Goal: Task Accomplishment & Management: Complete application form

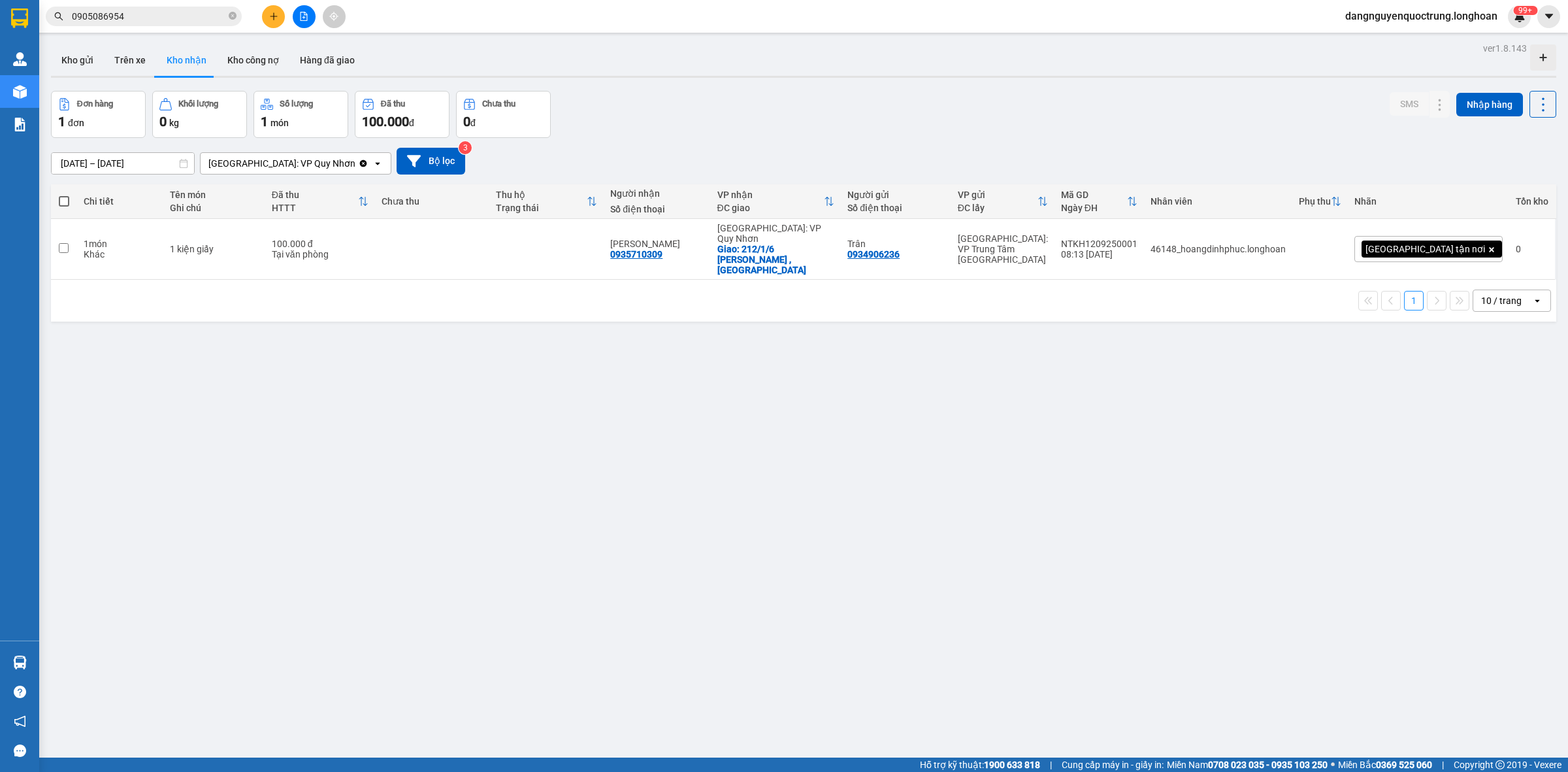
click at [961, 427] on div "ver 1.8.143 Kho gửi Trên xe Kho nhận Kho công nợ Hàng đã giao Đơn hàng 1 đơn Kh…" at bounding box center [803, 424] width 1516 height 772
click at [324, 66] on button "Hàng đã giao" at bounding box center [328, 60] width 76 height 31
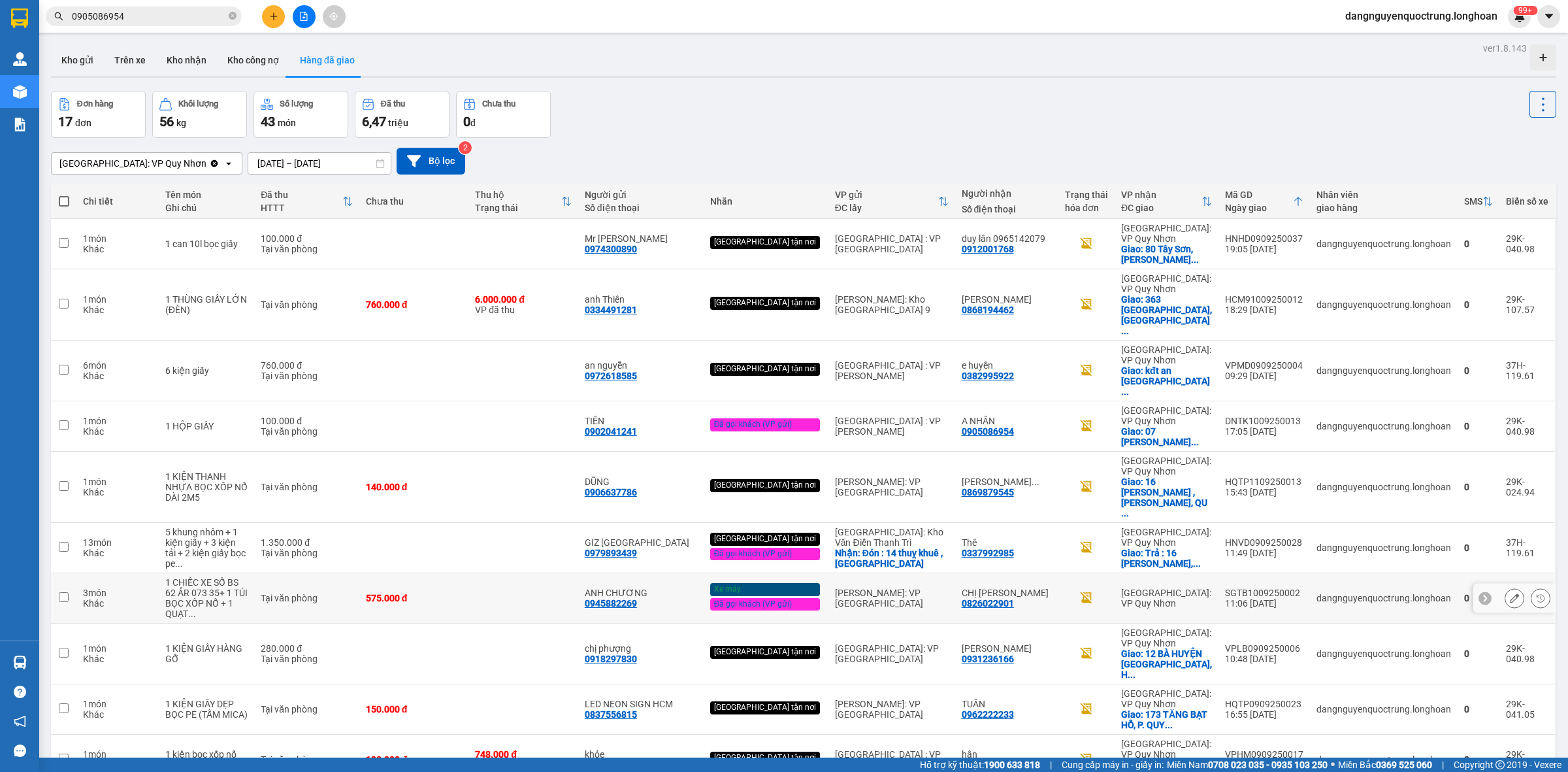
scroll to position [60, 0]
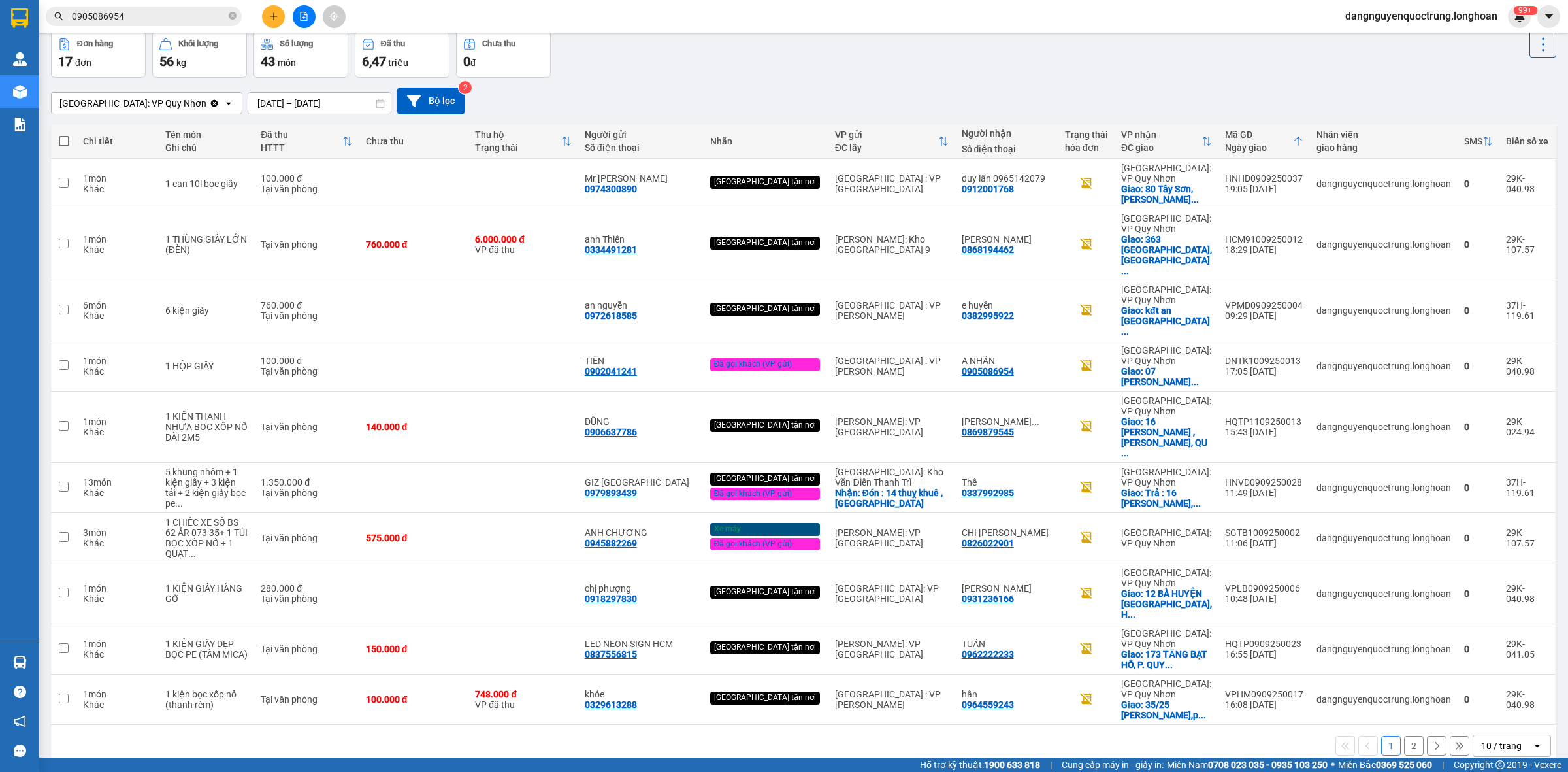
click at [1404, 736] on button "2" at bounding box center [1413, 746] width 19 height 19
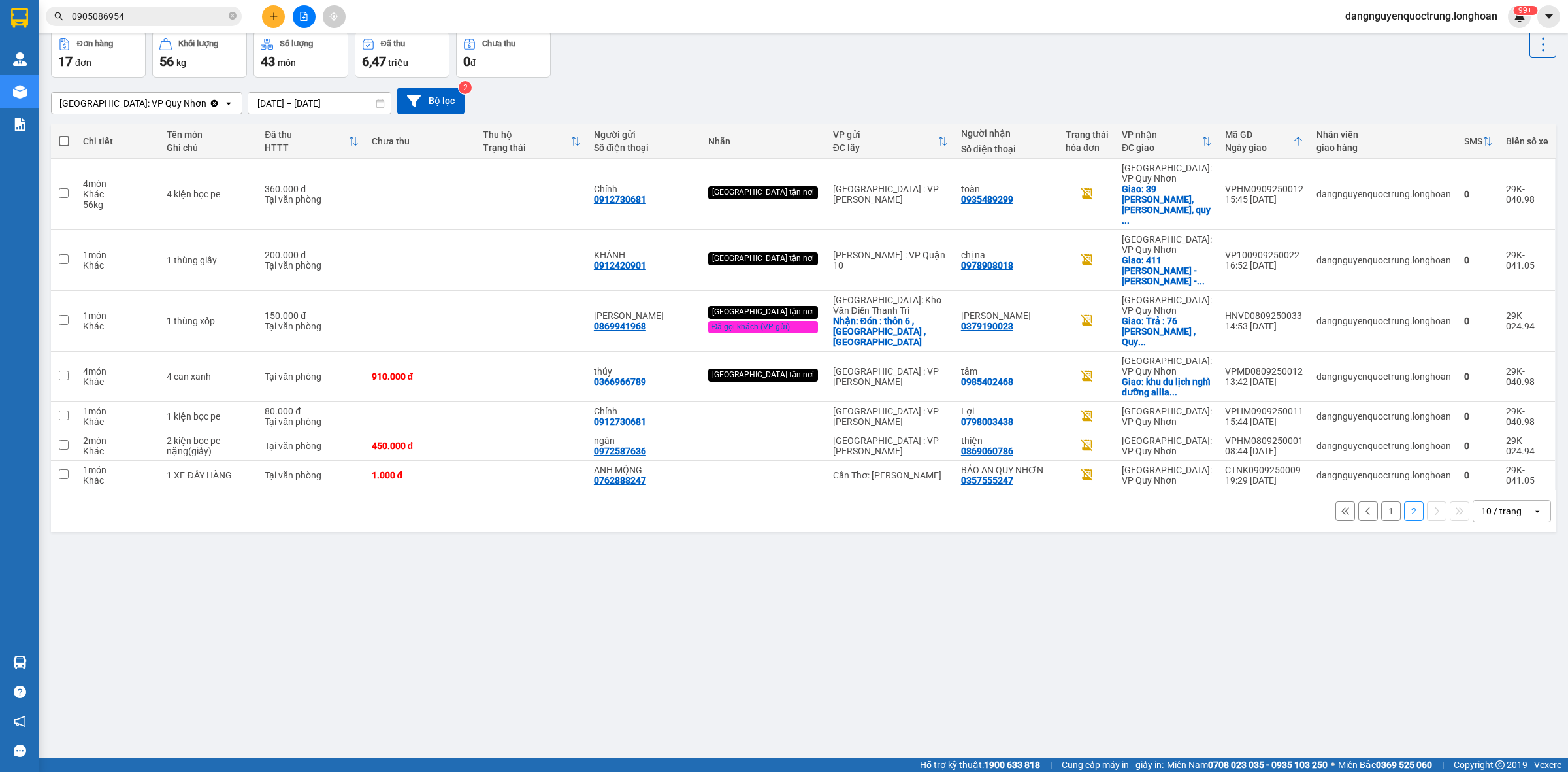
click at [1486, 505] on div "10 / trang" at bounding box center [1502, 511] width 40 height 13
click at [1490, 625] on div "100 / trang" at bounding box center [1500, 617] width 78 height 23
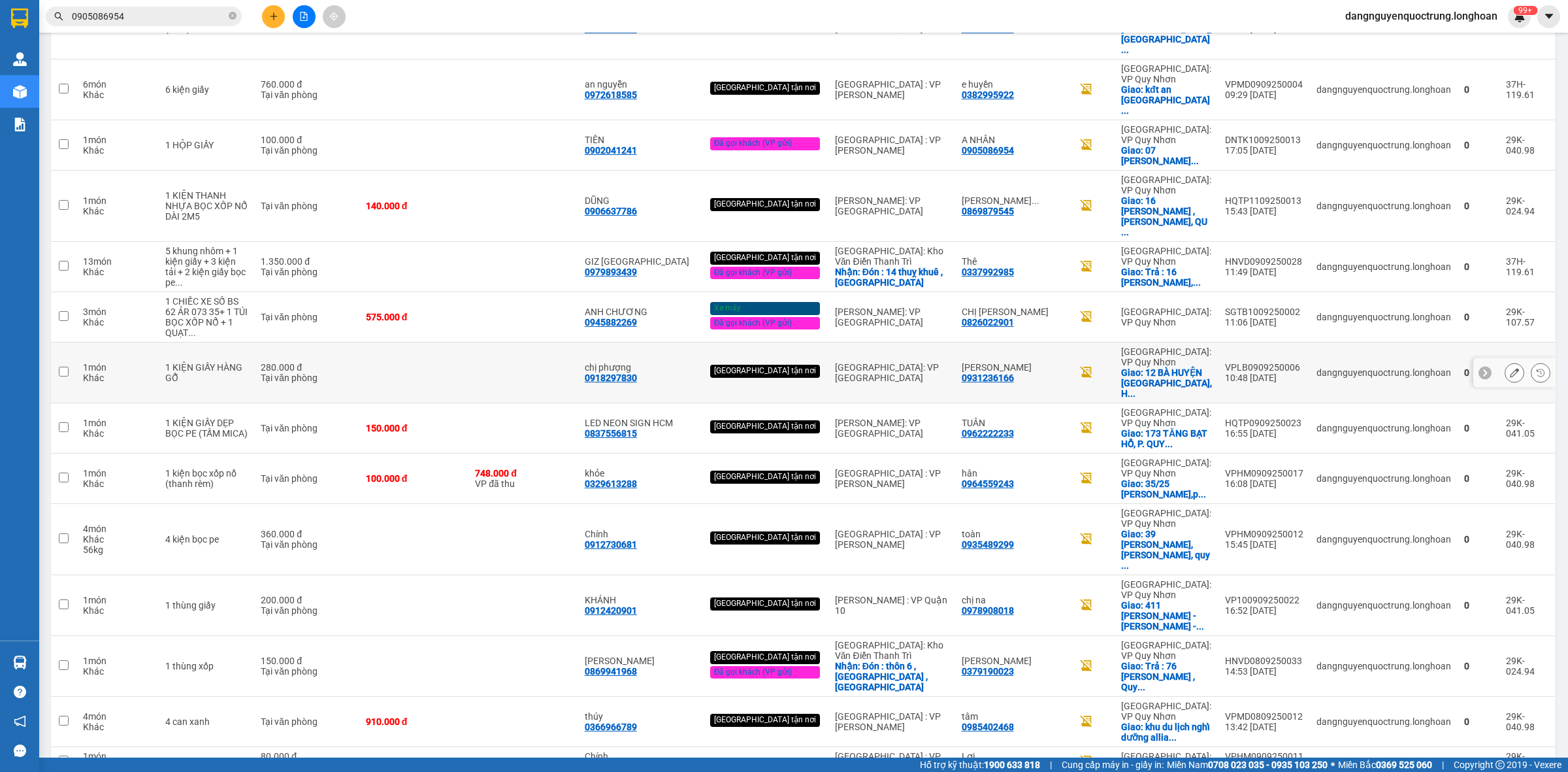
scroll to position [301, 0]
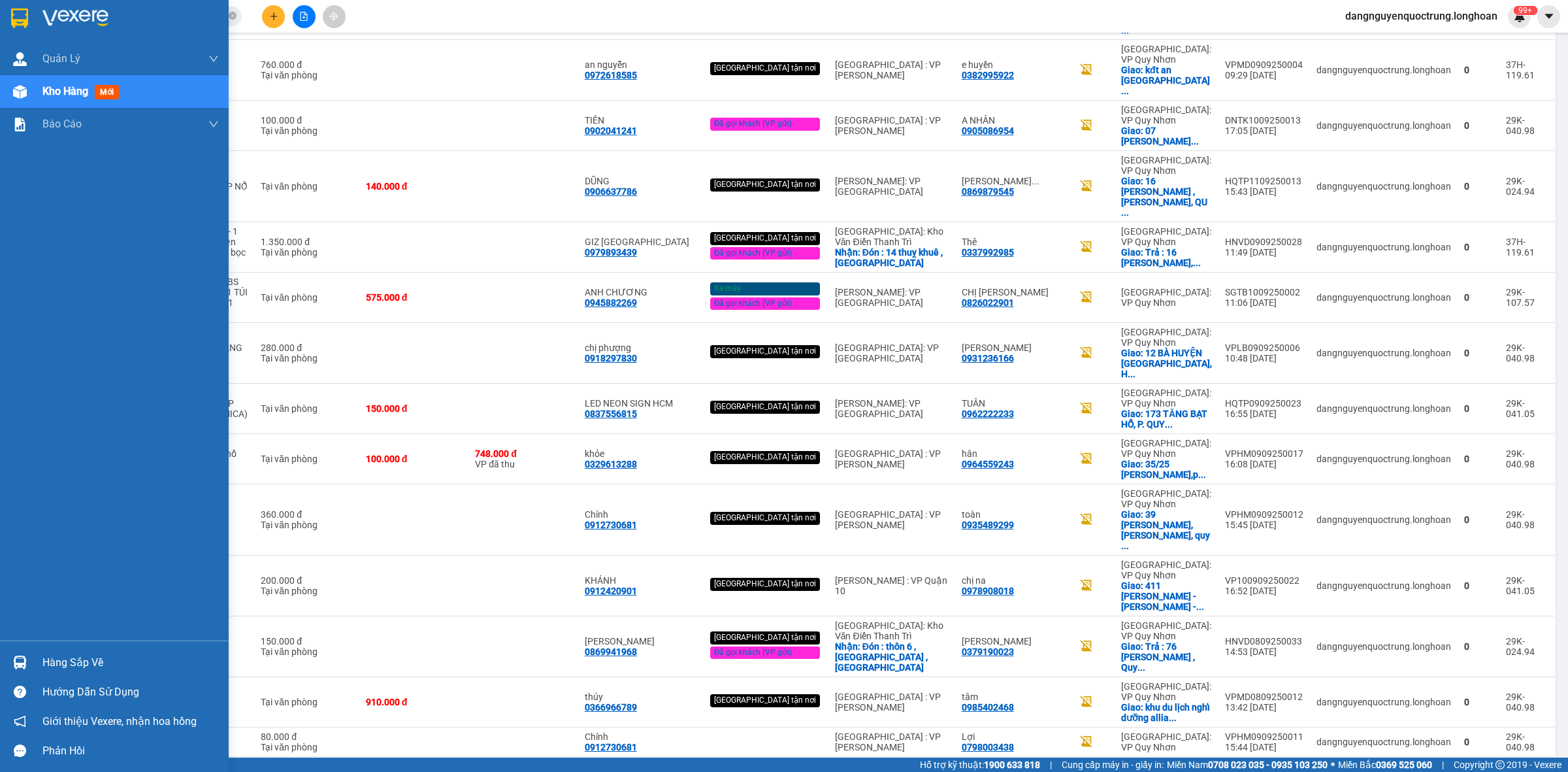
click at [19, 652] on div at bounding box center [19, 662] width 23 height 23
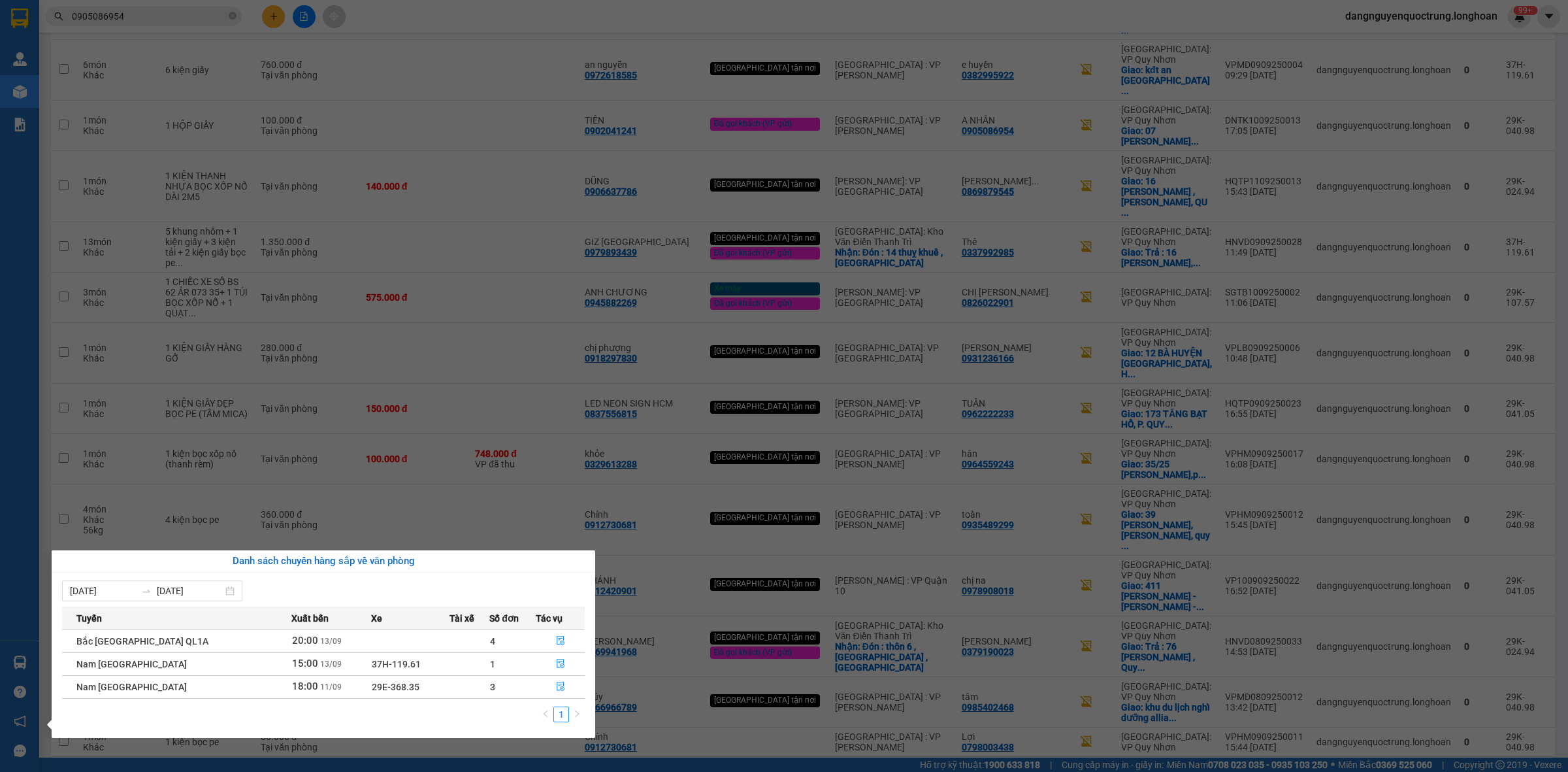
click at [438, 72] on section "Kết quả tìm kiếm ( 3 ) Bộ lọc Mã ĐH Trạng thái Món hàng Thu hộ Tổng cước Chưa c…" at bounding box center [784, 386] width 1568 height 772
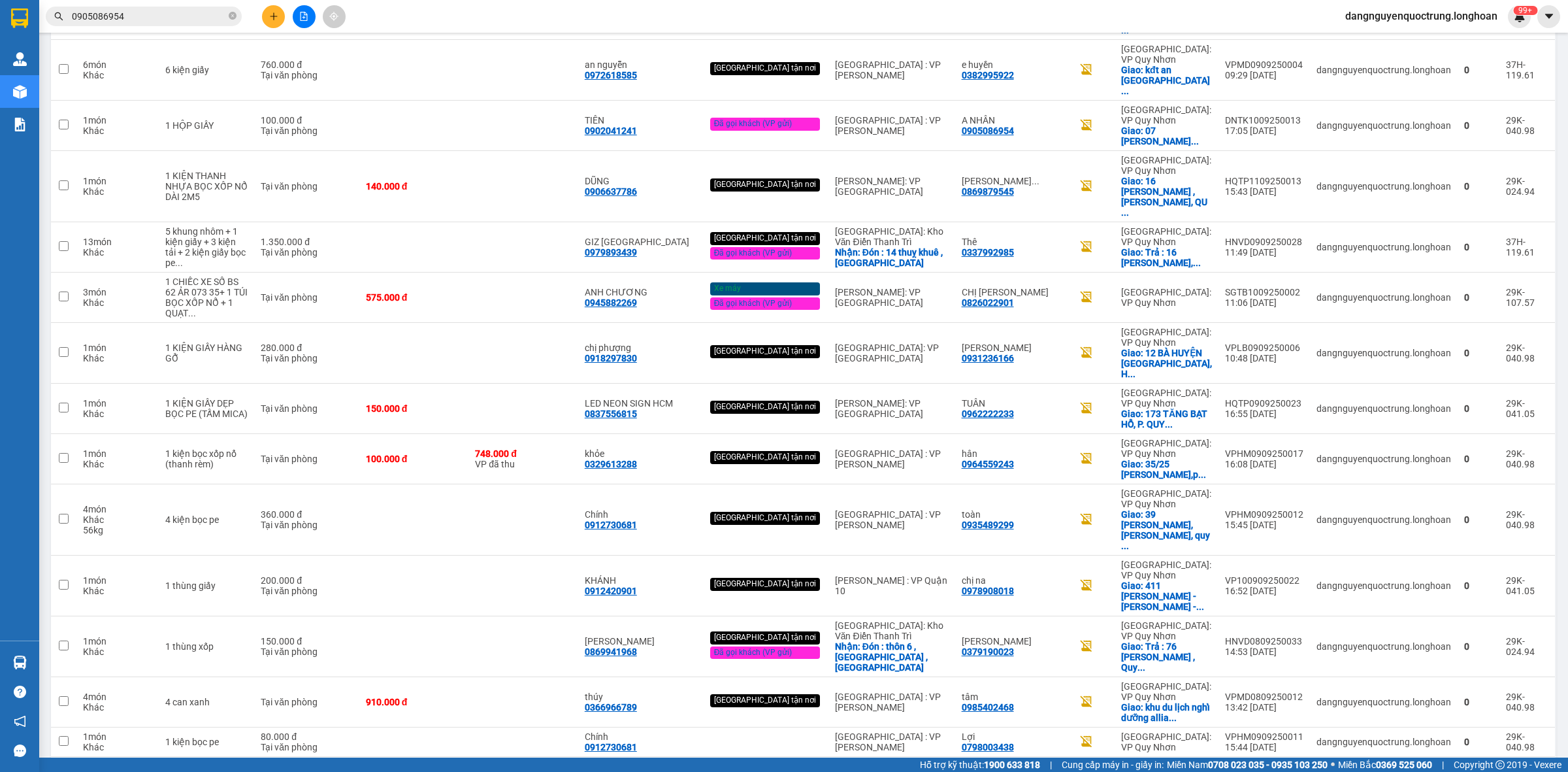
click at [302, 24] on button at bounding box center [304, 16] width 23 height 23
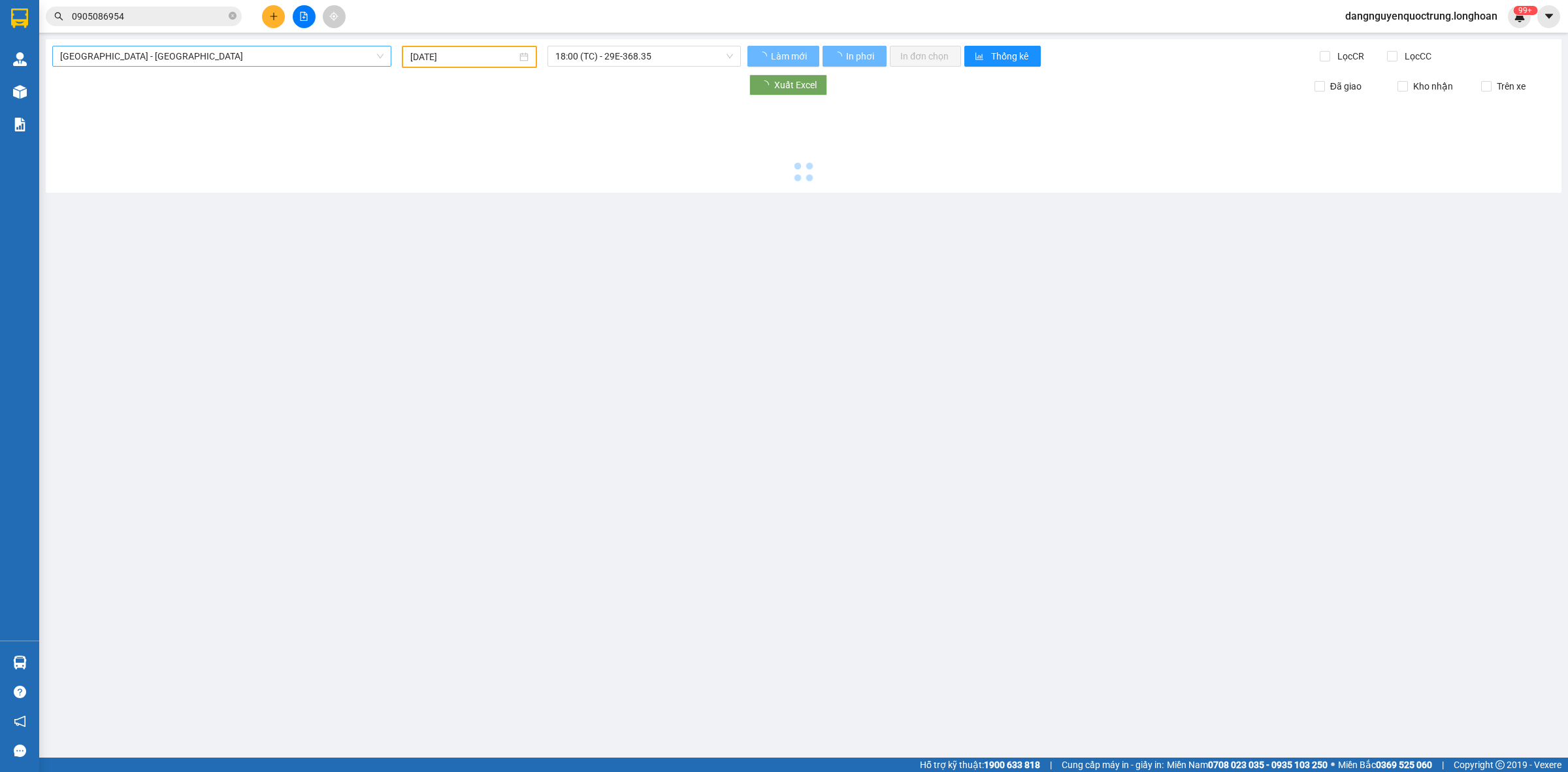
type input "13/09/2025"
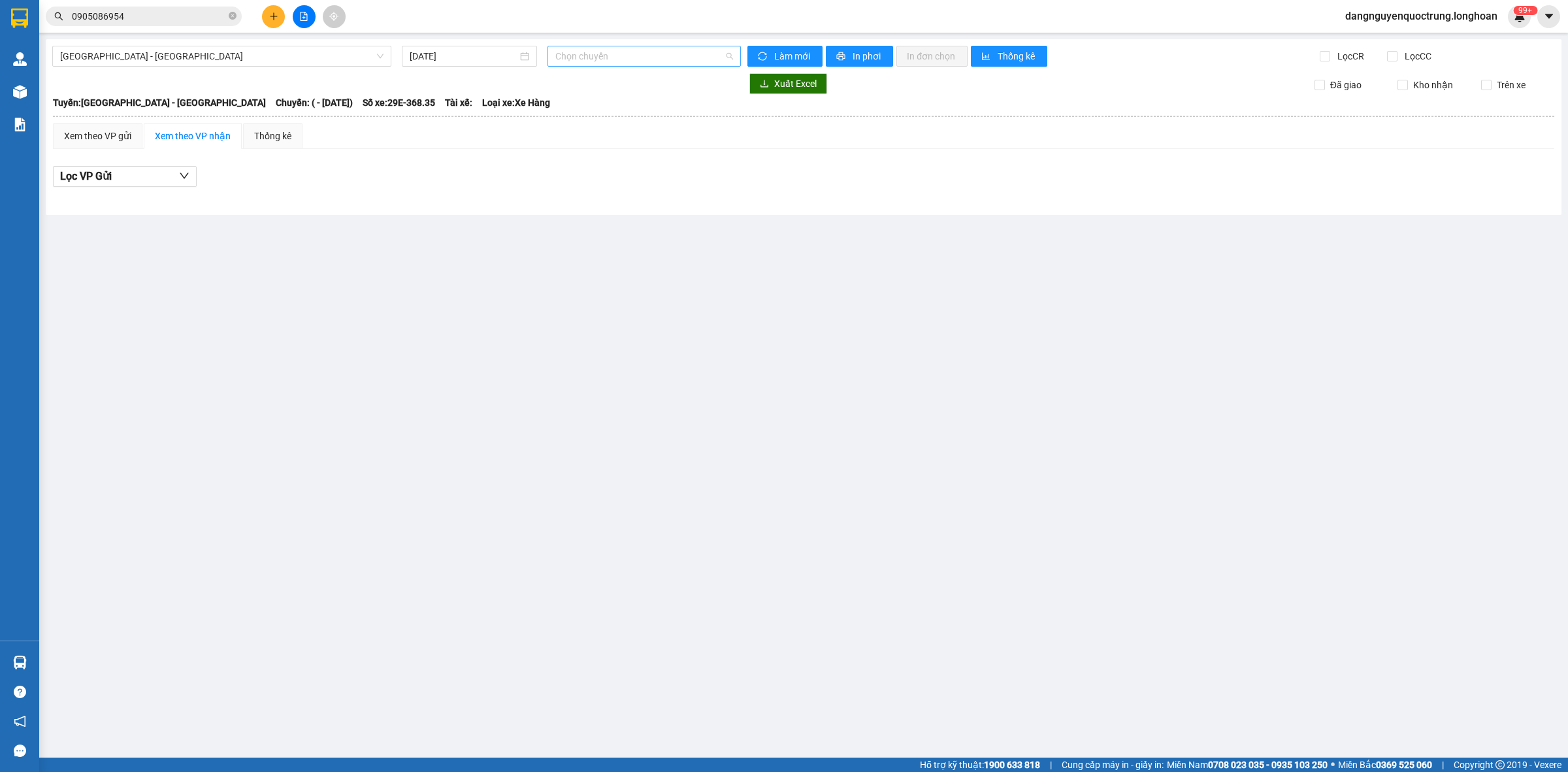
click at [640, 59] on span "Chọn chuyến" at bounding box center [644, 56] width 178 height 19
click at [331, 64] on span "Hải Phòng - Hà Nội" at bounding box center [221, 56] width 323 height 19
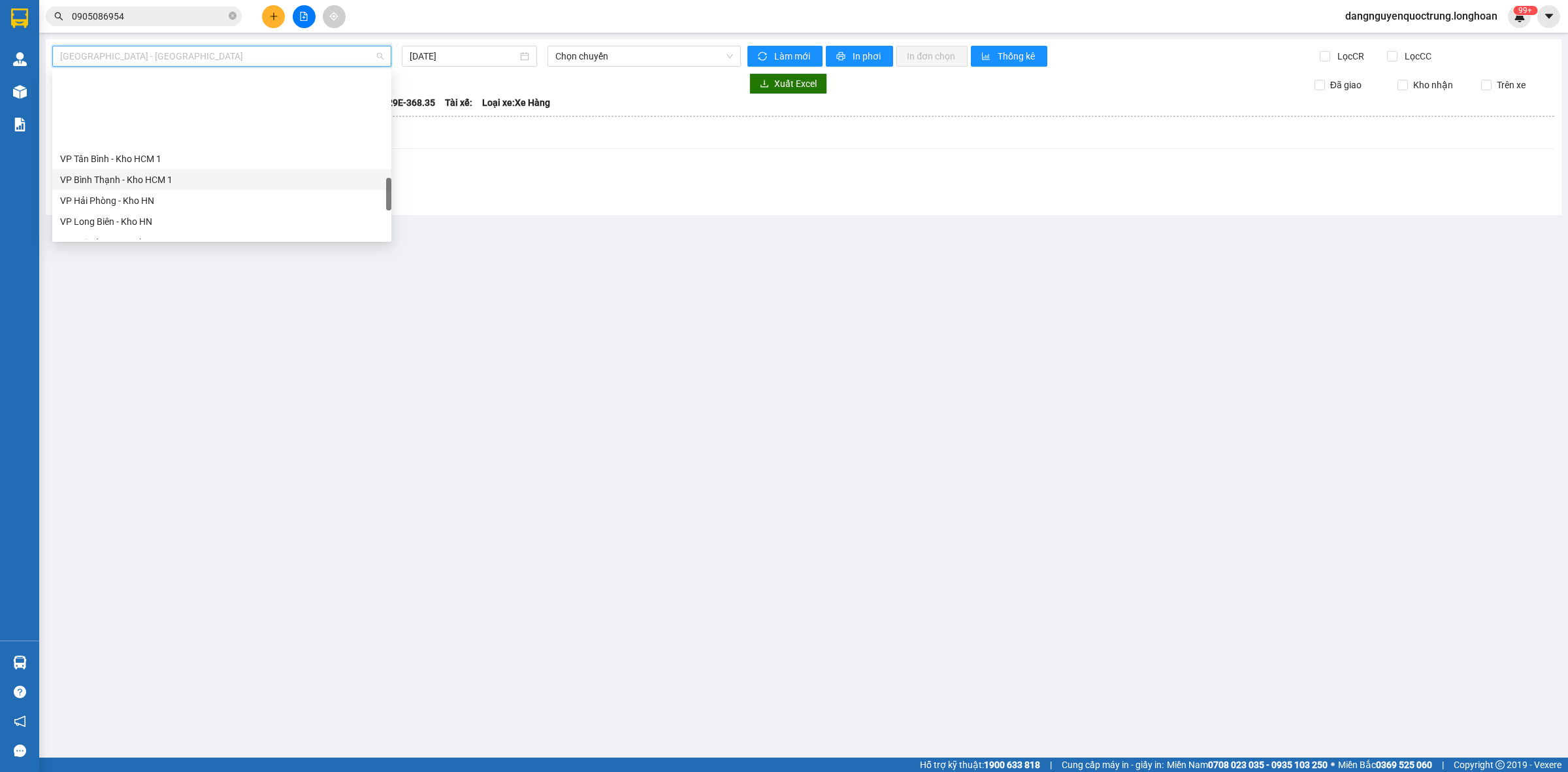
scroll to position [817, 0]
click at [185, 222] on div "Bắc Trung Nam QL1A" at bounding box center [221, 227] width 323 height 15
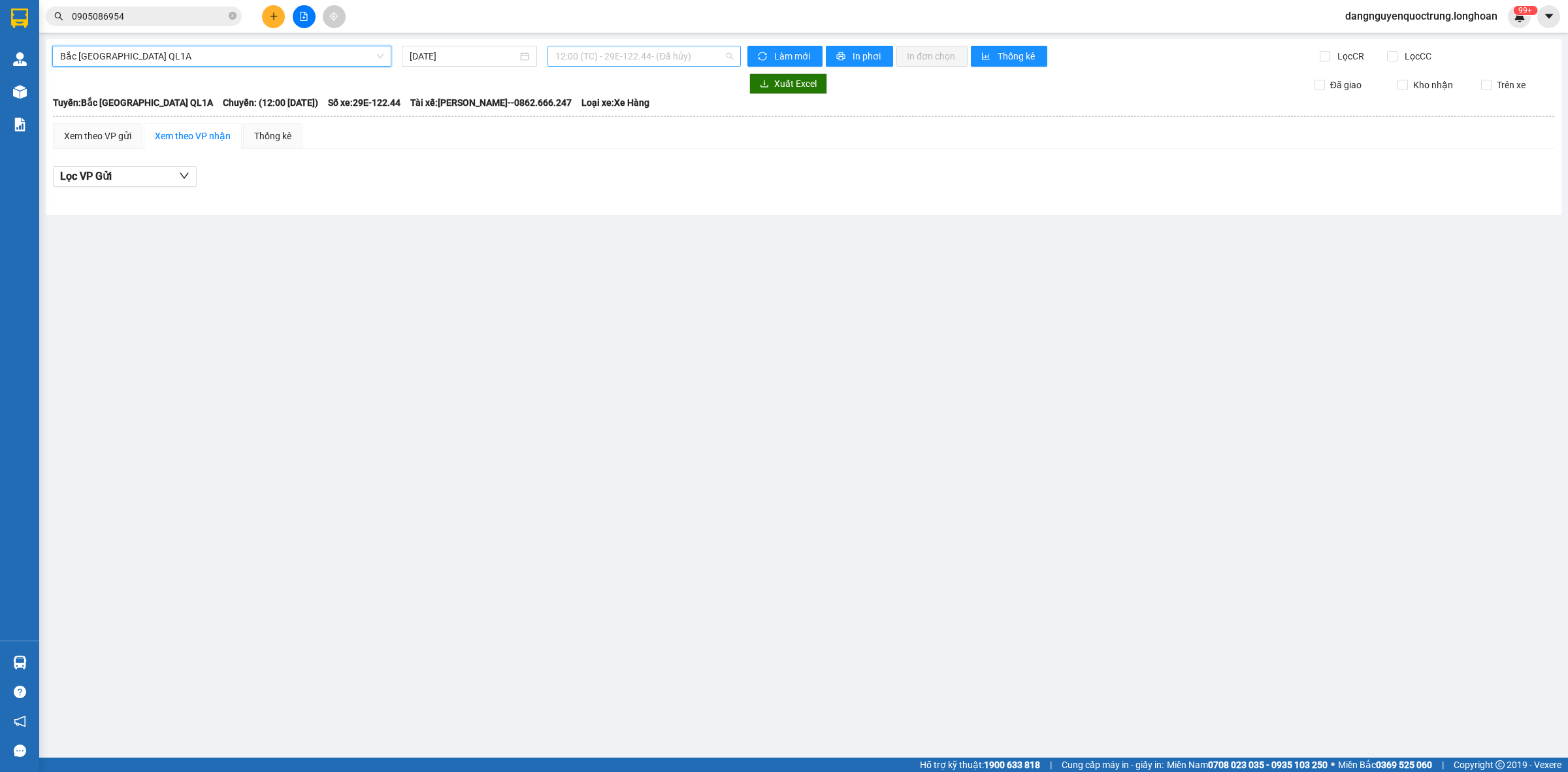
click at [606, 56] on span "12:00 (TC) - 29E-122.44 - (Đã hủy)" at bounding box center [644, 56] width 178 height 19
click at [615, 106] on div "12:00 (TC) - 29E-122.44 - (Đã hủy)" at bounding box center [625, 103] width 139 height 15
click at [719, 60] on span "12:00 (TC) - 29E-122.44 - (Đã hủy)" at bounding box center [644, 56] width 178 height 19
click at [476, 58] on input "13/09/2025" at bounding box center [463, 56] width 108 height 15
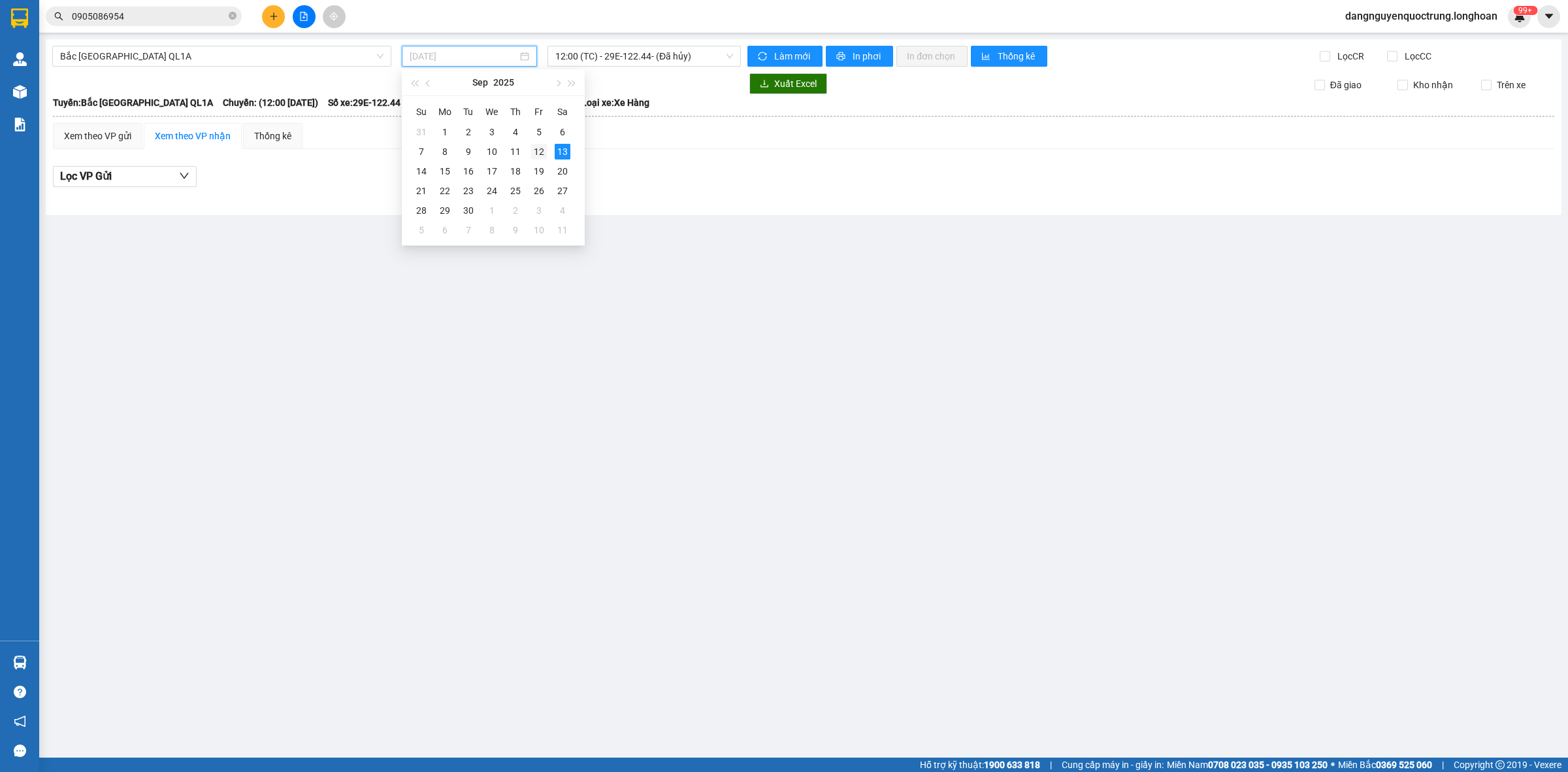
click at [536, 151] on div "12" at bounding box center [539, 152] width 16 height 16
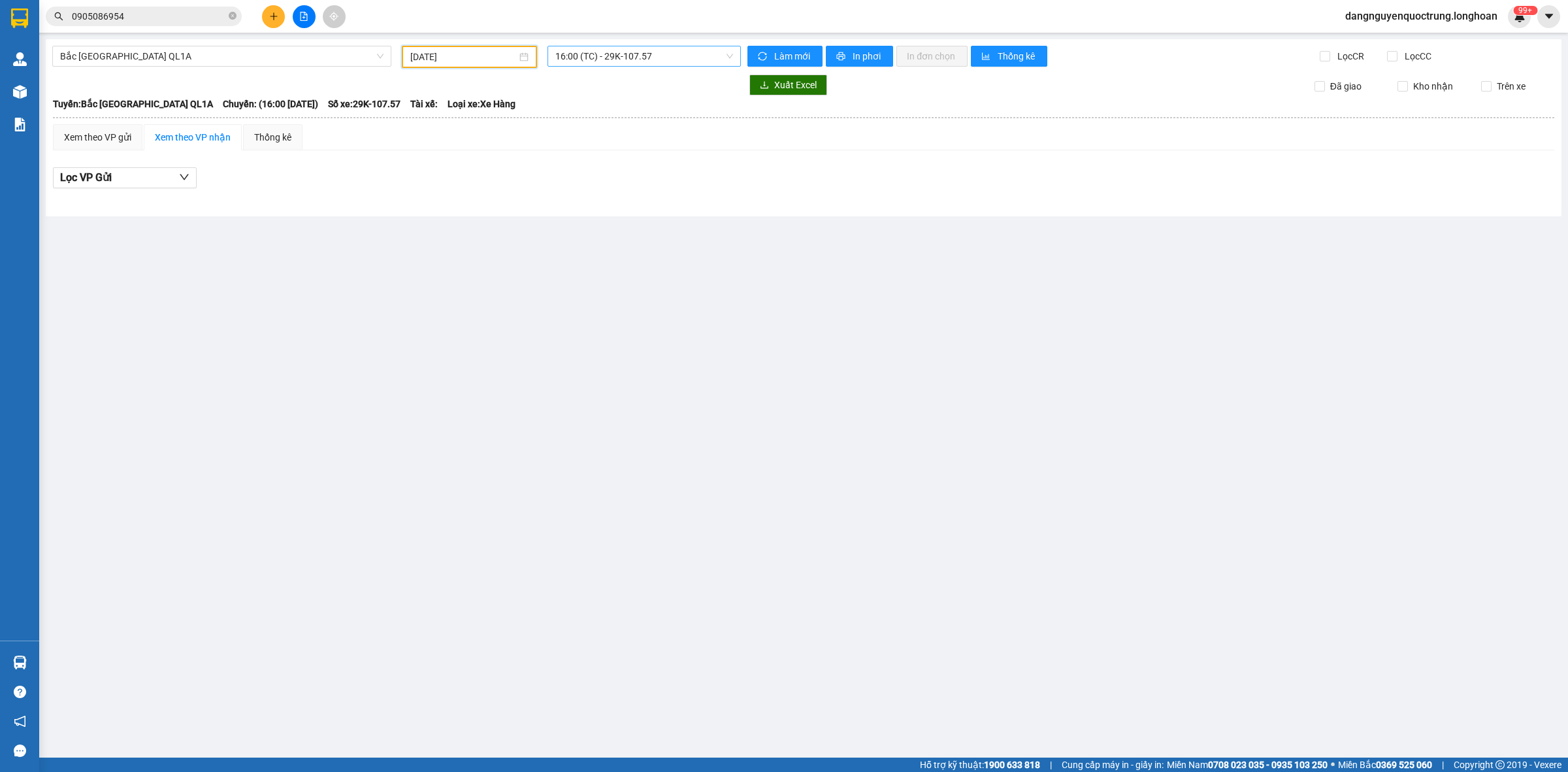
click at [668, 59] on span "16:00 (TC) - 29K-107.57" at bounding box center [644, 56] width 178 height 19
click at [475, 56] on input "12/09/2025" at bounding box center [463, 57] width 106 height 15
click at [517, 148] on div "11" at bounding box center [515, 152] width 16 height 16
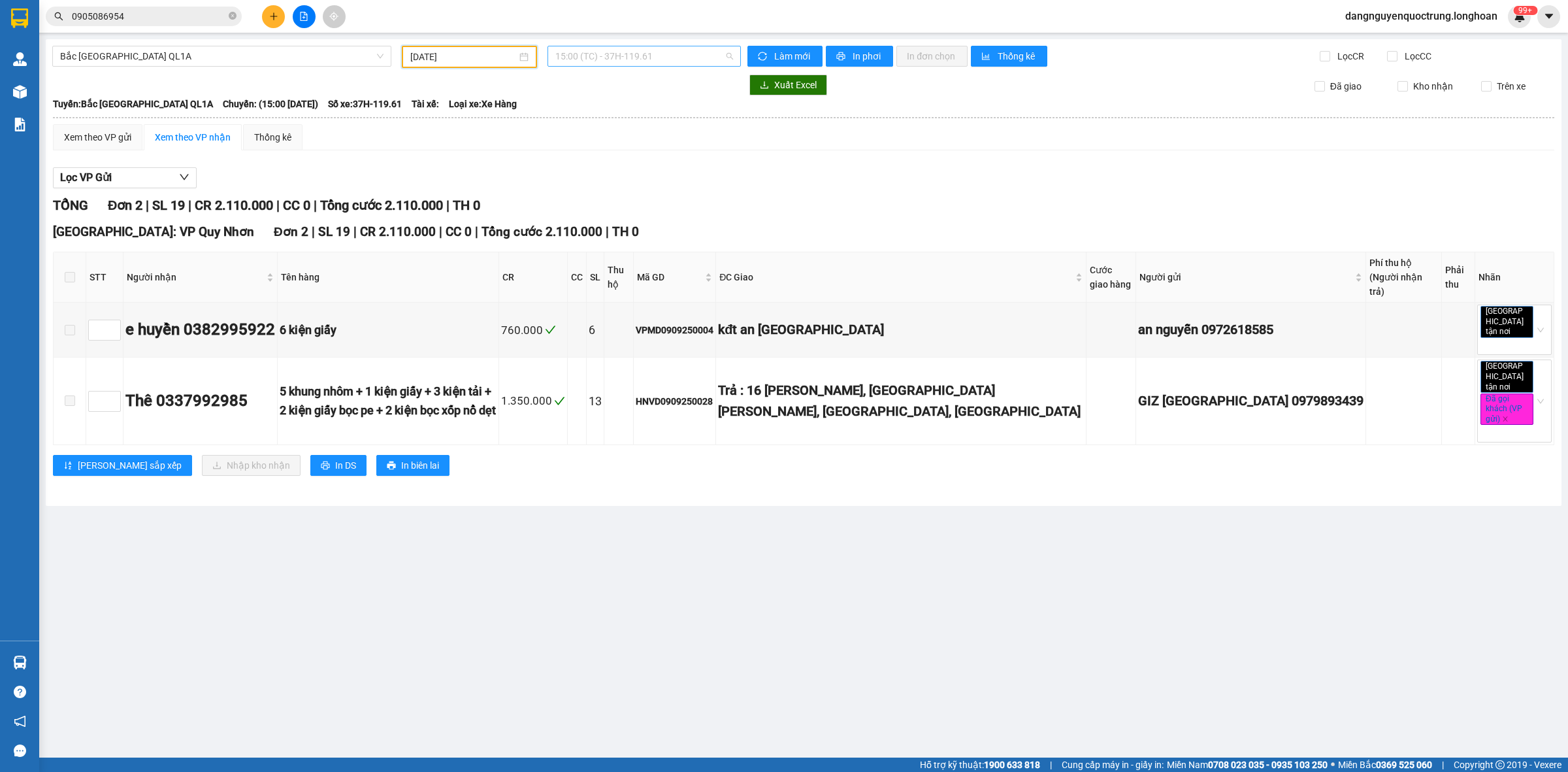
click at [677, 51] on span "15:00 (TC) - 37H-119.61" at bounding box center [644, 56] width 178 height 19
click at [500, 55] on input "11/09/2025" at bounding box center [463, 57] width 106 height 15
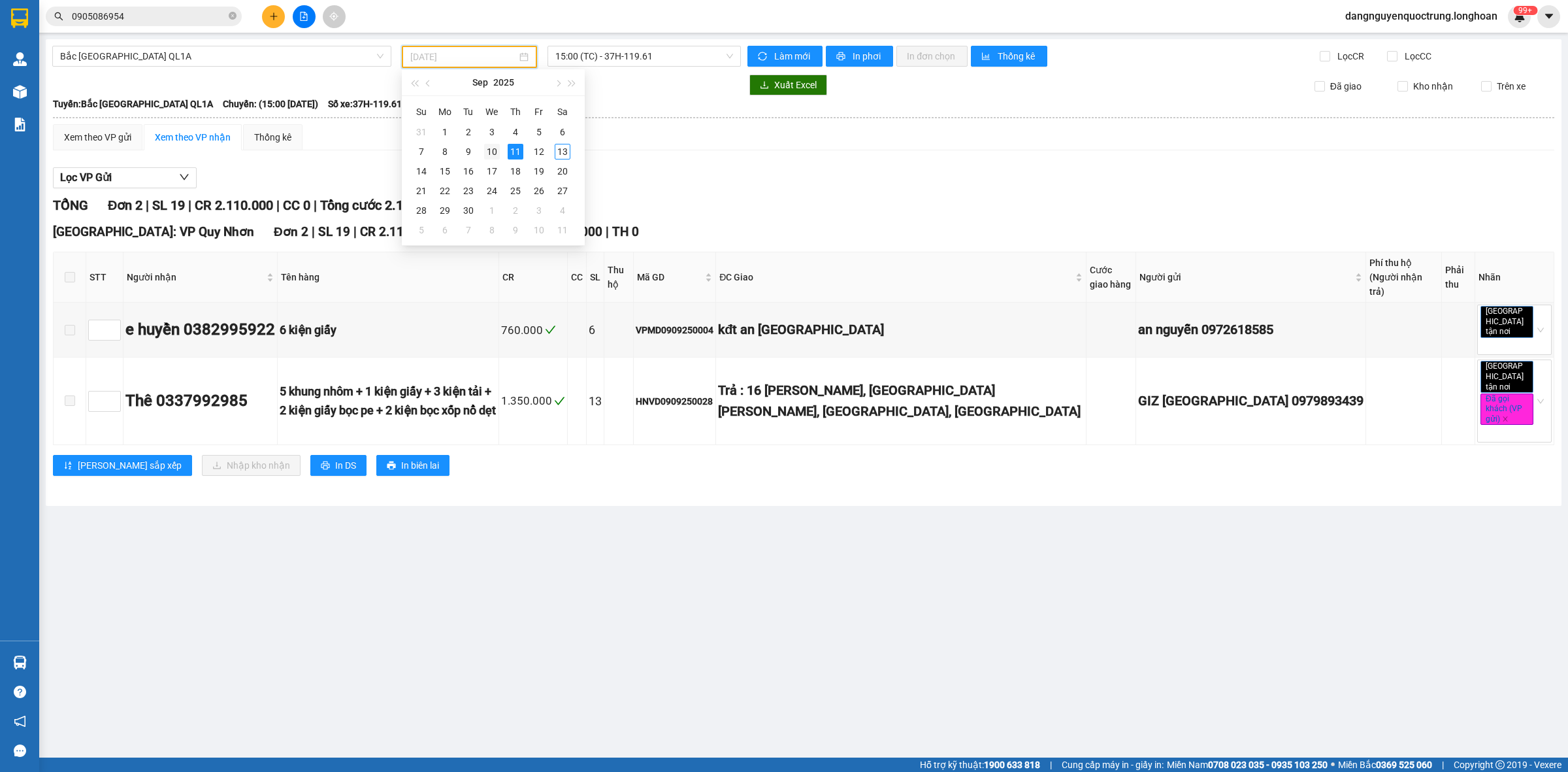
click at [490, 145] on div "10" at bounding box center [492, 152] width 16 height 16
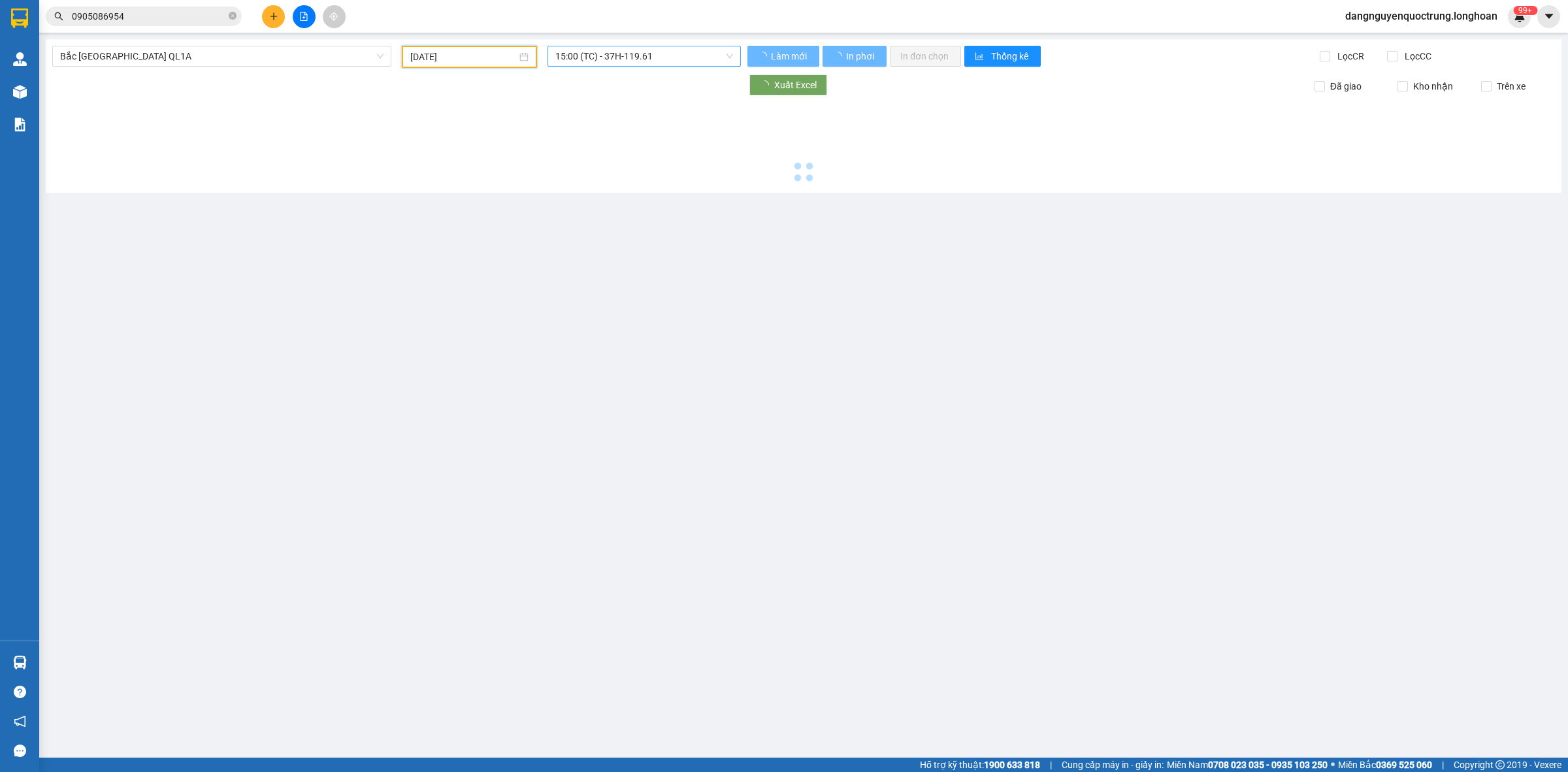
type input "10/09/2025"
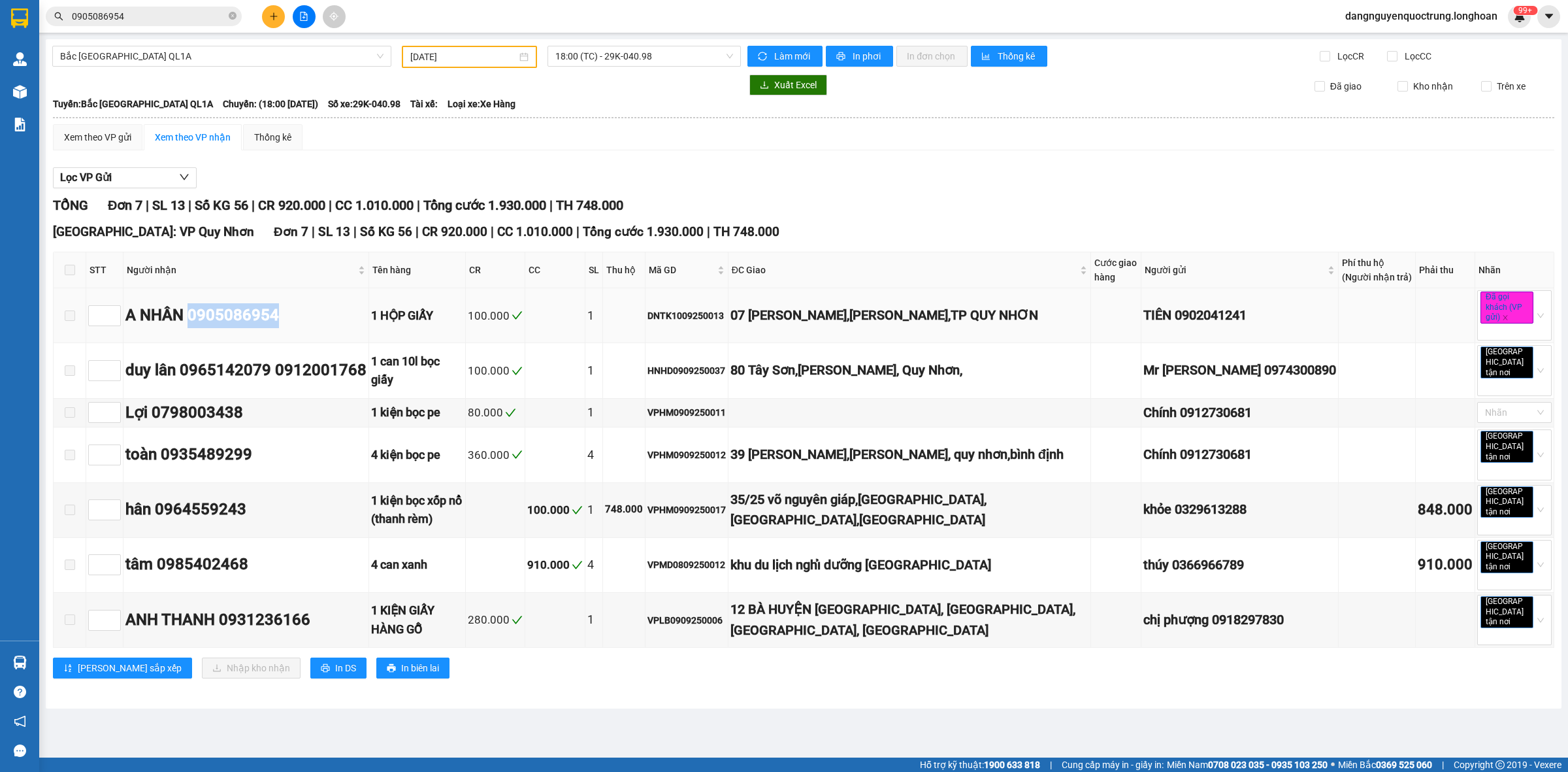
drag, startPoint x: 194, startPoint y: 321, endPoint x: 291, endPoint y: 321, distance: 97.0
click at [291, 321] on div "A NHÂN 0905086954" at bounding box center [246, 316] width 241 height 25
copy div "0905086954"
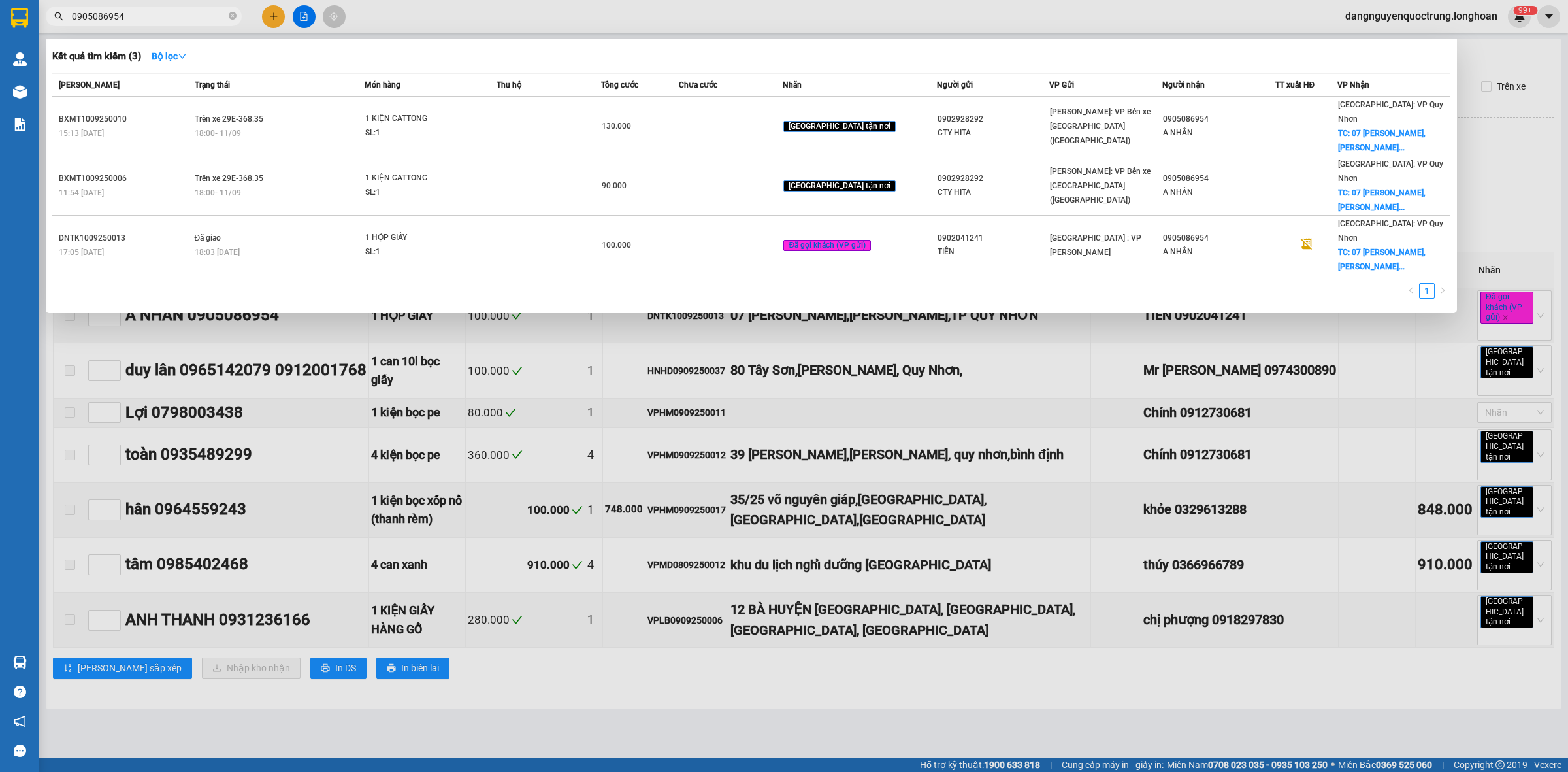
drag, startPoint x: 133, startPoint y: 10, endPoint x: 56, endPoint y: 25, distance: 78.4
click at [56, 25] on span "0905086954" at bounding box center [144, 16] width 196 height 19
paste input "text"
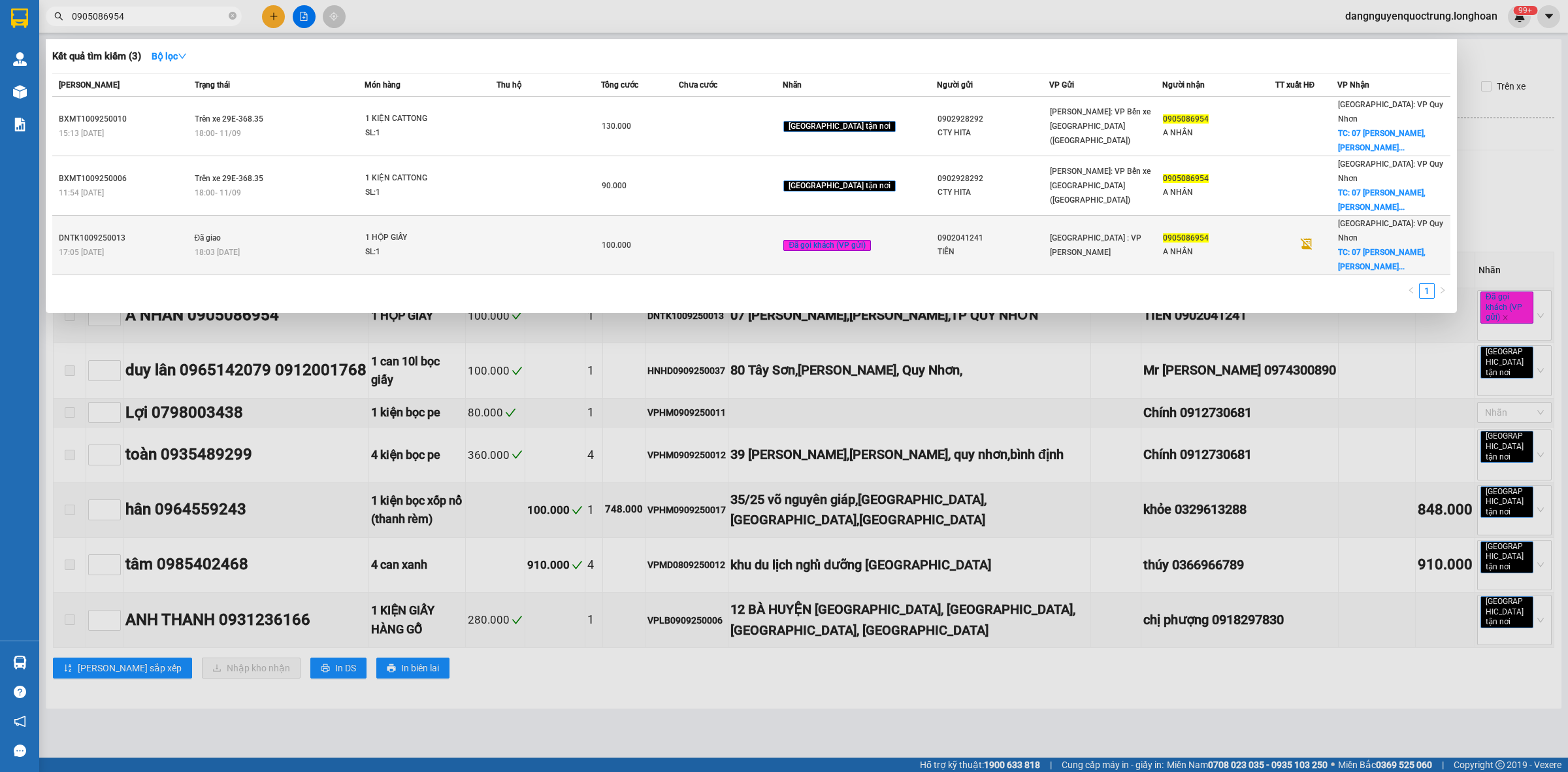
type input "0905086954"
click at [528, 216] on td at bounding box center [549, 246] width 104 height 60
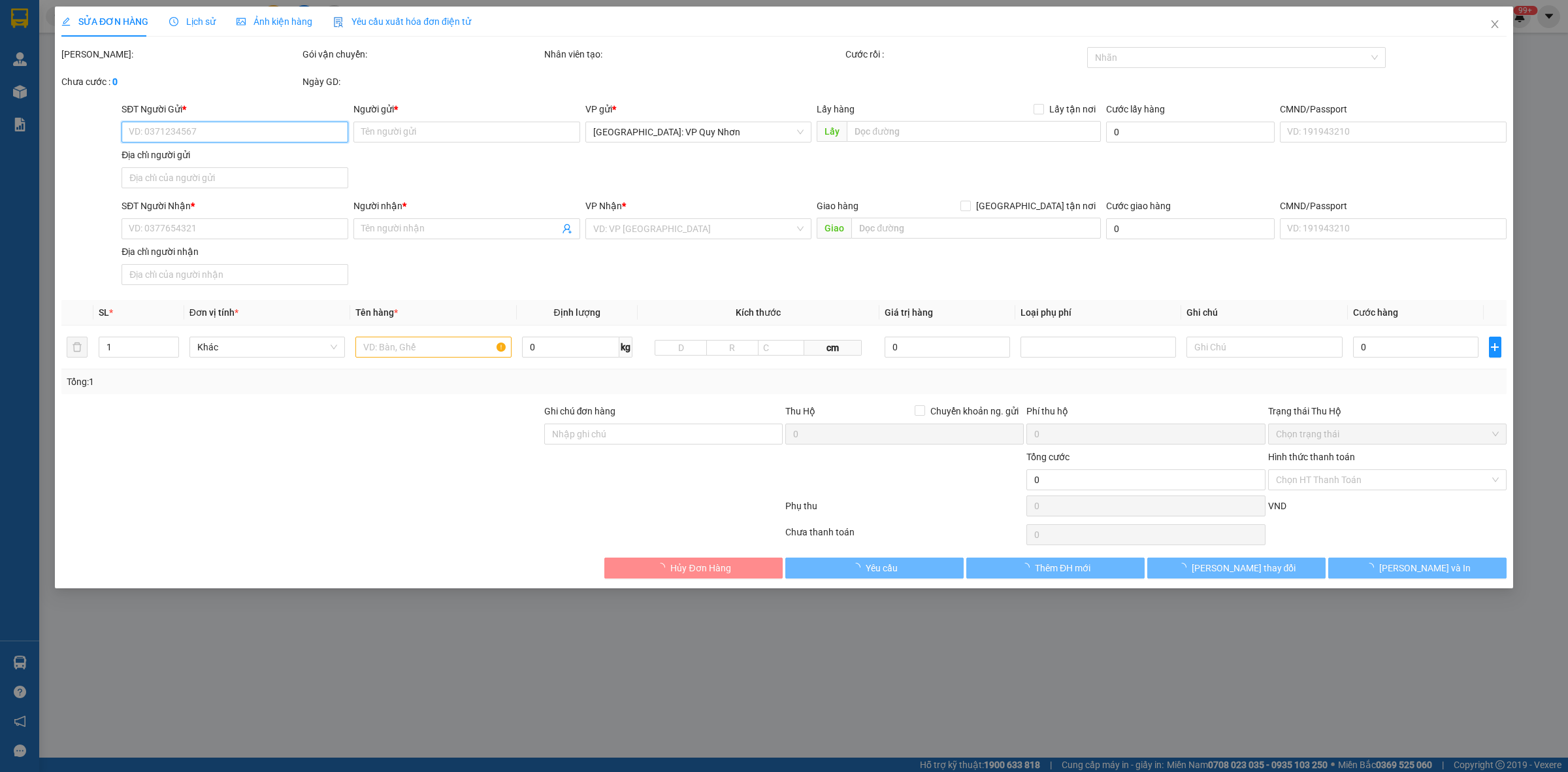
type input "0902041241"
type input "TIÊN"
type input "0905086954"
type input "A NHÂN"
checkbox input "true"
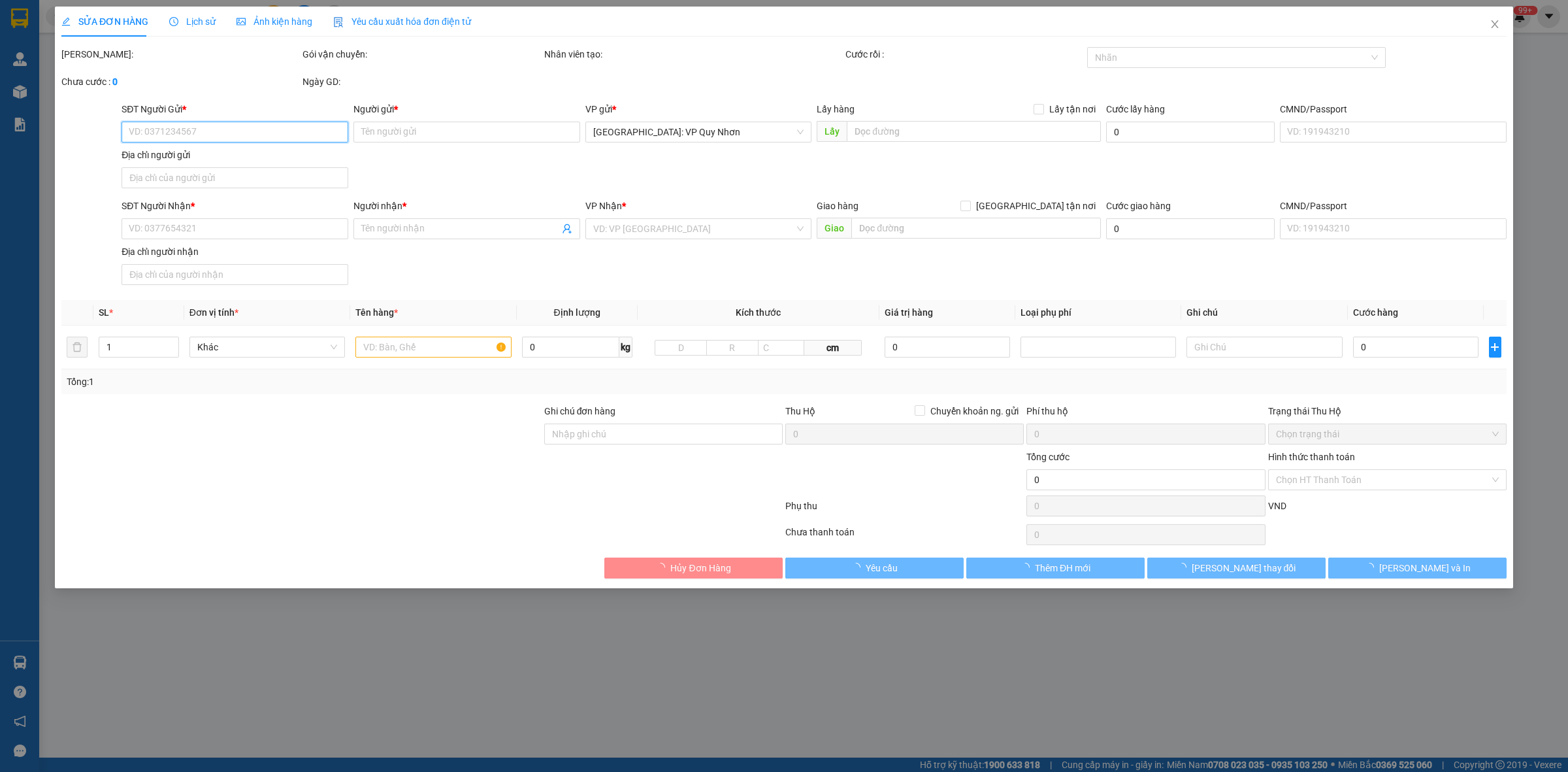
type input "07 TRẦN ANH TÔNG,NGUYỄN VĂN CỪ,TP QUY NHƠN"
type input "KHÔNG BAO HƯ VỠ,MÓP MÉO"
type input "100.000"
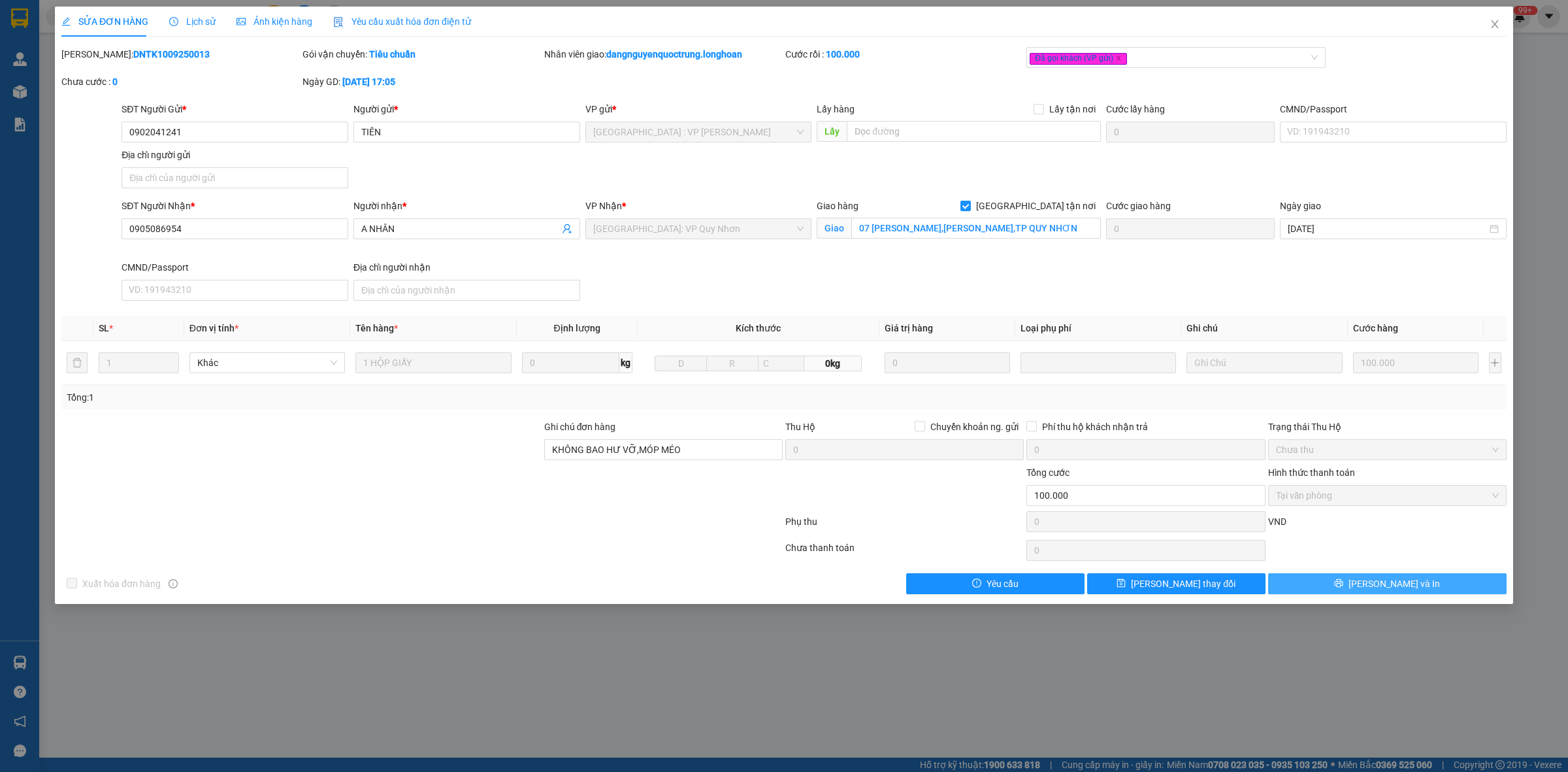
click at [1338, 590] on button "[PERSON_NAME] và In" at bounding box center [1387, 584] width 239 height 21
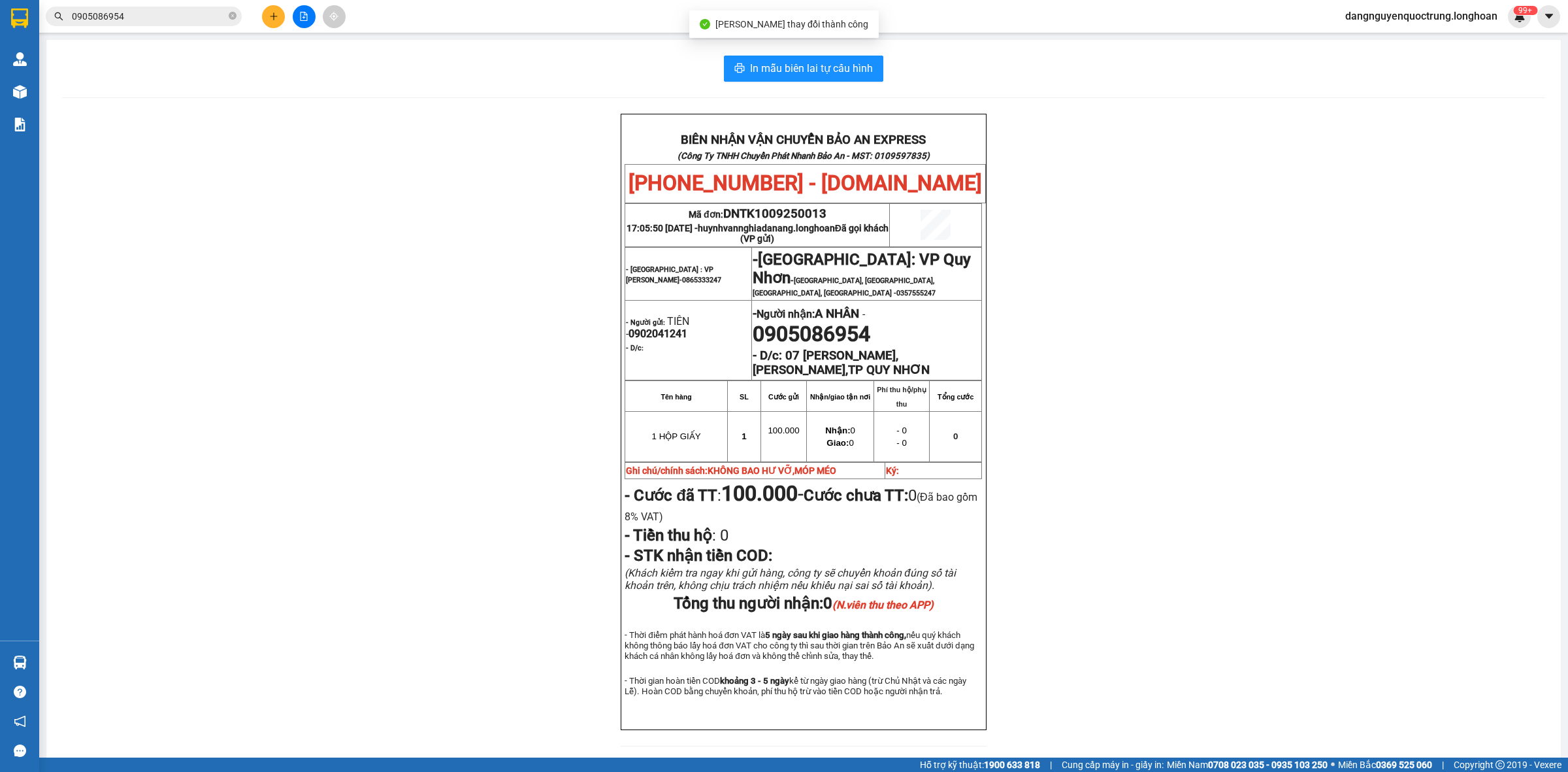
scroll to position [63, 0]
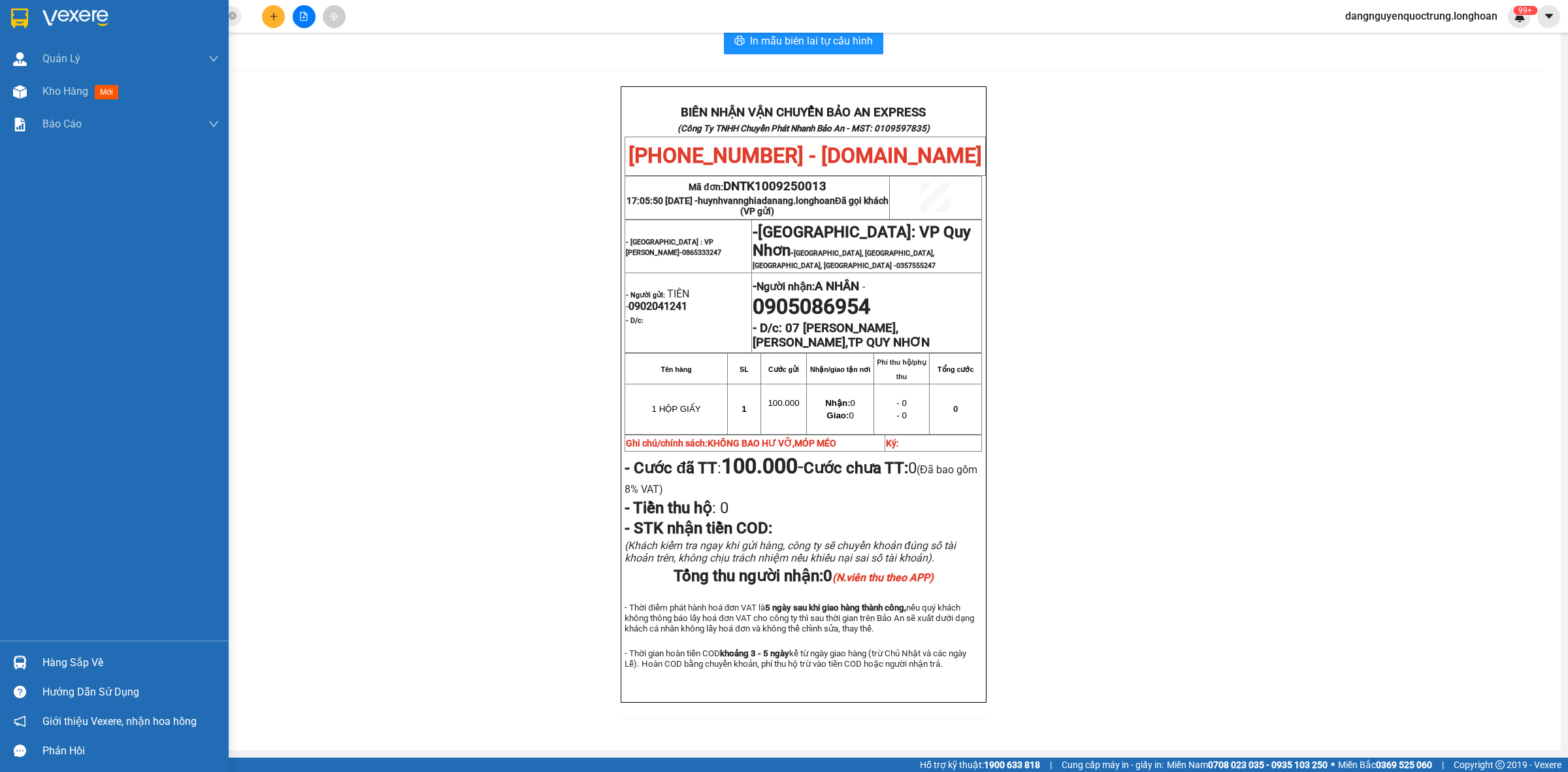
click at [11, 4] on div at bounding box center [114, 21] width 228 height 43
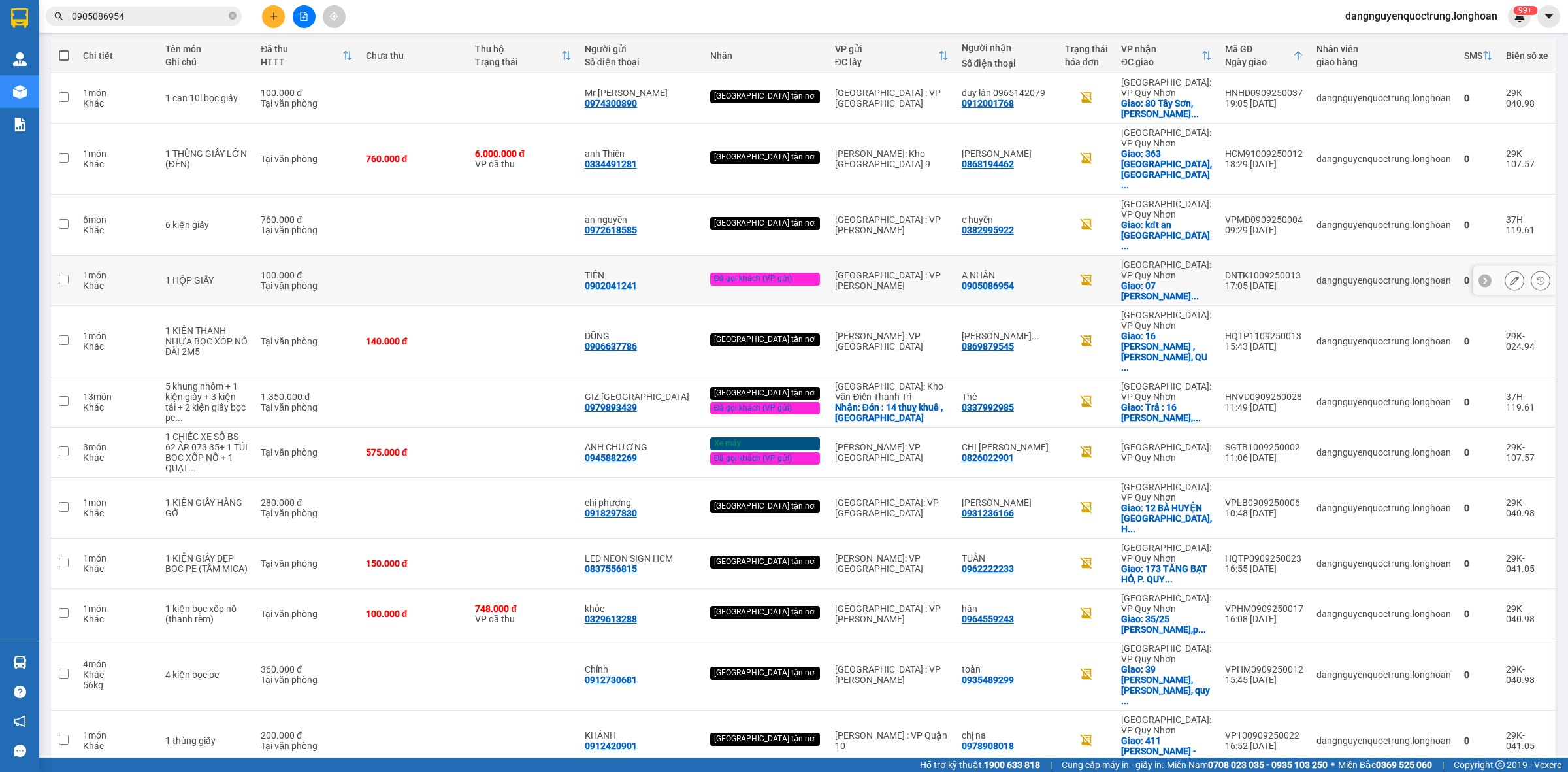
scroll to position [301, 0]
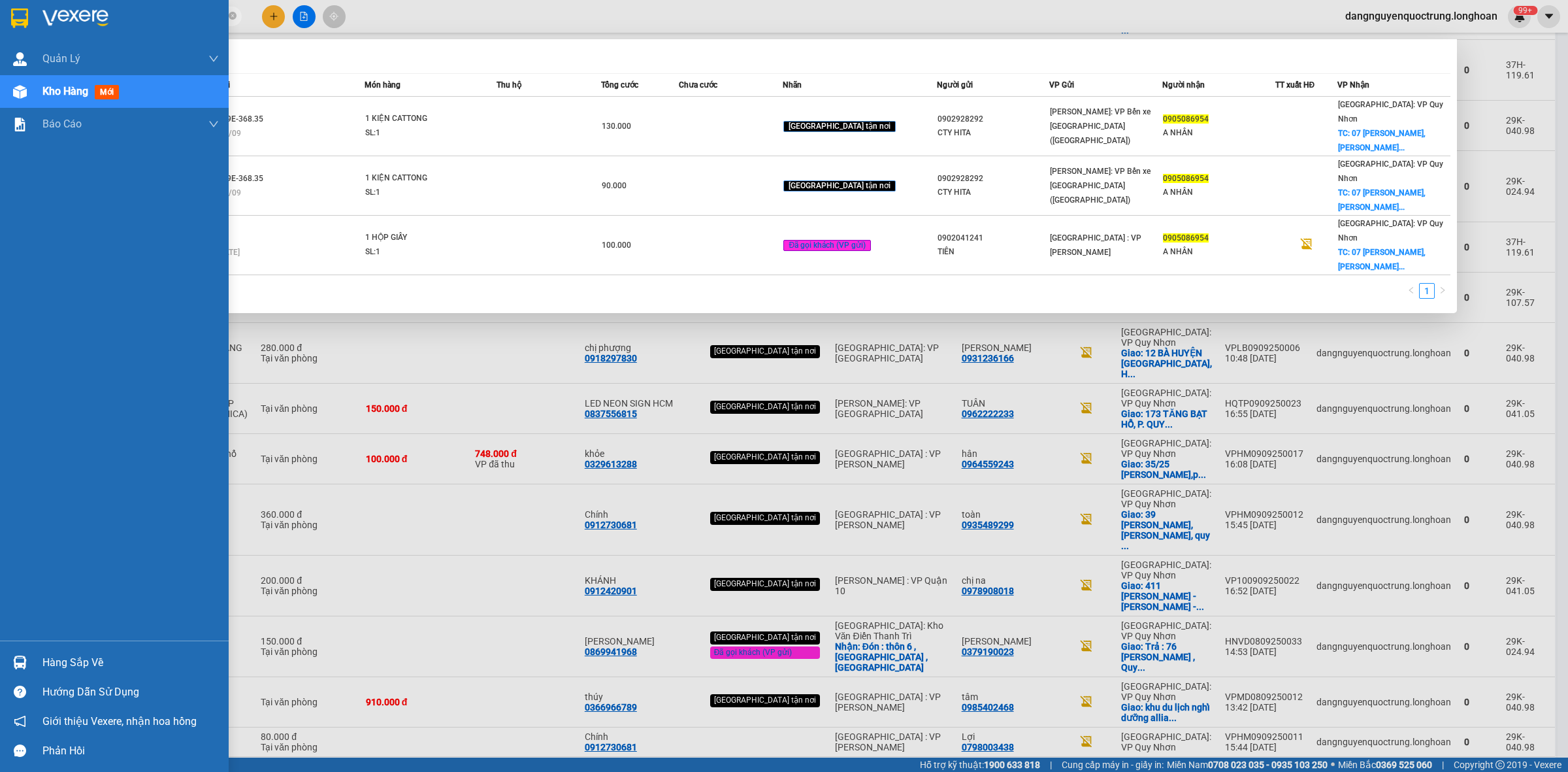
drag, startPoint x: 166, startPoint y: 14, endPoint x: 26, endPoint y: 15, distance: 140.0
click at [26, 15] on section "Kết quả tìm kiếm ( 3 ) Bộ lọc Mã ĐH Trạng thái Món hàng Thu hộ Tổng cước Chưa c…" at bounding box center [784, 386] width 1568 height 772
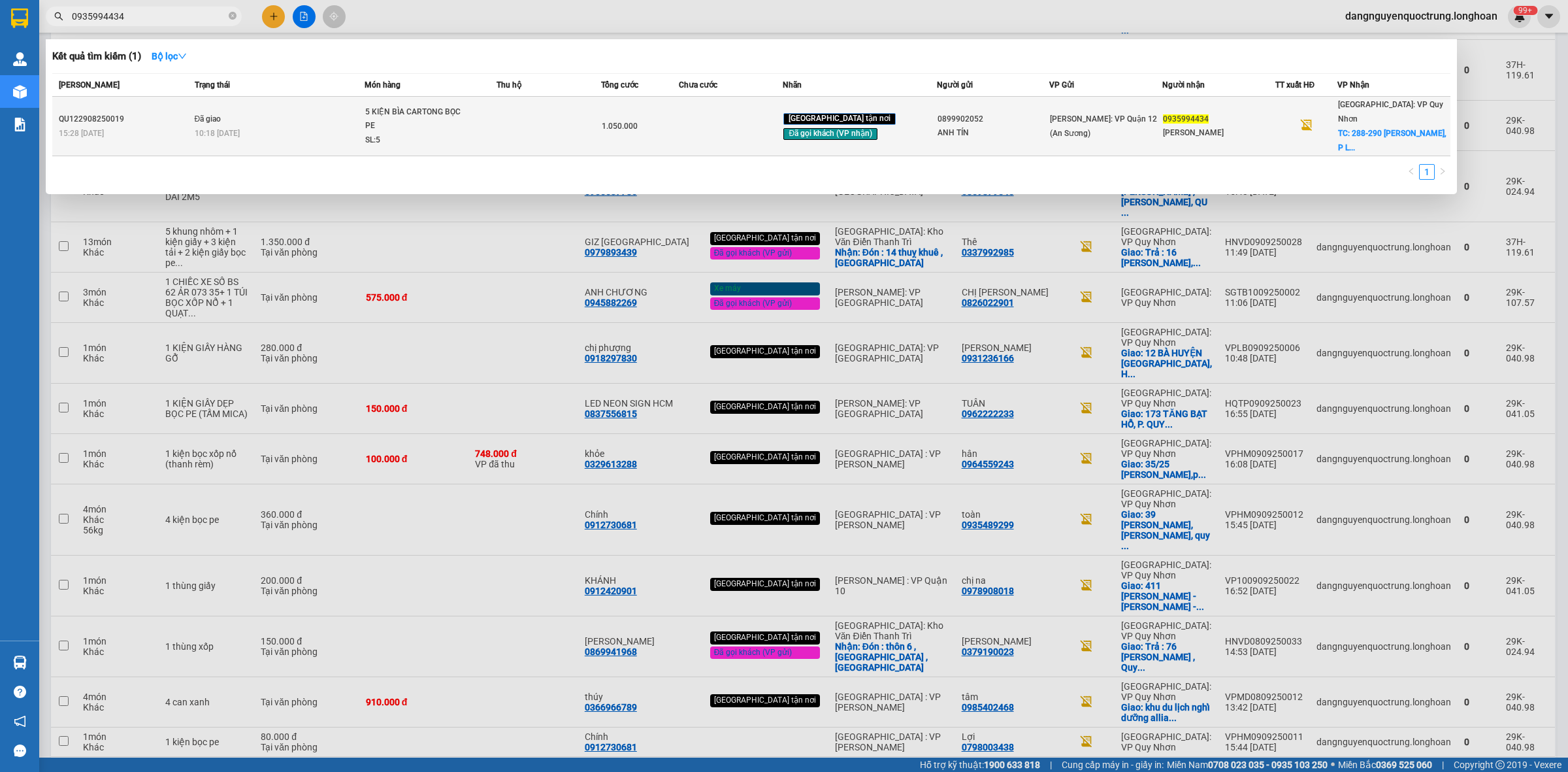
type input "0935994434"
click at [301, 126] on div "10:18 - 01/09" at bounding box center [280, 133] width 170 height 15
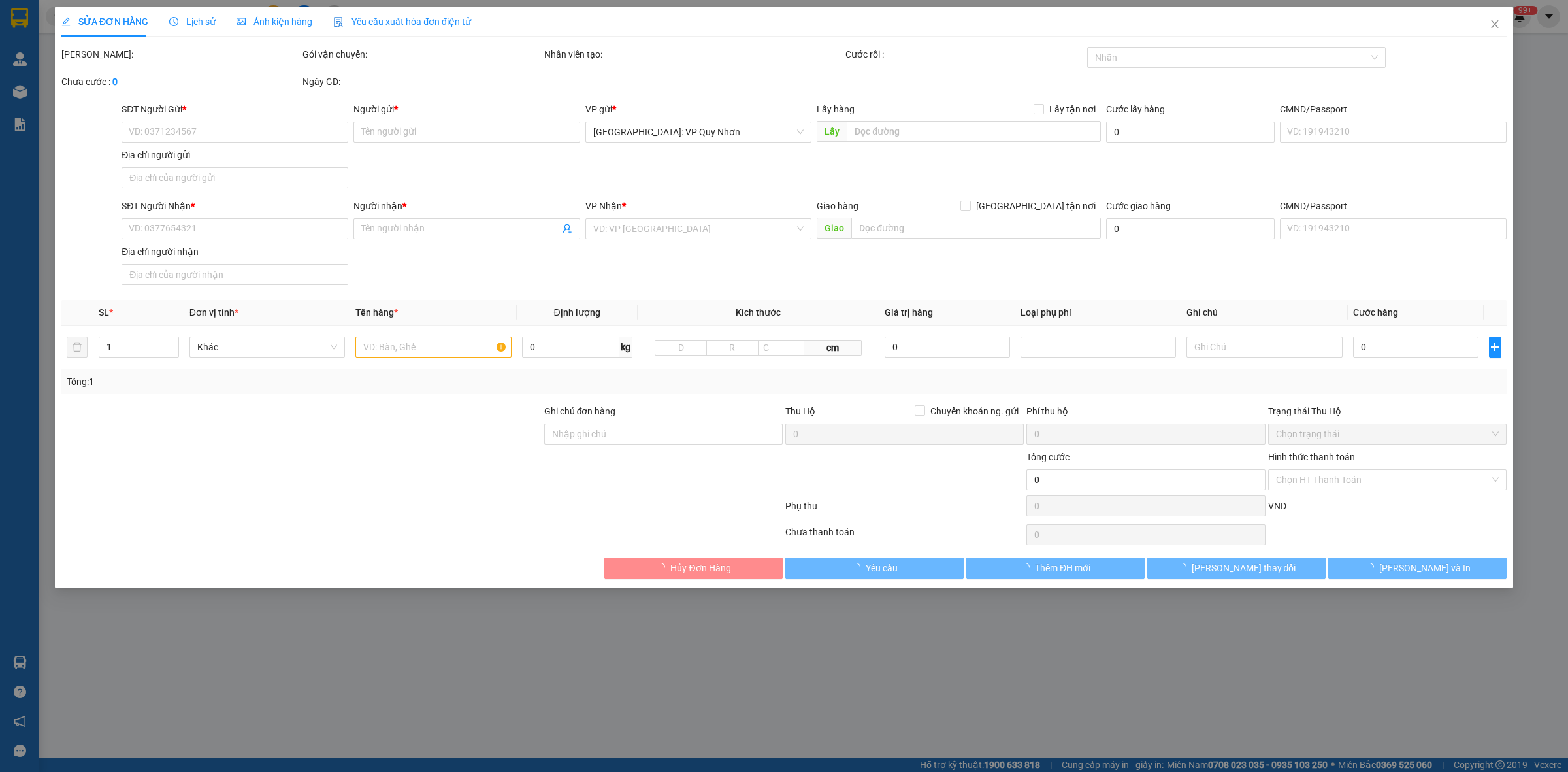
type input "0899902052"
type input "ANH TÍN"
type input "0935994434"
type input "THÚY HÀ"
checkbox input "true"
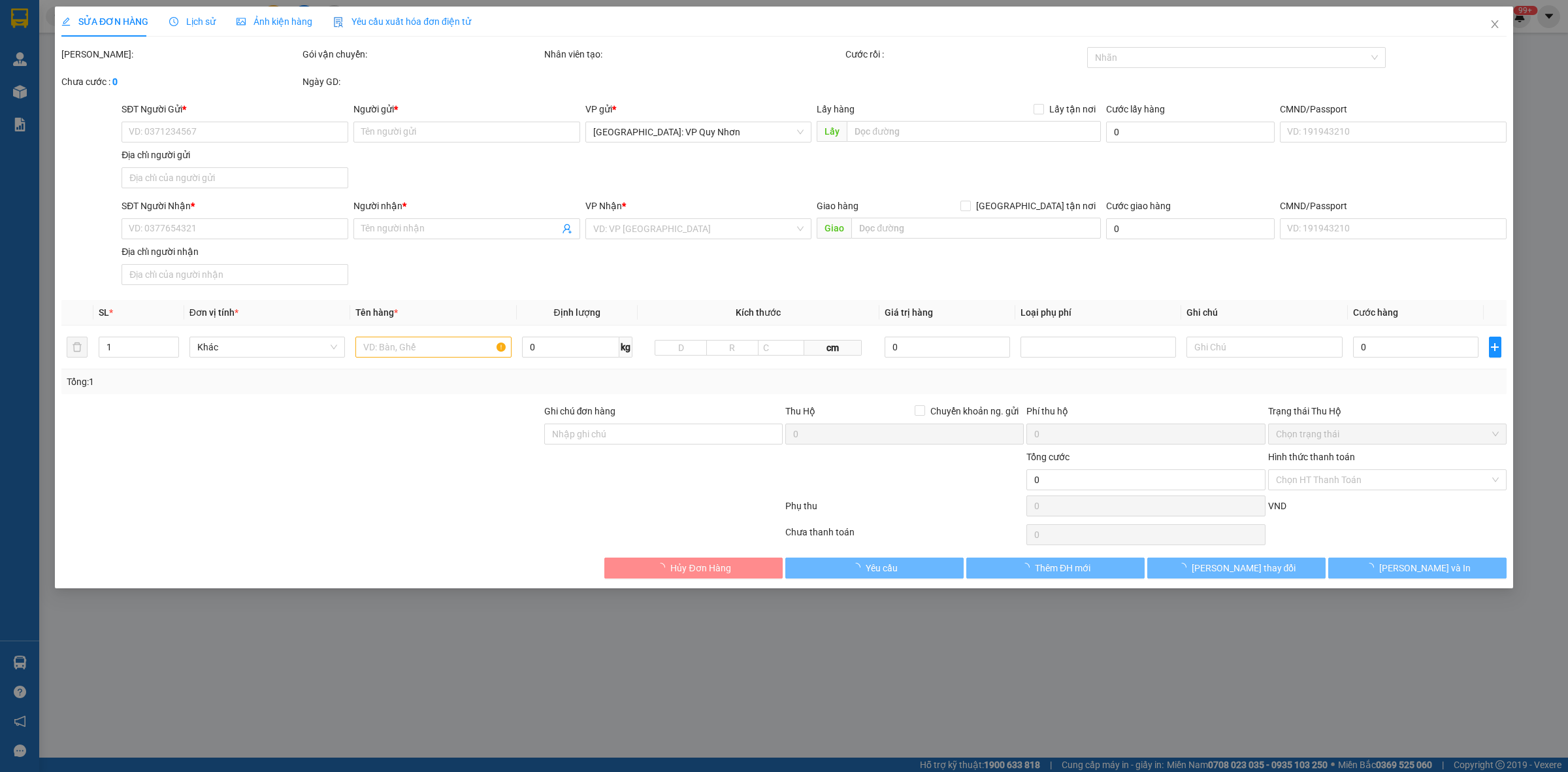
type input "288-290 PHAN BỘI CHÂU, P LÊ HỒNG PHONG, TP QUY NHƠN, BÌNH ĐỊNH"
type input "1.050.000"
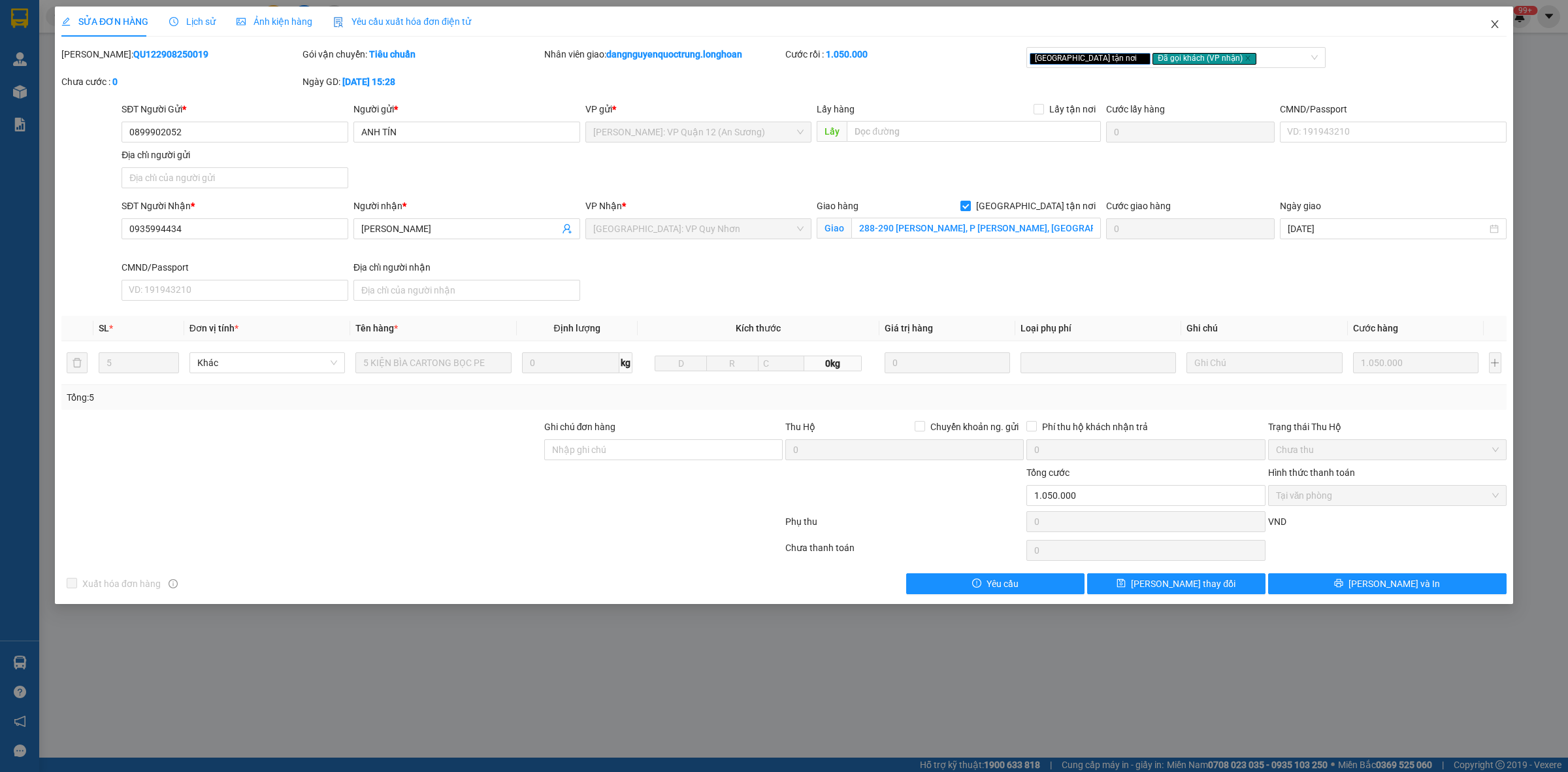
click at [1500, 26] on icon "close" at bounding box center [1495, 23] width 10 height 10
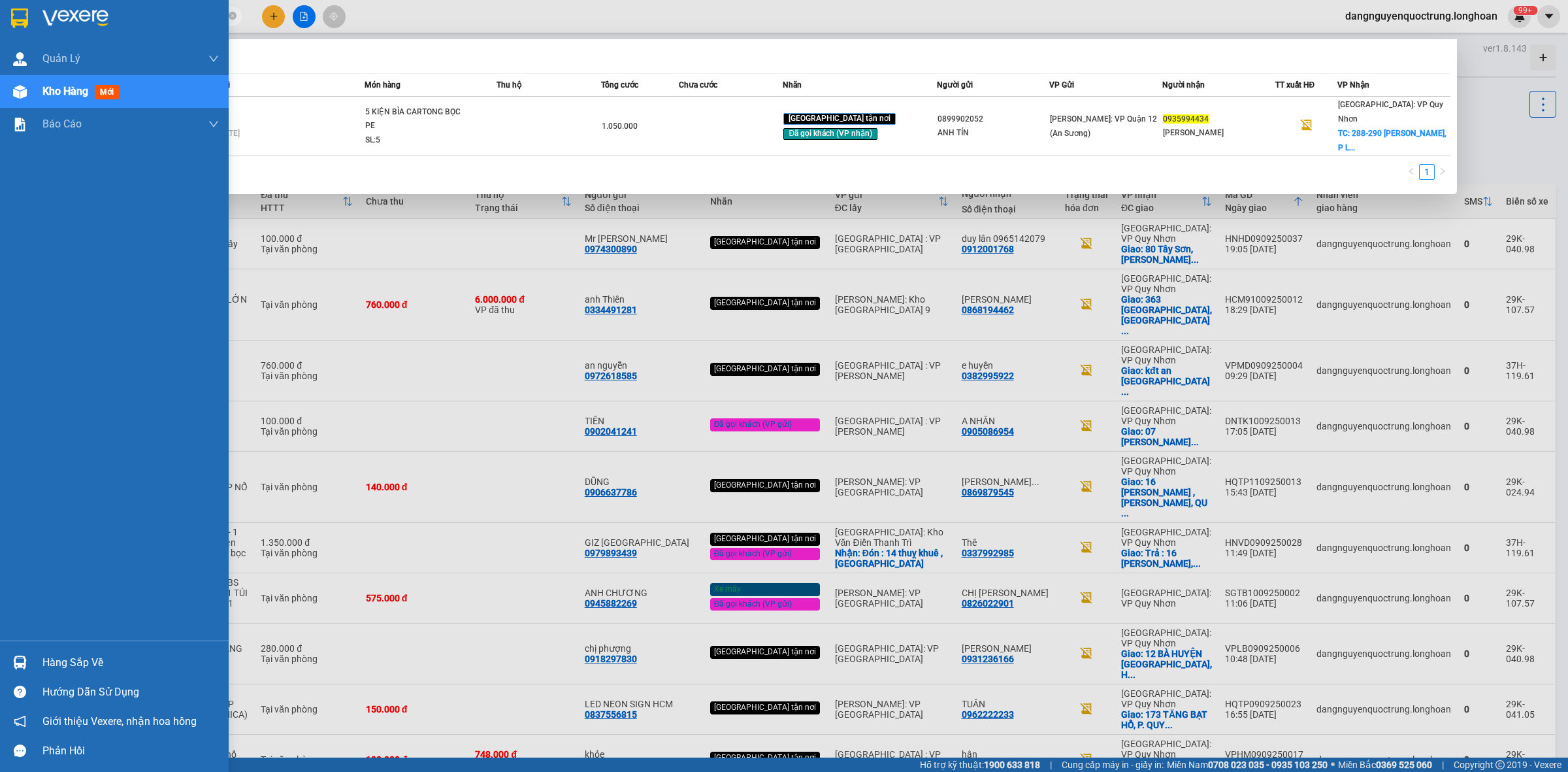
drag, startPoint x: 162, startPoint y: 19, endPoint x: 9, endPoint y: 24, distance: 153.1
click at [9, 24] on section "Kết quả tìm kiếm ( 1 ) Bộ lọc Mã ĐH Trạng thái Món hàng Thu hộ Tổng cước Chưa c…" at bounding box center [784, 386] width 1568 height 772
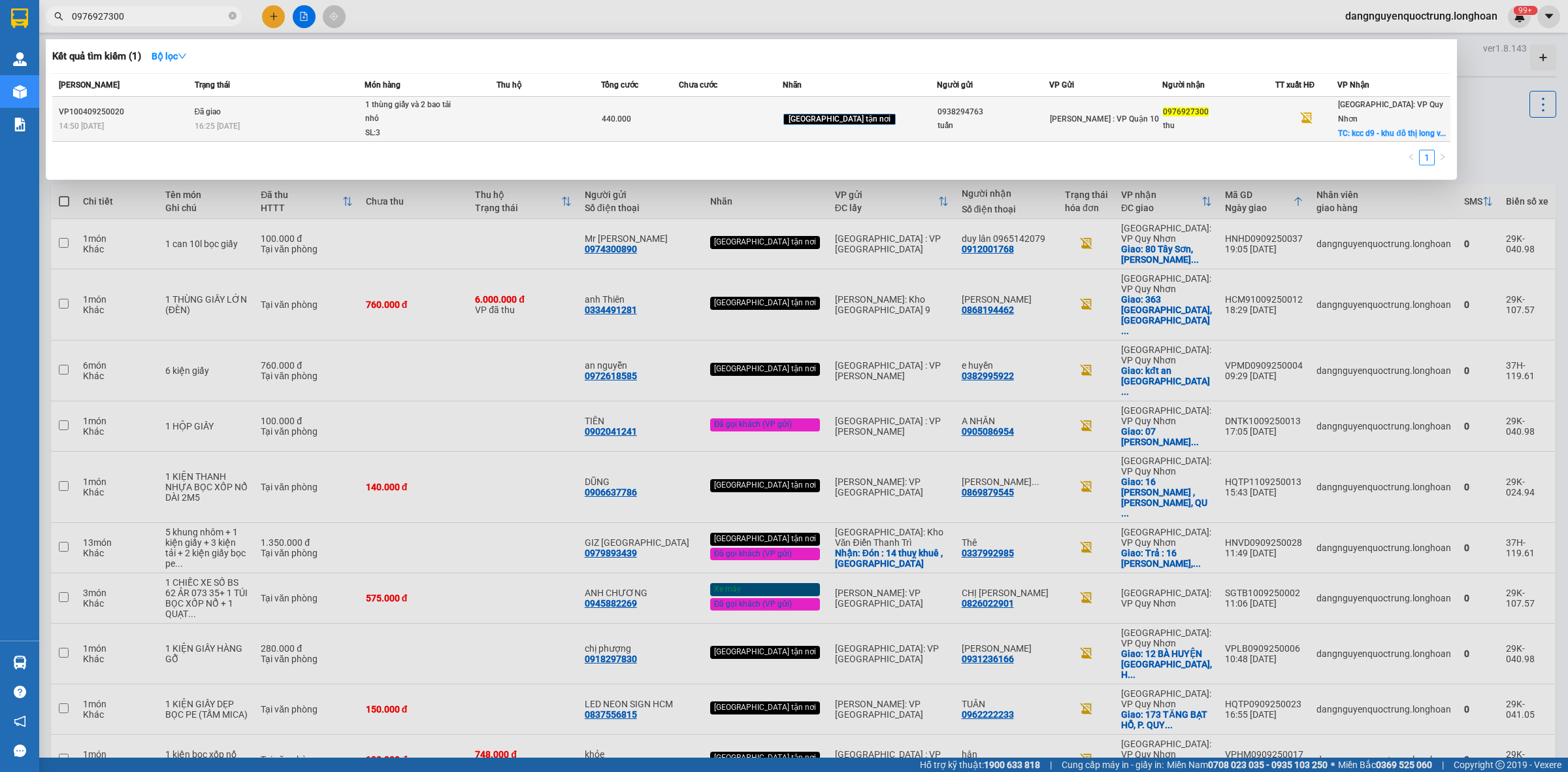
type input "0976927300"
click at [631, 118] on span "440.000" at bounding box center [617, 119] width 30 height 9
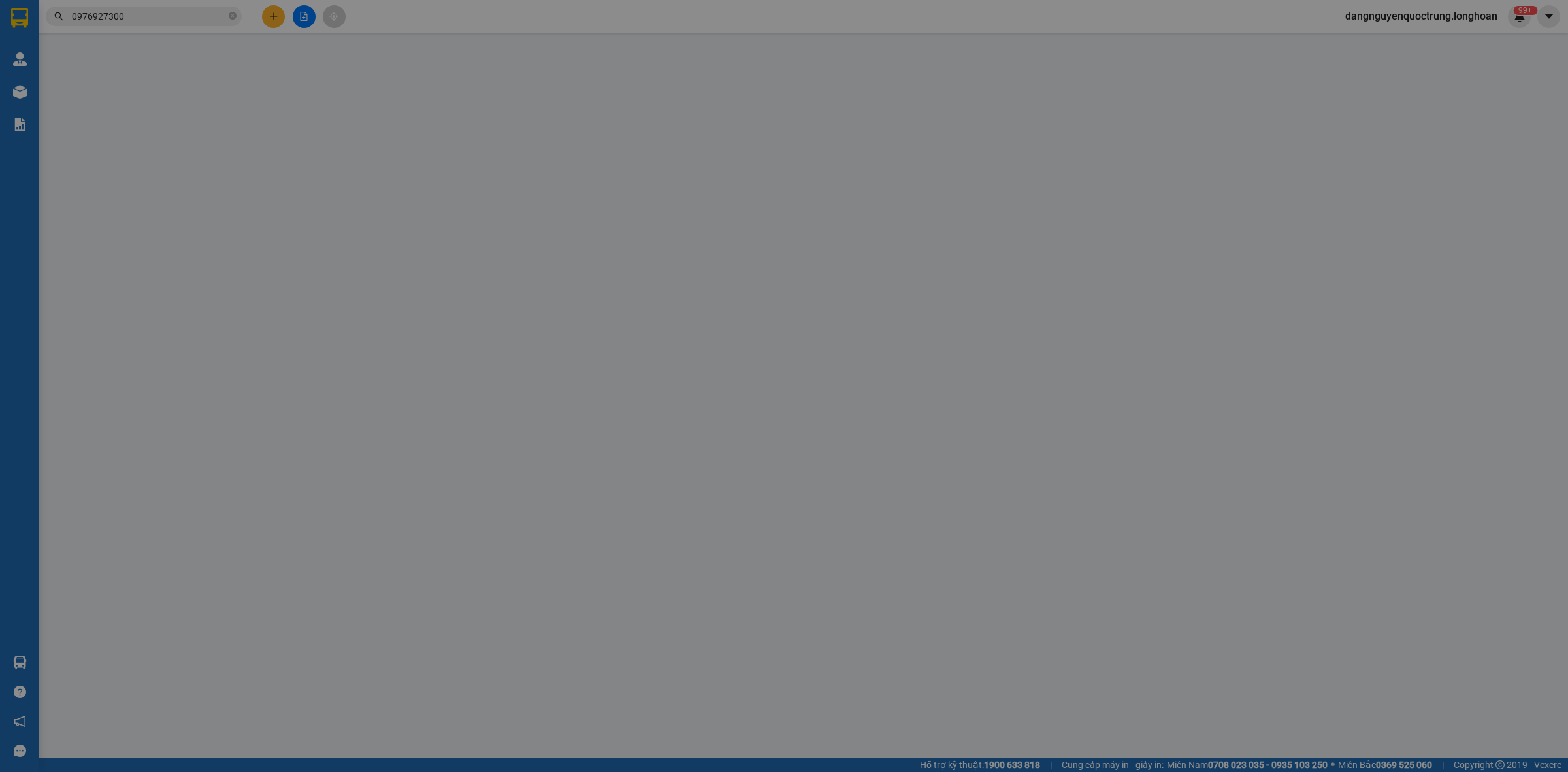
type input "0938294763"
type input "tuấn"
type input "0976927300"
type input "thu"
checkbox input "true"
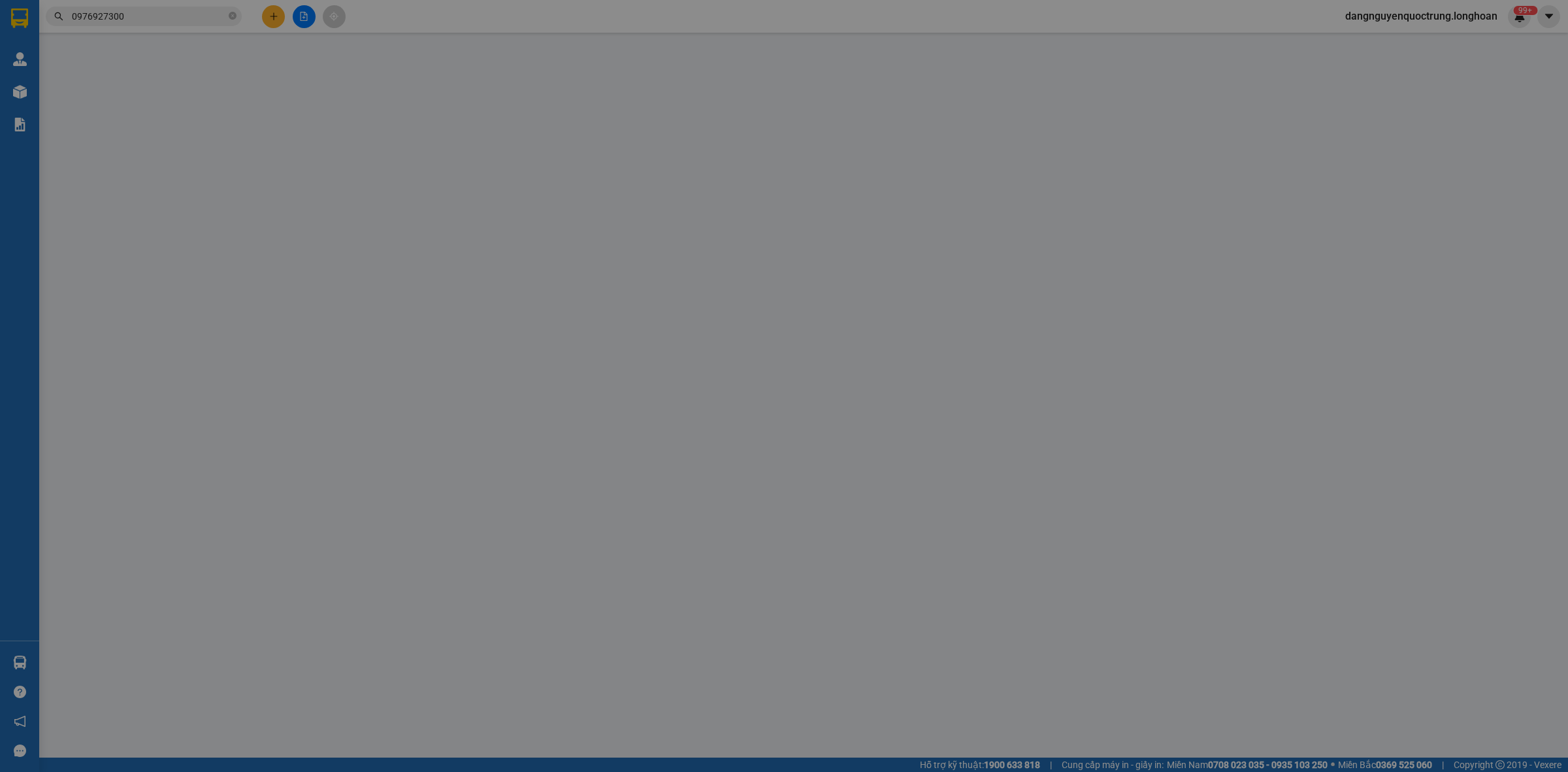
type input "kcc d9 - khu đô thị long vân - - p, trần quang diệu - tp quy nhơn - BĐ"
type input "hàng k bao bể vỡ hư hỏng"
type input "440.000"
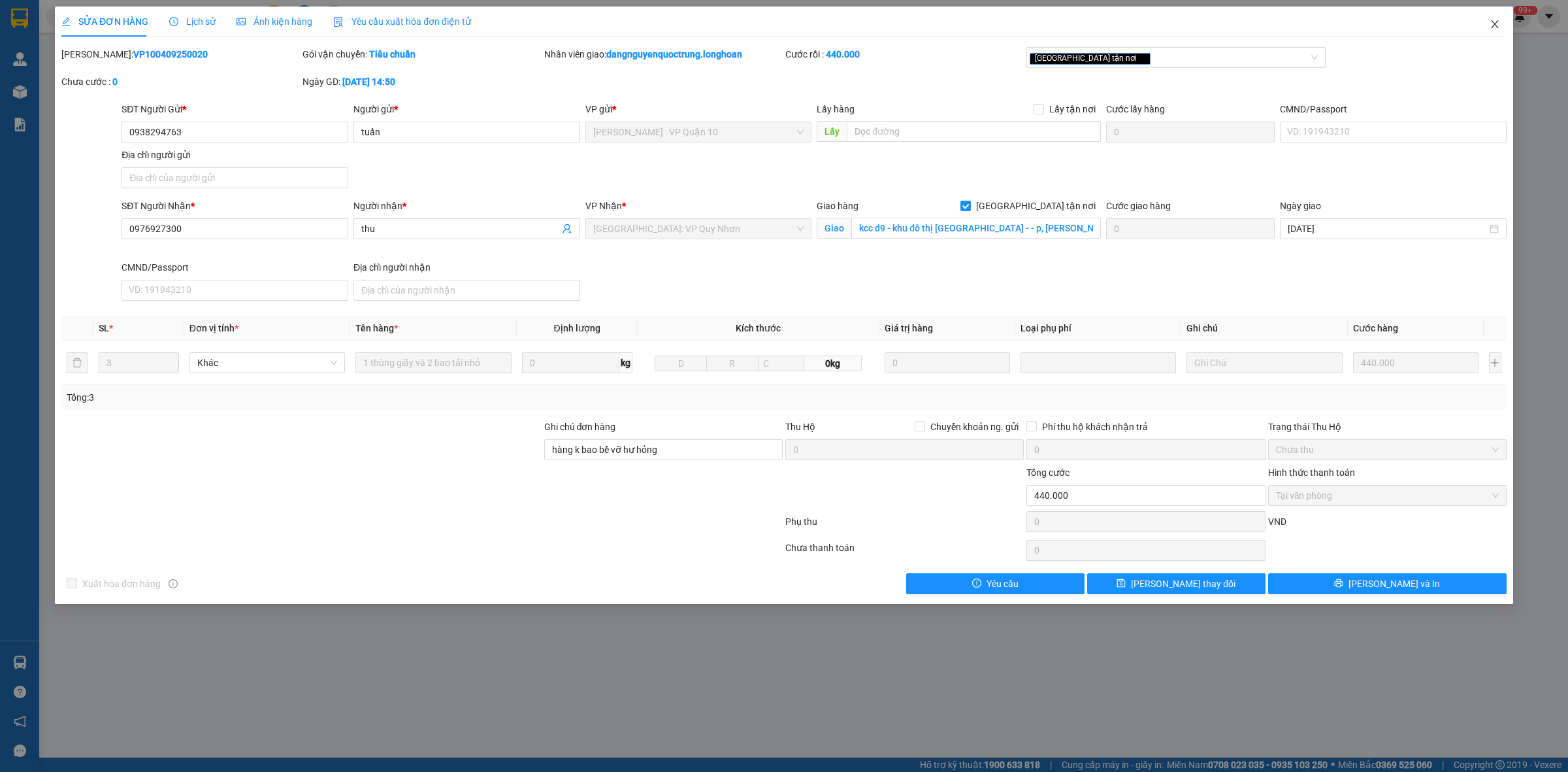
click at [1498, 28] on icon "close" at bounding box center [1495, 23] width 10 height 10
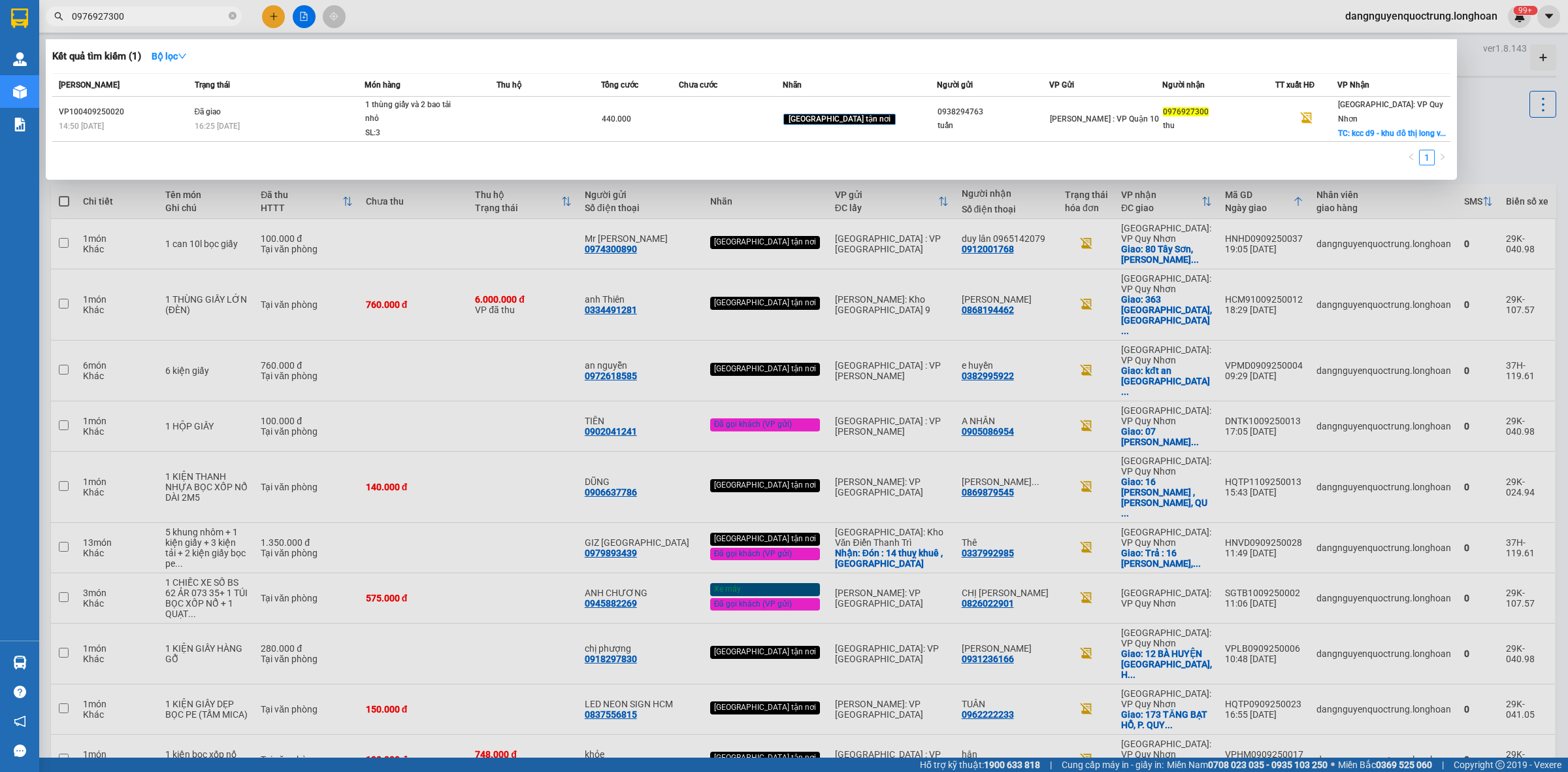
drag, startPoint x: 136, startPoint y: 16, endPoint x: 61, endPoint y: 17, distance: 75.0
click at [61, 17] on div "0976927300" at bounding box center [127, 16] width 255 height 19
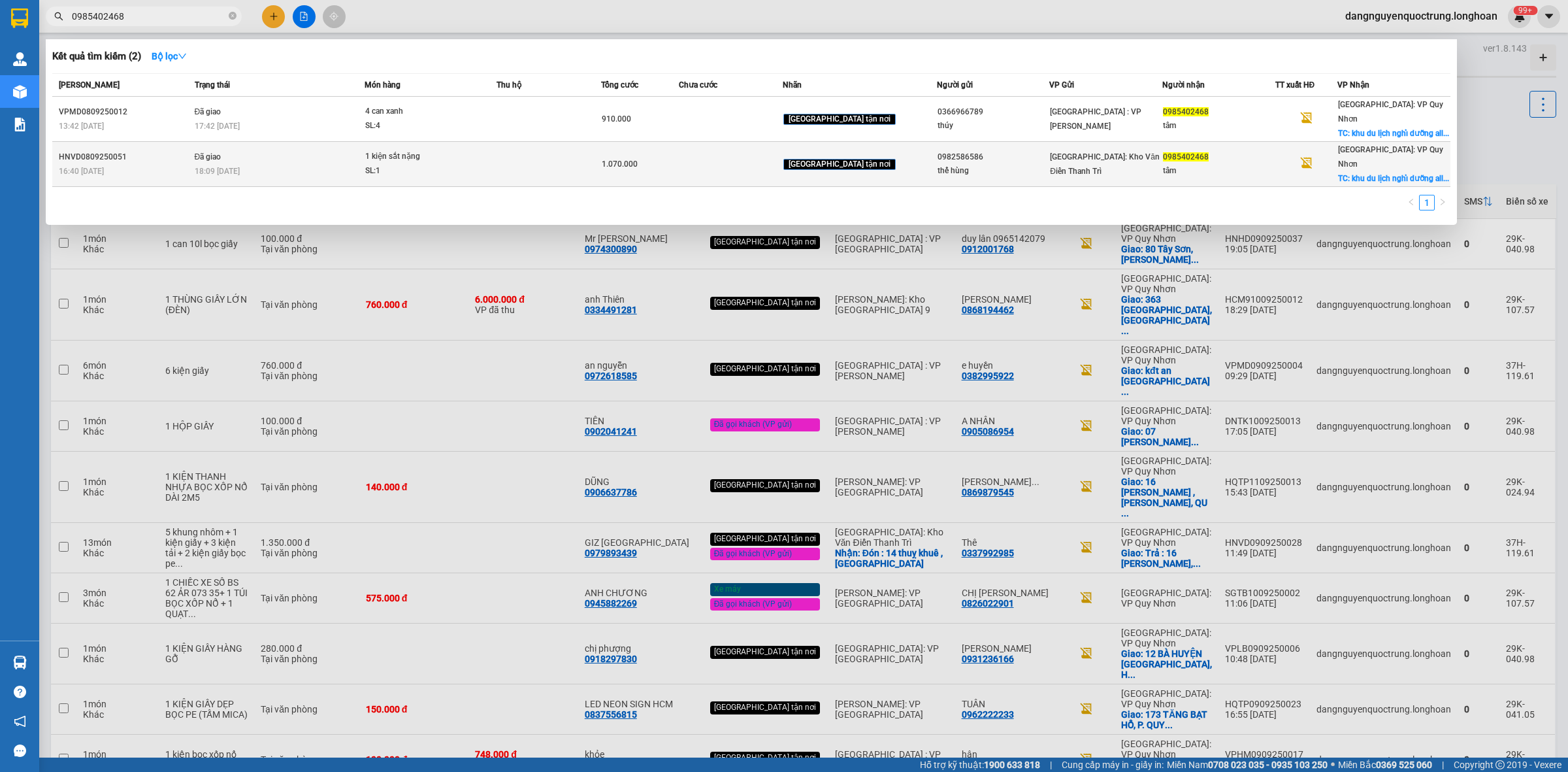
type input "0985402468"
click at [358, 142] on td "Đã giao 18:09 - 10/09" at bounding box center [278, 165] width 174 height 45
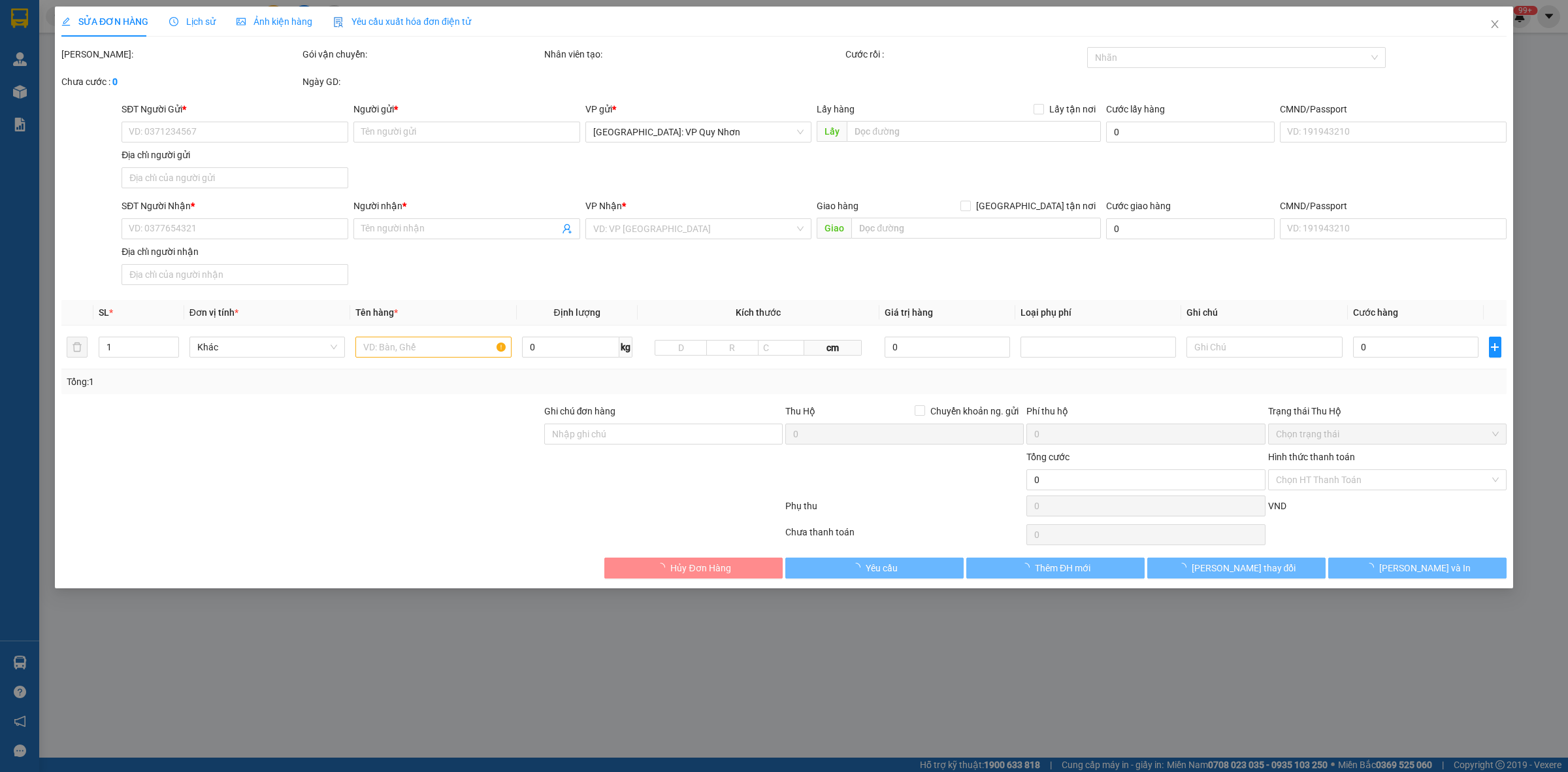
type input "0982586586"
type input "thế hùng"
type input "0985402468"
type input "tâm"
checkbox input "true"
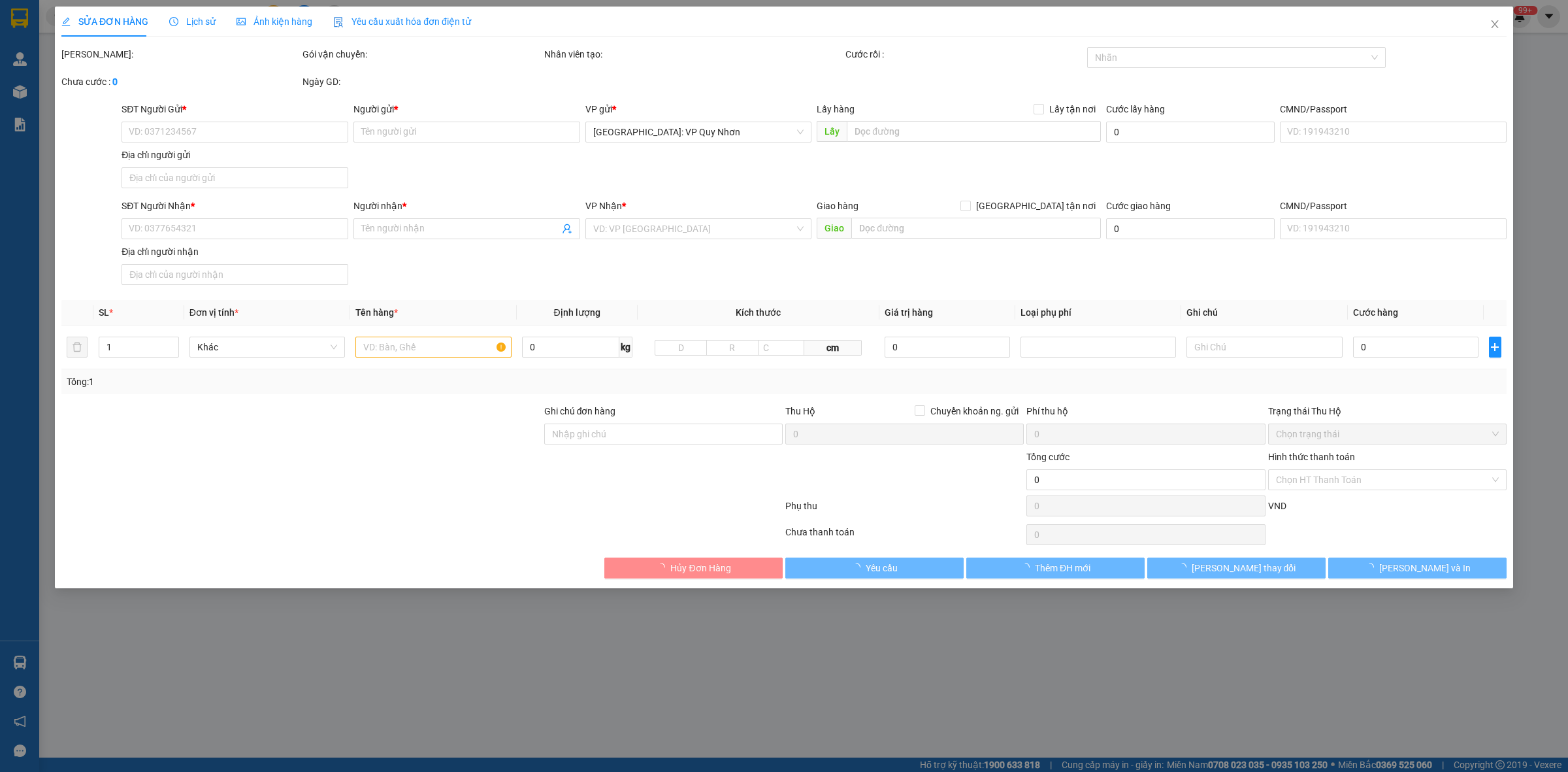
type input "khu du lịch nghỉ dưỡng allia resort xã nhơn lý tp quy nhơn"
type input "hàng giao nguyên kiện, hư vỡ ko đền"
type input "1.070.000"
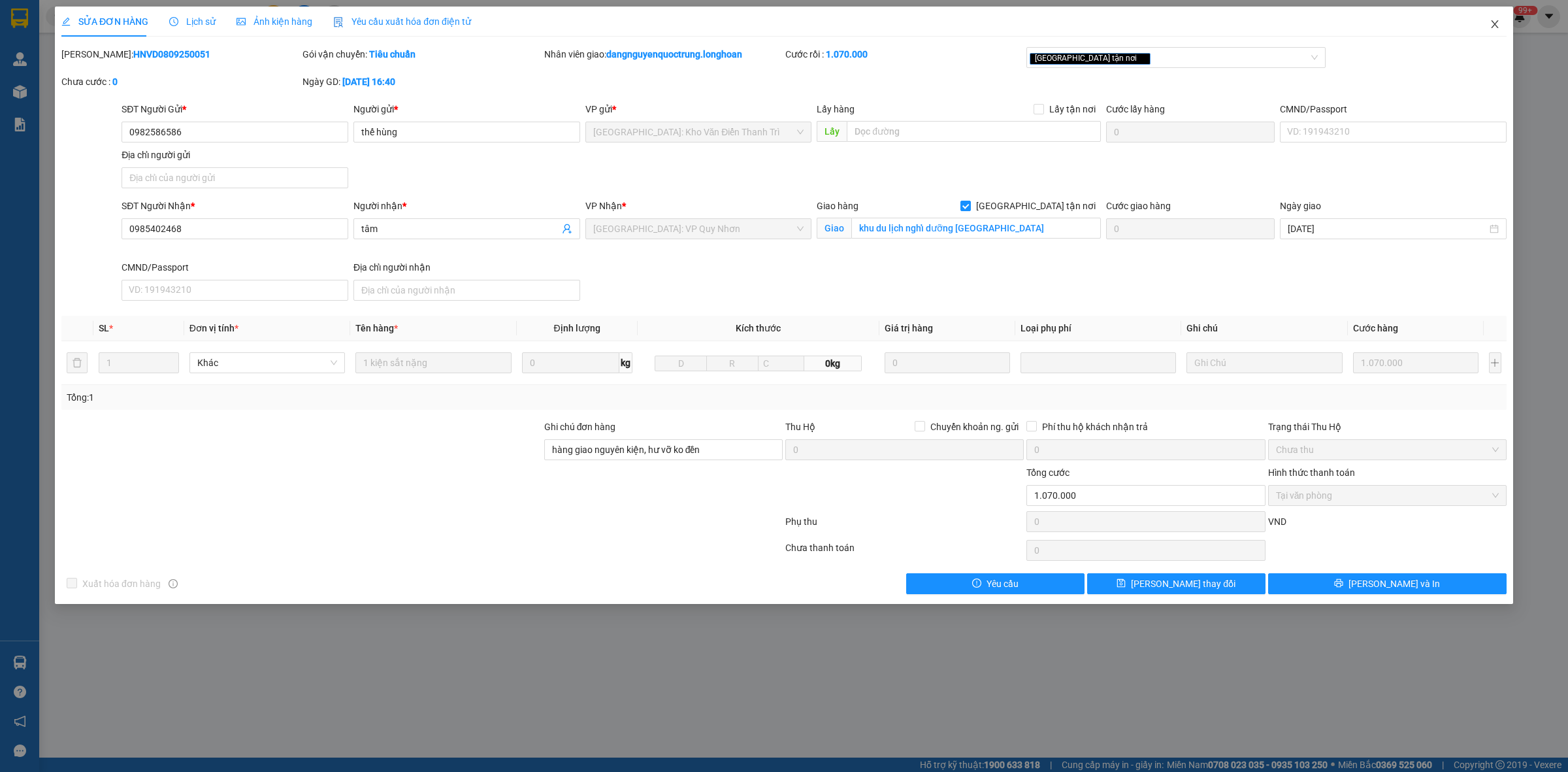
click at [1492, 16] on span "Close" at bounding box center [1495, 24] width 37 height 37
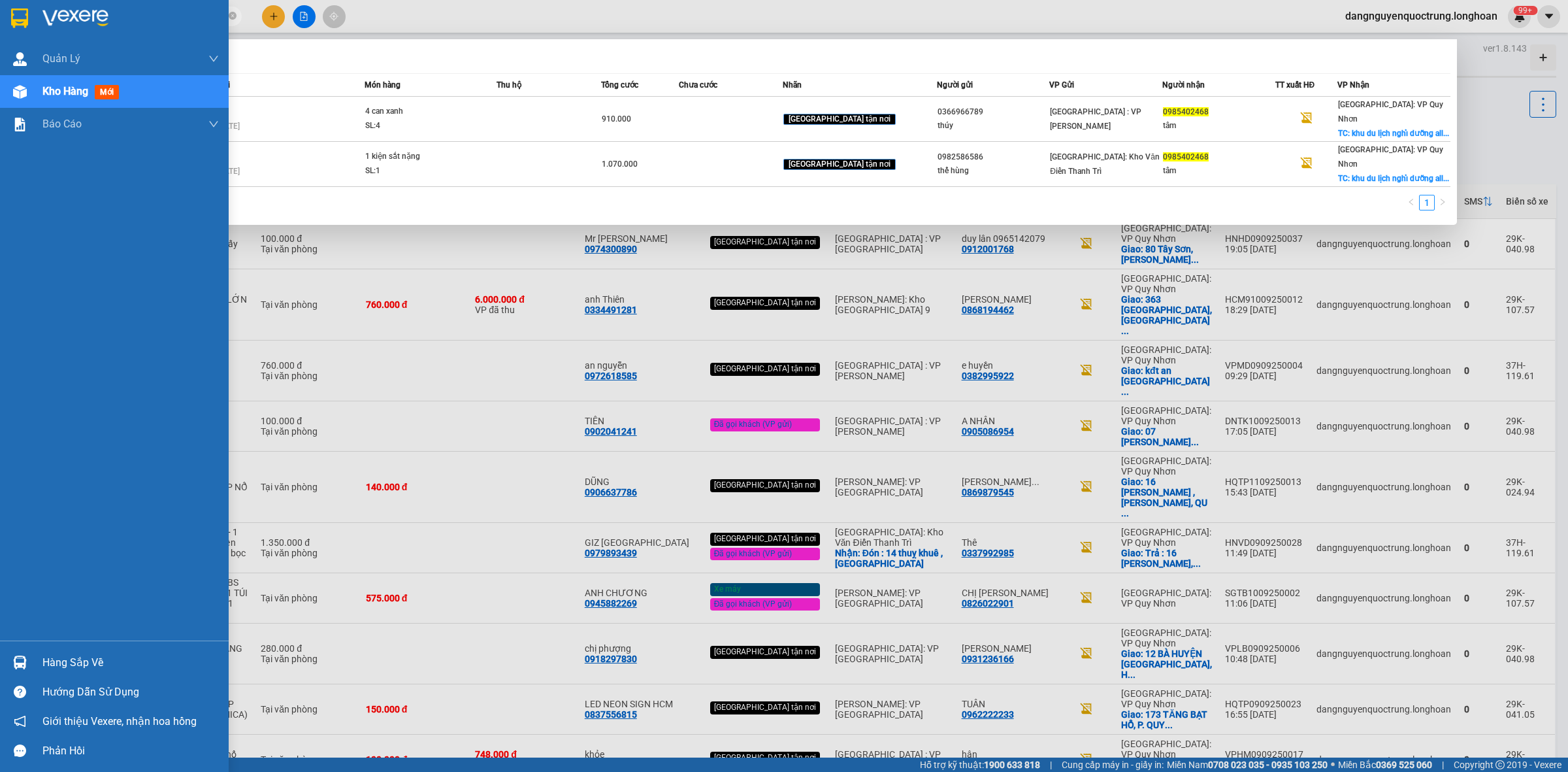
drag, startPoint x: 168, startPoint y: 12, endPoint x: 31, endPoint y: 31, distance: 138.3
click at [31, 31] on section "Kết quả tìm kiếm ( 2 ) Bộ lọc Mã ĐH Trạng thái Món hàng Thu hộ Tổng cước Chưa c…" at bounding box center [784, 386] width 1568 height 772
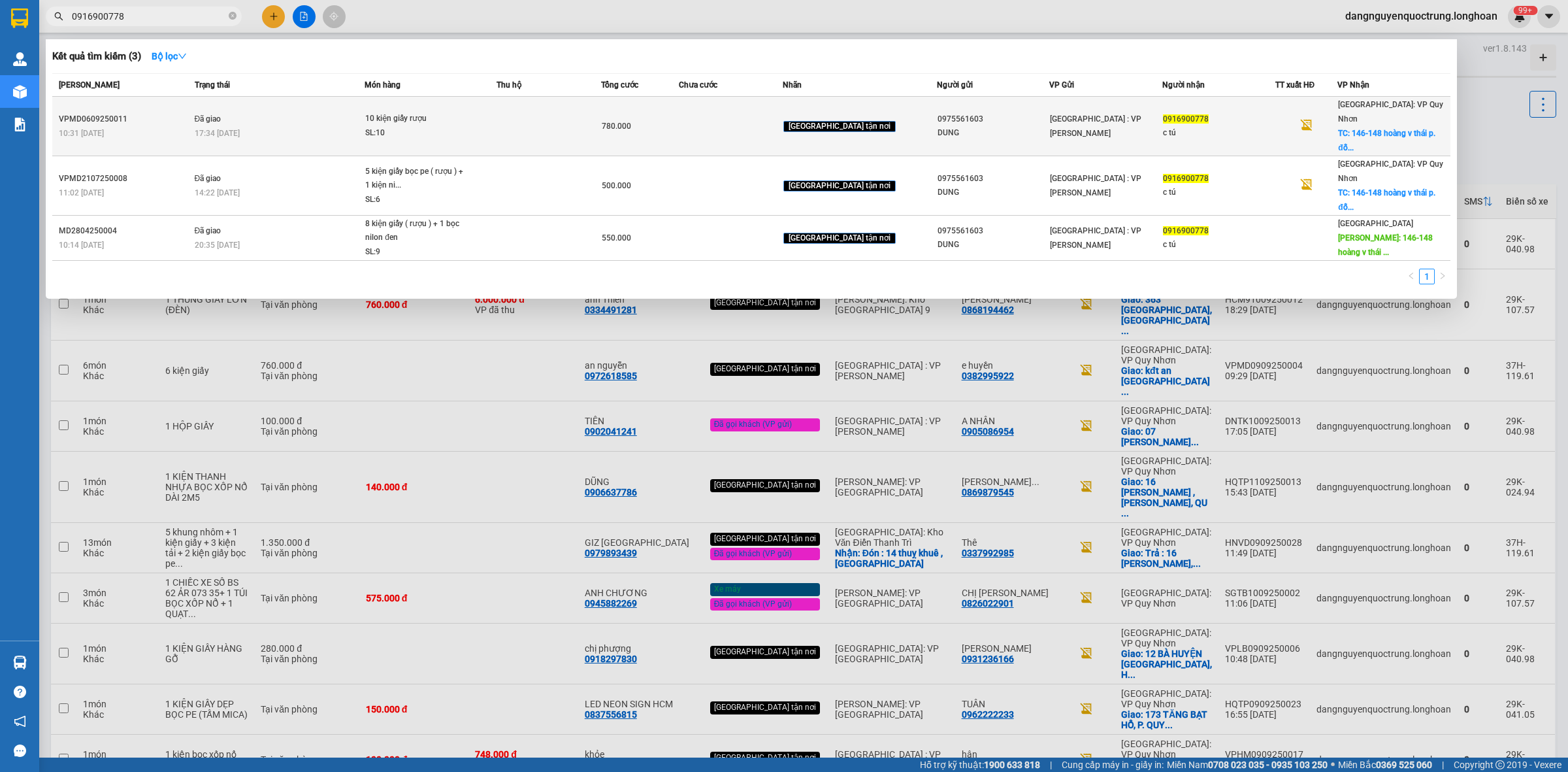
type input "0916900778"
click at [724, 103] on td at bounding box center [731, 126] width 104 height 60
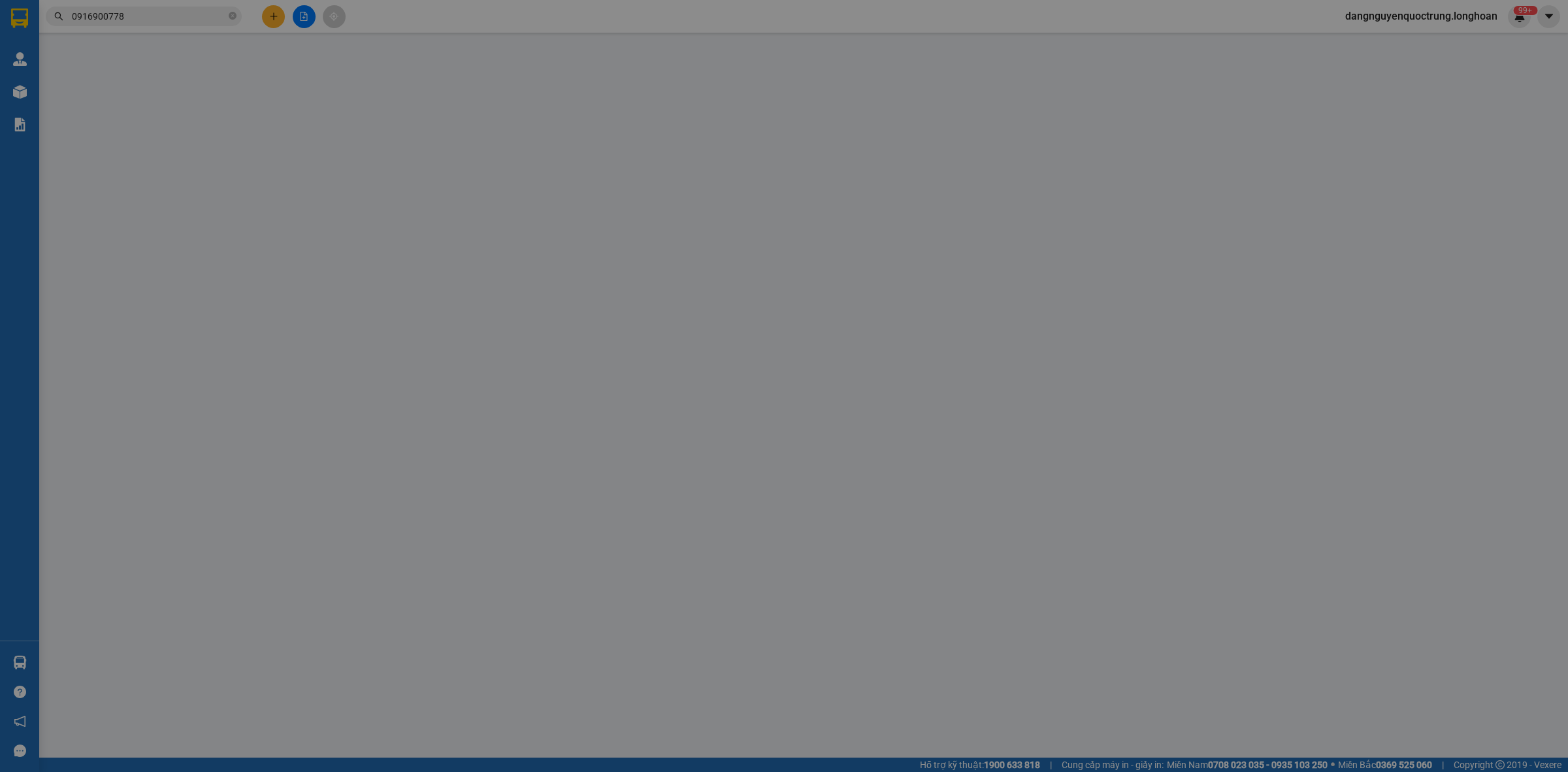
type input "0975561603"
type input "DUNG"
type input "0916900778"
type input "c tú"
checkbox input "true"
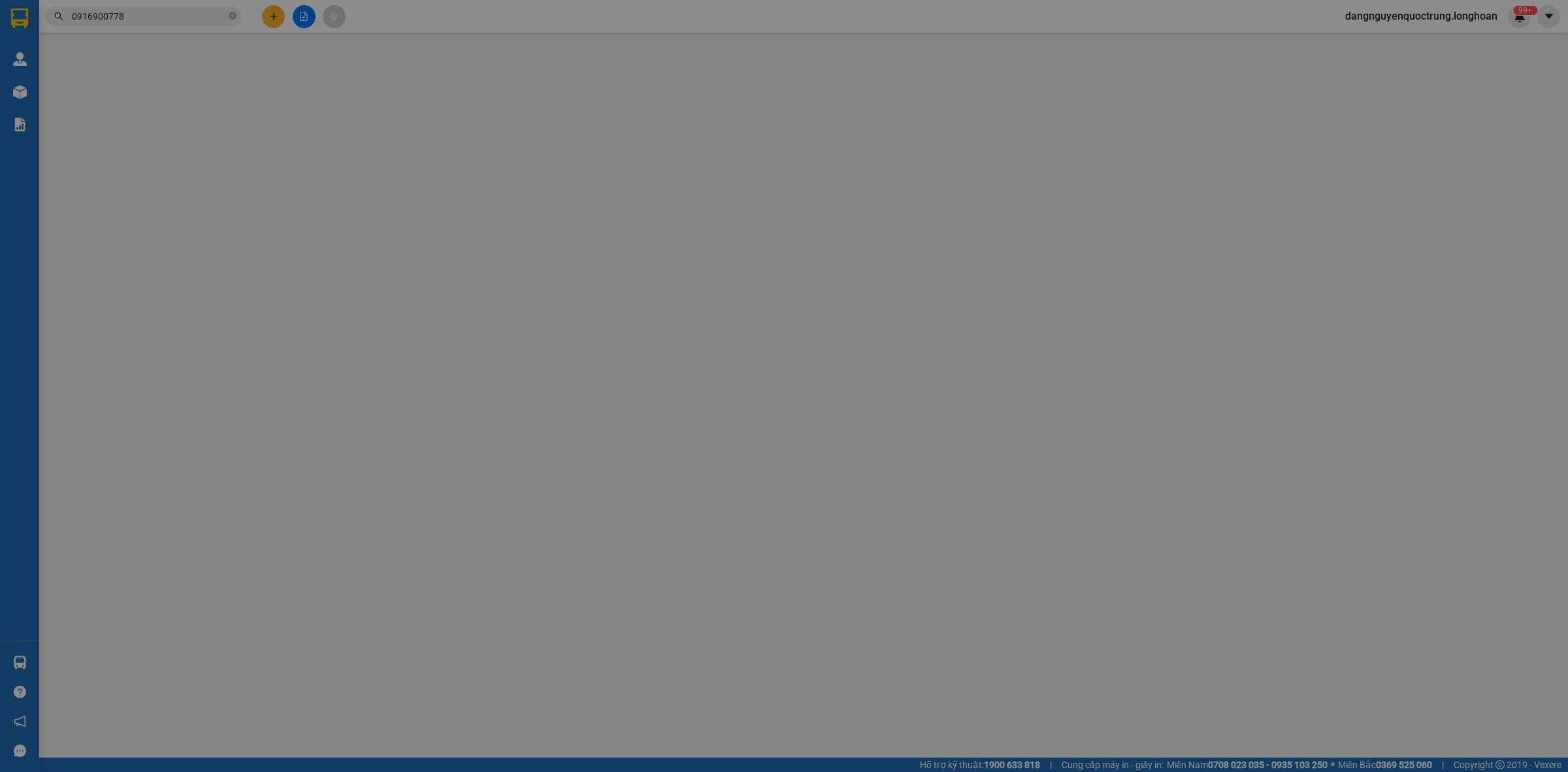
type input "146-148 hoàng v thái p. đống đa quy nhơn bình định"
type input "hư vỡ ko đền đã báo khách gửi"
type input "780.000"
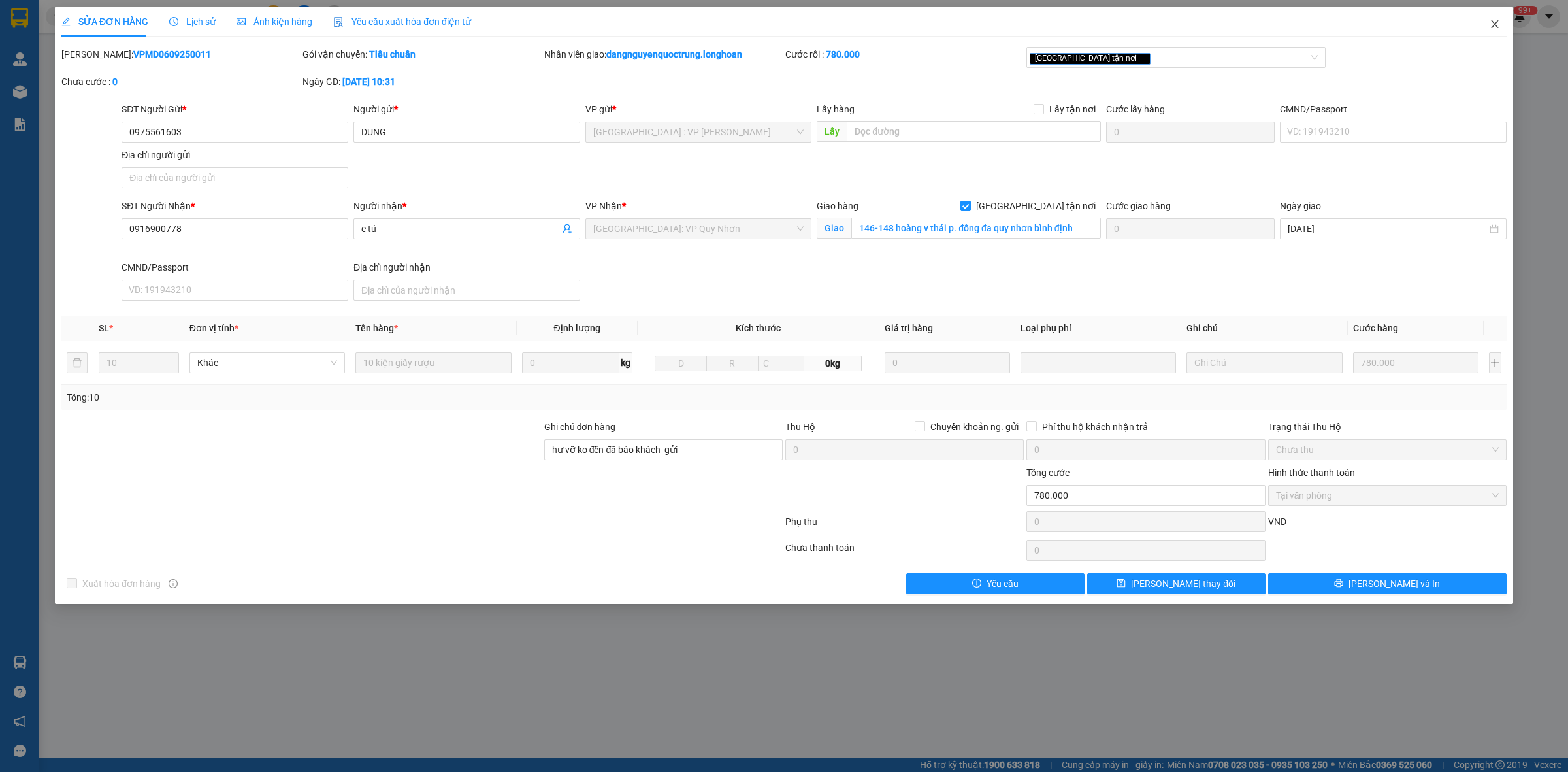
click at [1491, 24] on icon "close" at bounding box center [1495, 23] width 10 height 10
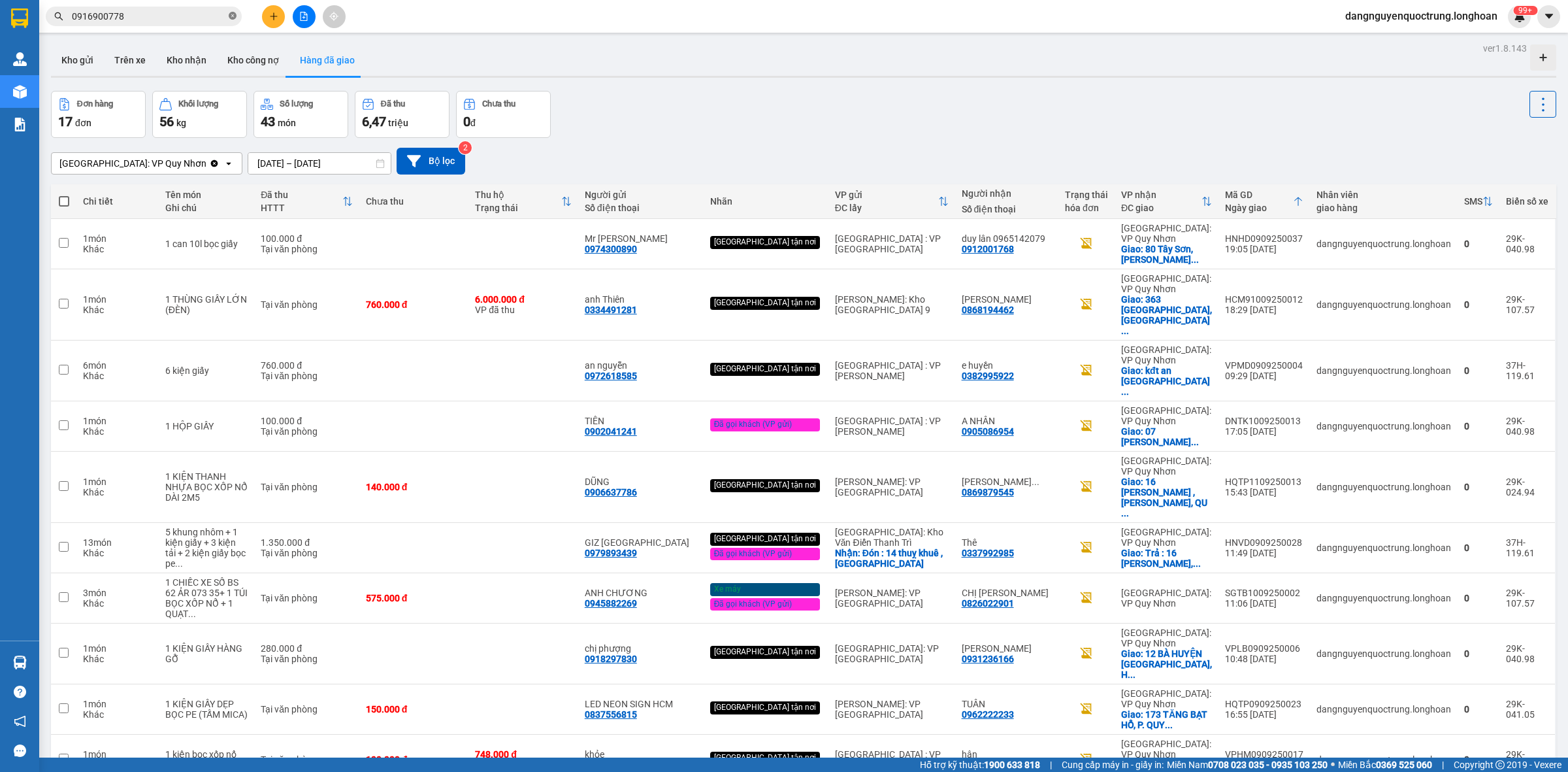
click at [234, 13] on icon "close-circle" at bounding box center [232, 16] width 8 height 8
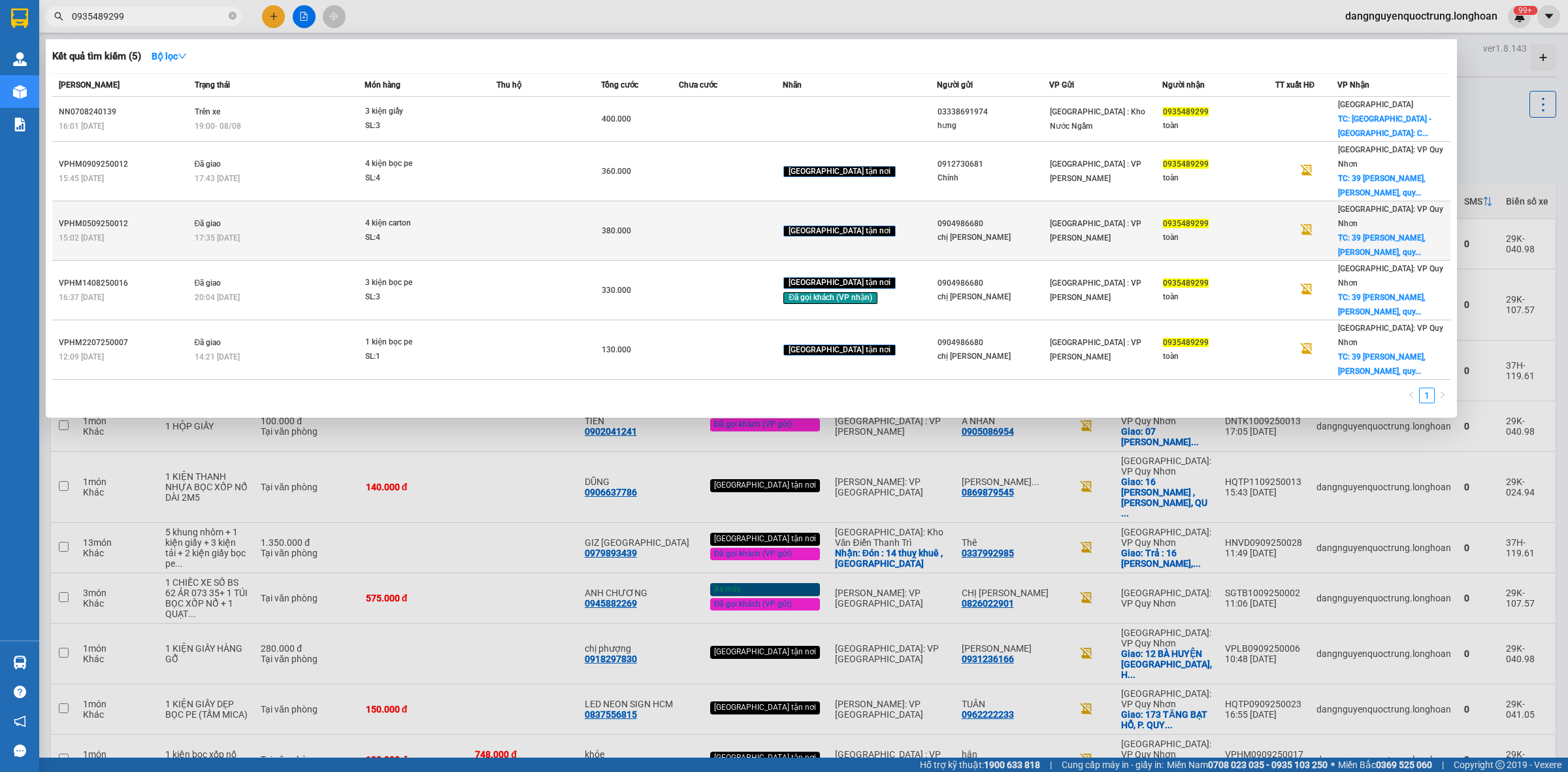
type input "0935489299"
click at [463, 216] on div "4 kiện carton" at bounding box center [414, 223] width 98 height 15
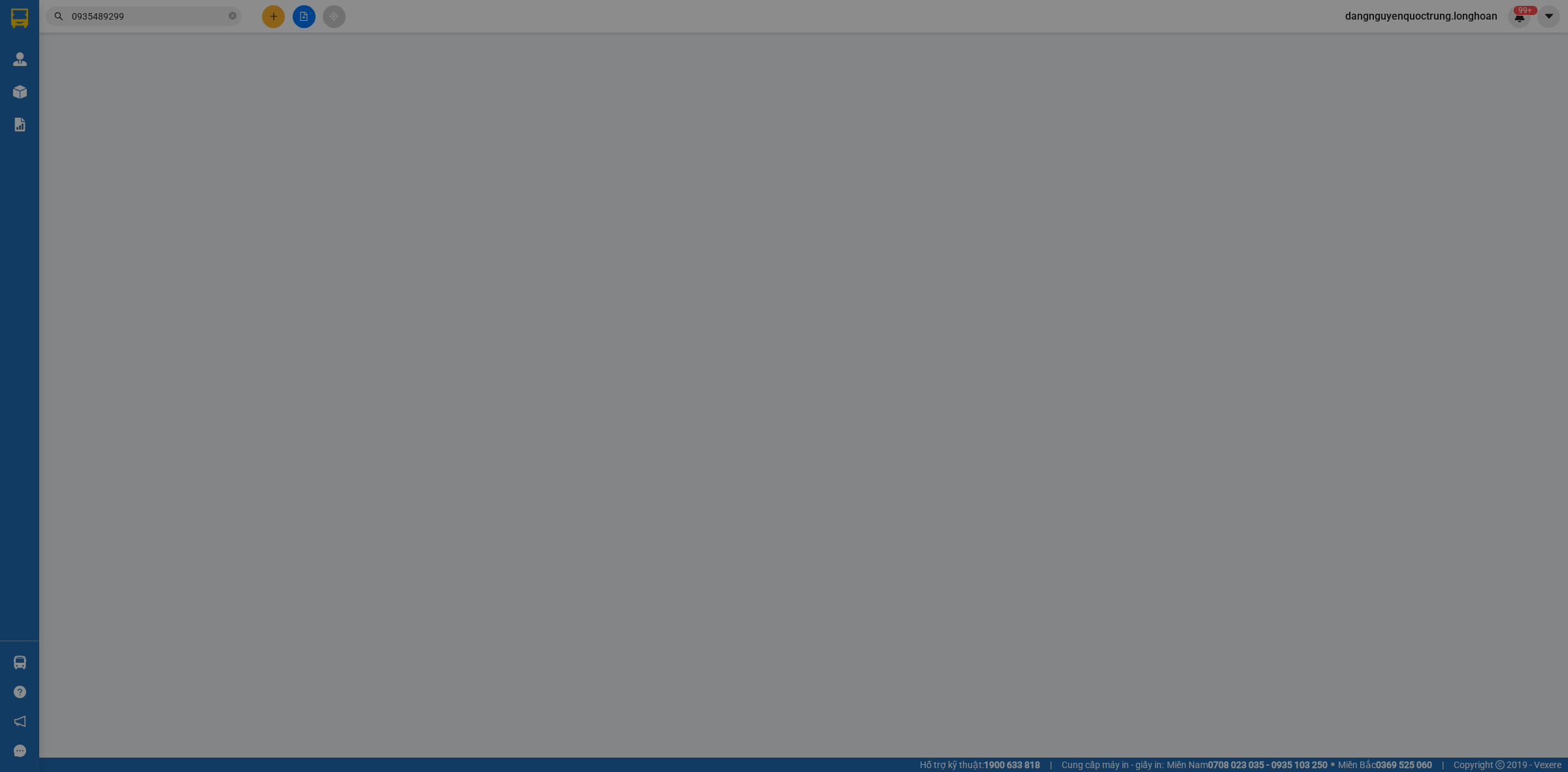
type input "0904986680"
type input "chị Hằng"
type input "0935489299"
type input "toàn"
checkbox input "true"
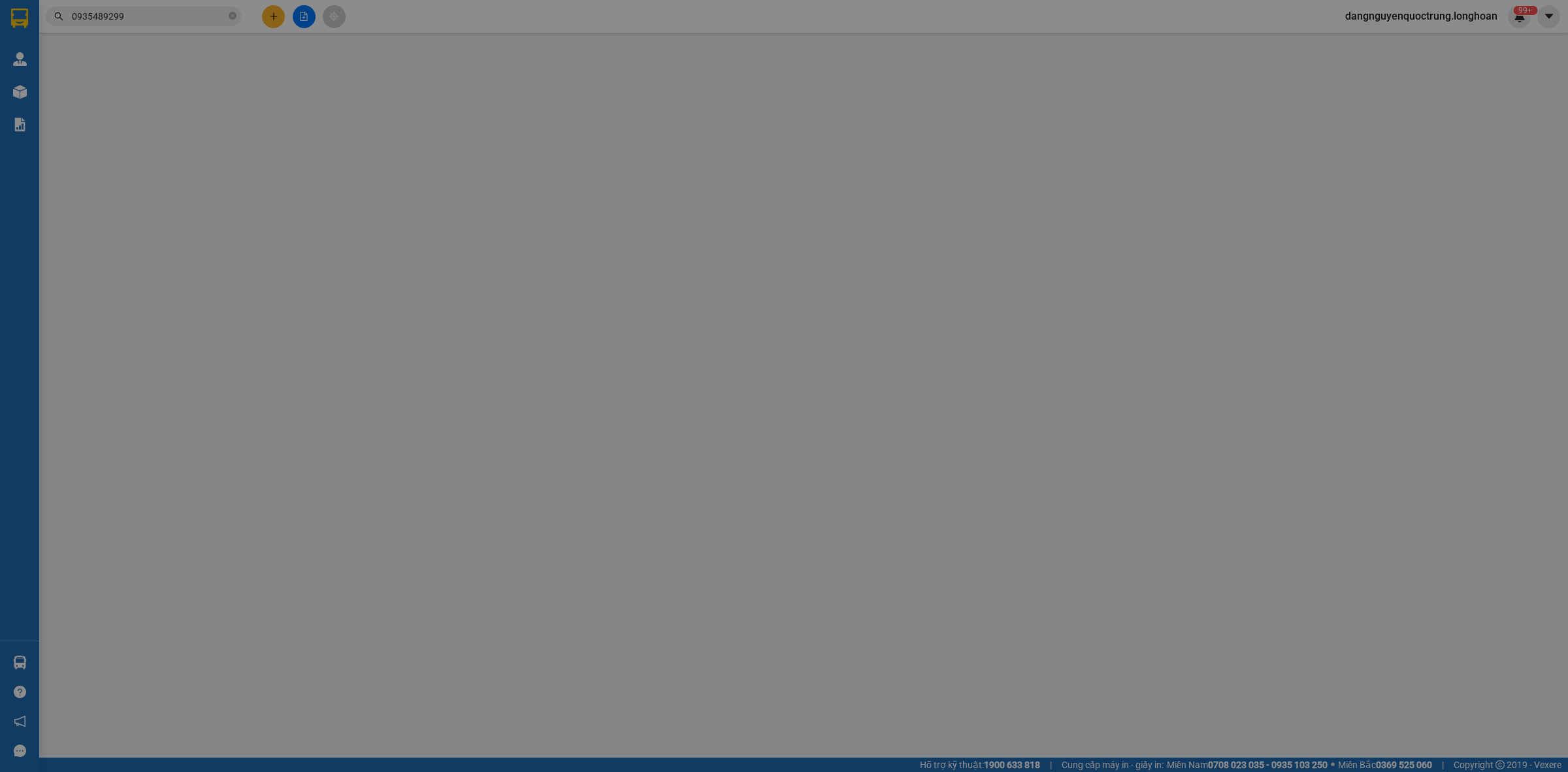
type input "39 nguyễn du,p lê lợi, quy nhơn,bình định"
type input "380.000"
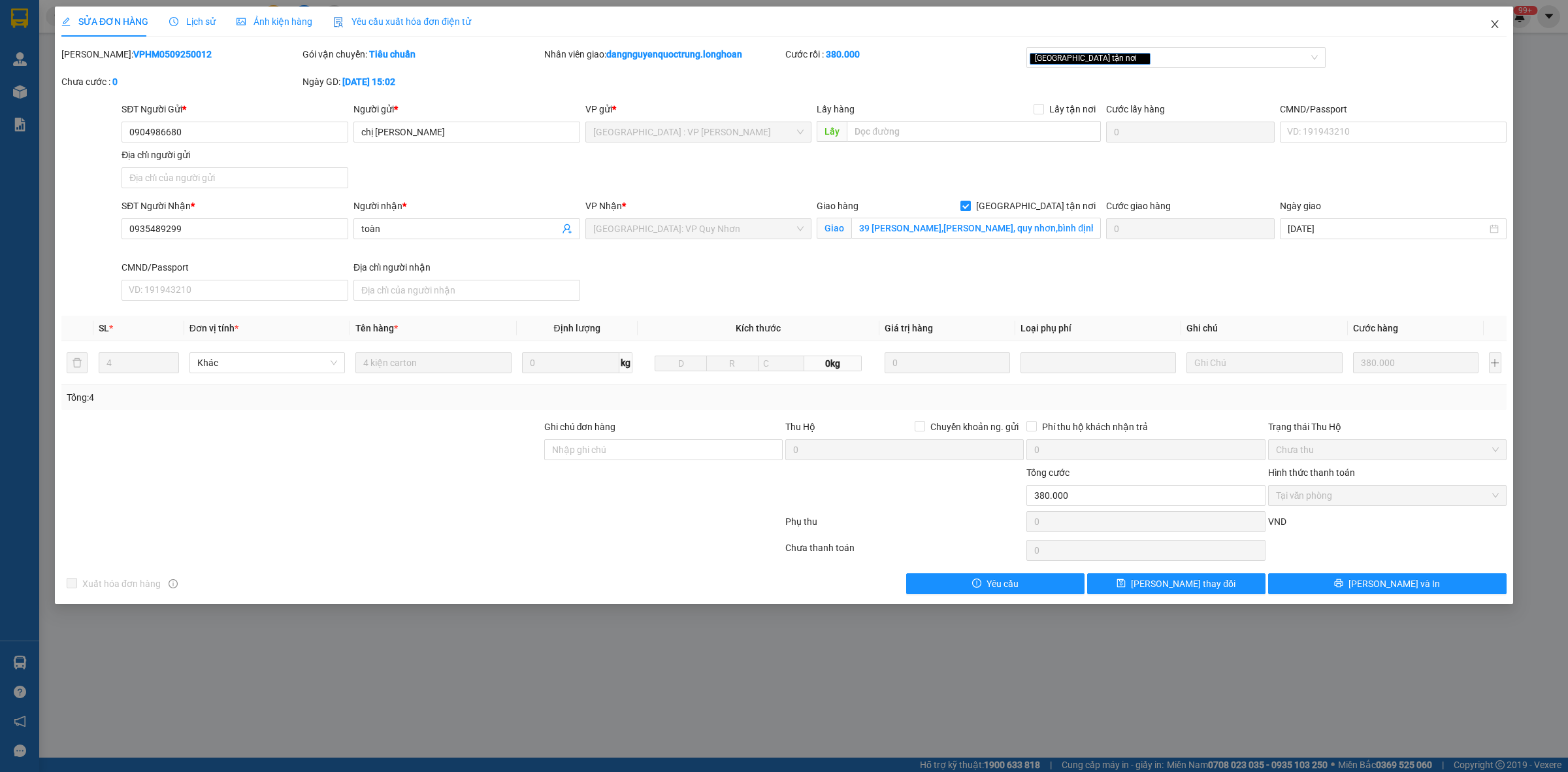
click at [1502, 25] on span "Close" at bounding box center [1495, 24] width 37 height 37
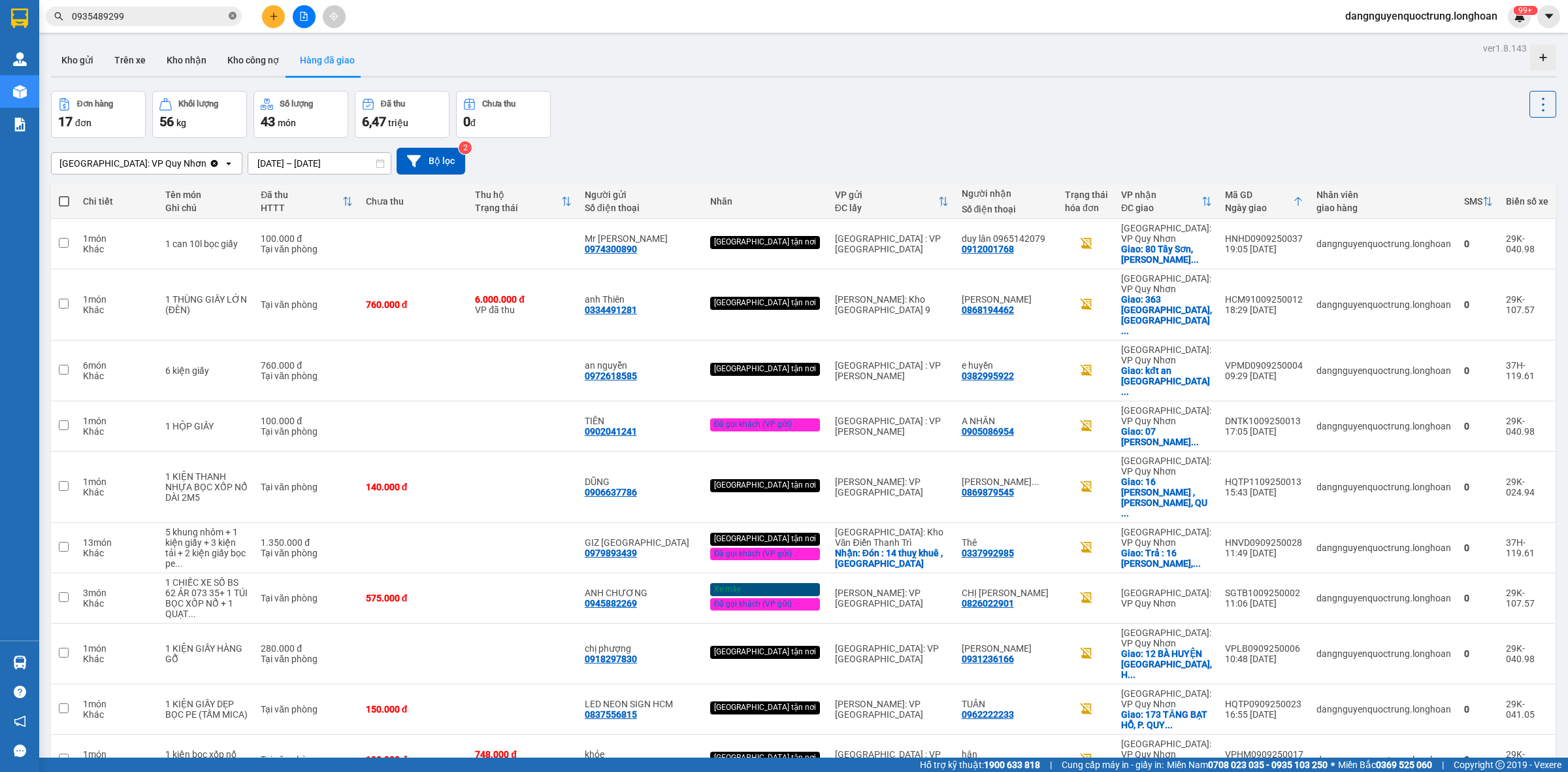
click at [232, 19] on icon "close-circle" at bounding box center [232, 16] width 8 height 8
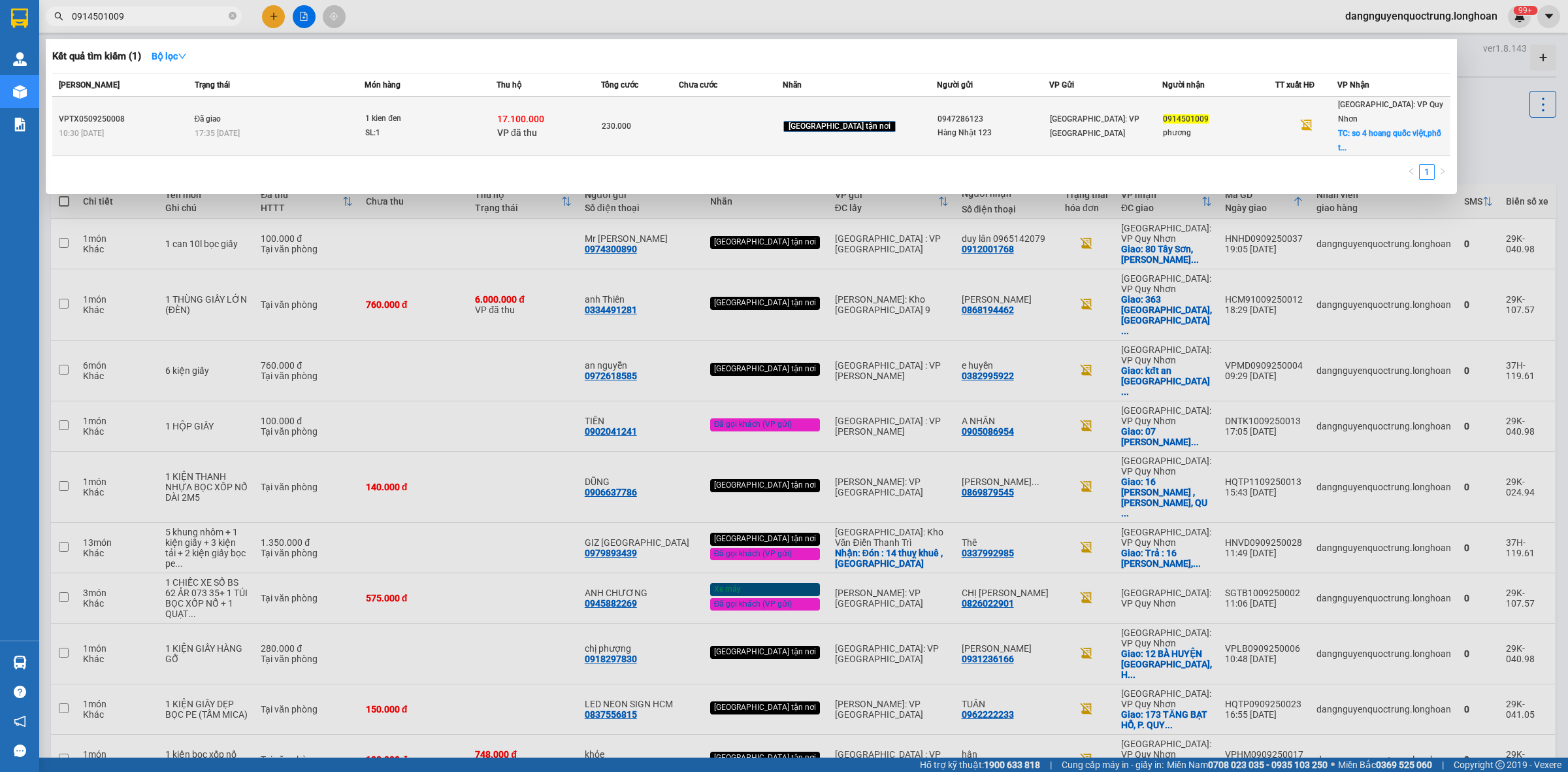
type input "0914501009"
click at [437, 126] on div "SL: 1" at bounding box center [414, 133] width 98 height 15
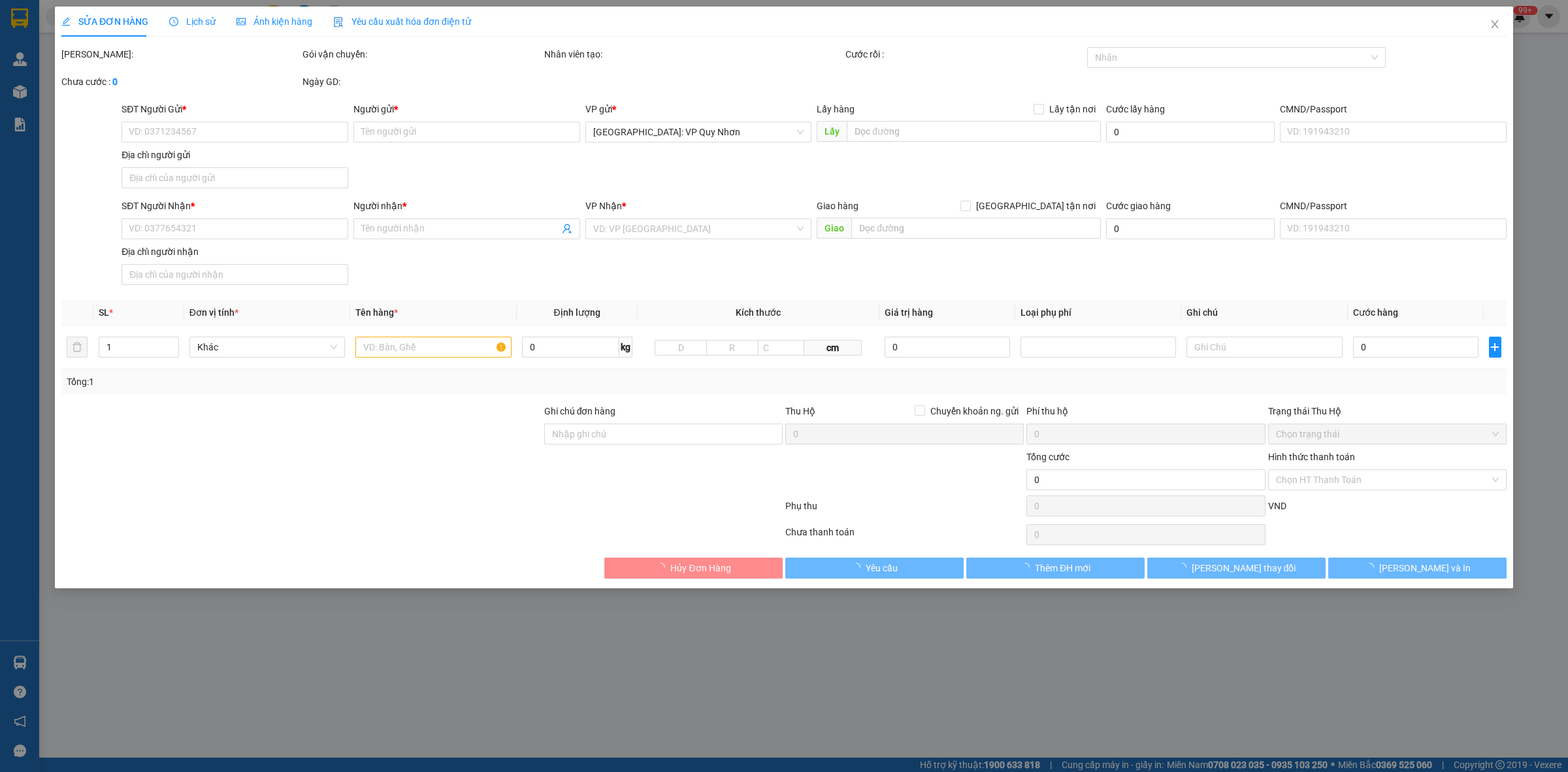
type input "0947286123"
type input "Hàng Nhật 123"
type input "0914501009"
type input "phương"
checkbox input "true"
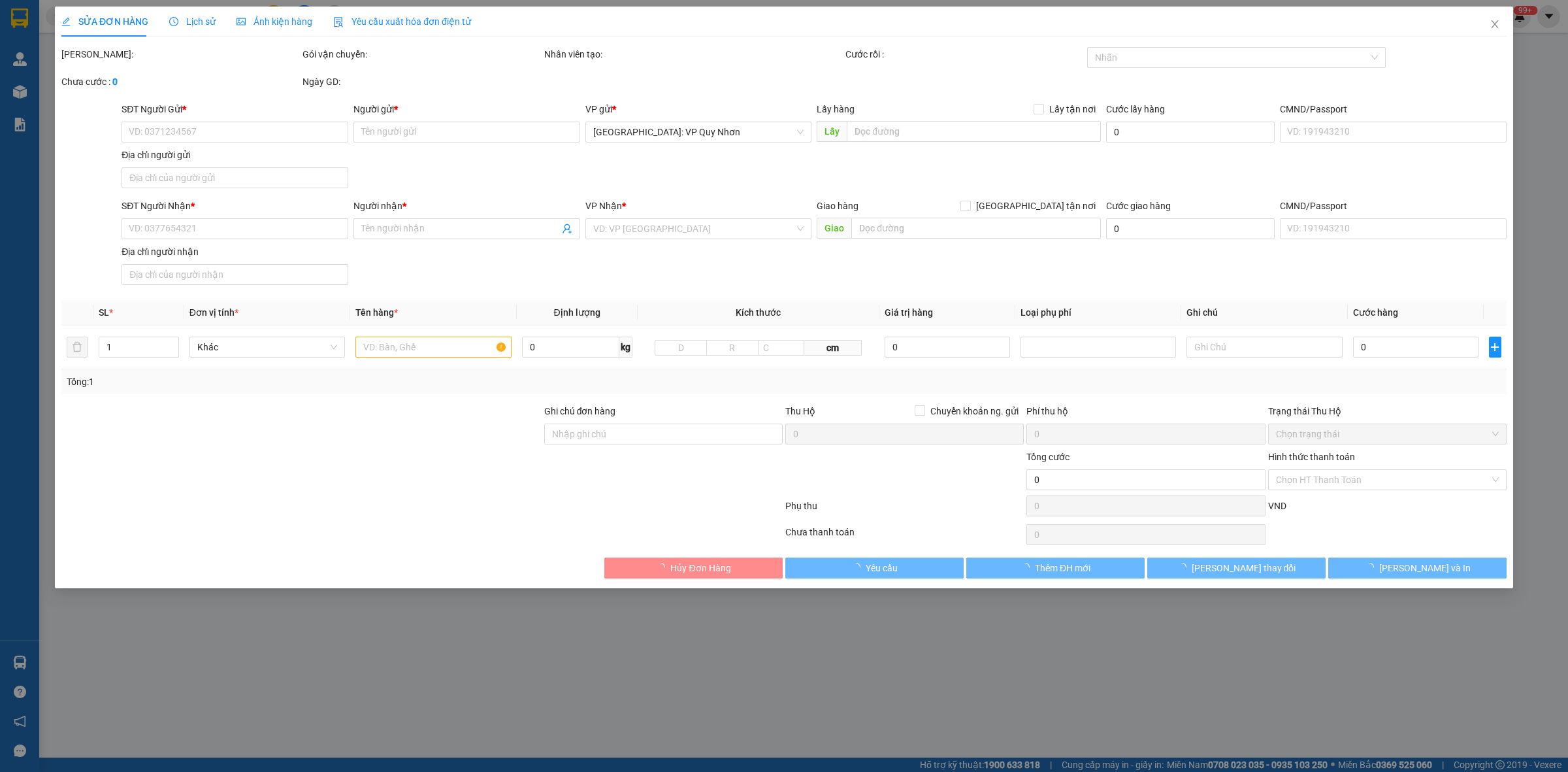
type input "so 4 hoang quốc việt,phố thị nại,quy nhơn"
checkbox input "true"
type input "17.100.000"
type input "40.000"
type input "230.000"
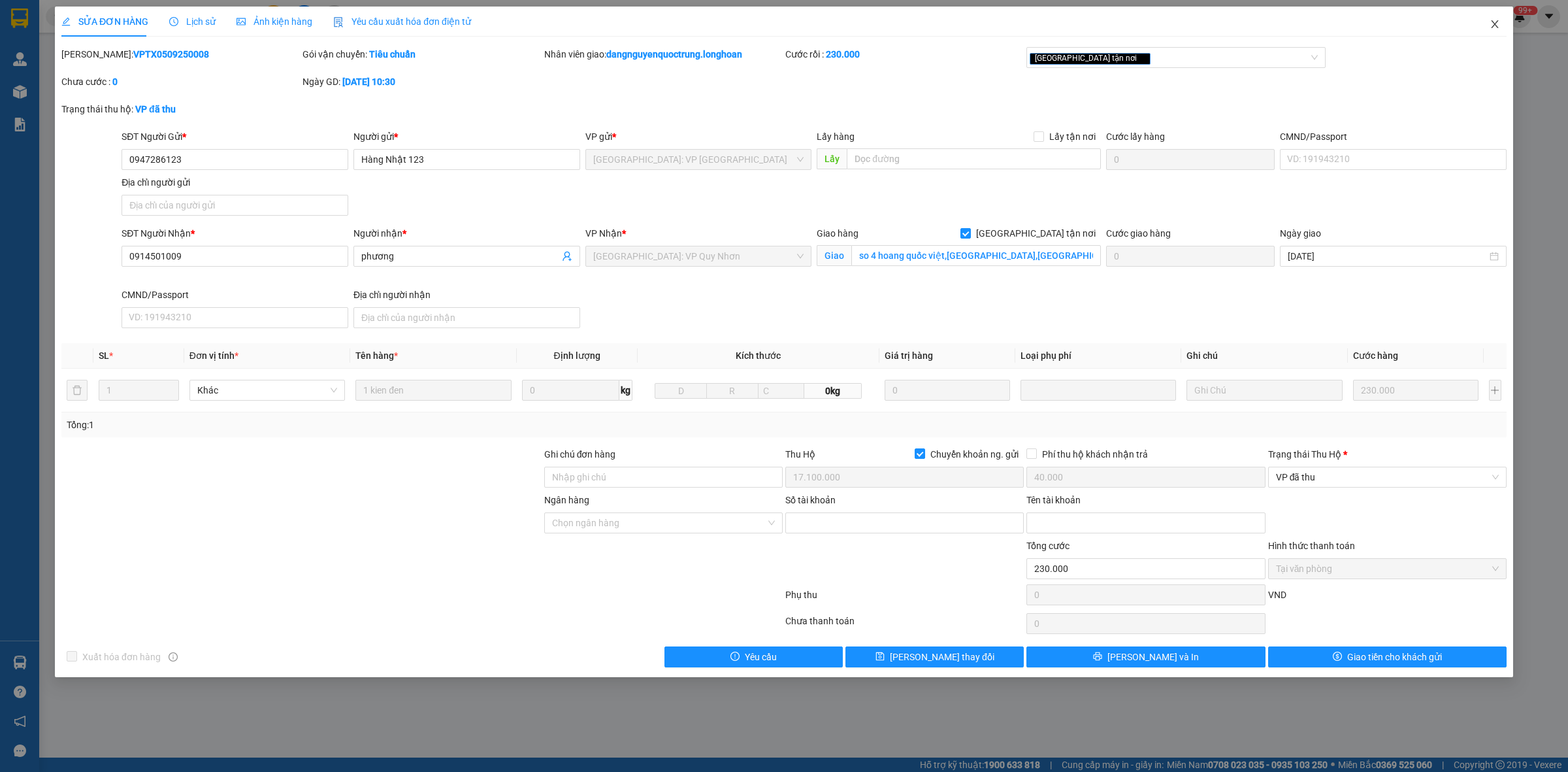
click at [1490, 24] on icon "close" at bounding box center [1495, 23] width 10 height 10
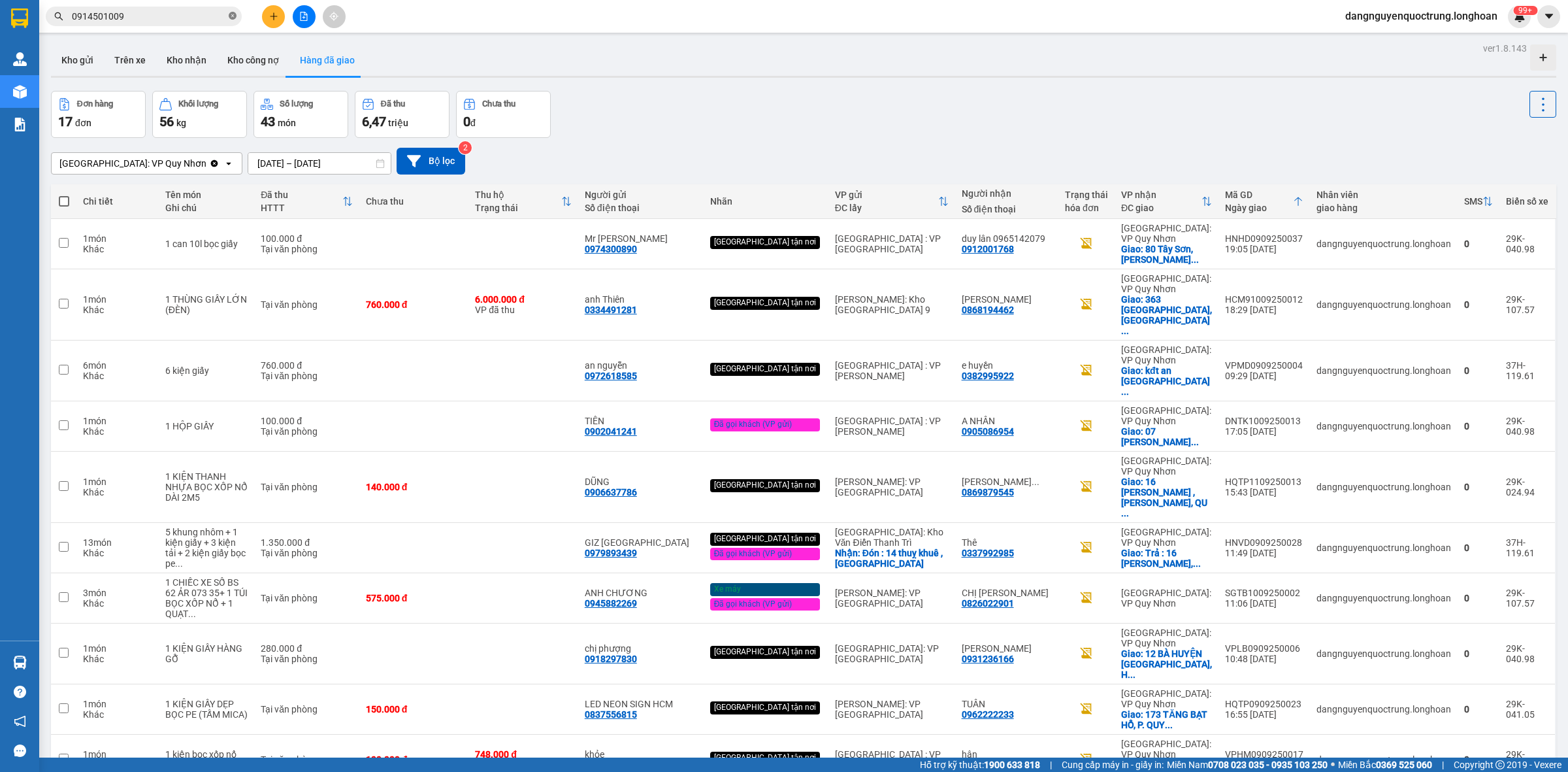
click at [229, 17] on icon "close-circle" at bounding box center [232, 16] width 8 height 8
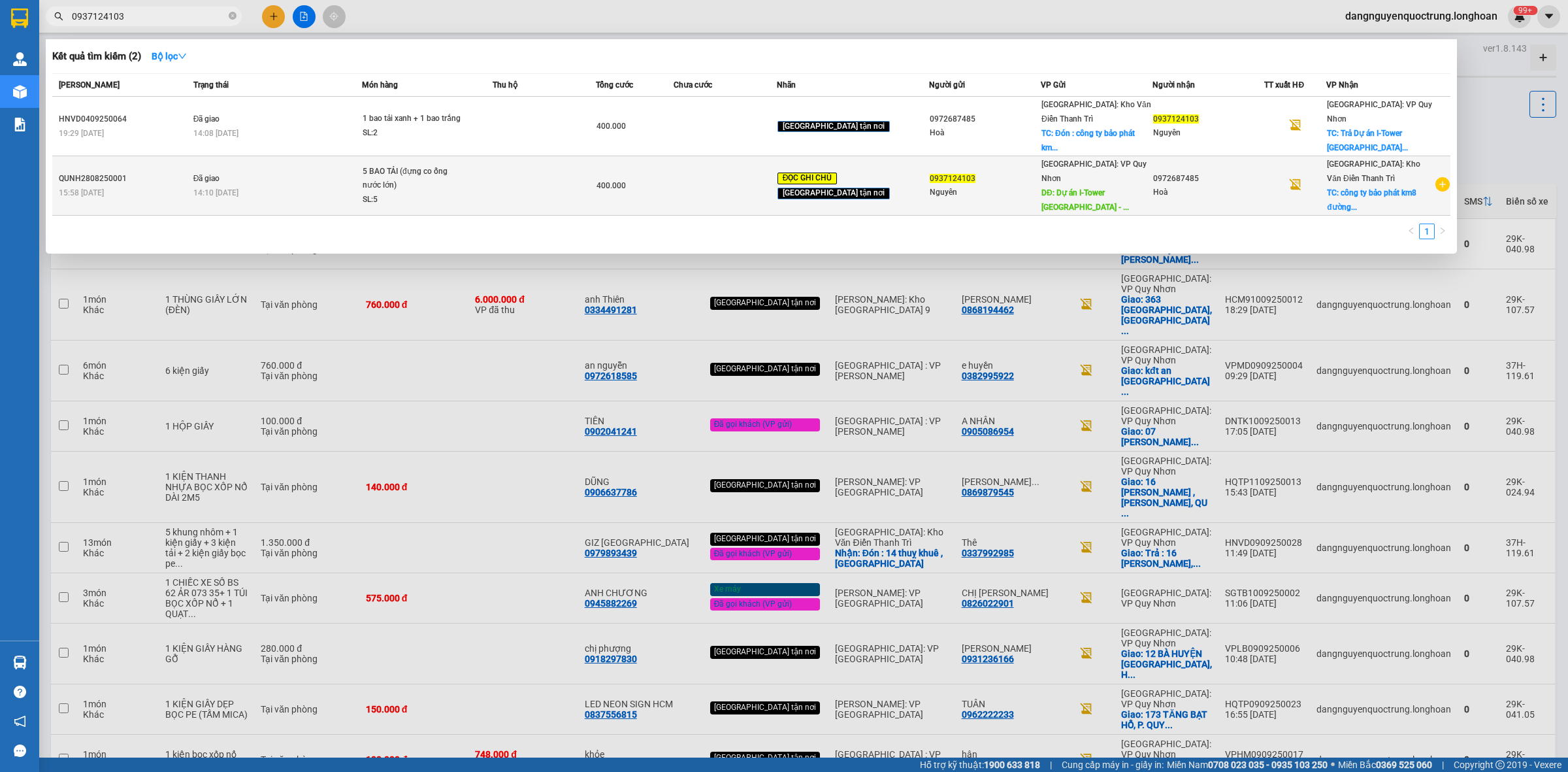
type input "0937124103"
click at [492, 173] on span "5 BAO TẢI (đựng co ống nước lớn) SL: 5" at bounding box center [427, 186] width 130 height 43
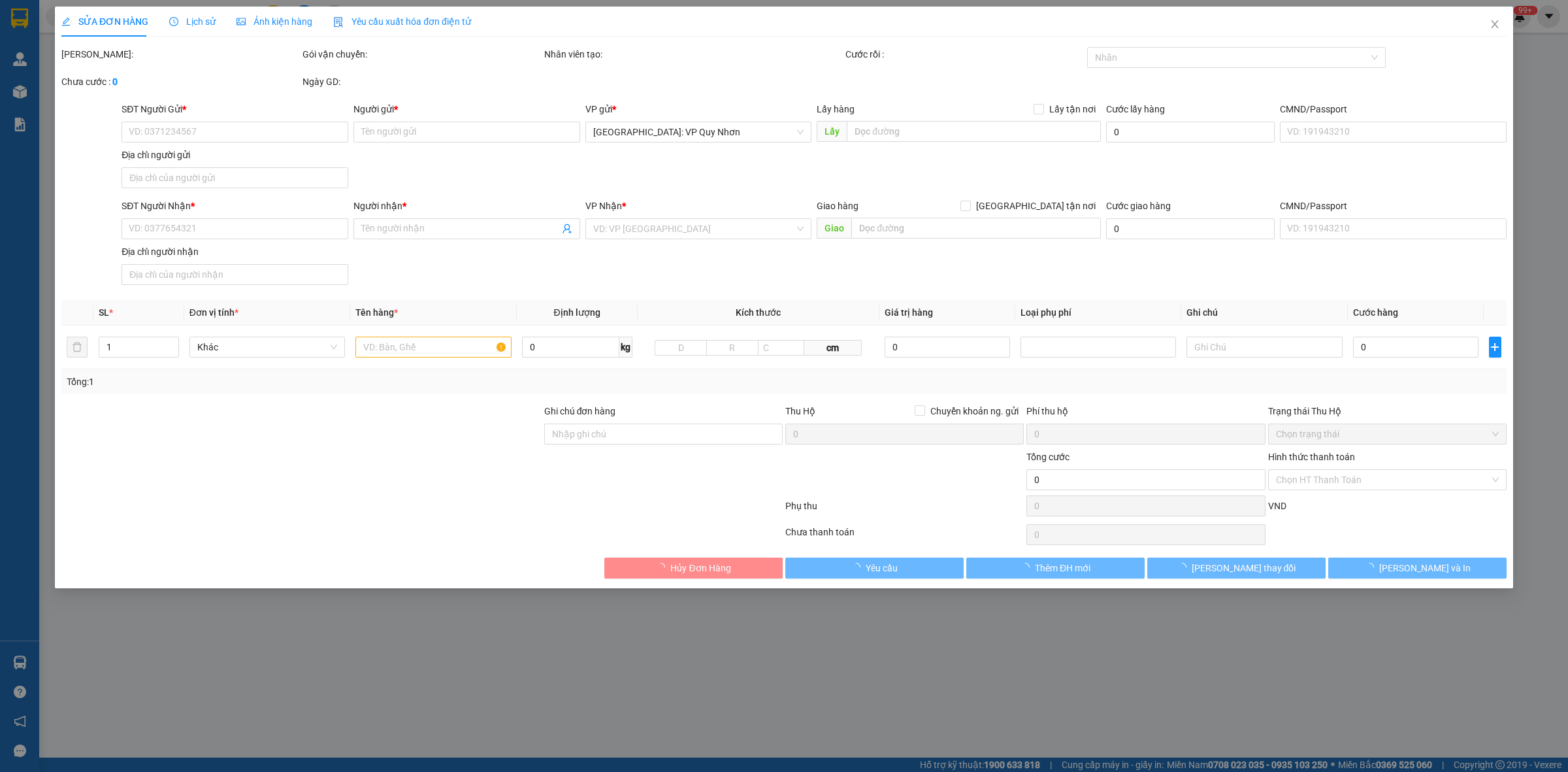
type input "0937124103"
type input "Nguyên"
type input "Dự án I-Tower Quy Nhơn - Địa chỉ: đường Lê Duẩn, Phường Lý Thường Kiệt, Thành P…"
type input "100.000"
type input "0972687485"
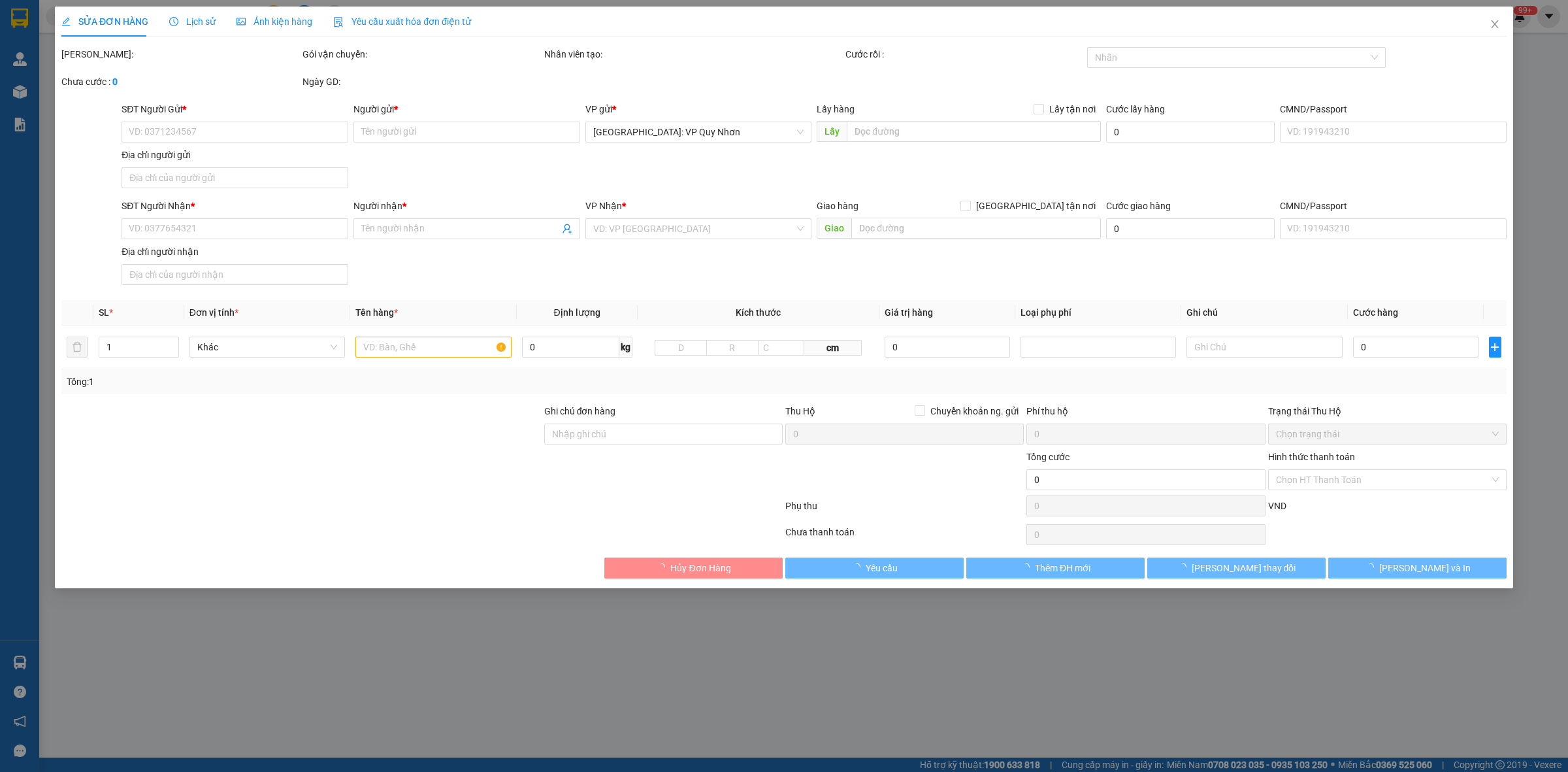
type input "Hoà"
checkbox input "true"
type input "công ty bảo phát km8 đường 70 xã vân canh hoài đức, Hà Nội (sau cửa hàng xăng d…"
type input "NHẬN NGUYÊN ĐAI, NGUYÊN KIỆN, ĐỔ VỠ KHÔNG ĐỀN"
type input "400.000"
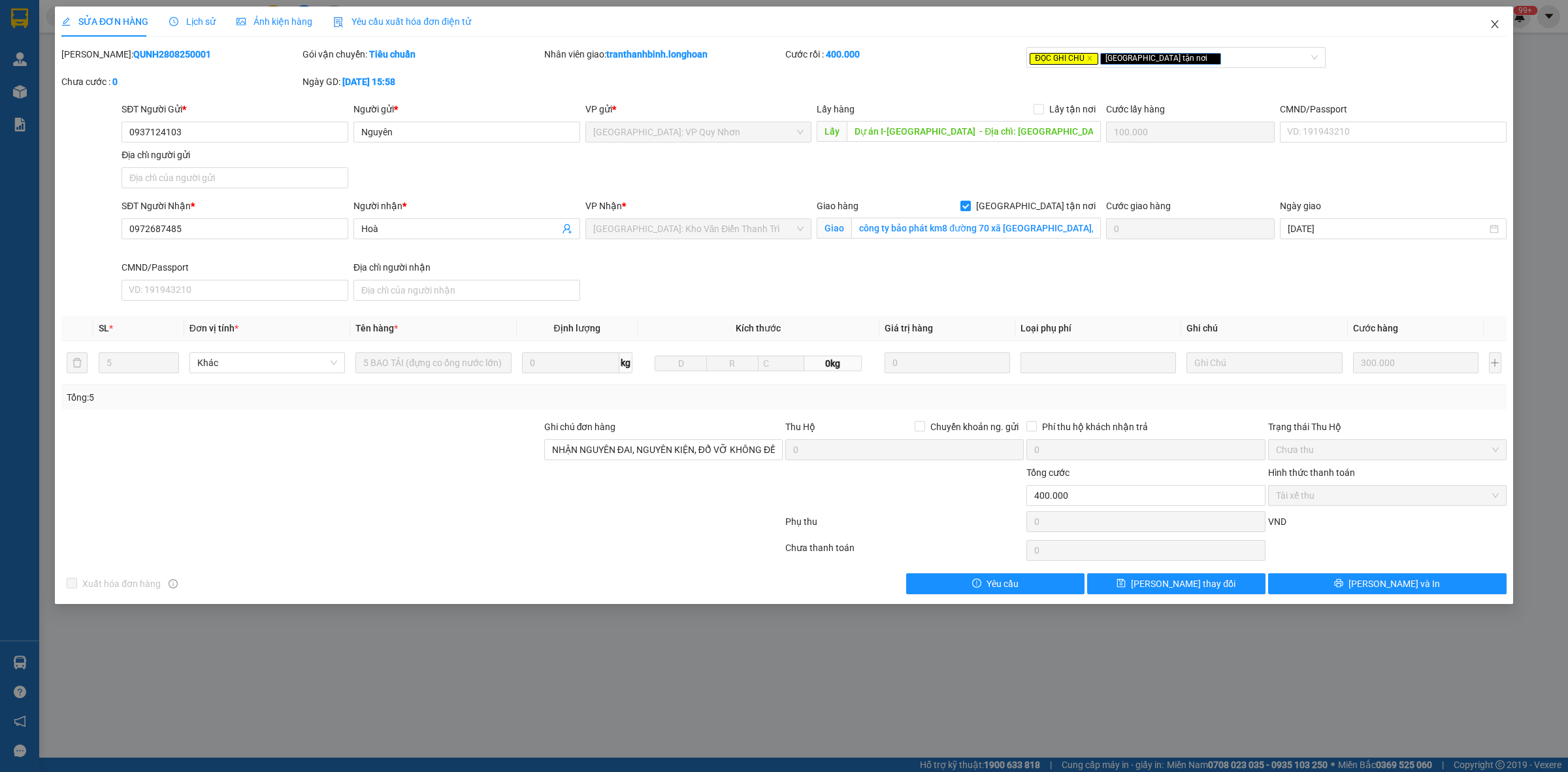
click at [1494, 27] on icon "close" at bounding box center [1495, 23] width 10 height 10
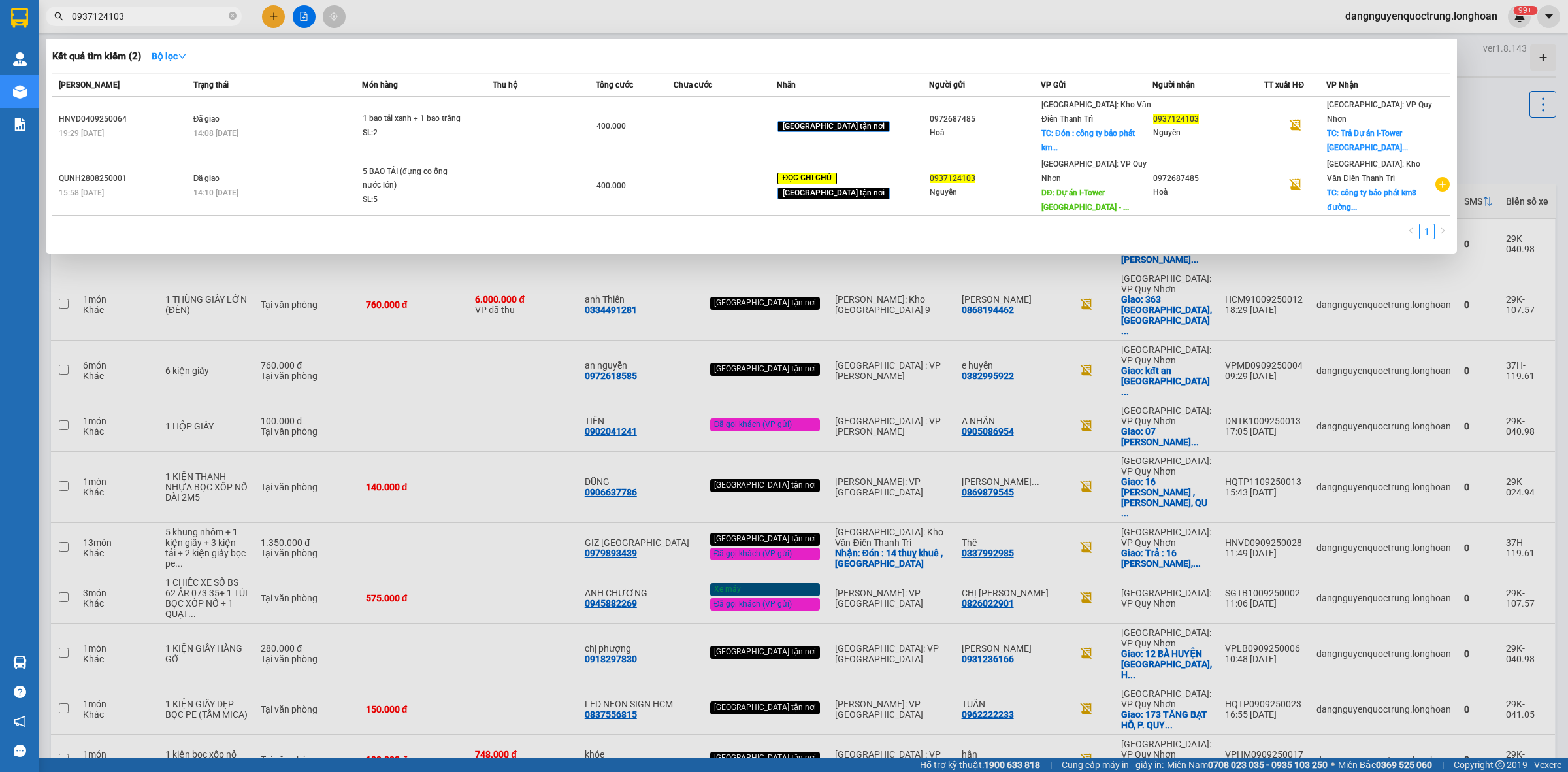
click at [185, 13] on input "0937124103" at bounding box center [149, 16] width 154 height 15
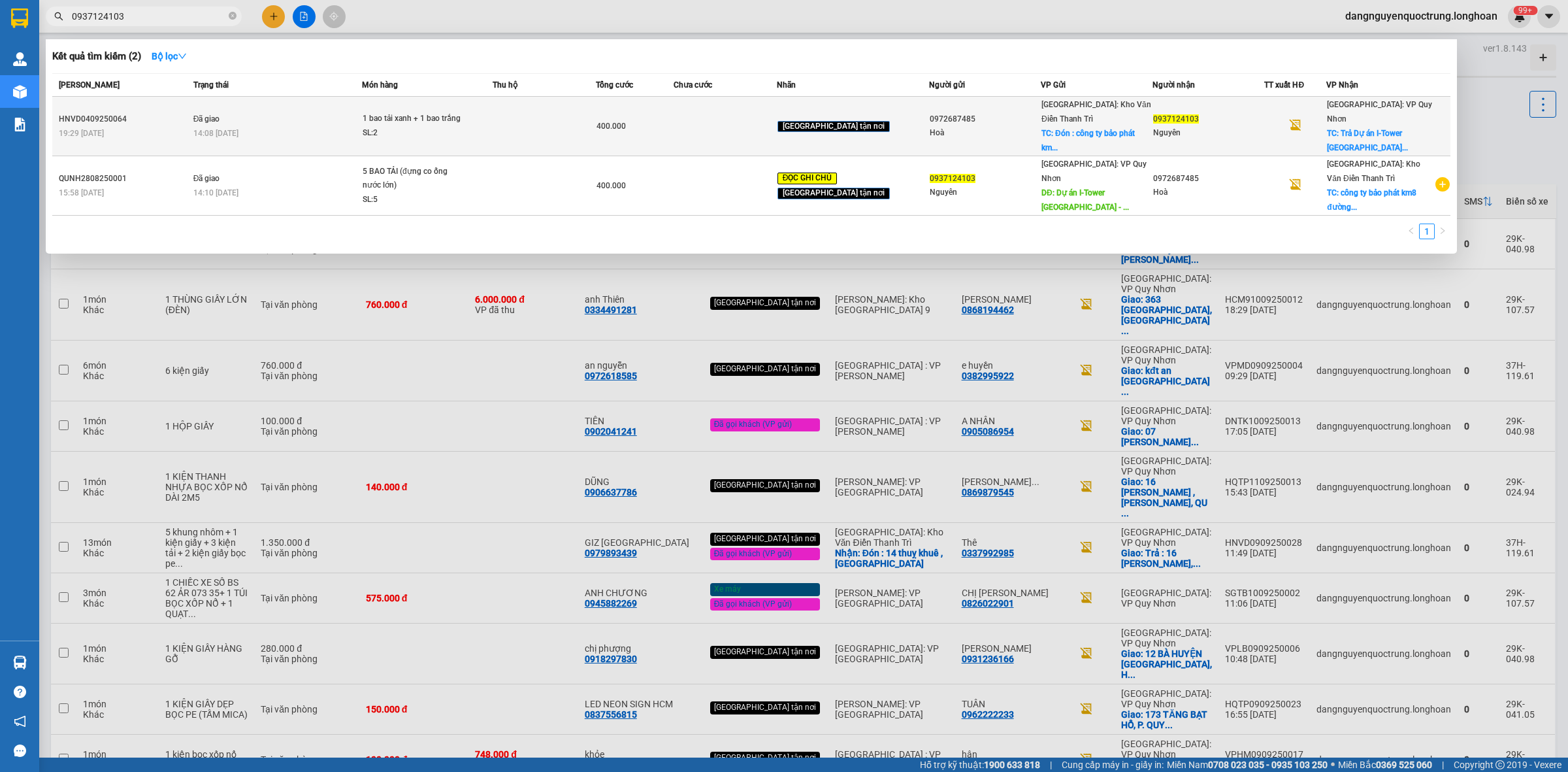
click at [397, 124] on div "1 bao tải xanh + 1 bao trắng" at bounding box center [412, 119] width 98 height 15
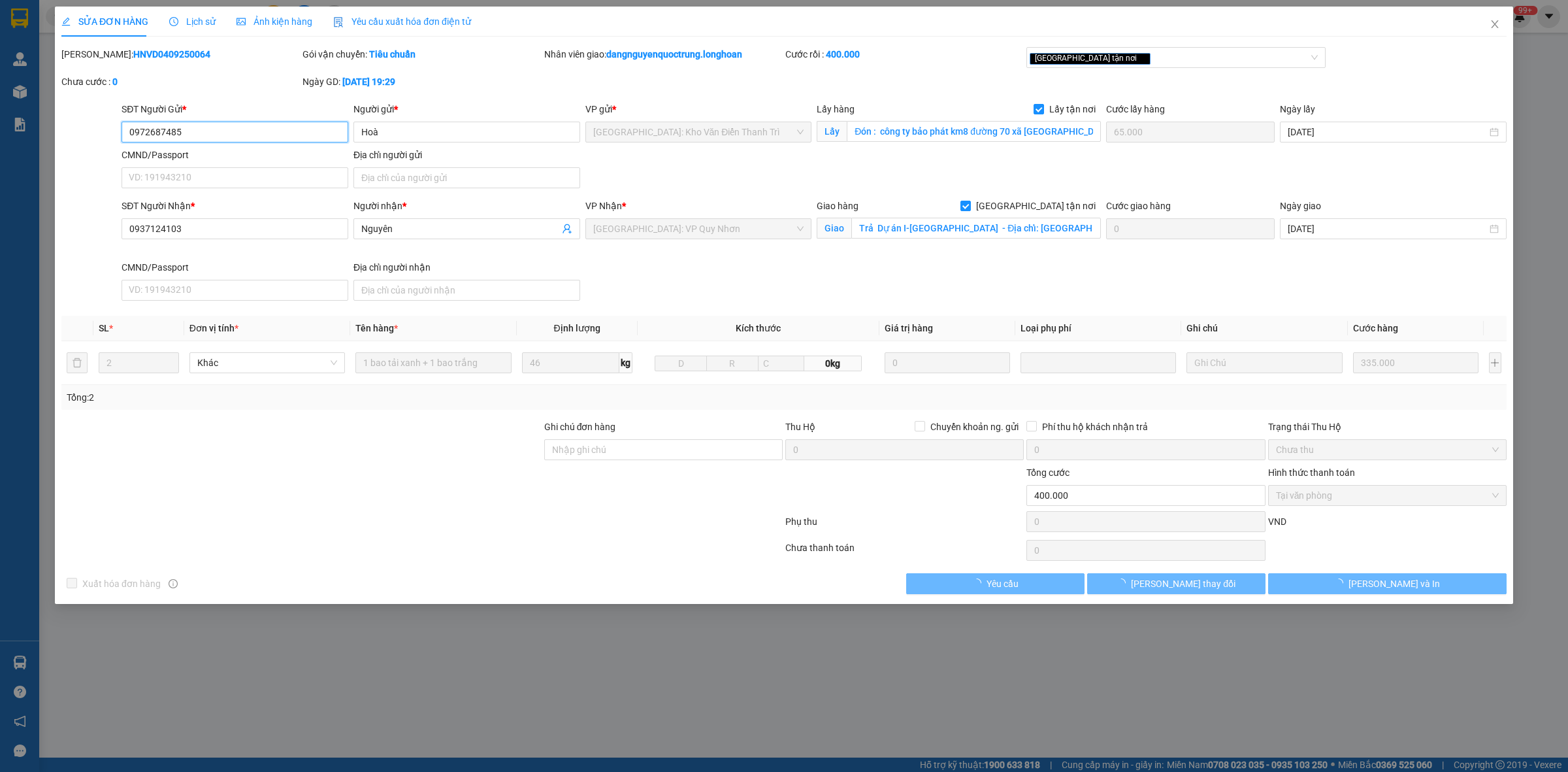
type input "0972687485"
type input "Hoà"
checkbox input "true"
type input "Đón : công ty bảo phát km8 đường 70 xã vân canh hoài đức, Hà Nội (sau cửa hàng …"
type input "65.000"
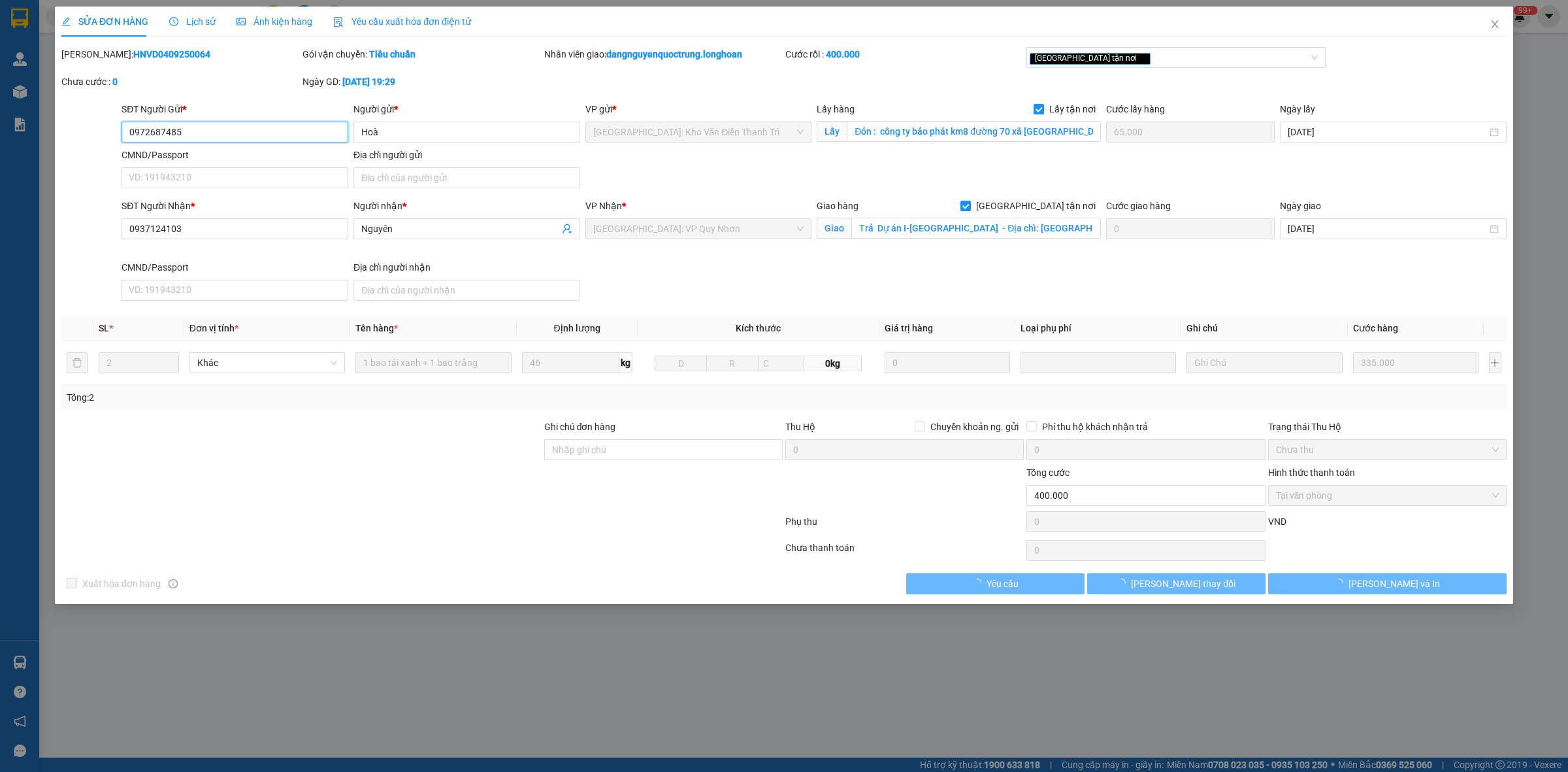
type input "0937124103"
type input "Nguyên"
checkbox input "true"
type input "Trả Dự án I-Tower Quy Nhơn - Địa chỉ: đường Lê Duẩn, Phường Lý Thường Kiệt, Thà…"
type input "400.000"
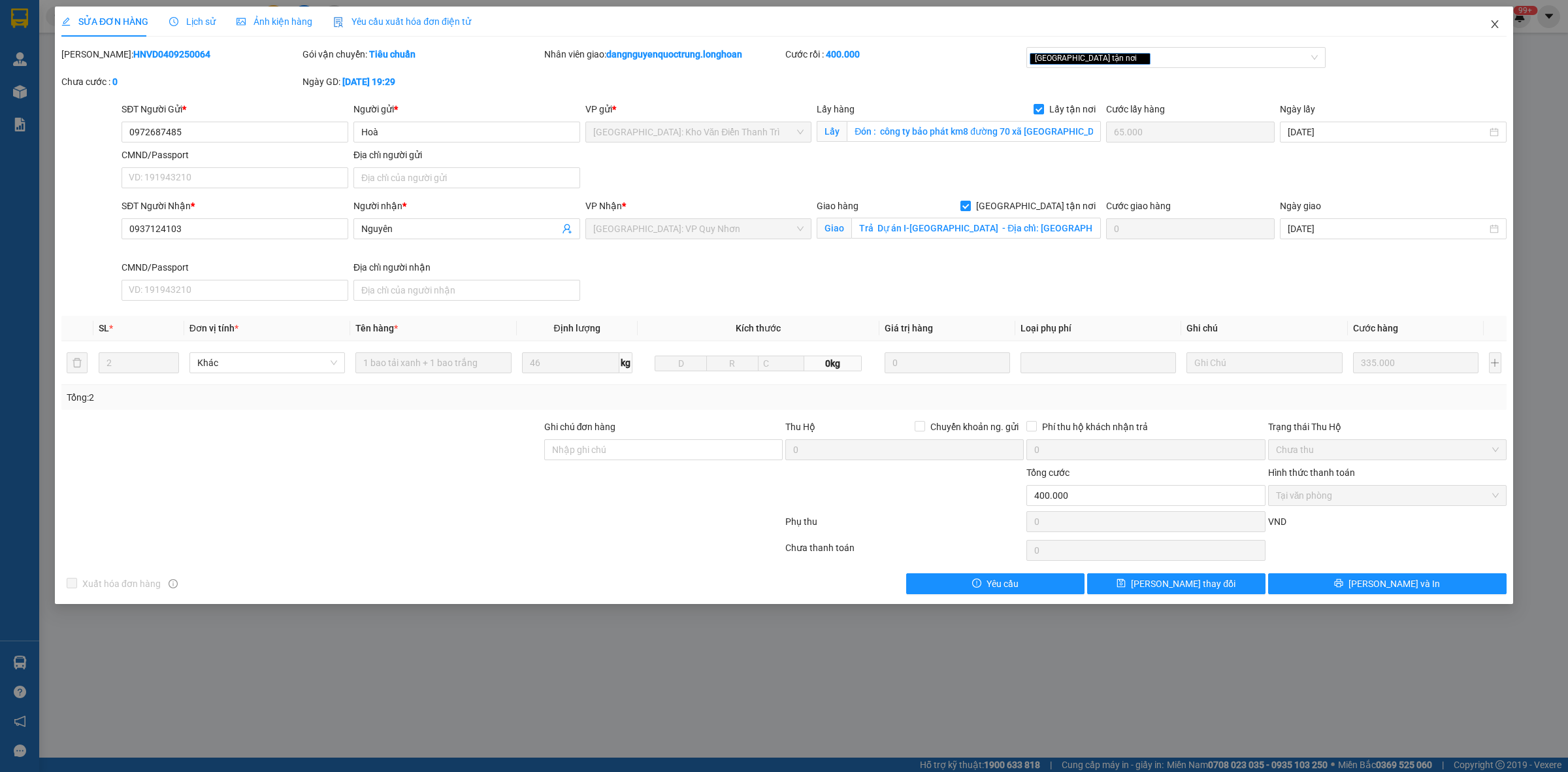
click at [1497, 23] on icon "close" at bounding box center [1495, 23] width 10 height 10
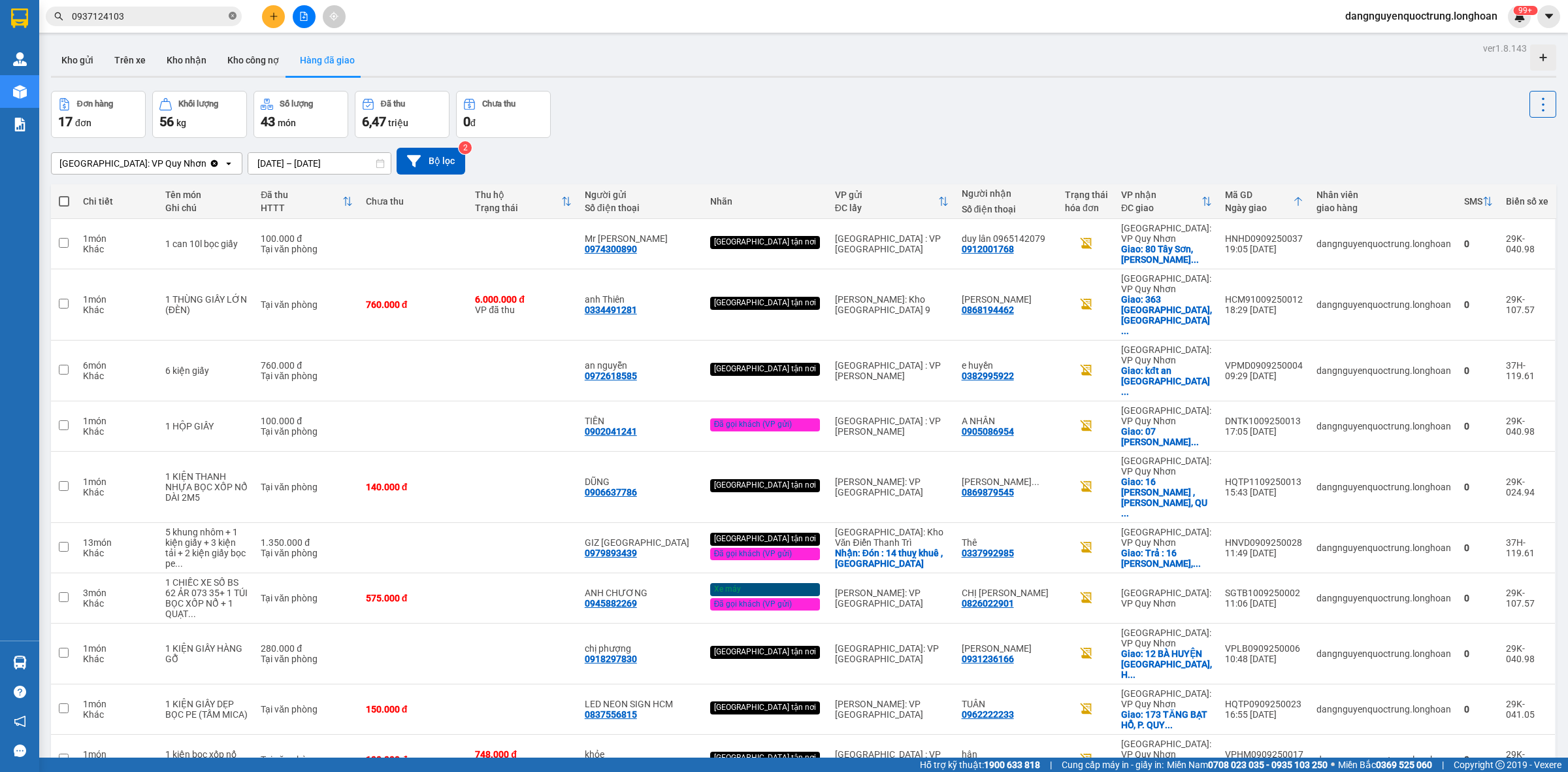
click at [232, 16] on icon "close-circle" at bounding box center [232, 16] width 8 height 8
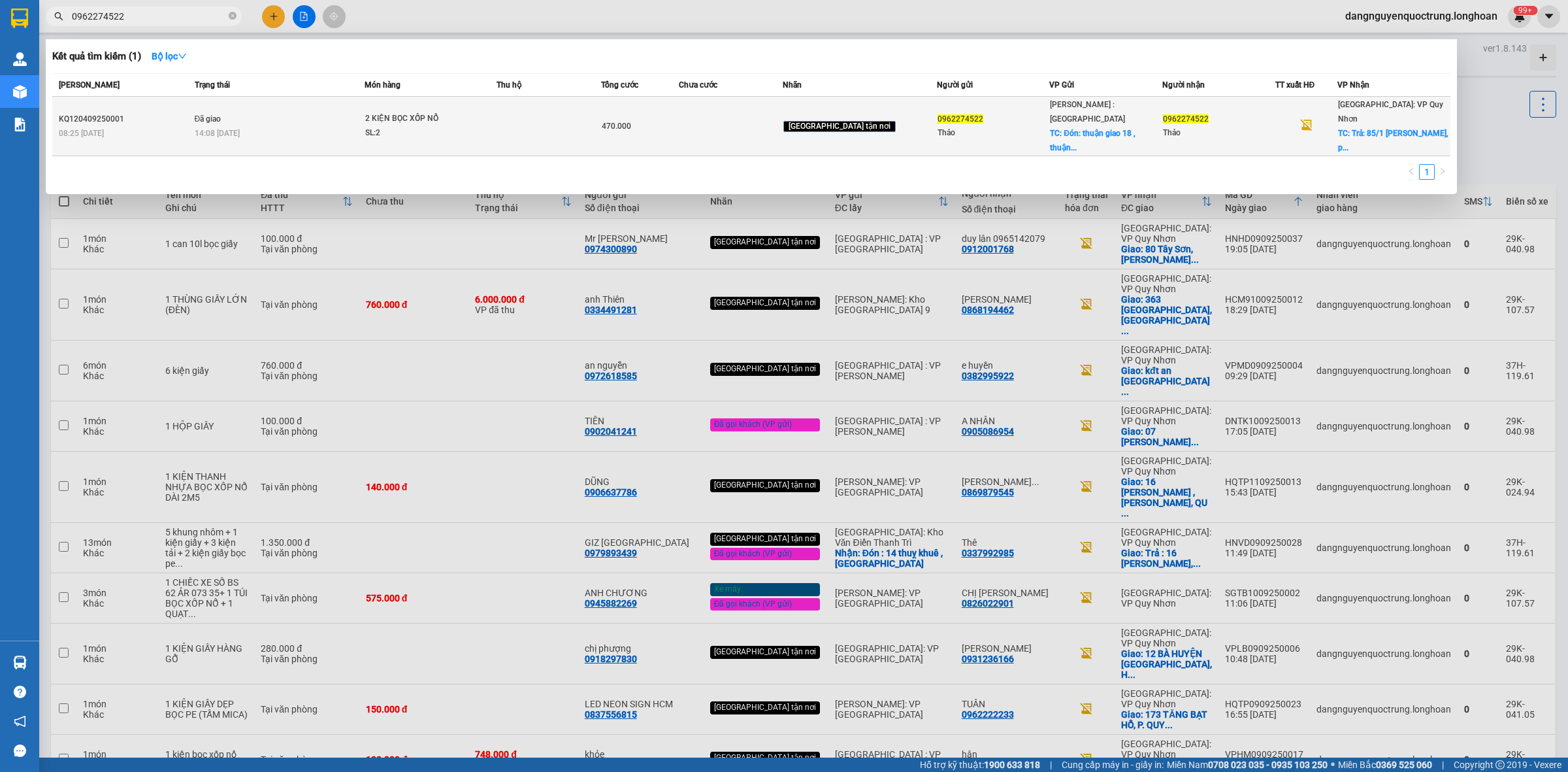
type input "0962274522"
click at [387, 126] on div "SL: 2" at bounding box center [414, 133] width 98 height 15
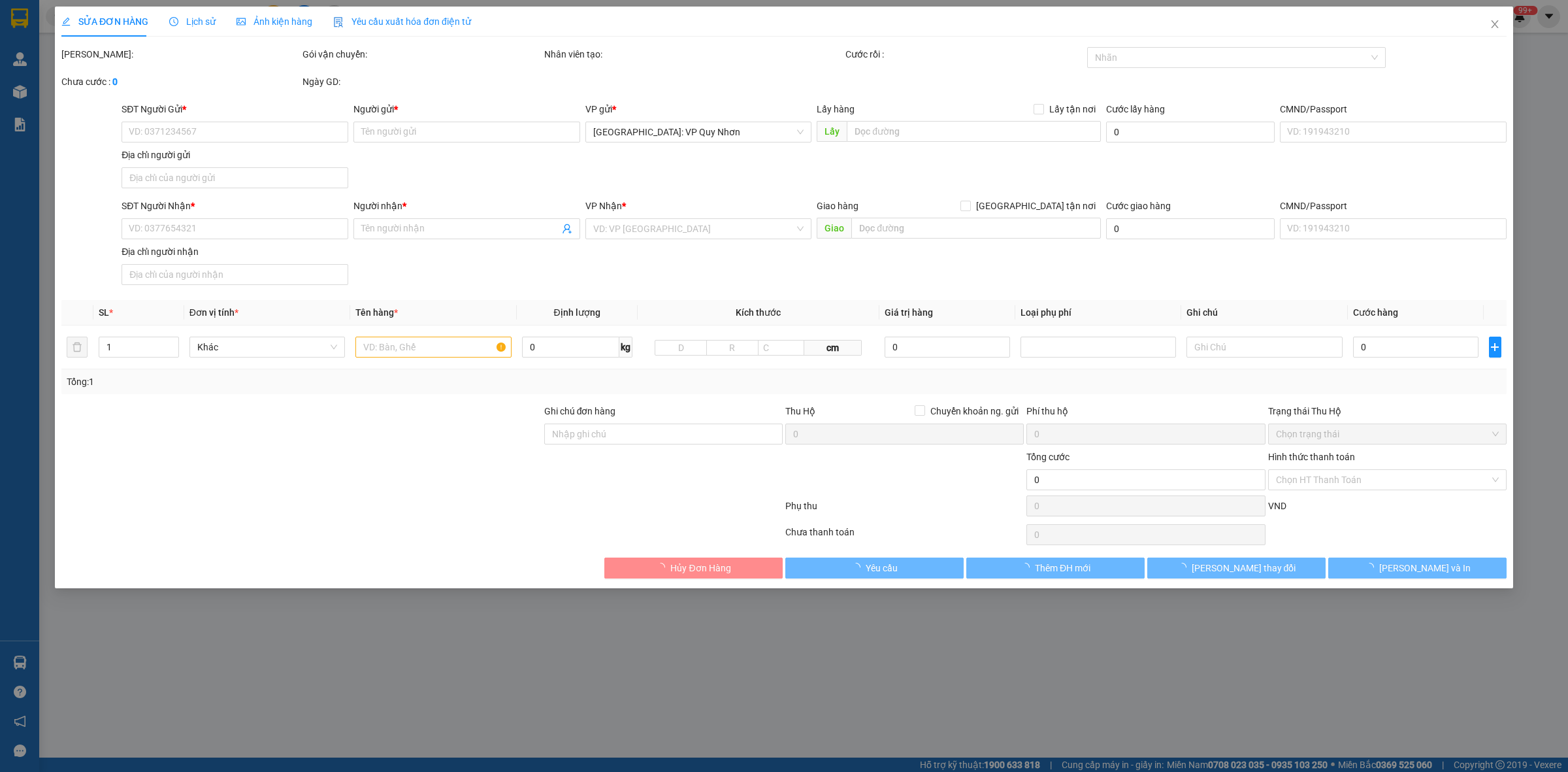
type input "0962274522"
type input "Thảo"
checkbox input "true"
type input "Đón: thuận giao 18 , thuận an bình dương ( tiệm sửa xe cơ)"
type input "0962274522"
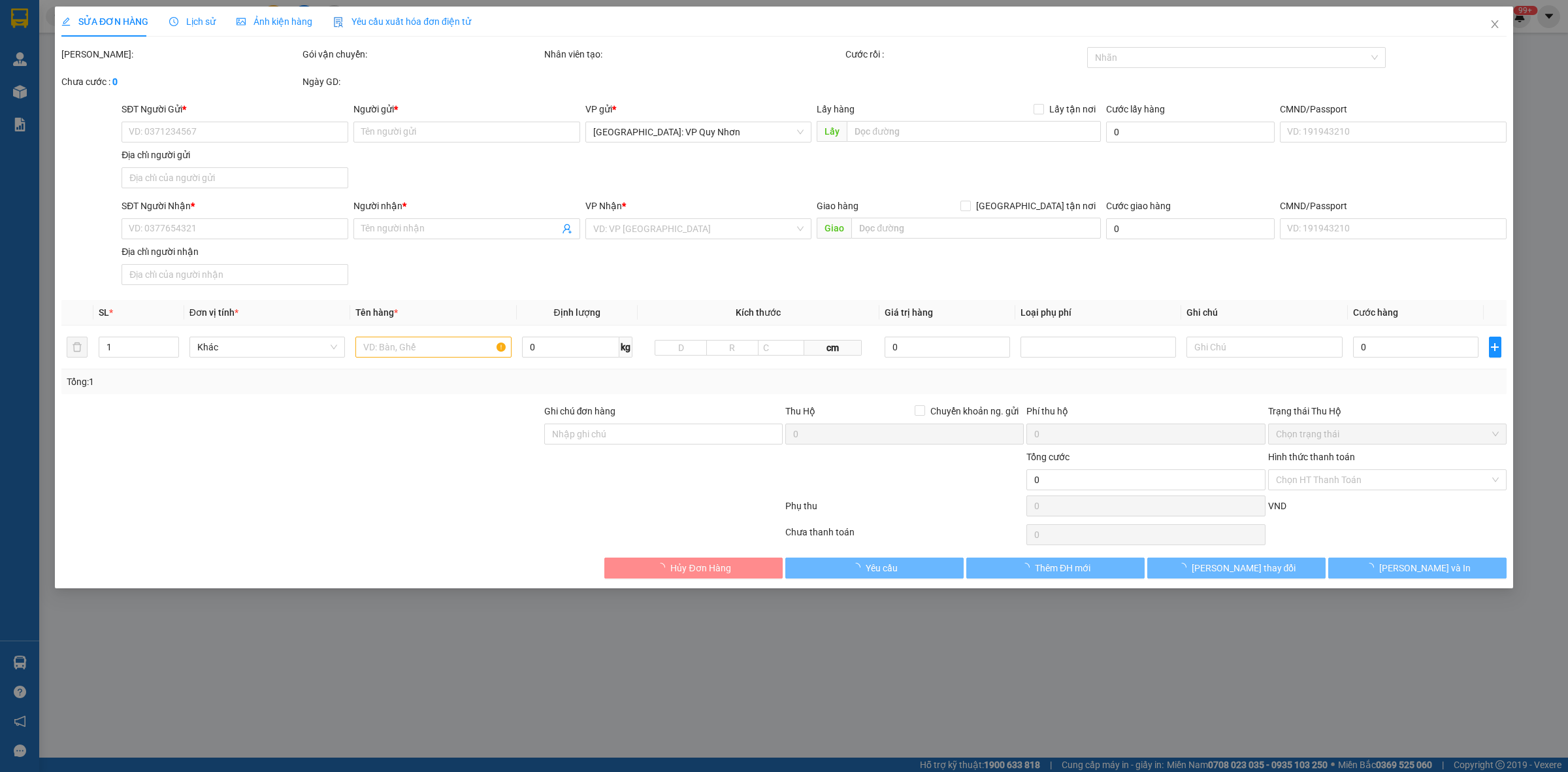
type input "Thảo"
checkbox input "true"
type input "Trả: 85/1 hoàng văn thụ, phường quang trung , tp quy nhơn"
type input "470.000"
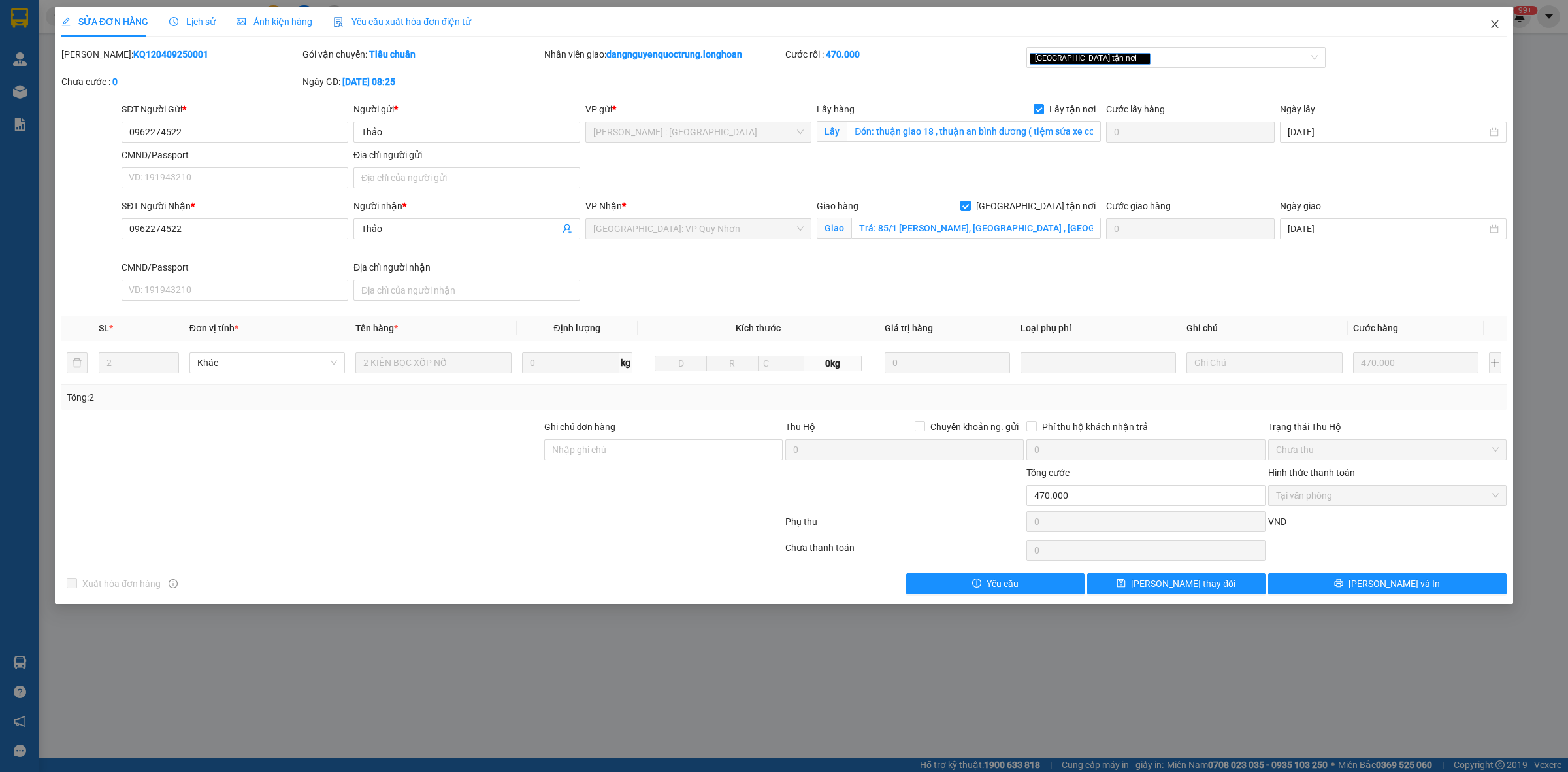
click at [1500, 26] on span "Close" at bounding box center [1495, 24] width 37 height 37
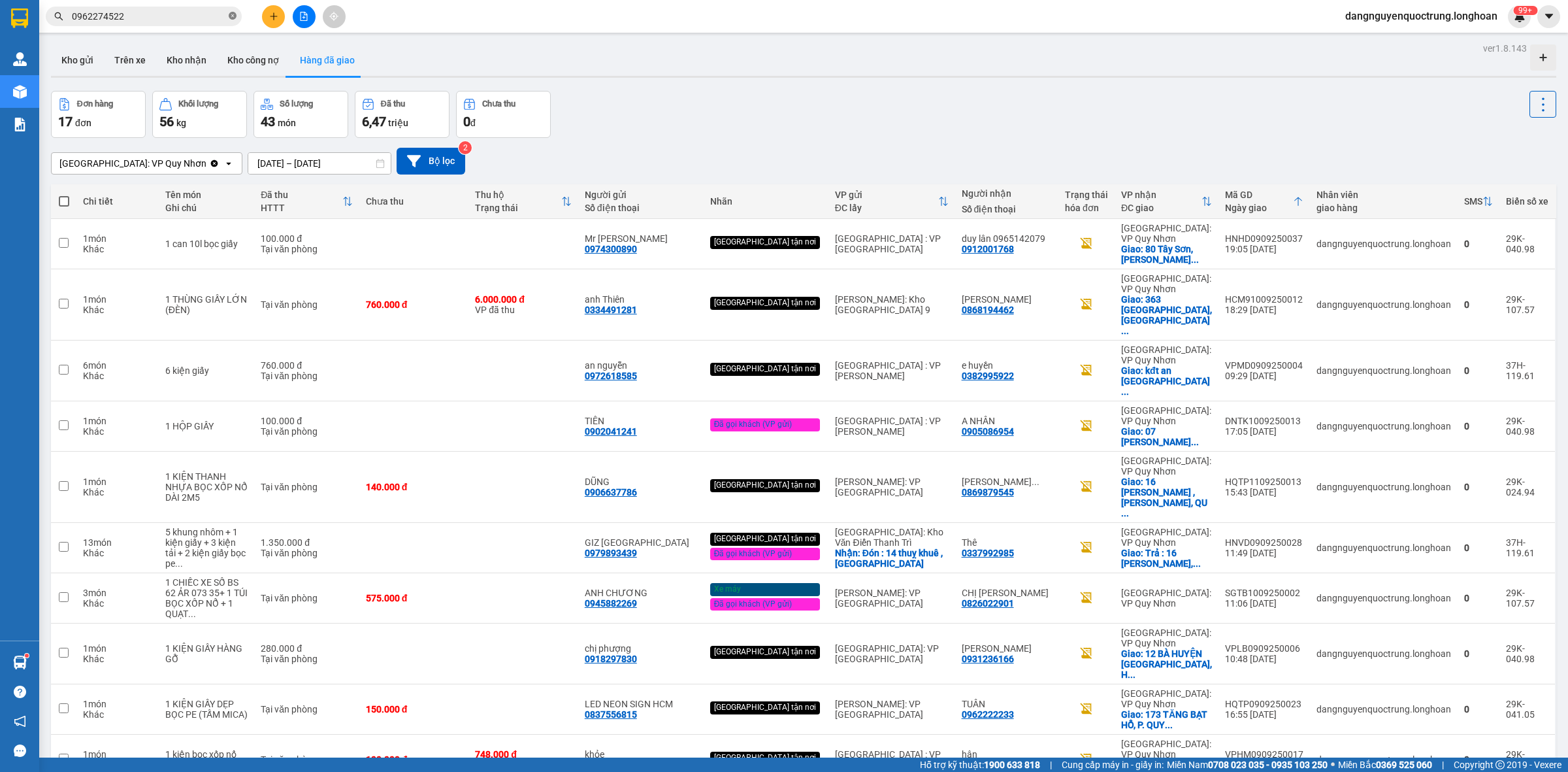
click at [232, 17] on icon "close-circle" at bounding box center [232, 16] width 8 height 8
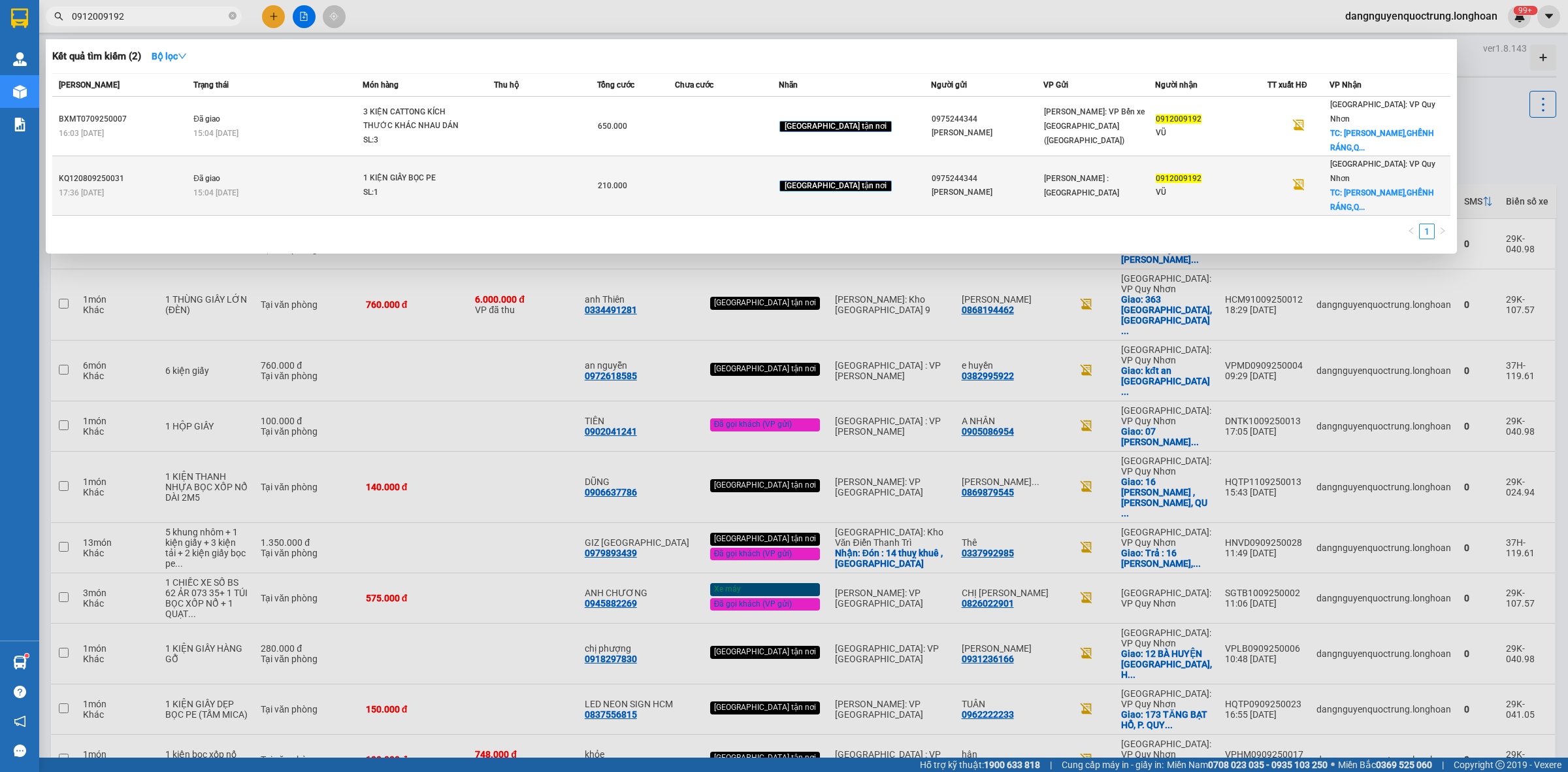
type input "0912009192"
click at [598, 166] on td at bounding box center [545, 186] width 103 height 60
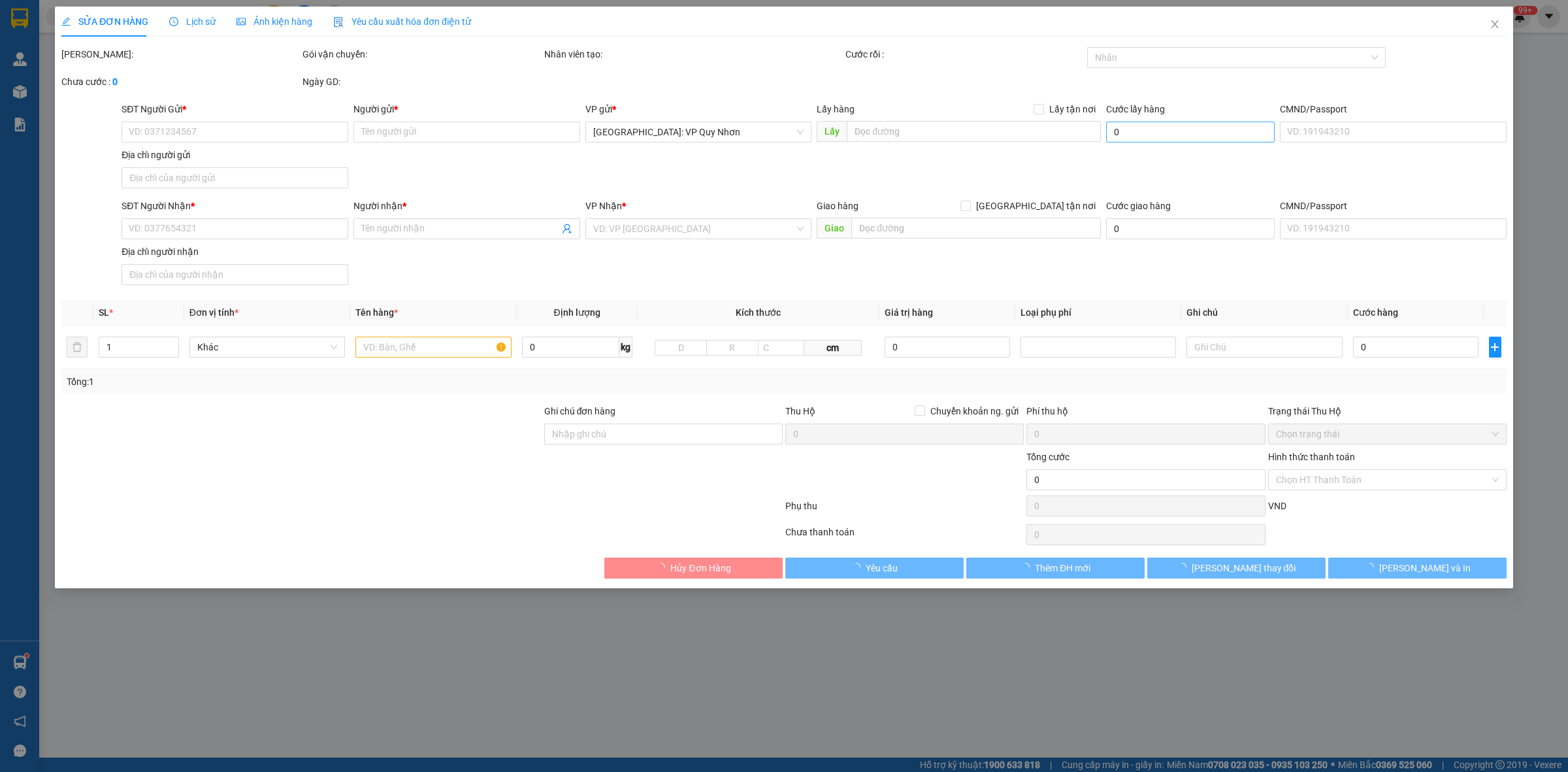
type input "0975244344"
type input "PHẠM PHÚ LONG"
type input "0912009192"
type input "VŨ"
checkbox input "true"
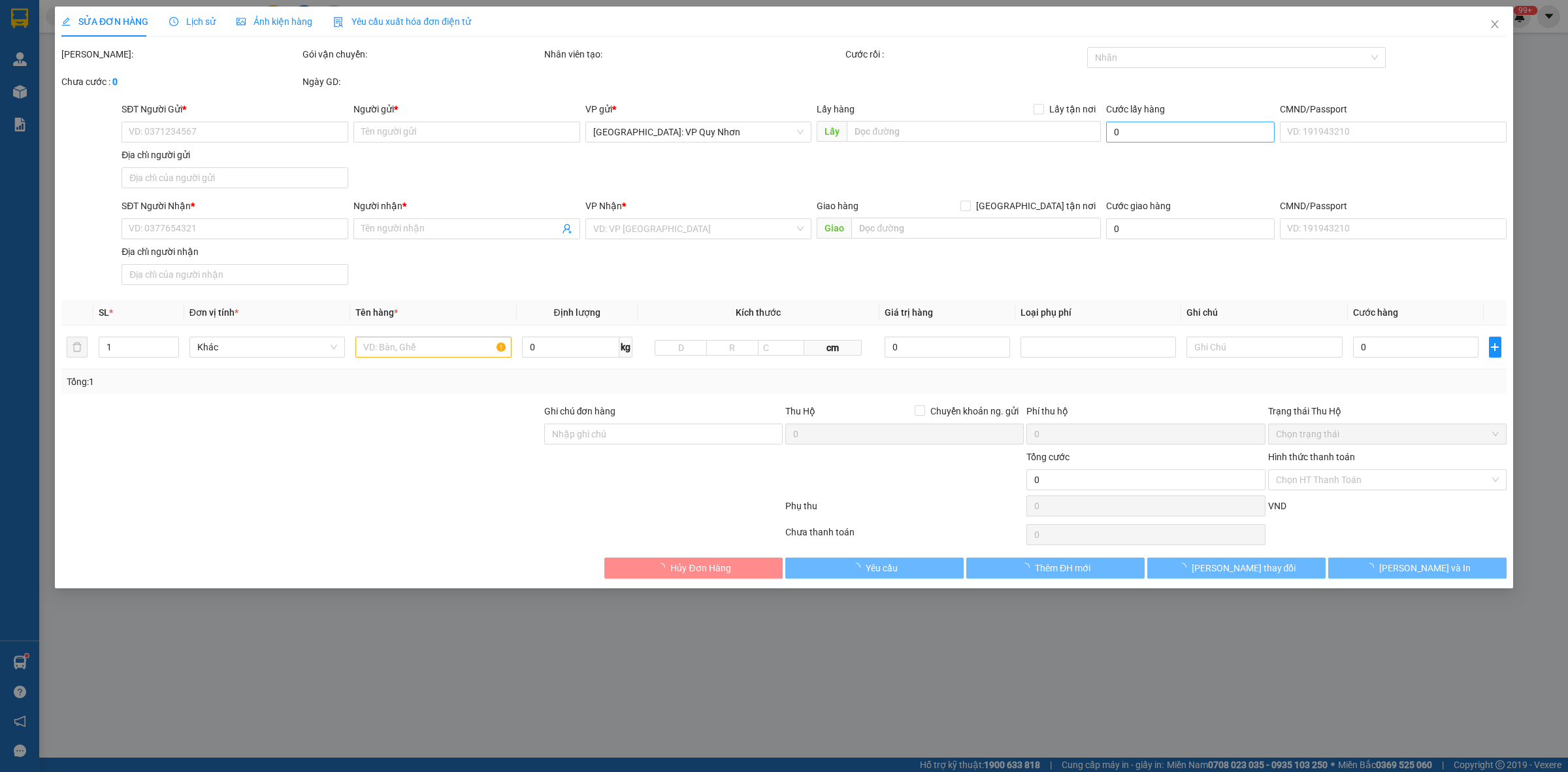
type input "KIM CÚC PLAZA,GHỀNH RÁNG,QUY NHƠN,BÌNH ĐỊNH"
type input "hàng giao nguyên kiện, hư vỡ ko đền"
type input "210.000"
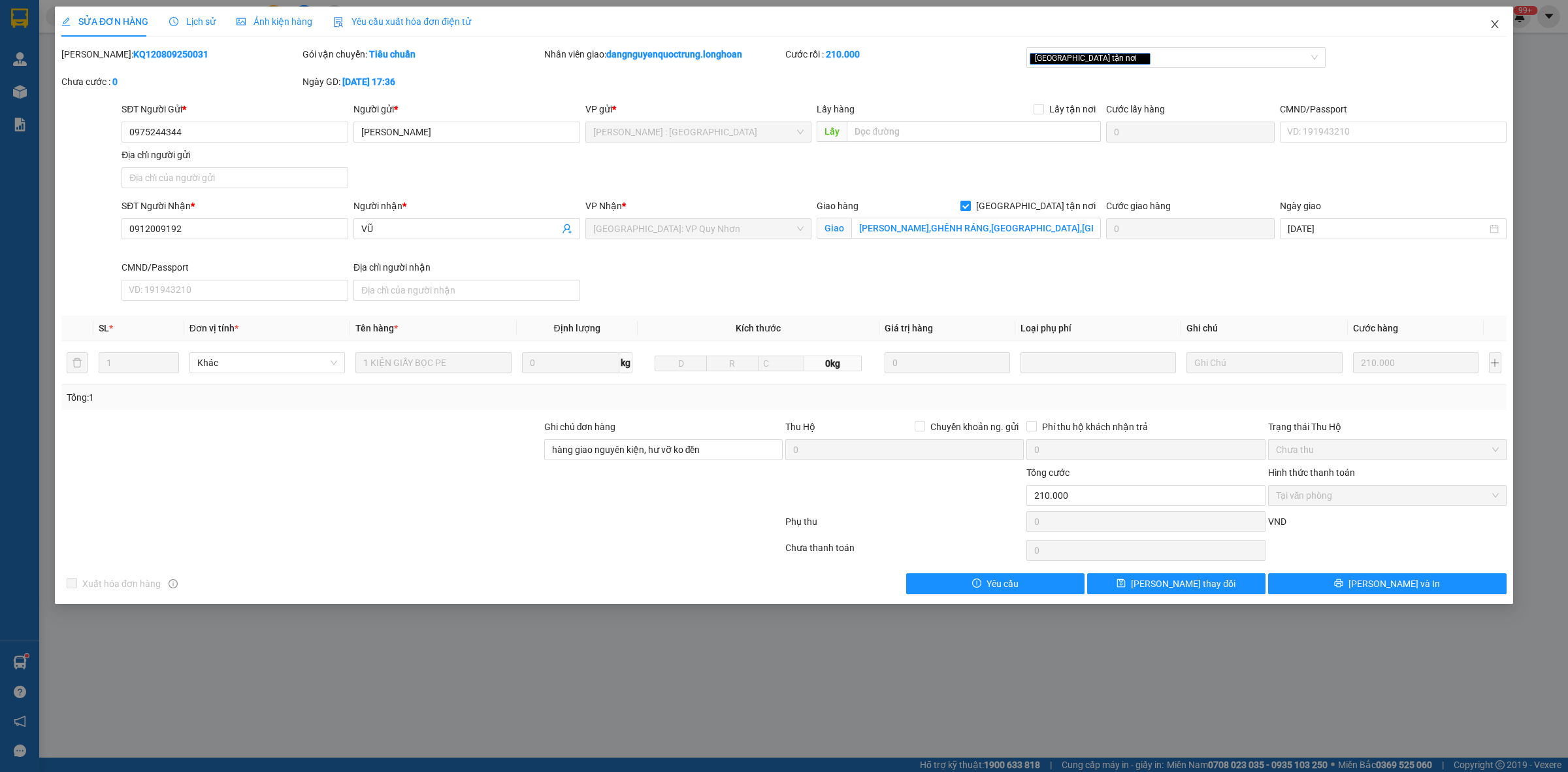
click at [1501, 23] on span "Close" at bounding box center [1495, 24] width 37 height 37
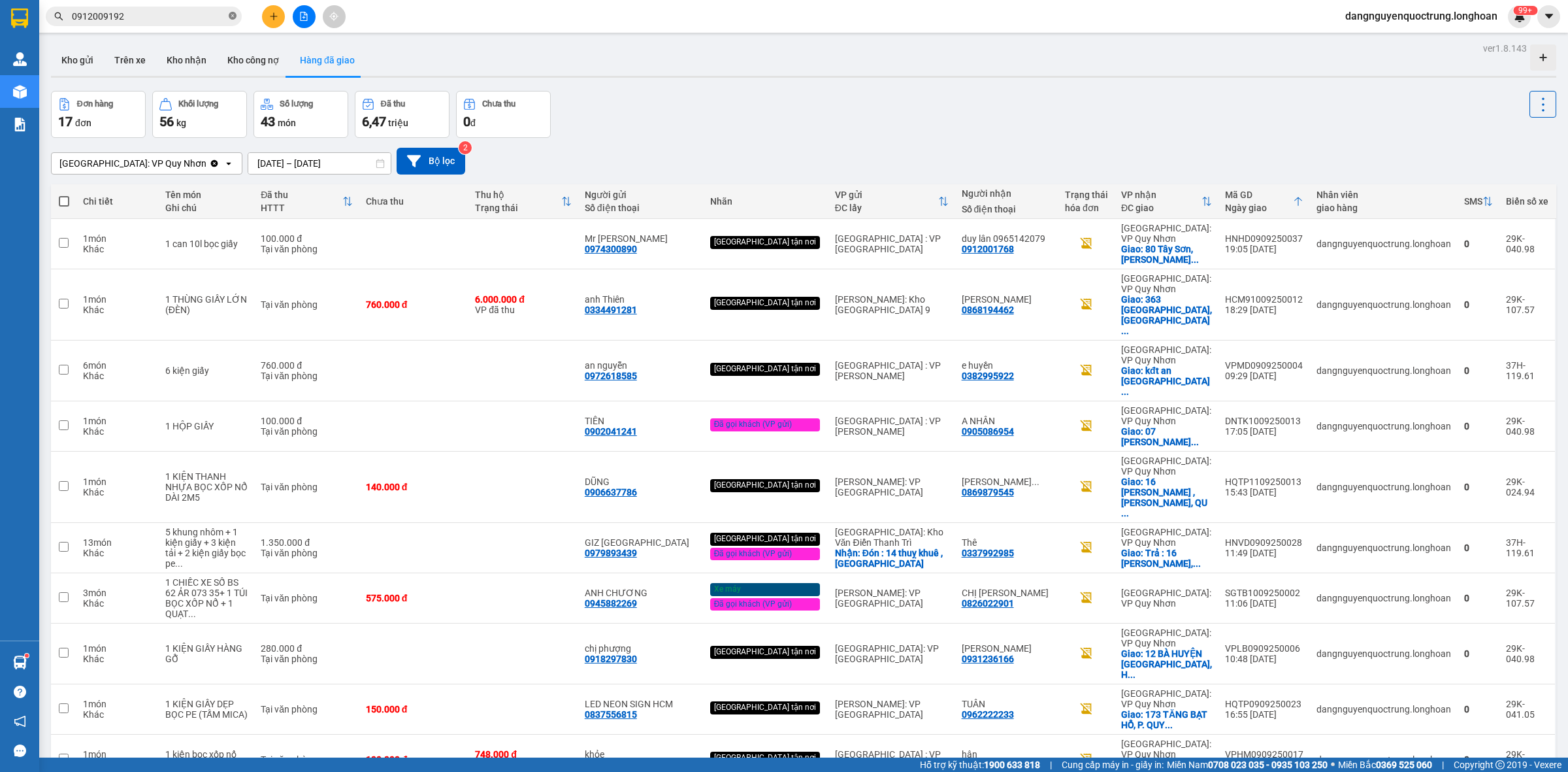
click at [232, 16] on icon "close-circle" at bounding box center [232, 16] width 8 height 8
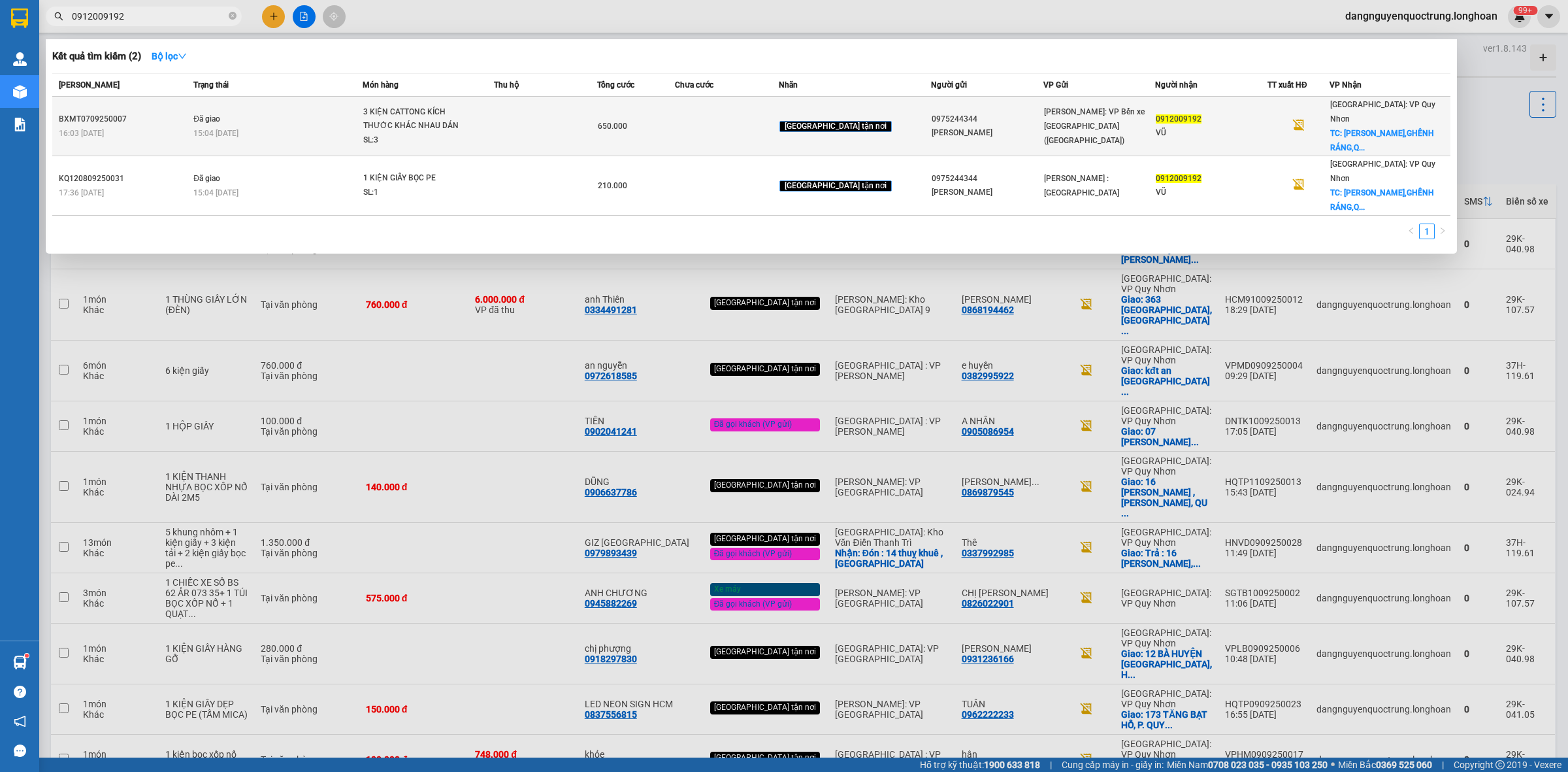
type input "0912009192"
click at [462, 136] on div "SL: 3" at bounding box center [413, 141] width 98 height 15
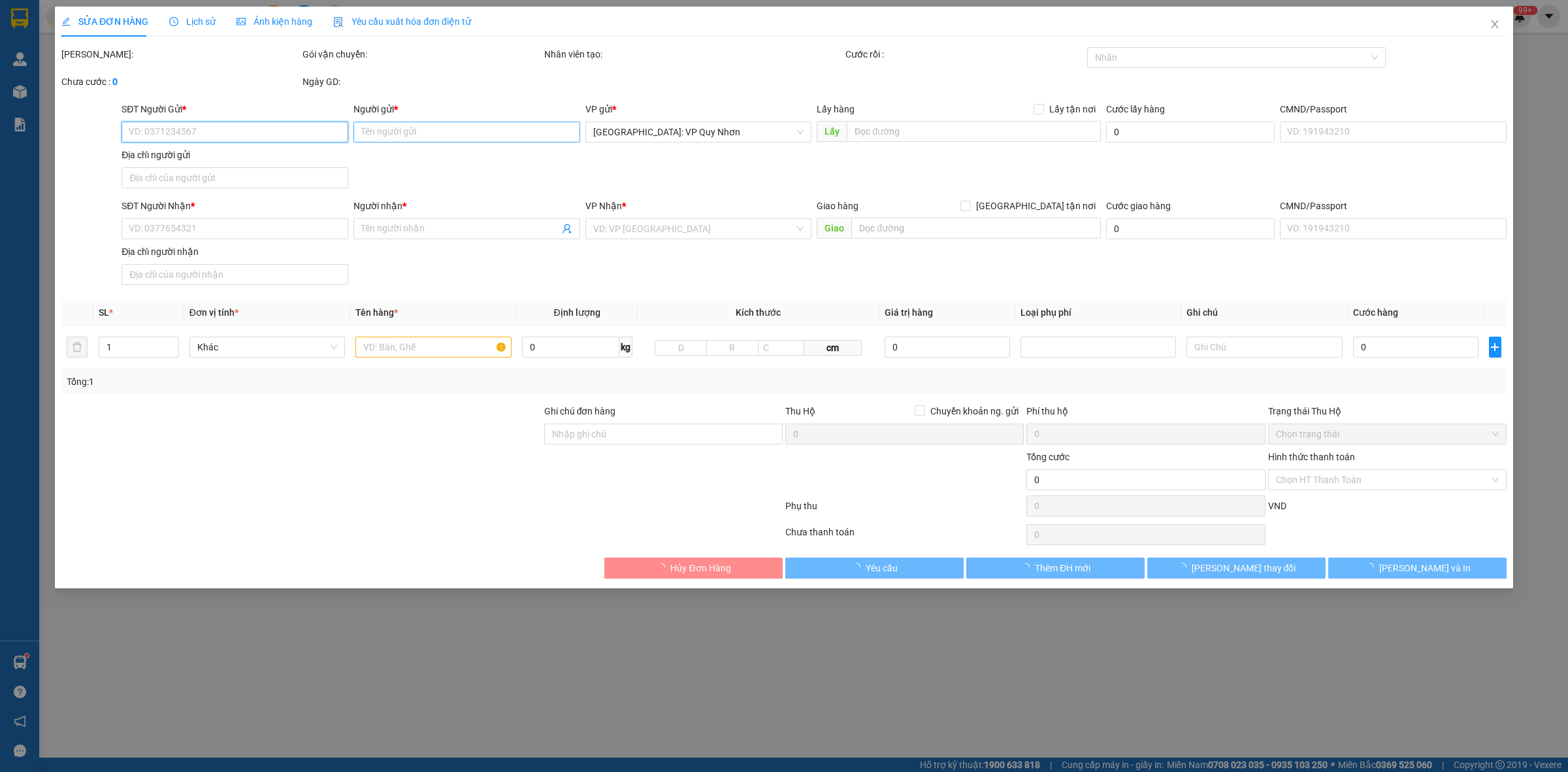
type input "0975244344"
type input "PHẠM PHÚ LONG"
type input "0912009192"
type input "VŨ"
checkbox input "true"
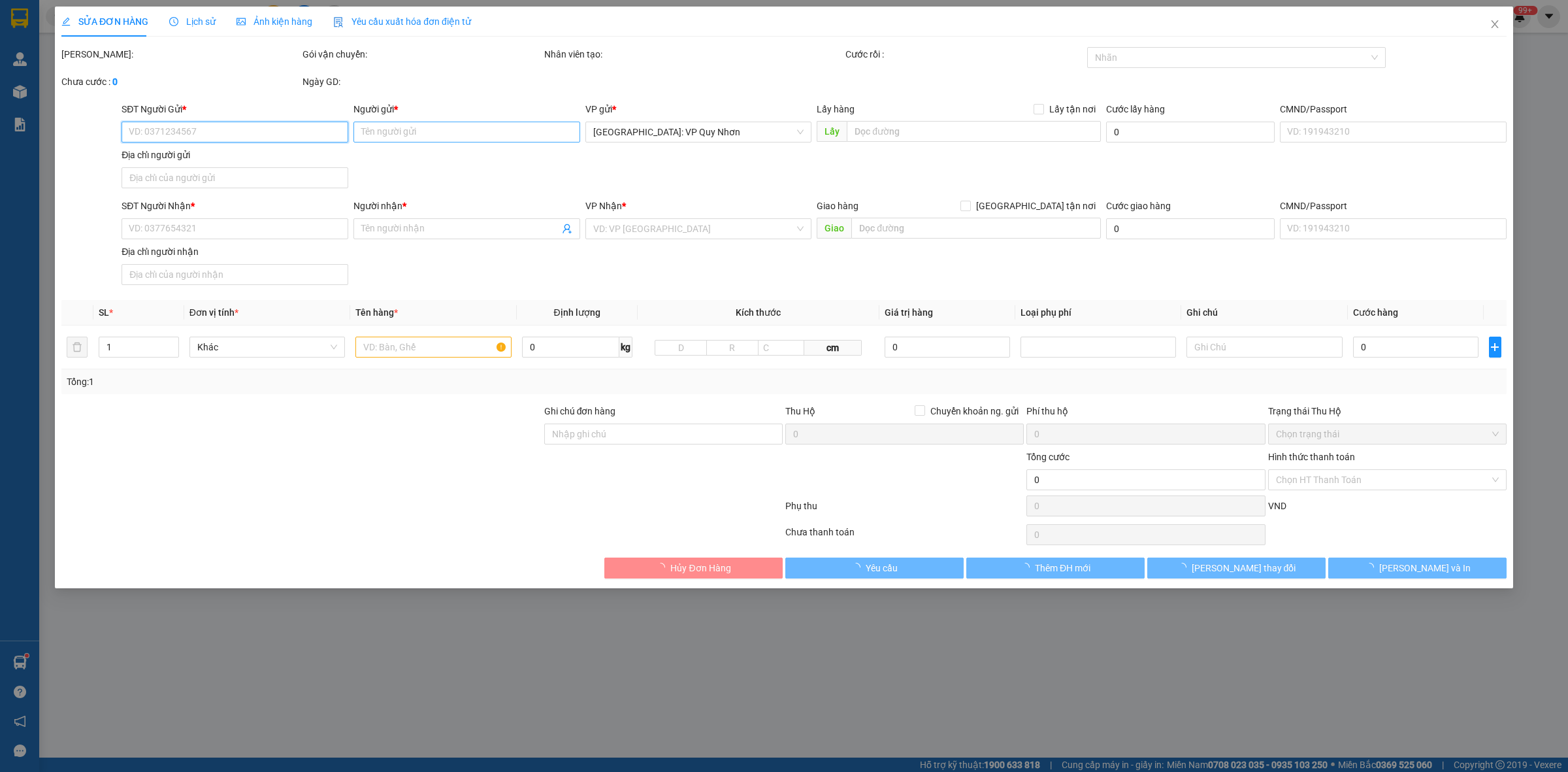
type input "KIM CÚC PLAZA,GHỀNH RÁNG,QUY NHƠN,BÌNH ĐỊNH"
type input "HÀNG DỄ VỠ HƯ VỠ KHÔNG ĐỀN"
type input "650.000"
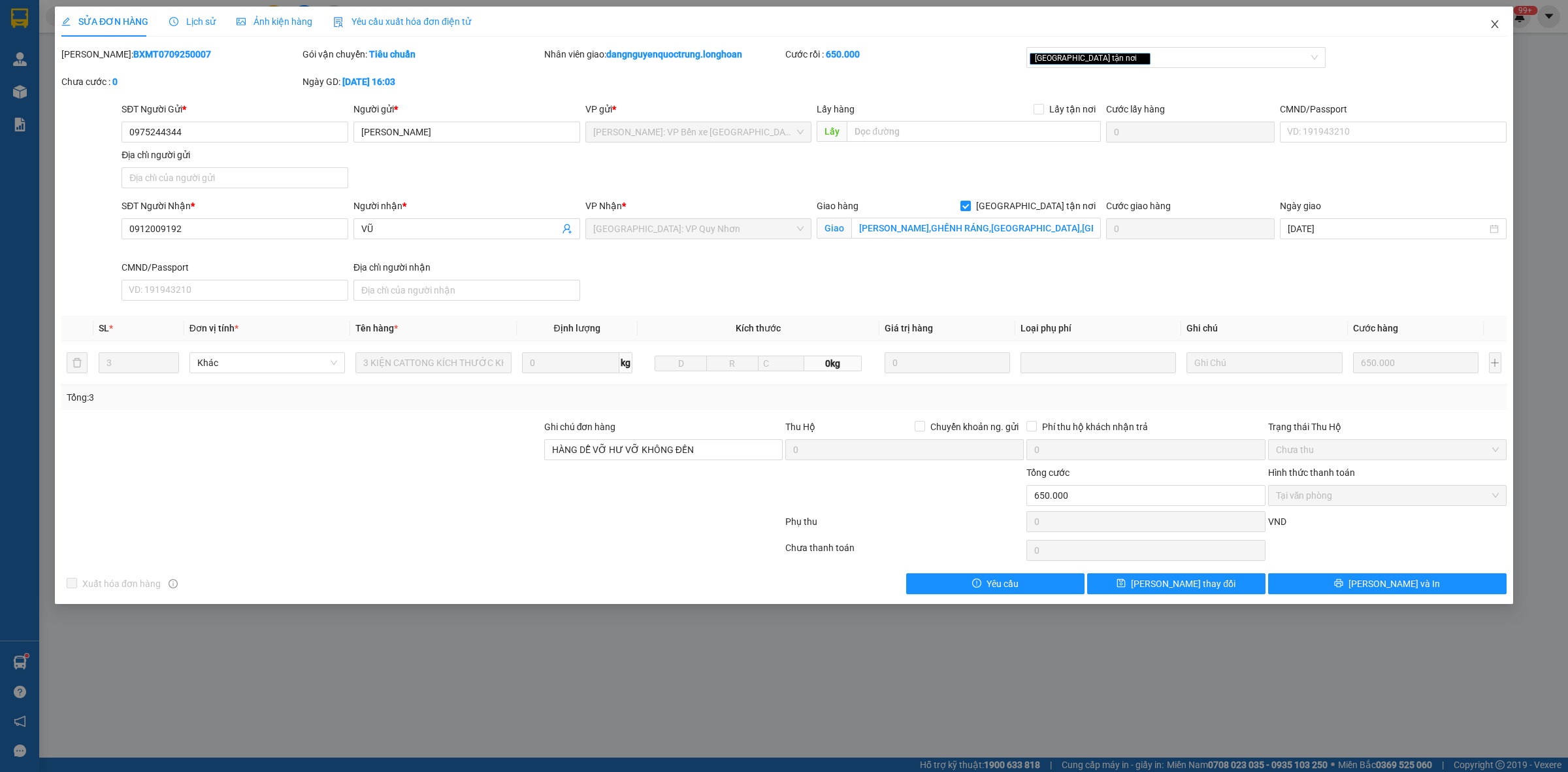
click at [1490, 24] on icon "close" at bounding box center [1495, 23] width 10 height 10
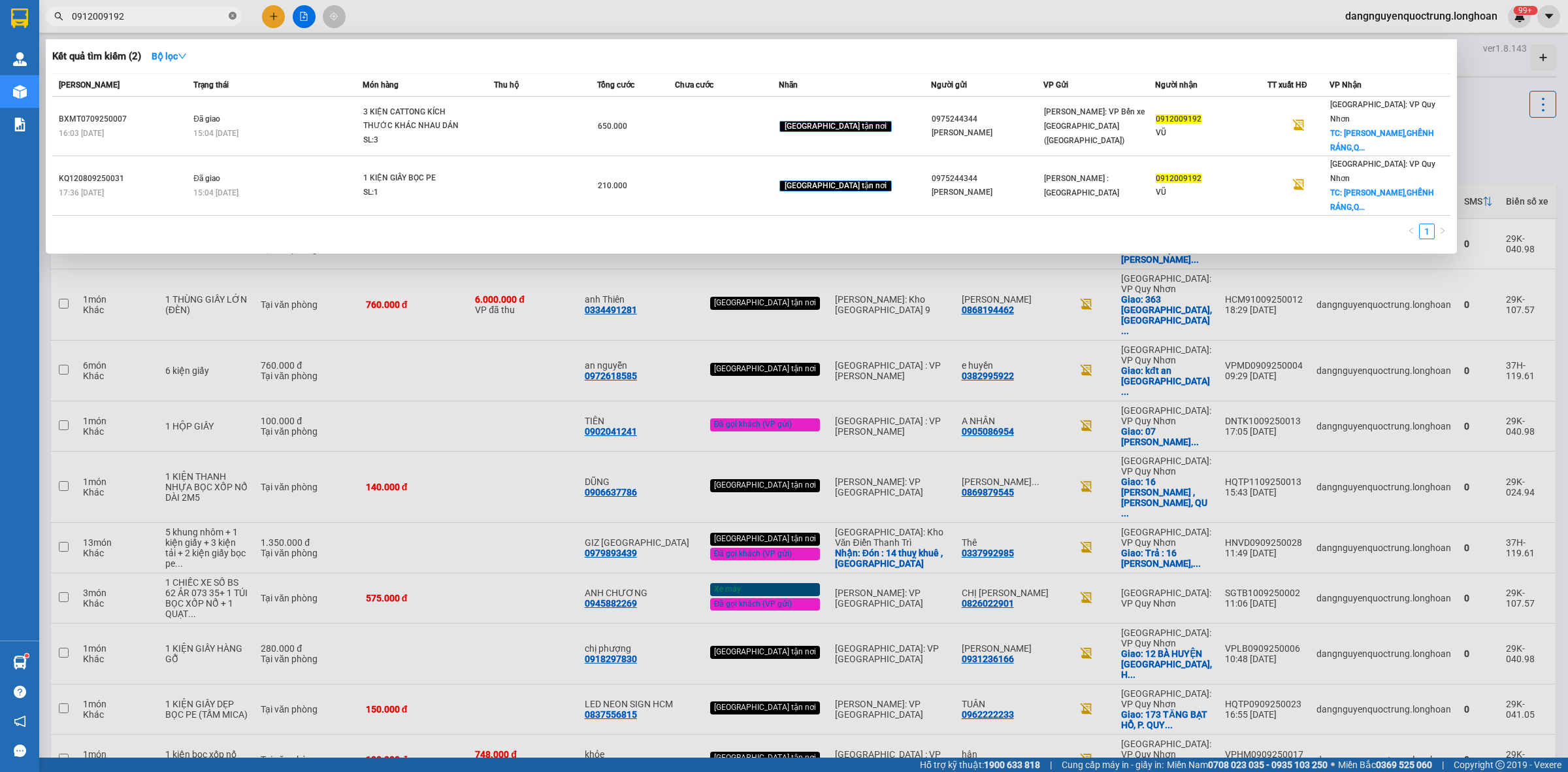
click at [231, 14] on icon "close-circle" at bounding box center [232, 16] width 8 height 8
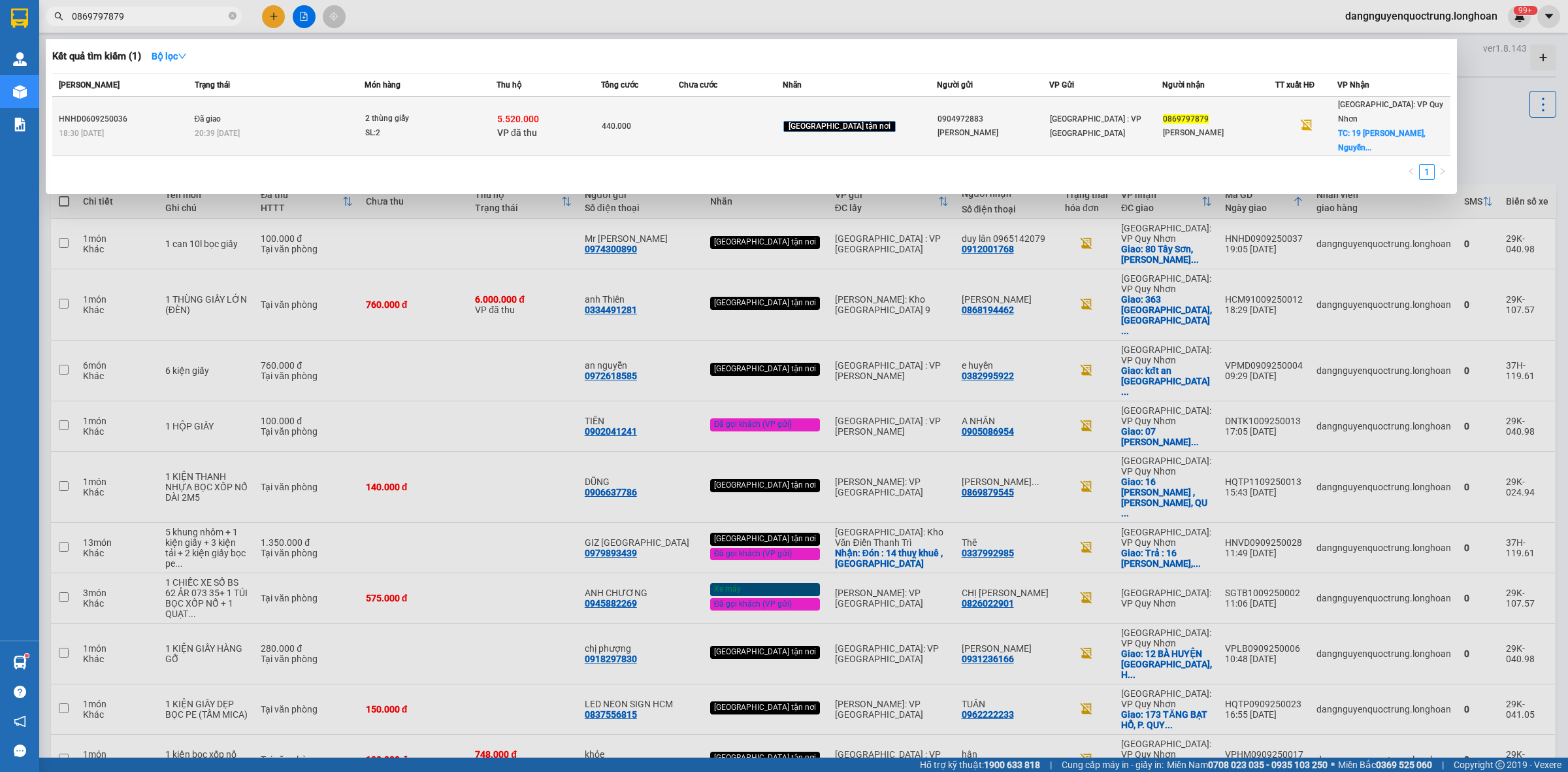
type input "0869797879"
click at [479, 113] on span "2 thùng giấy SL: 2" at bounding box center [430, 126] width 131 height 28
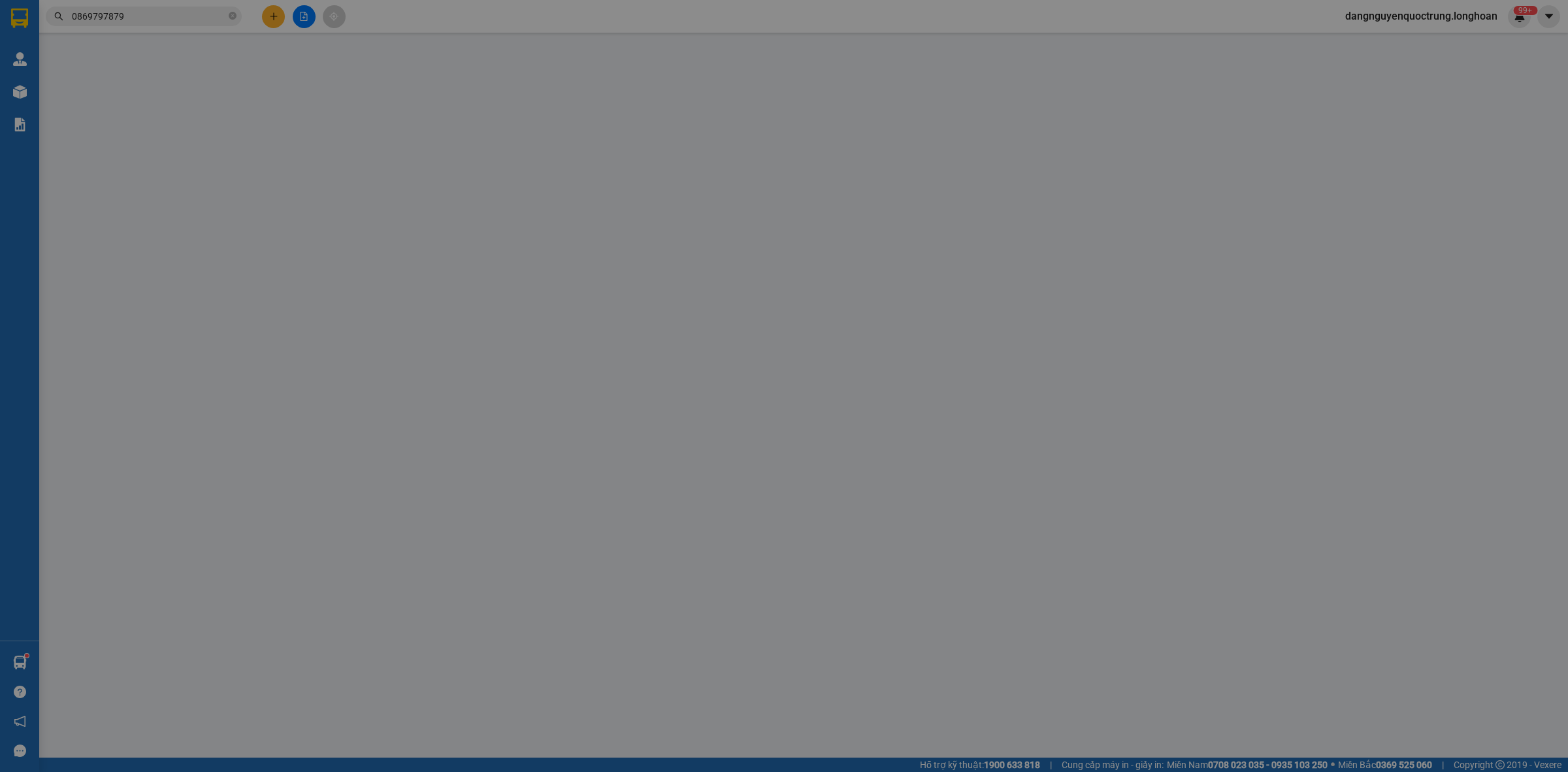
type input "0904972883"
type input "Minh Hà"
type input "0869797879"
type input "Phan Thanh Khải"
checkbox input "true"
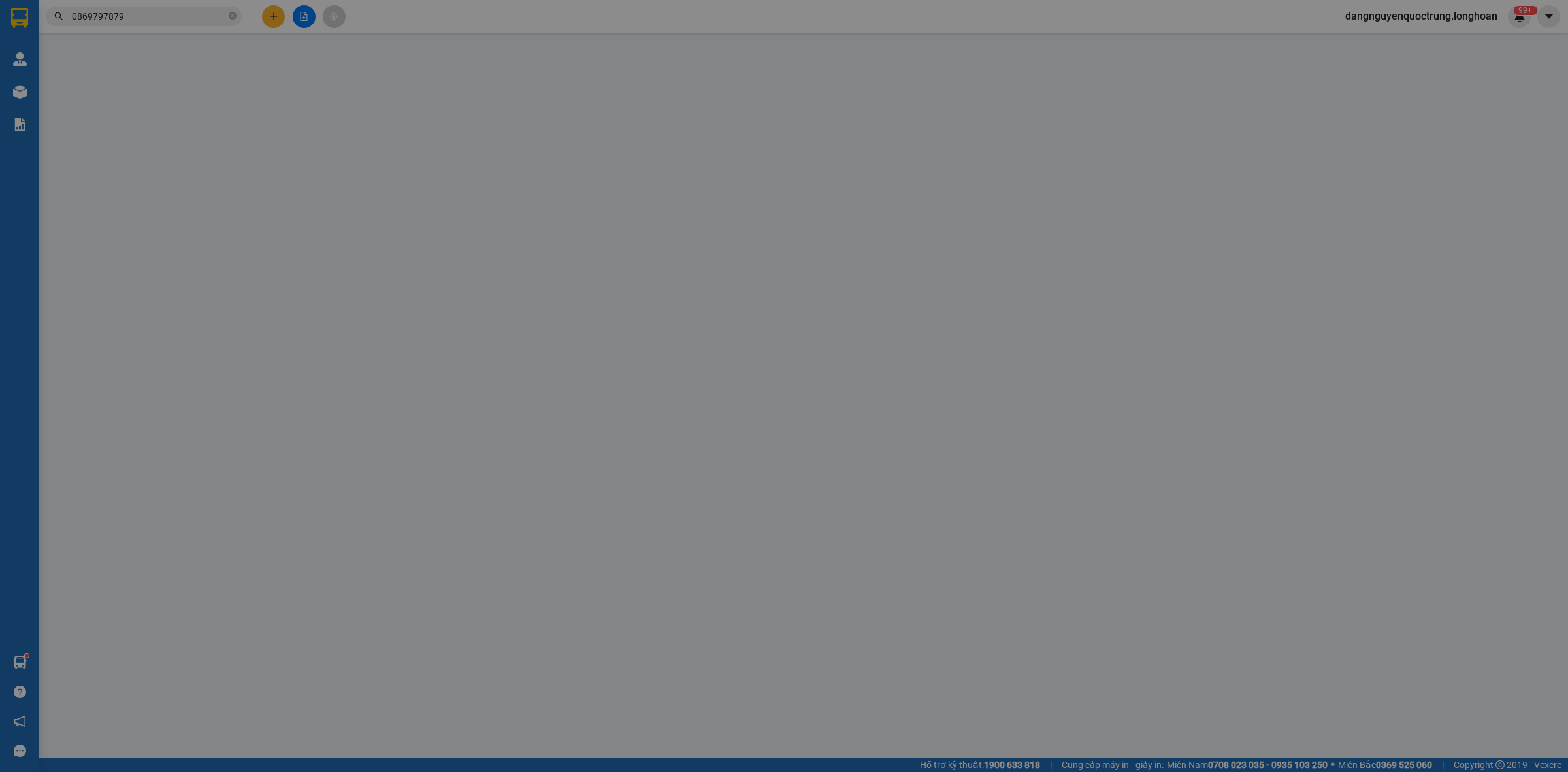
type input "19 Nguyễn Văn Hiền, Nguyễn Văn Cừ Quy Nhơn,"
type input "Giao nguyên kiện"
checkbox input "true"
type input "5.520.000"
type input "25.000"
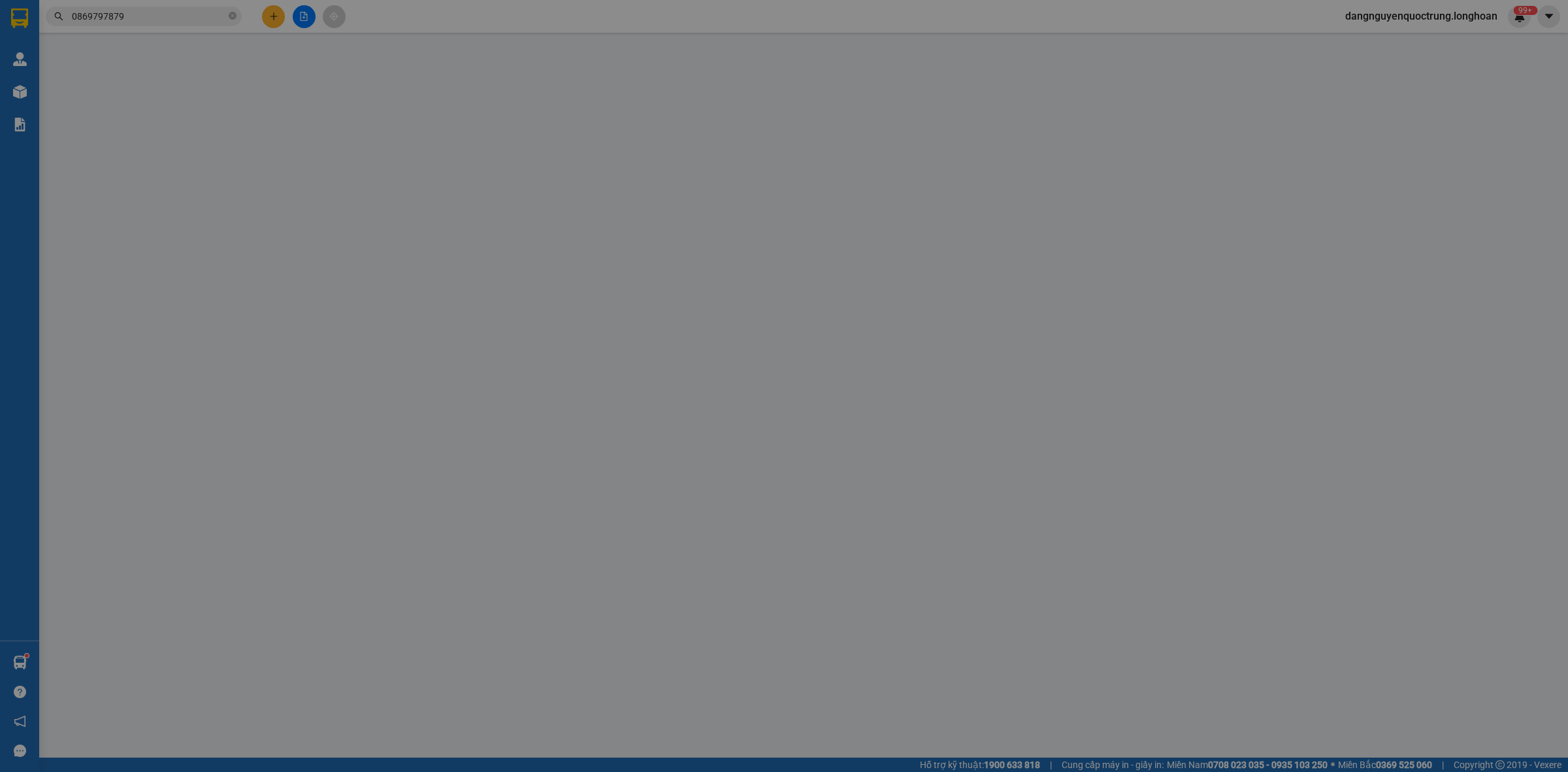
type input "440.000"
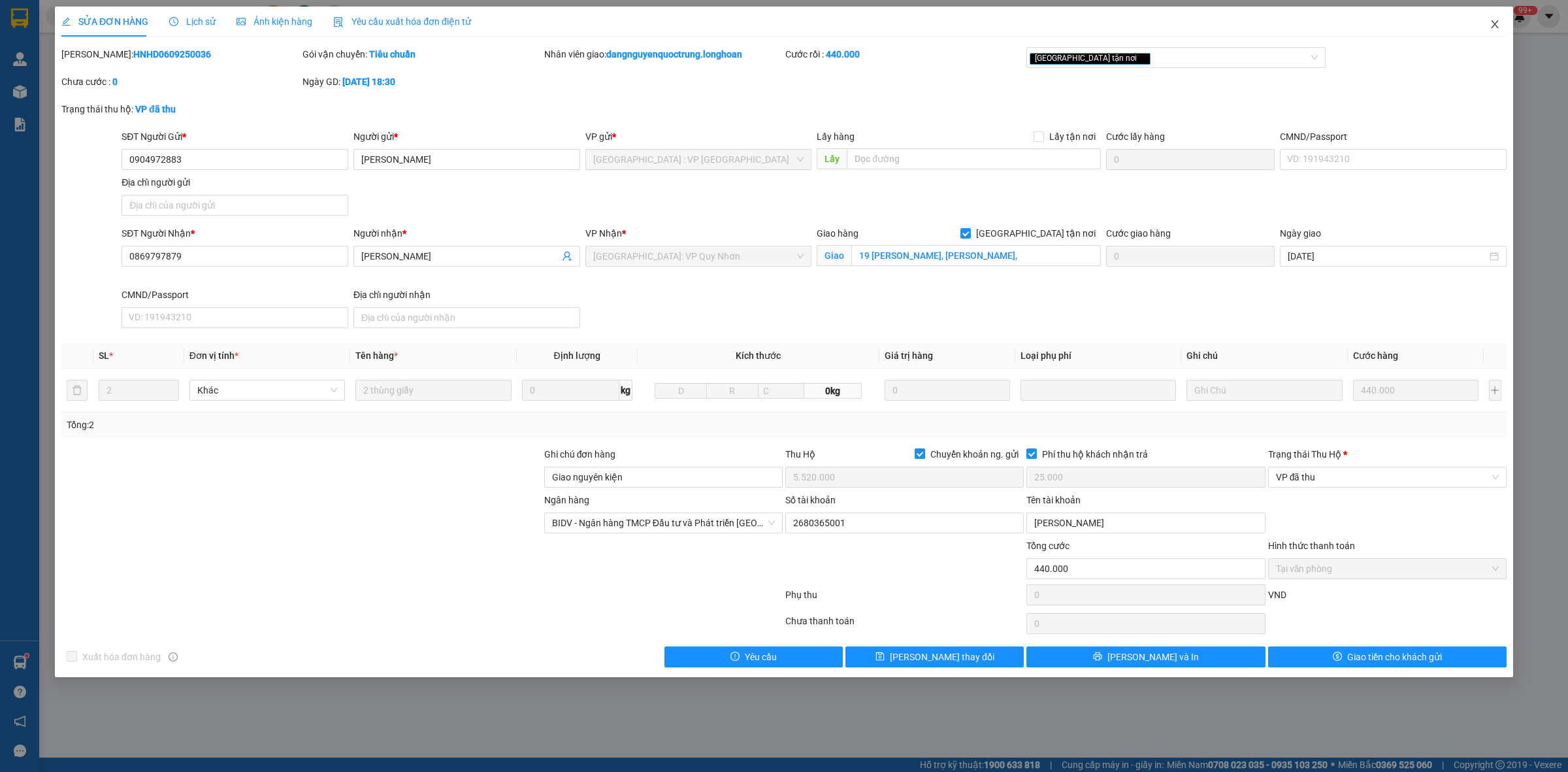
click at [1497, 27] on icon "close" at bounding box center [1494, 24] width 7 height 8
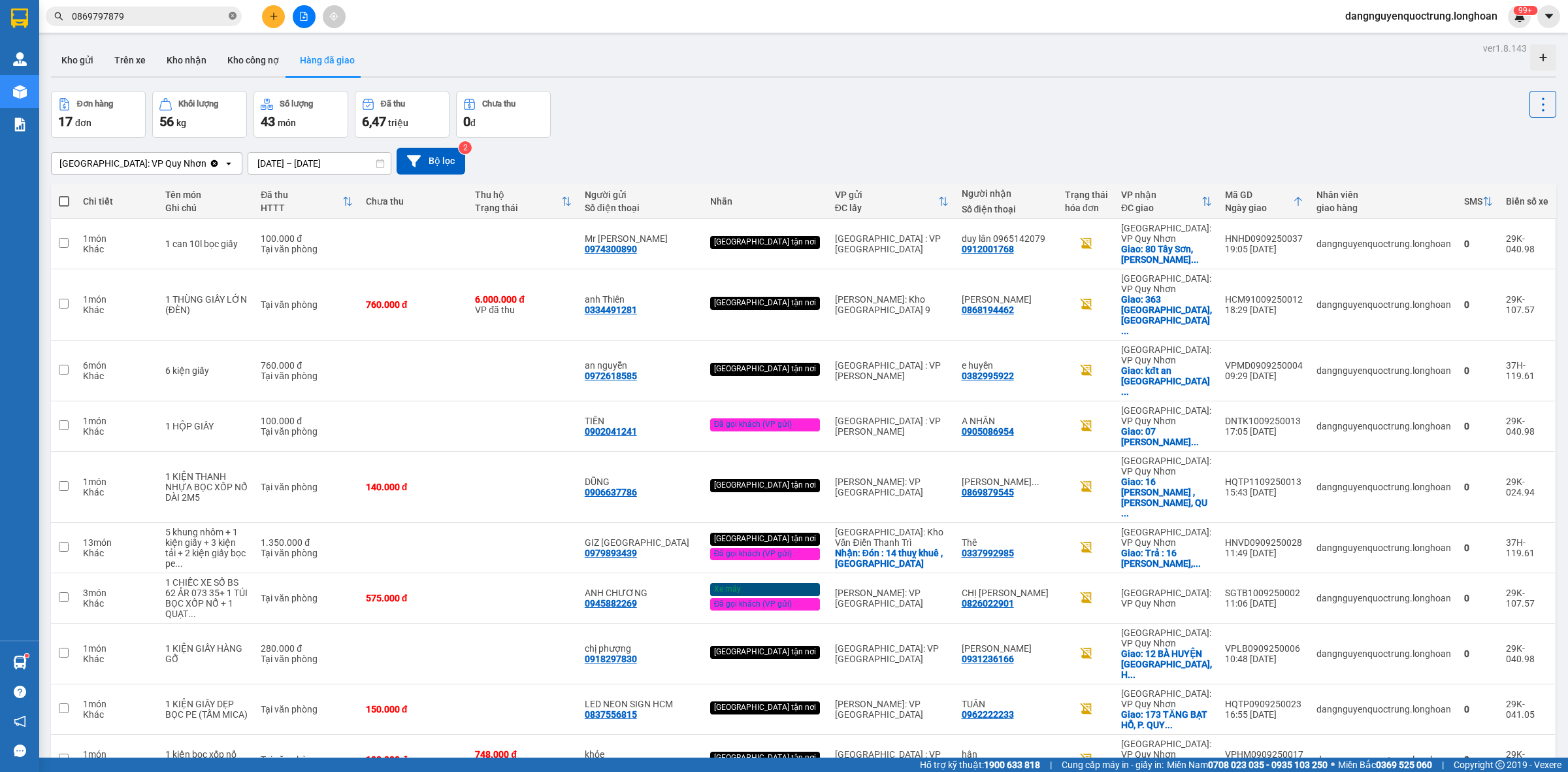
click at [232, 13] on icon "close-circle" at bounding box center [232, 16] width 8 height 8
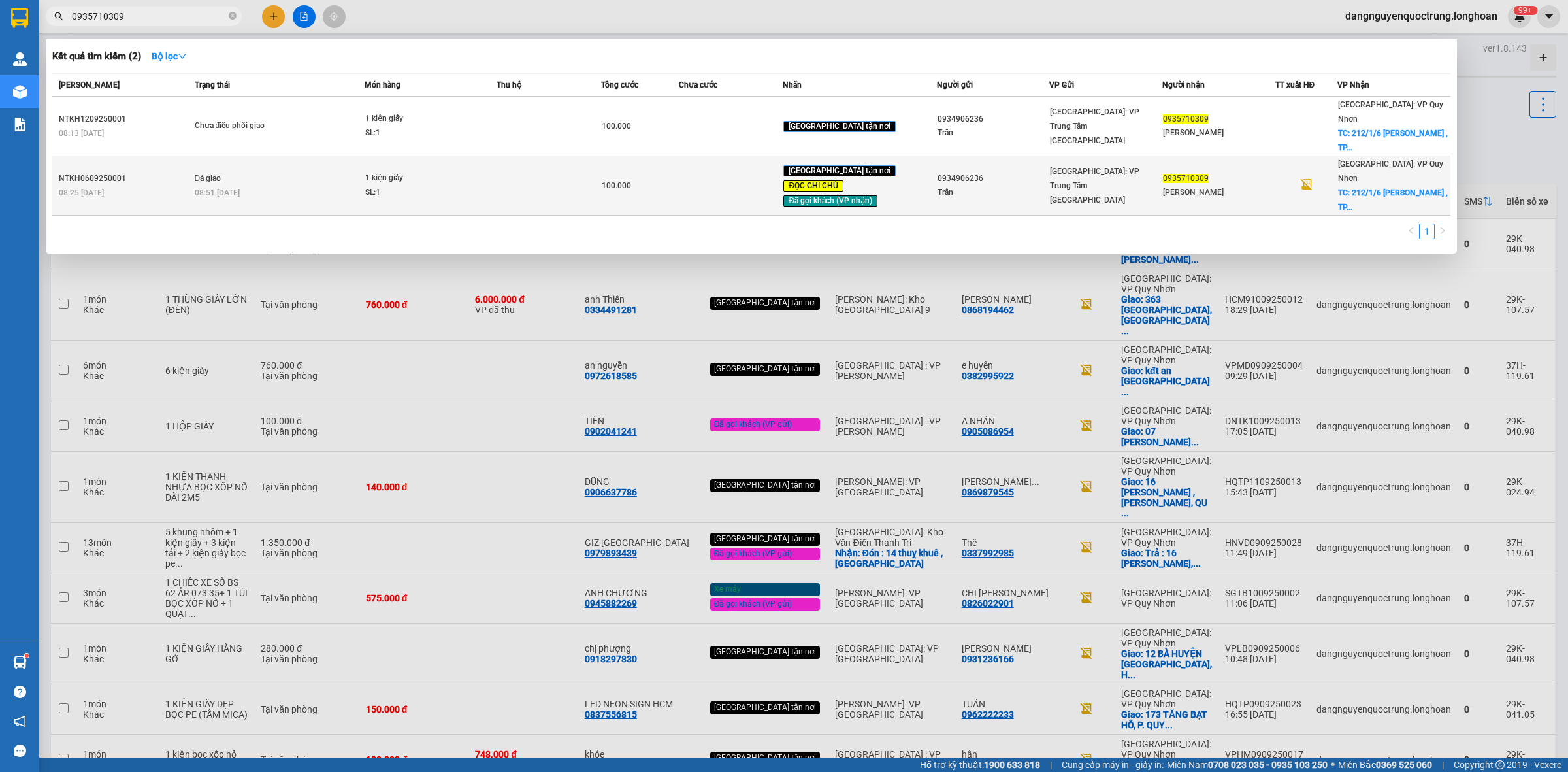
type input "0935710309"
click at [471, 180] on td "1 kiện giấy SL: 1" at bounding box center [430, 186] width 132 height 60
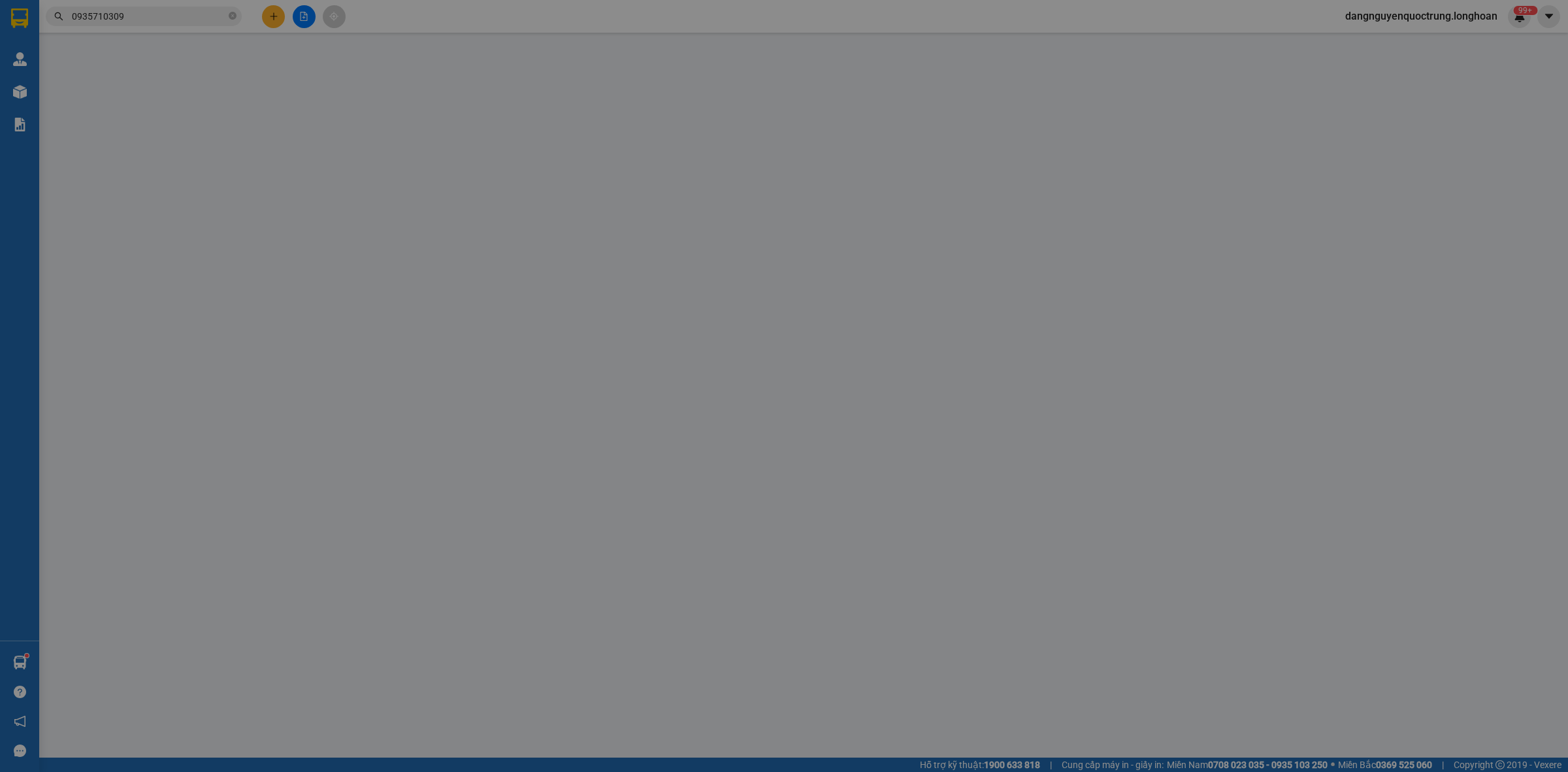
type input "0934906236"
type input "Trân"
type input "0935710309"
type input "Bảo Chi"
checkbox input "true"
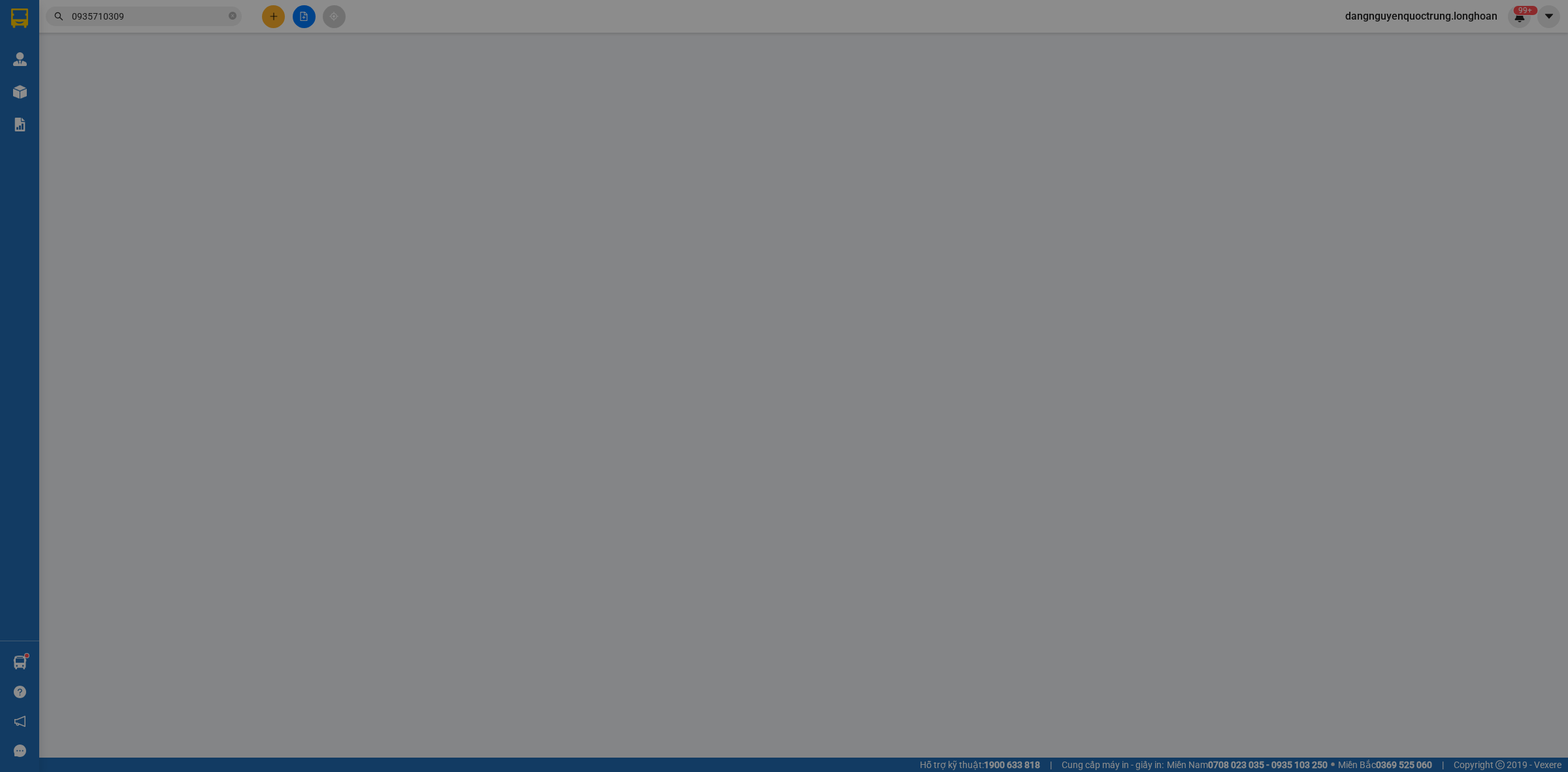
type input "212/1/6 Hoàng Văn Thụ , TP Quy Nhơn"
type input "hẻm k vào được gọi khách ra nhận ạ"
type input "100.000"
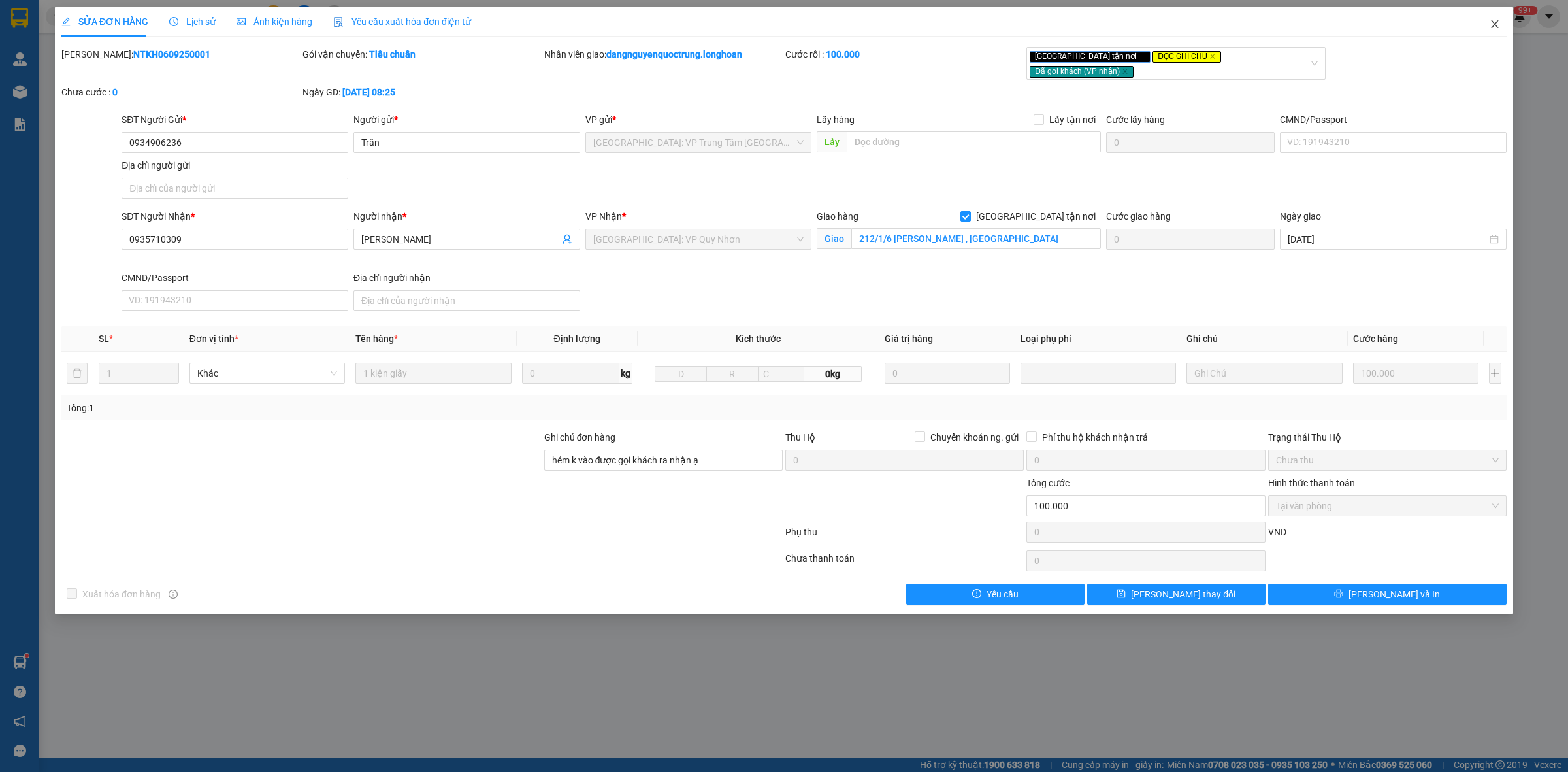
click at [1494, 22] on icon "close" at bounding box center [1495, 23] width 10 height 10
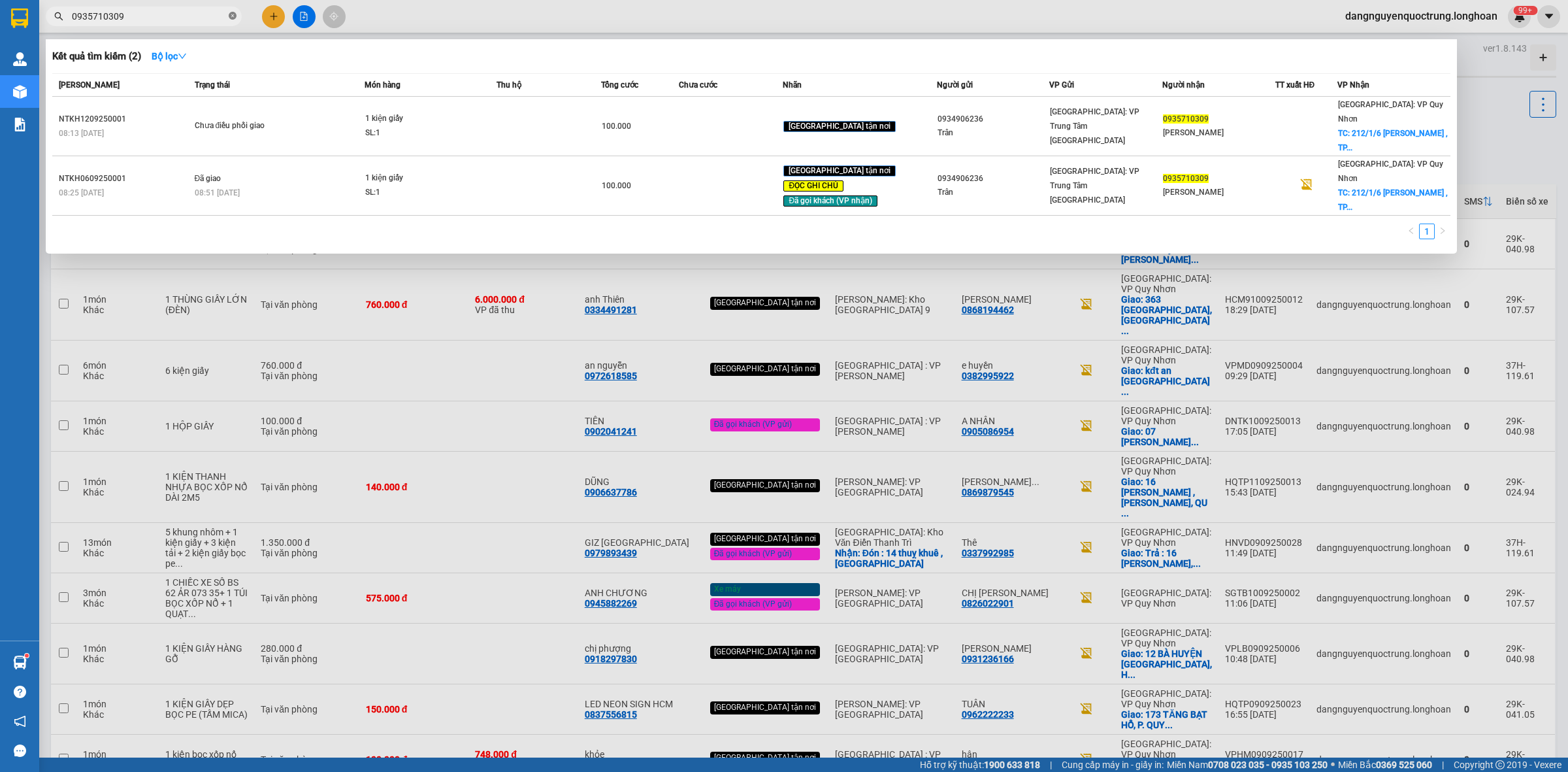
click at [235, 10] on span at bounding box center [232, 16] width 8 height 12
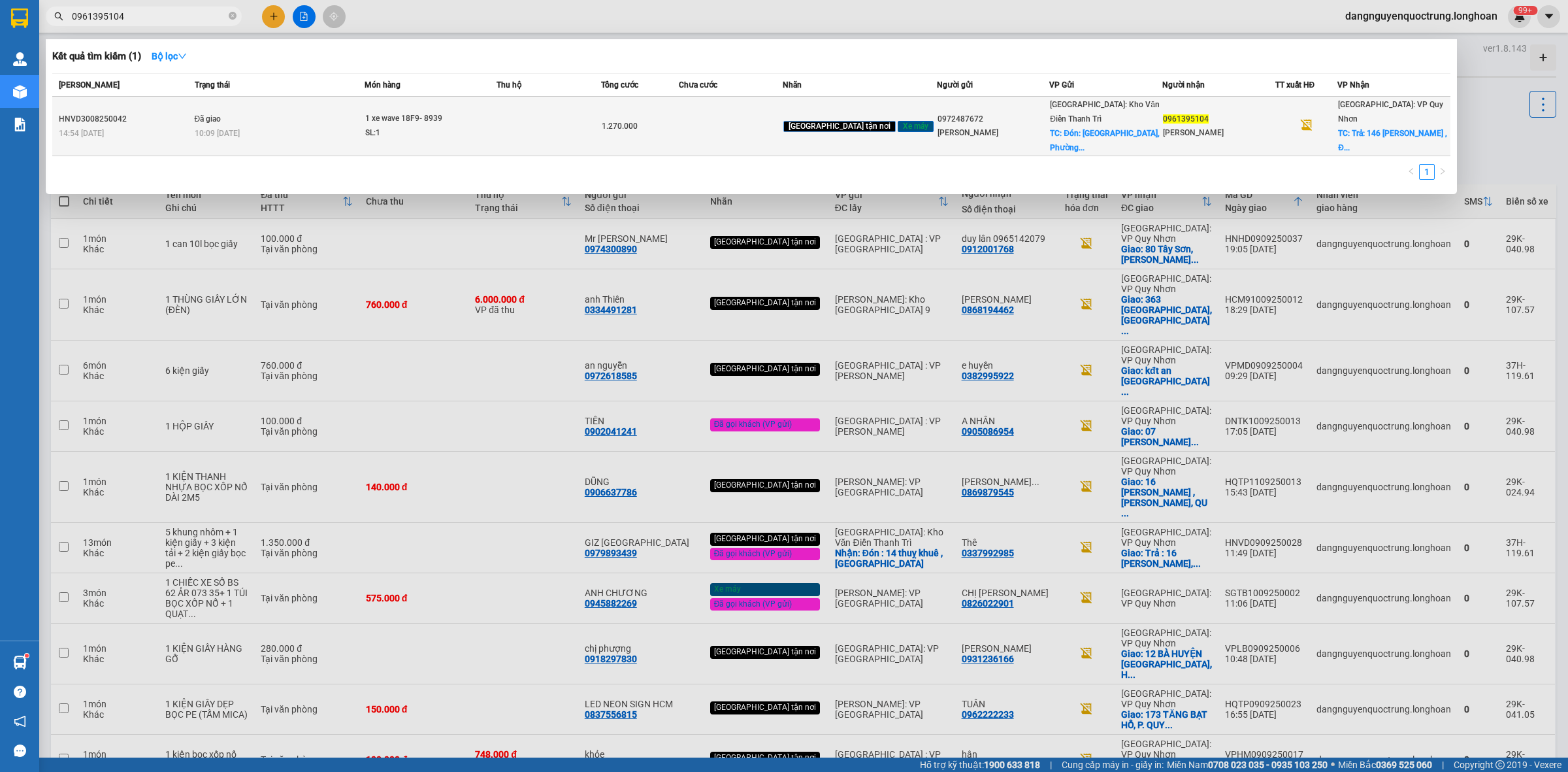
type input "0961395104"
click at [726, 119] on td at bounding box center [731, 126] width 104 height 60
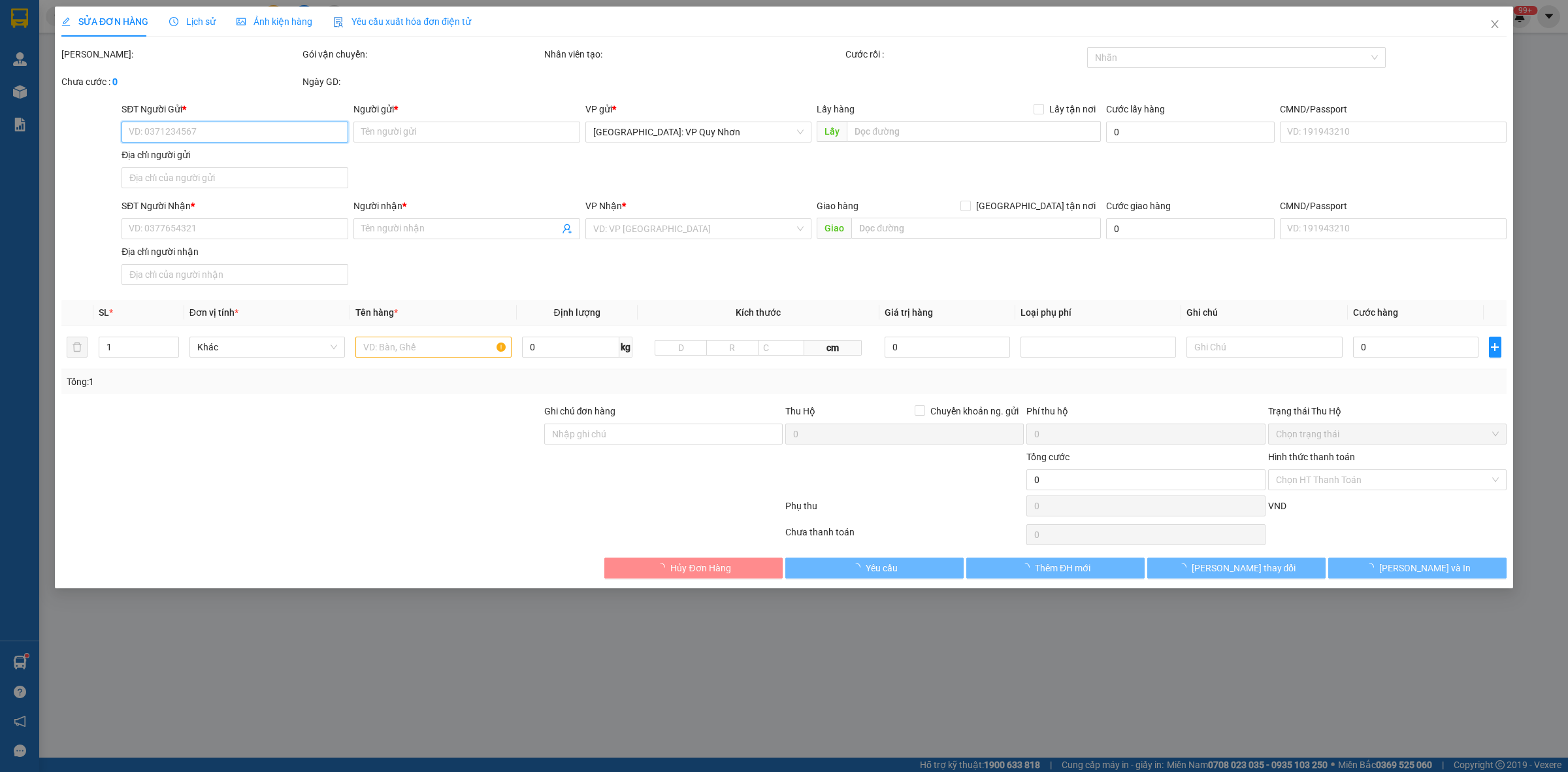
type input "0972487672"
type input "Phạm Văn Luân"
checkbox input "true"
type input "Đón: Thôn Kếu Làng, Phường Đông A , Tỉnh Nam Định"
type input "0961395104"
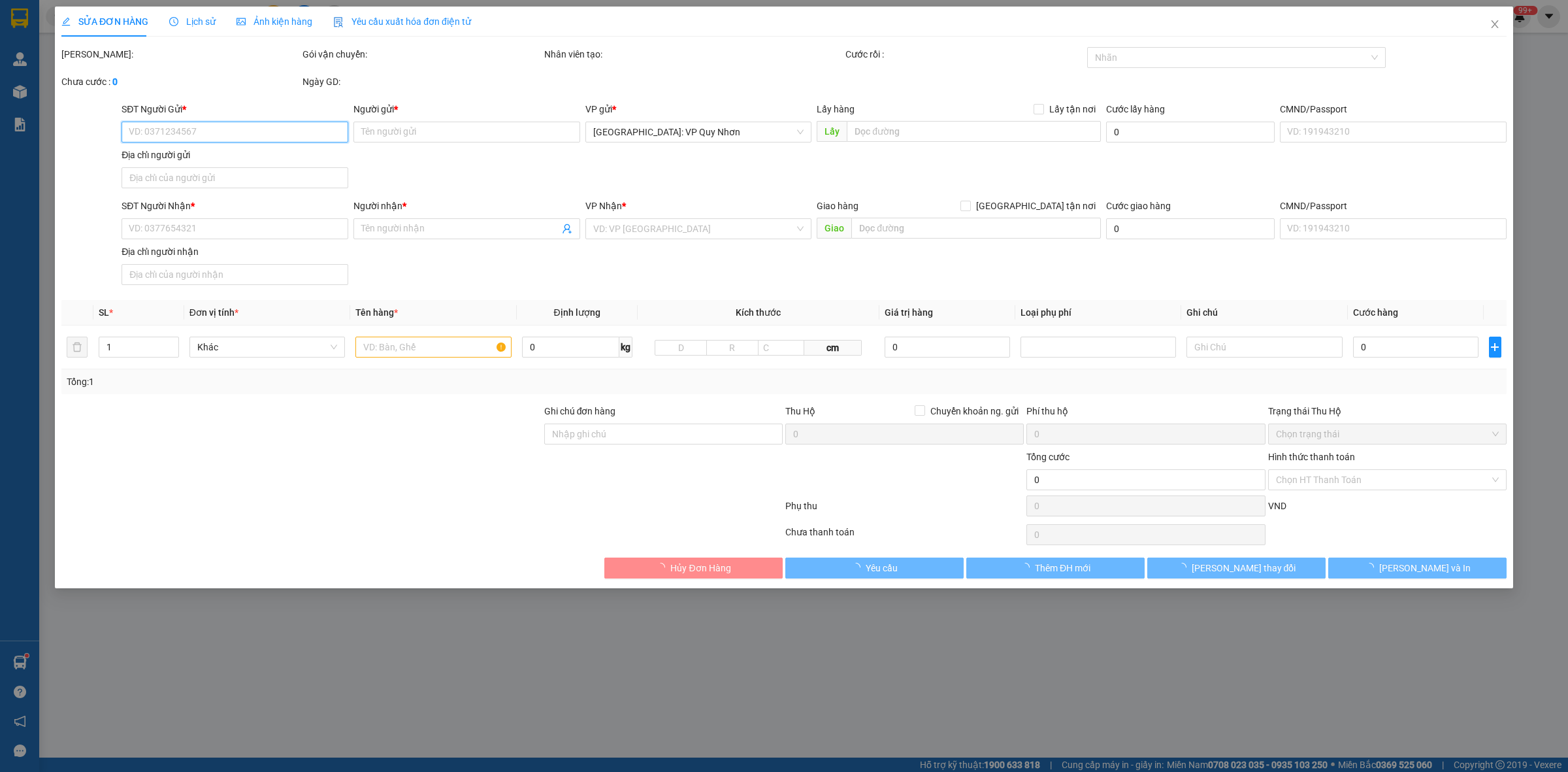
type input "Phạm Văn Thành"
checkbox input "true"
type input "Trả: 146 Lê Thanh Nghị , Đống Đa , Quy Nhơn , Bình Định"
type input "1 chìa khóa, ko đăng ký xe"
type input "1.270.000"
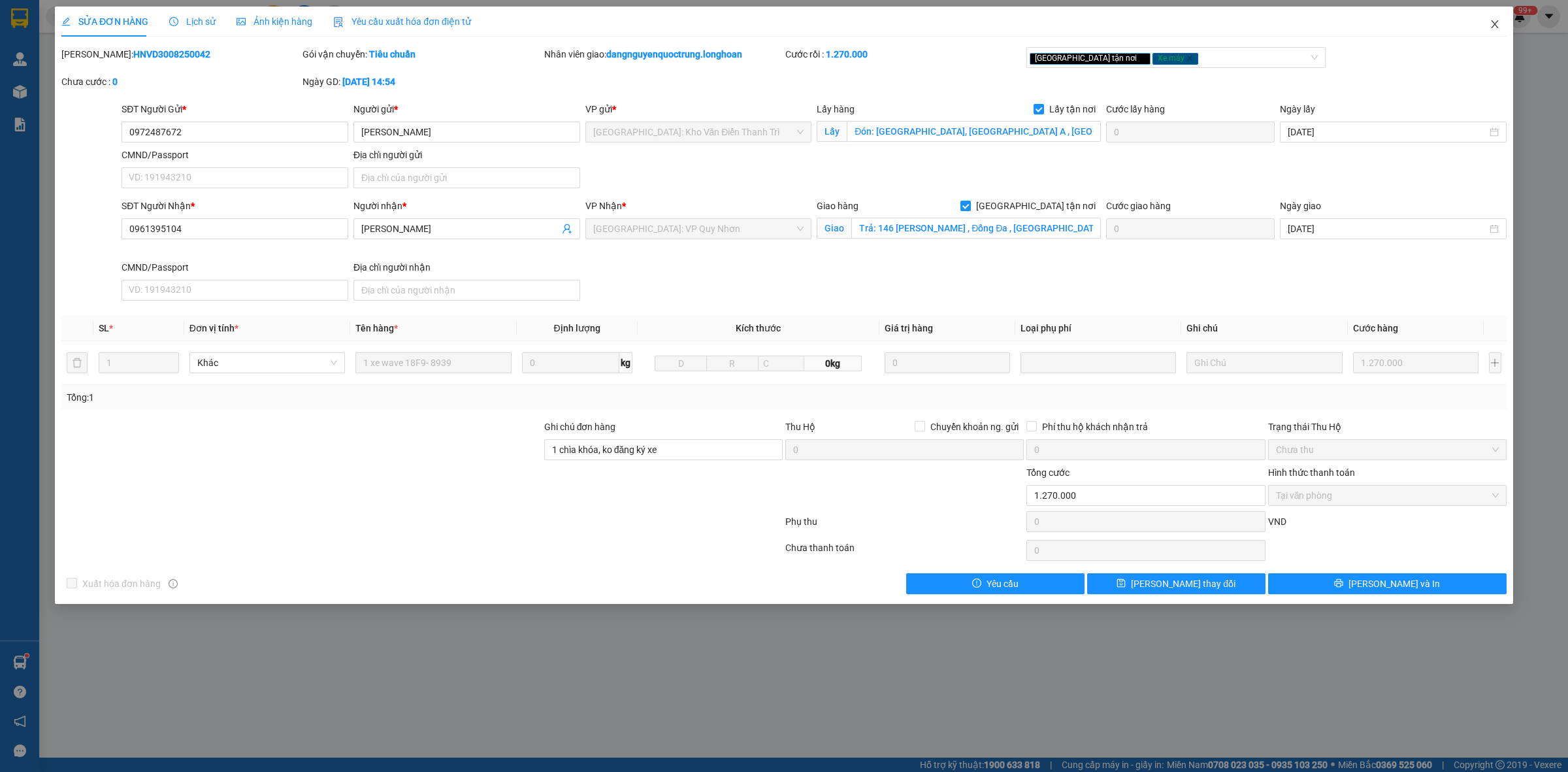
click at [1497, 24] on icon "close" at bounding box center [1495, 23] width 10 height 10
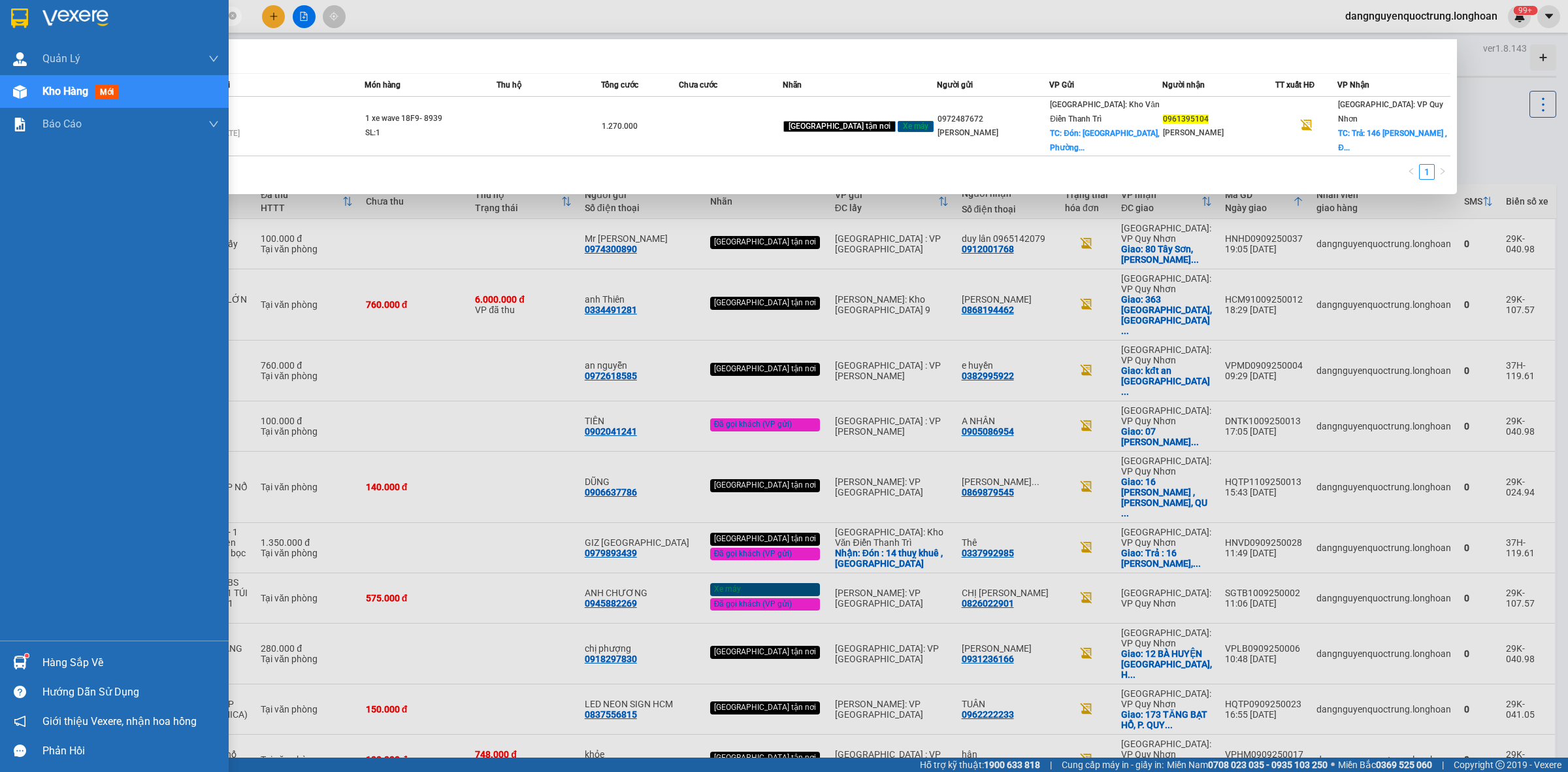
drag, startPoint x: 149, startPoint y: 19, endPoint x: 10, endPoint y: 31, distance: 139.5
click at [10, 31] on section "Kết quả tìm kiếm ( 1 ) Bộ lọc Mã ĐH Trạng thái Món hàng Thu hộ Tổng cước Chưa c…" at bounding box center [784, 386] width 1568 height 772
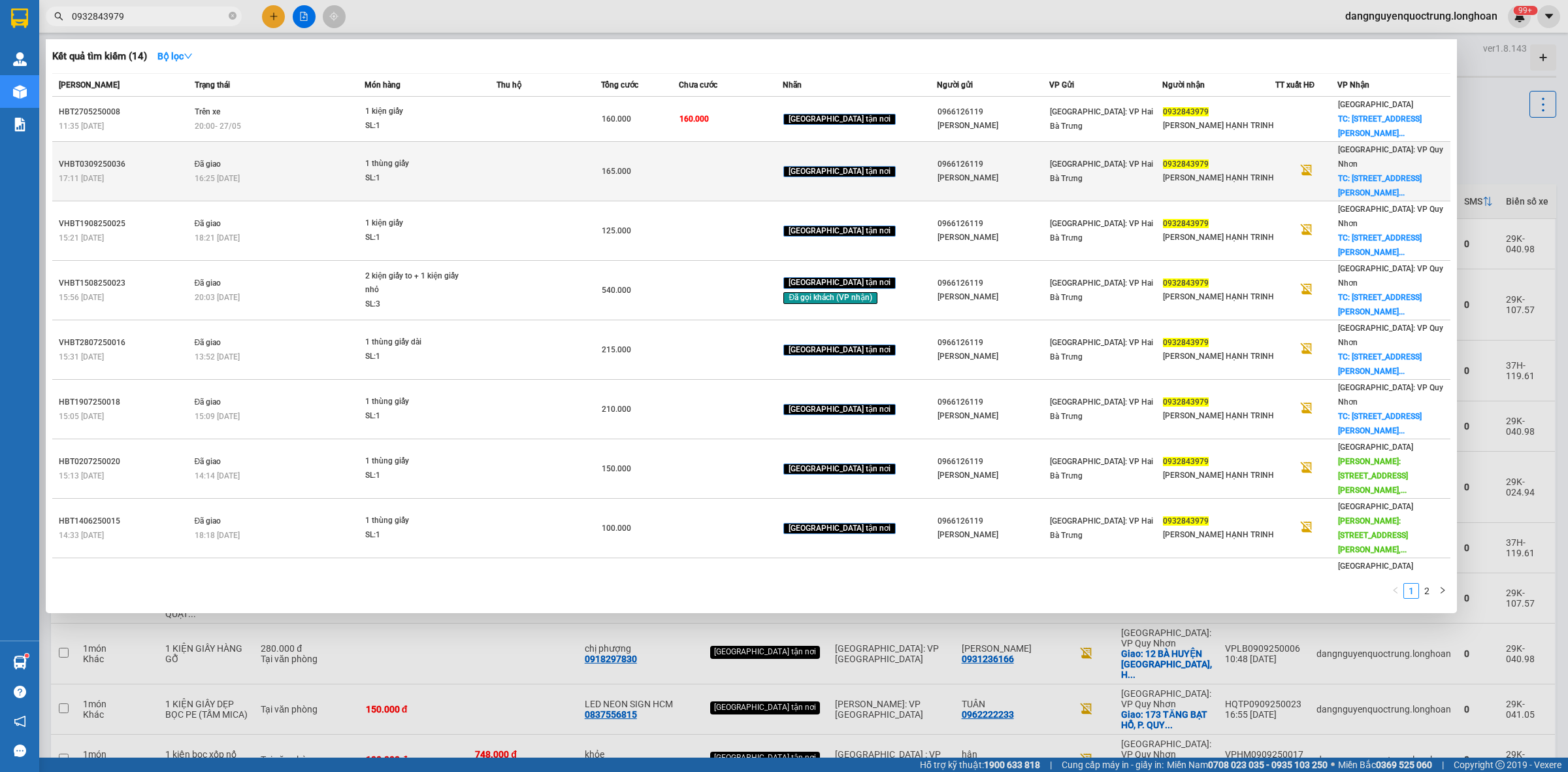
type input "0932843979"
click at [674, 164] on div "165.000" at bounding box center [640, 171] width 77 height 15
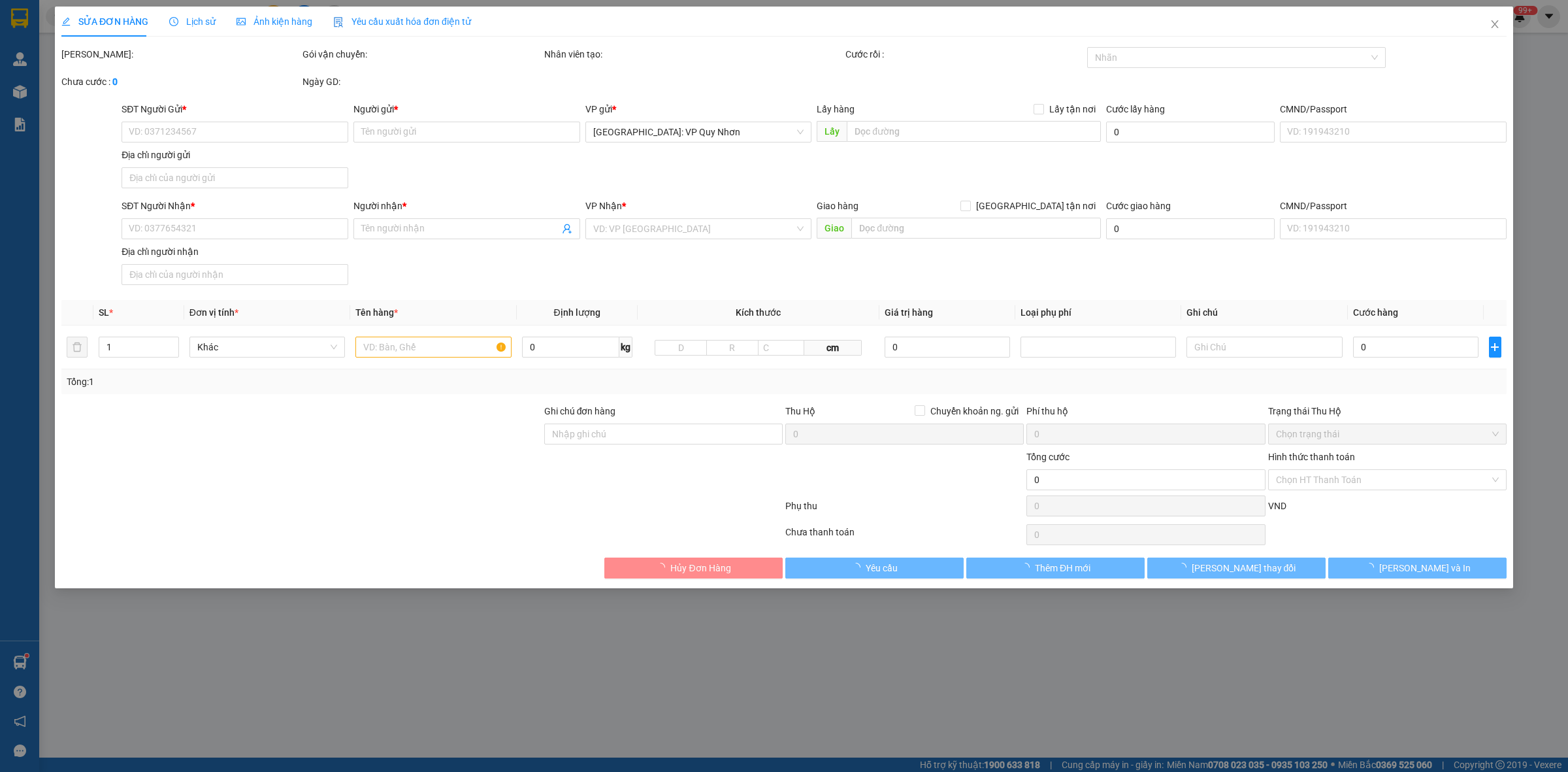
type input "0966126119"
type input "Thanh Nhàn"
type input "0932843979"
type input "HỒ NỮ HẠNH TRINH"
checkbox input "true"
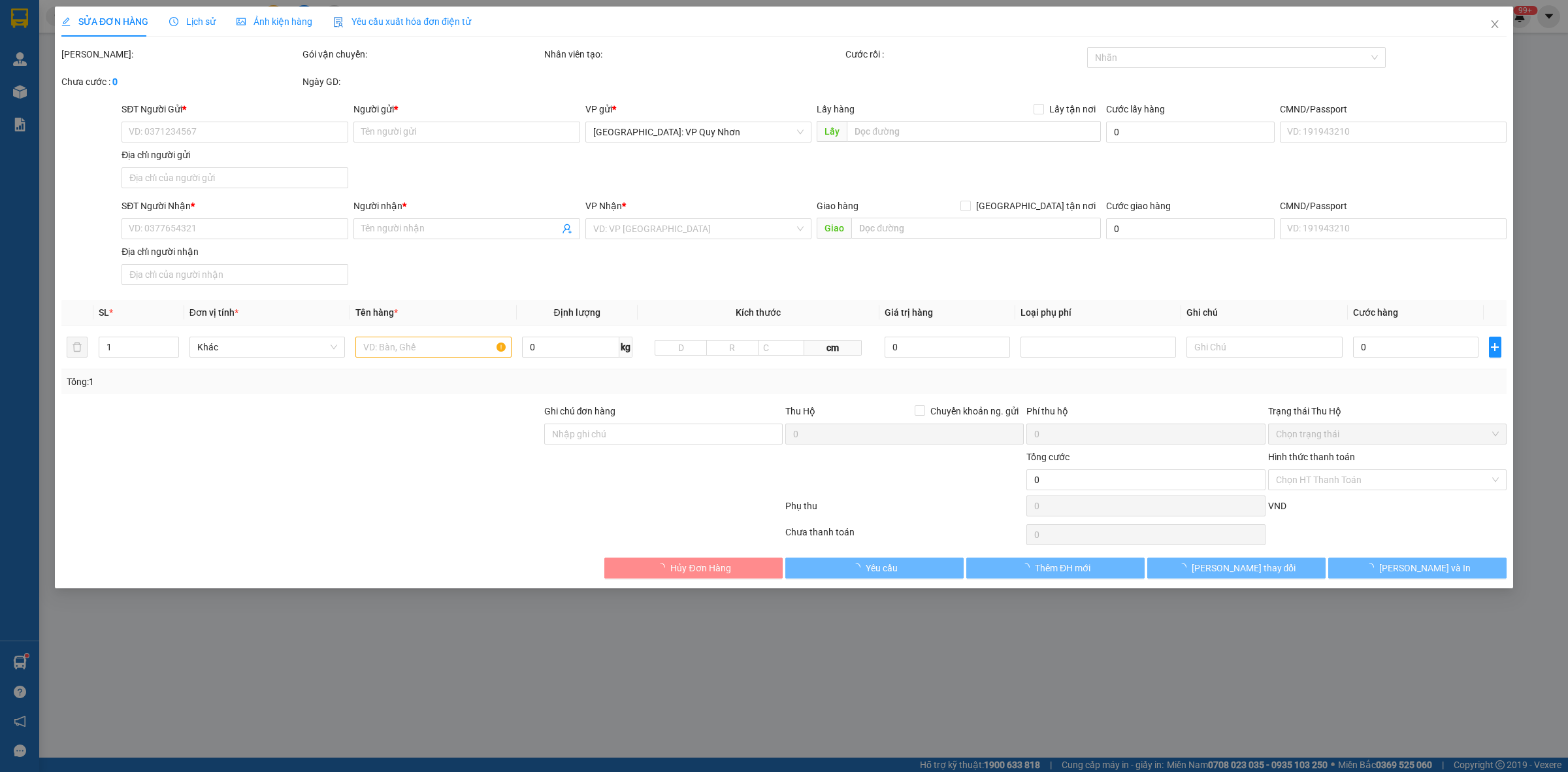
type input "247 ĐƯỜNG NGUYỄN HUỆ, TRẦN PHÚ, TP QUY NHƠN"
type input "165.000"
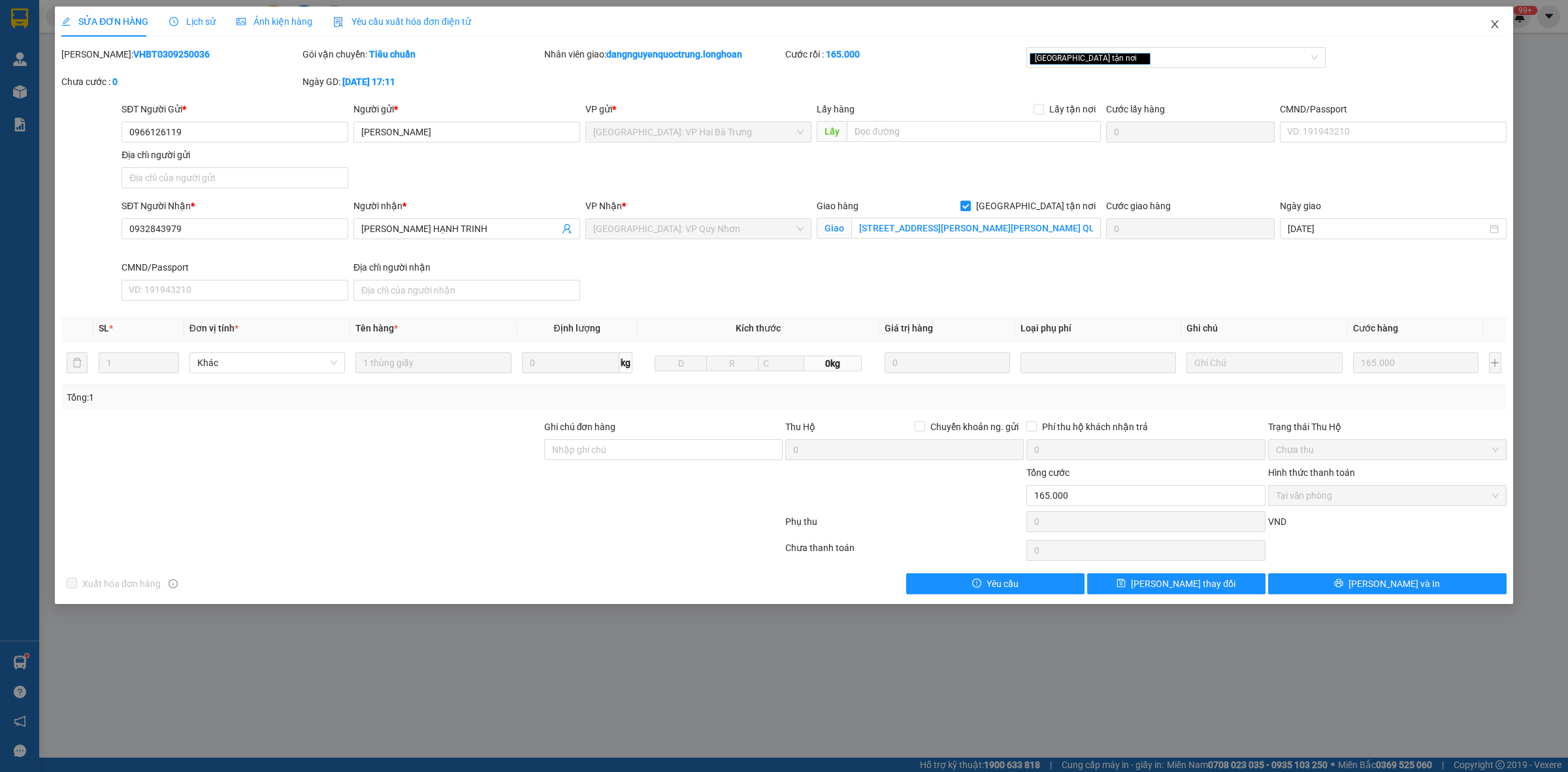
click at [1492, 22] on icon "close" at bounding box center [1494, 24] width 7 height 8
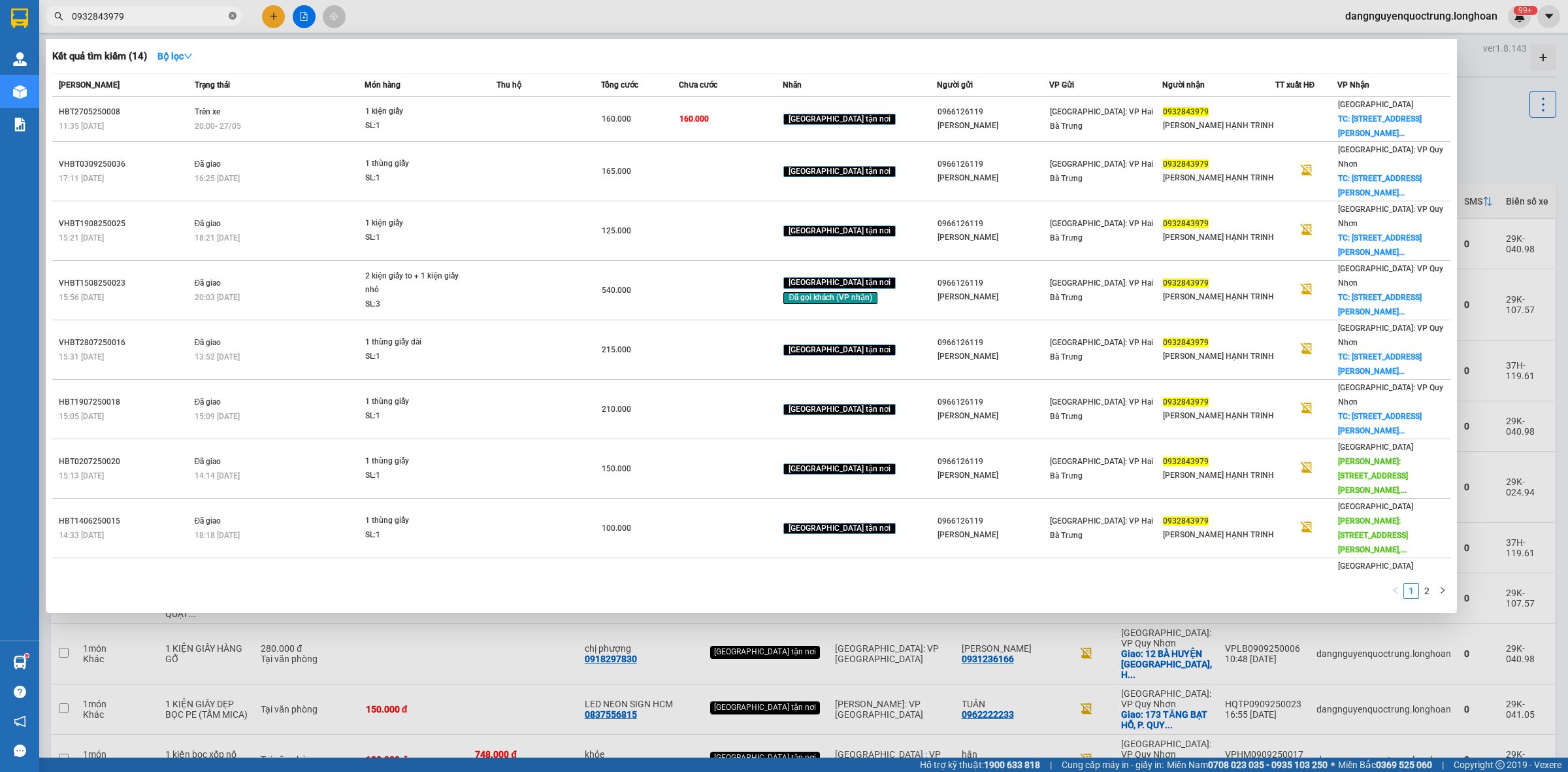
click at [232, 20] on span at bounding box center [232, 16] width 8 height 12
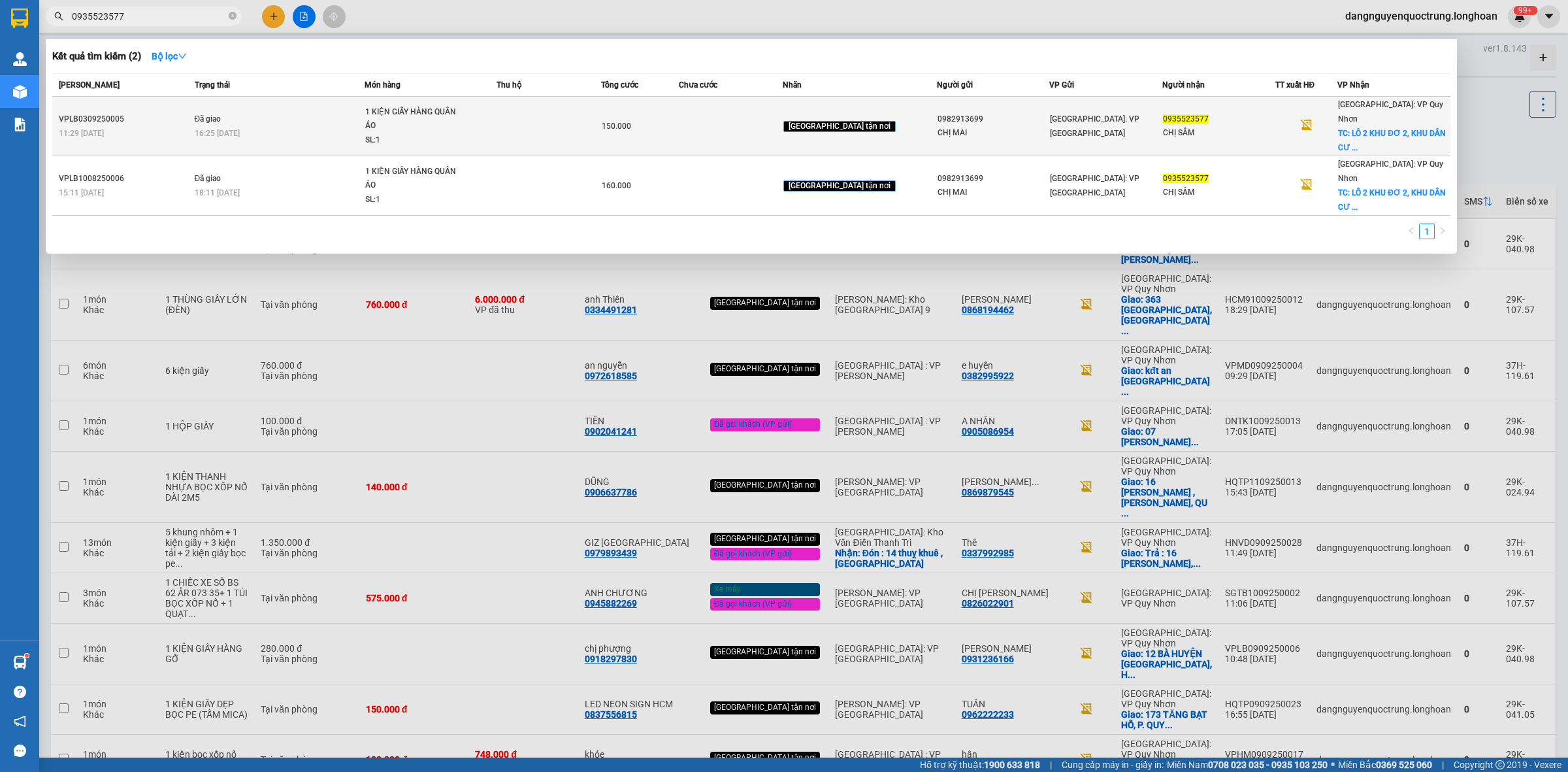
type input "0935523577"
click at [557, 120] on td at bounding box center [549, 126] width 104 height 60
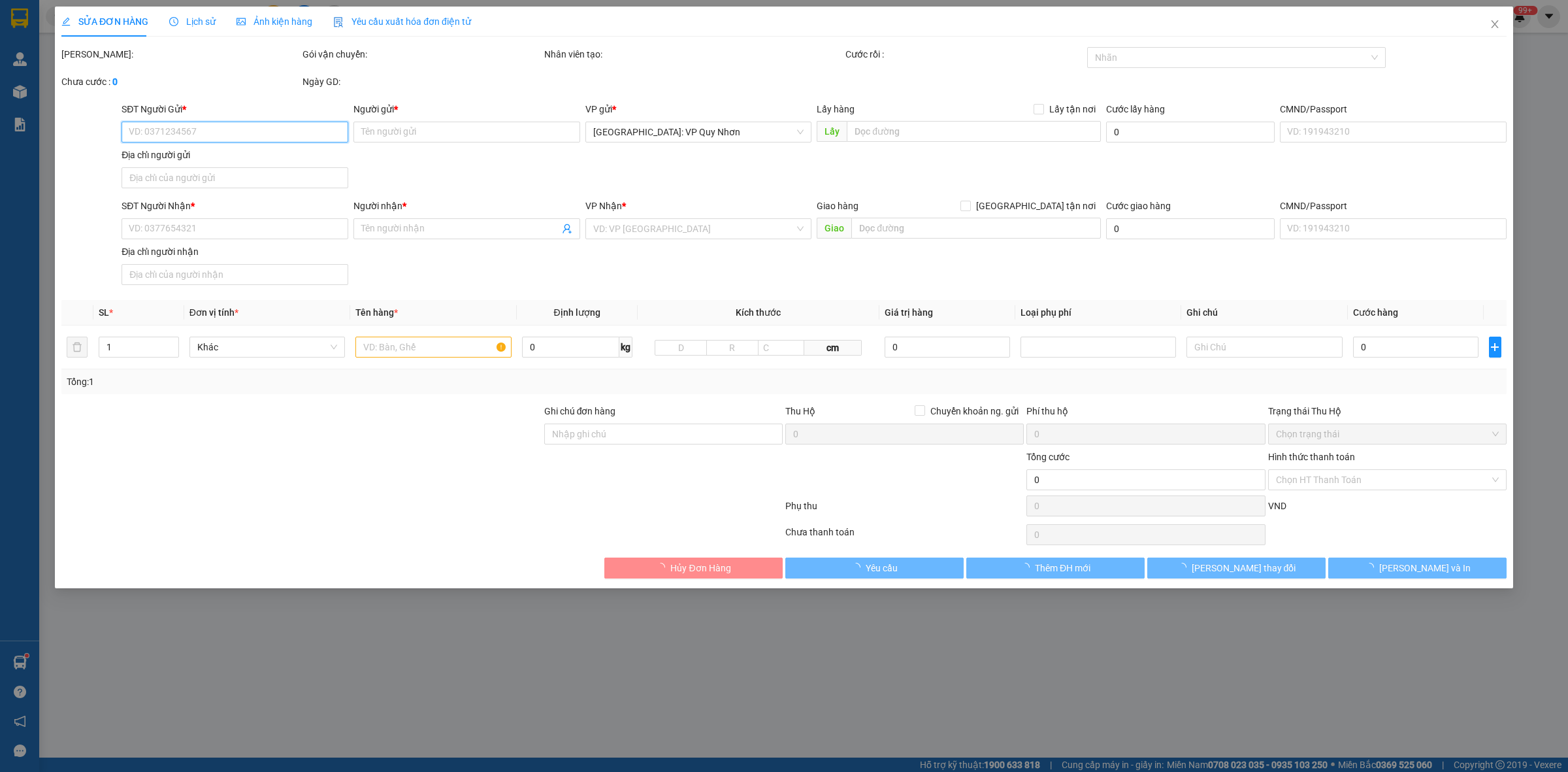
type input "0982913699"
type input "CHỊ MAI"
type input "0935523577"
type input "CHỊ SÂM"
checkbox input "true"
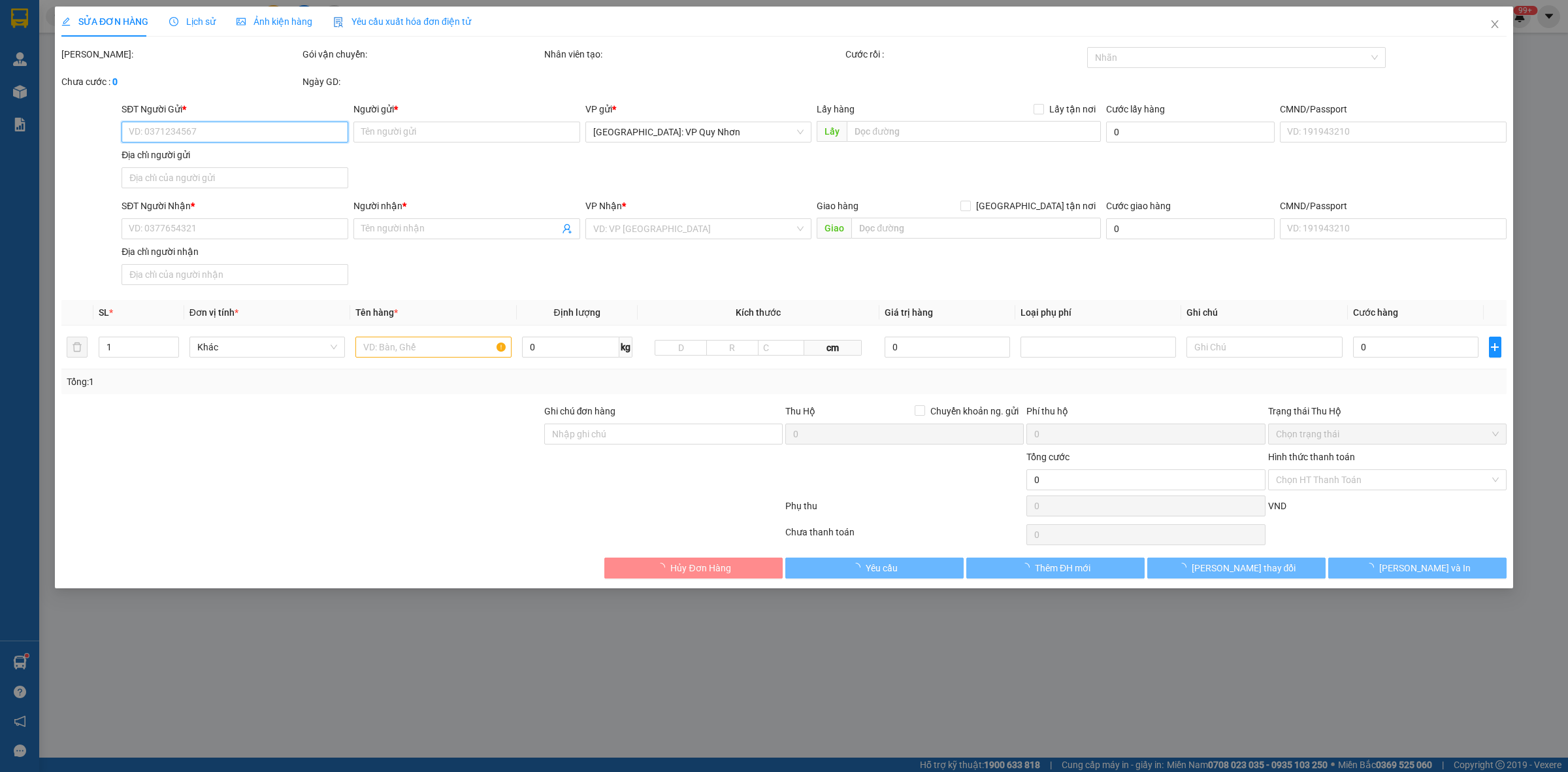
type input "LÔ 2 KHU ĐƠ 2, KHU DÂN CƯ CỤM BÃI DỌC, QUỐC LỘ 1D, QUANG TRUNG, QUY NHƠN, BÌNH …"
type input "150.000"
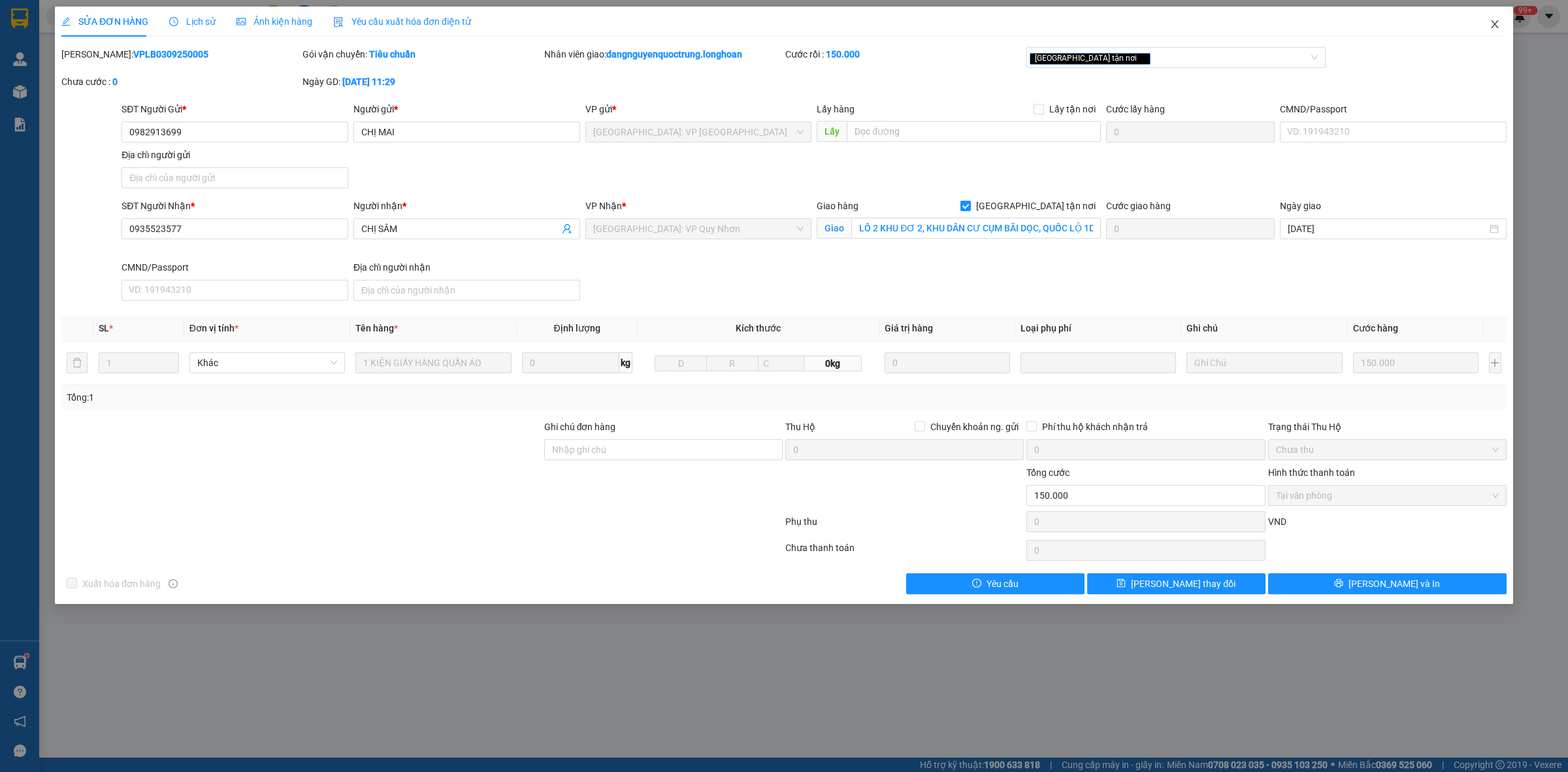
click at [1495, 27] on icon "close" at bounding box center [1495, 23] width 10 height 10
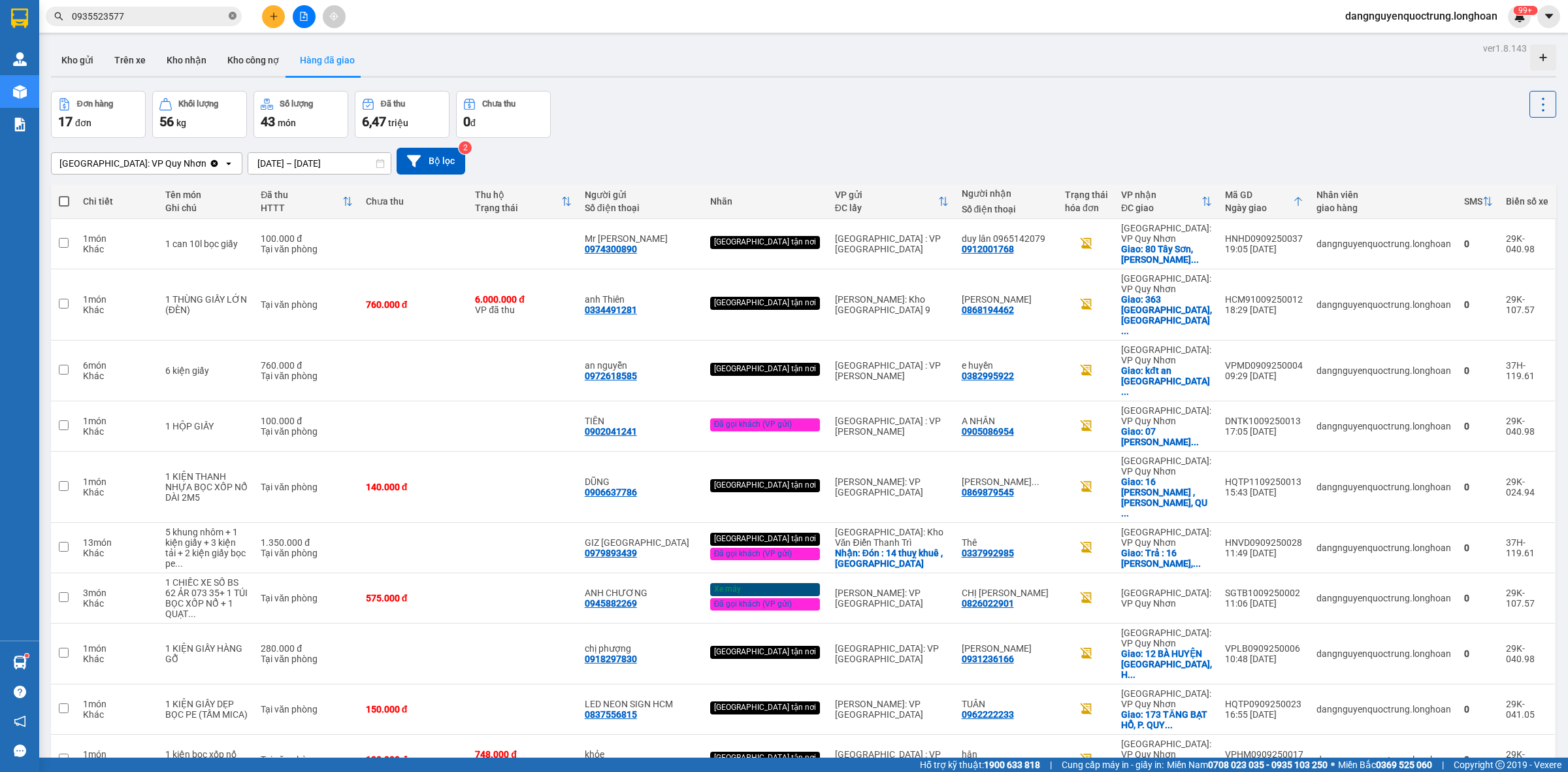
click at [229, 19] on icon "close-circle" at bounding box center [232, 16] width 8 height 8
click at [191, 15] on input "text" at bounding box center [149, 16] width 154 height 15
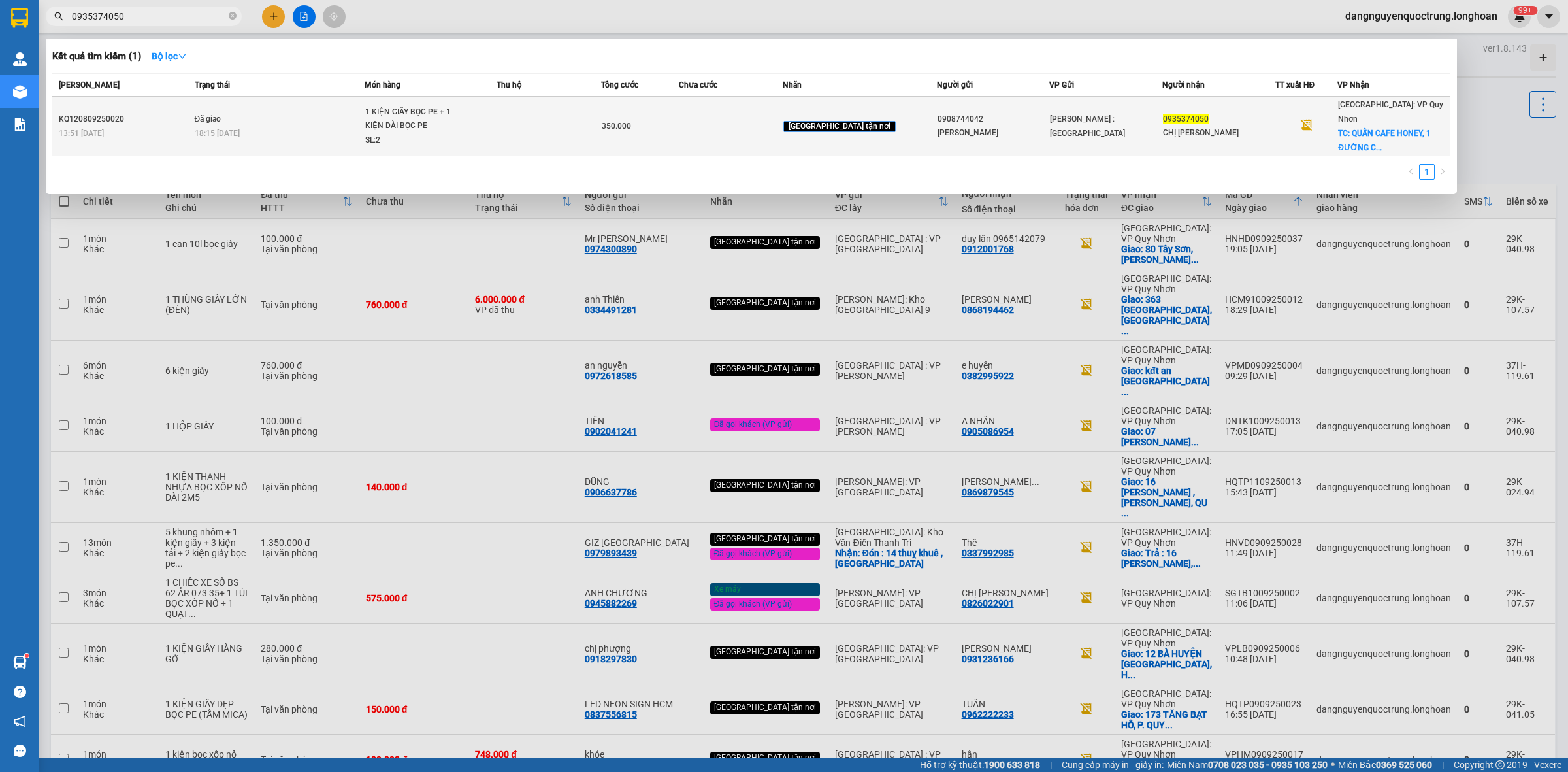
type input "0935374050"
click at [601, 126] on td at bounding box center [549, 126] width 104 height 60
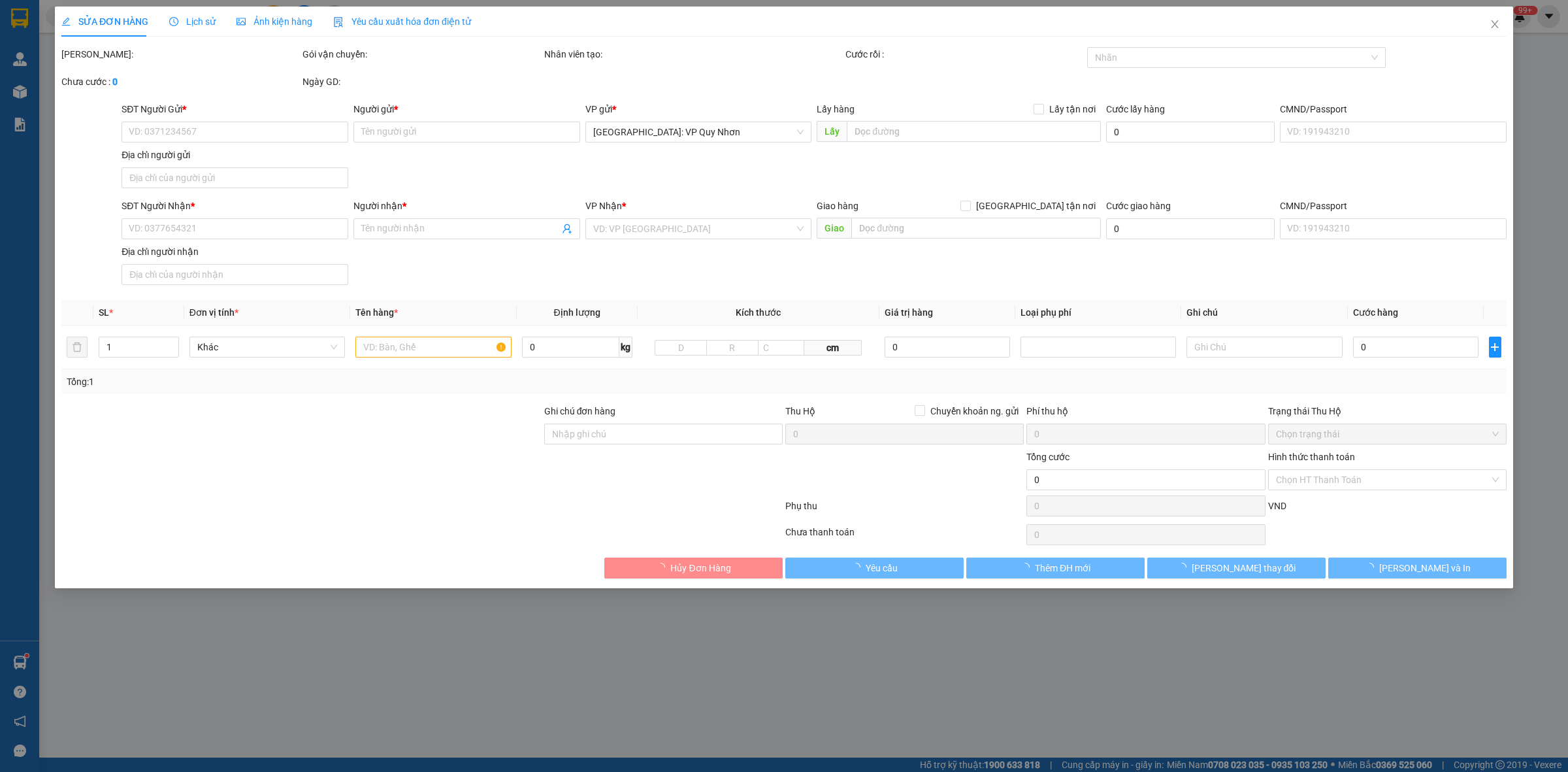
type input "0908744042"
type input "ANH VŨ"
type input "0935374050"
type input "CHỊ THẢO"
checkbox input "true"
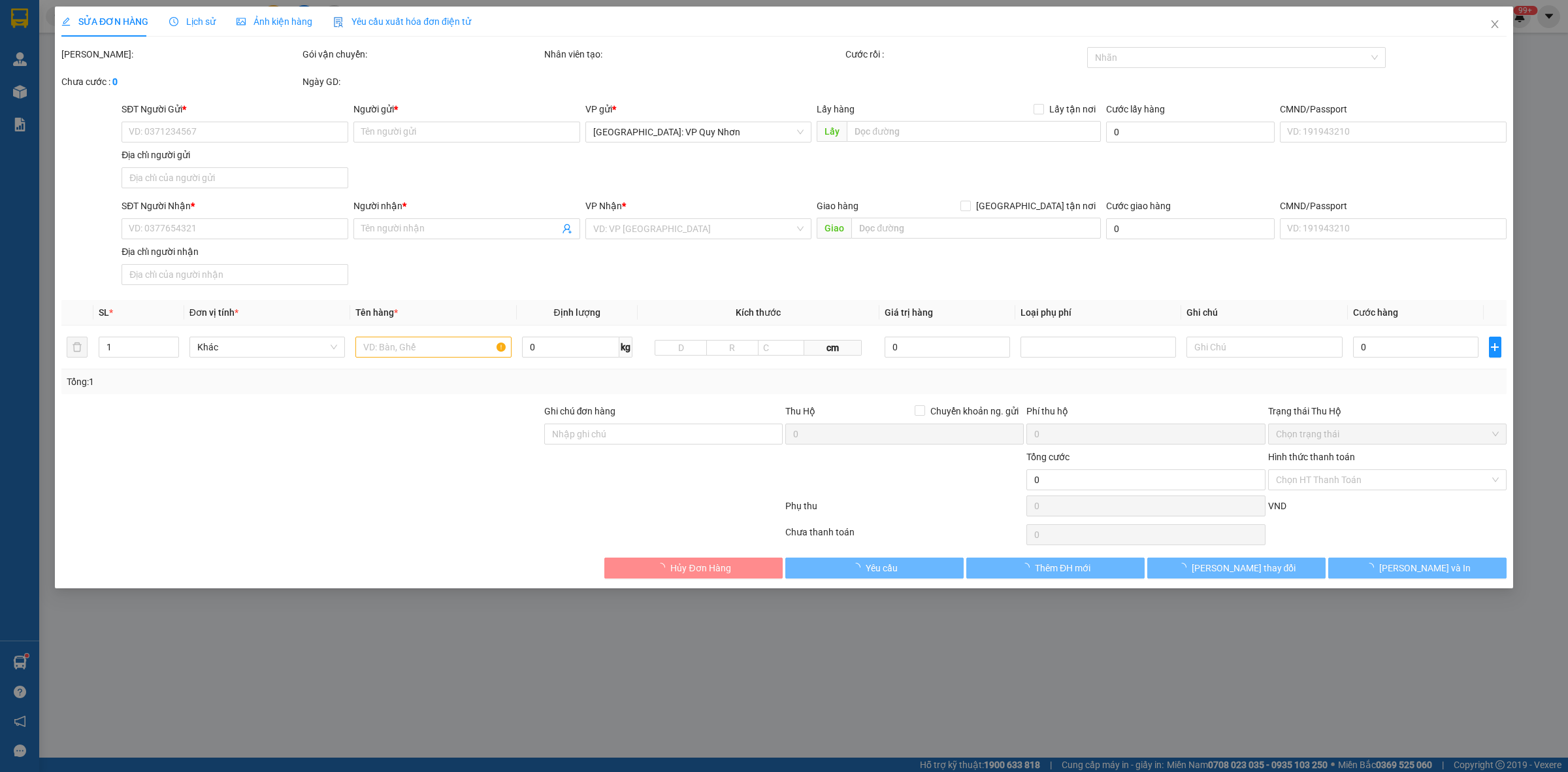
type input "QUẤN CAFE HONEY, 1 ĐƯỜNG CAO VĂN LẦU, GỀNH RÁNG, QUY NHƠN"
type input "350.000"
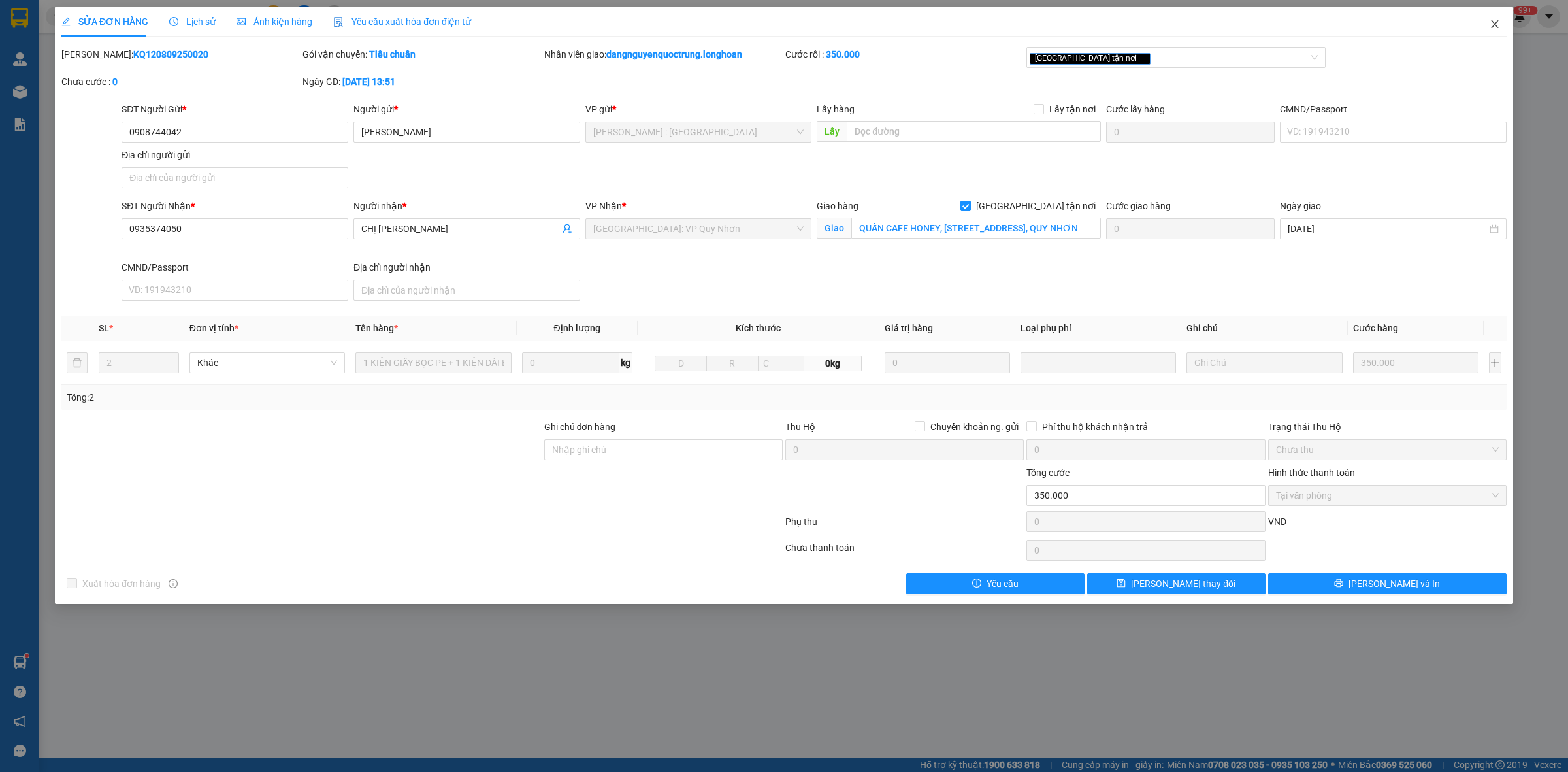
click at [1497, 22] on icon "close" at bounding box center [1494, 24] width 7 height 8
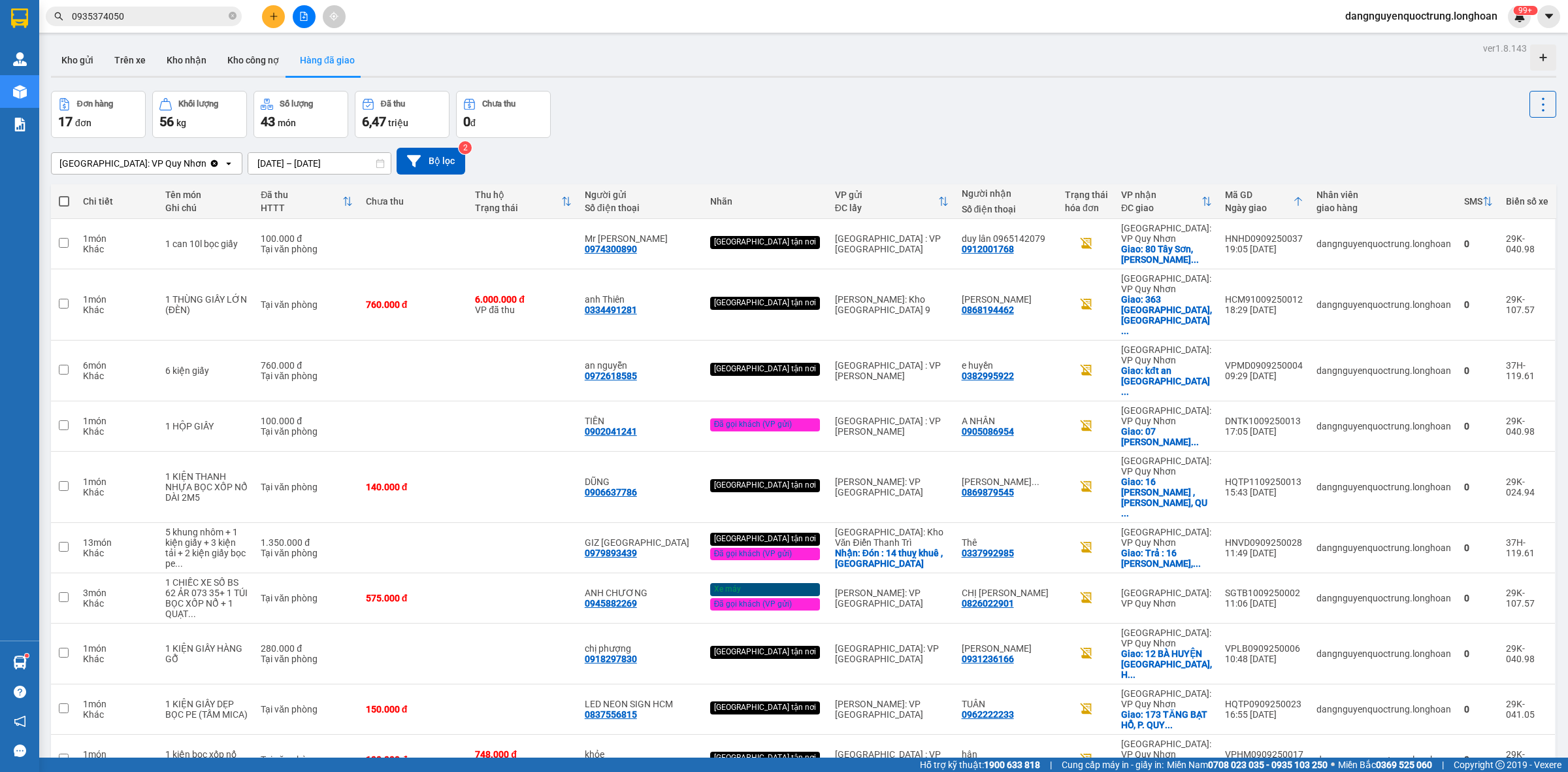
click at [228, 10] on span "0935374050" at bounding box center [144, 16] width 196 height 19
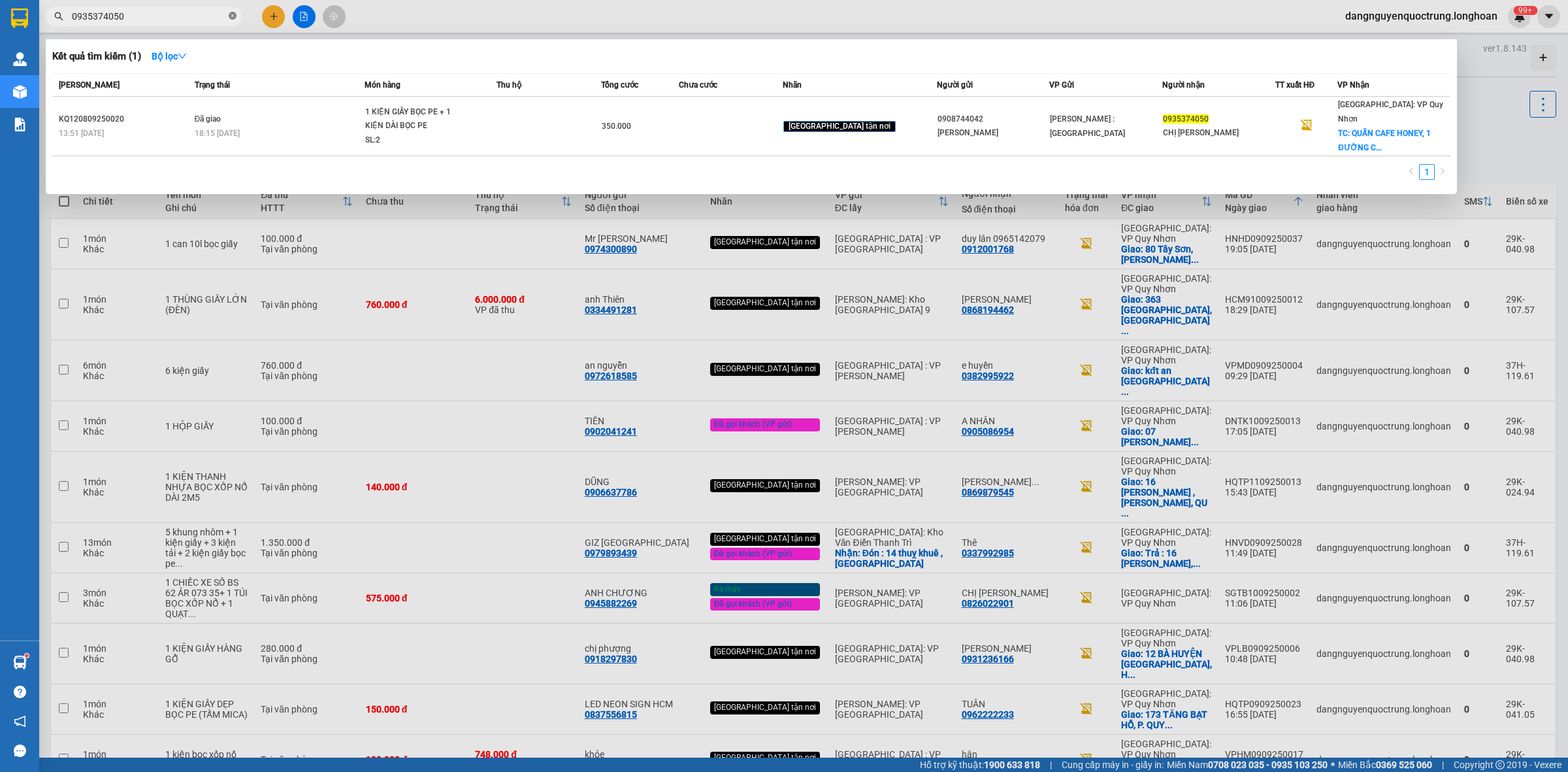
click at [230, 16] on icon "close-circle" at bounding box center [232, 16] width 8 height 8
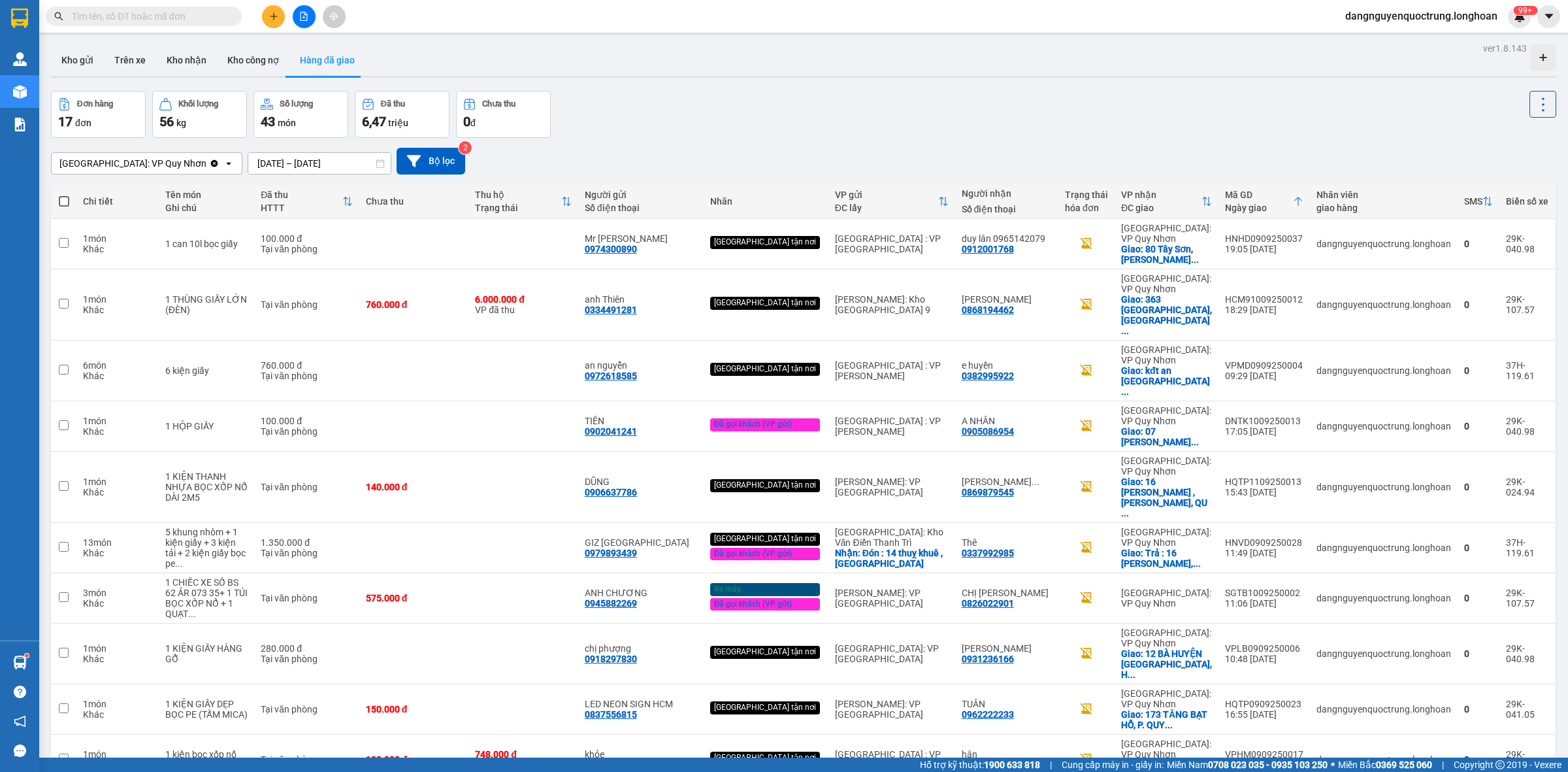
click at [207, 15] on input "text" at bounding box center [149, 16] width 154 height 15
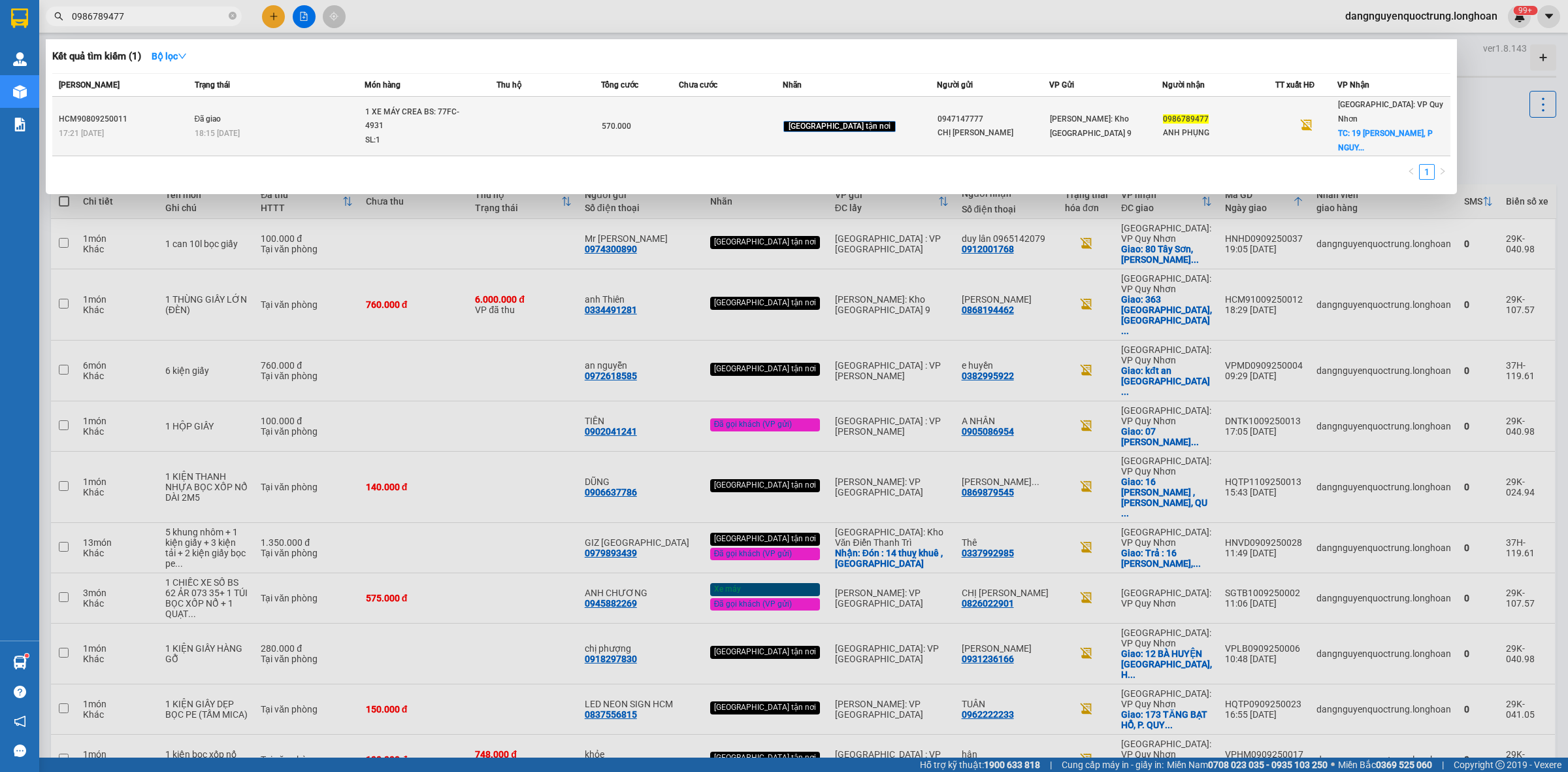
type input "0986789477"
click at [496, 128] on span "1 XE MÁY CREA BS: 77FC-4931 SL: 1" at bounding box center [430, 126] width 131 height 43
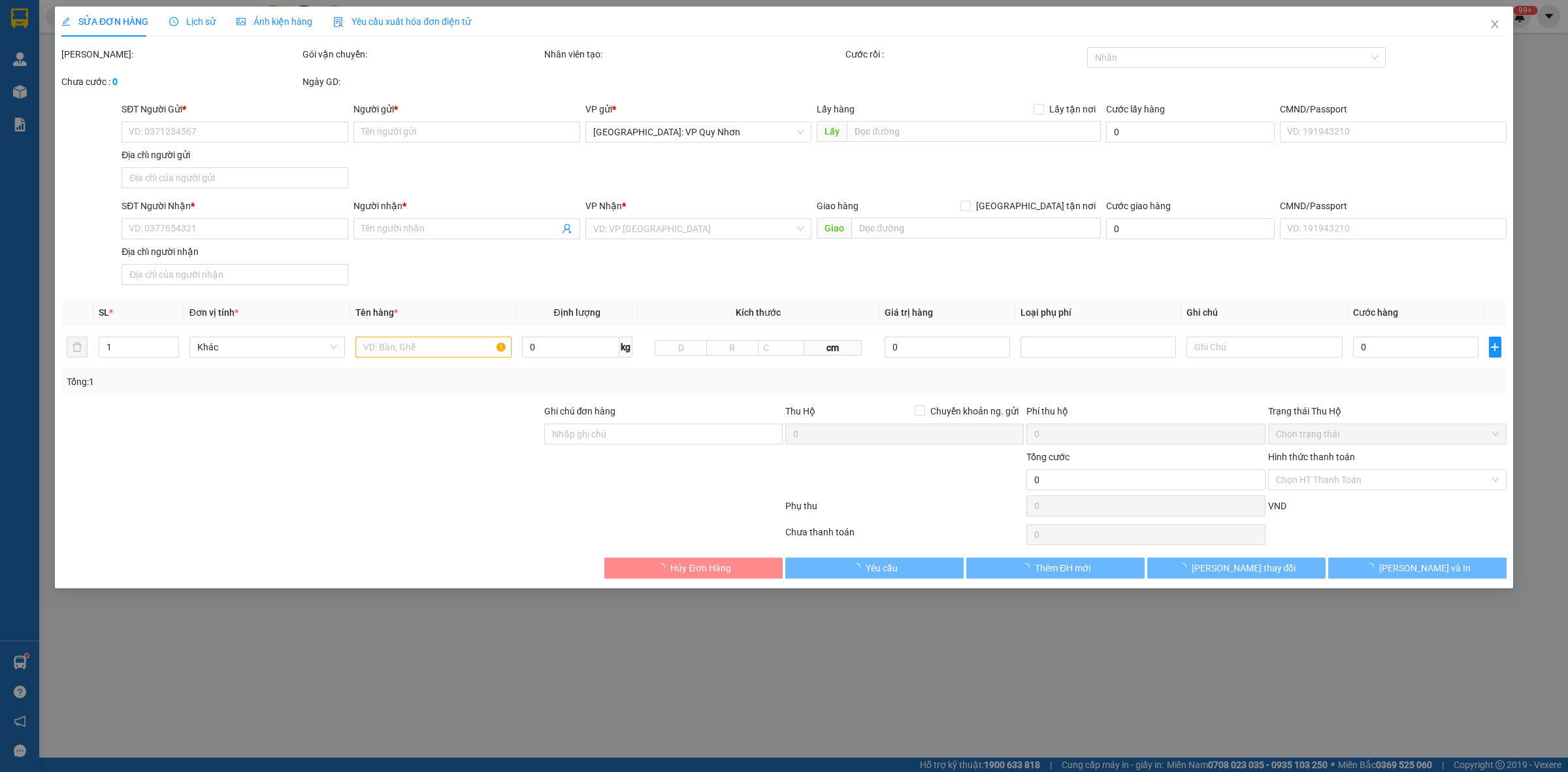
type input "0947147777"
type input "CHỊ VÂN"
type input "0986789477"
type input "ANH PHỤNG"
checkbox input "true"
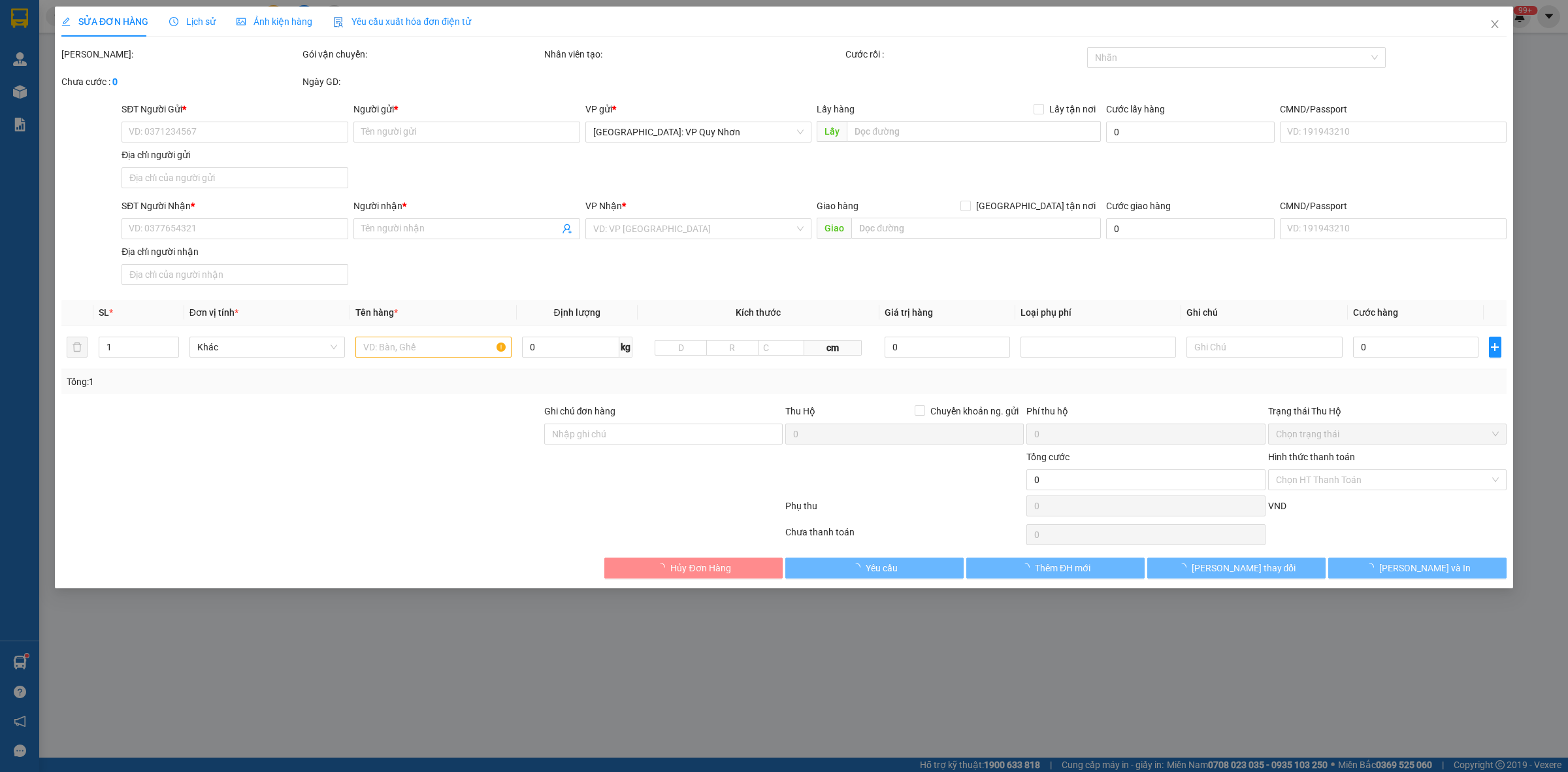
type input "19 TRẦN ĐẶNG PHONG, P NGUYỄN VĂN CỪ, TP QUY NHƠN, BÌNH ĐỊNH"
type input "CHÌA KHÓA CUỐN TAY LÁI, KHÔNG CAVET"
type input "570.000"
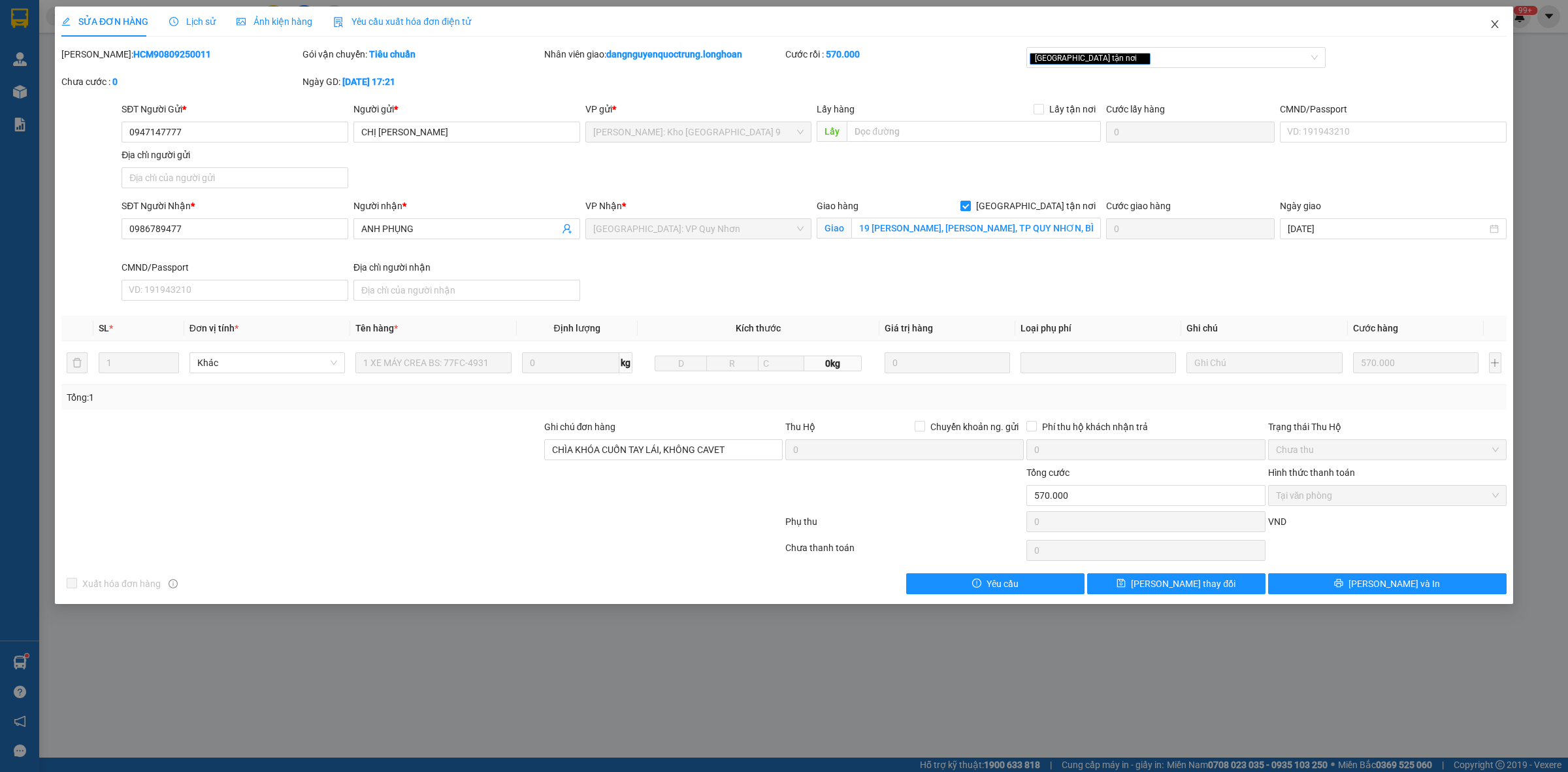
click at [1498, 24] on icon "close" at bounding box center [1495, 23] width 10 height 10
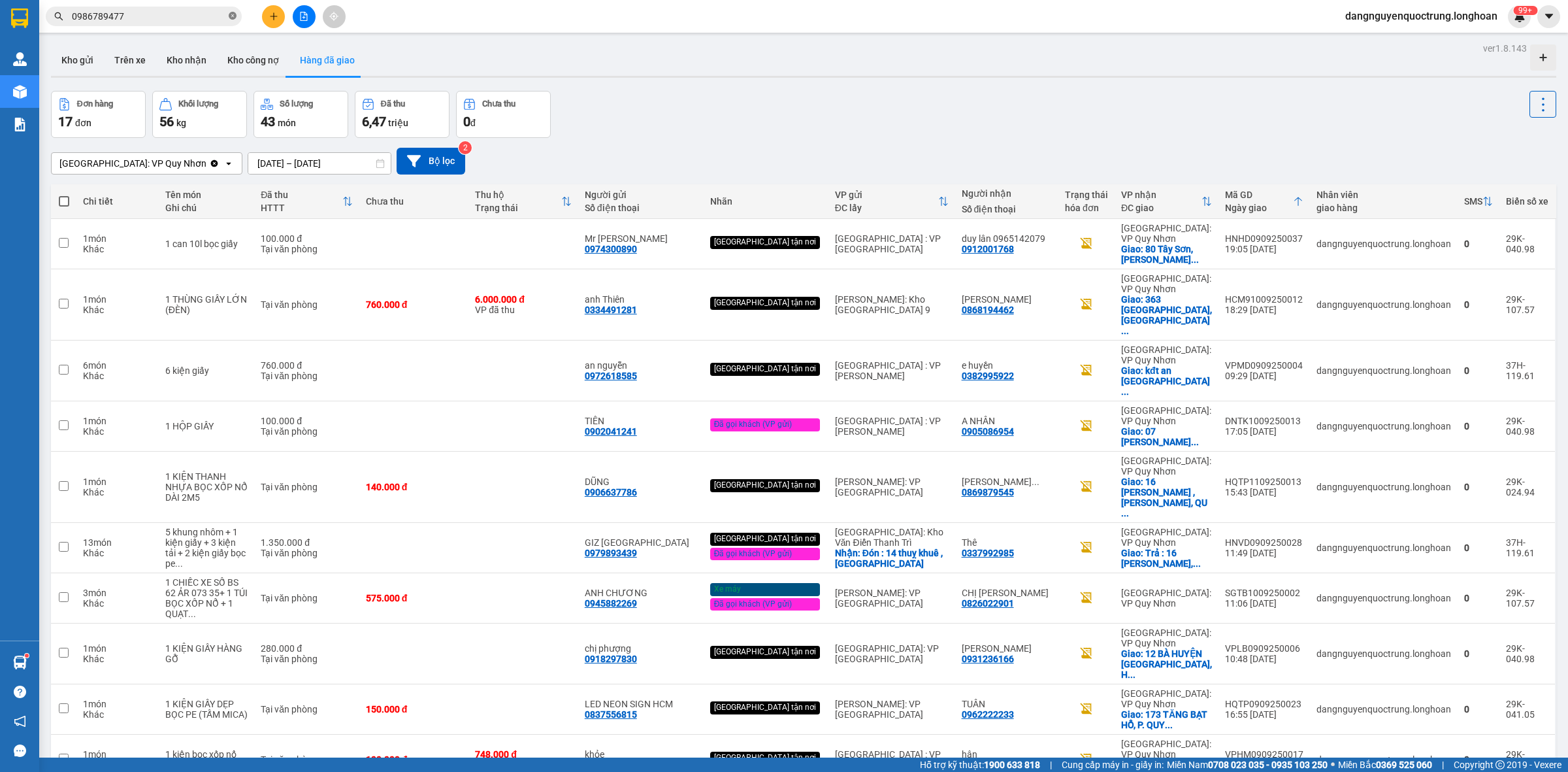
click at [230, 18] on icon "close-circle" at bounding box center [232, 16] width 8 height 8
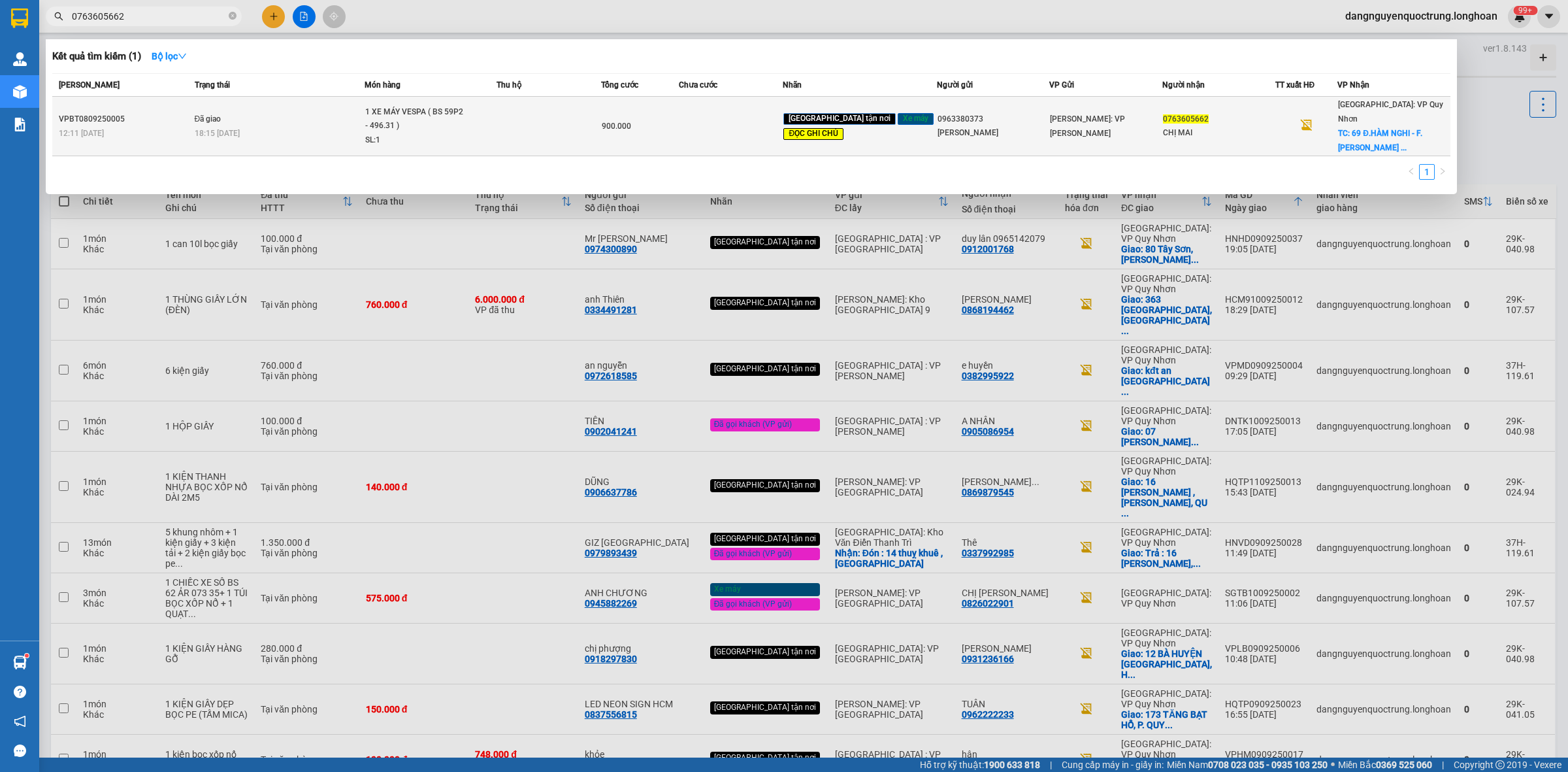
type input "0763605662"
click at [492, 141] on span "1 XE MÁY VESPA ( BS 59P2 - 496.31 ) SL: 1" at bounding box center [430, 126] width 131 height 43
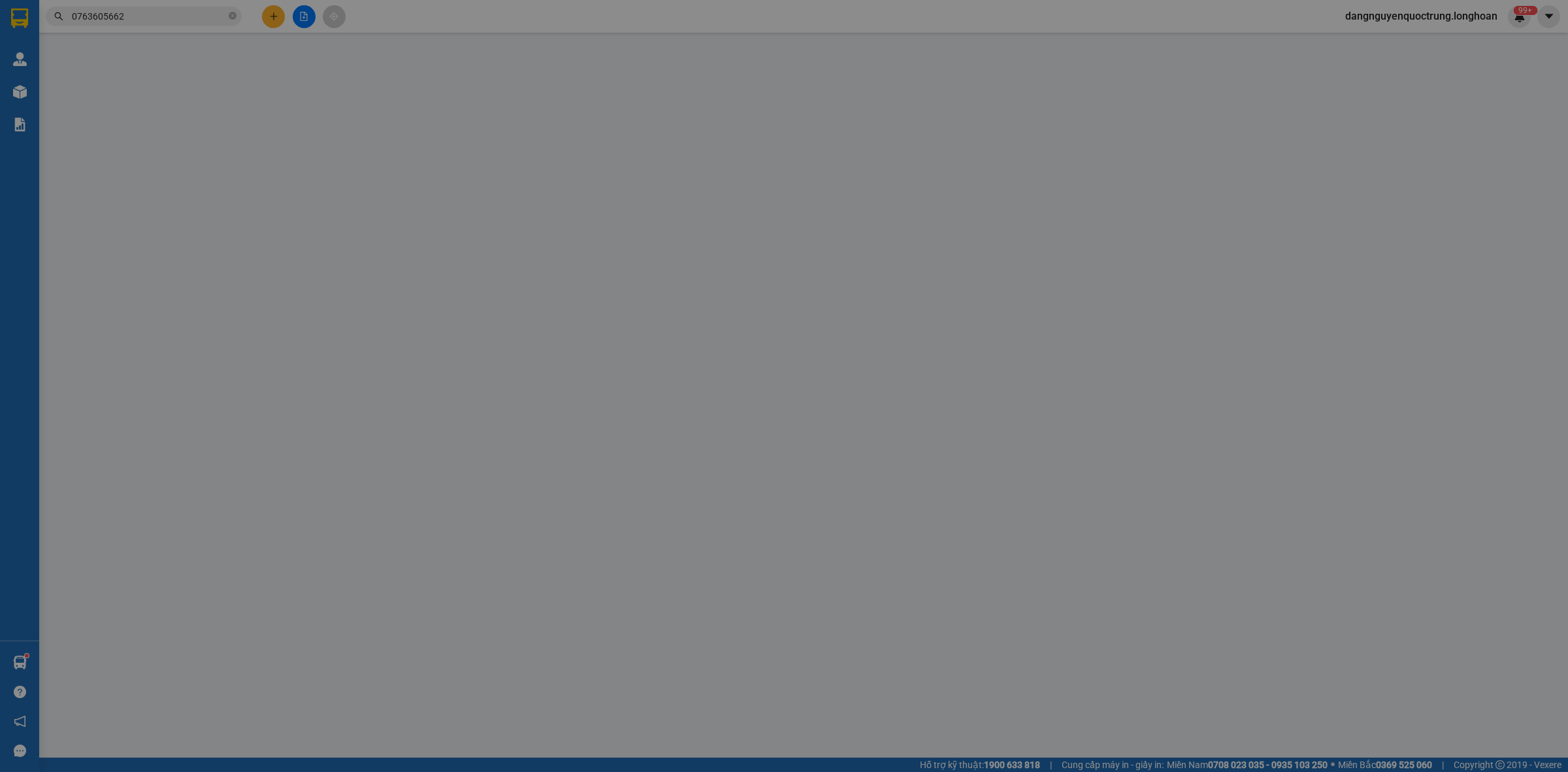
type input "0963380373"
type input "ANH KHÁNH"
type input "0763605662"
type input "CHỊ MAI"
checkbox input "true"
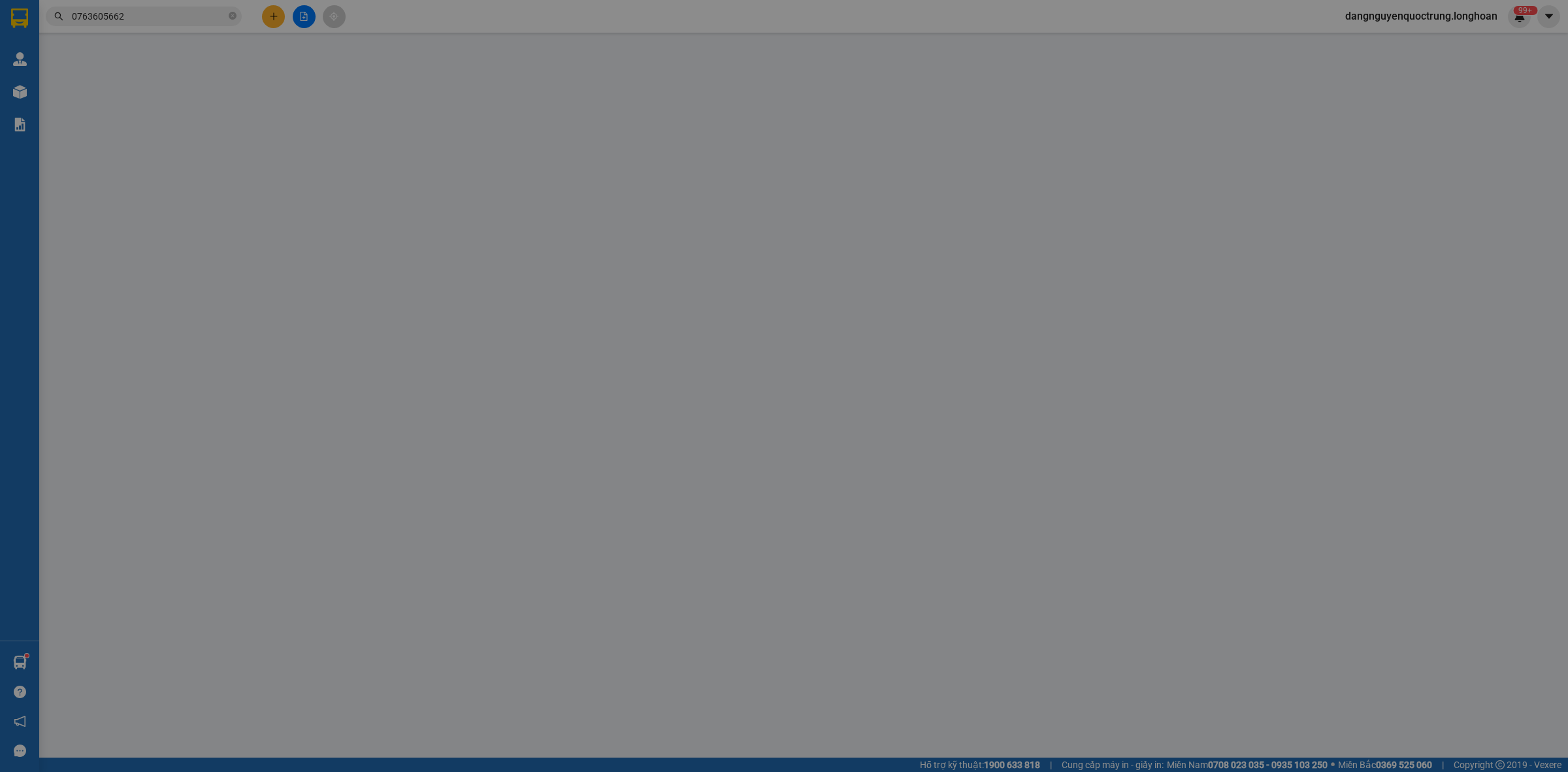
type input "69 Đ.HÀM NGHI - F.NGÔ MÂY - TP.QUY NHƠN - BÌNH ĐỊNH ( CŨ )"
type input "CHÌA KHÓA + GIẤY TỜ XE QUẤN TAY LÁI"
type input "900.000"
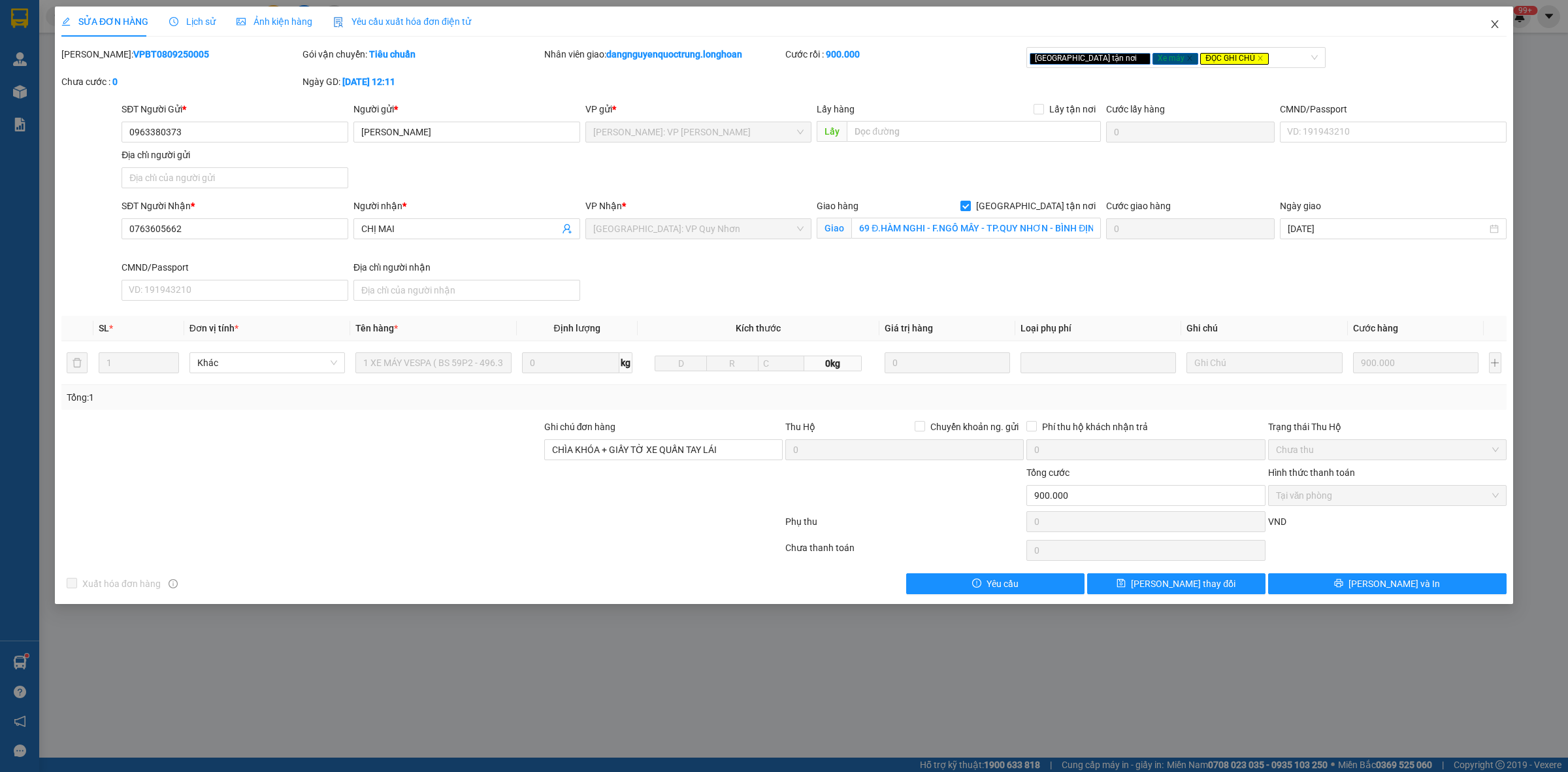
click at [1495, 25] on icon "close" at bounding box center [1494, 24] width 7 height 8
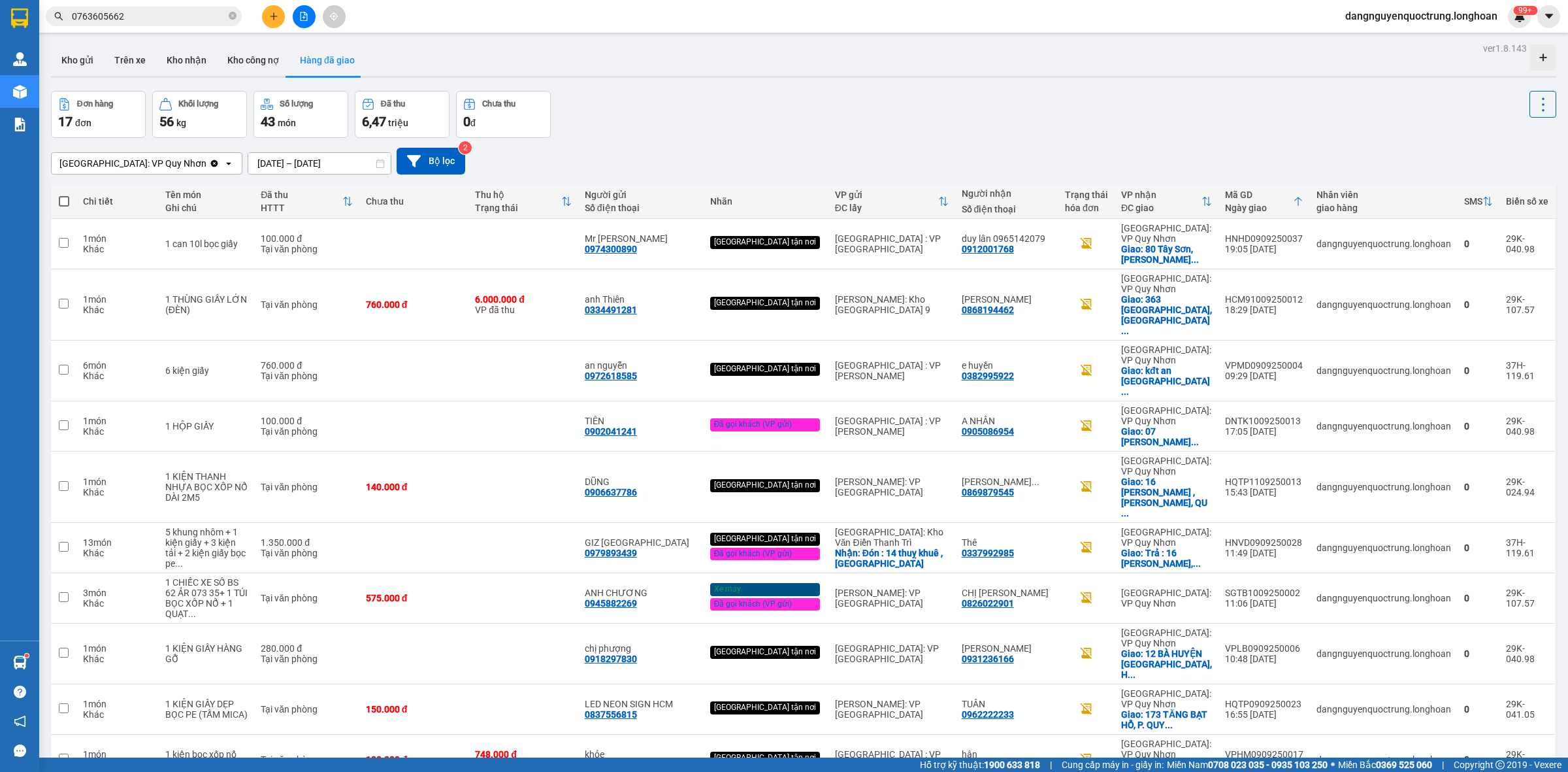
click at [239, 15] on span "0763605662" at bounding box center [144, 16] width 196 height 19
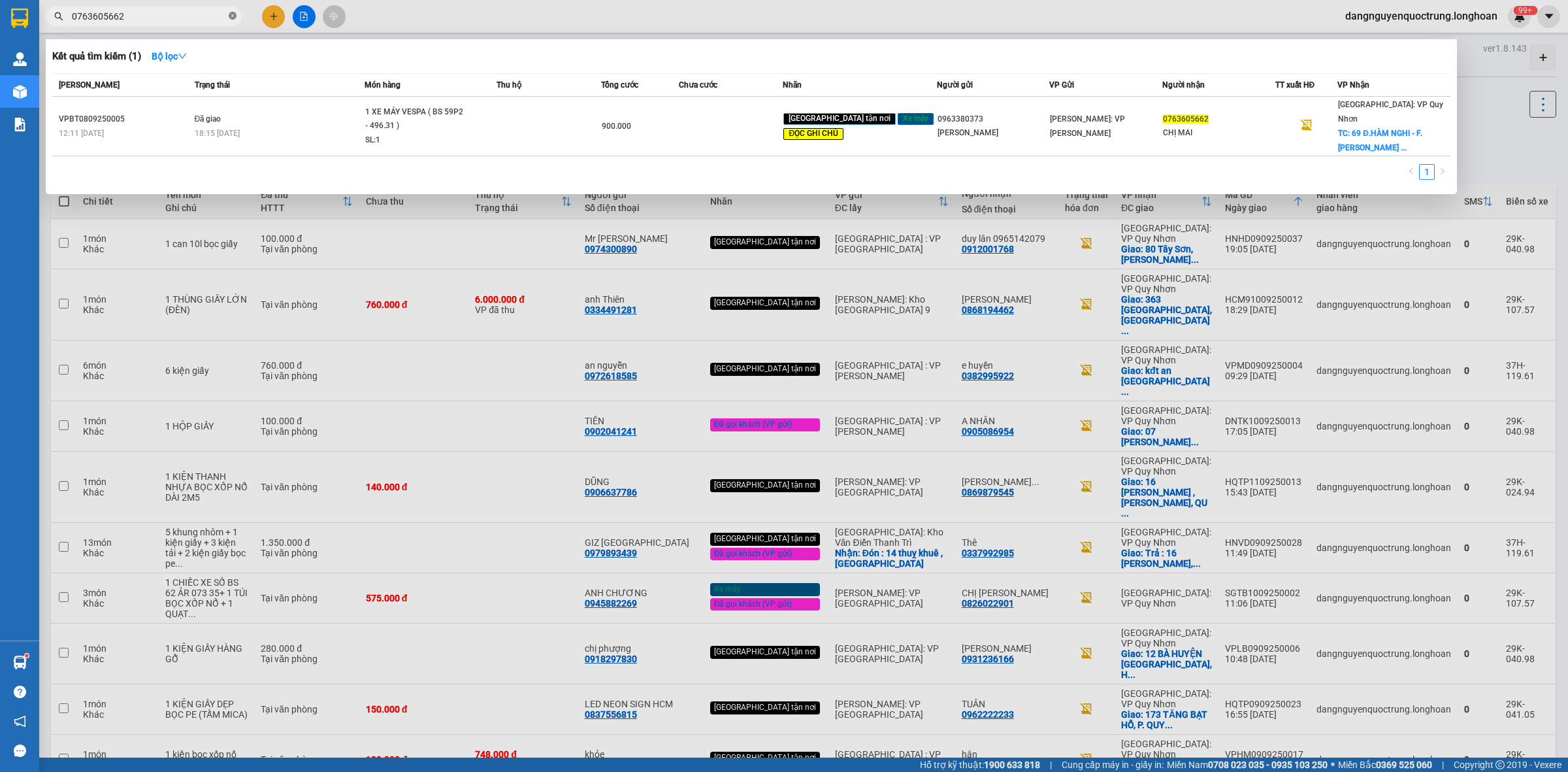
click at [236, 15] on icon "close-circle" at bounding box center [232, 16] width 8 height 8
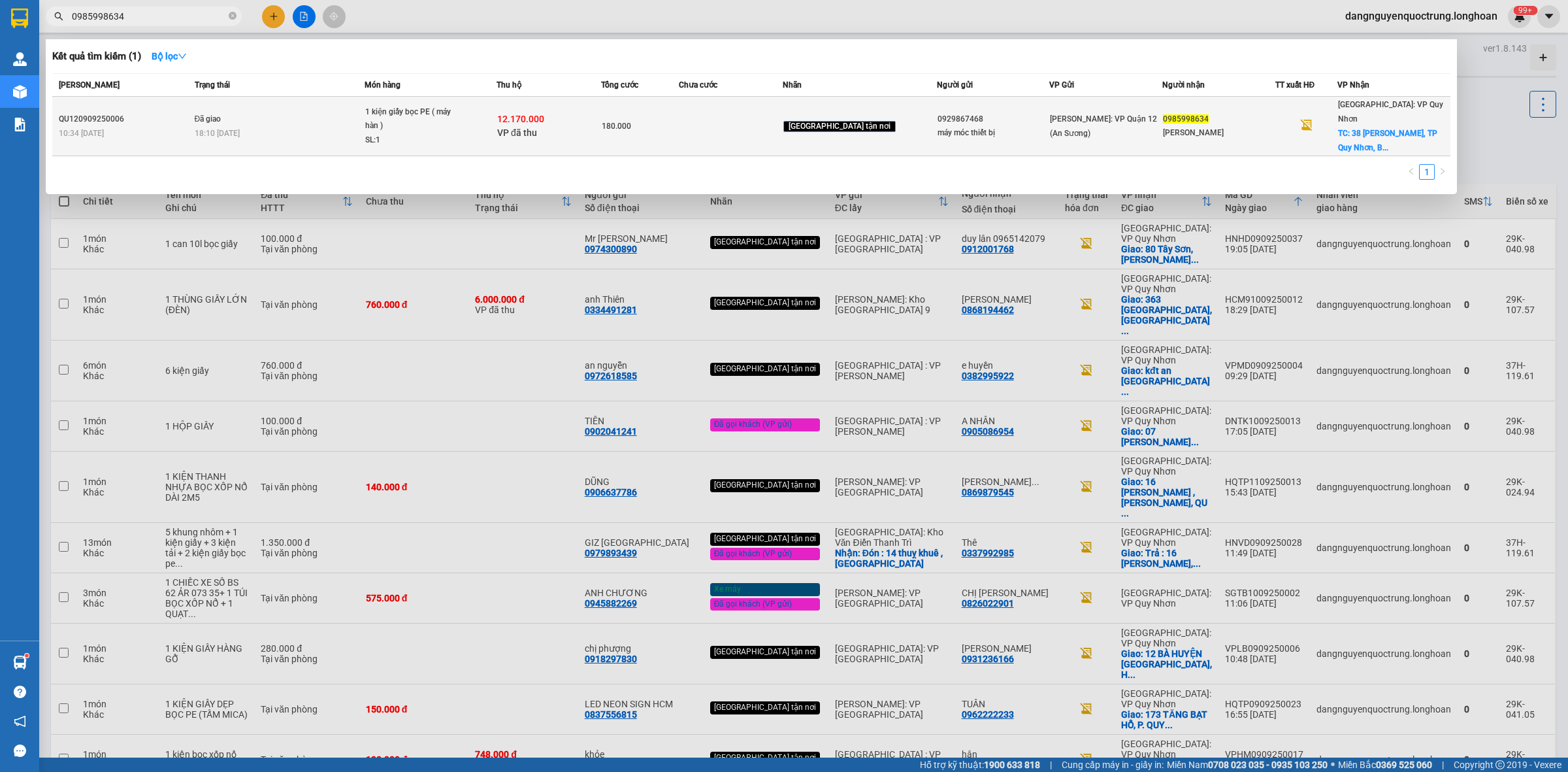
type input "0985998634"
click at [679, 119] on div "180.000" at bounding box center [640, 126] width 77 height 15
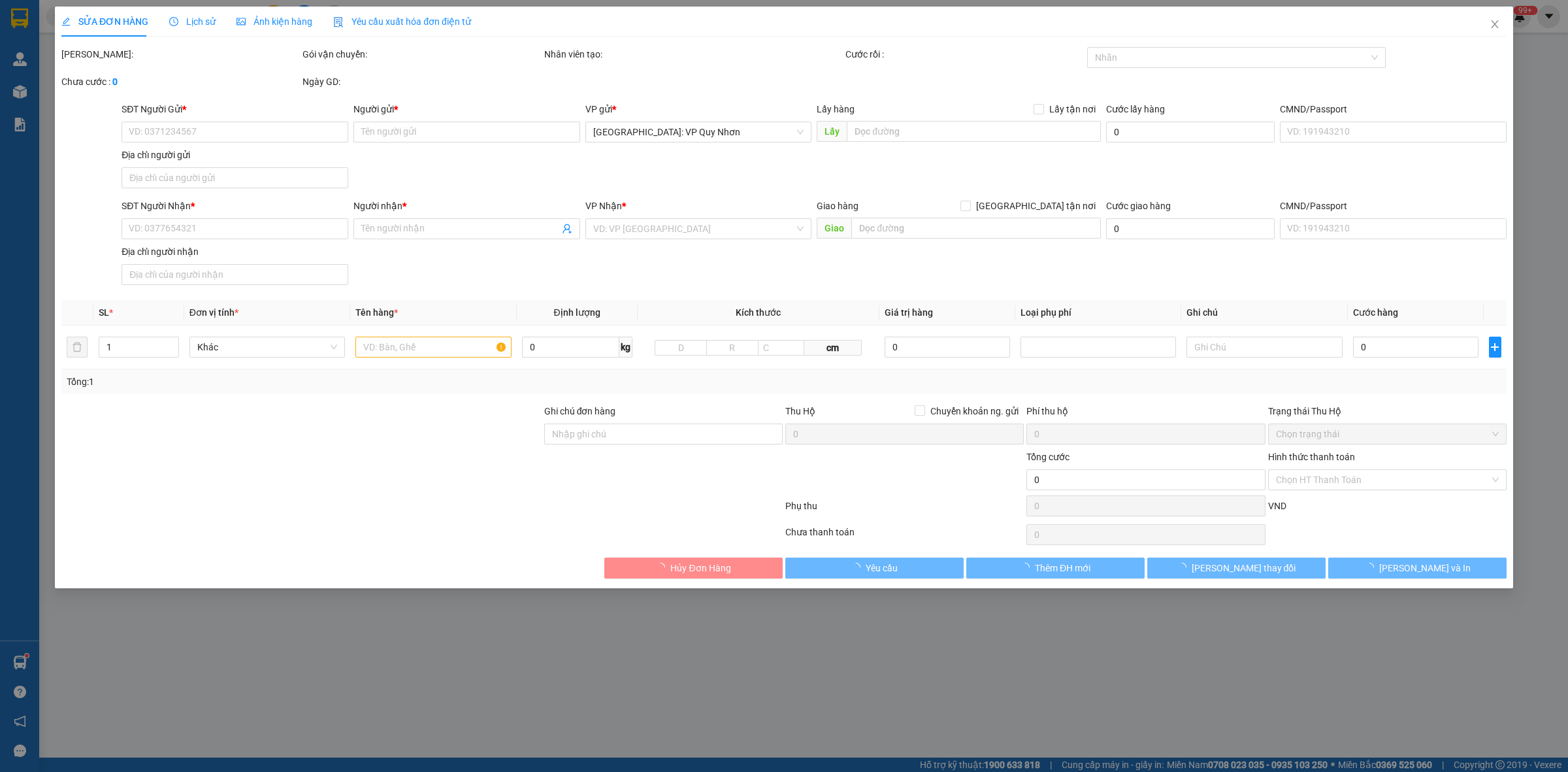
type input "0929867468"
type input "máy móc thiết bị"
type input "0985998634"
type input "Văn Lâm"
checkbox input "true"
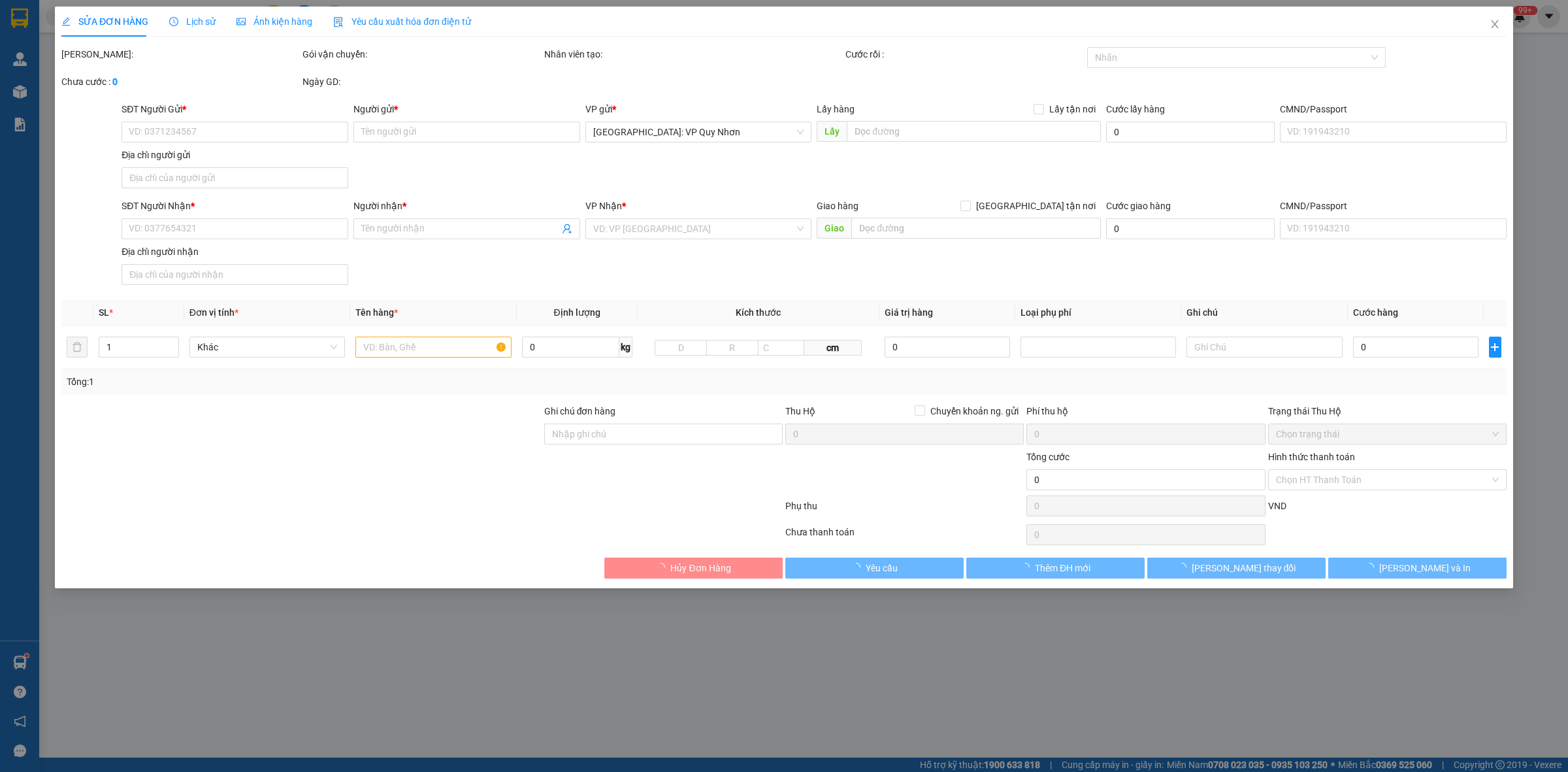
type input "38 Phạm Tu, TP Quy Nhơn, Bình Định"
type input "nhận theo kiện - hư hỏng ko chịu trách nhiệm"
checkbox input "true"
type input "12.170.000"
type input "30.000"
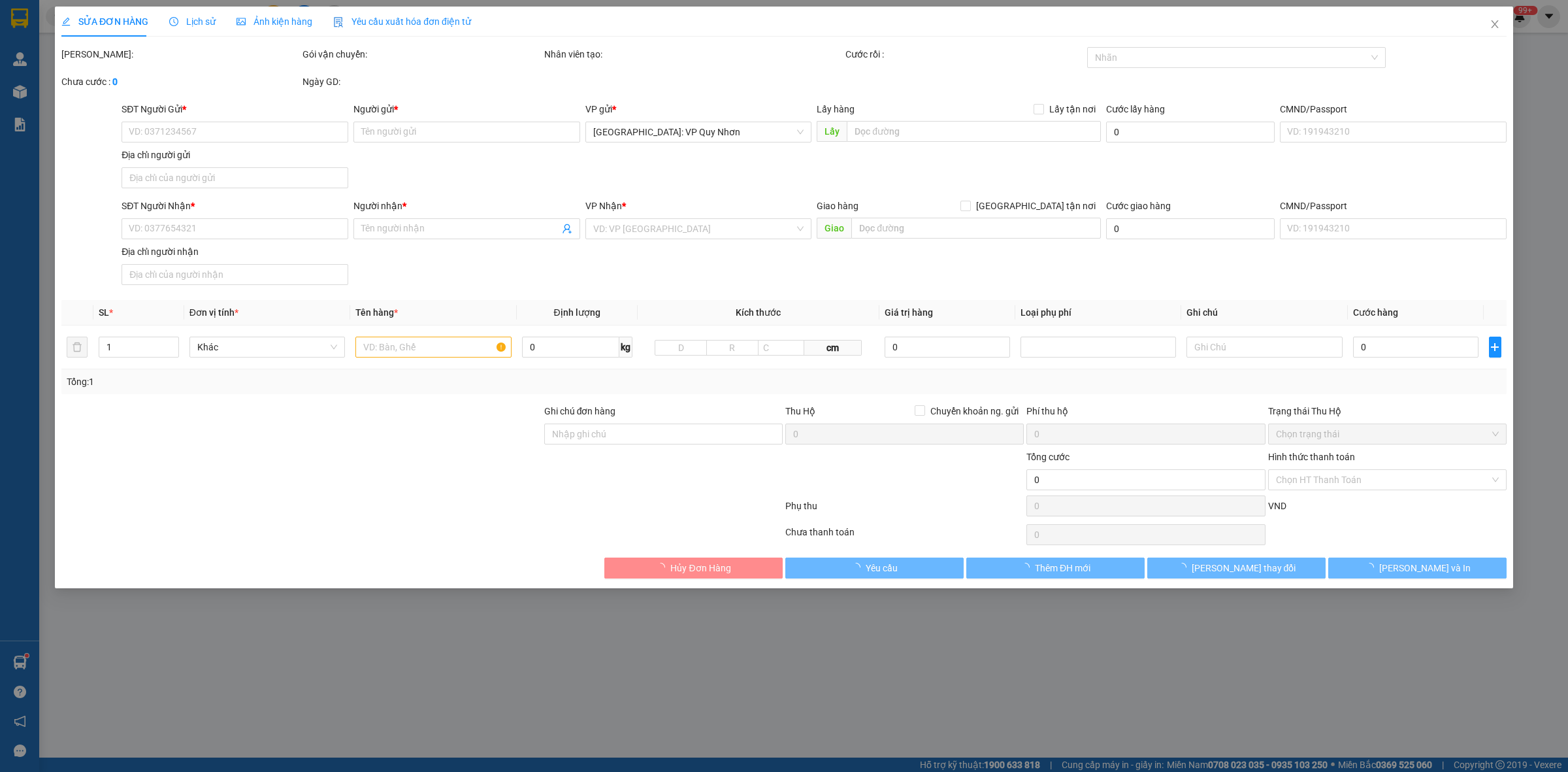
type input "180.000"
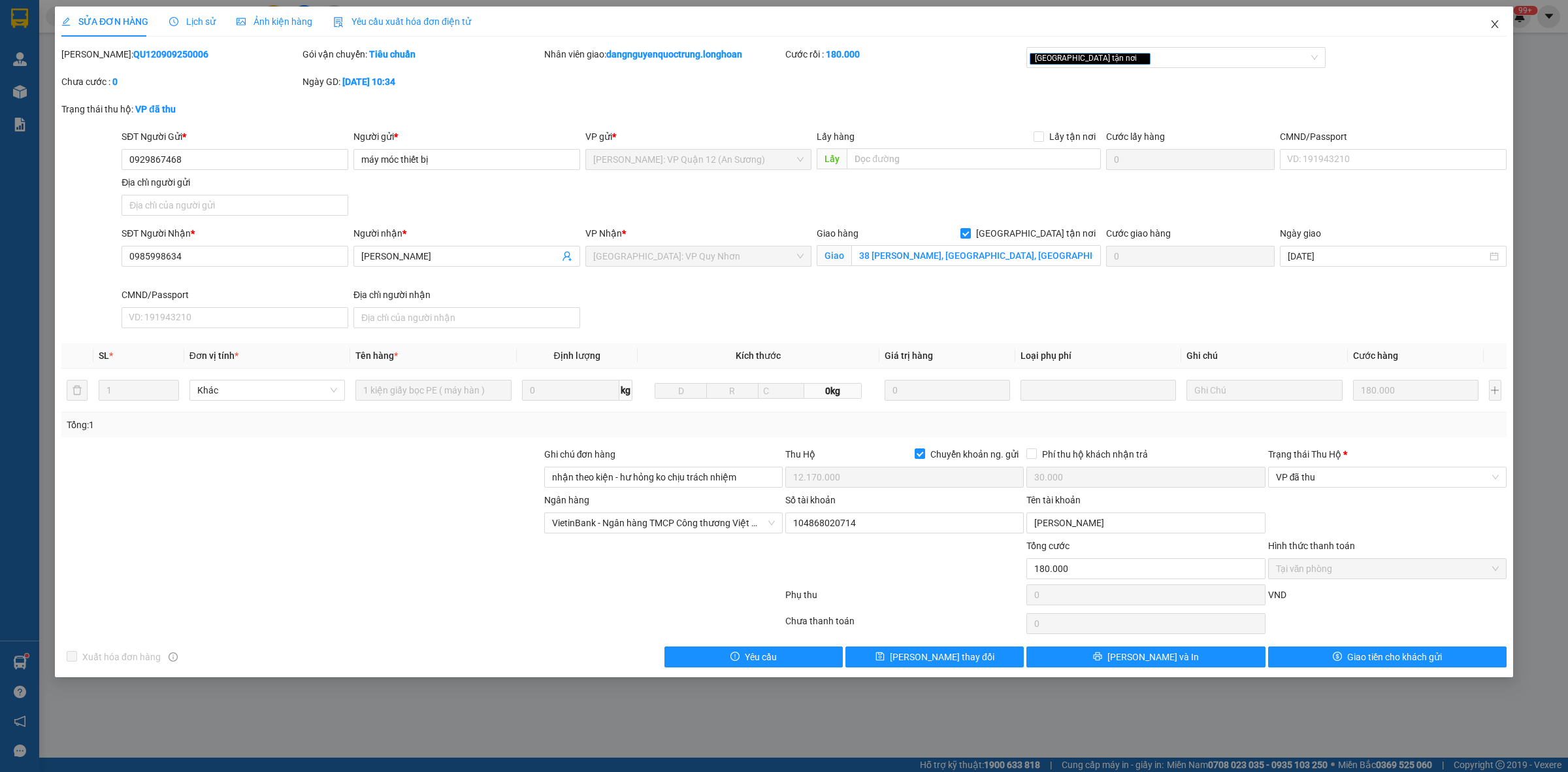
click at [1494, 27] on icon "close" at bounding box center [1495, 23] width 10 height 10
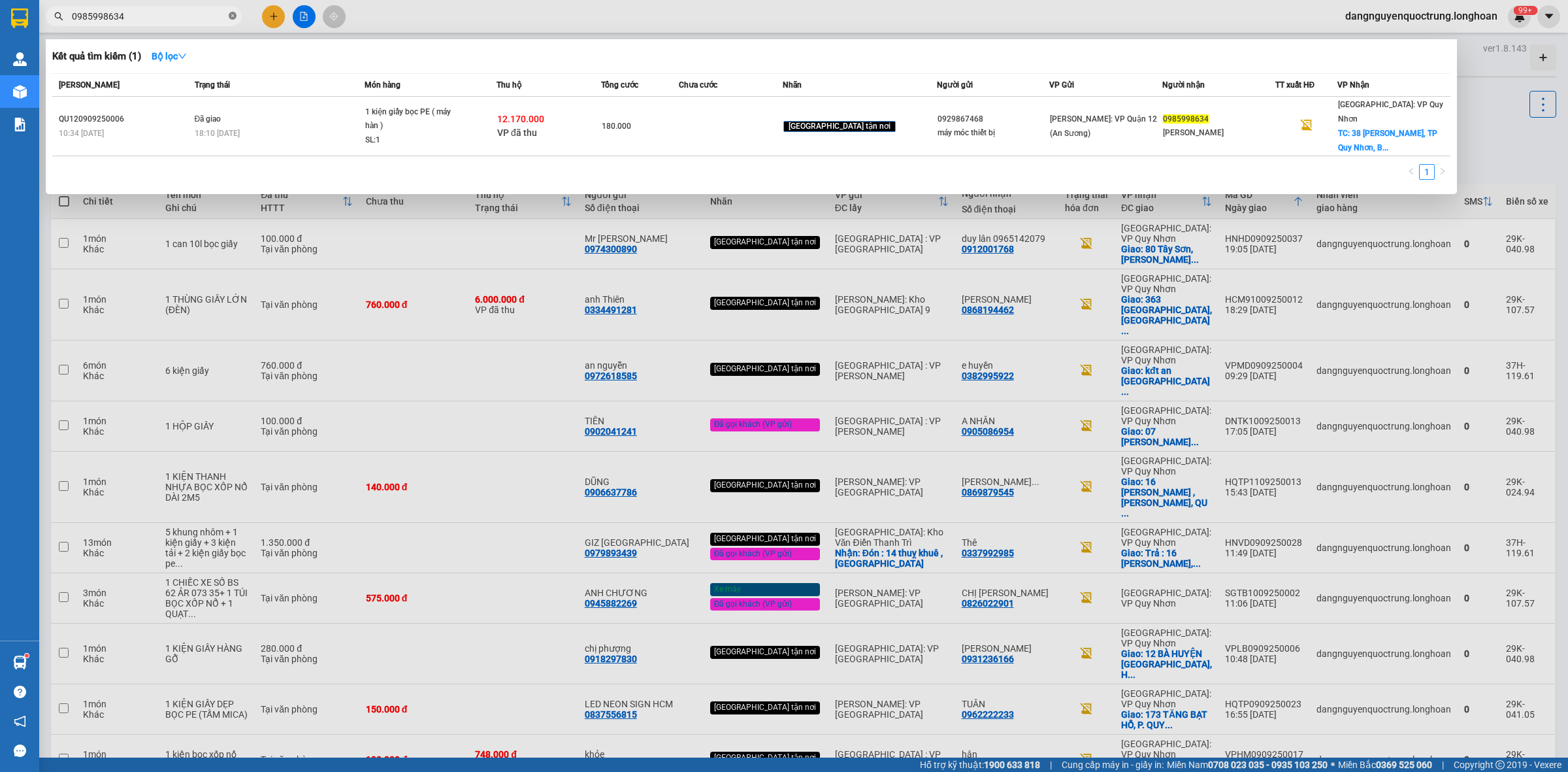
drag, startPoint x: 231, startPoint y: 12, endPoint x: 204, endPoint y: 15, distance: 27.2
click at [231, 13] on icon "close-circle" at bounding box center [232, 16] width 8 height 8
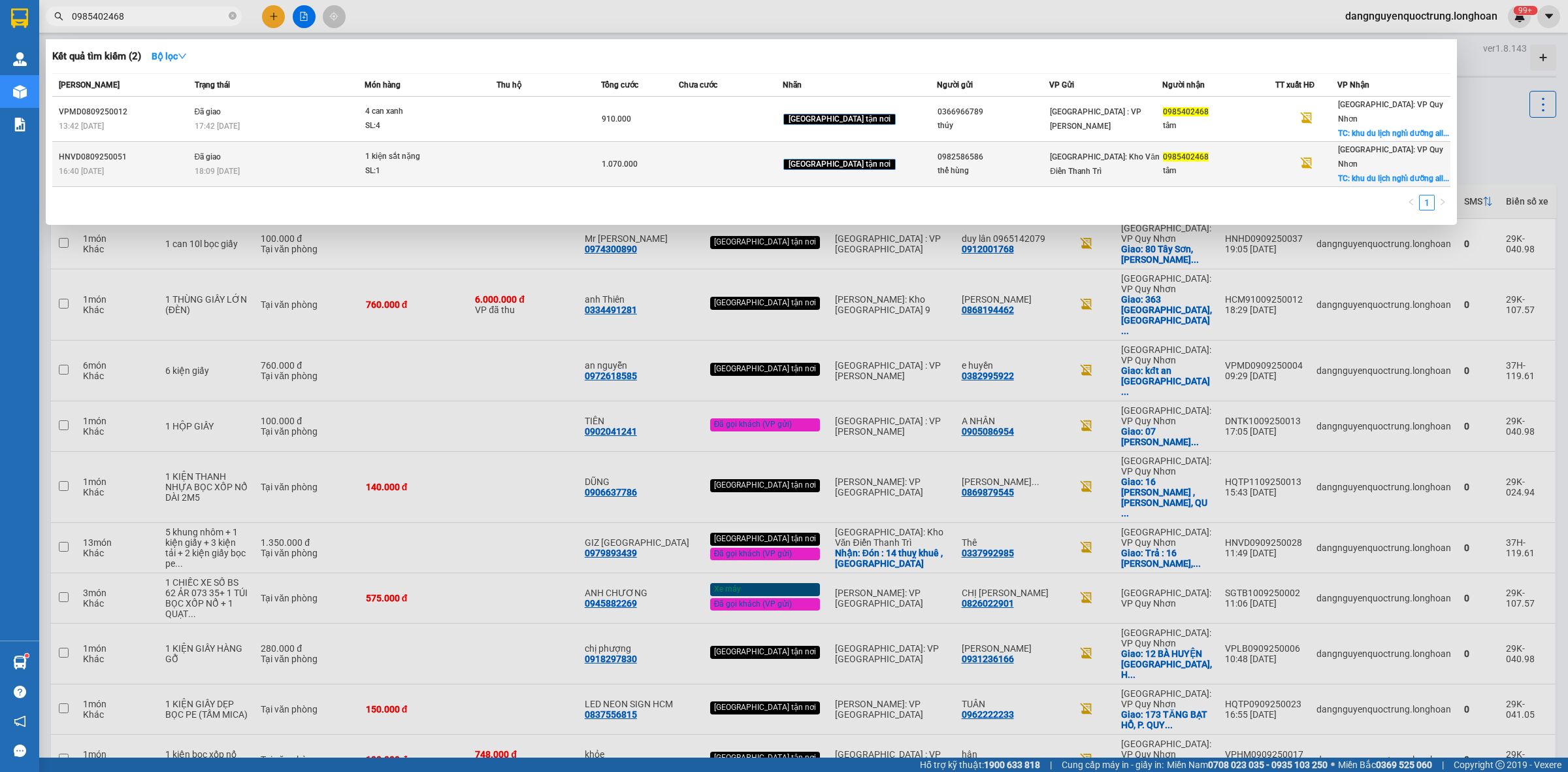
type input "0985402468"
click at [417, 150] on div "1 kiện sắt nặng" at bounding box center [414, 157] width 98 height 15
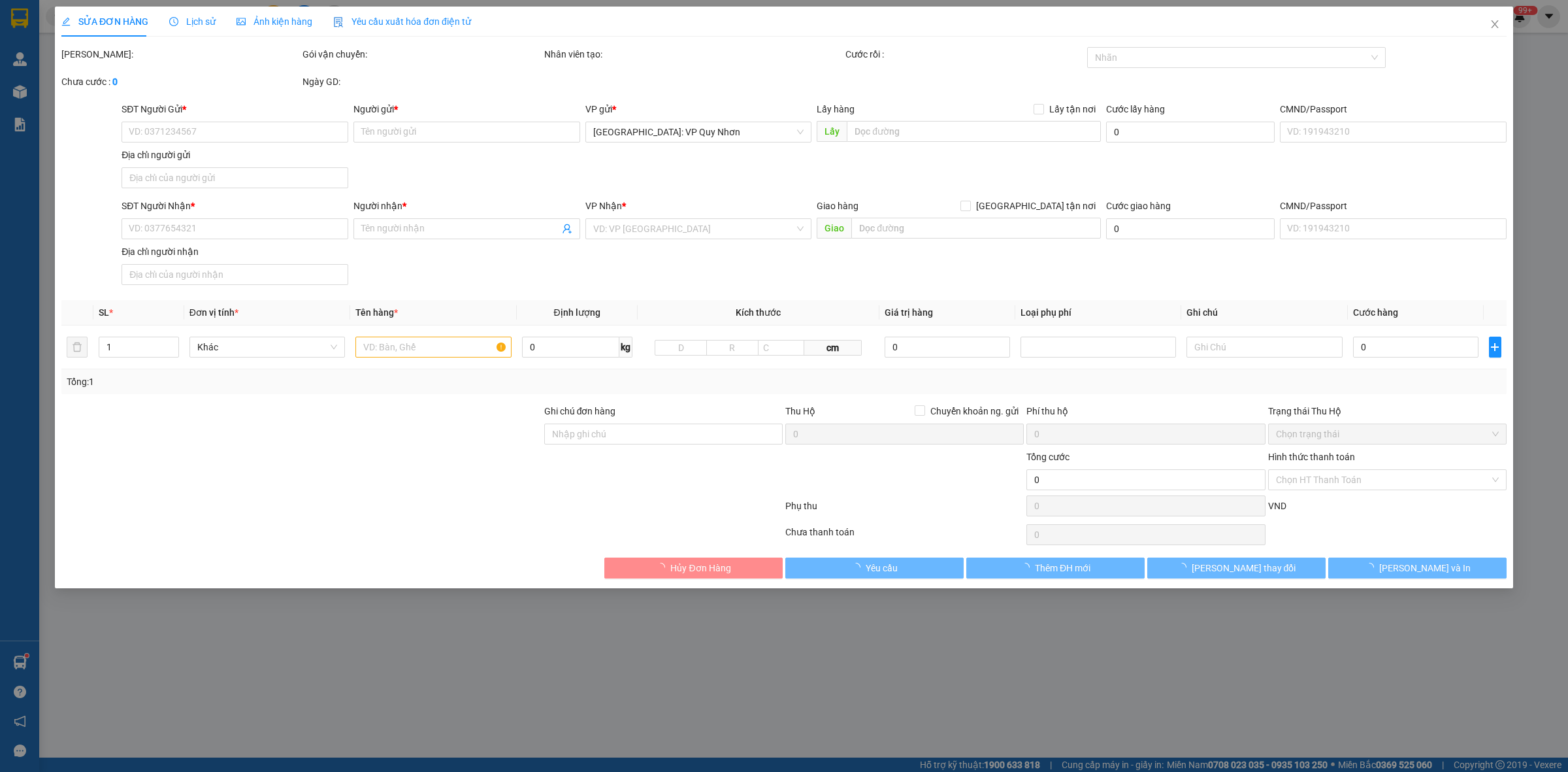
type input "0982586586"
type input "thế hùng"
type input "0985402468"
type input "tâm"
checkbox input "true"
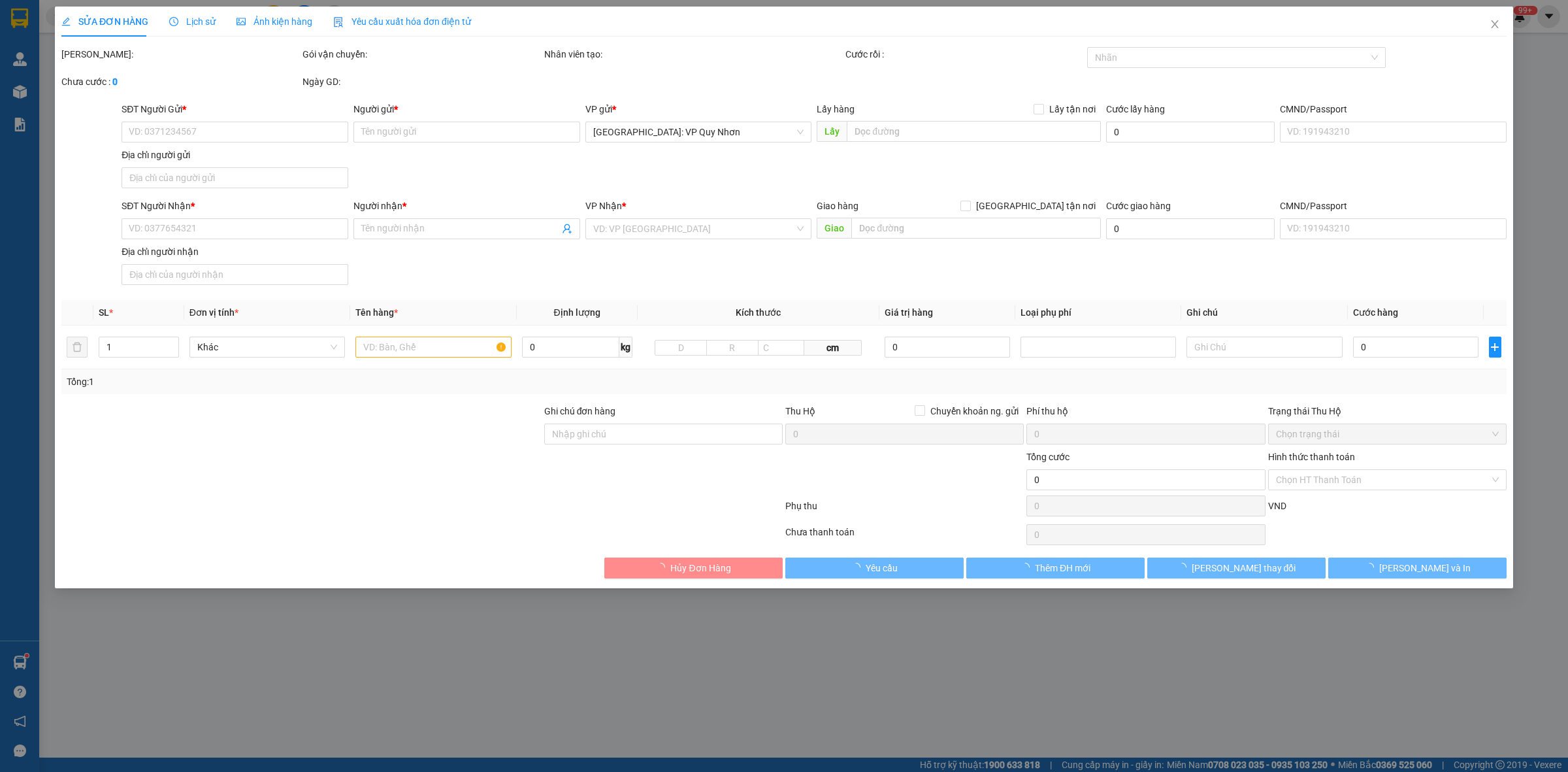
type input "khu du lịch nghỉ dưỡng allia resort xã nhơn lý tp quy nhơn"
type input "hàng giao nguyên kiện, hư vỡ ko đền"
type input "1.070.000"
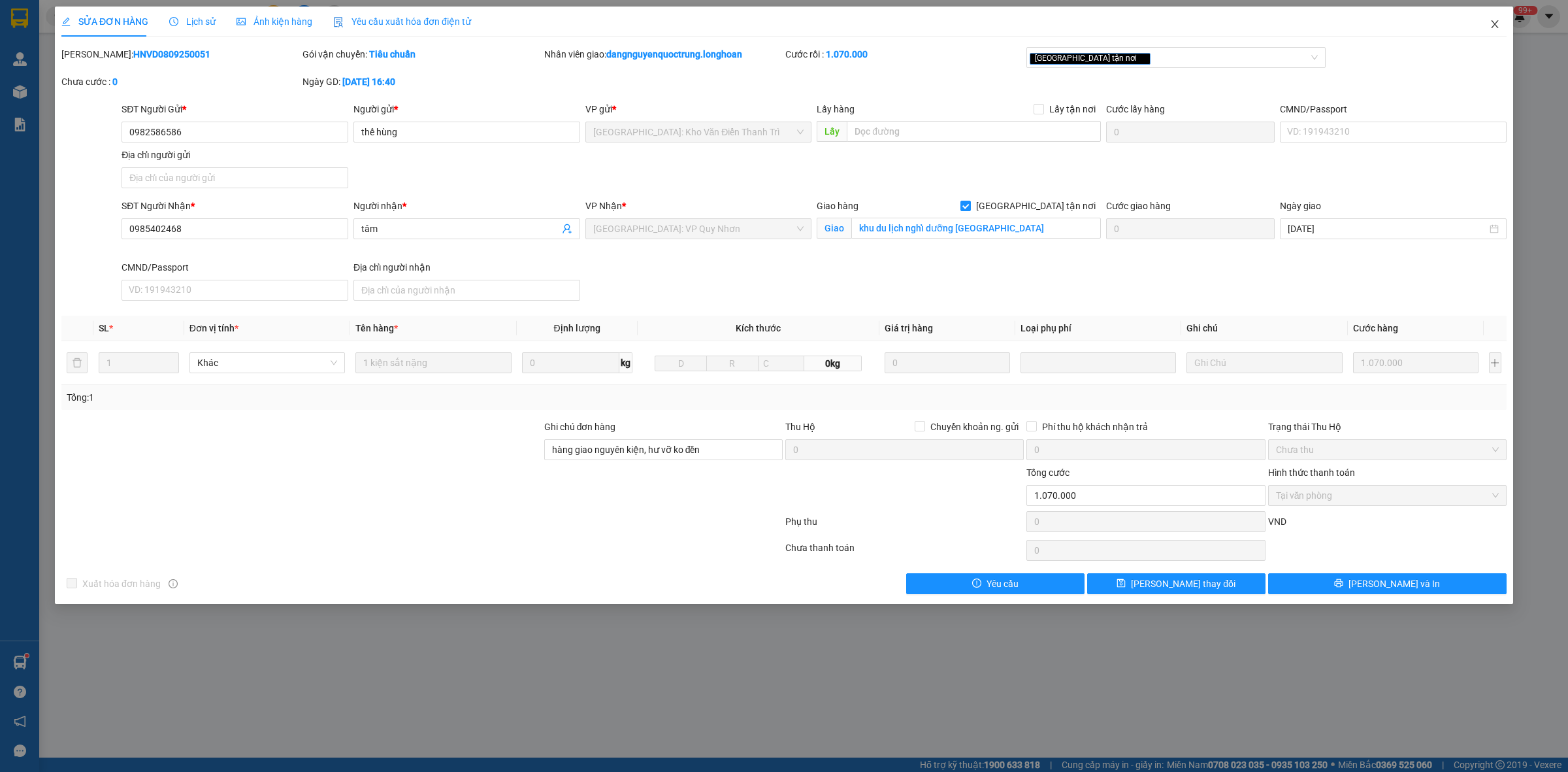
click at [1494, 23] on icon "close" at bounding box center [1495, 23] width 10 height 10
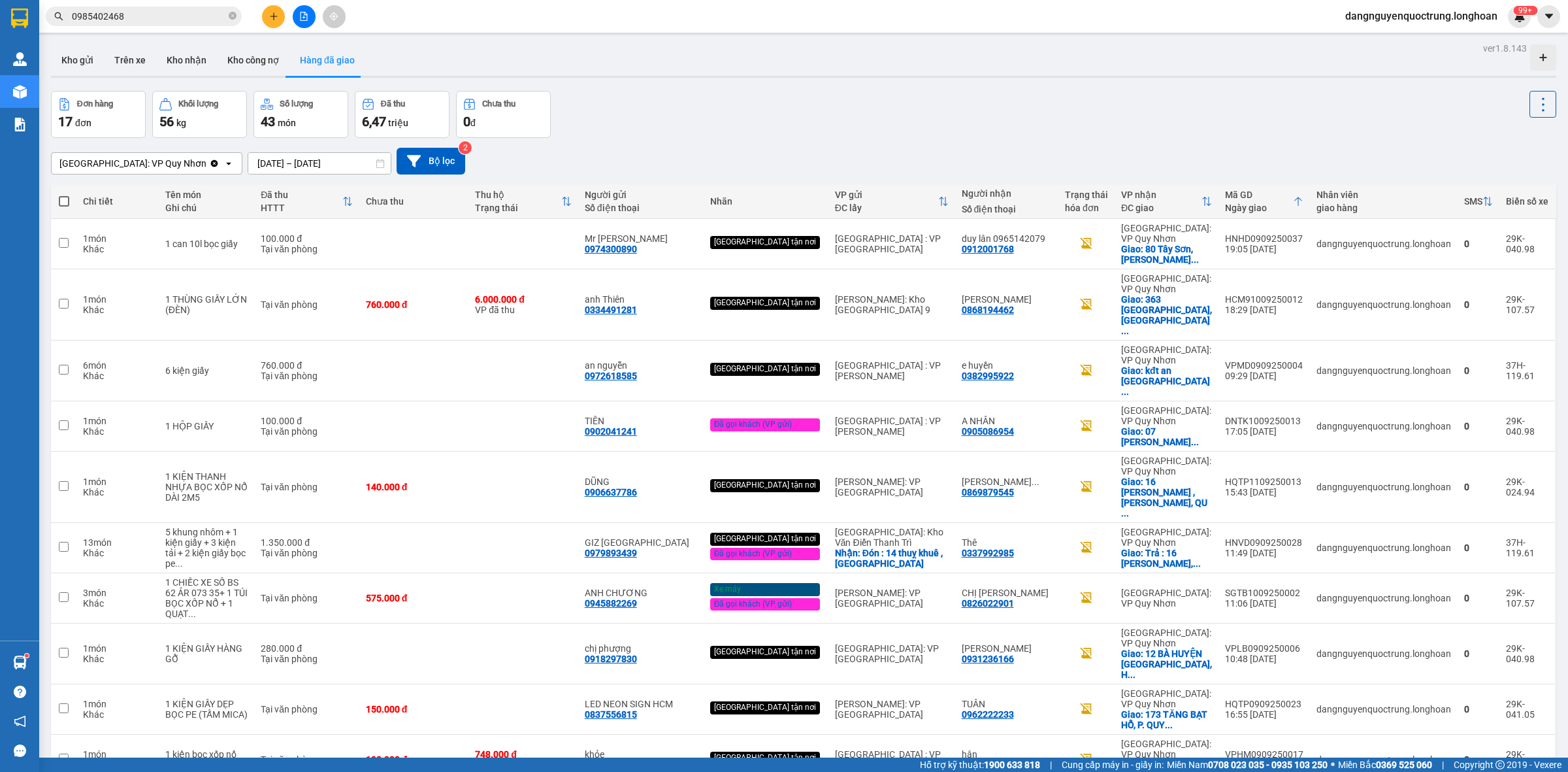
click at [739, 105] on div "Đơn hàng 17 đơn Khối lượng 56 kg Số lượng 43 món Đã thu 6,47 triệu Chưa thu 0 đ" at bounding box center [804, 114] width 1506 height 47
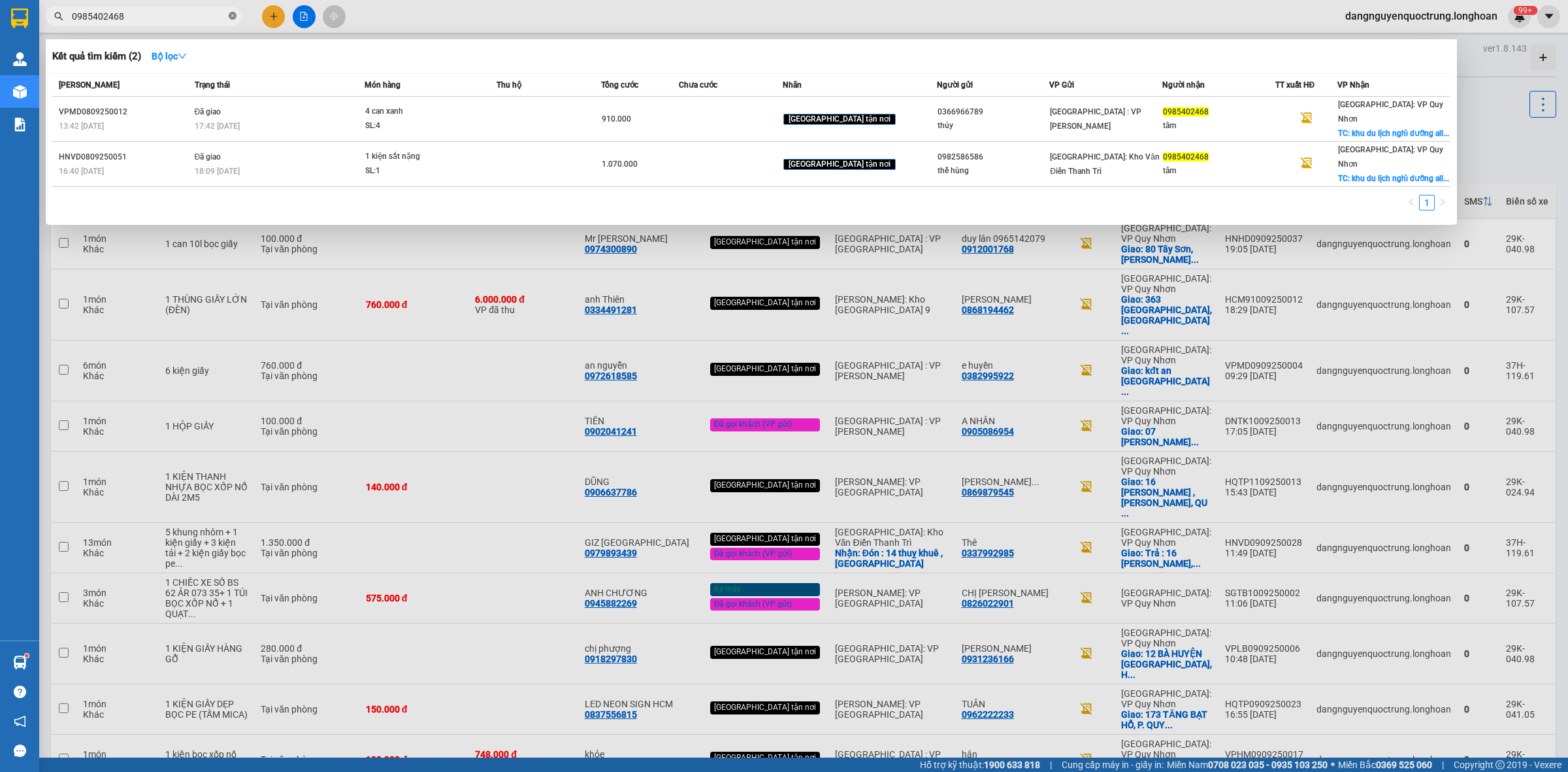
click at [229, 17] on icon "close-circle" at bounding box center [232, 16] width 8 height 8
click at [155, 16] on input "text" at bounding box center [149, 16] width 154 height 15
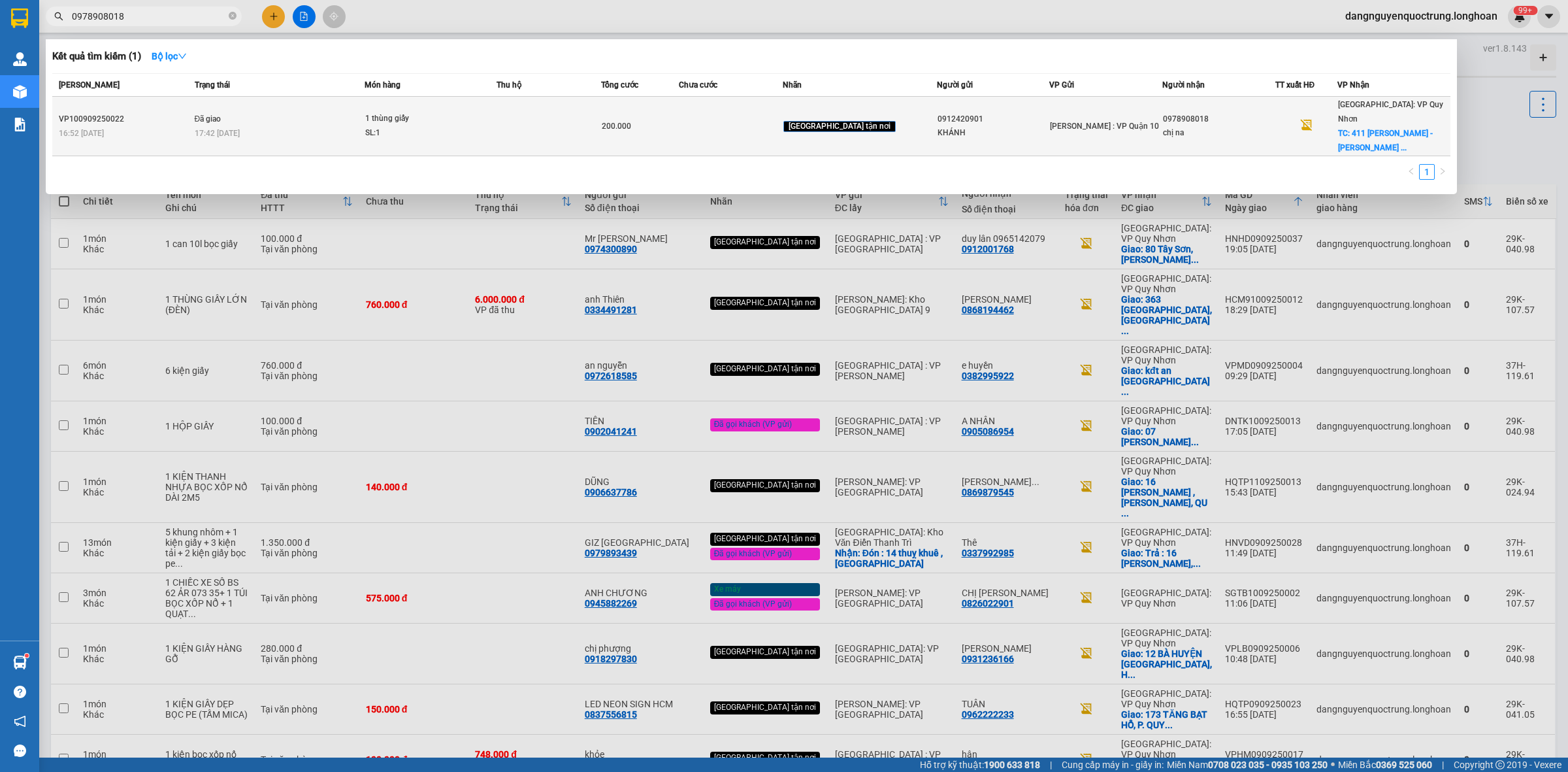
type input "0978908018"
click at [591, 105] on td at bounding box center [549, 126] width 104 height 60
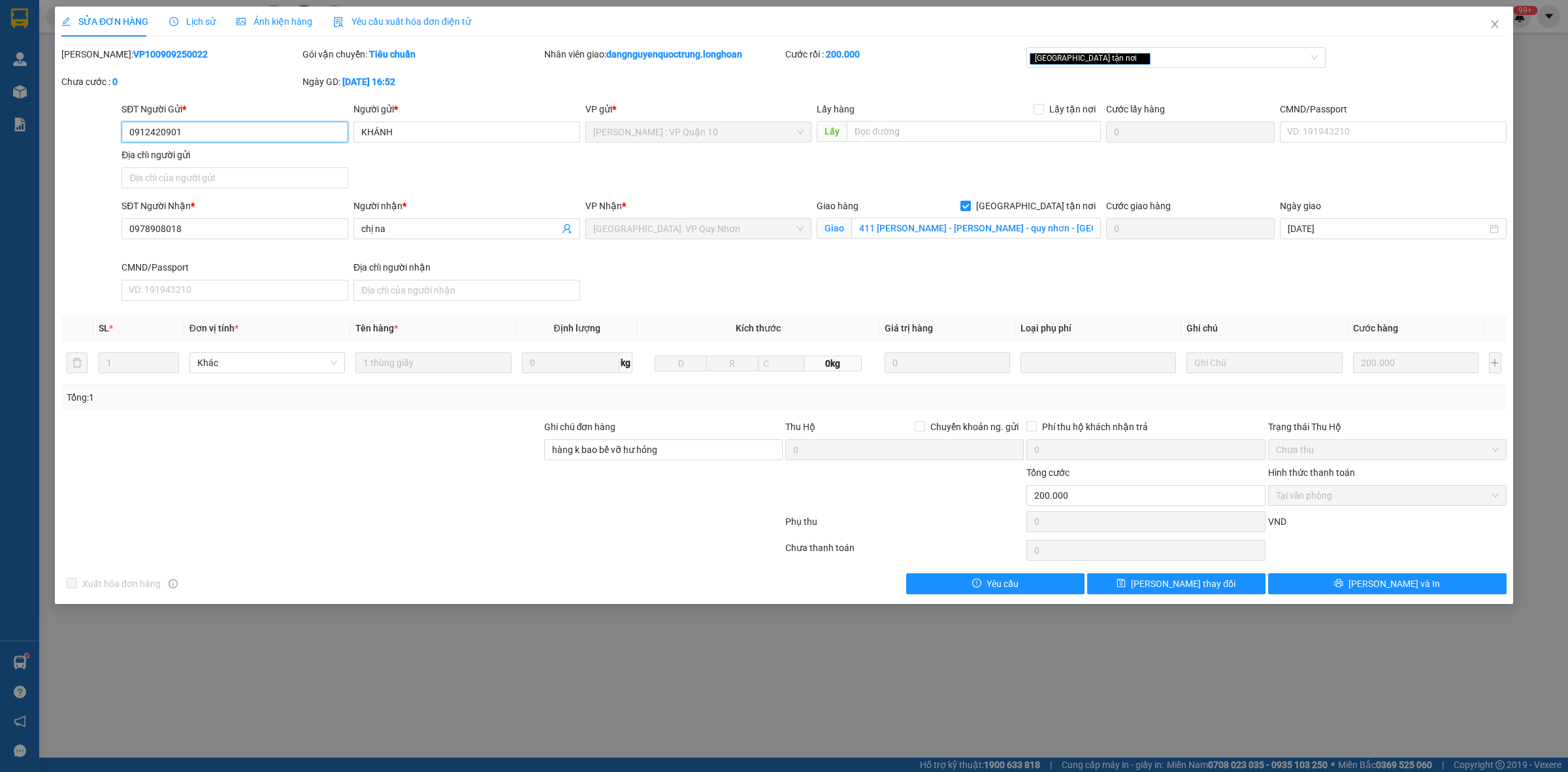
type input "0912420901"
type input "KHÁNH"
type input "0978908018"
type input "chị na"
checkbox input "true"
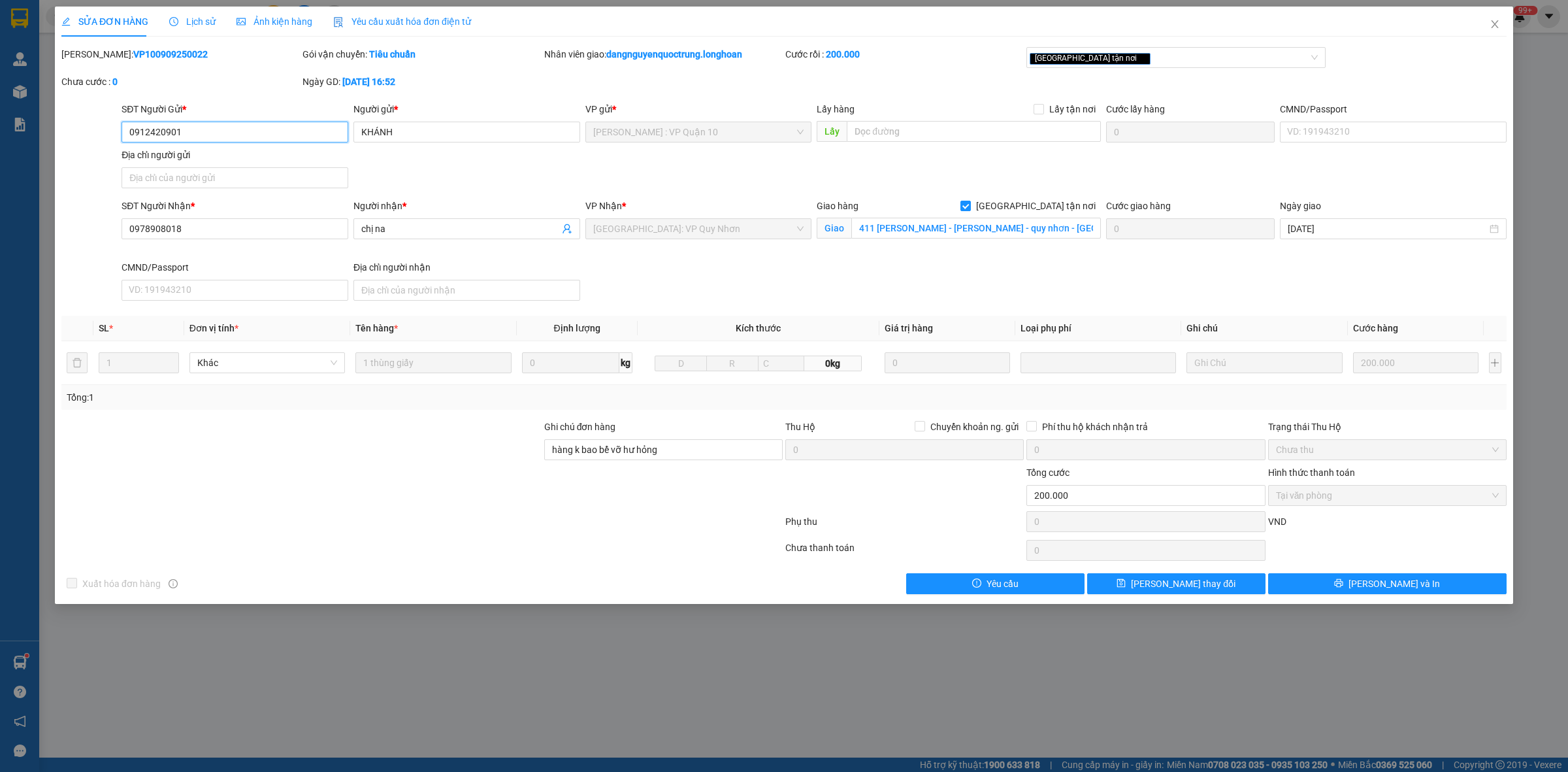
type input "411 nguyễn huệ - trần phú - quy nhơn - bình định"
type input "hàng k bao bể vỡ hư hỏng"
type input "200.000"
click at [1495, 30] on span "Close" at bounding box center [1495, 24] width 37 height 37
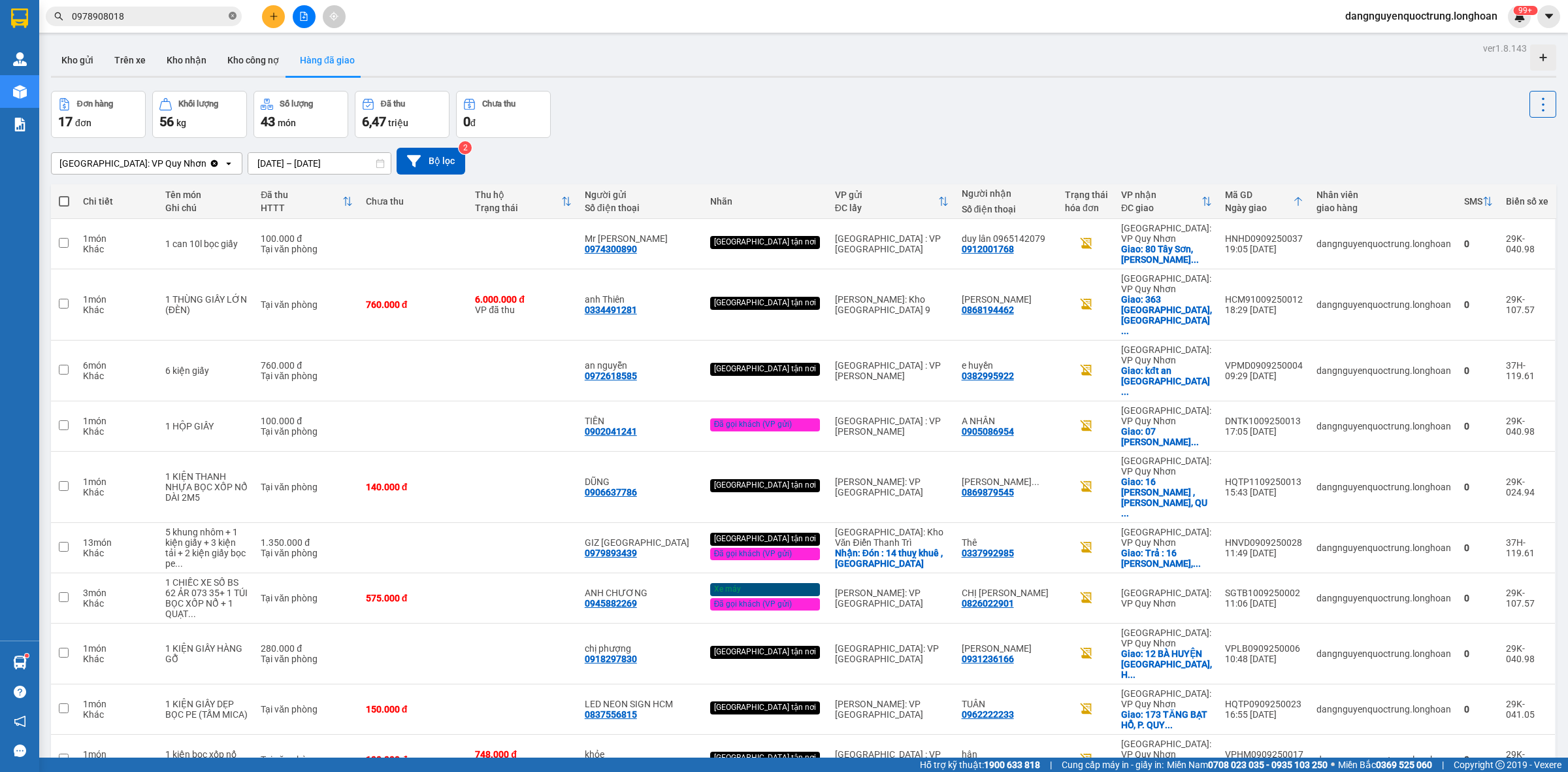
click at [235, 17] on icon "close-circle" at bounding box center [232, 16] width 8 height 8
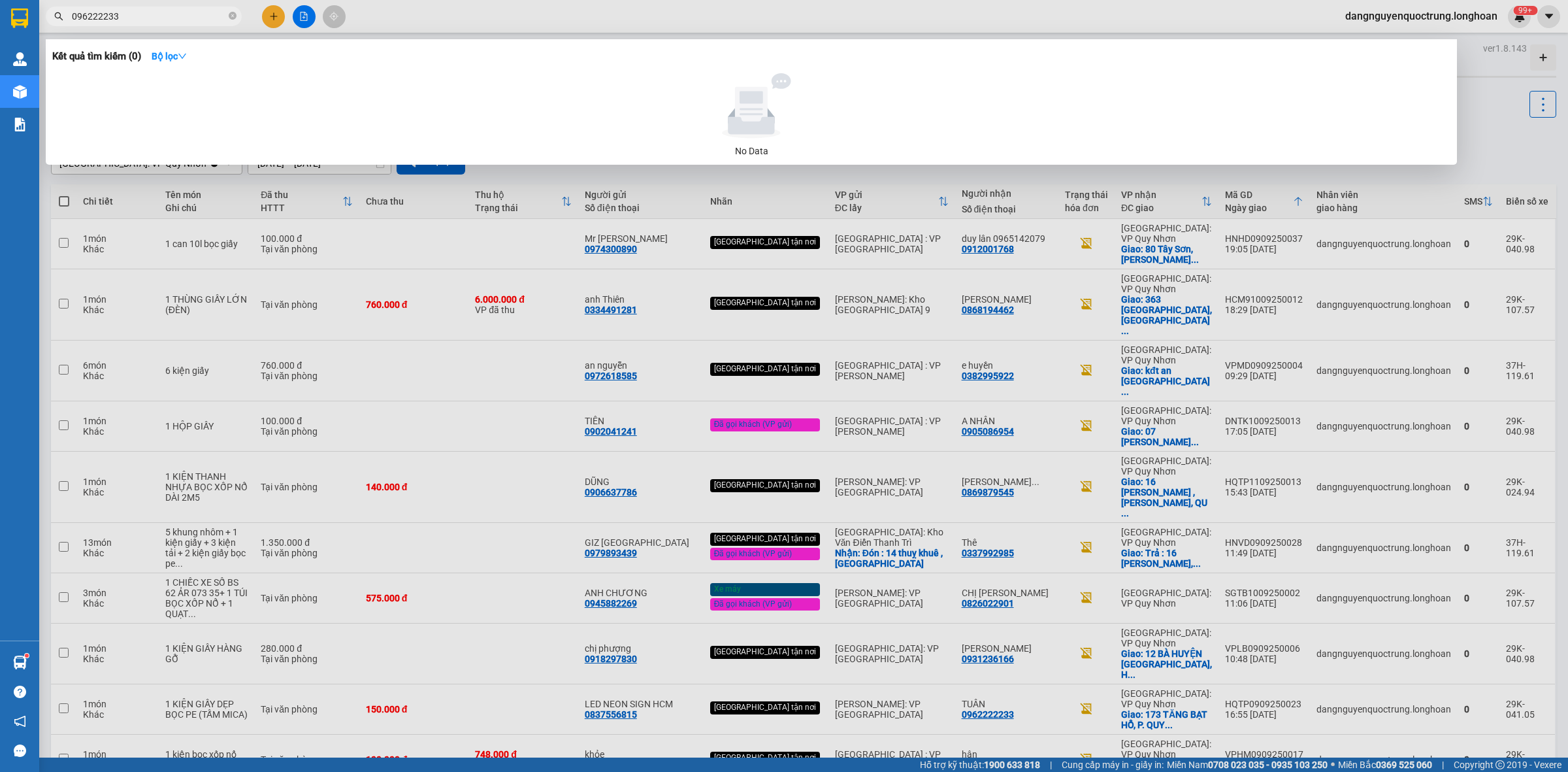
click at [98, 14] on input "096222233" at bounding box center [149, 16] width 154 height 15
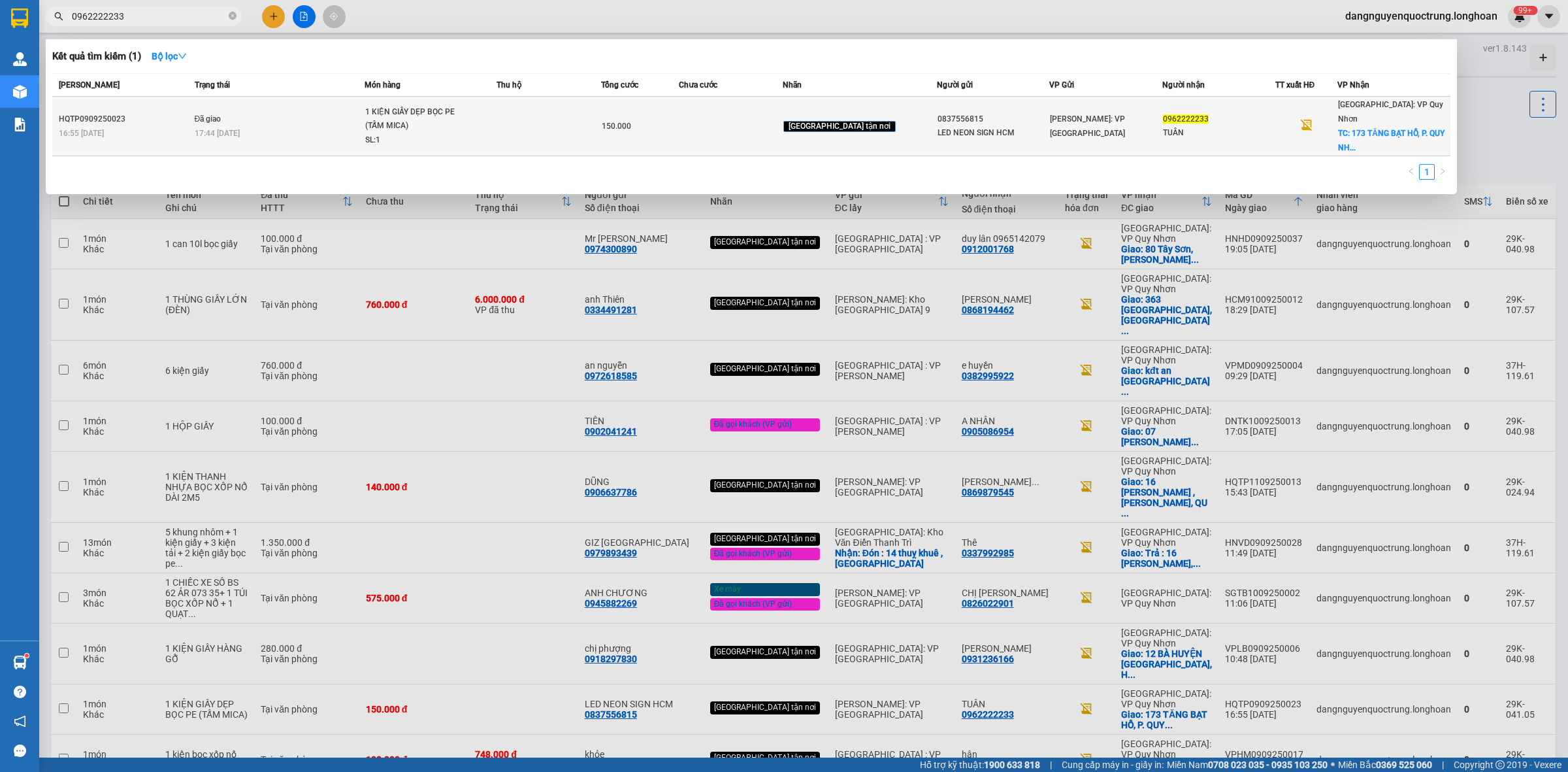
type input "0962222233"
click at [365, 113] on td "Đã giao 17:44 - 11/09" at bounding box center [278, 126] width 174 height 60
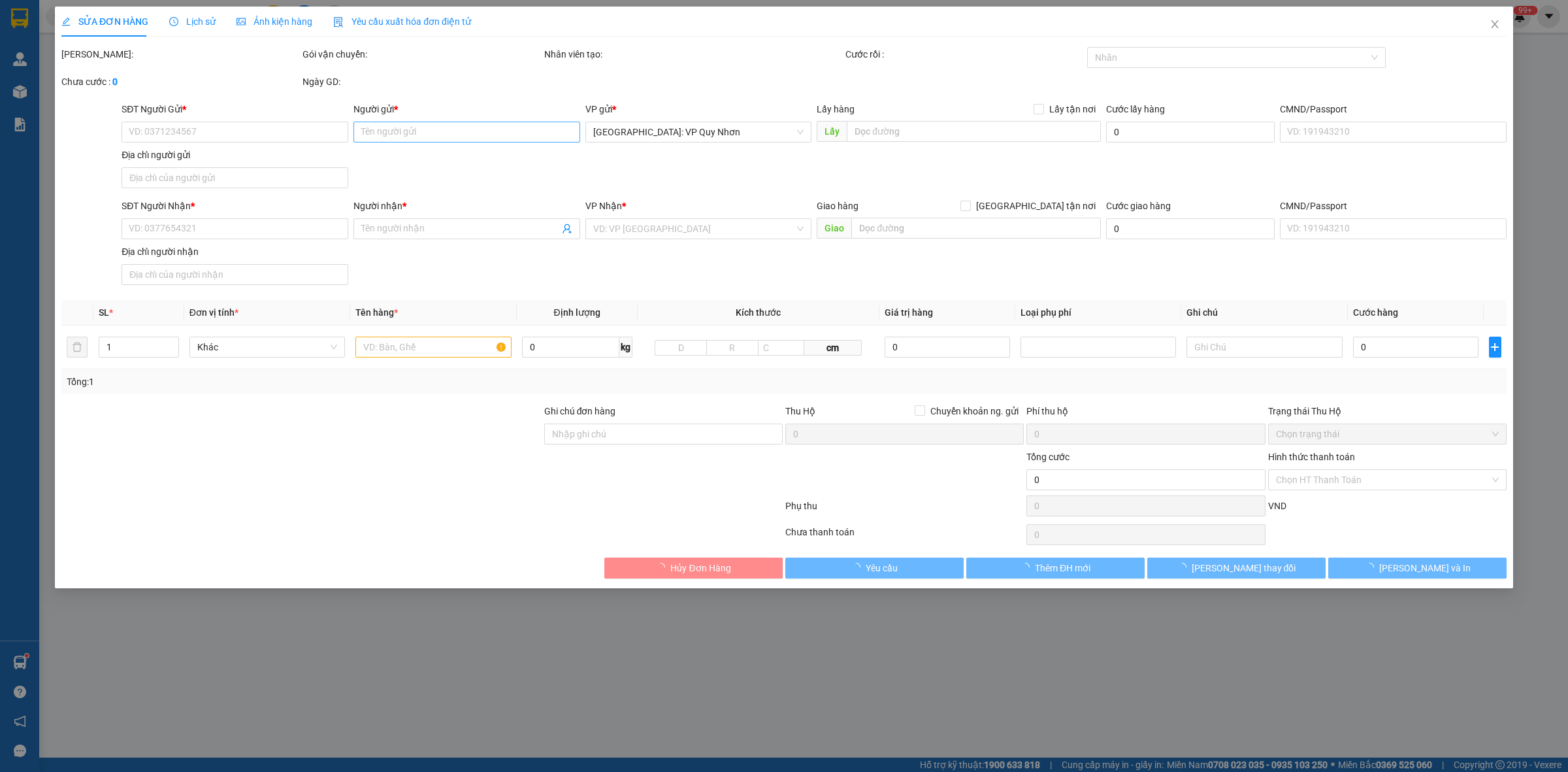
type input "0837556815"
type input "LED NEON SIGN HCM"
type input "0962222233"
type input "TUÂN"
checkbox input "true"
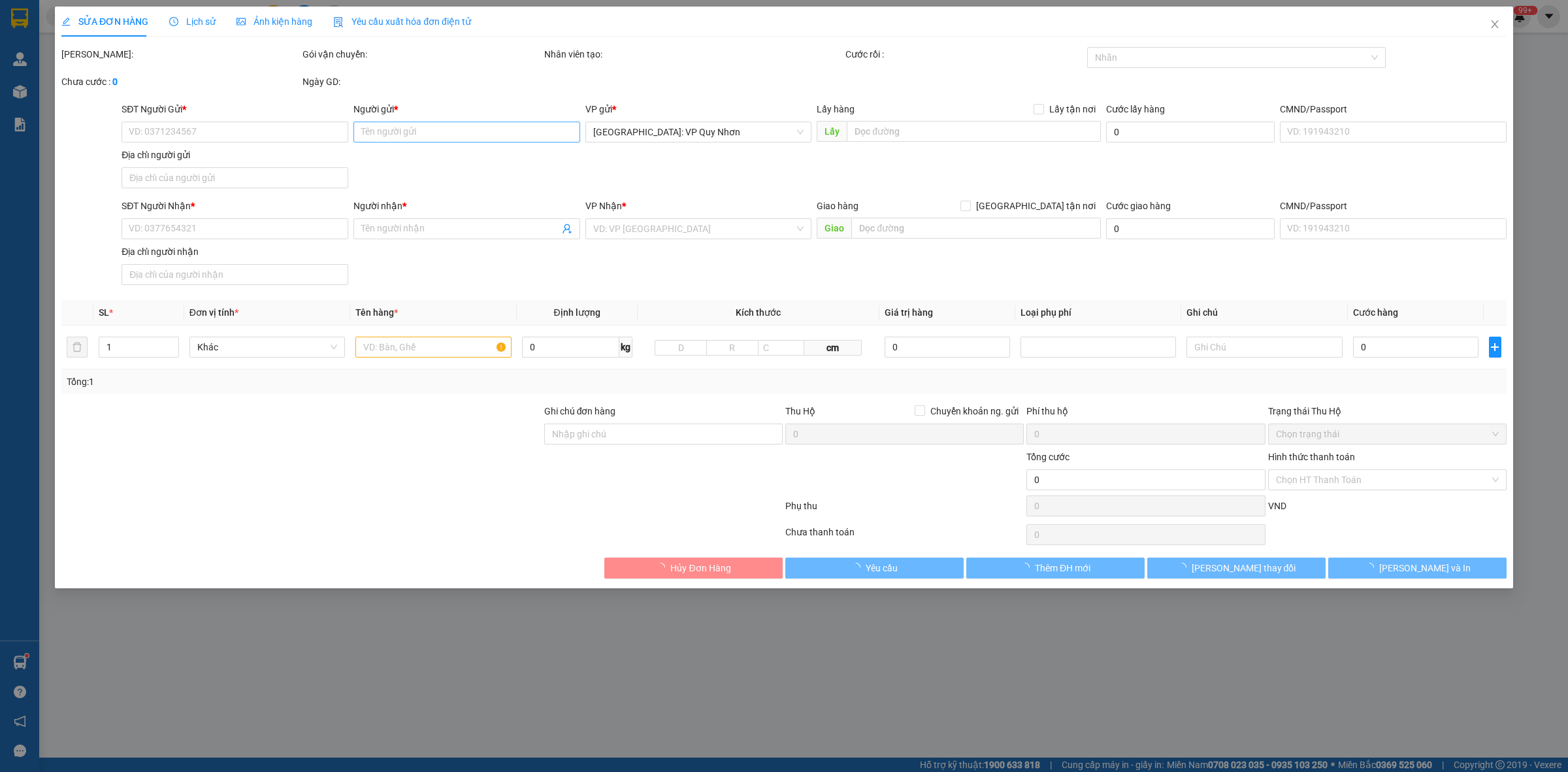
type input "173 TĂNG BẠT HỔ, P. QUY NHƠN, BÌNH ĐỊNH"
type input "150.000"
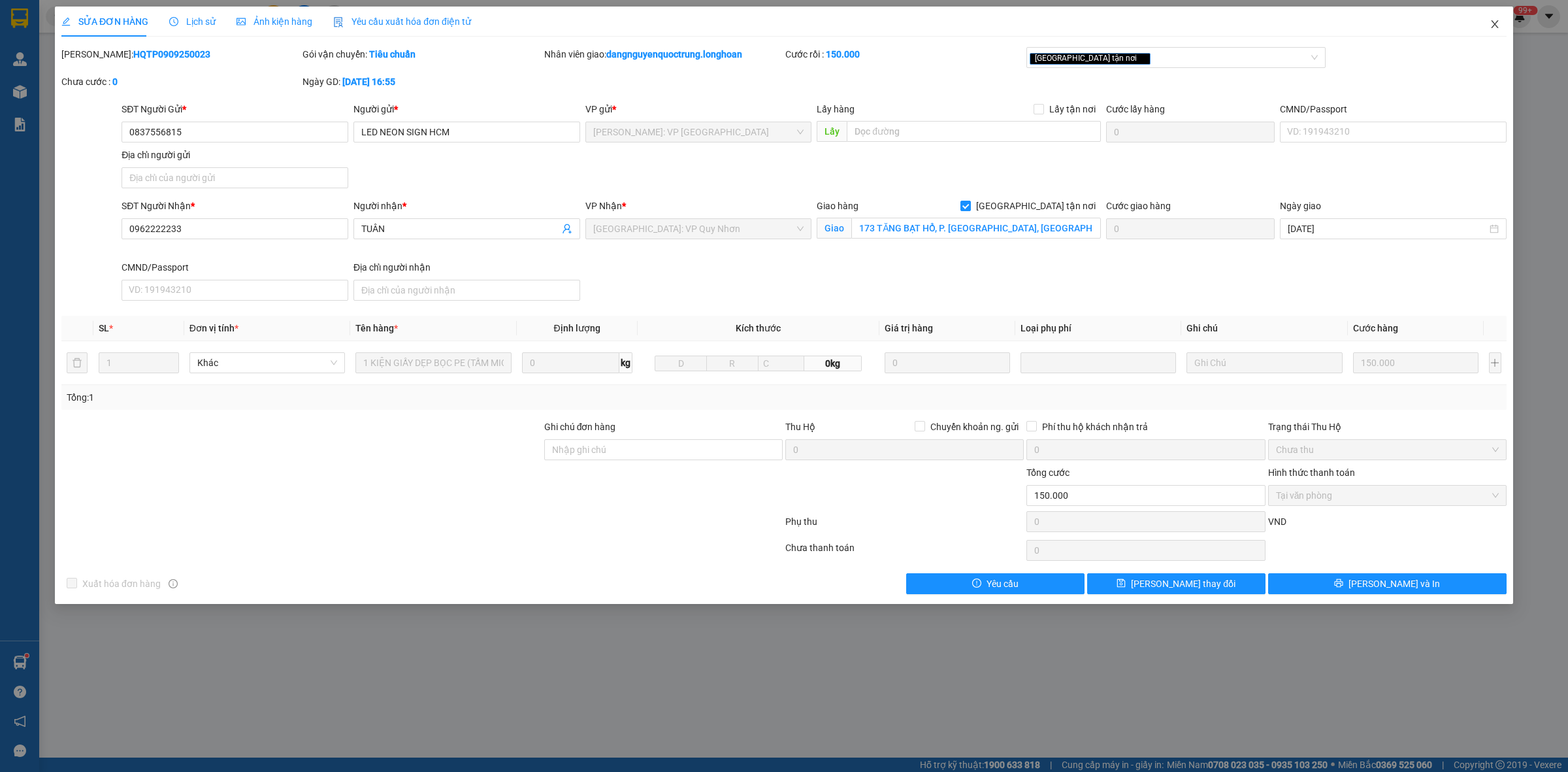
click at [1493, 27] on icon "close" at bounding box center [1495, 23] width 10 height 10
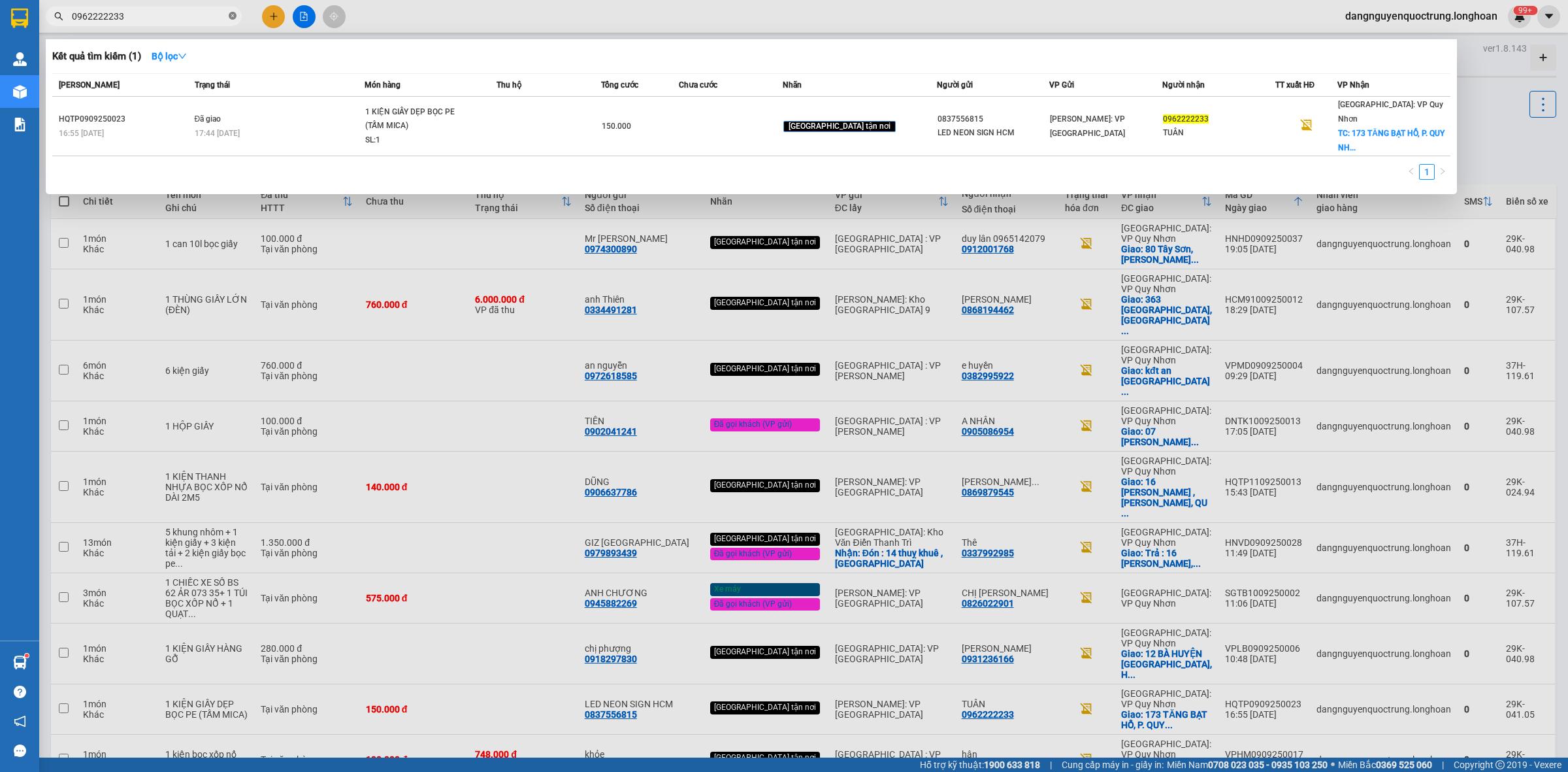
click at [230, 20] on span at bounding box center [232, 16] width 8 height 12
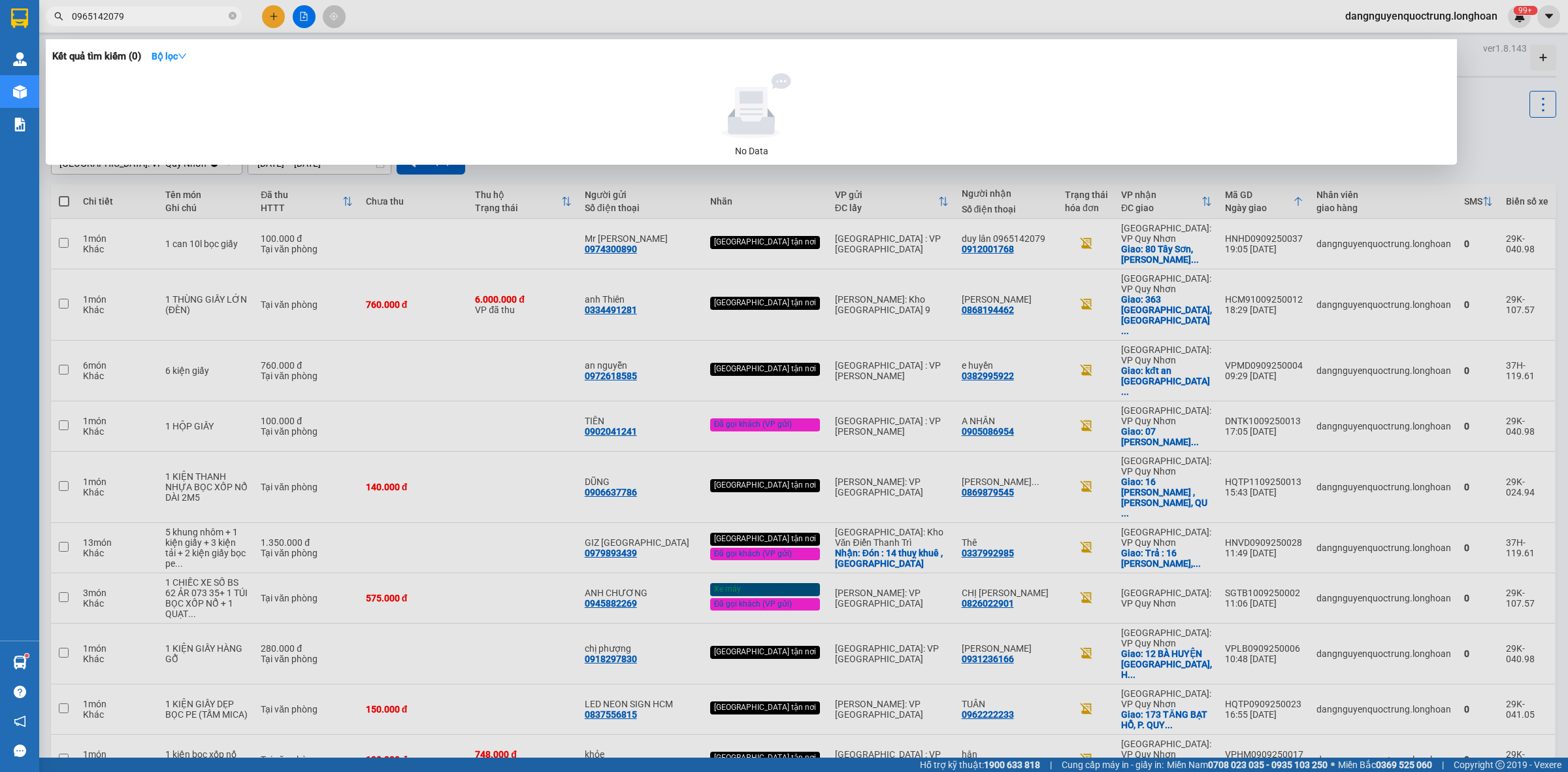
drag, startPoint x: 164, startPoint y: 17, endPoint x: 60, endPoint y: 19, distance: 104.0
click at [60, 19] on div "0965142079" at bounding box center [127, 16] width 255 height 19
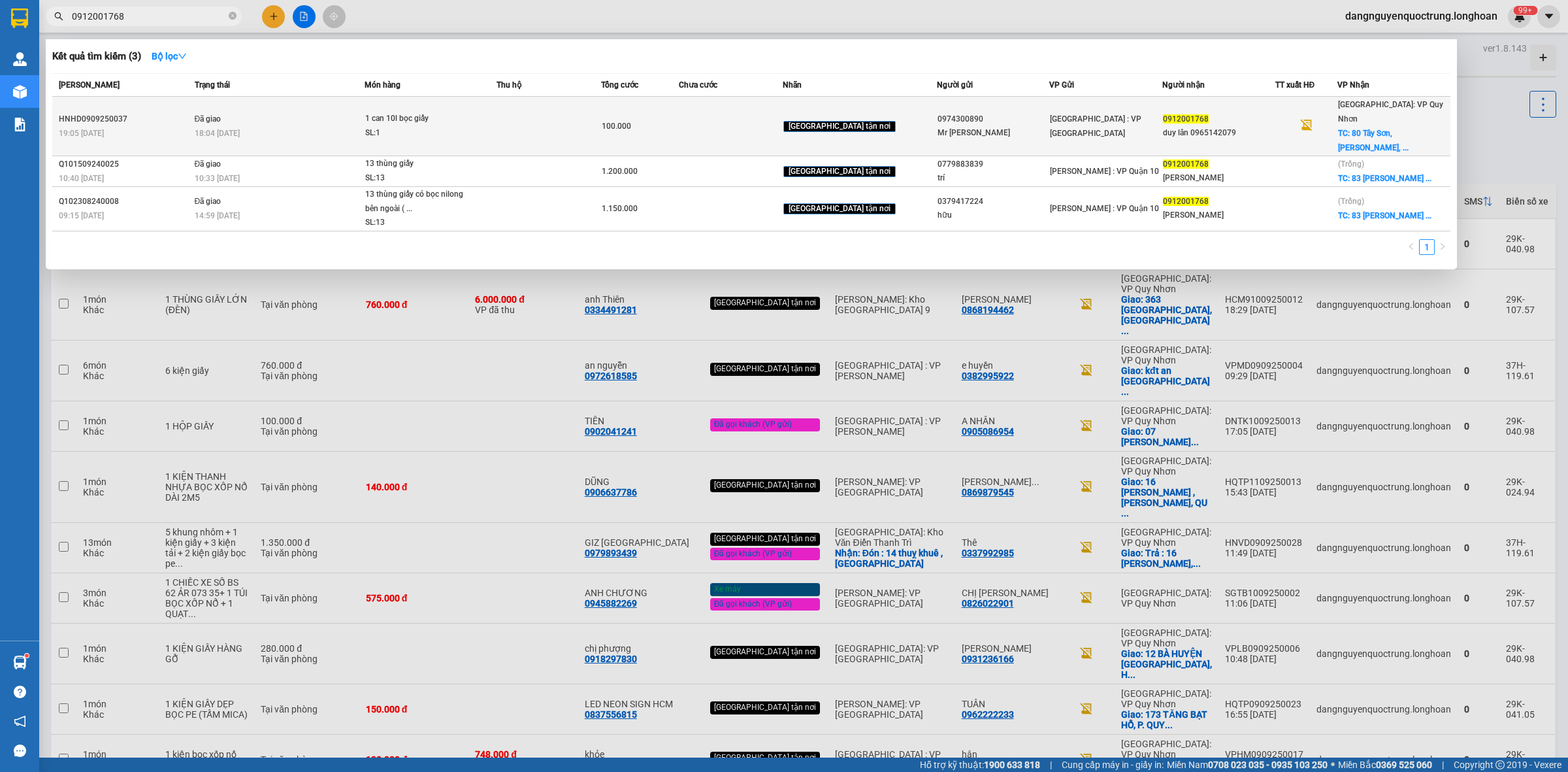
type input "0912001768"
click at [601, 128] on td at bounding box center [549, 126] width 104 height 60
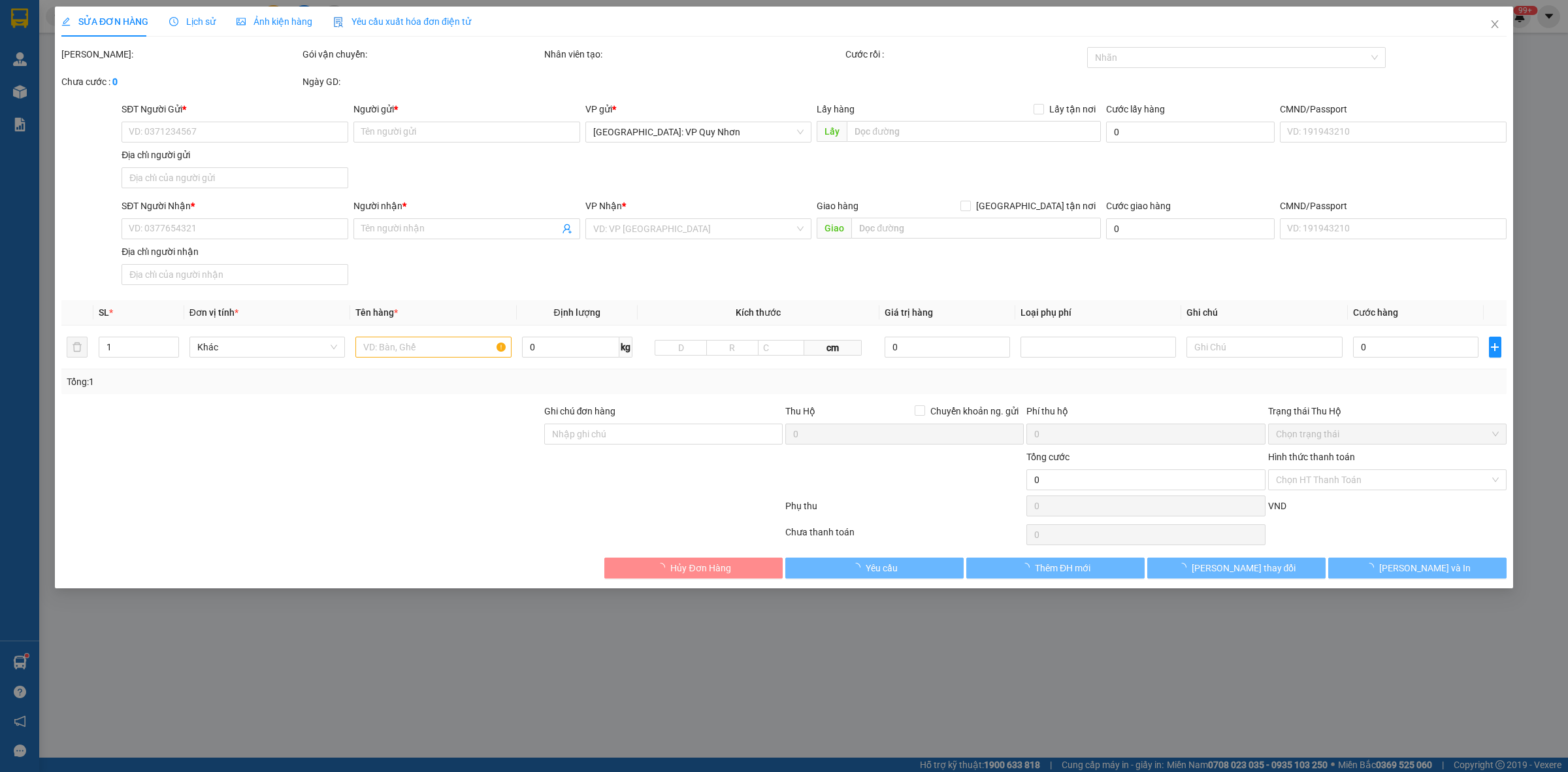
type input "0974300890"
type input "Mr Đôn"
type input "0912001768"
type input "duy lân 0965142079"
checkbox input "true"
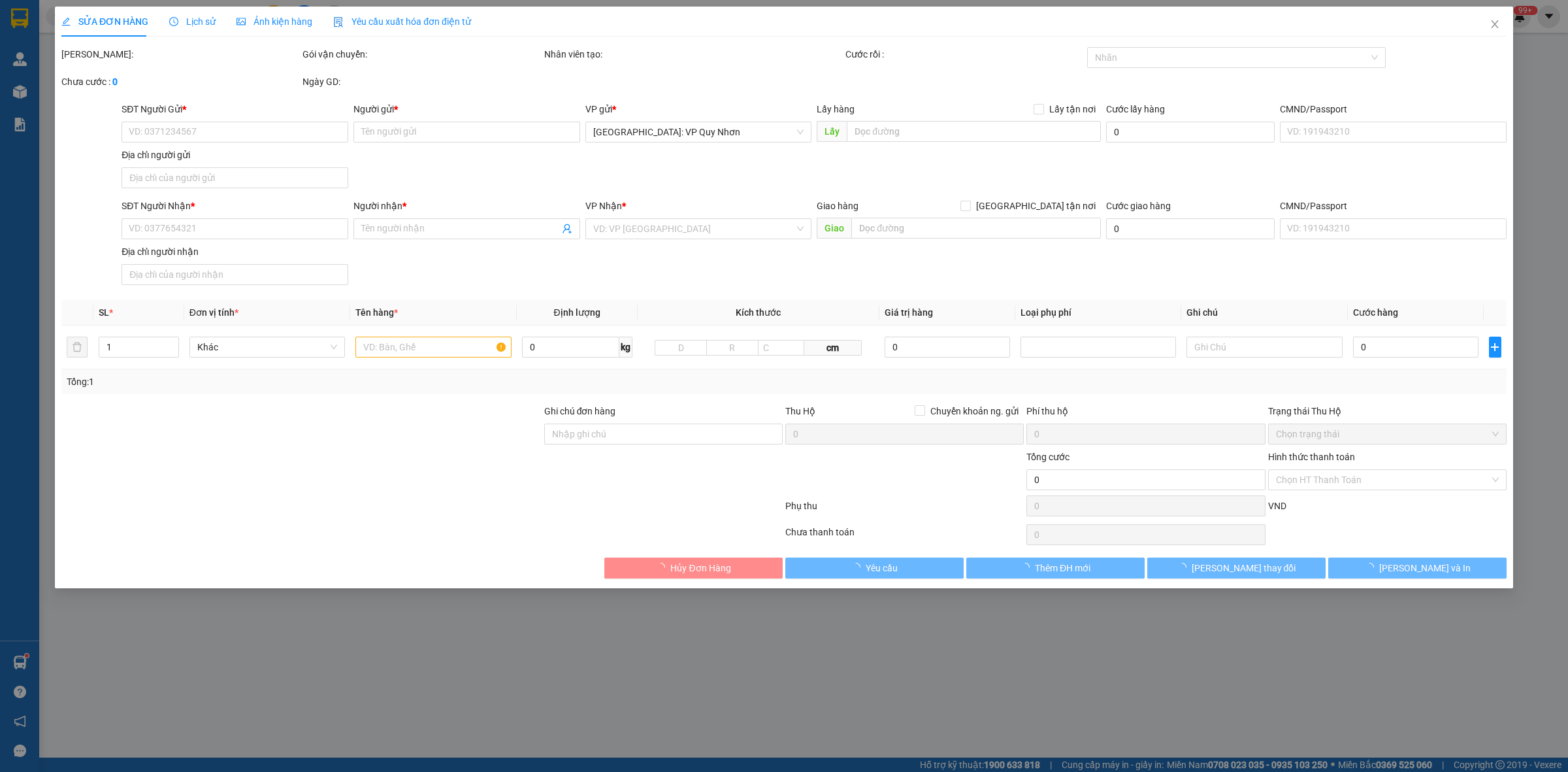
type input "80 Tây Sơn,Nguyễn Văn Cừ, Quy Nhơn,"
type input "100.000"
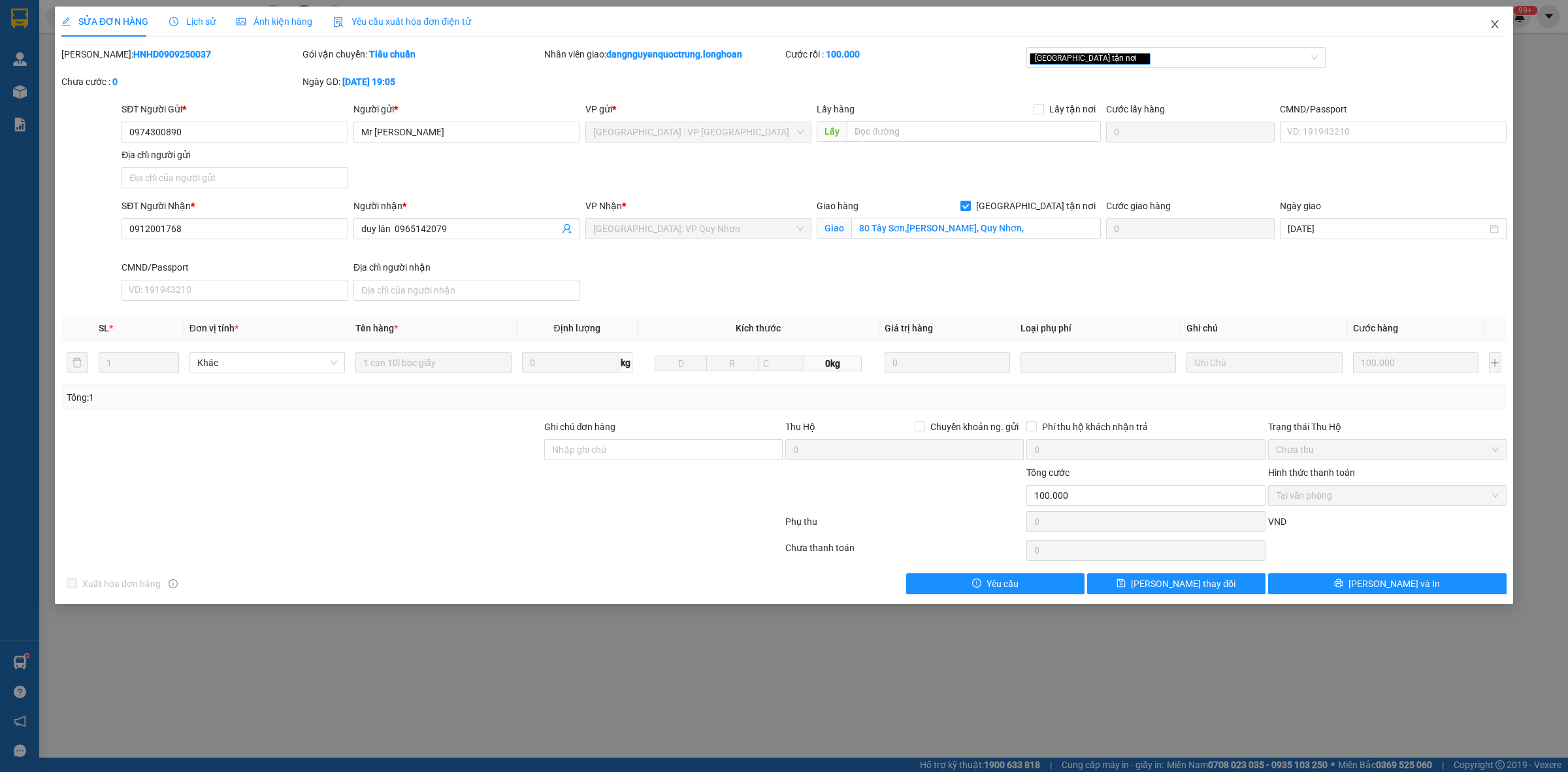
click at [1497, 33] on span "Close" at bounding box center [1495, 24] width 37 height 37
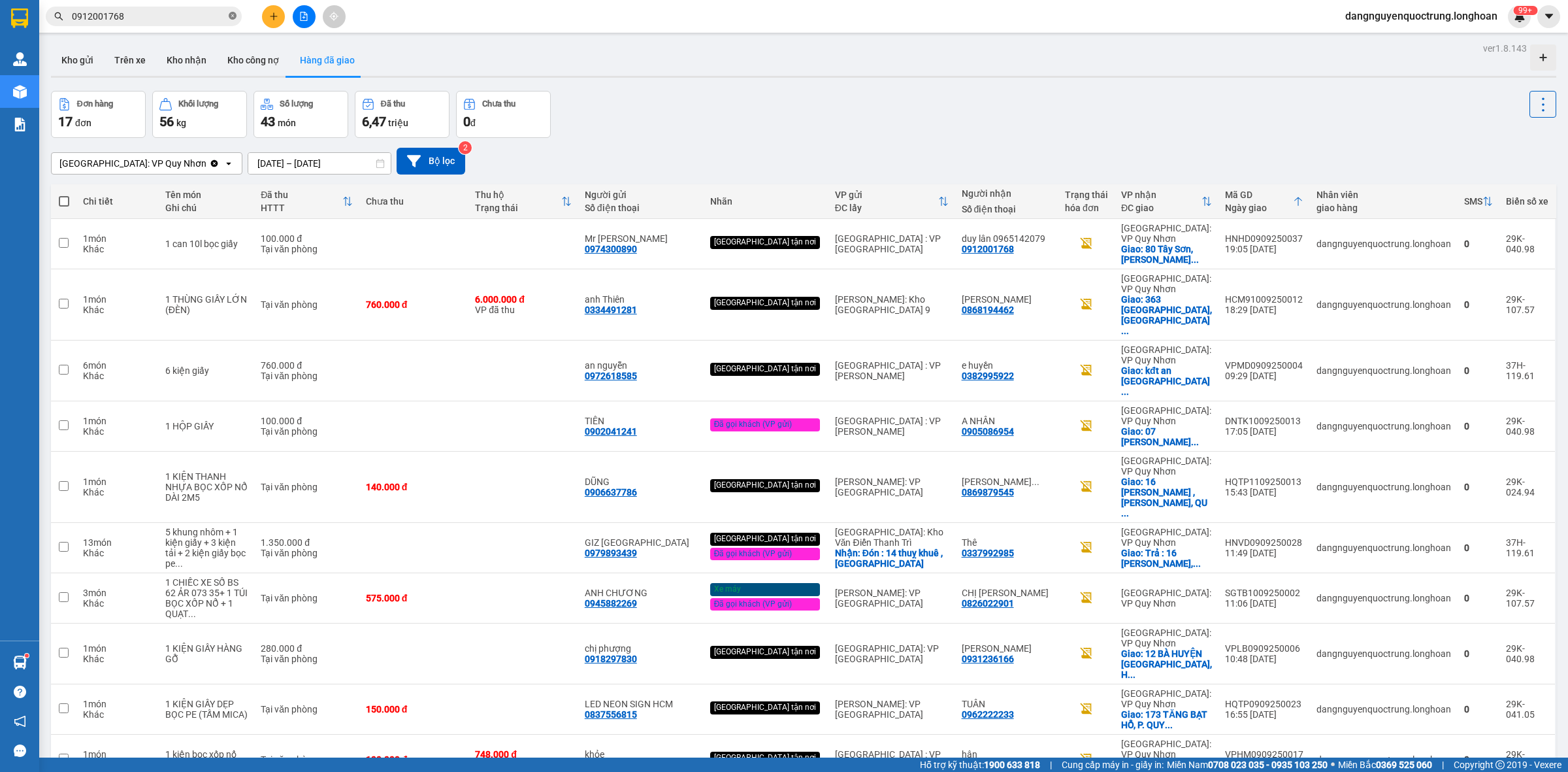
click at [230, 14] on icon "close-circle" at bounding box center [232, 16] width 8 height 8
click at [188, 15] on input "text" at bounding box center [149, 16] width 154 height 15
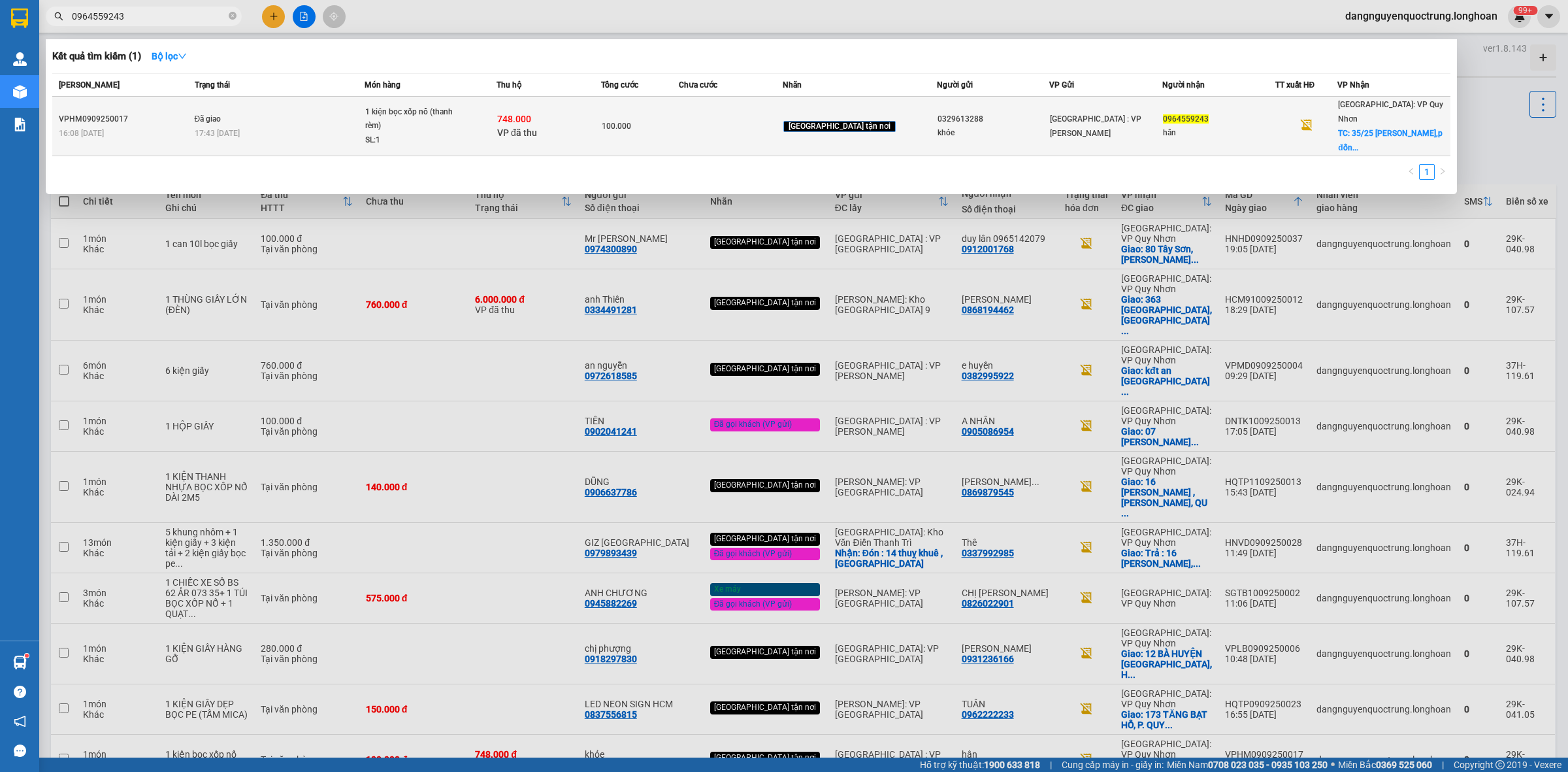
type input "0964559243"
click at [496, 126] on span "1 kiện bọc xốp nổ (thanh rèm) SL: 1" at bounding box center [430, 126] width 131 height 43
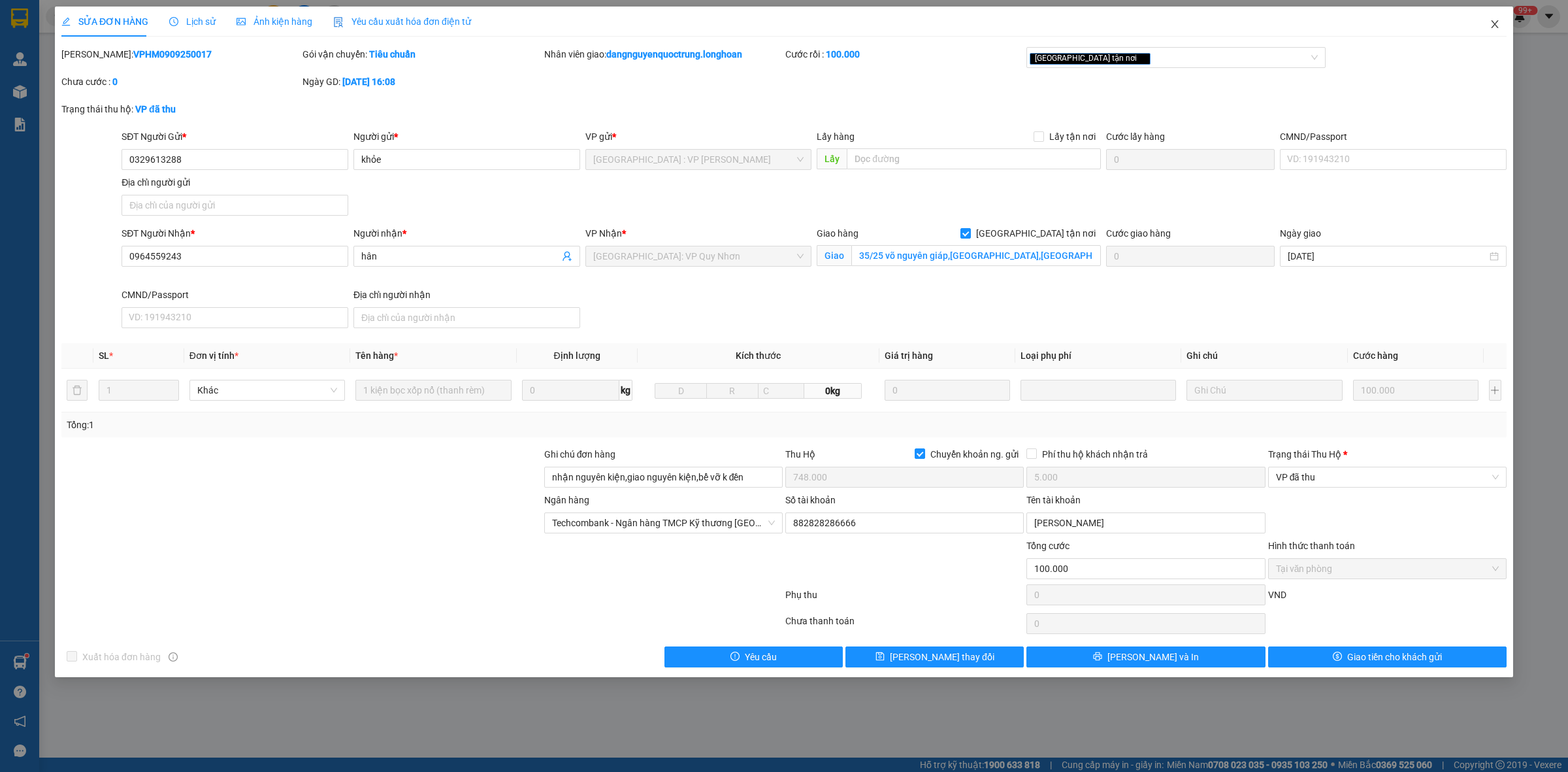
click at [1494, 18] on span "Close" at bounding box center [1495, 24] width 37 height 37
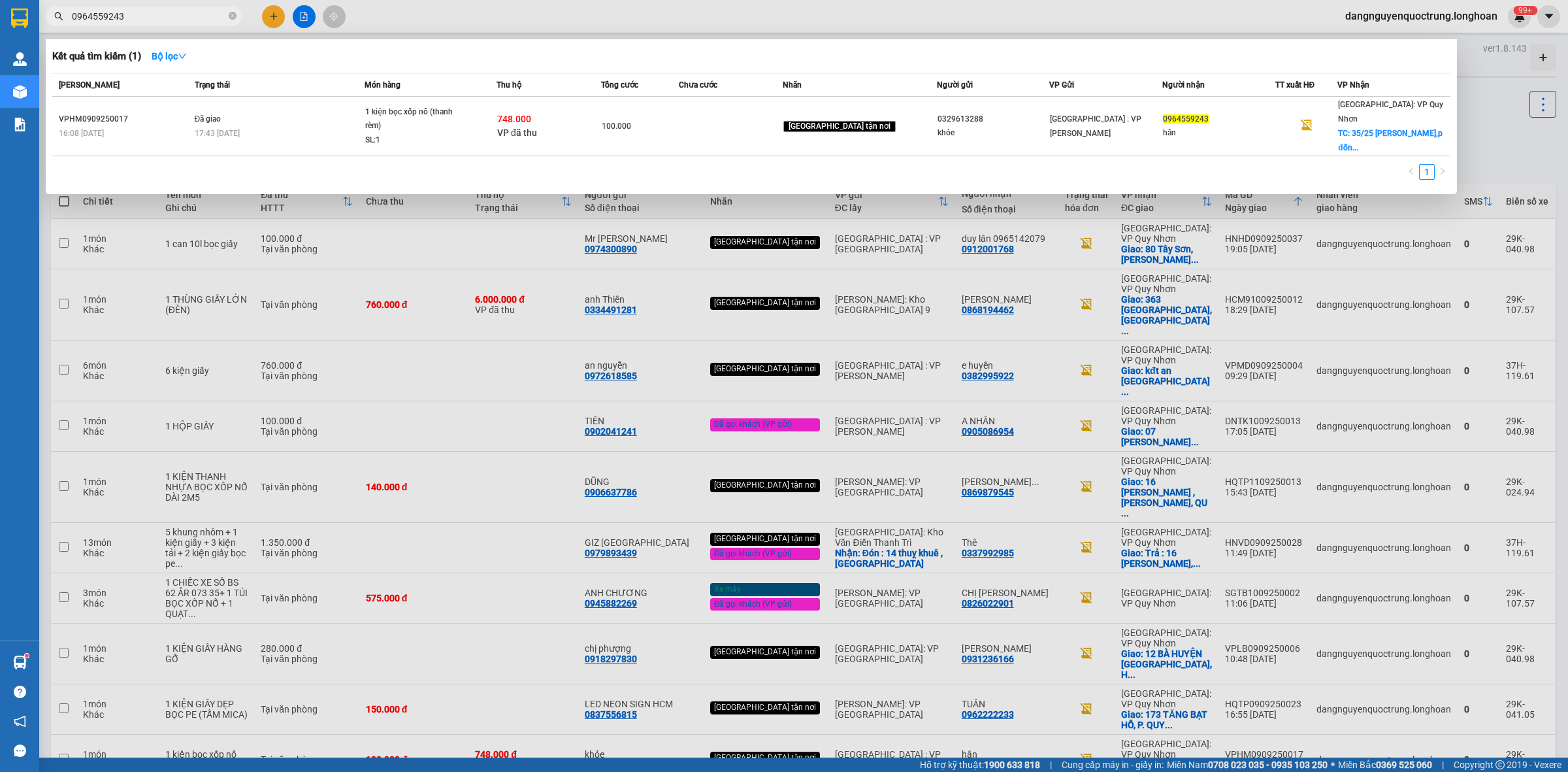
click at [237, 15] on span "0964559243" at bounding box center [144, 16] width 196 height 19
click at [231, 17] on icon "close-circle" at bounding box center [232, 16] width 8 height 8
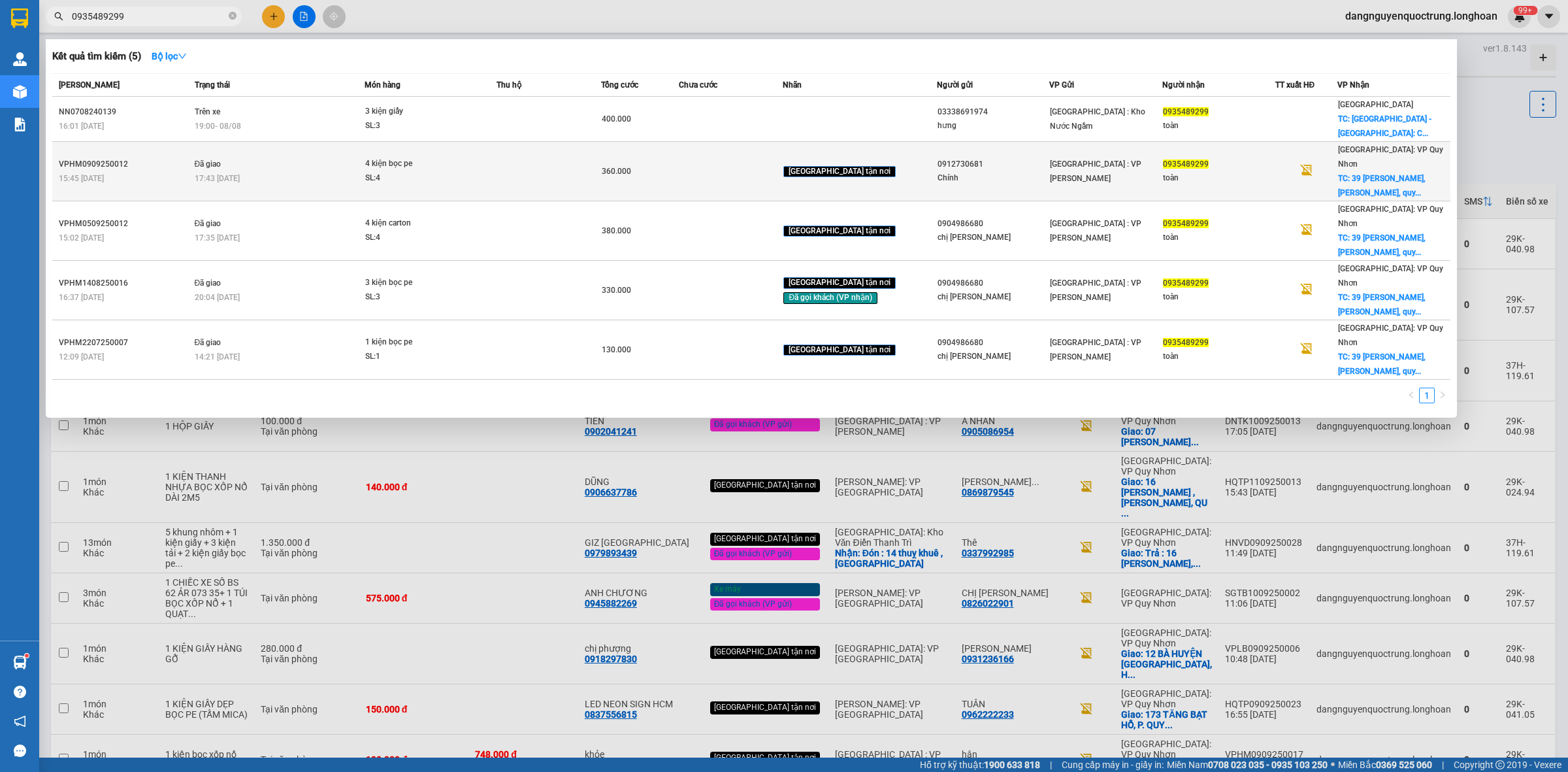
type input "0935489299"
click at [601, 154] on td at bounding box center [549, 172] width 104 height 60
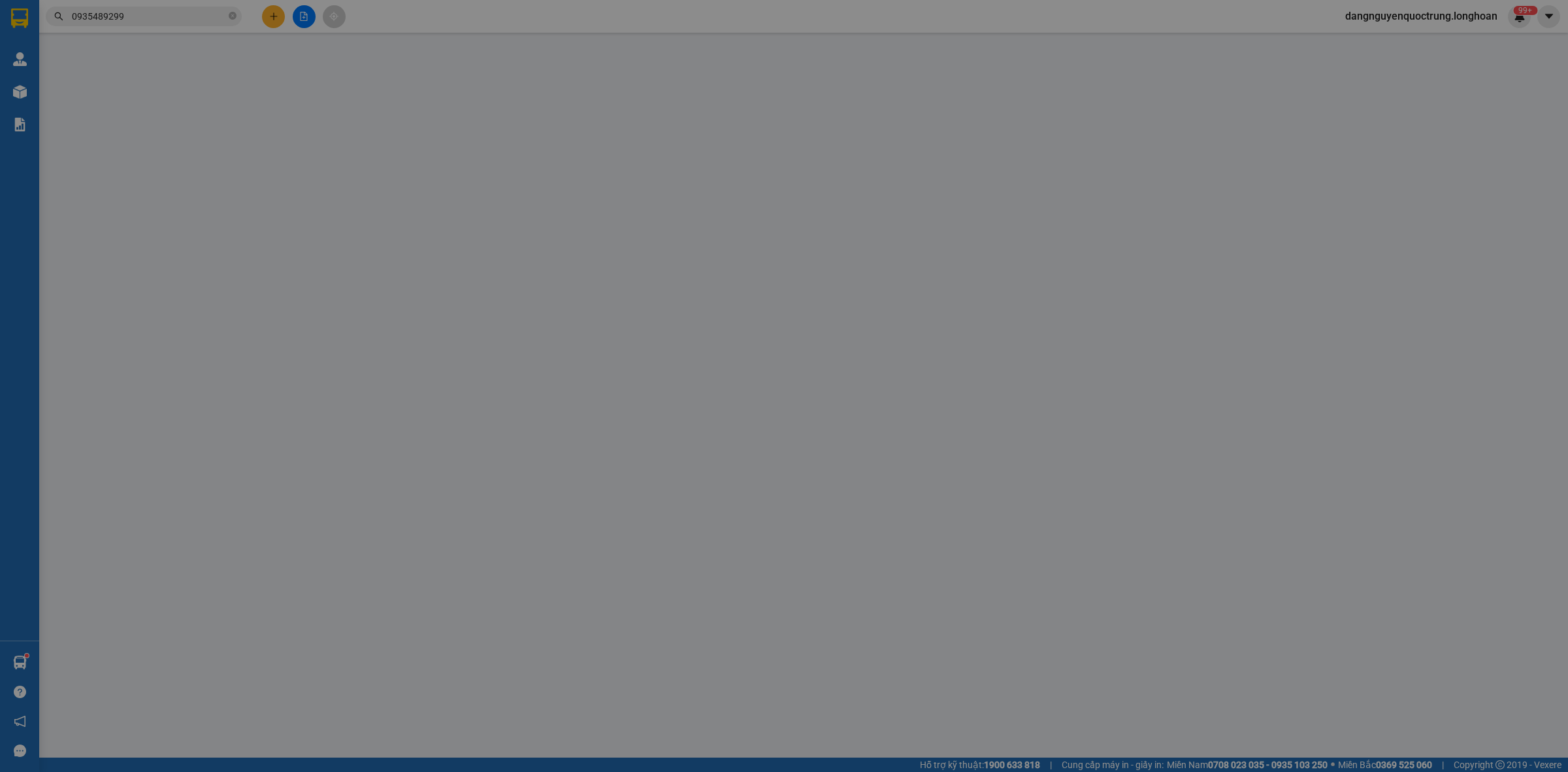
type input "0912730681"
type input "Chính"
type input "0935489299"
type input "toàn"
checkbox input "true"
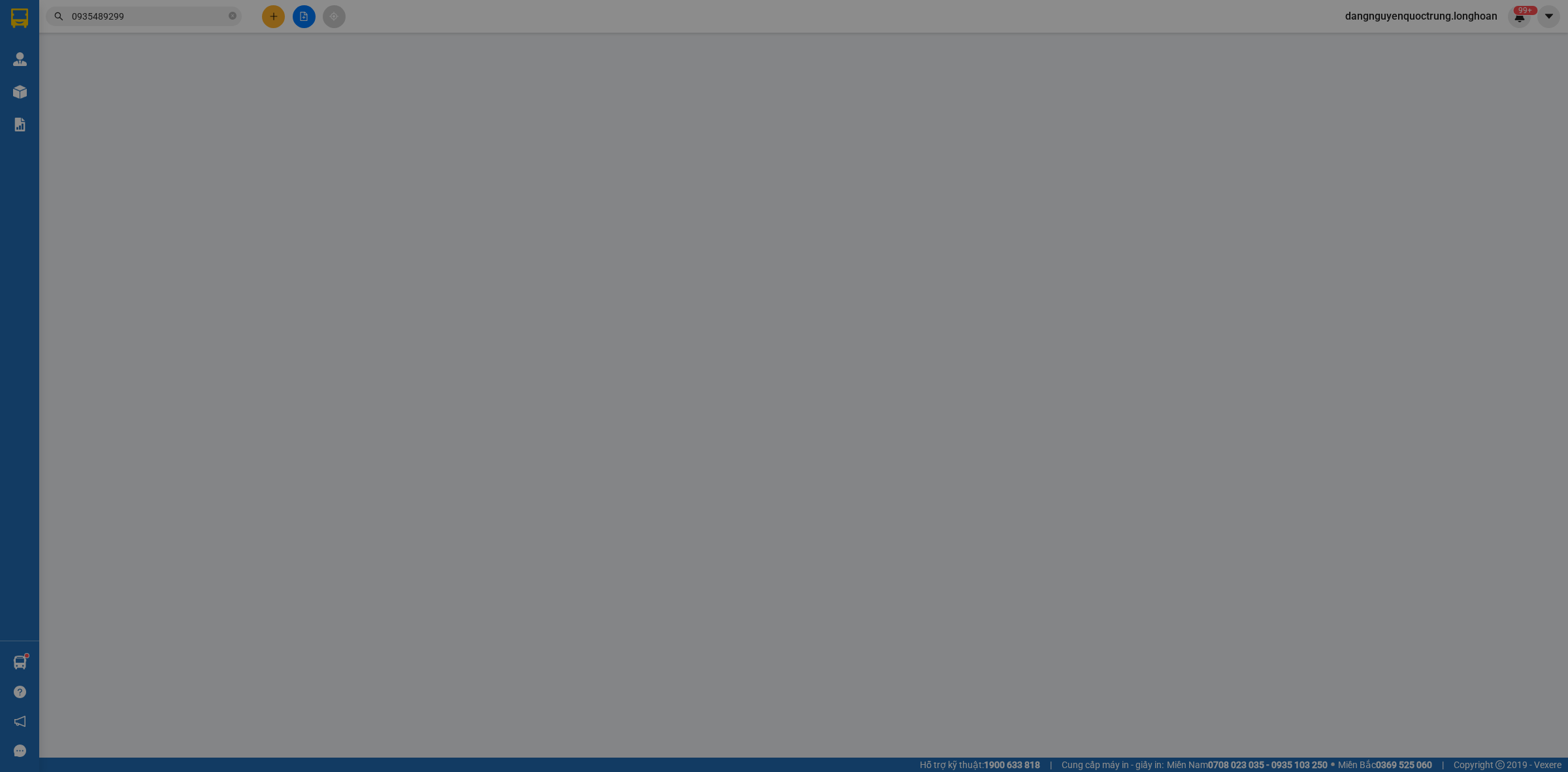
type input "39 nguyễn du,p lê lợi, quy nhơn,bình định"
type input "nhận nguyên kiện,giao nguyên kiện,bể vỡ k đền"
type input "360.000"
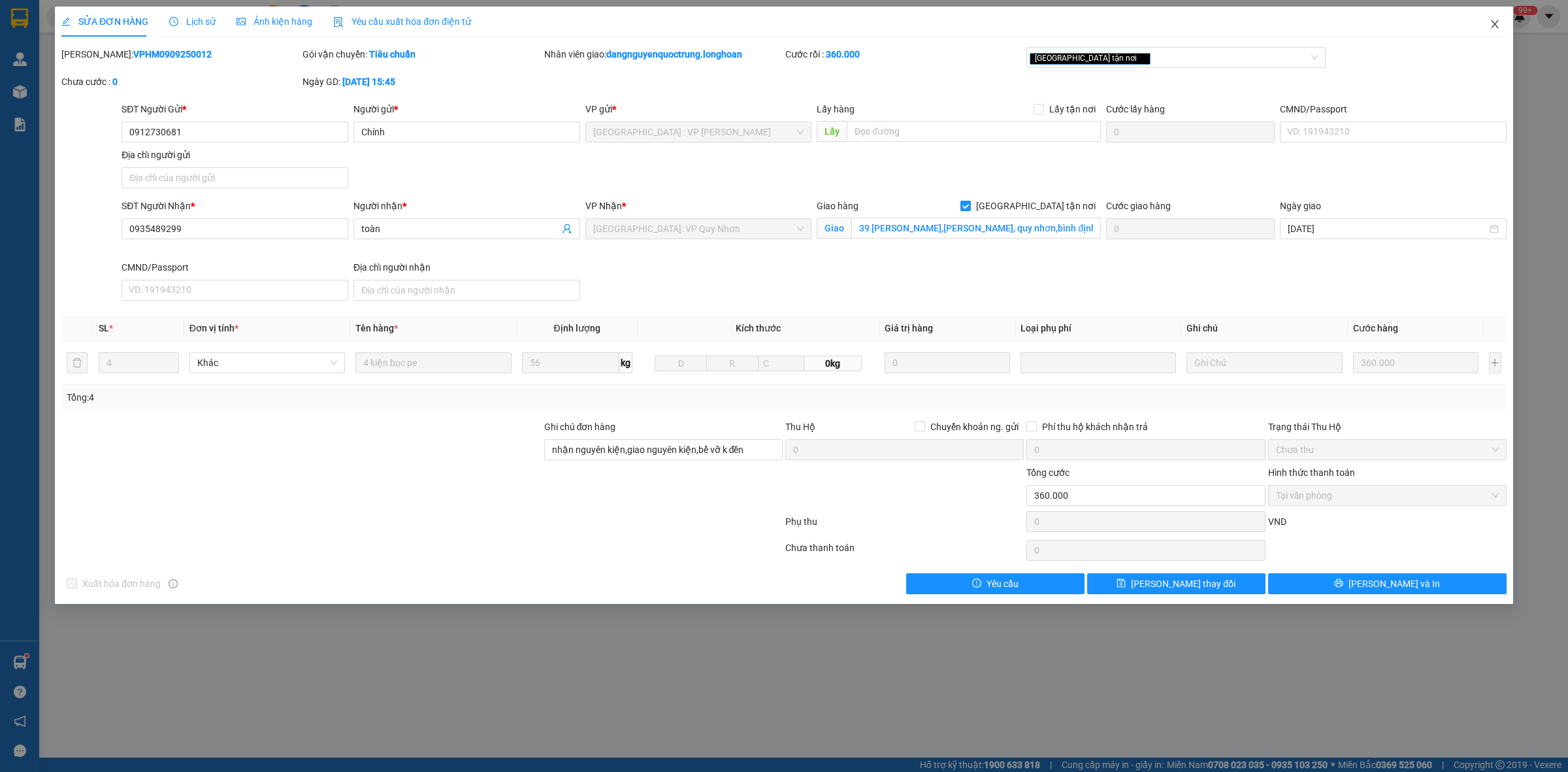
click at [1491, 26] on icon "close" at bounding box center [1495, 23] width 10 height 10
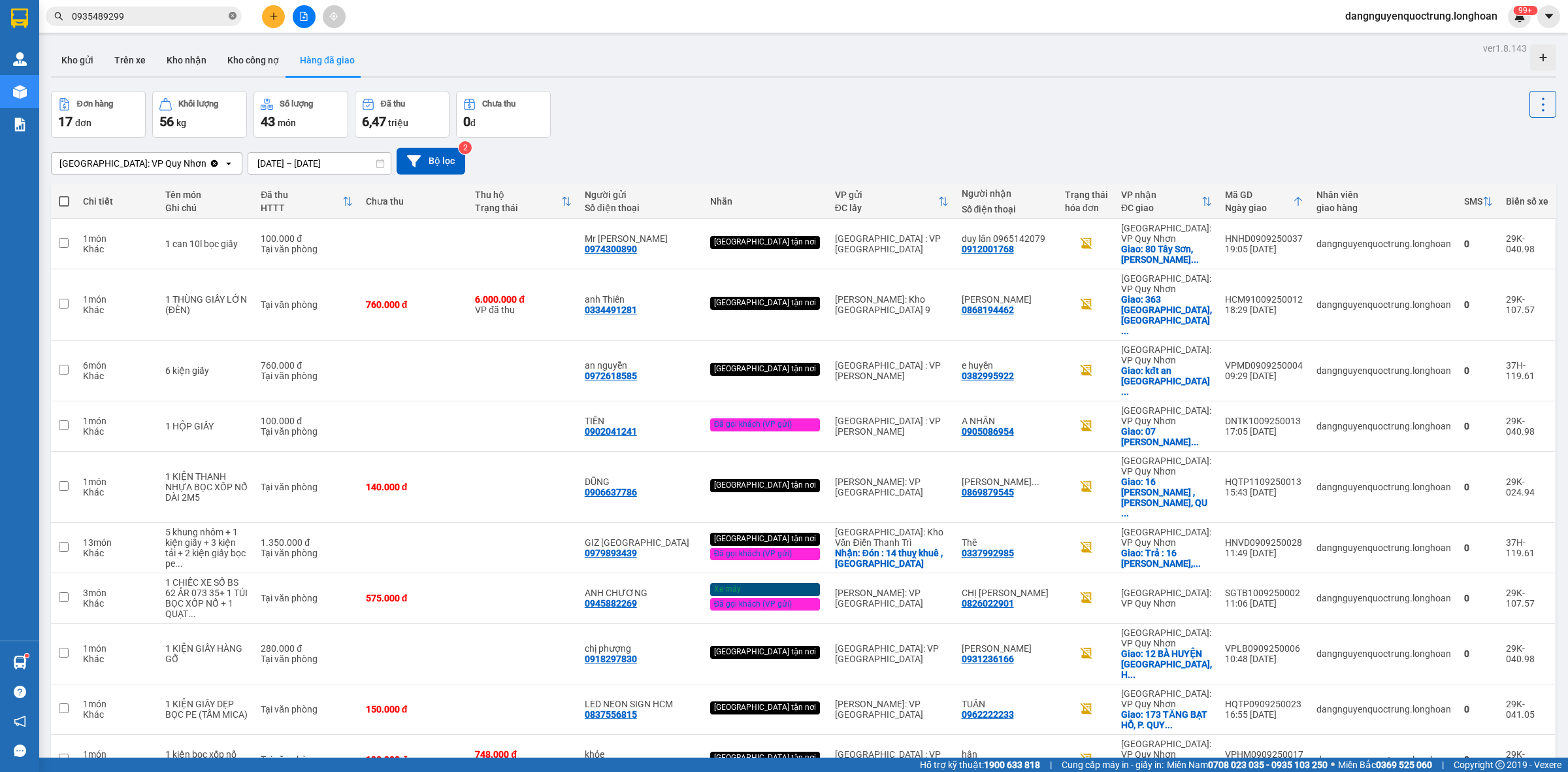
click at [235, 15] on icon "close-circle" at bounding box center [232, 16] width 8 height 8
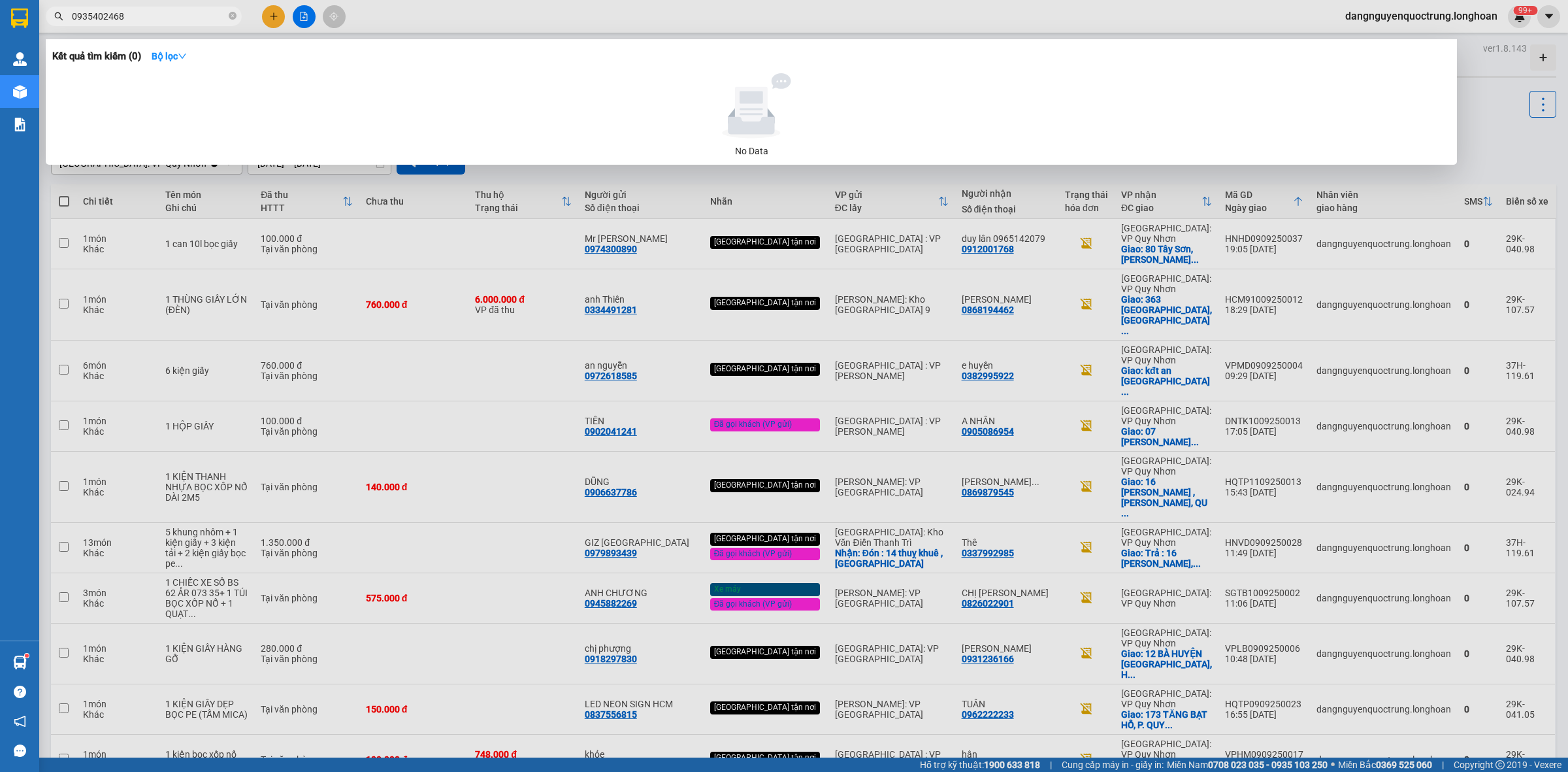
click at [84, 17] on input "0935402468" at bounding box center [149, 16] width 154 height 15
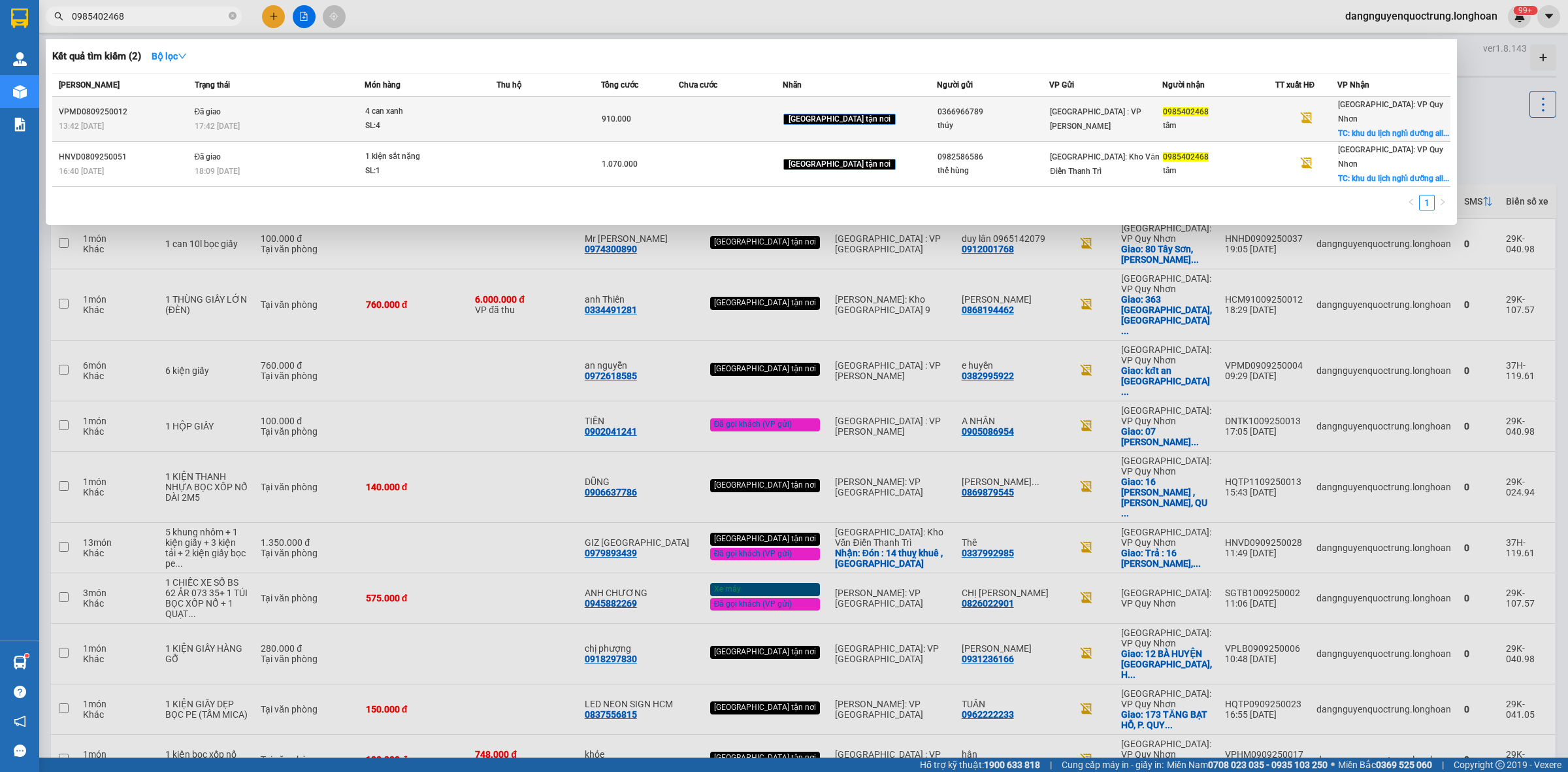
type input "0985402468"
click at [679, 117] on div "910.000" at bounding box center [640, 119] width 77 height 15
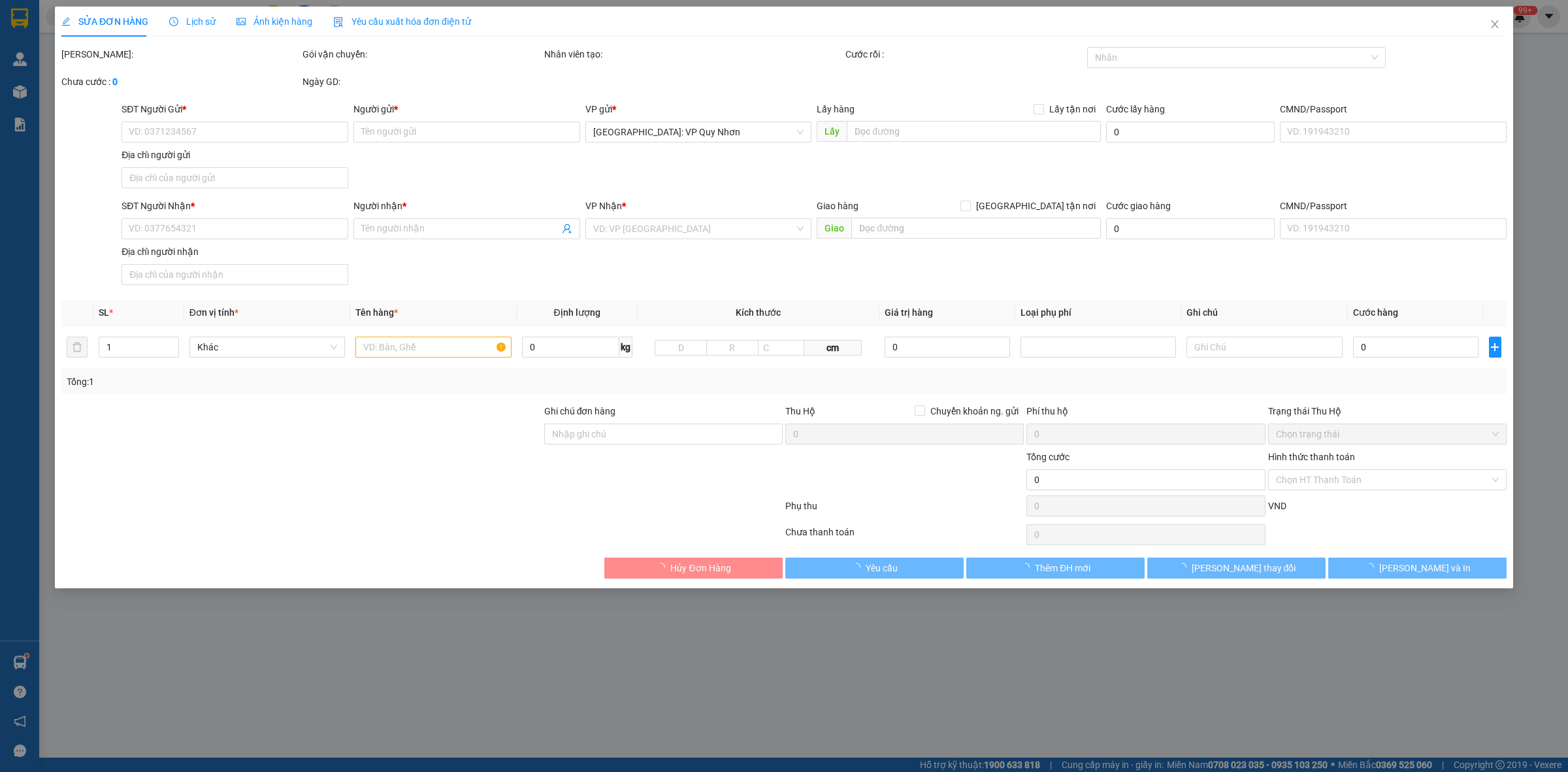
type input "0366966789"
type input "thúy"
type input "0985402468"
type input "tâm"
checkbox input "true"
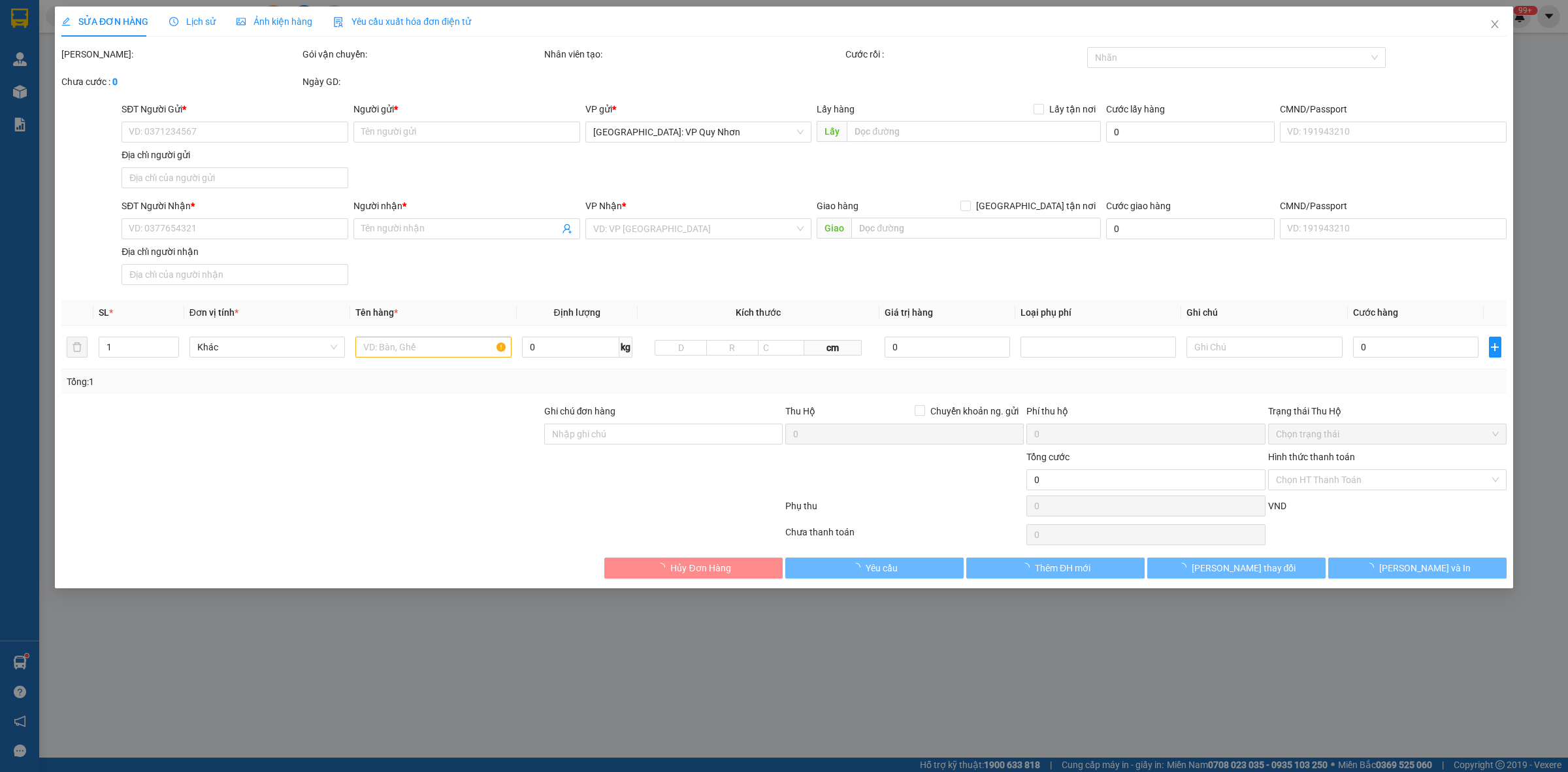
type input "khu du lịch nghỉ dưỡng allia resort xã nhơn lý tp quy nhơn"
type input "910.000"
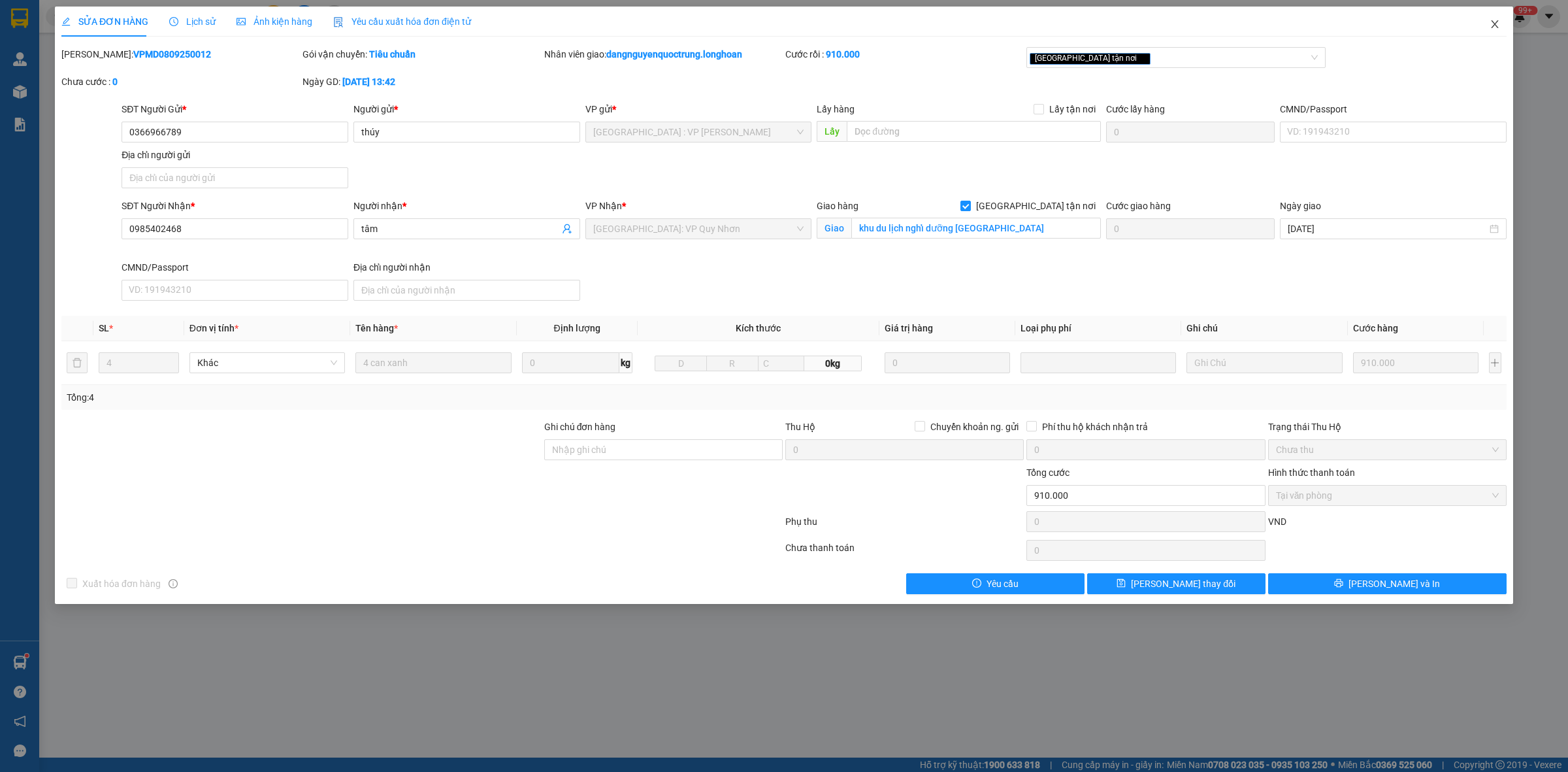
click at [1497, 24] on icon "close" at bounding box center [1495, 23] width 10 height 10
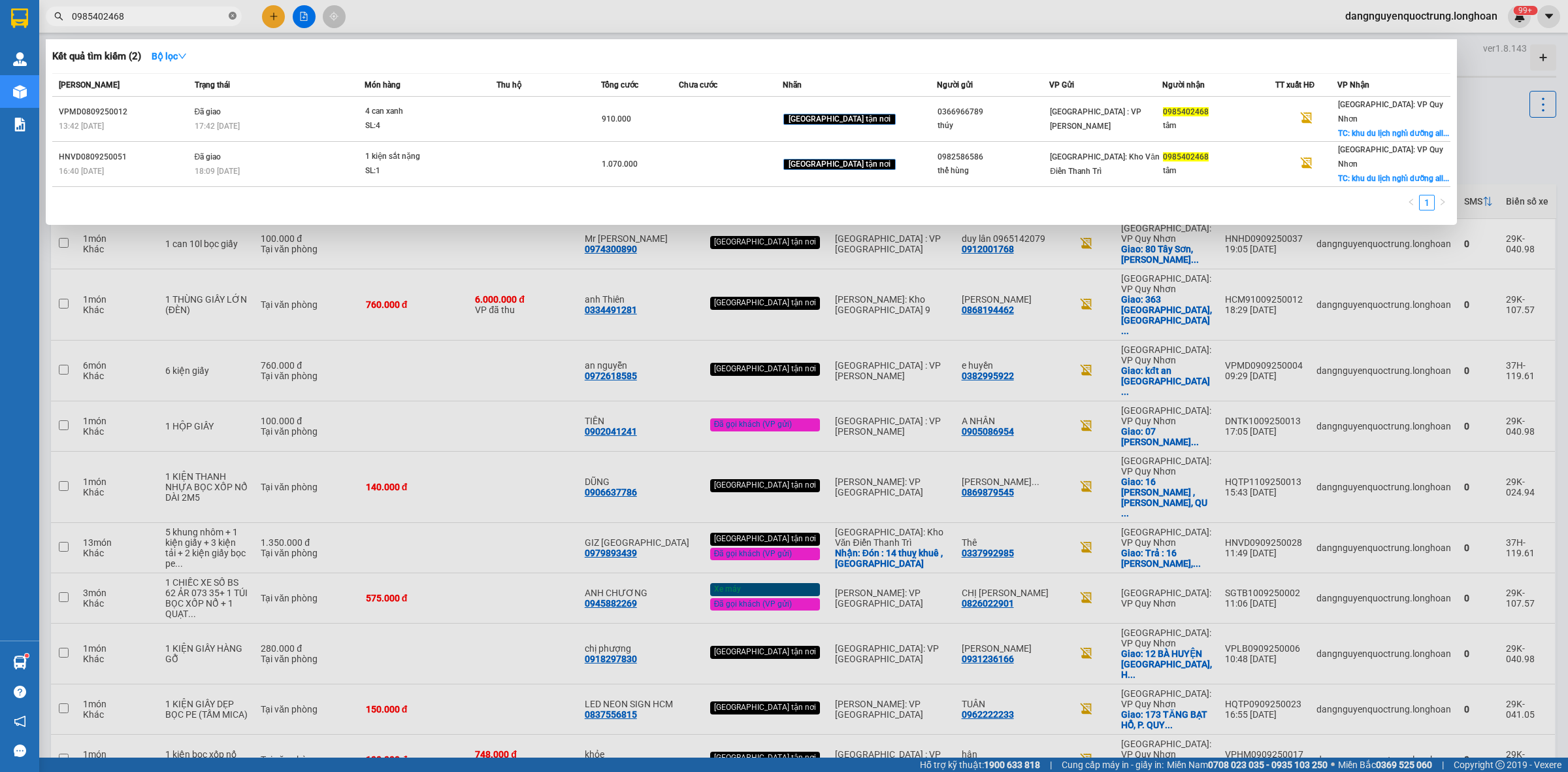
click at [235, 16] on icon "close-circle" at bounding box center [232, 16] width 8 height 8
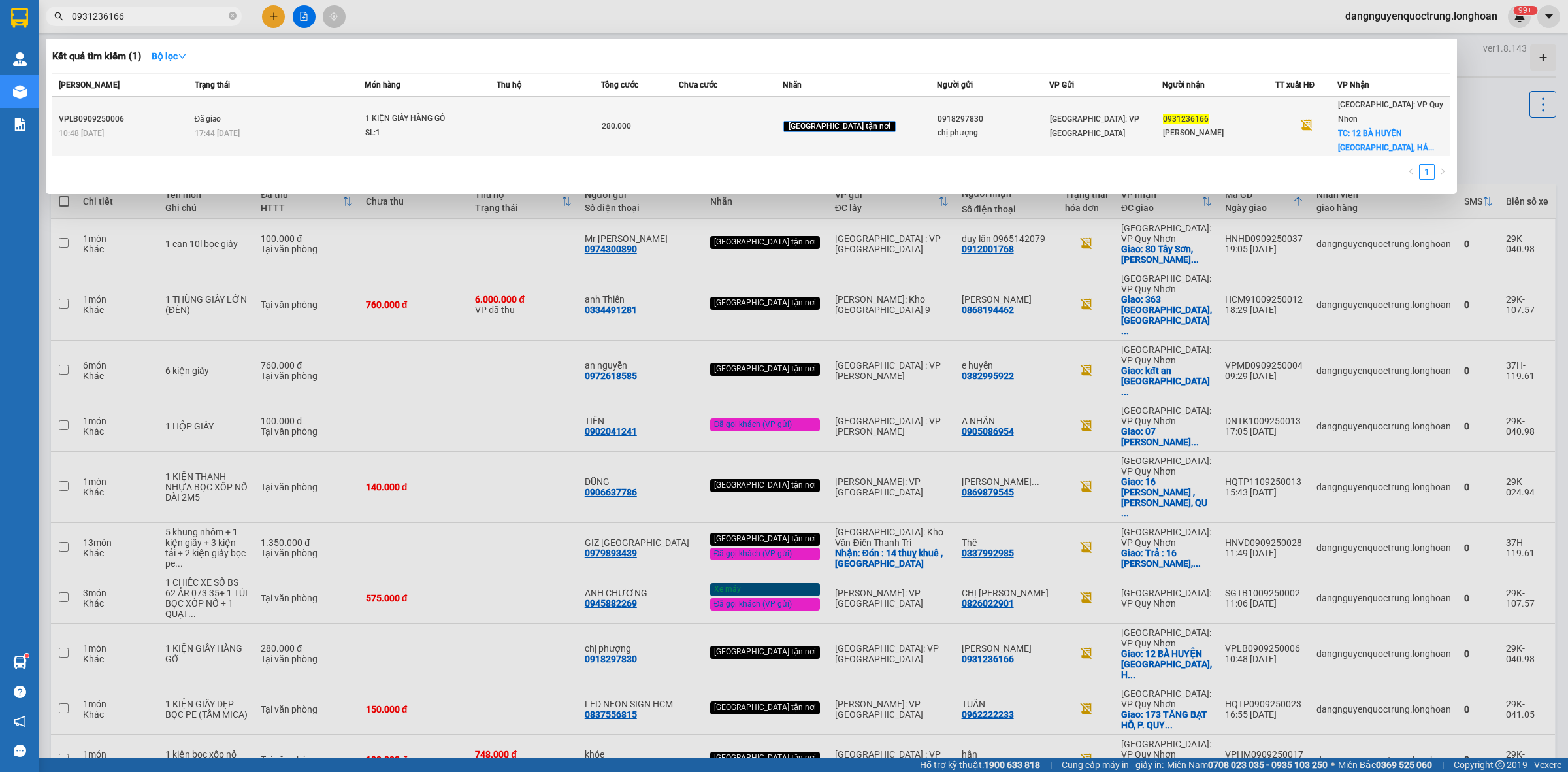
type input "0931236166"
click at [679, 120] on div "280.000" at bounding box center [640, 126] width 77 height 15
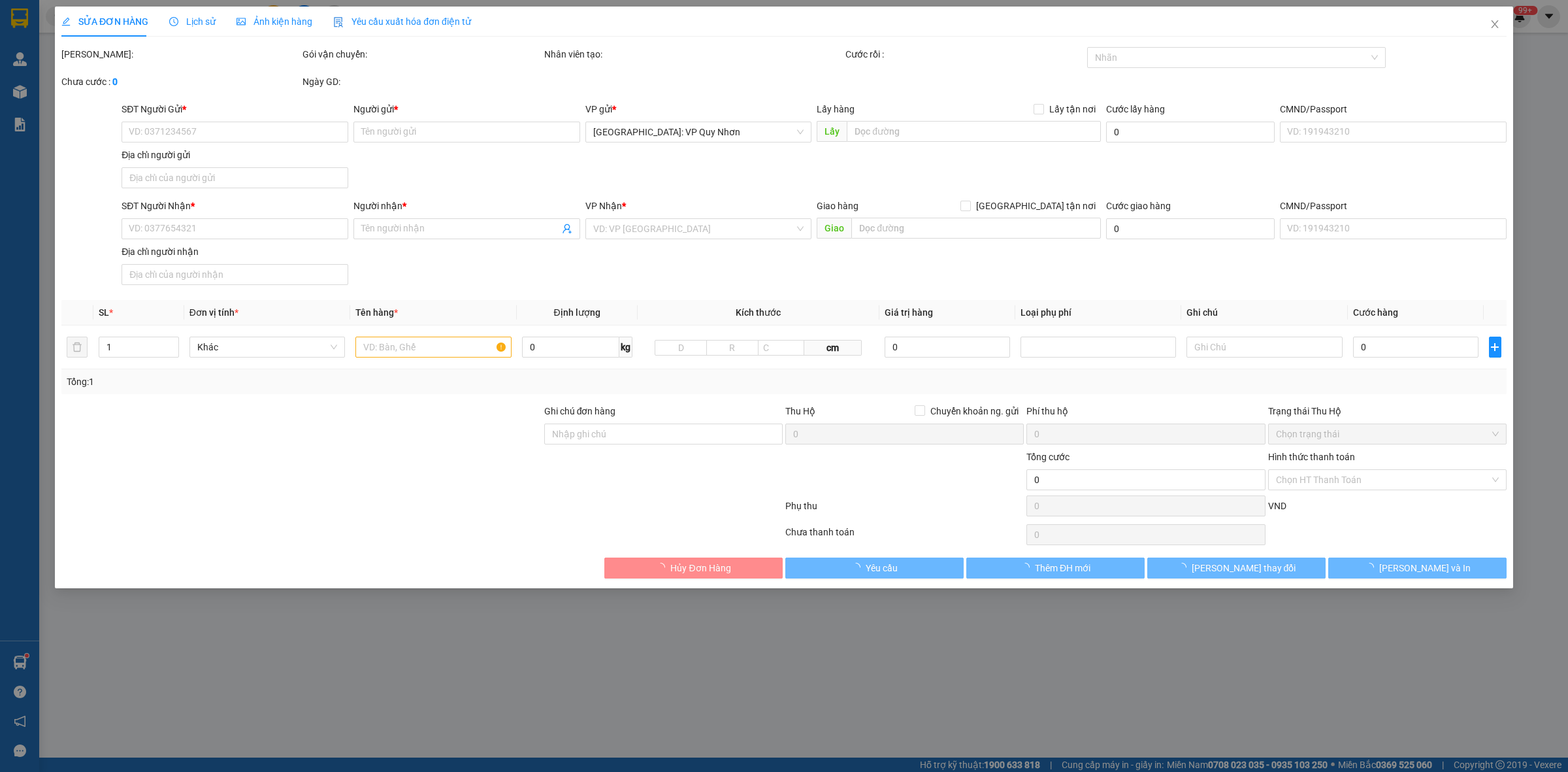
type input "0918297830"
type input "chị phượng"
type input "0931236166"
type input "ANH THANH"
checkbox input "true"
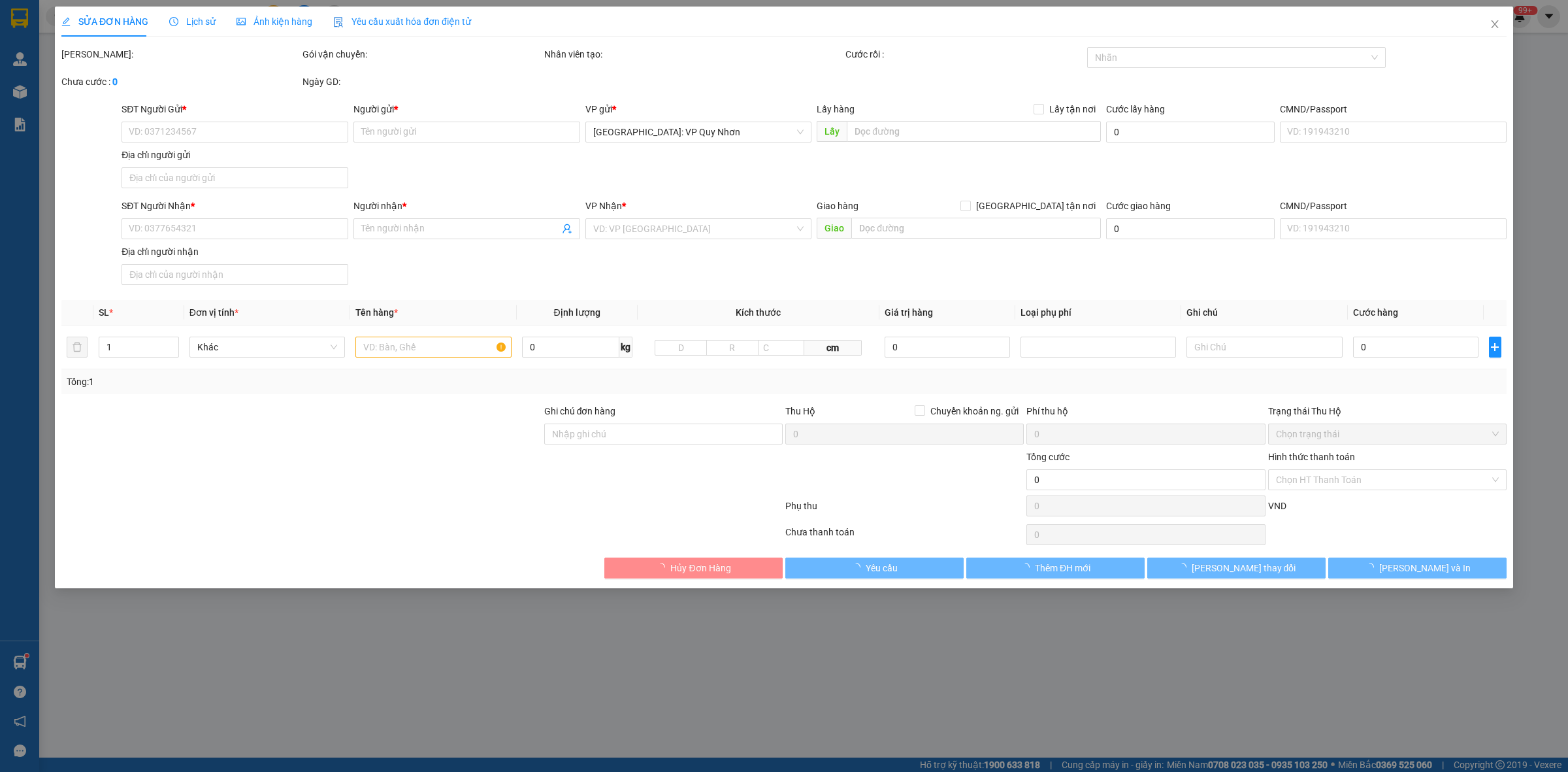
type input "12 BÀ HUYỆN THANH QUAN, HẢI CẢNG, QUY NHƠN, BÌNH ĐỊNH"
type input "280.000"
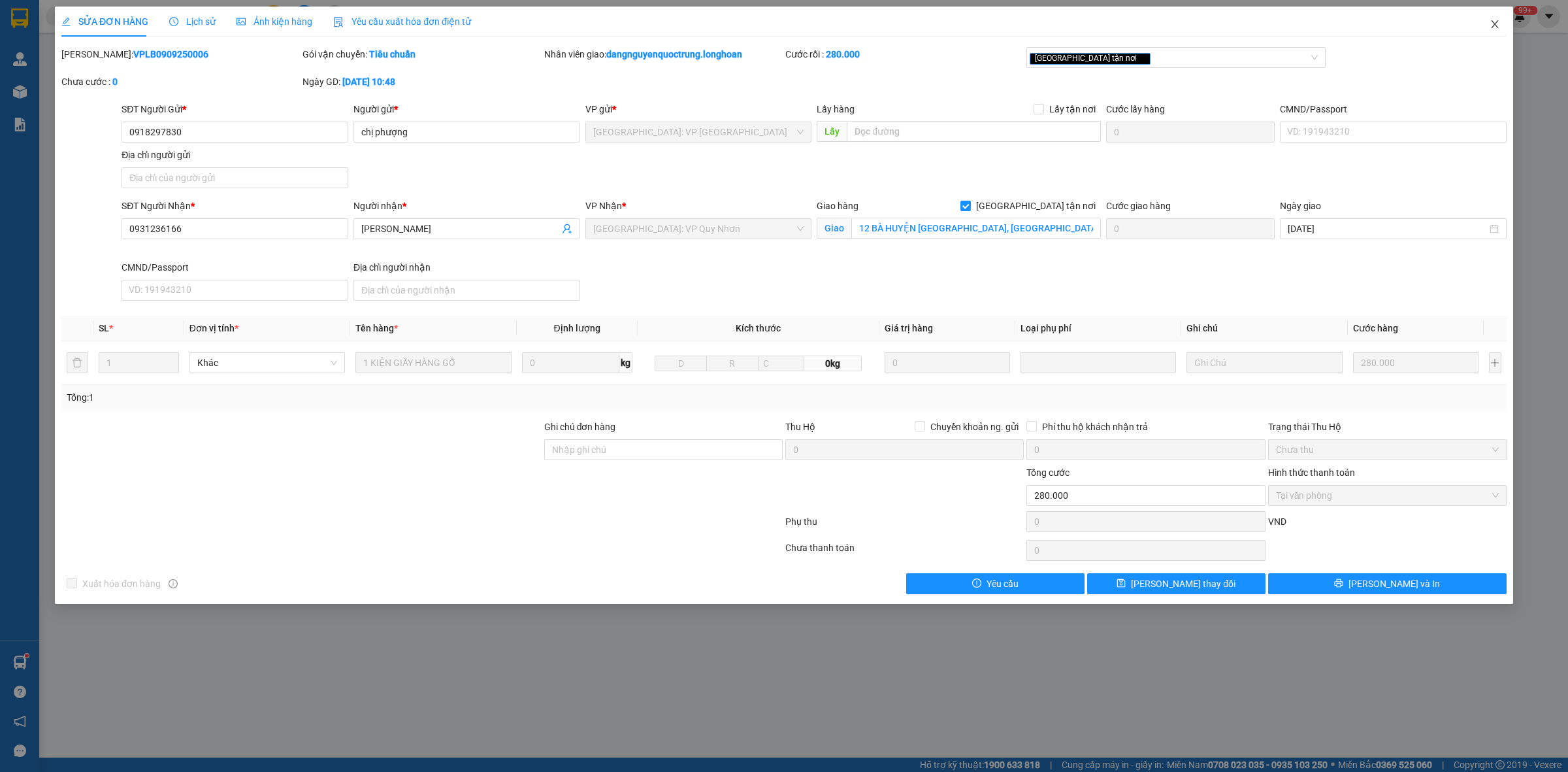
click at [1497, 26] on icon "close" at bounding box center [1494, 24] width 7 height 8
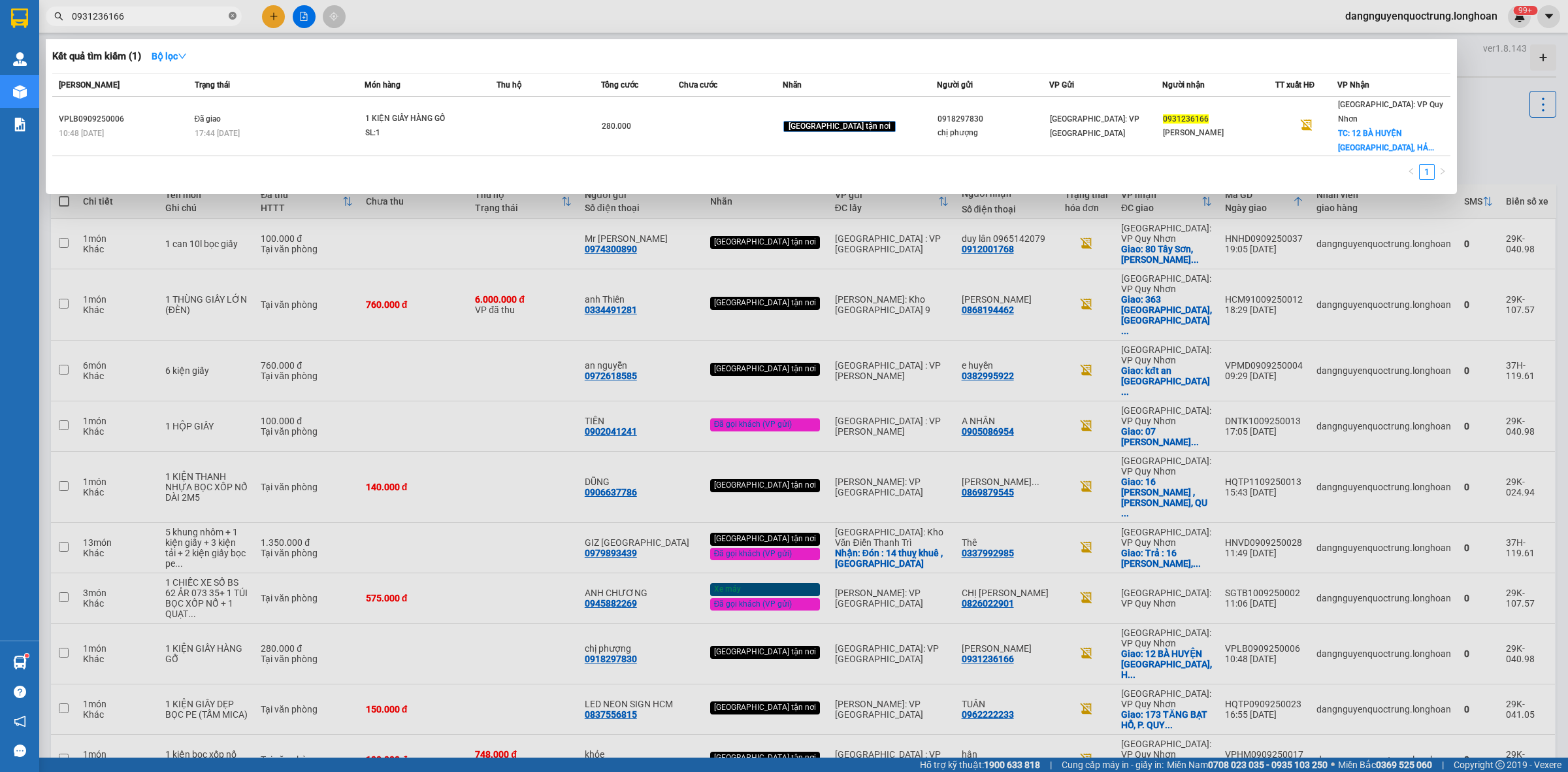
click at [235, 19] on icon "close-circle" at bounding box center [232, 16] width 8 height 8
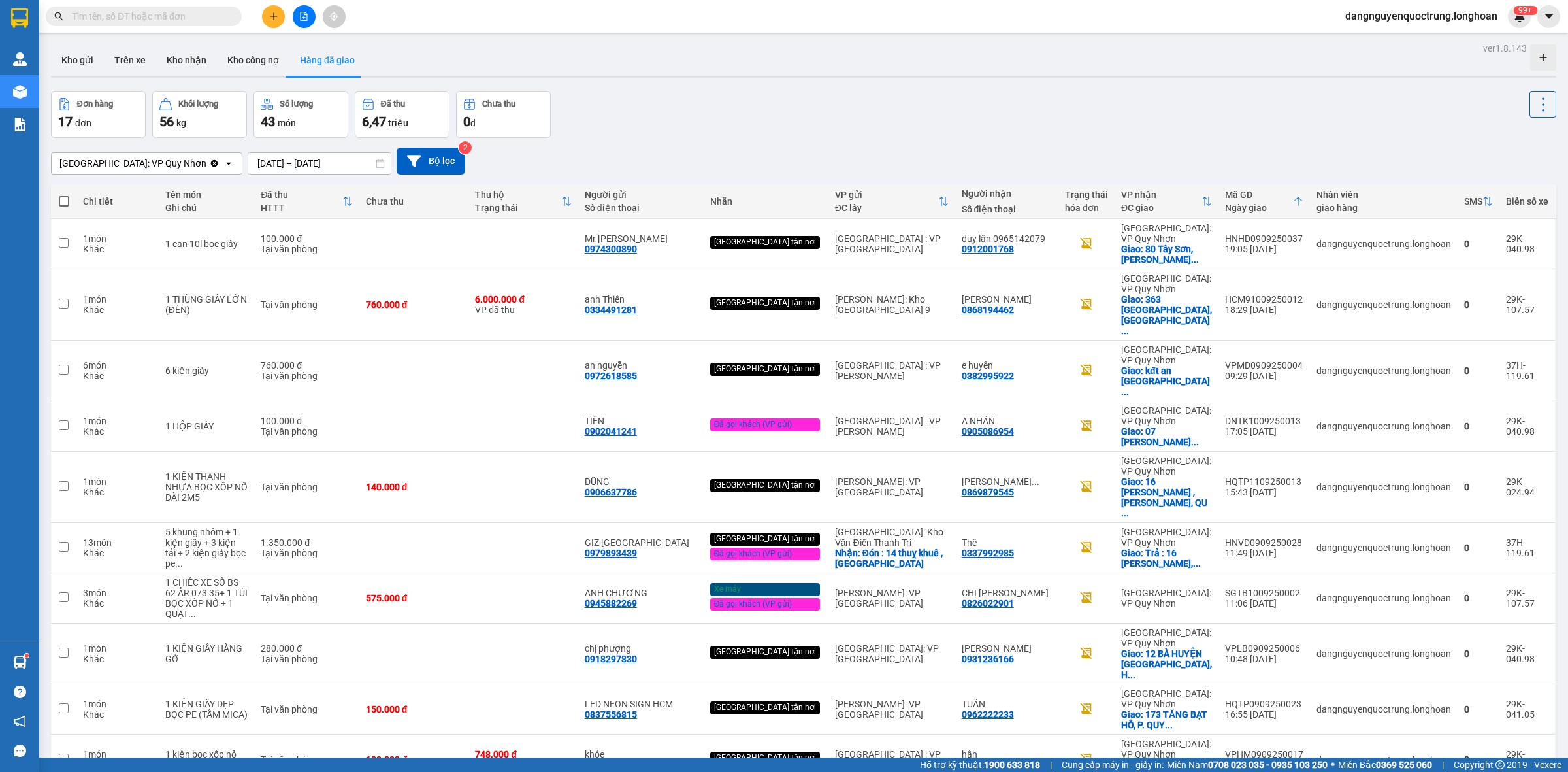
click at [204, 17] on input "text" at bounding box center [149, 16] width 154 height 15
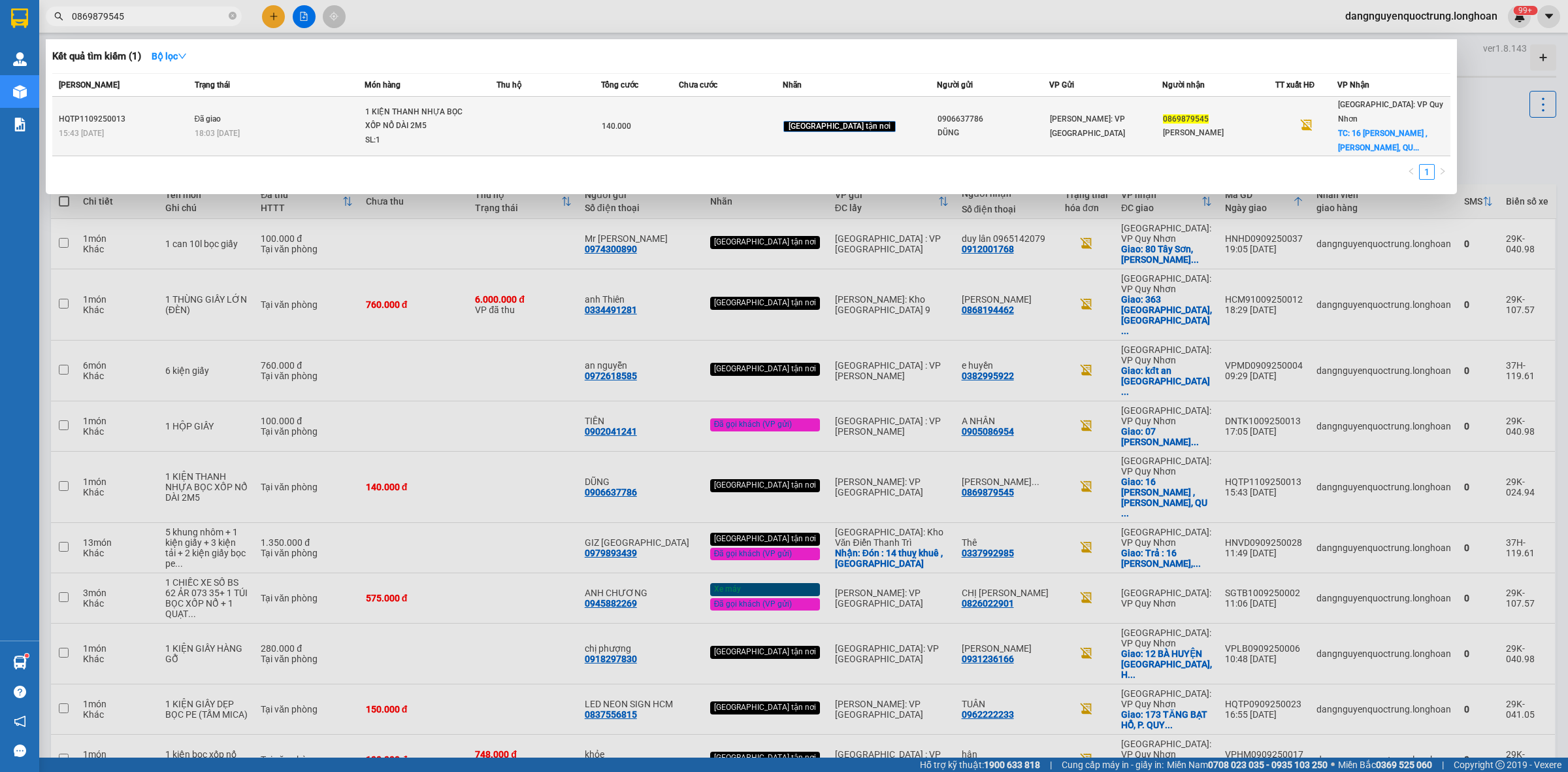
type input "0869879545"
click at [361, 126] on div "18:03 - 12/09" at bounding box center [280, 133] width 170 height 15
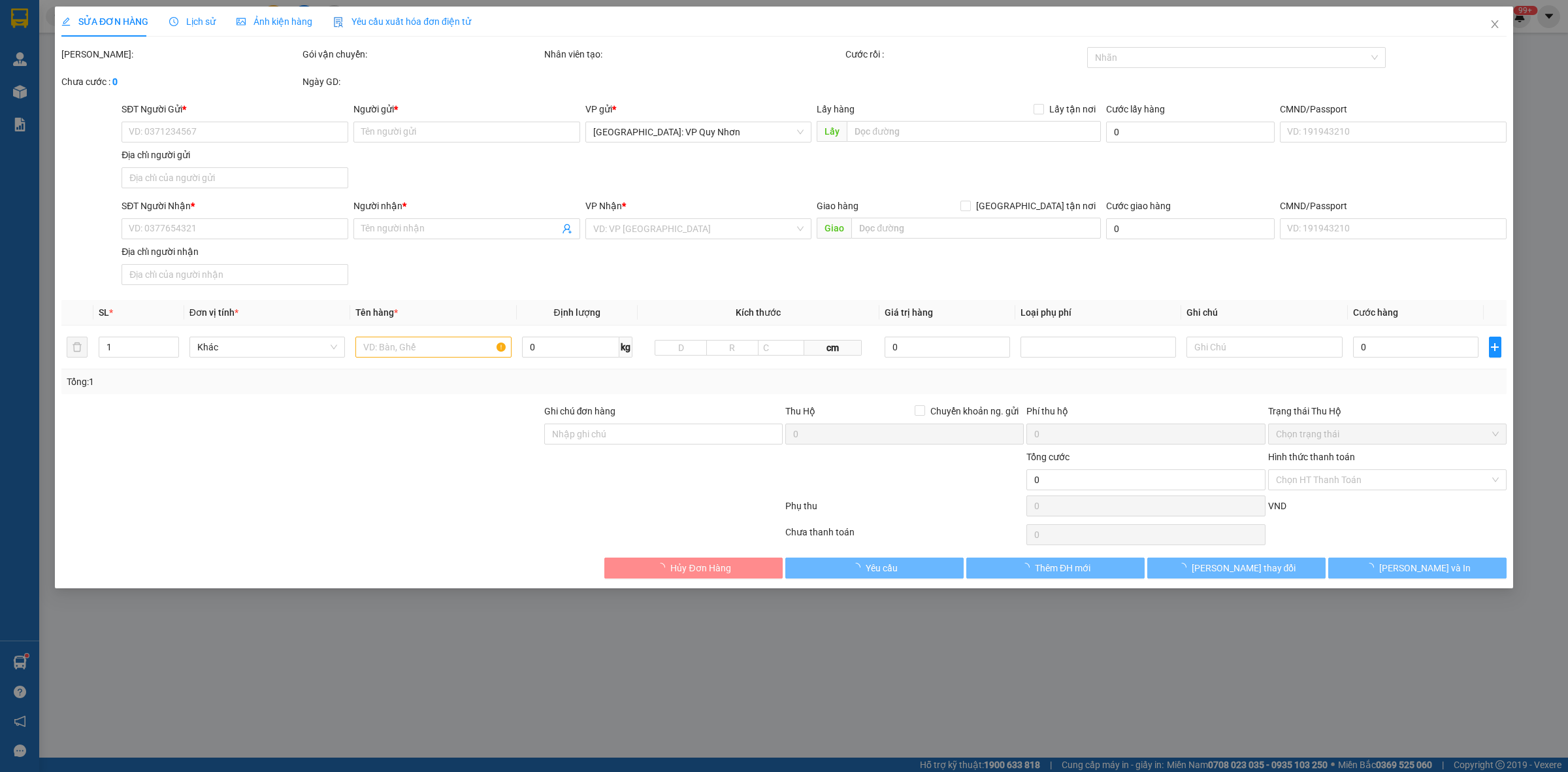
type input "0906637786"
type input "DŨNG"
type input "0869879545"
type input "TRẦN THỊ NGỌC LINH"
checkbox input "true"
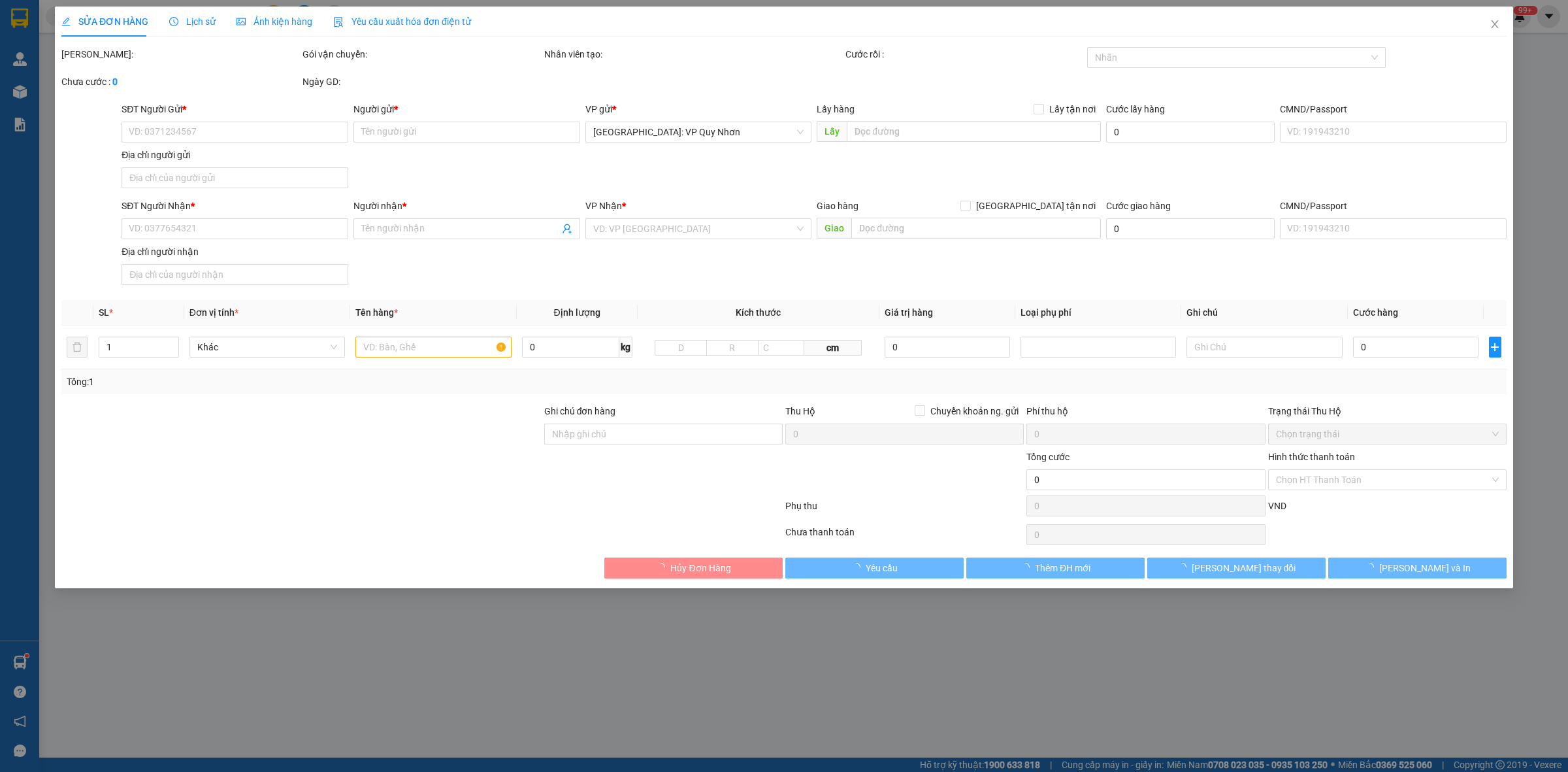
type input "16 NGUYỄN HUỆ ,THỊ NẠI, QUY NHƠN, BÌNH ĐỊNH"
type input "140.000"
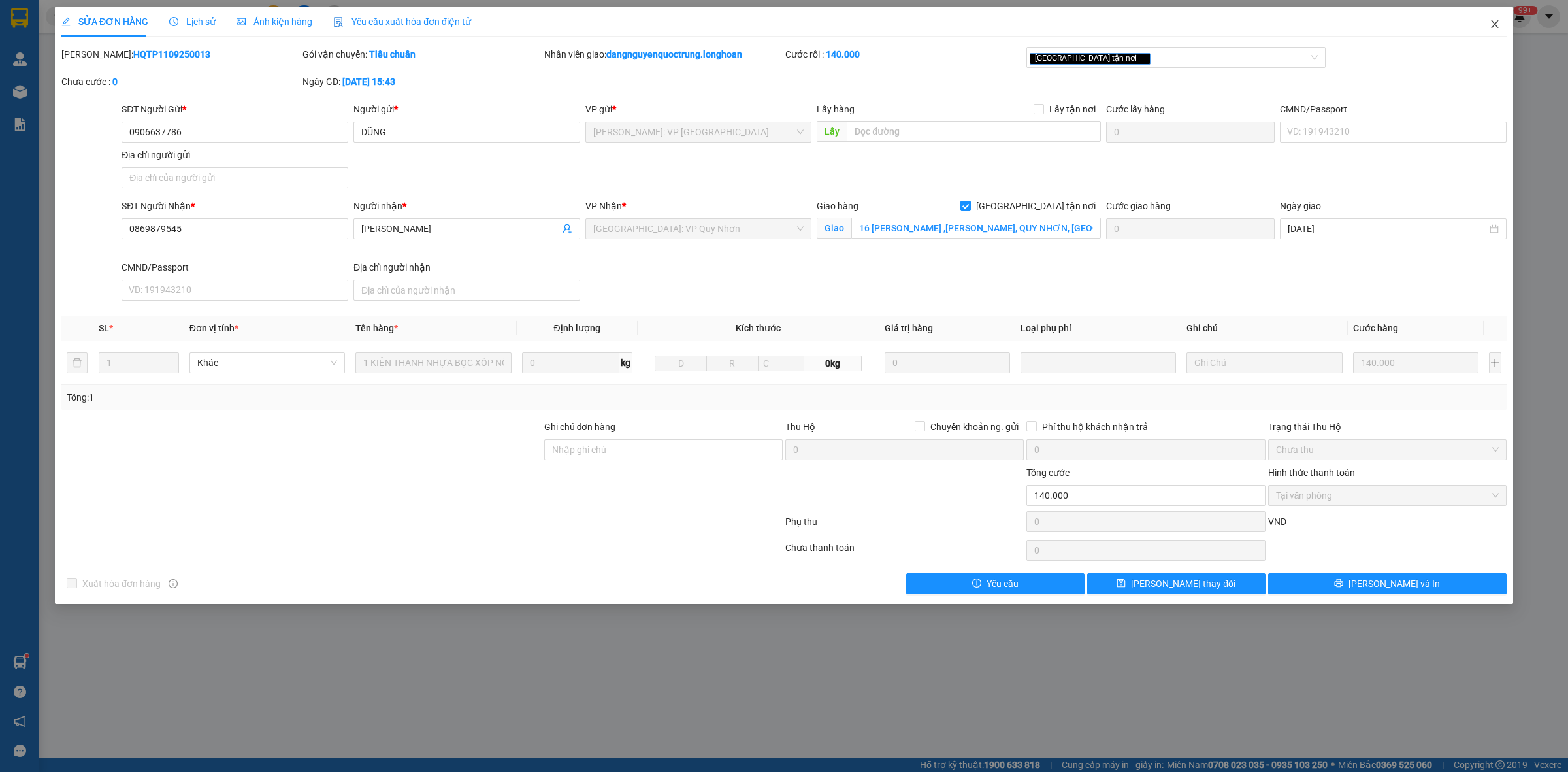
click at [1500, 26] on icon "close" at bounding box center [1495, 23] width 10 height 10
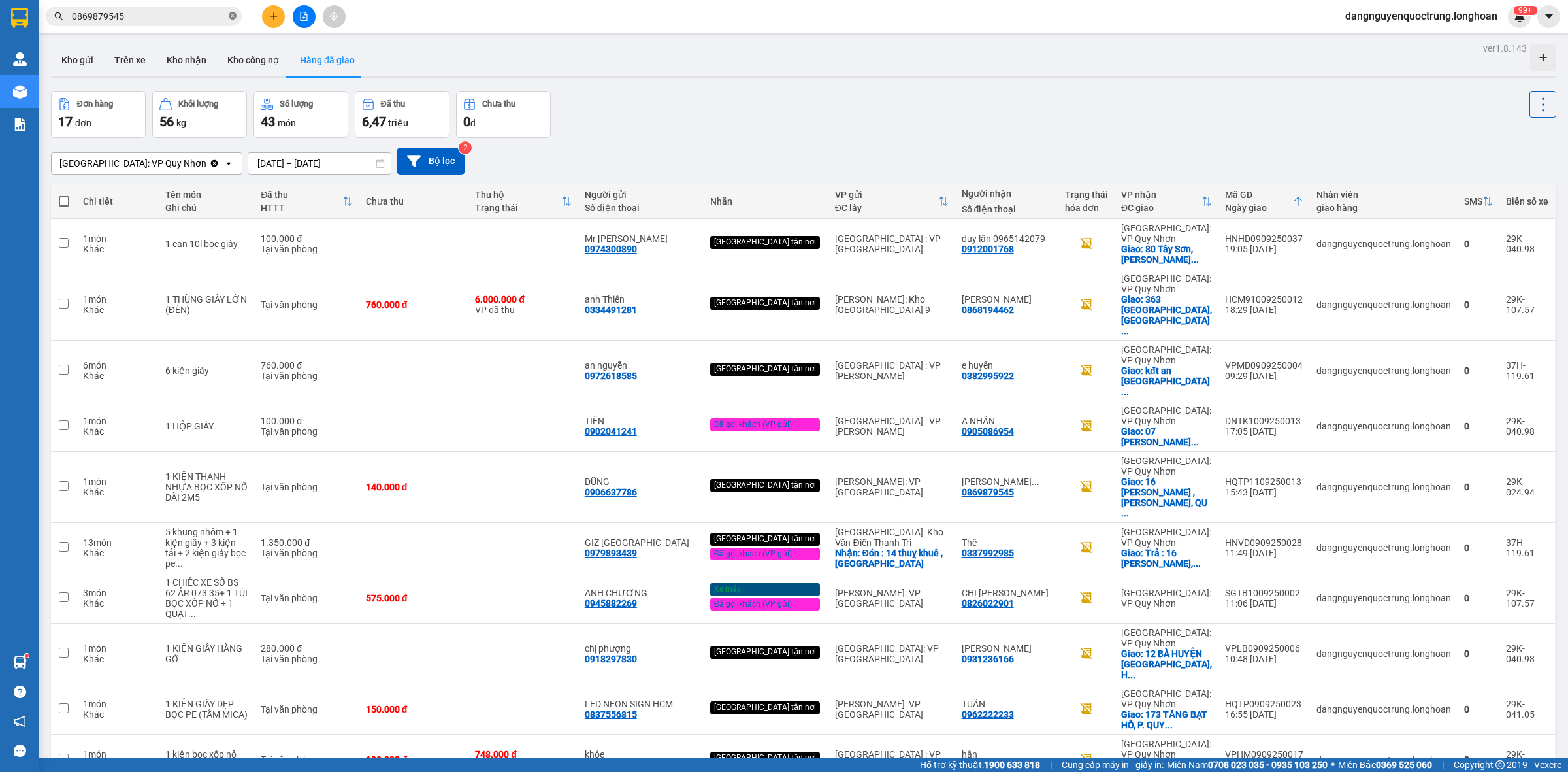
click at [233, 18] on icon "close-circle" at bounding box center [232, 16] width 8 height 8
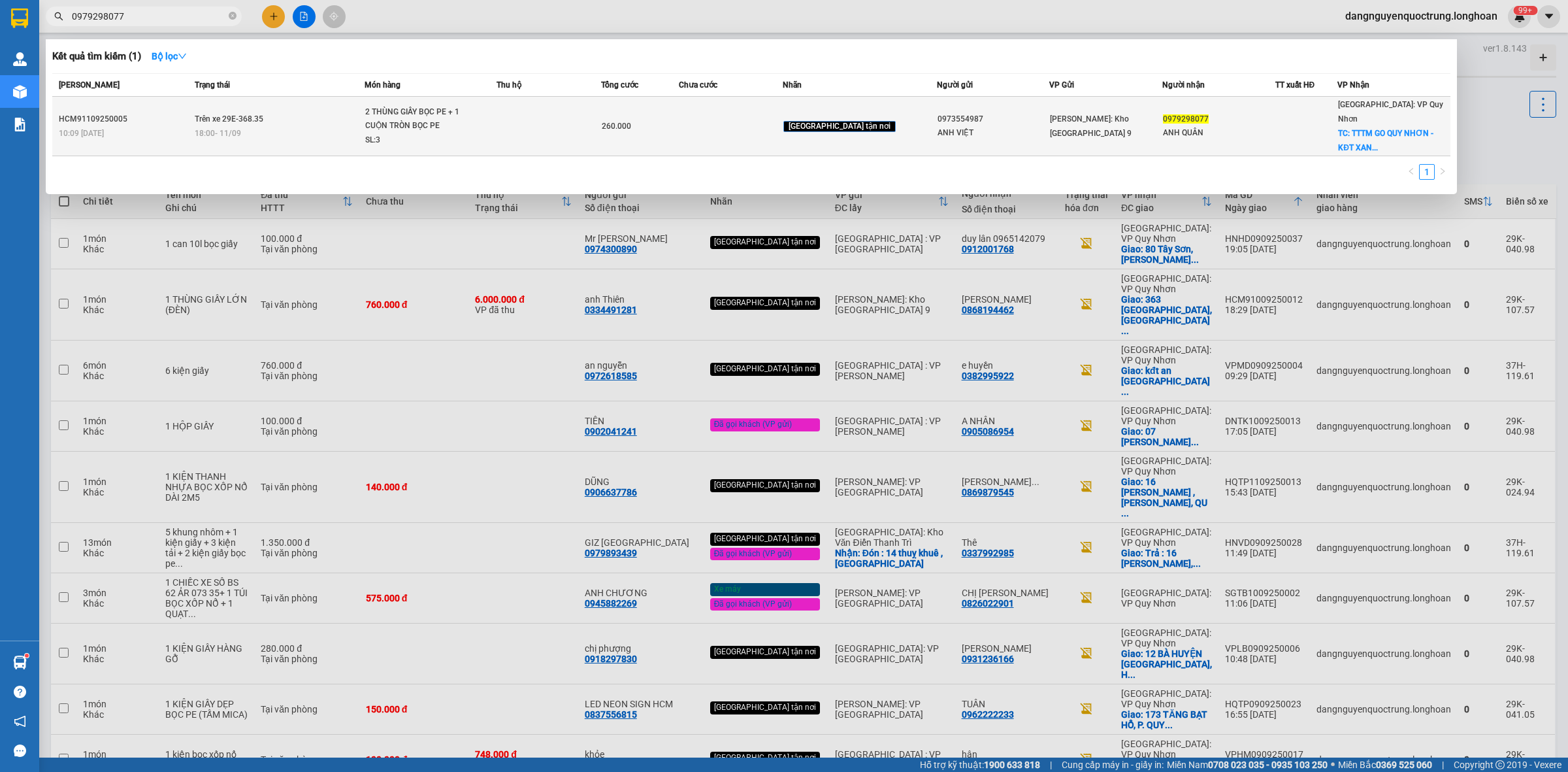
type input "0979298077"
click at [409, 109] on div "2 THÙNG GIẤY BỌC PE + 1 CUỘN TRÒN BỌC PE" at bounding box center [414, 119] width 98 height 28
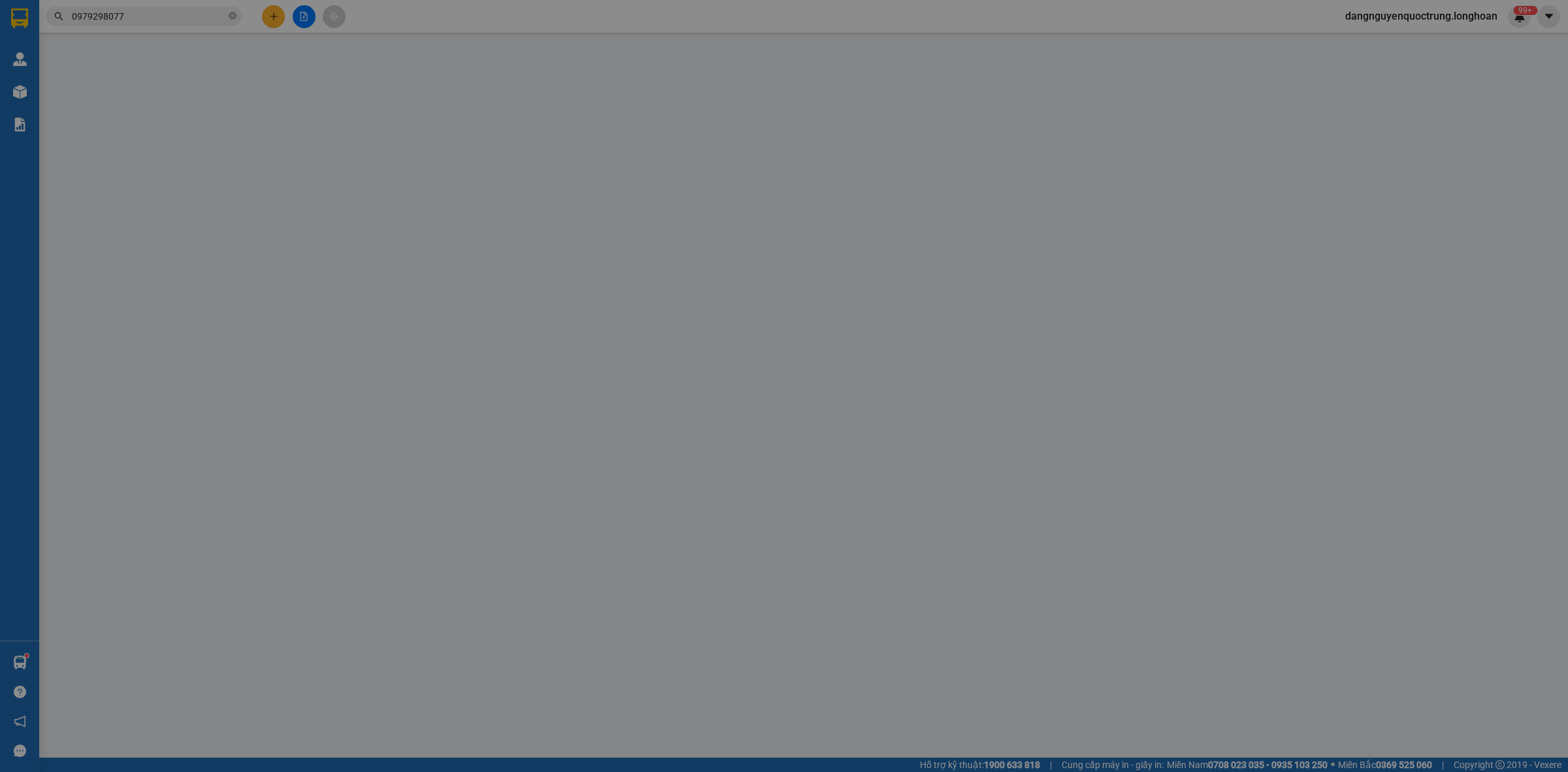
type input "0973554987"
type input "ANH VIỆT"
type input "0979298077"
type input "ANH QUÂN"
checkbox input "true"
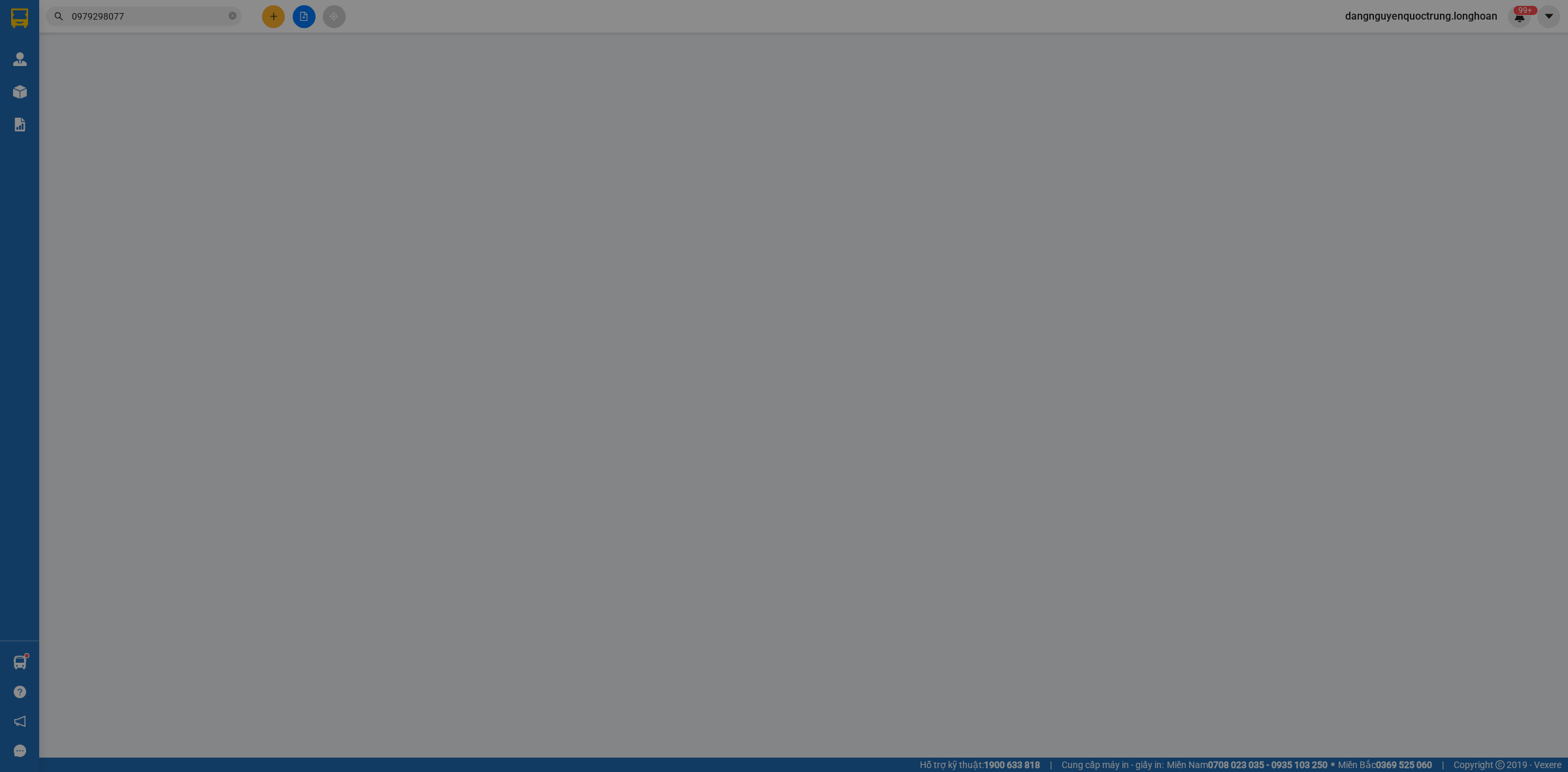
type input "TTTM GO QUY NHƠN - KĐT XANH VŨNG CHUA - F.GHỀNH RÁNG - TP.QUY NHƠN - BÌNH ĐỊNH"
type input "VẬN CHUYỂN NHẸ TAY - HƯ VỠ KHÔNG ĐỀN"
type input "260.000"
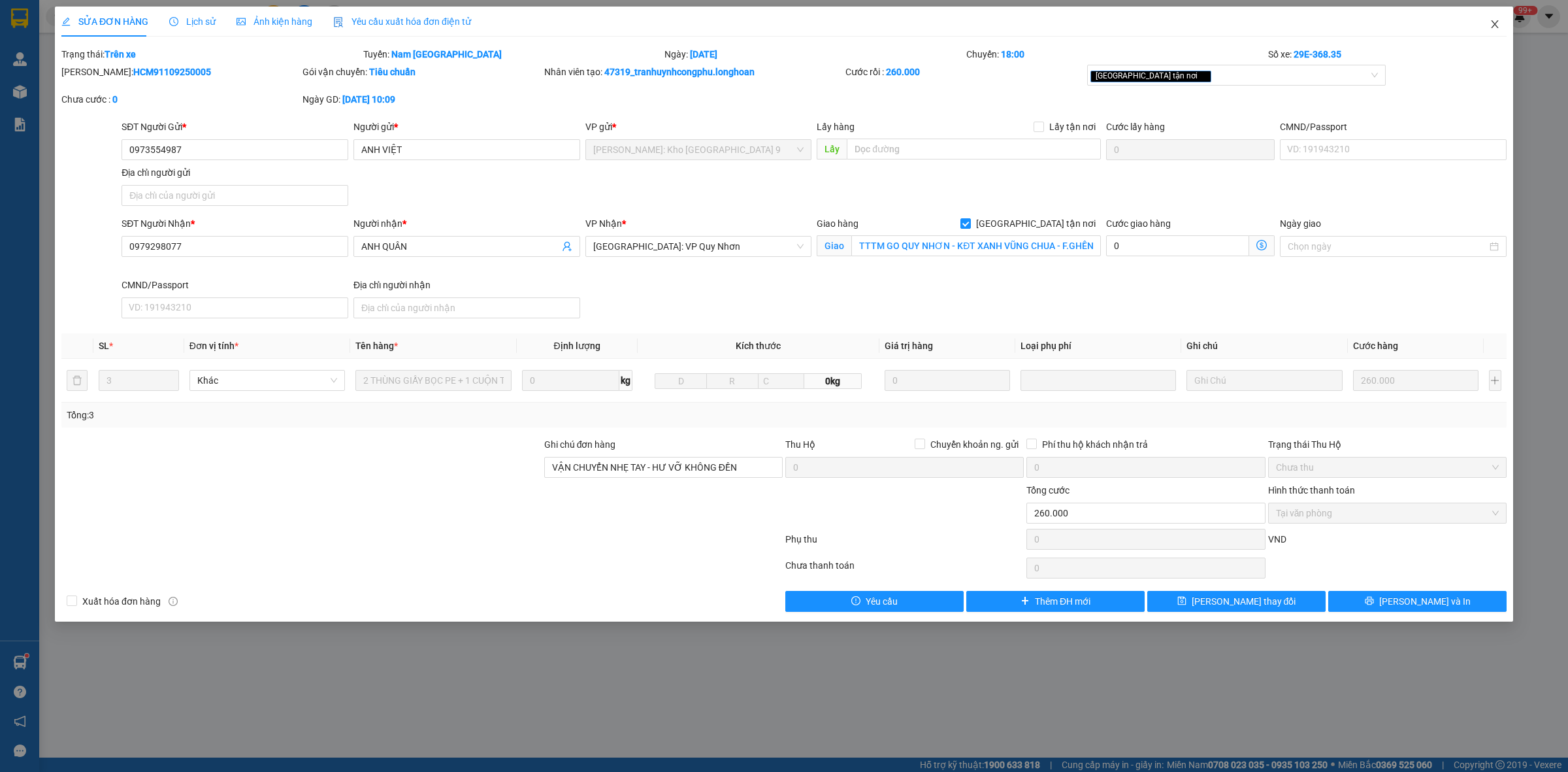
click at [1502, 23] on span "Close" at bounding box center [1495, 24] width 37 height 37
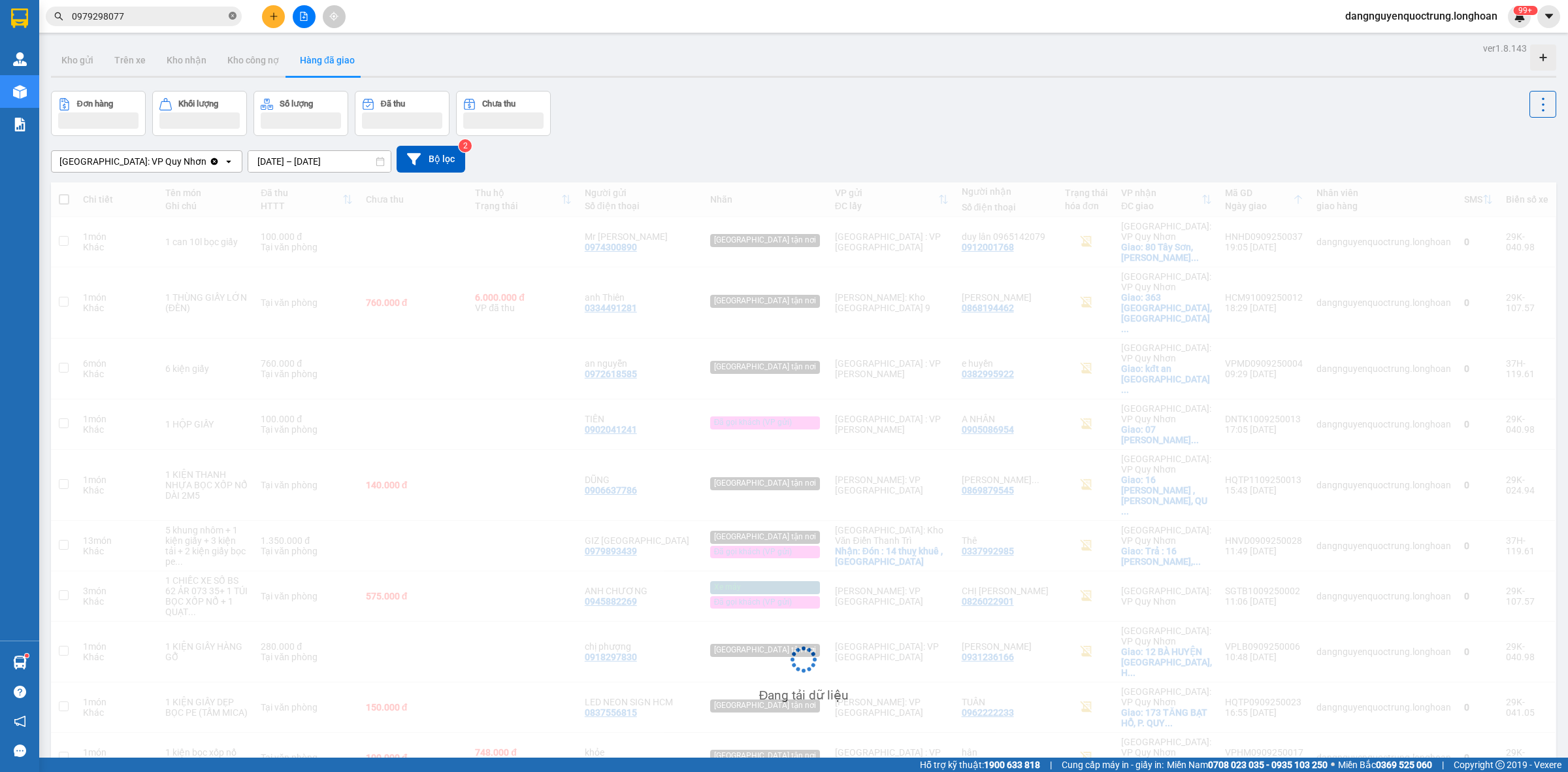
click at [229, 20] on span at bounding box center [232, 16] width 8 height 12
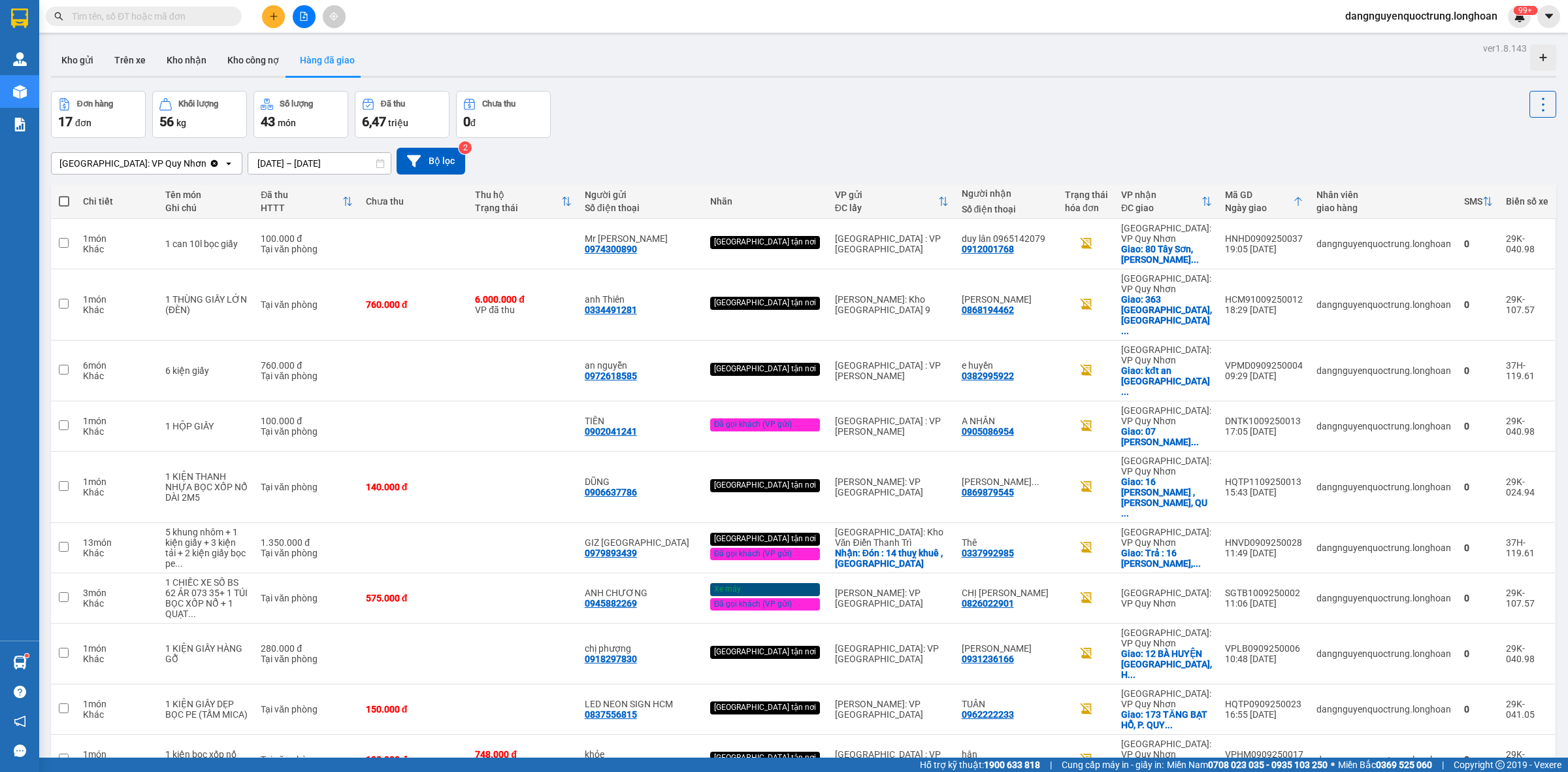
click at [216, 18] on input "text" at bounding box center [149, 16] width 154 height 15
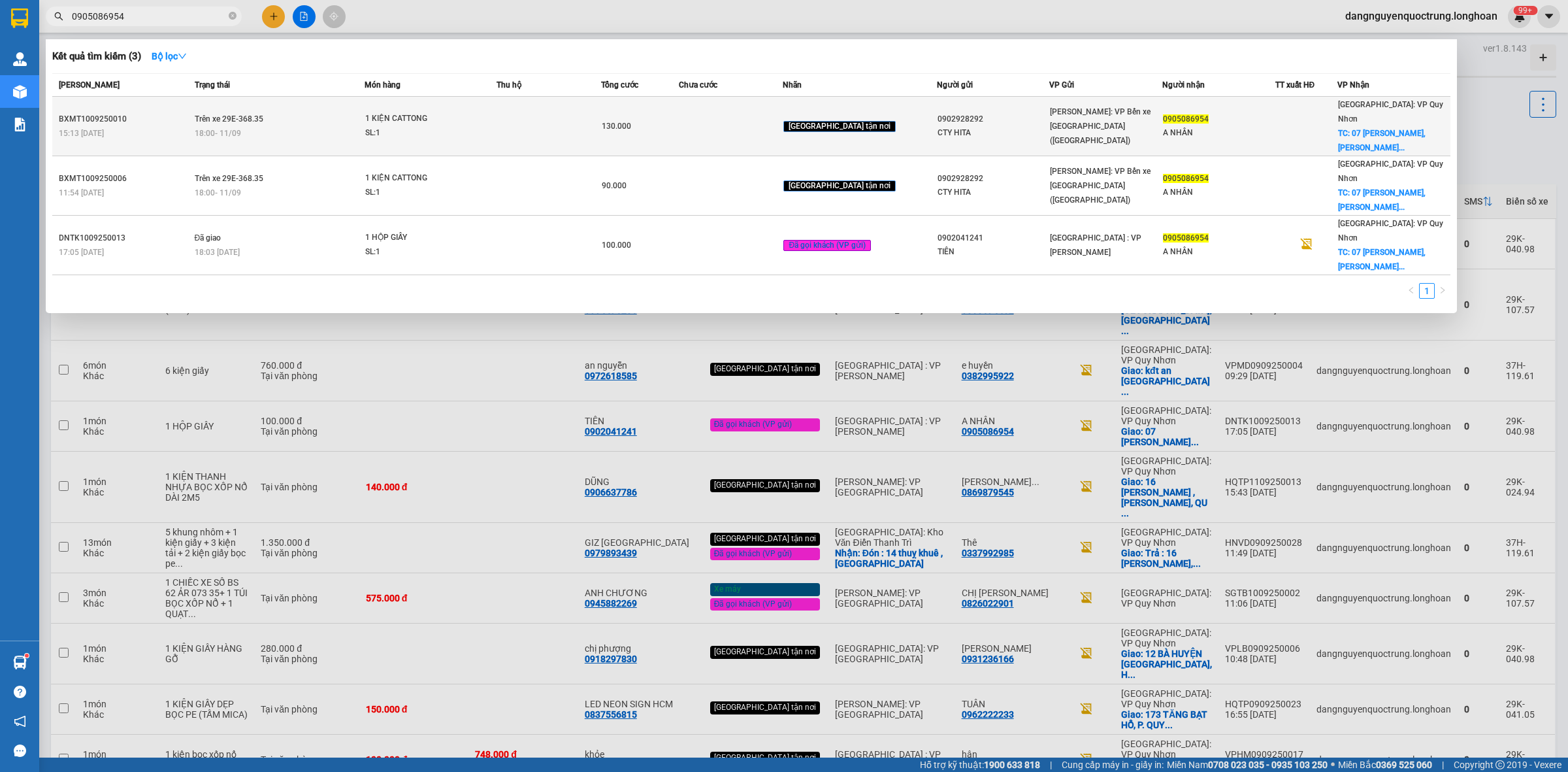
type input "0905086954"
click at [615, 100] on td "130.000" at bounding box center [640, 126] width 78 height 60
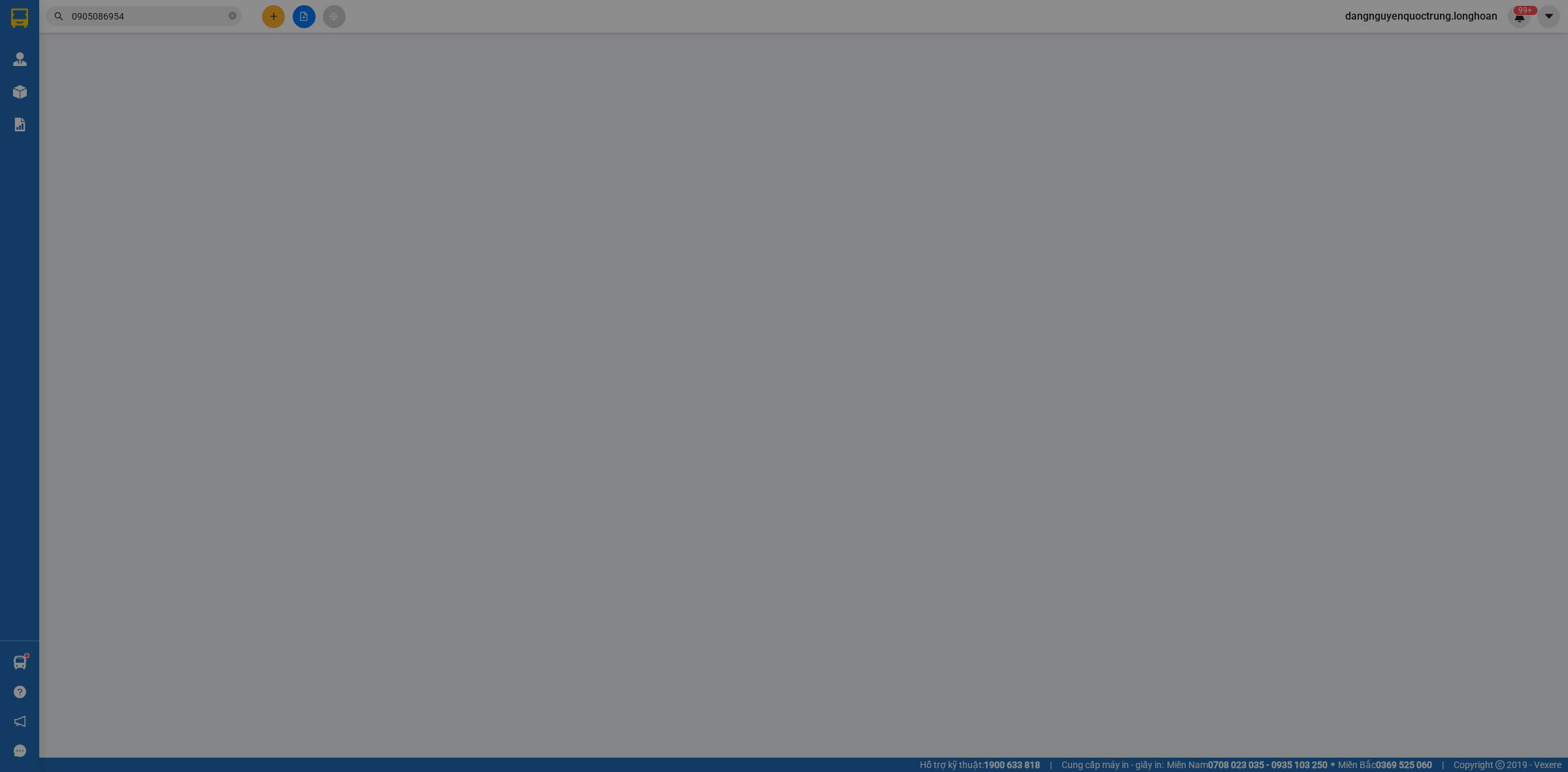
type input "0902928292"
type input "CTY HITA"
type input "0905086954"
type input "A NHÂN"
checkbox input "true"
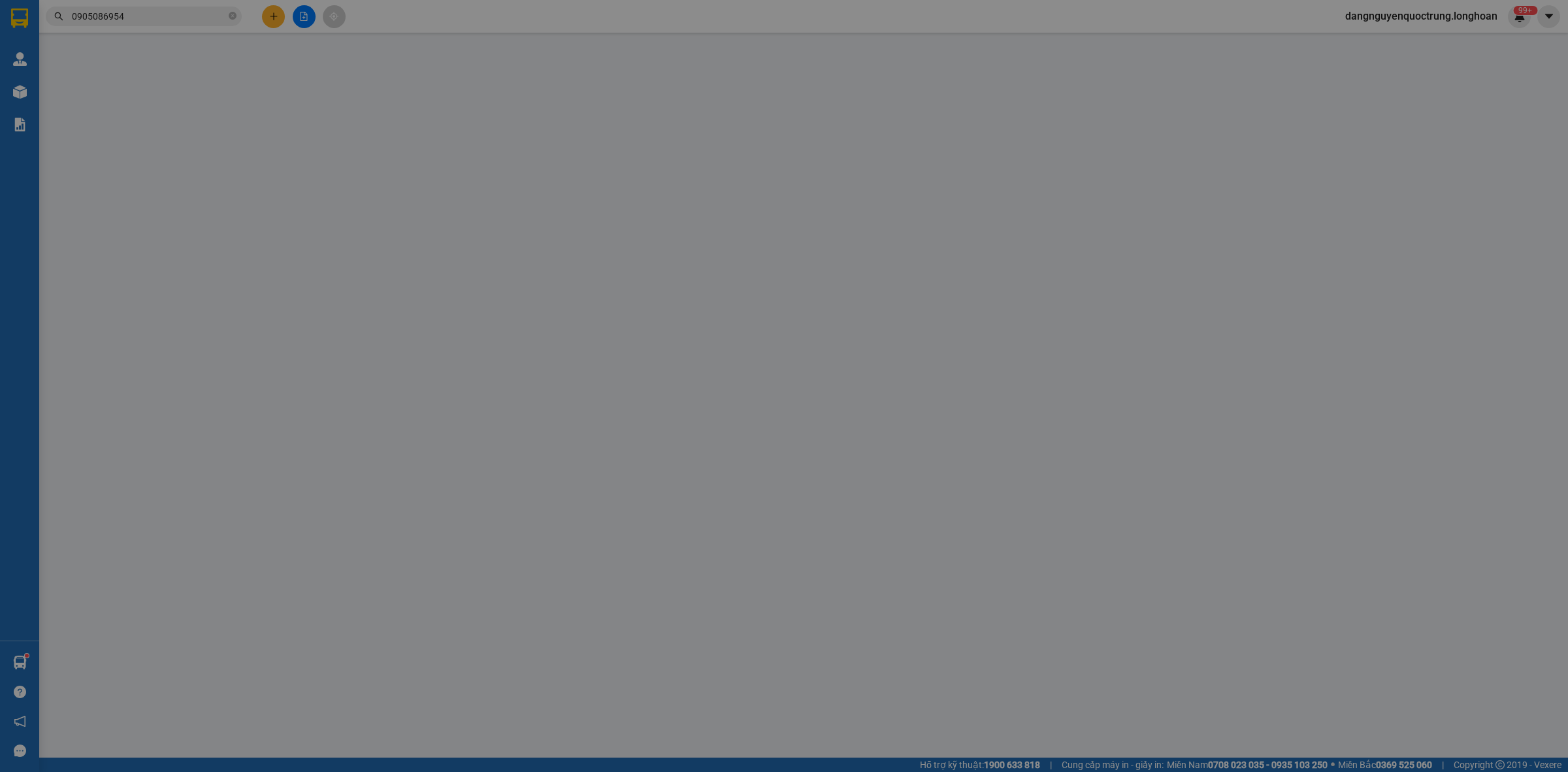
type input "07 TRẦN ANH TÔNG,NGUYỄN VĂN CỪ,TP QUY NHƠN"
type input "130.000"
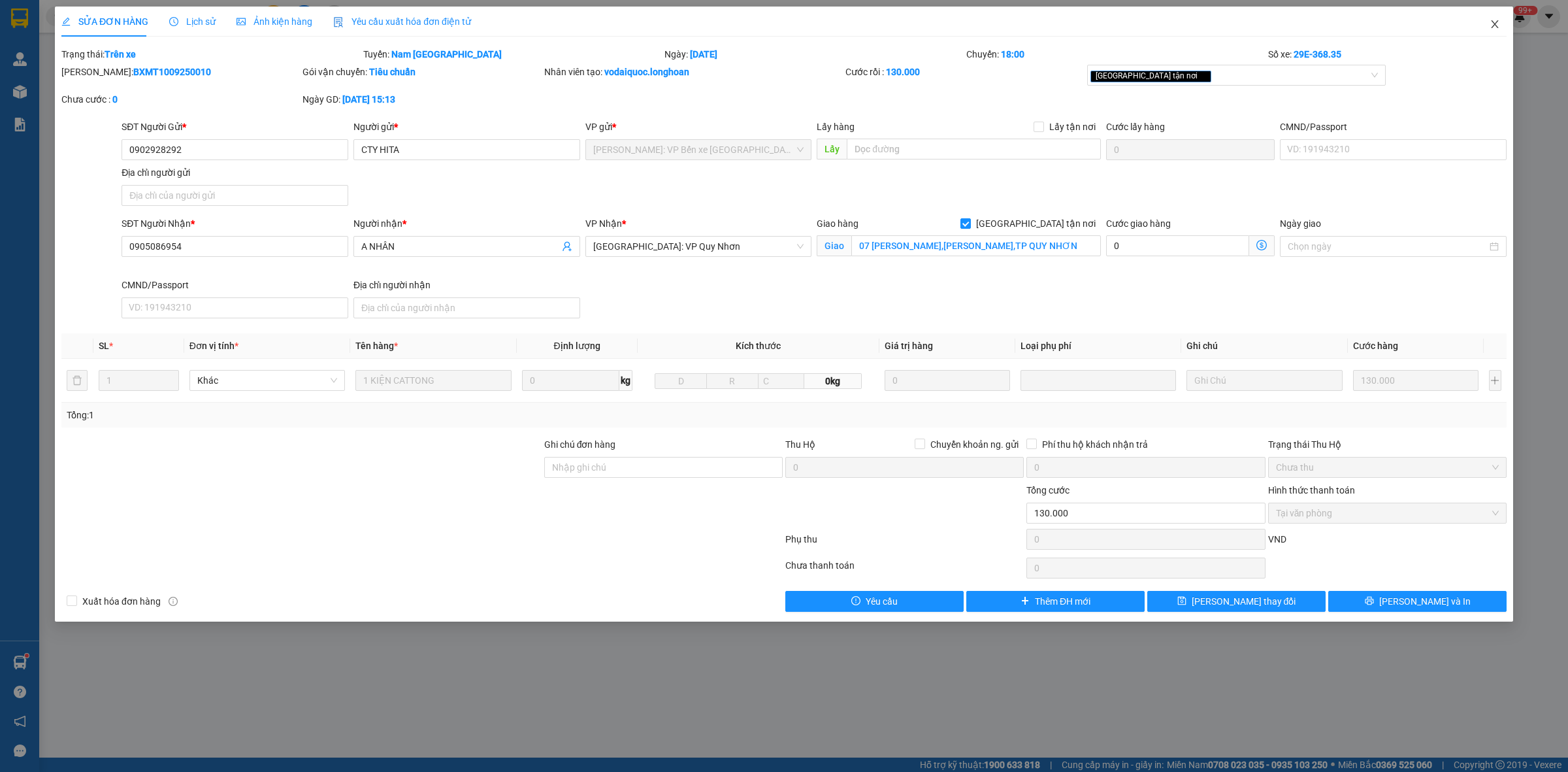
click at [1497, 25] on icon "close" at bounding box center [1495, 23] width 10 height 10
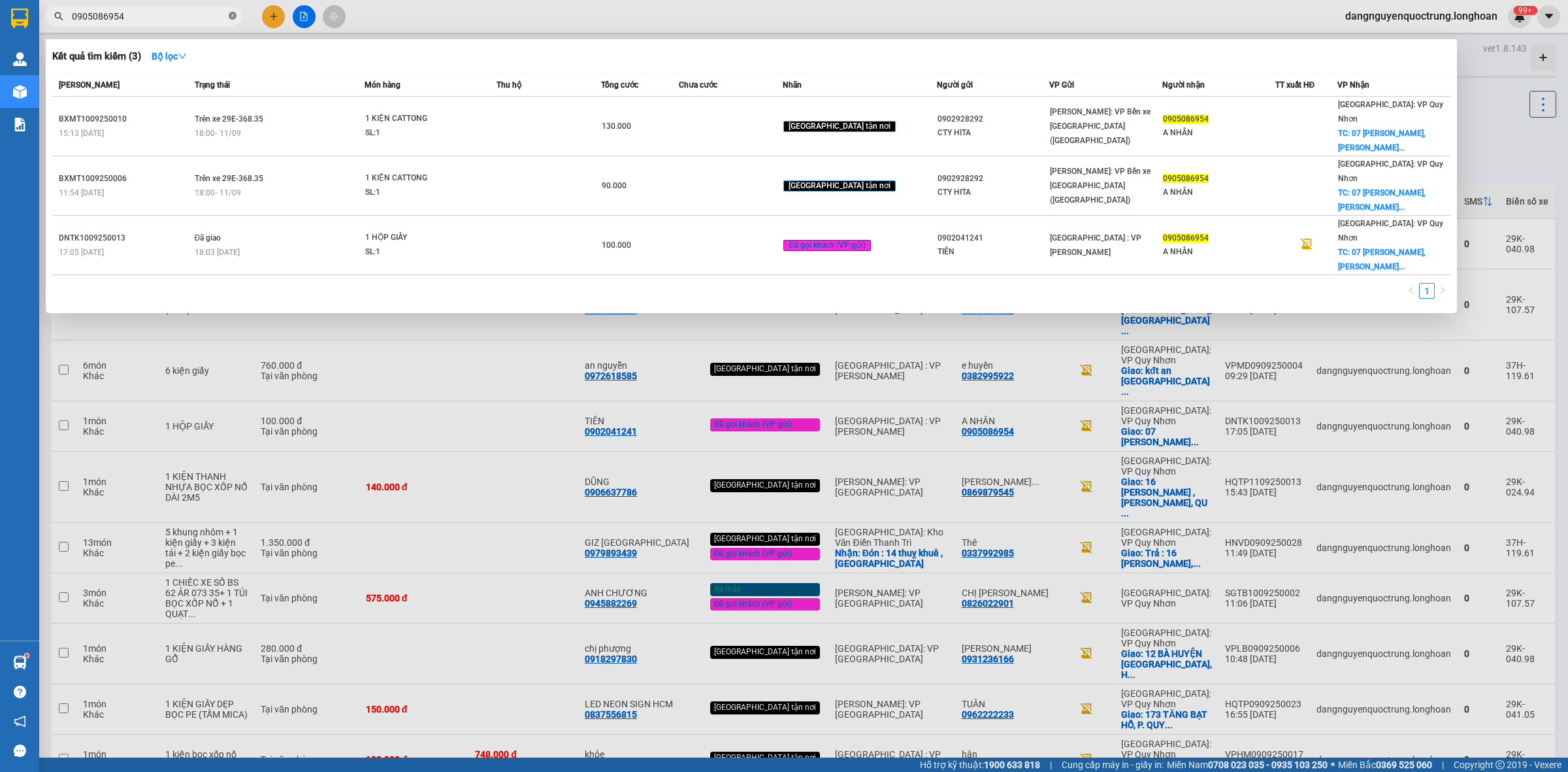
click at [232, 20] on span at bounding box center [232, 16] width 8 height 12
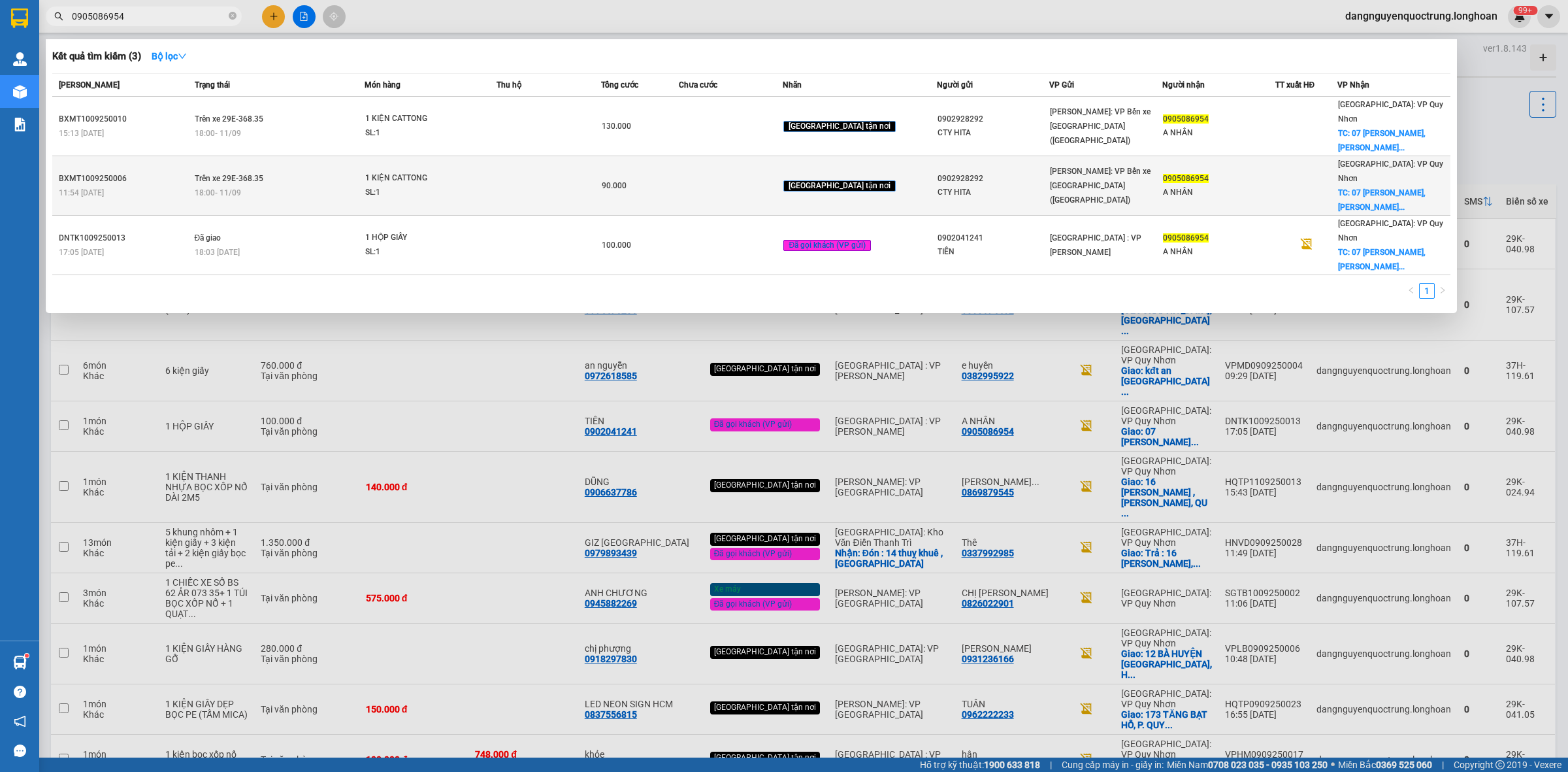
type input "0905086954"
click at [647, 179] on div "90.000" at bounding box center [640, 186] width 77 height 15
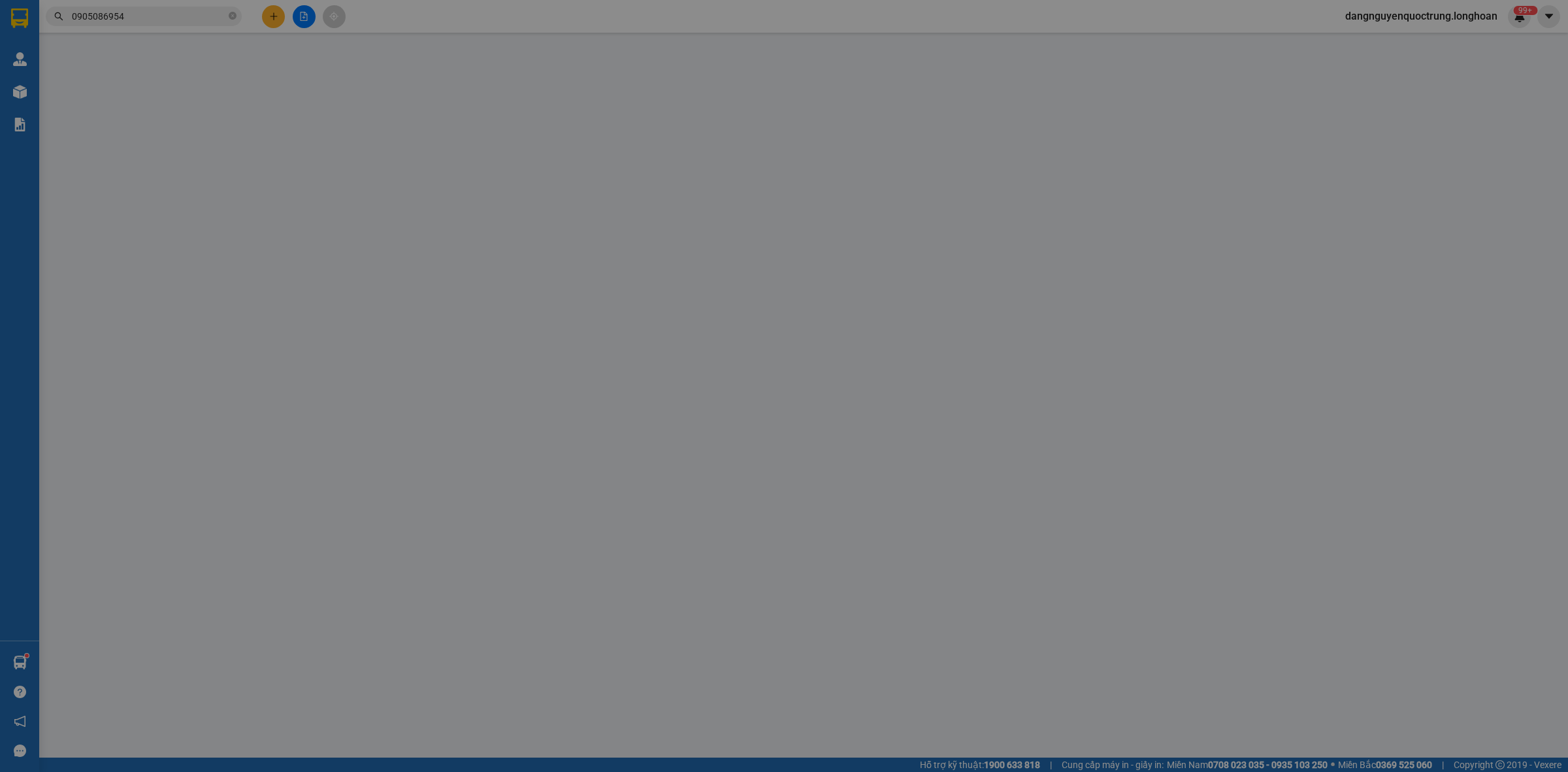
type input "0902928292"
type input "CTY HITA"
type input "0905086954"
type input "A NHÂN"
checkbox input "true"
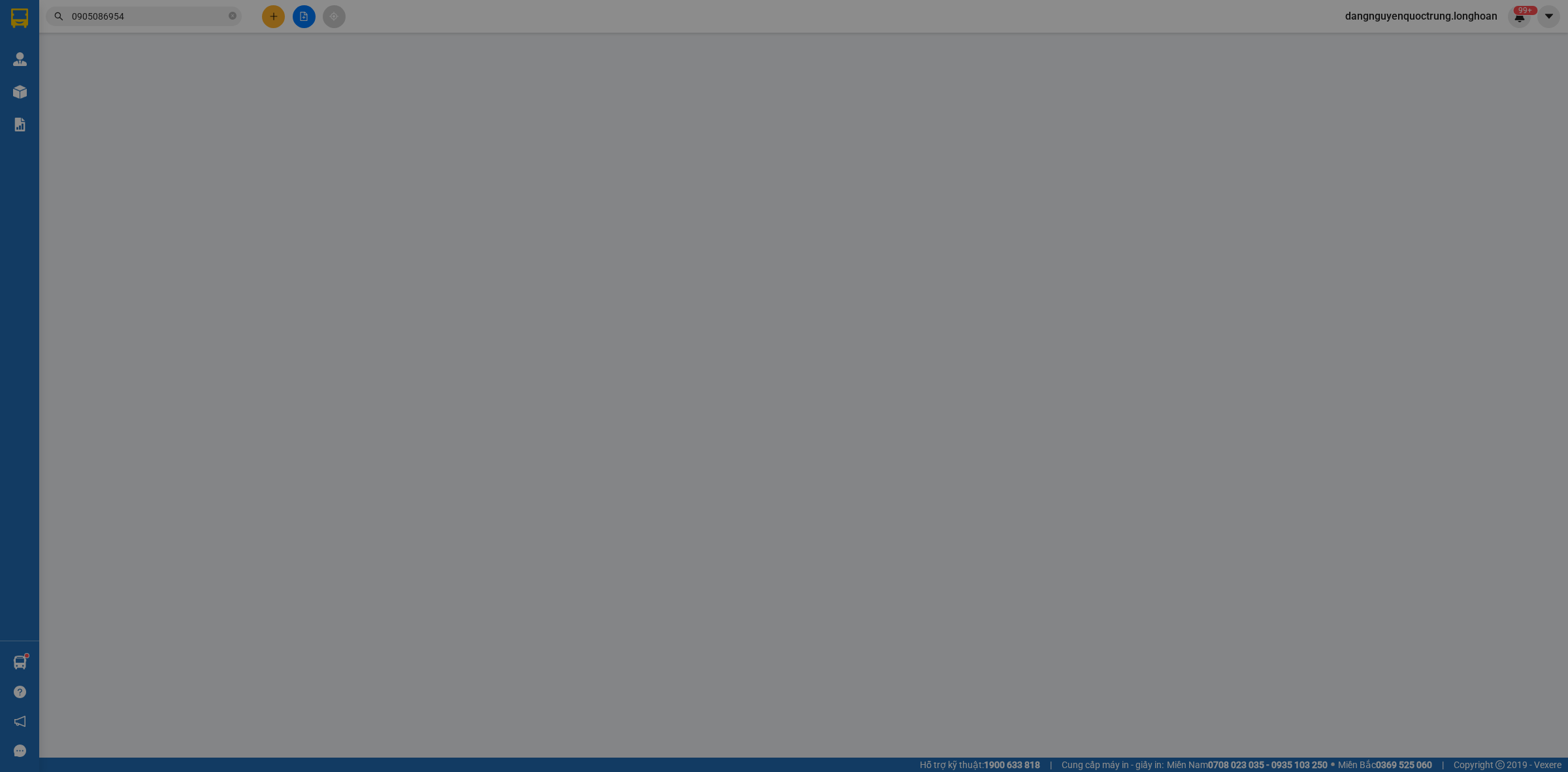
type input "07 TRẦN ANH TÔNG,NGUYỄN VĂN CỪ,TP QUY NHƠN"
type input "90.000"
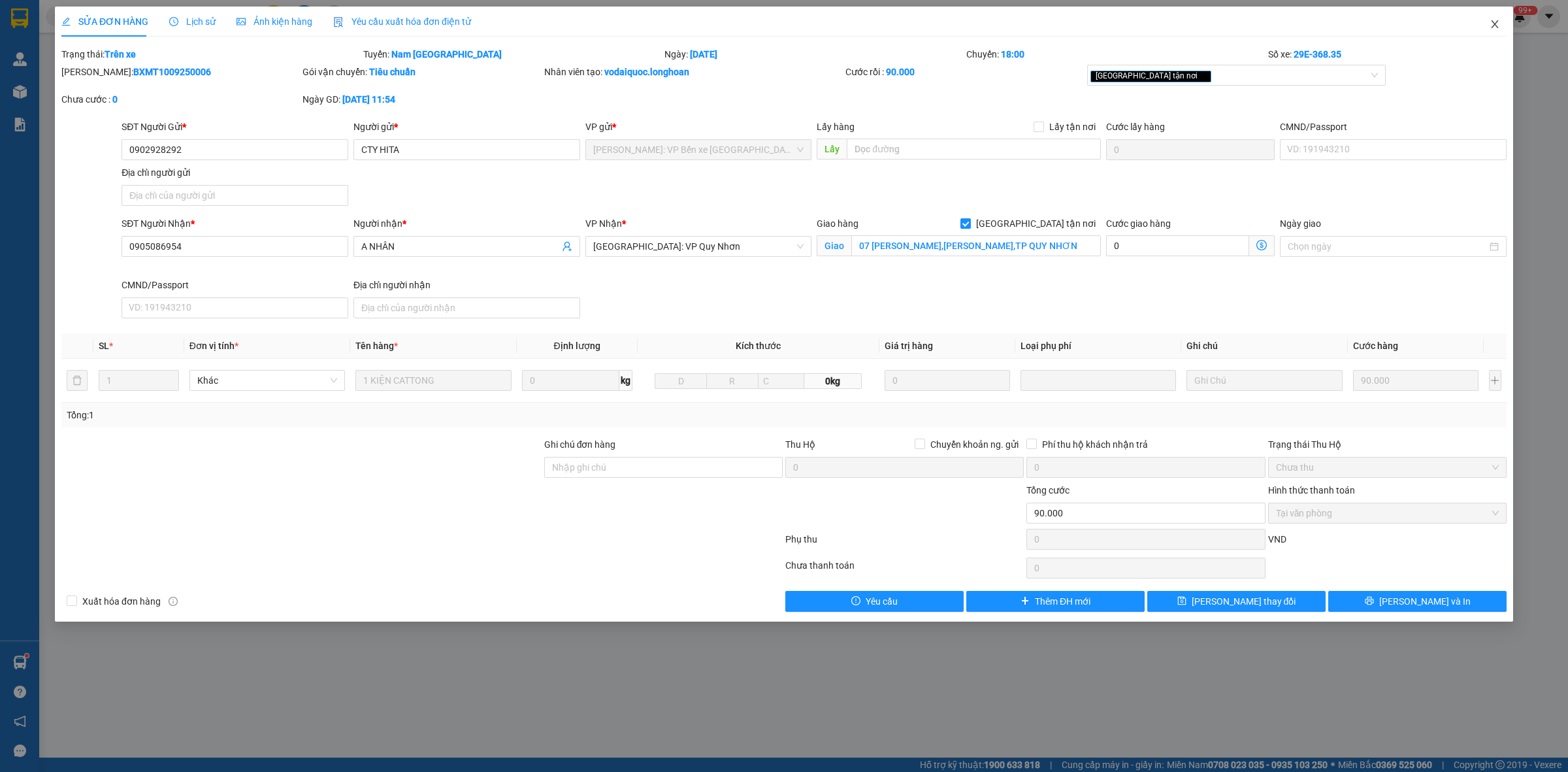
click at [1495, 22] on icon "close" at bounding box center [1495, 23] width 10 height 10
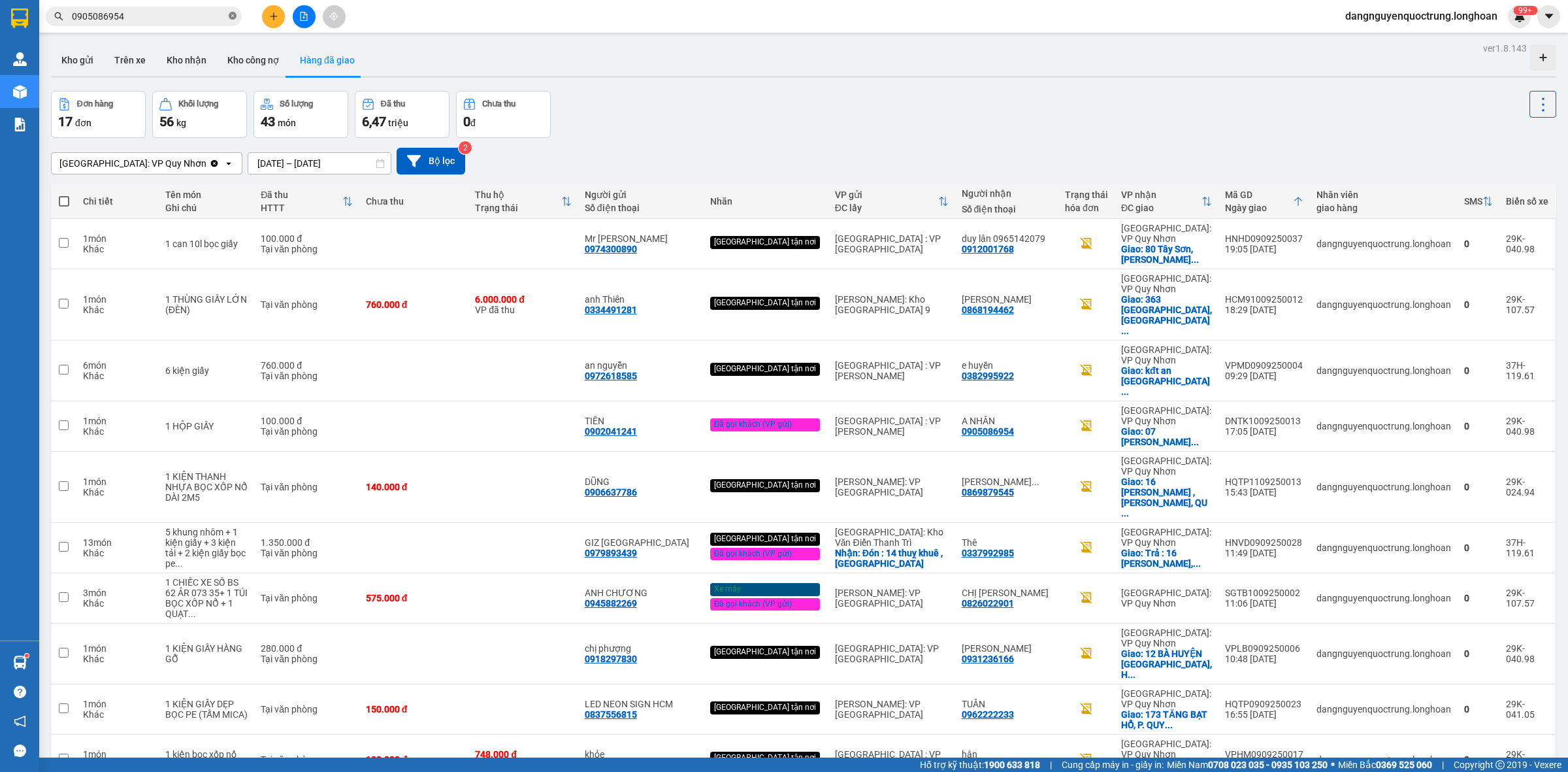
click at [233, 15] on icon "close-circle" at bounding box center [232, 16] width 8 height 8
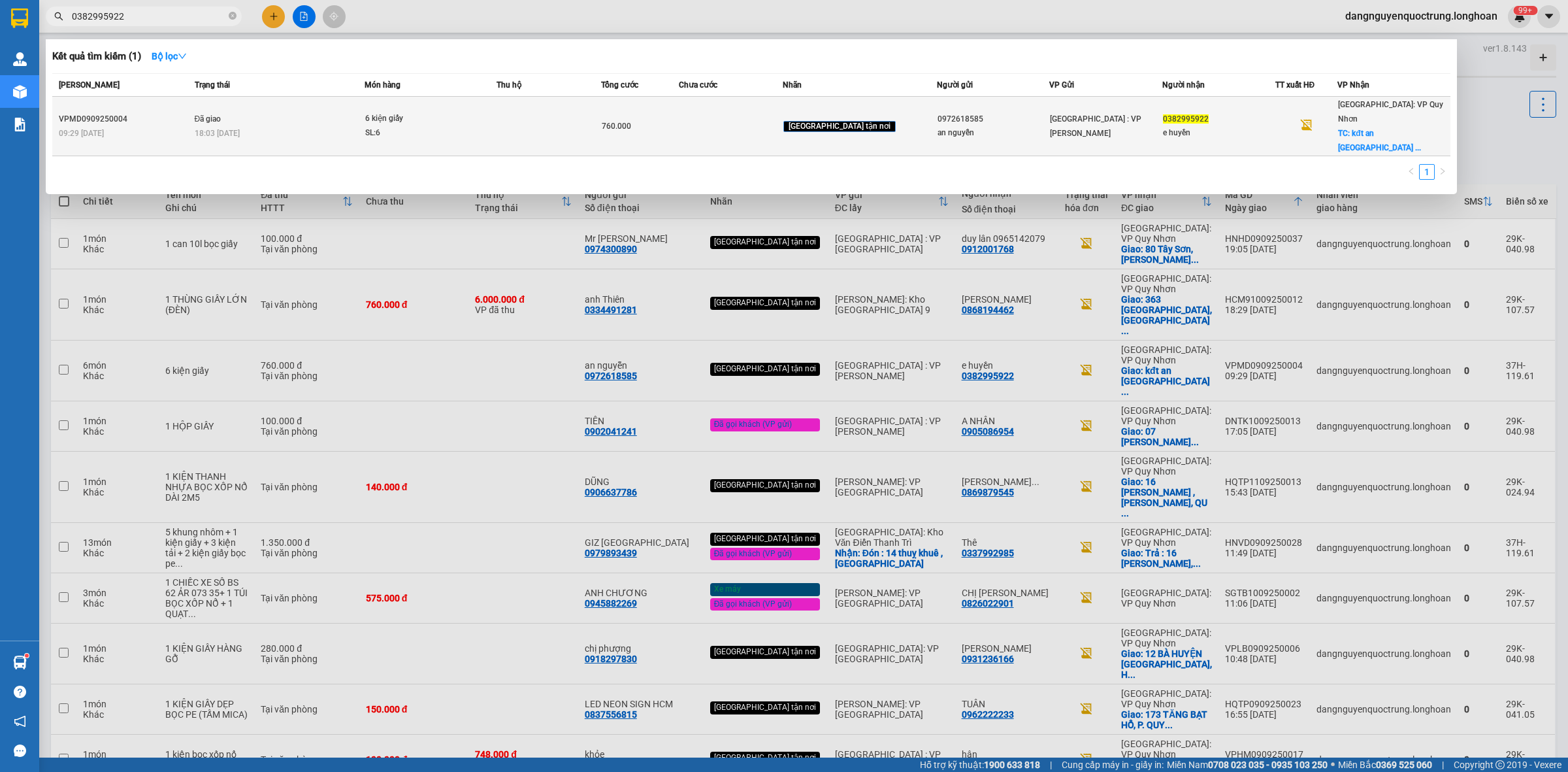
type input "0382995922"
click at [392, 126] on div "SL: 6" at bounding box center [414, 133] width 98 height 15
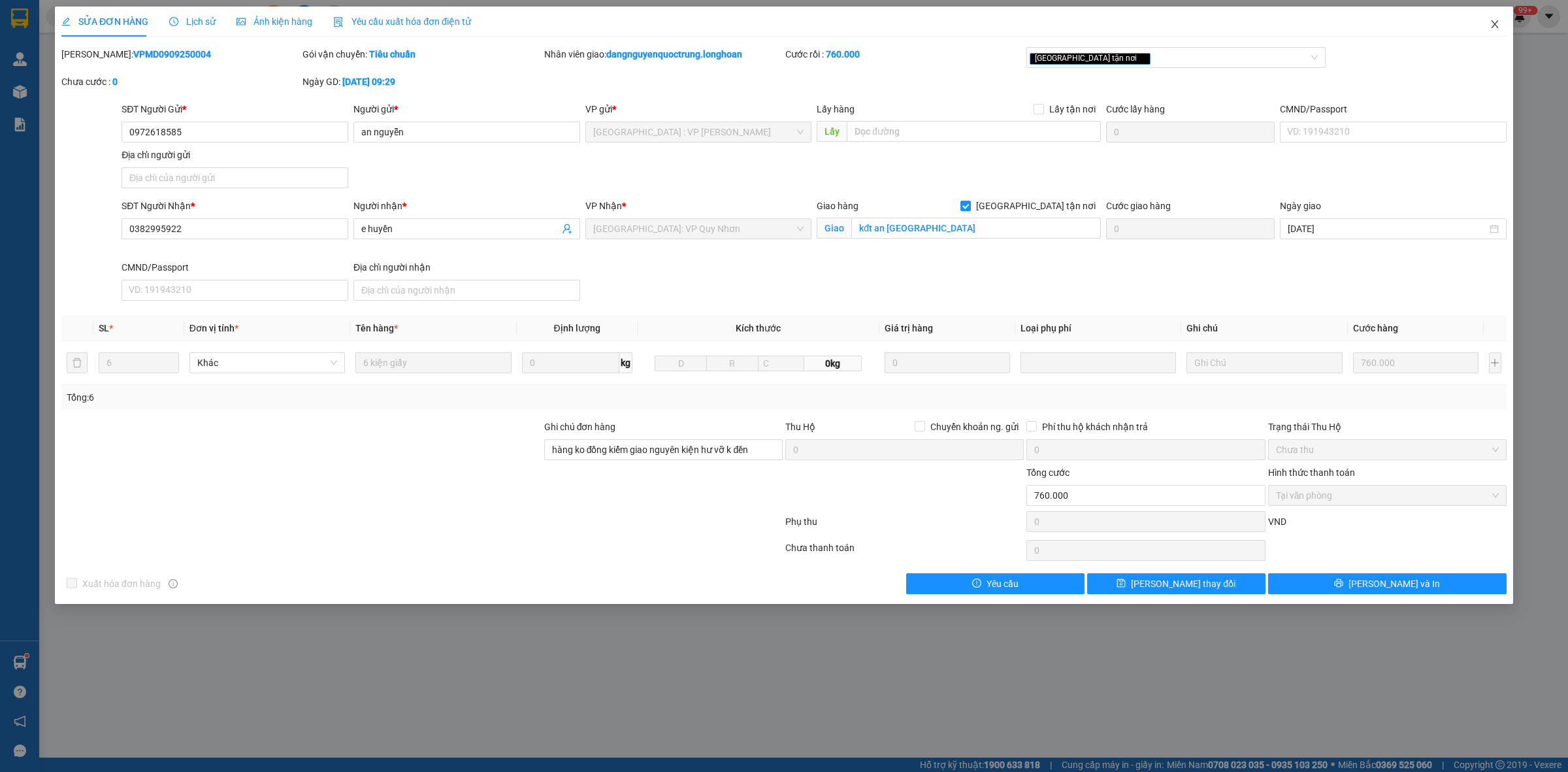
click at [1486, 27] on span "Close" at bounding box center [1495, 24] width 37 height 37
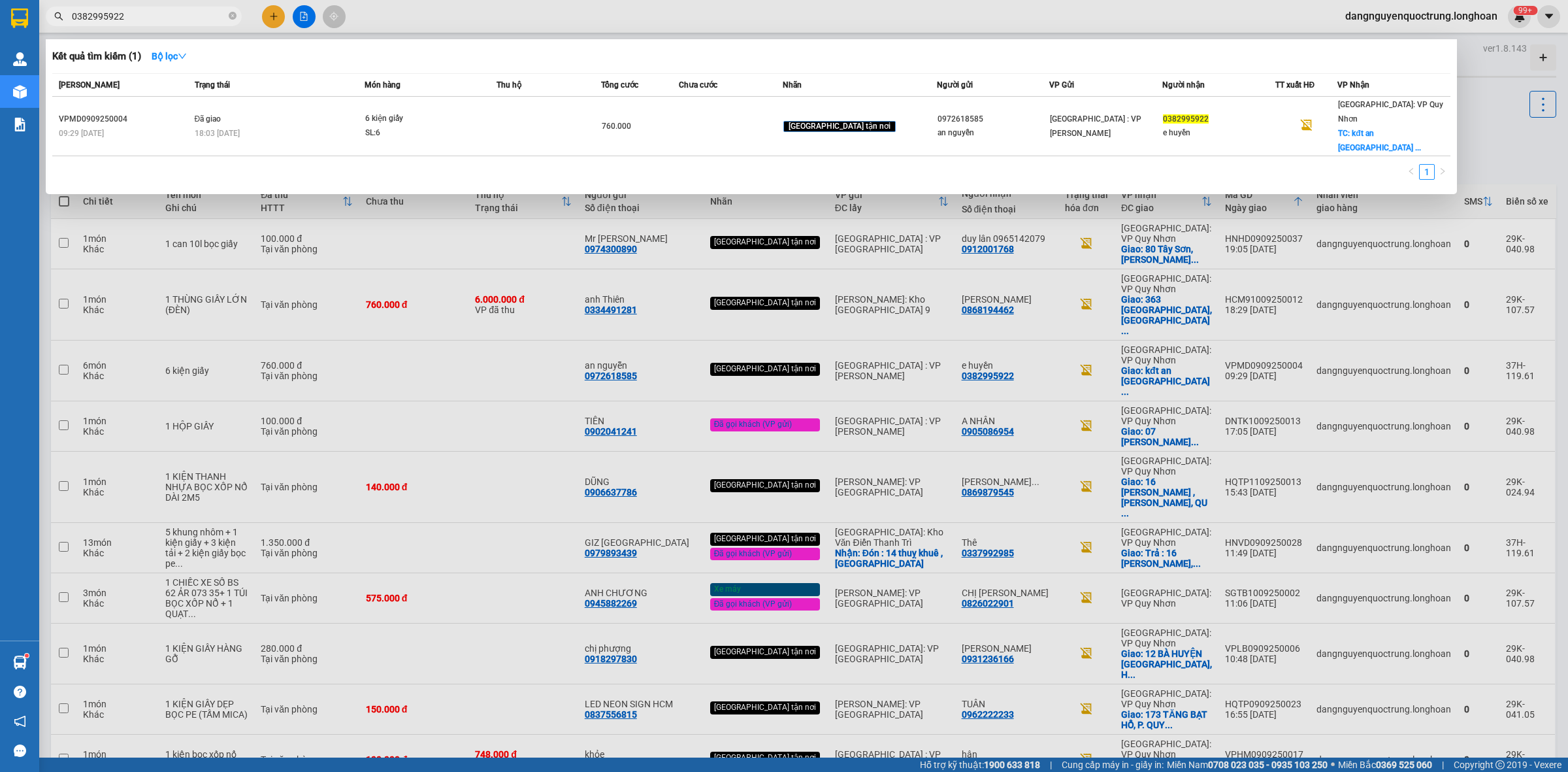
click at [224, 17] on input "0382995922" at bounding box center [149, 16] width 154 height 15
click at [233, 19] on icon "close-circle" at bounding box center [232, 16] width 8 height 8
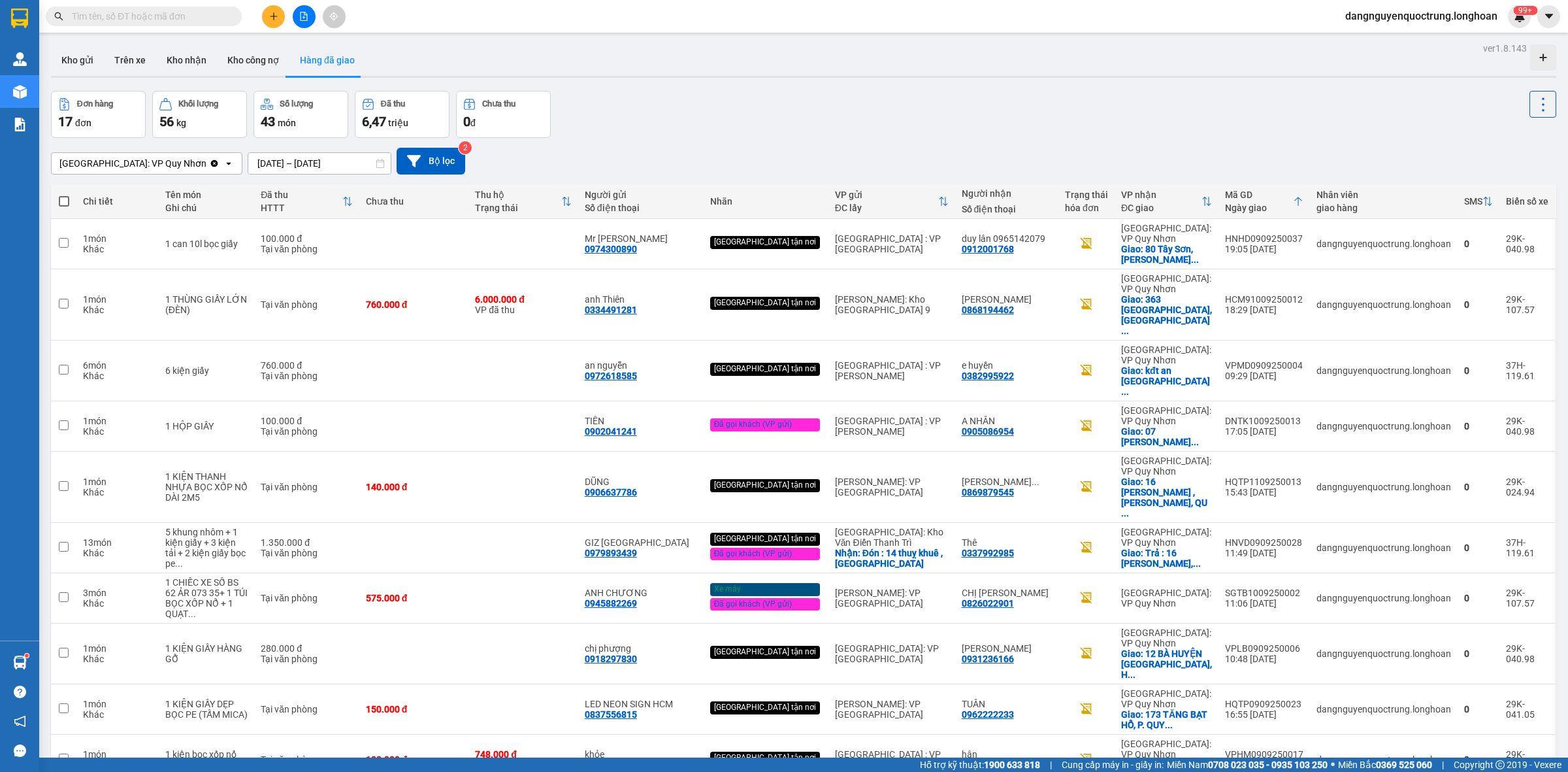
click at [201, 16] on input "text" at bounding box center [149, 16] width 154 height 15
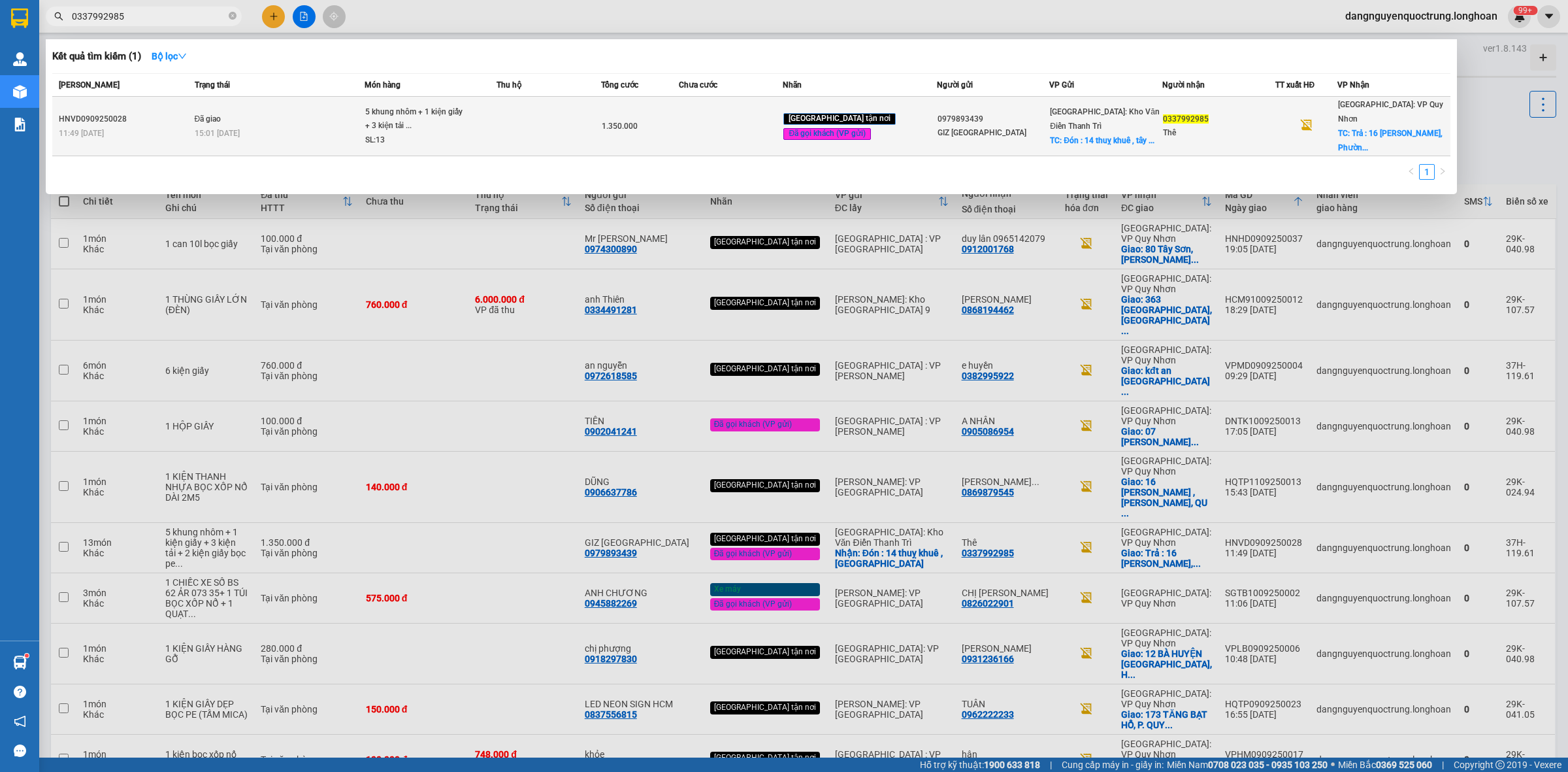
type input "0337992985"
click at [554, 126] on td at bounding box center [549, 126] width 104 height 60
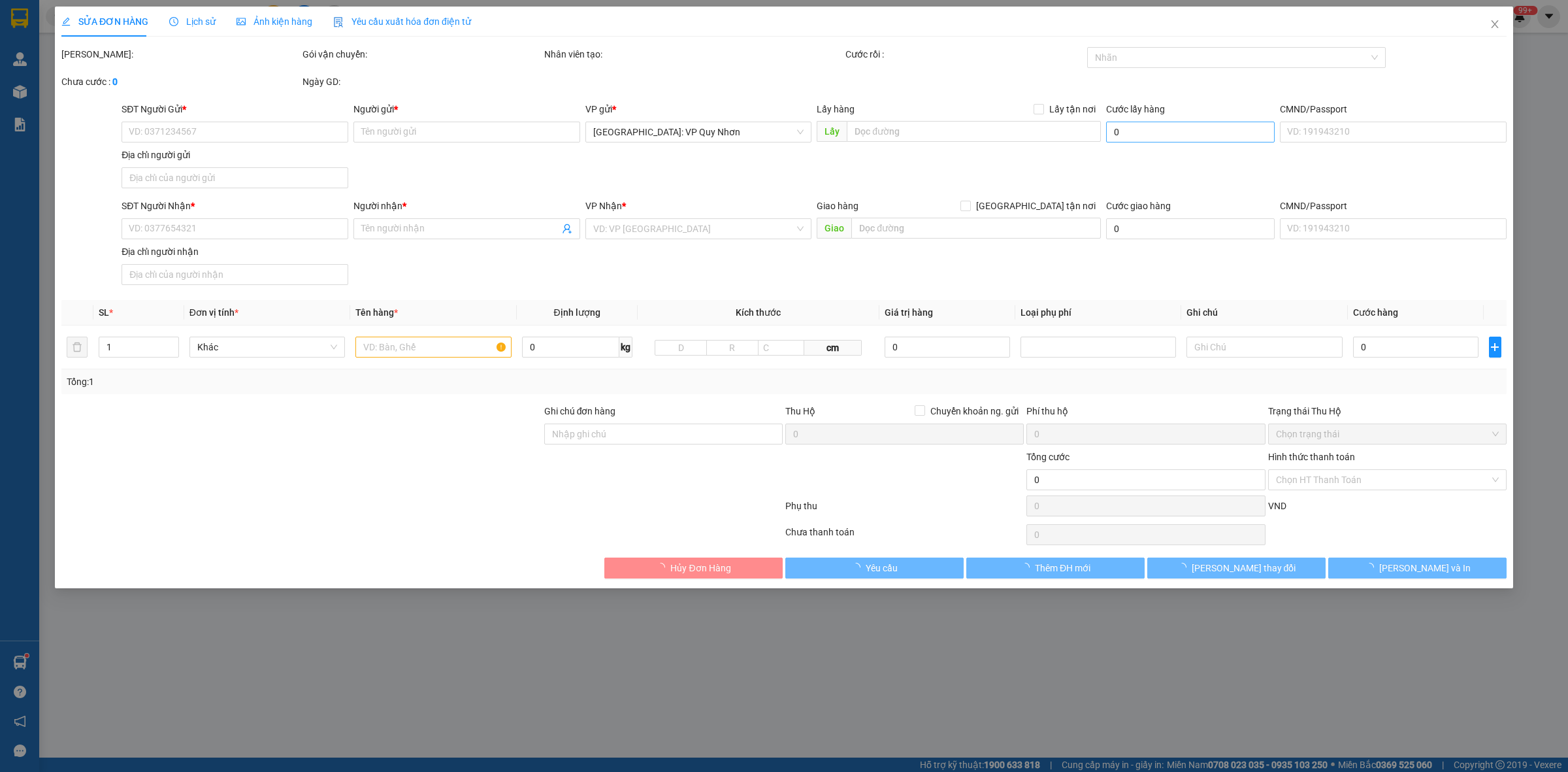
type input "0979893439"
type input "GIZ Hà Nội"
checkbox input "true"
type input "Đón : 14 thuỵ khuê , tây Hồ"
type input "150.000"
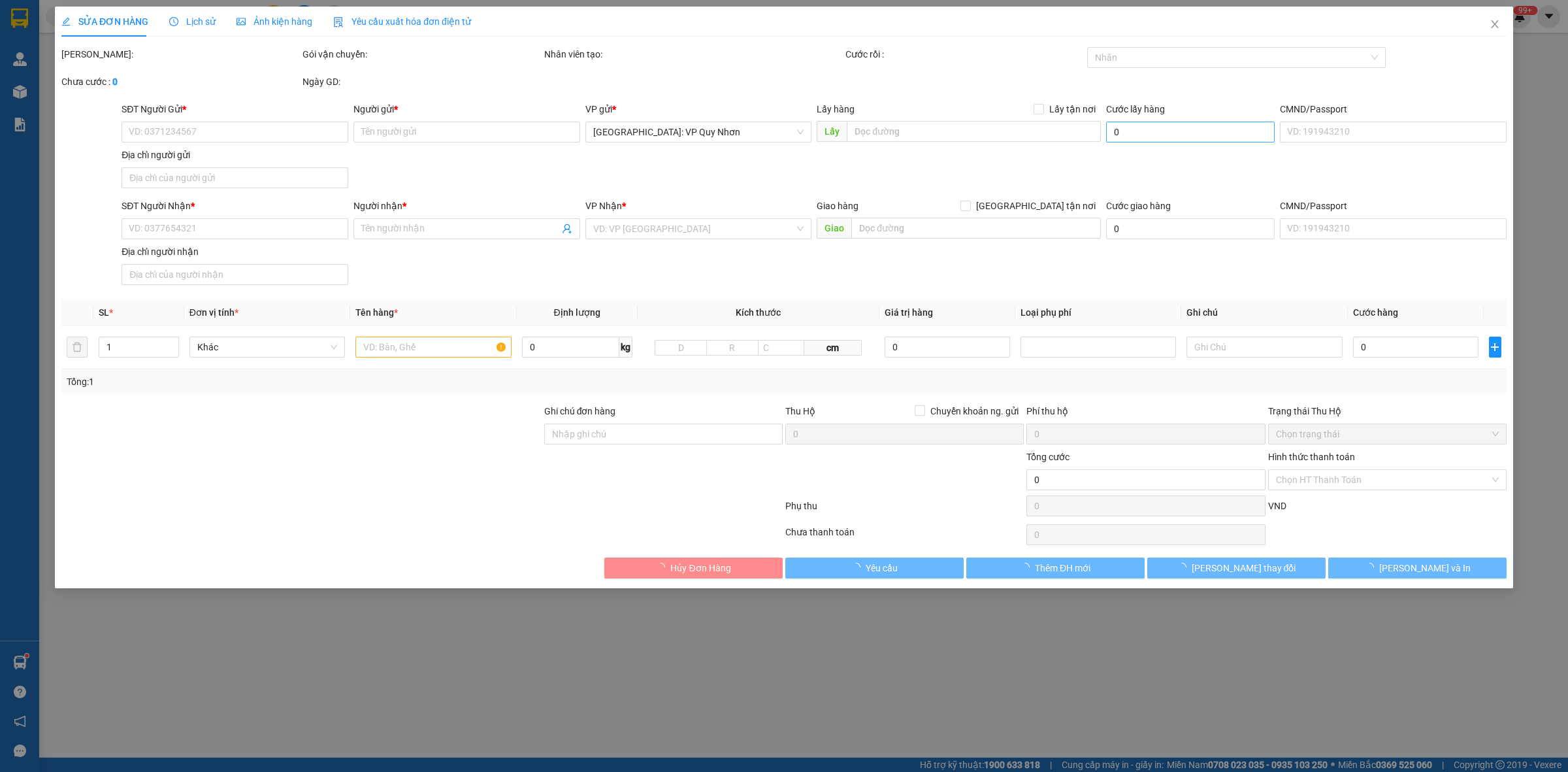
type input "0337992985"
type input "Thê"
checkbox input "true"
type input "Trả : 16 Nguyễn Huệ, Phường Lê Lợi, Thành phố Quy Nhơn, Bình Định"
type input "hàng giao nguyên kiện, hư vỡ ko đền"
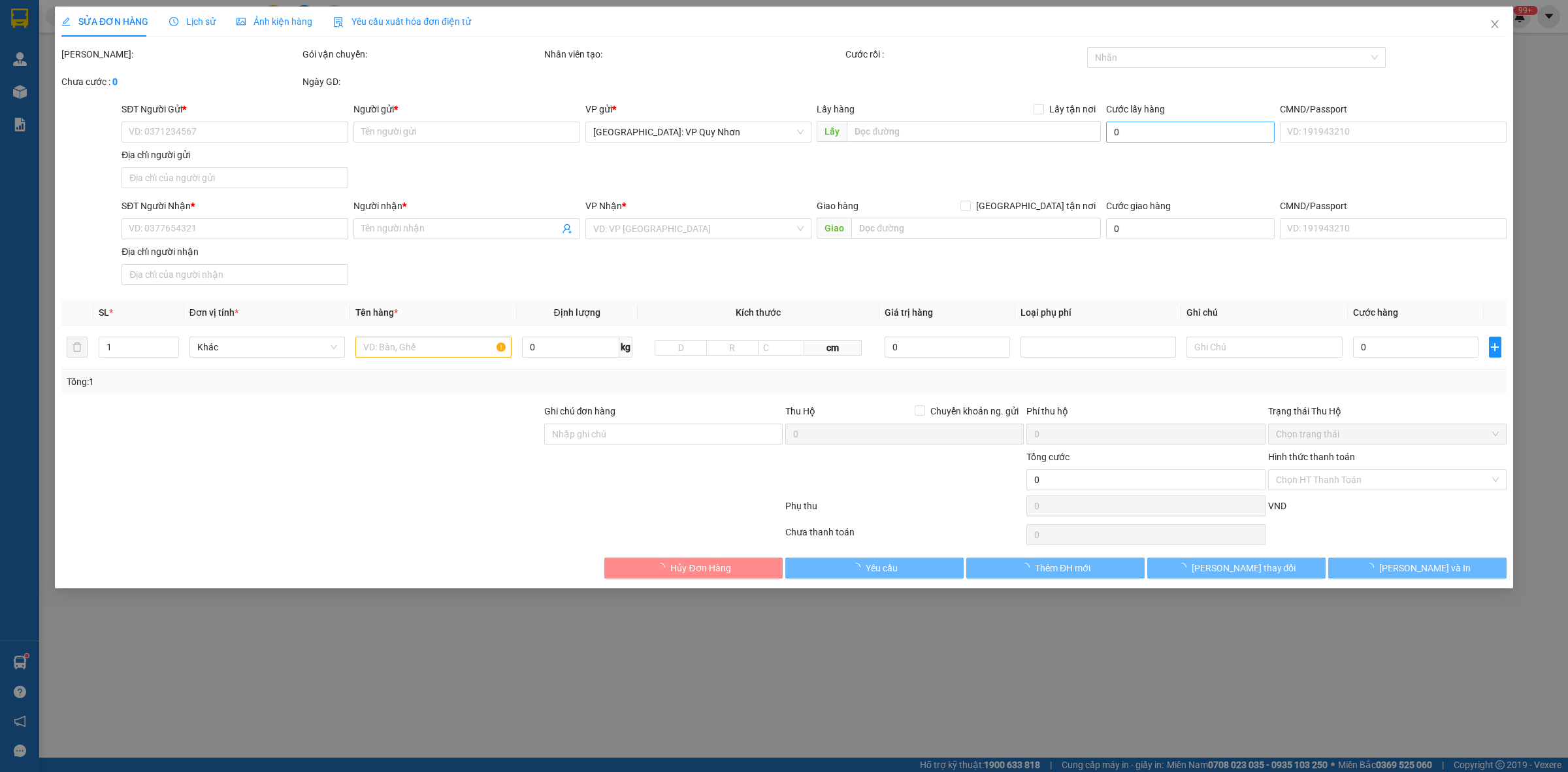
type input "1.350.000"
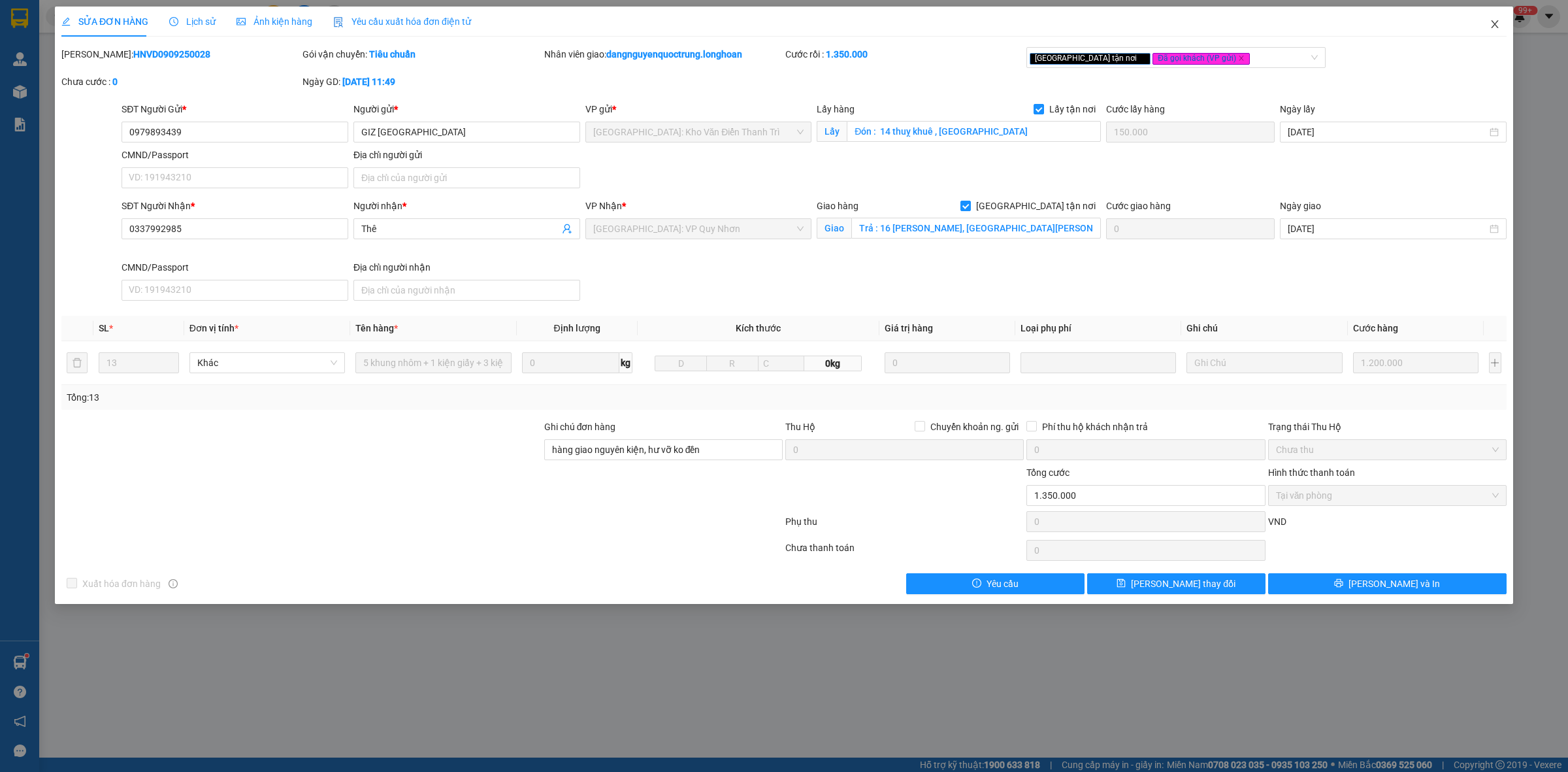
click at [1494, 20] on icon "close" at bounding box center [1495, 23] width 10 height 10
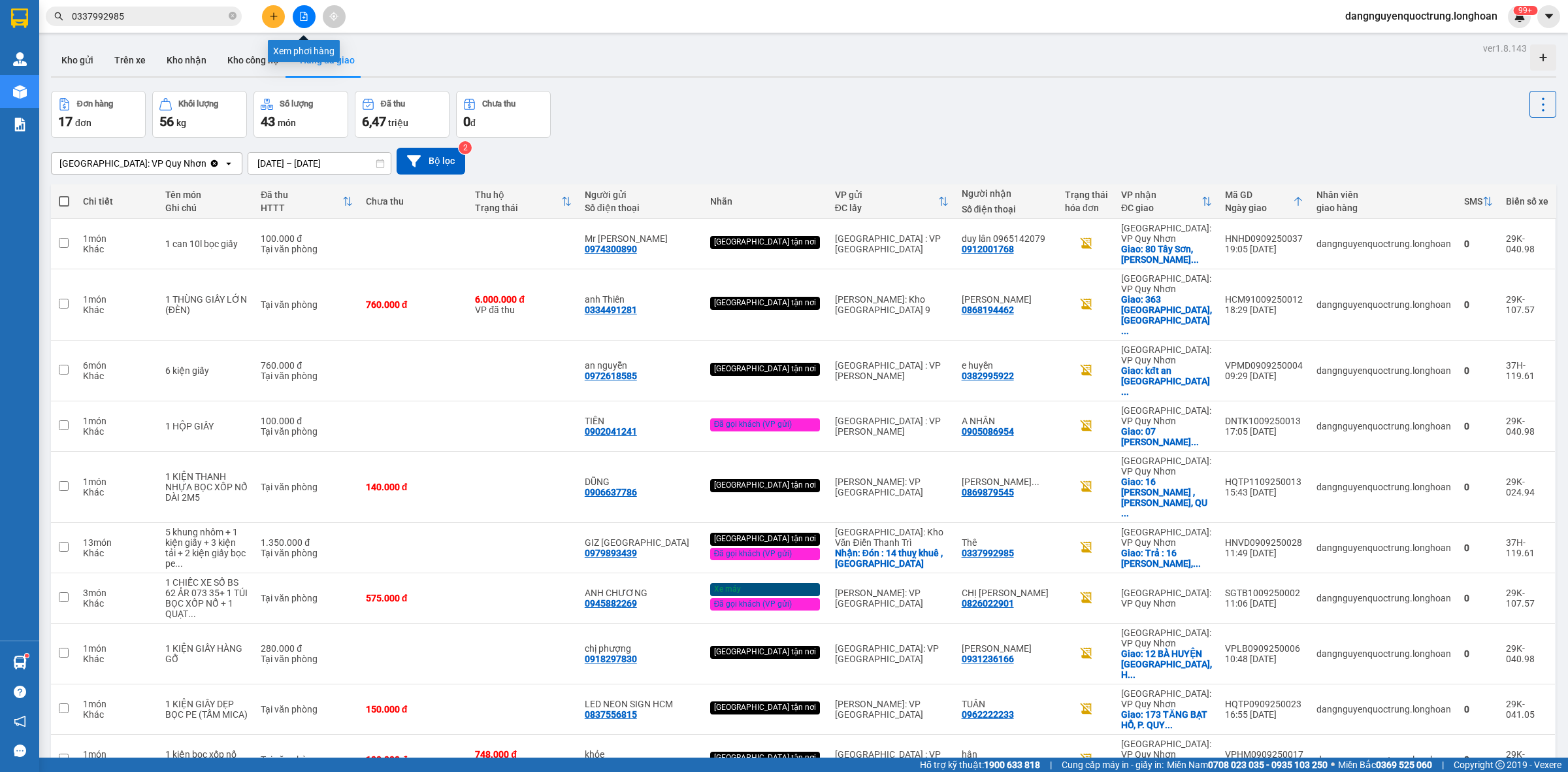
click at [301, 19] on icon "file-add" at bounding box center [304, 16] width 7 height 9
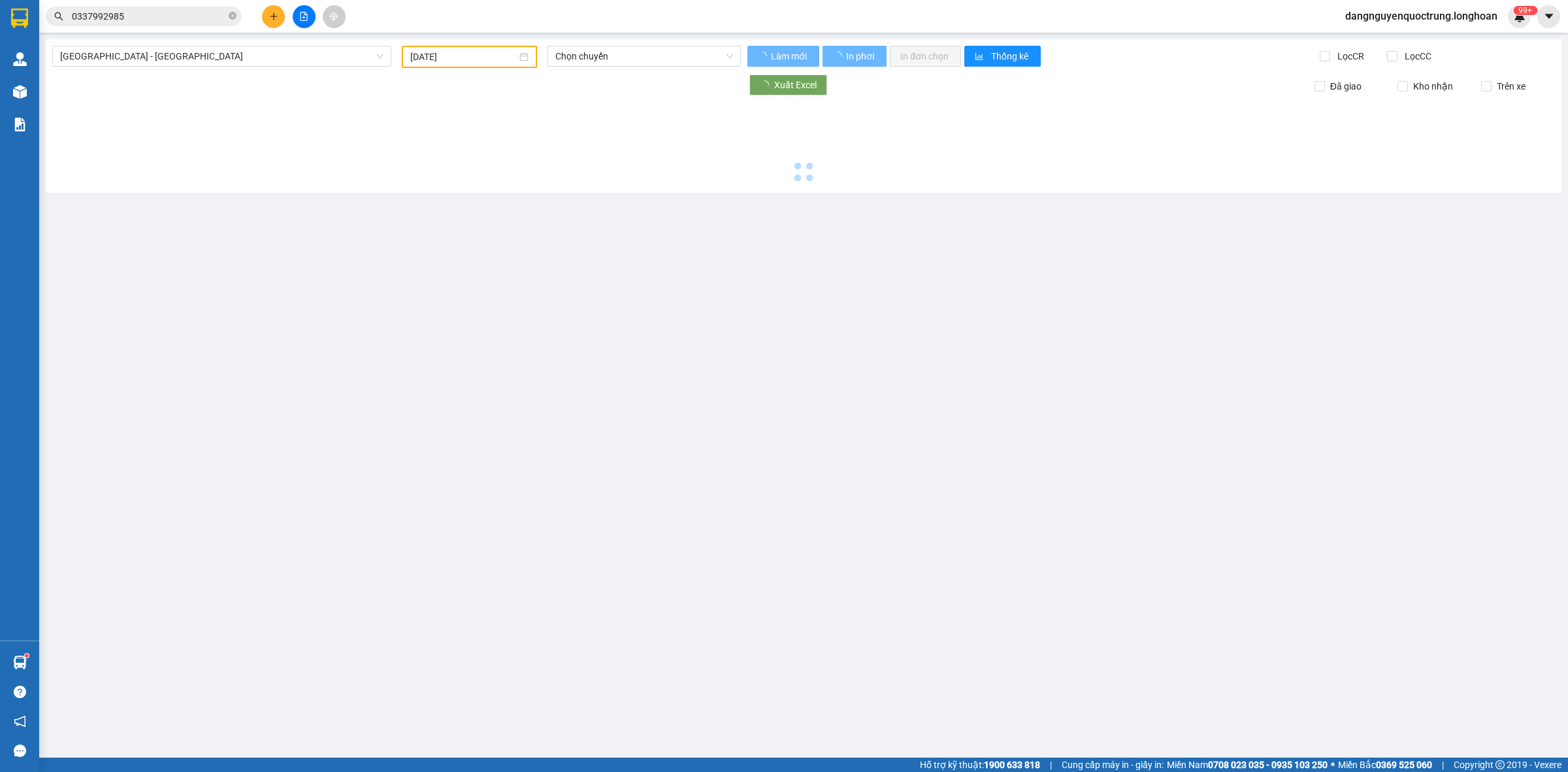
type input "13/09/2025"
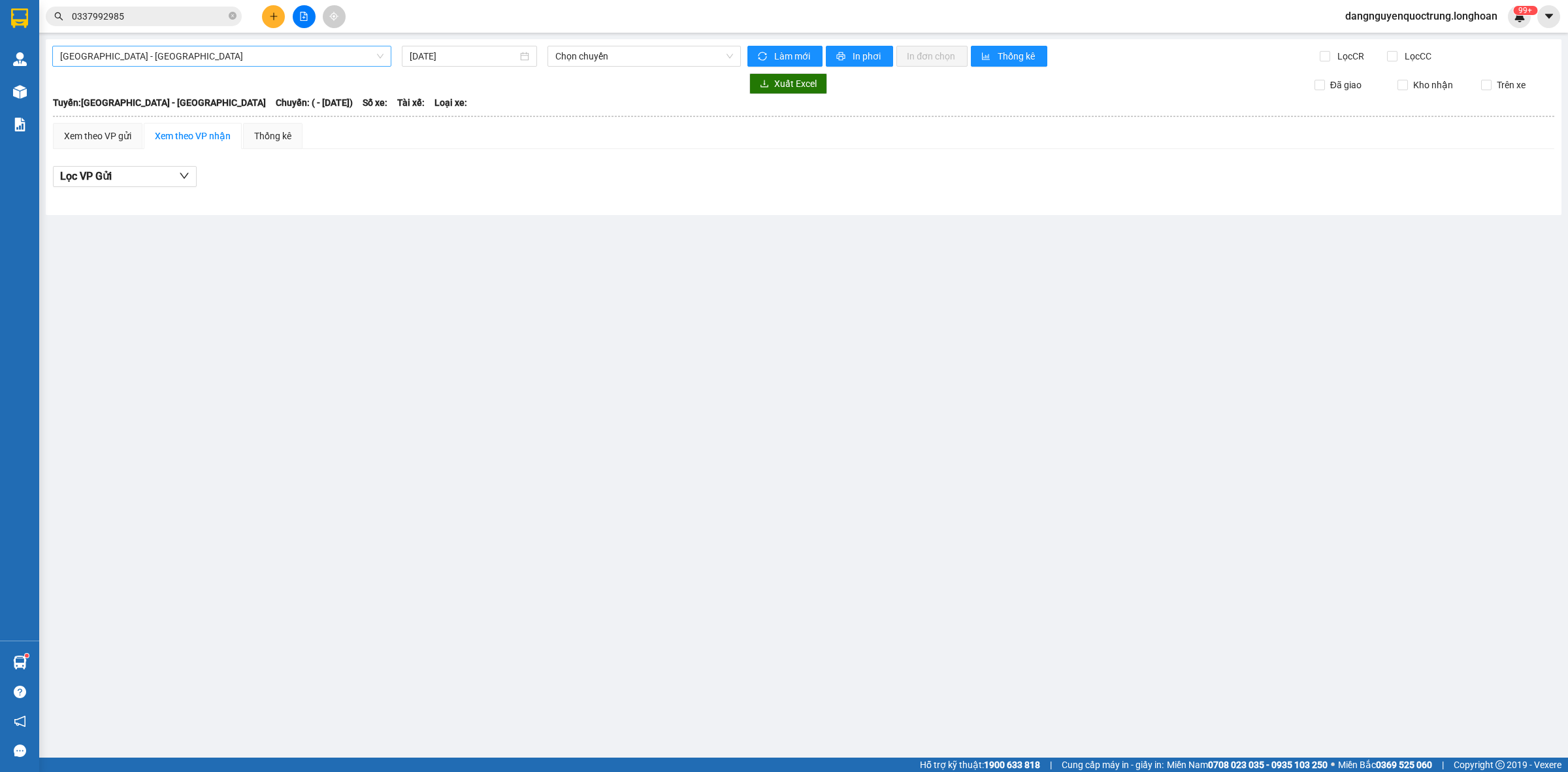
click at [347, 61] on span "Hải Phòng - Hà Nội" at bounding box center [221, 56] width 323 height 19
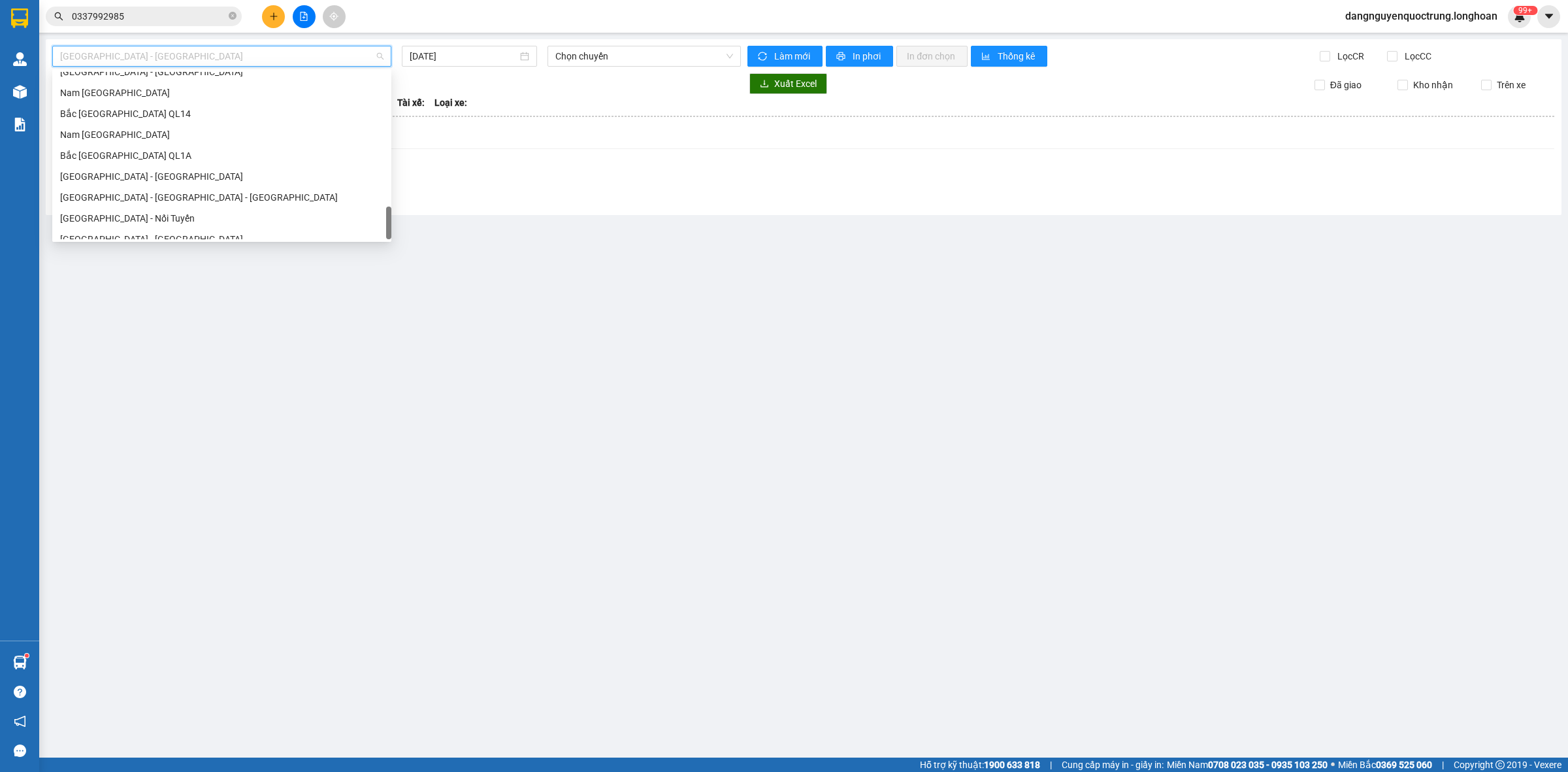
scroll to position [900, 0]
click at [154, 125] on div "Nam Trung Bắc QL1A" at bounding box center [221, 124] width 323 height 15
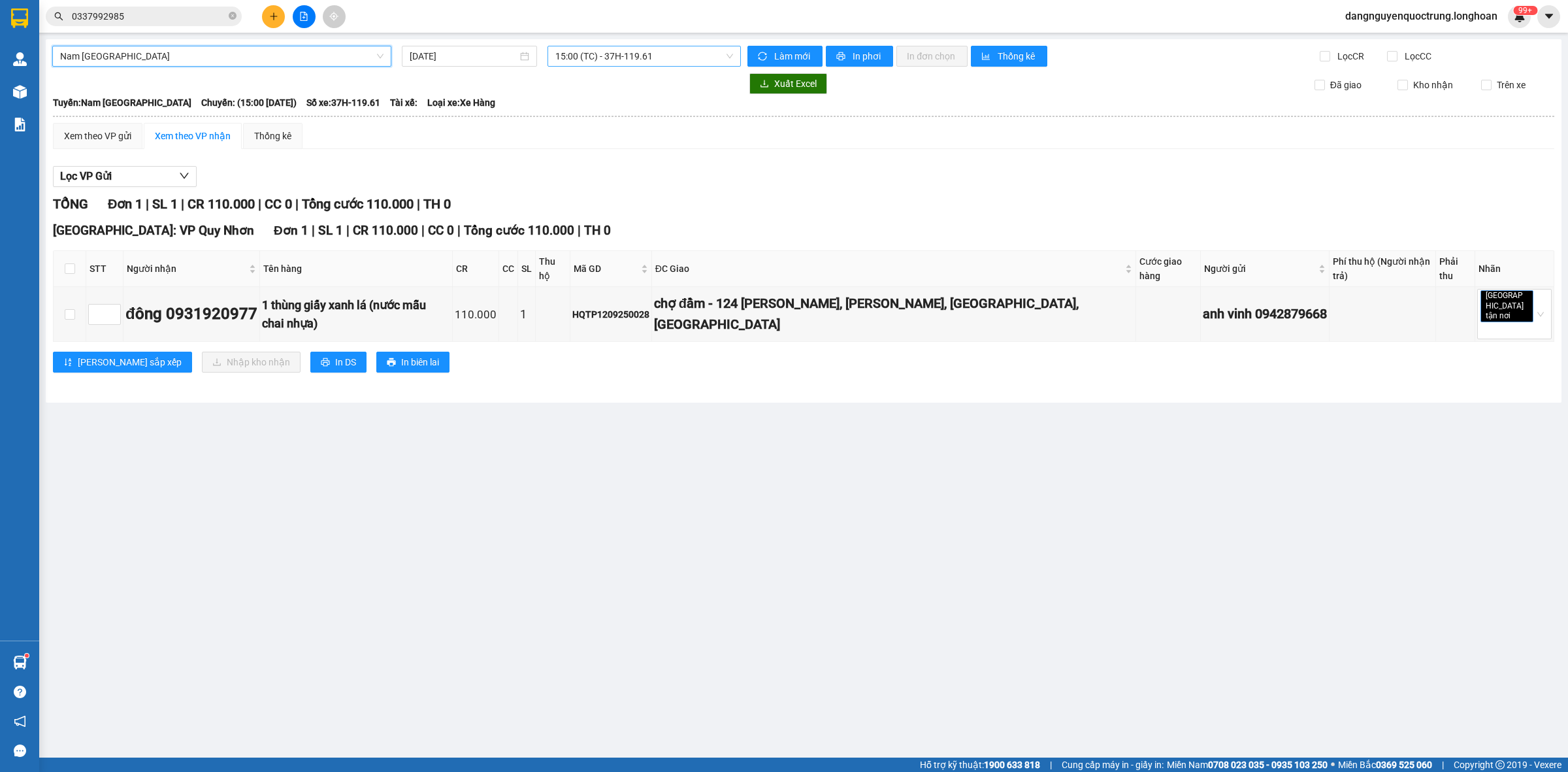
click at [675, 52] on span "15:00 (TC) - 37H-119.61" at bounding box center [644, 56] width 178 height 19
click at [486, 62] on input "13/09/2025" at bounding box center [463, 56] width 108 height 15
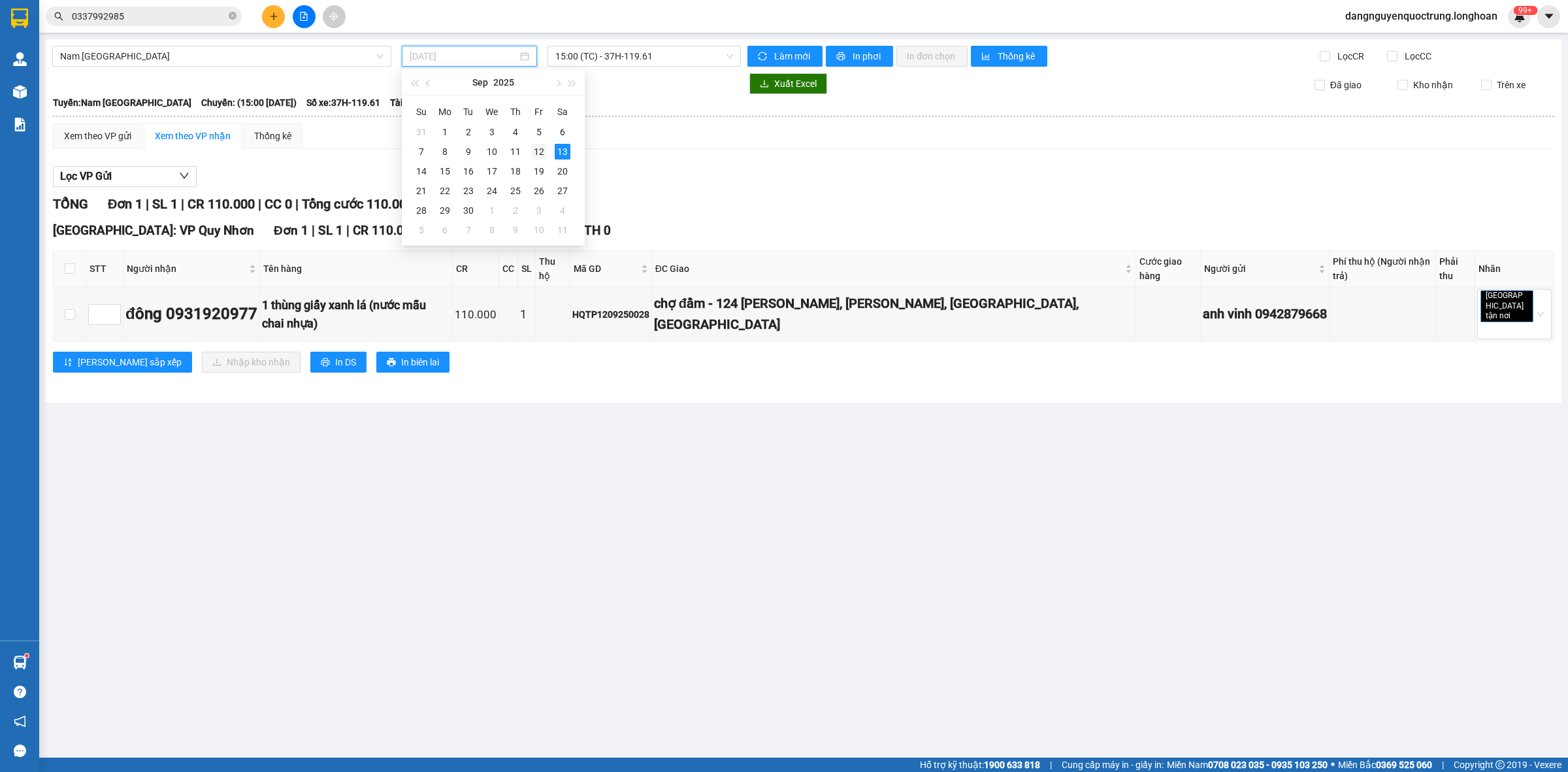
click at [544, 148] on div "12" at bounding box center [539, 152] width 16 height 16
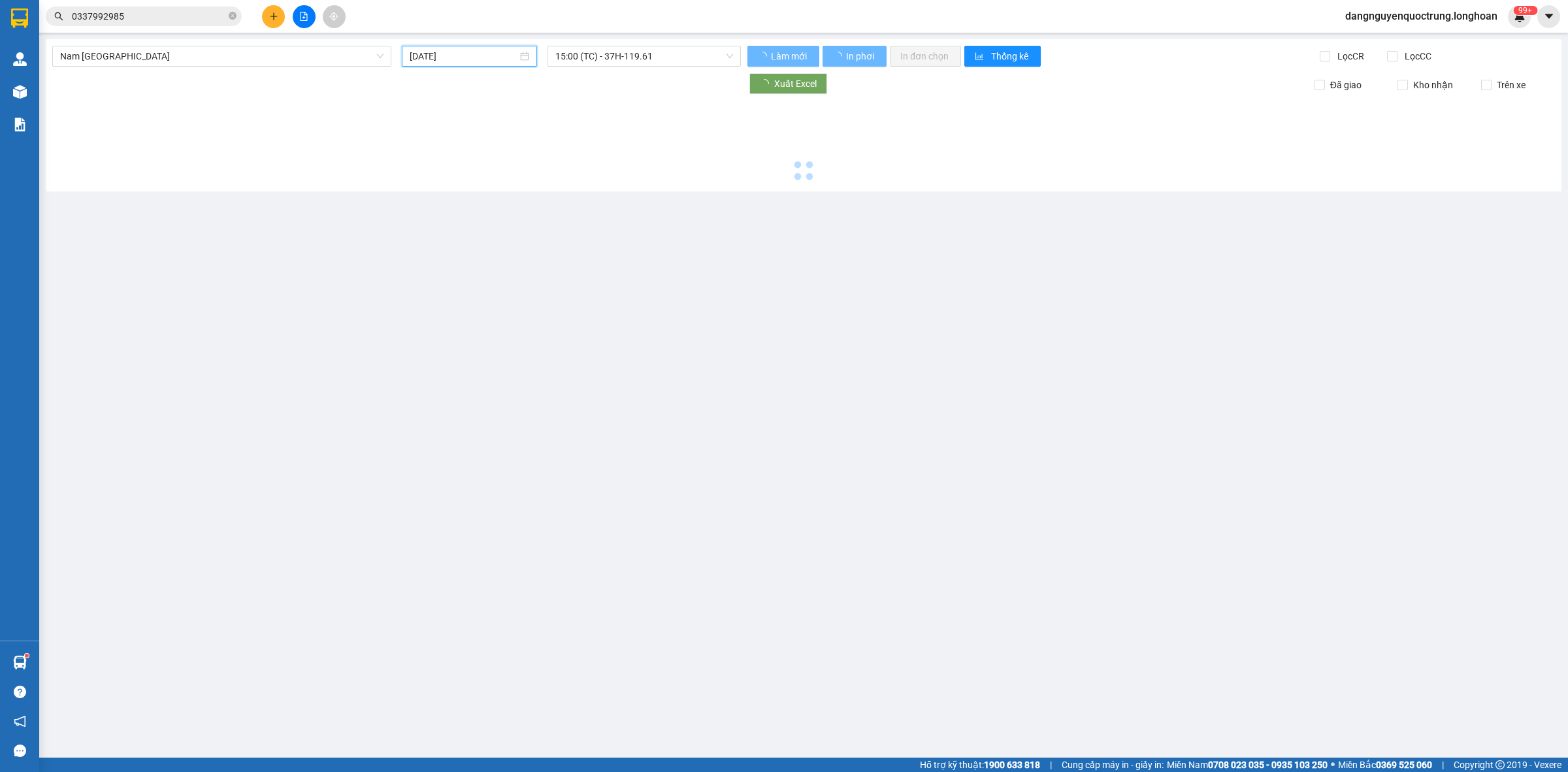
type input "12/09/2025"
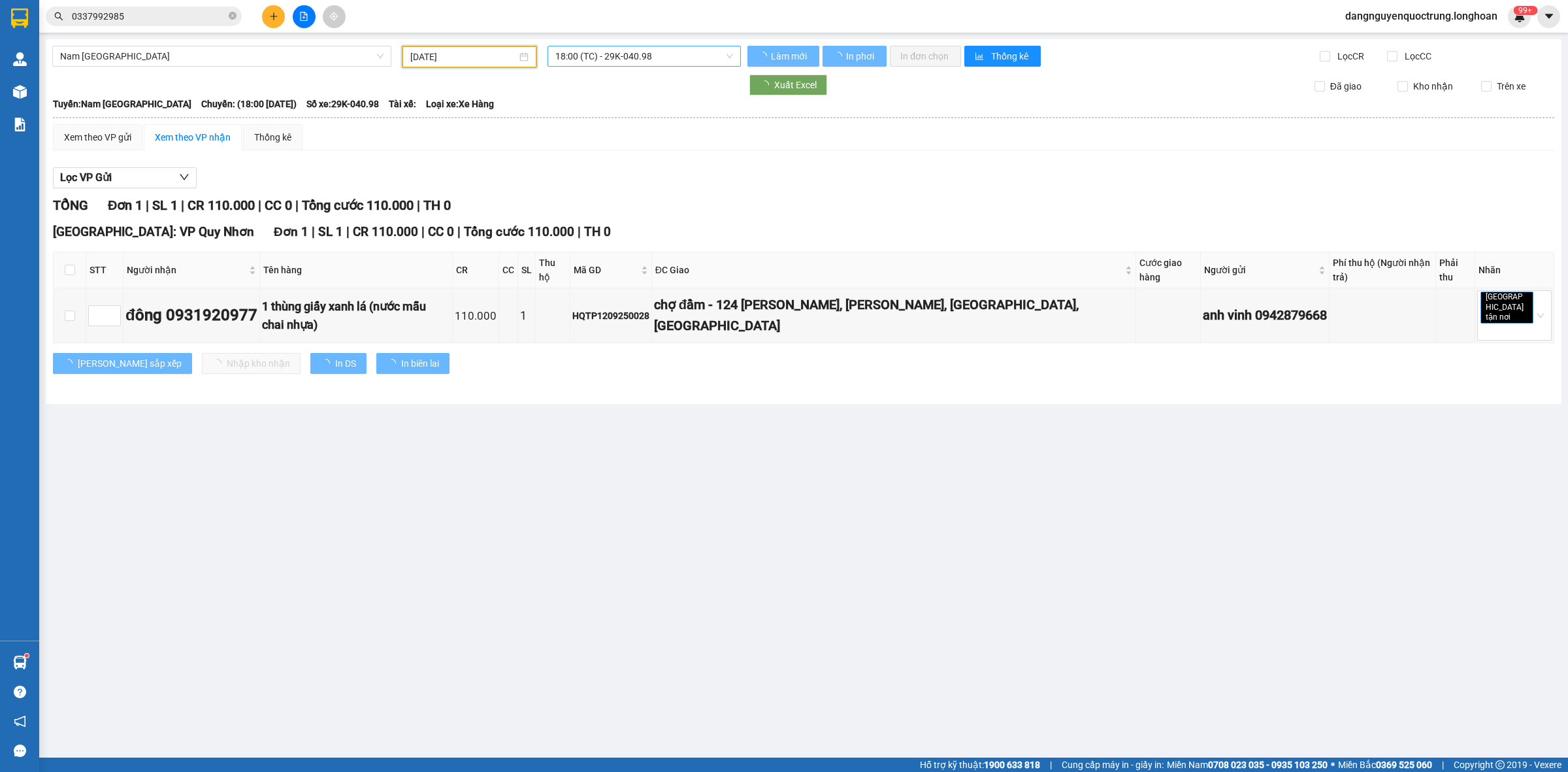
click at [681, 54] on span "18:00 (TC) - 29K-040.98" at bounding box center [644, 56] width 178 height 19
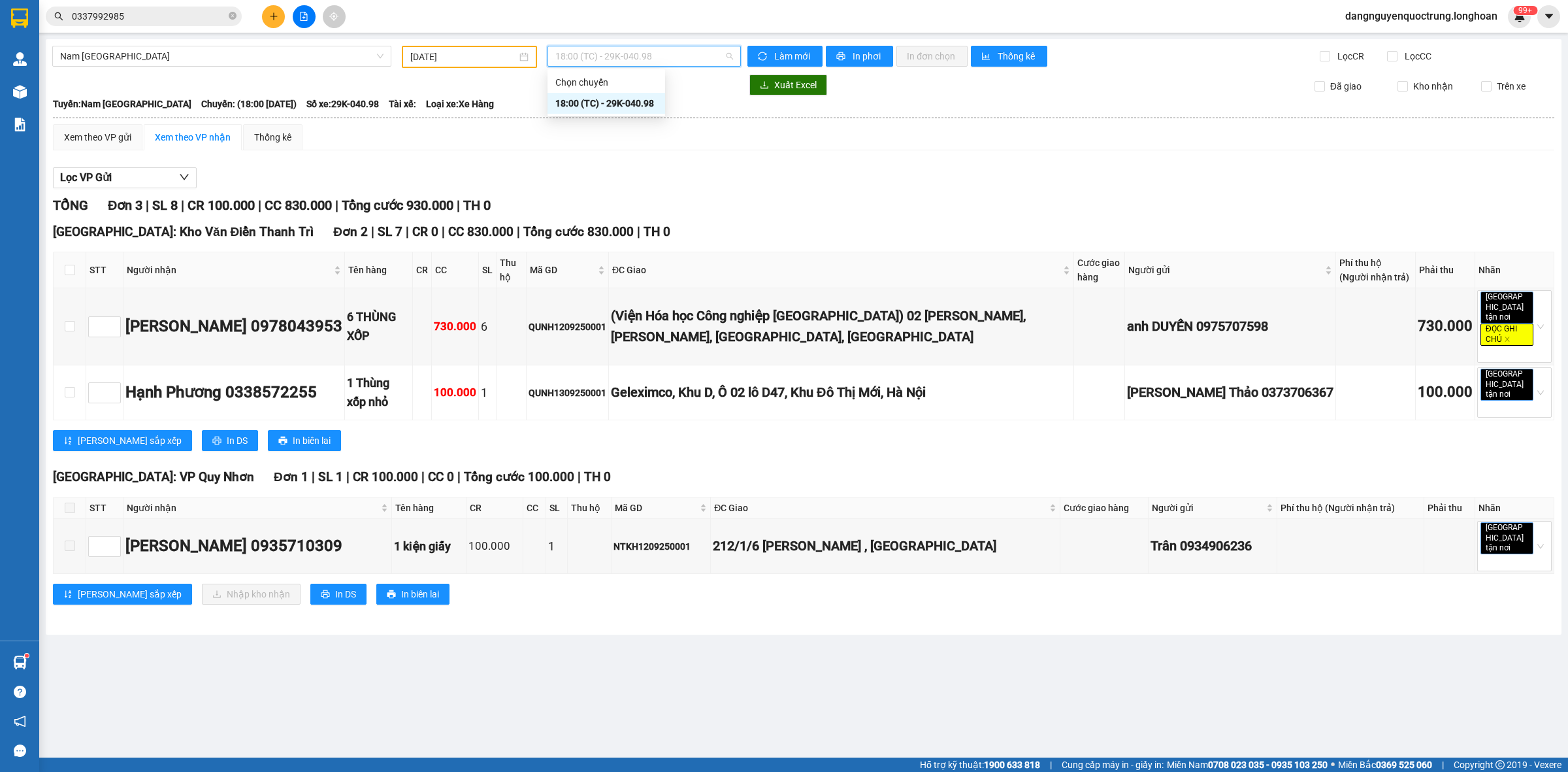
click at [631, 103] on div "18:00 (TC) - 29K-040.98" at bounding box center [606, 103] width 102 height 15
click at [335, 587] on span "In DS" at bounding box center [345, 594] width 21 height 15
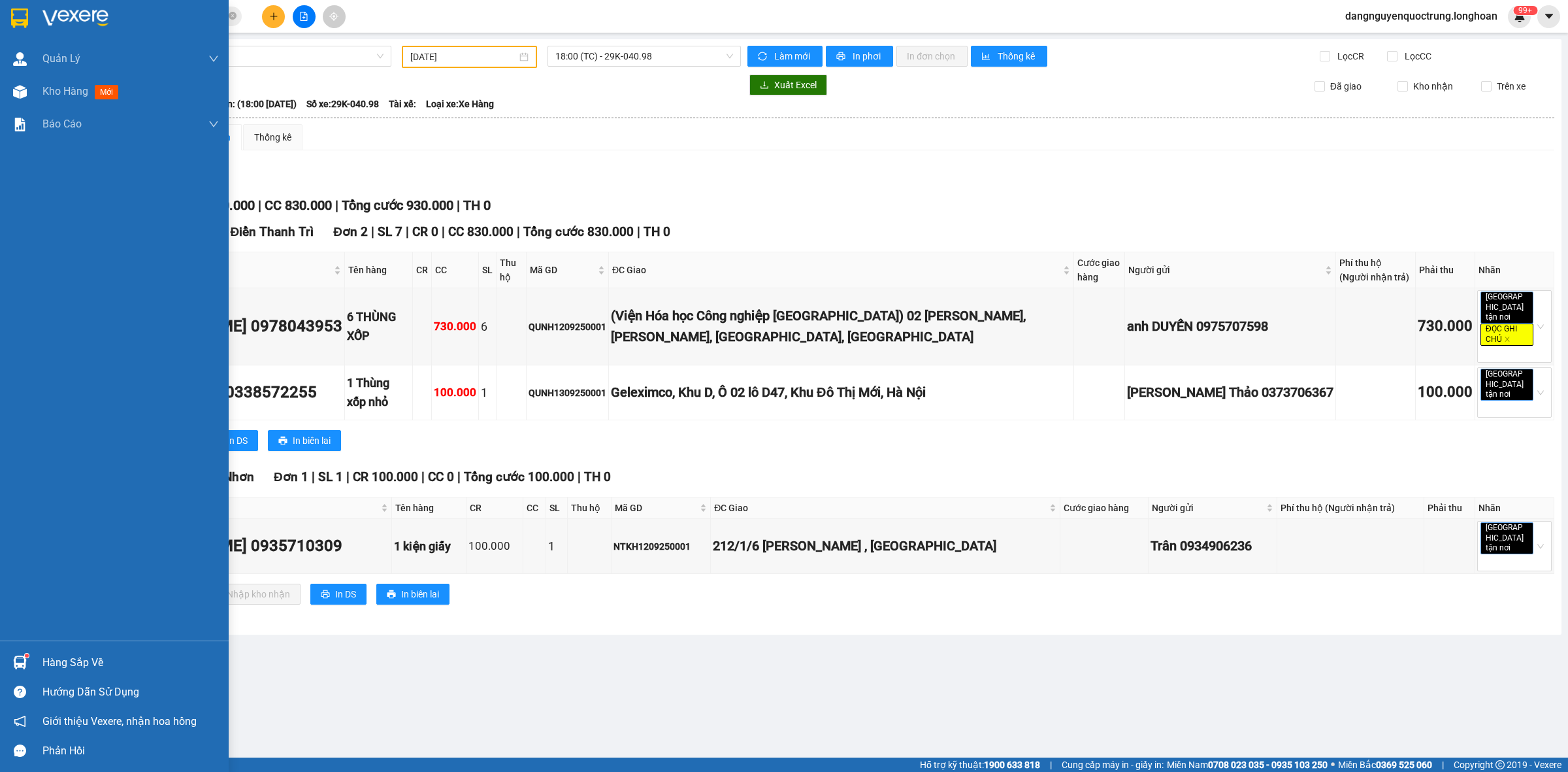
click at [14, 10] on img at bounding box center [19, 18] width 17 height 19
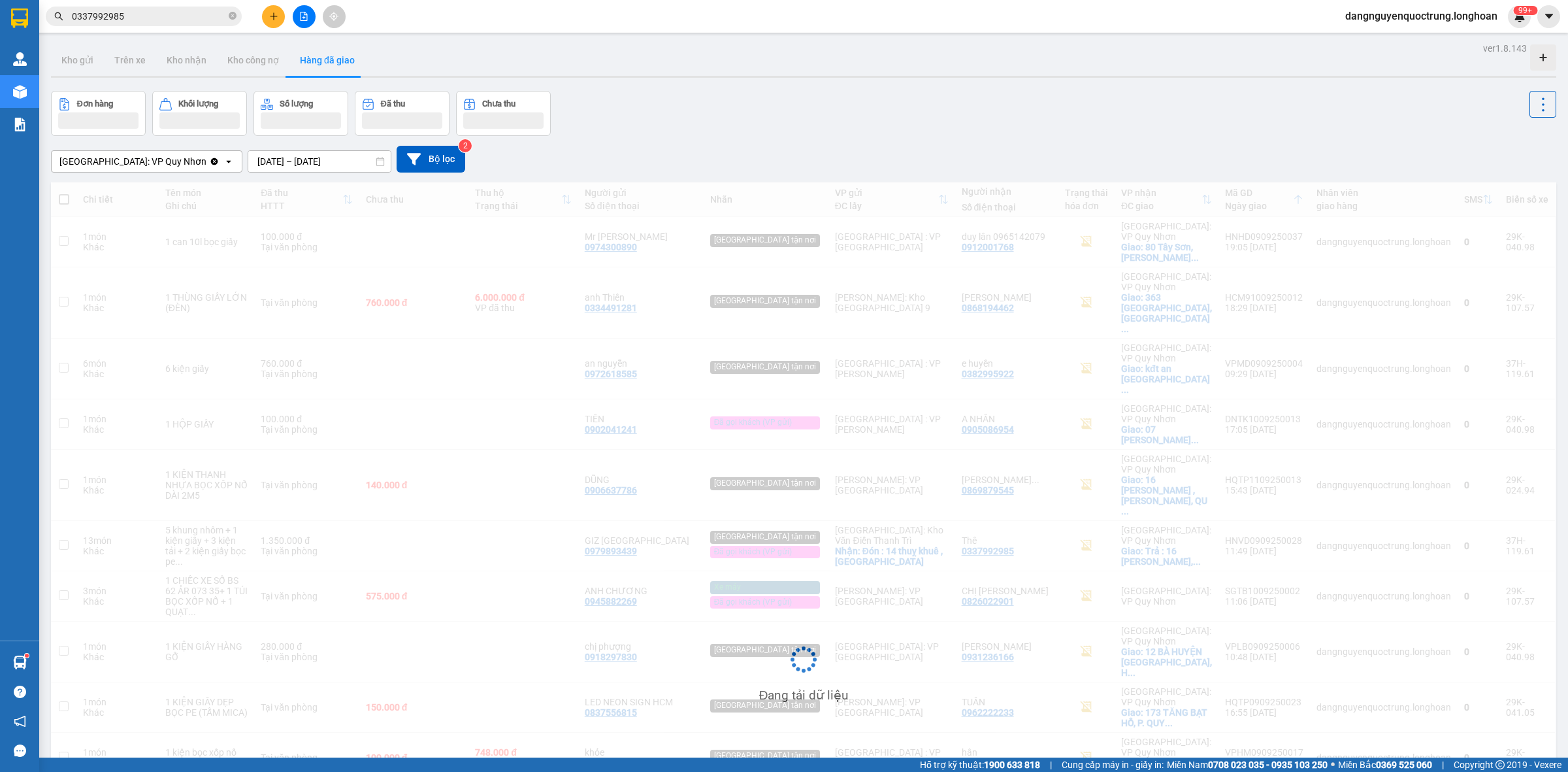
click at [193, 76] on div at bounding box center [804, 77] width 1506 height 2
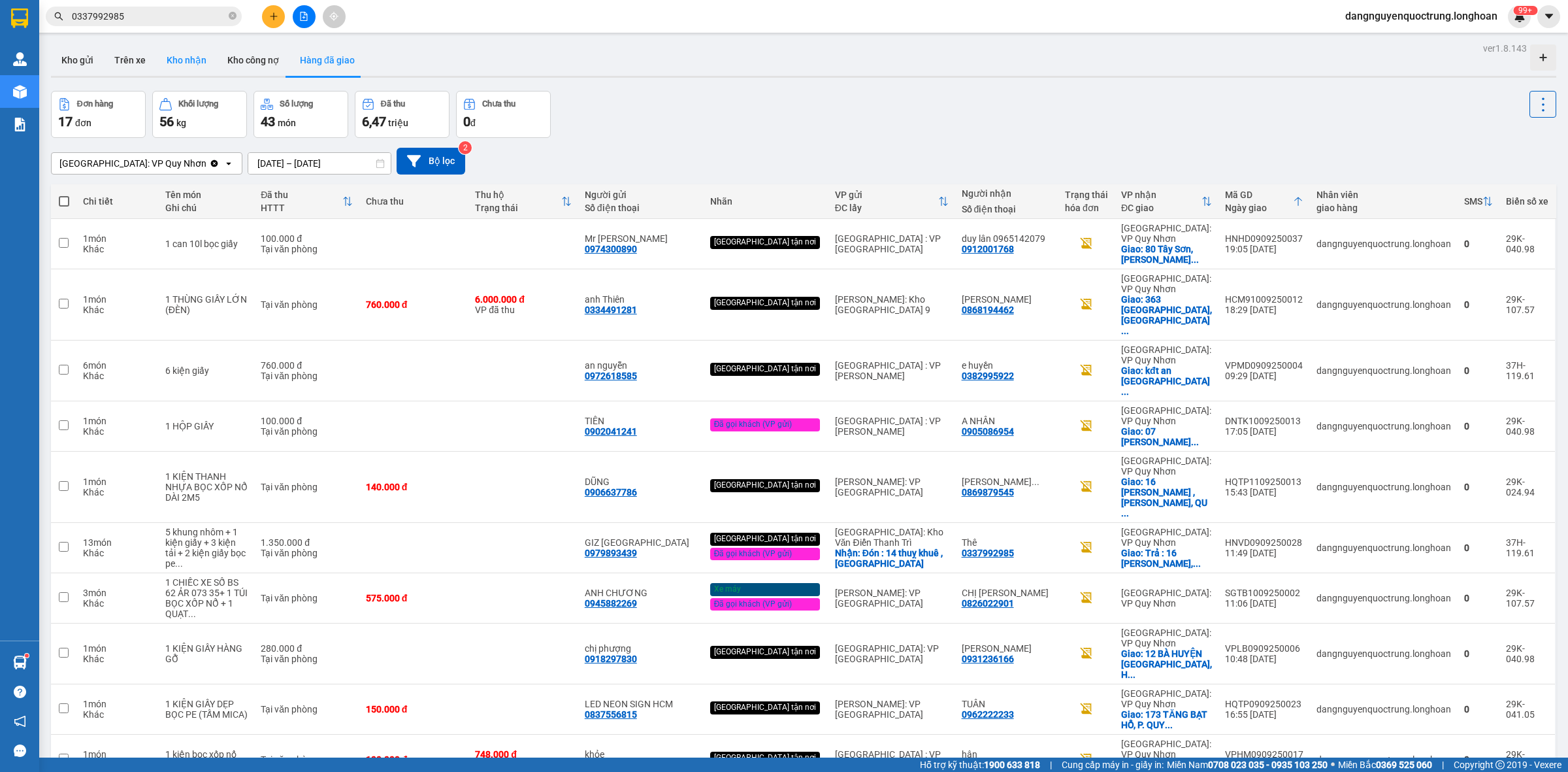
click at [175, 64] on button "Kho nhận" at bounding box center [186, 60] width 61 height 31
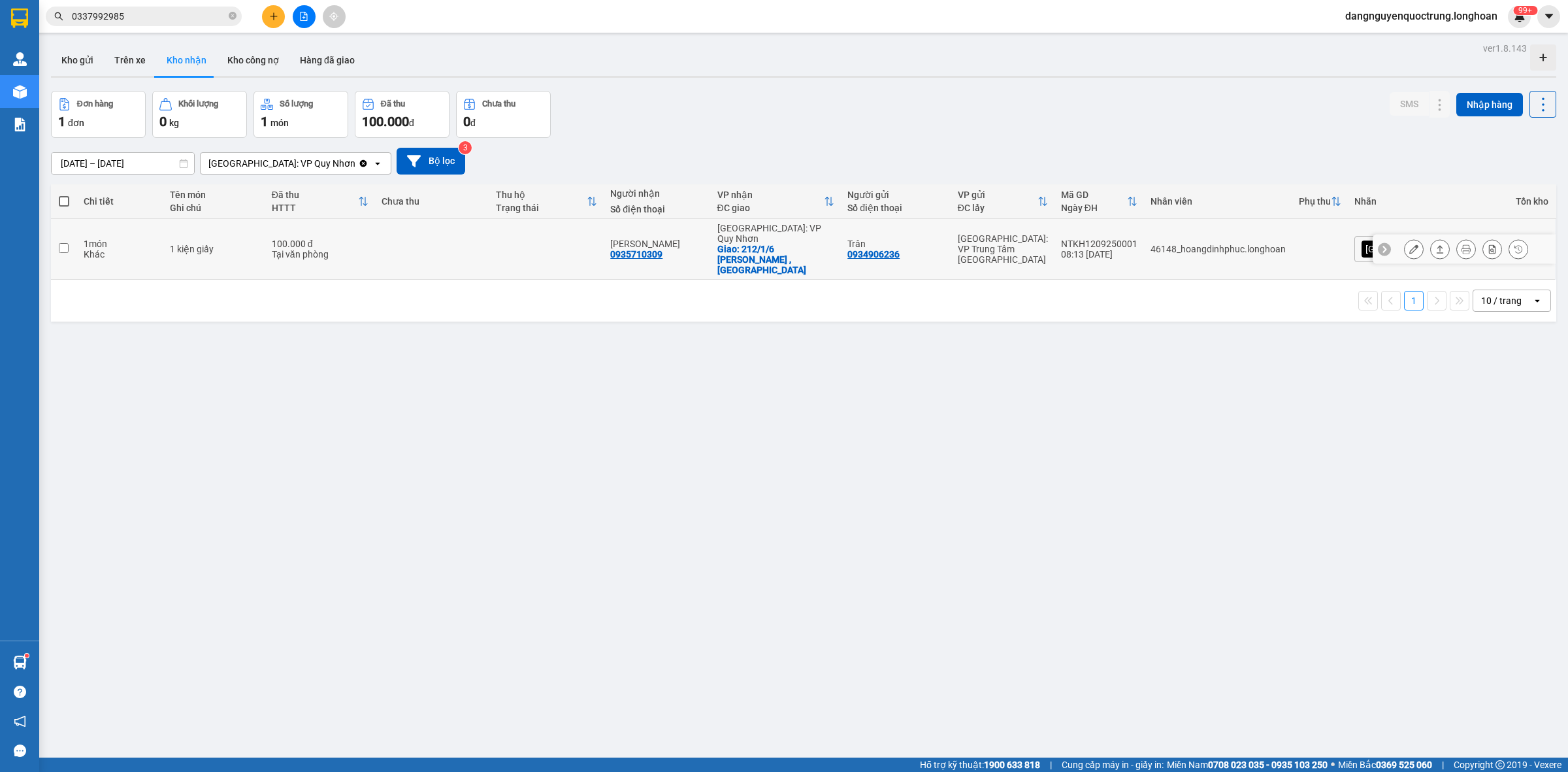
click at [1409, 245] on icon at bounding box center [1414, 250] width 9 height 9
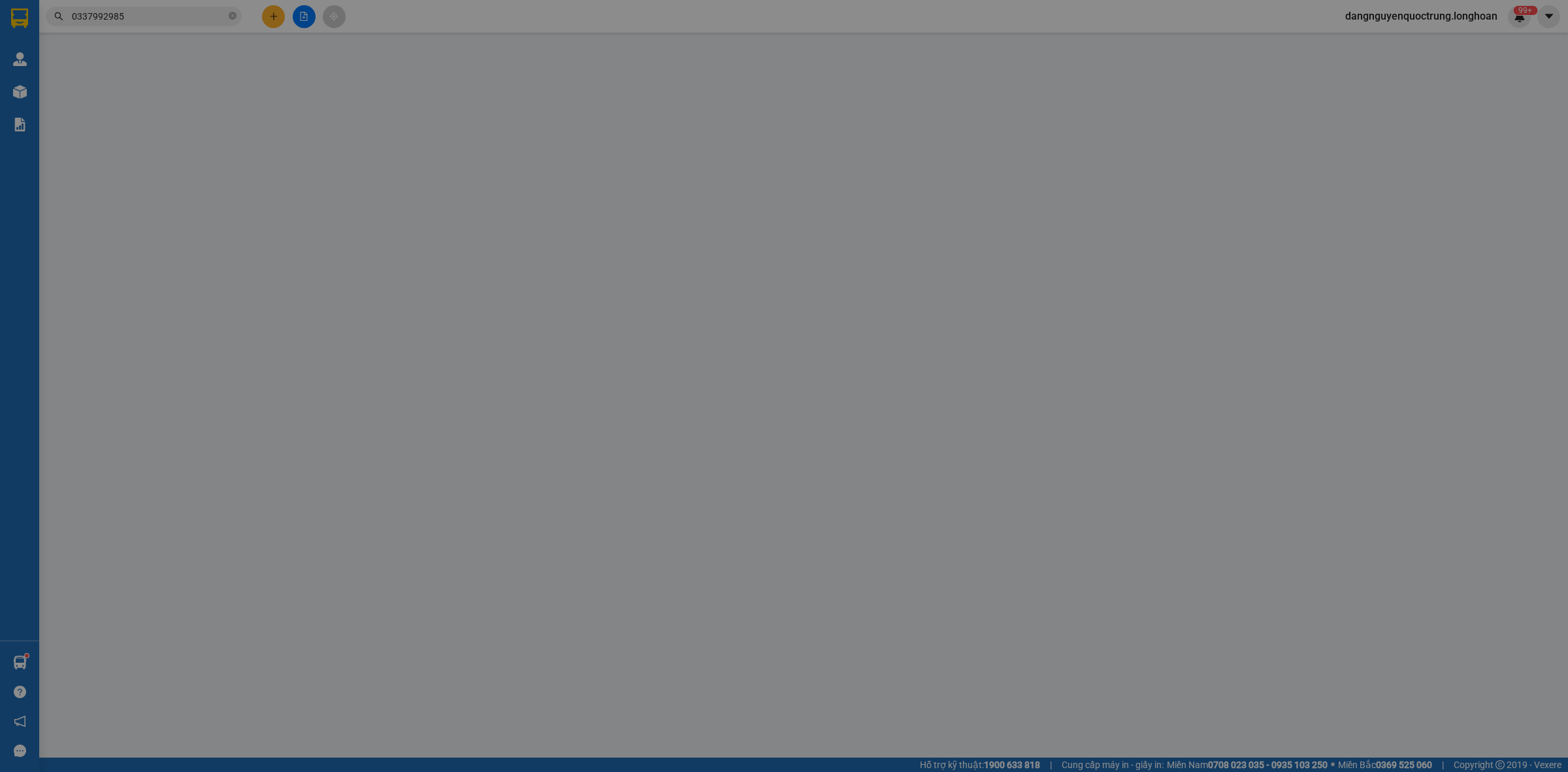
type input "0934906236"
type input "Trân"
type input "0935710309"
type input "Bảo Chi"
checkbox input "true"
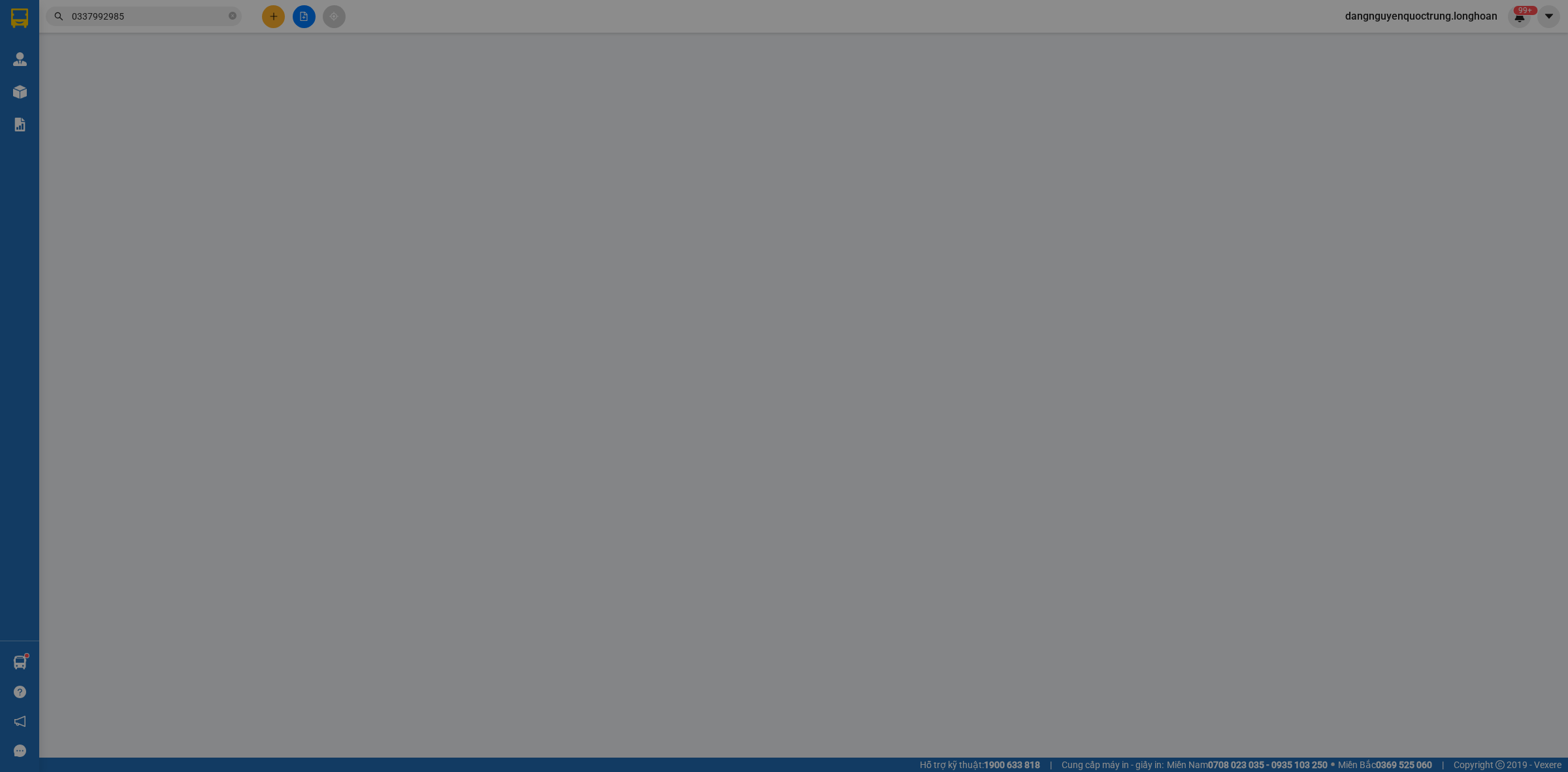
type input "212/1/6 Hoàng Văn Thụ , TP Quy Nhơn"
type input "100.000"
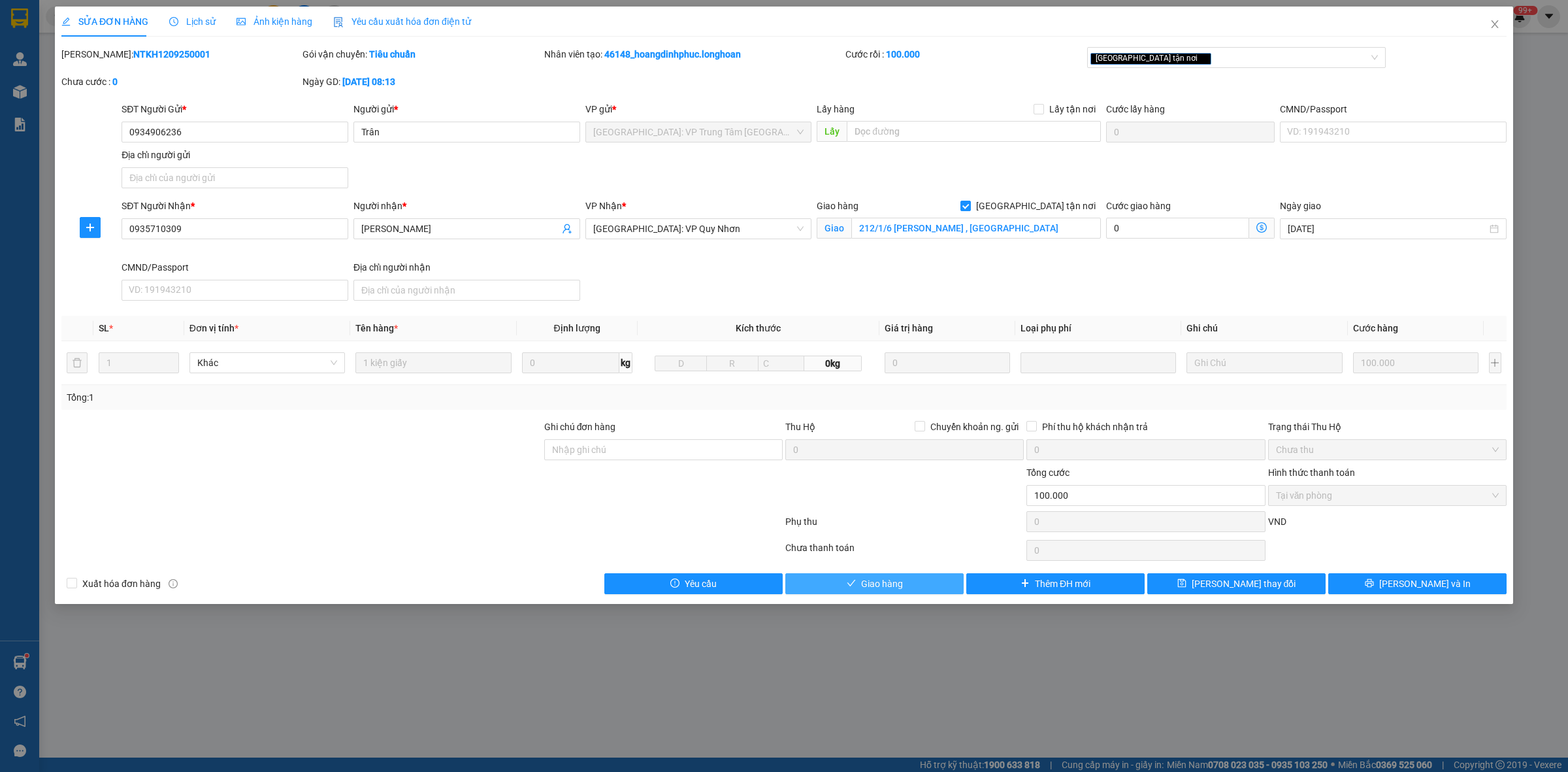
click at [865, 586] on span "Giao hàng" at bounding box center [882, 584] width 42 height 15
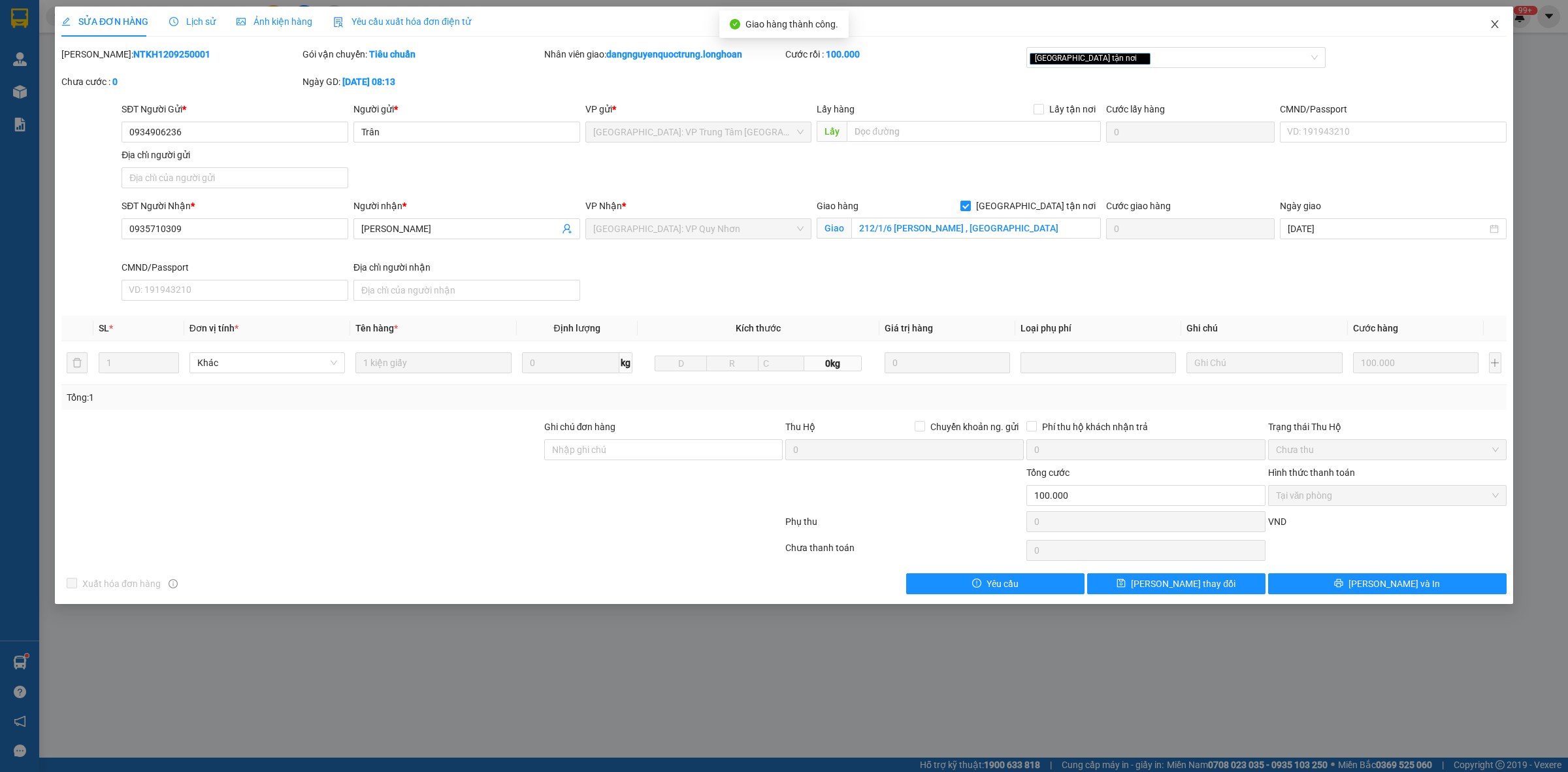
click at [1497, 26] on icon "close" at bounding box center [1495, 23] width 10 height 10
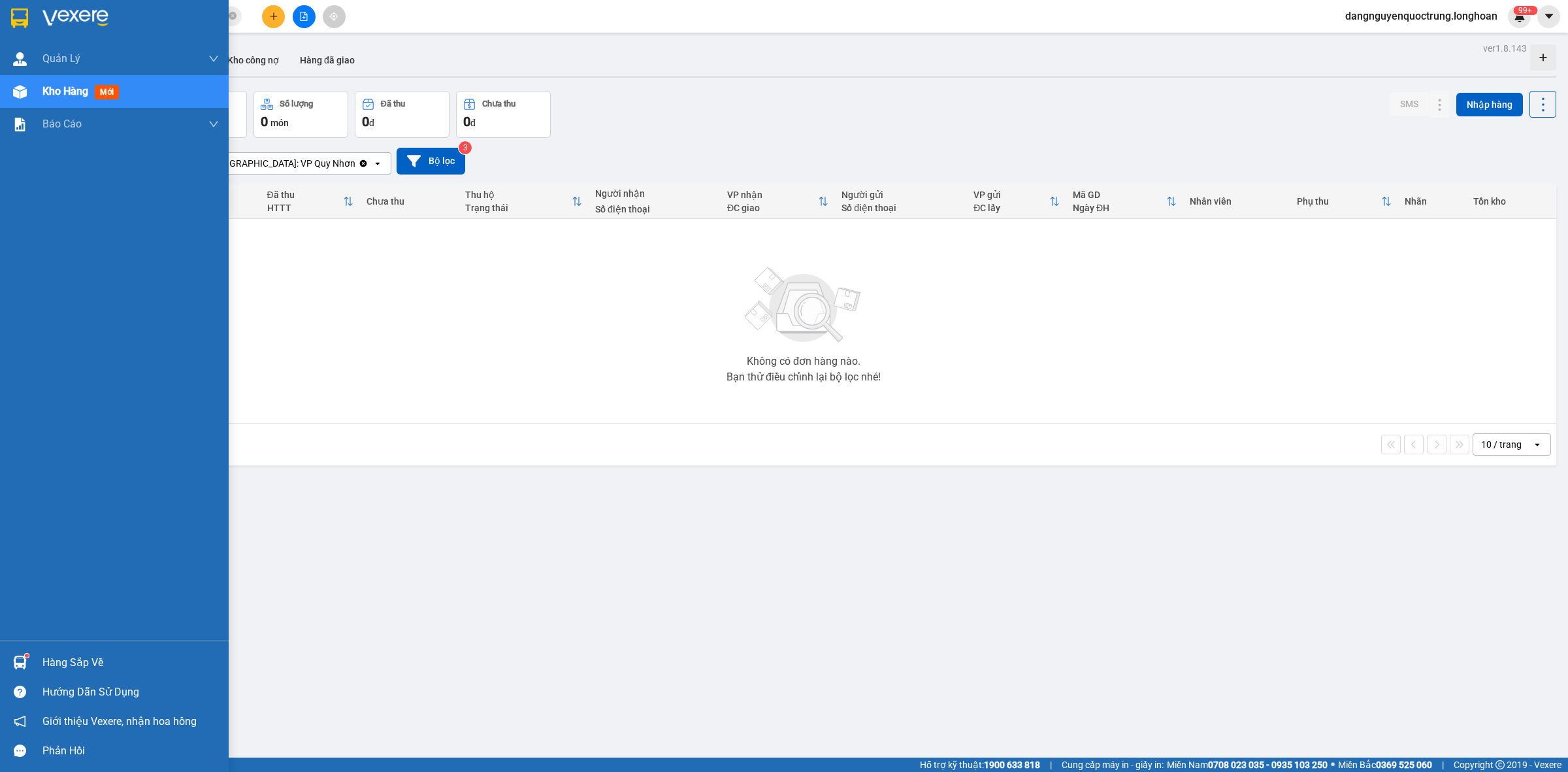
click at [4, 662] on div "Hàng sắp về" at bounding box center [114, 662] width 228 height 30
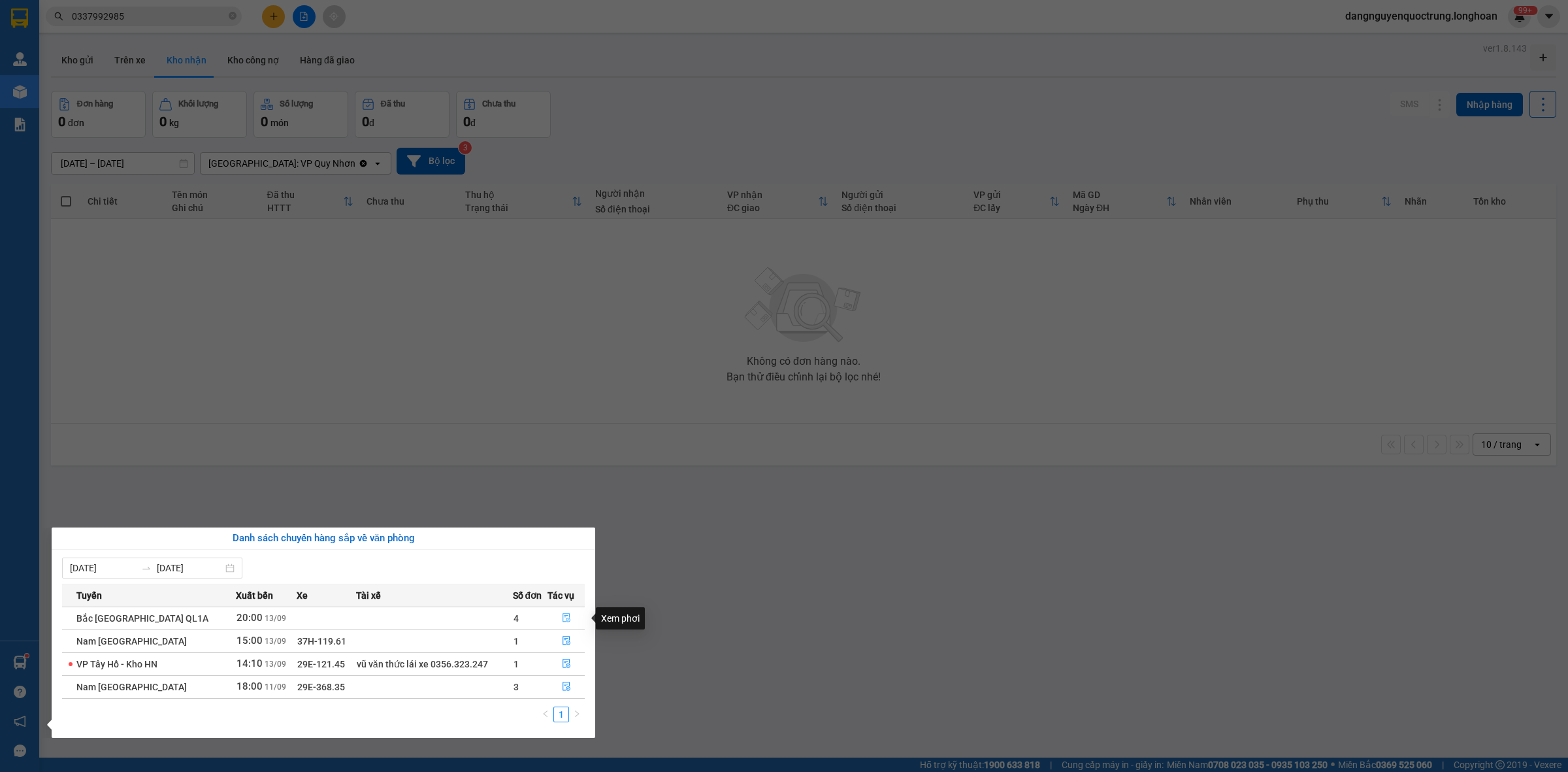
click at [565, 624] on span "file-done" at bounding box center [566, 618] width 9 height 10
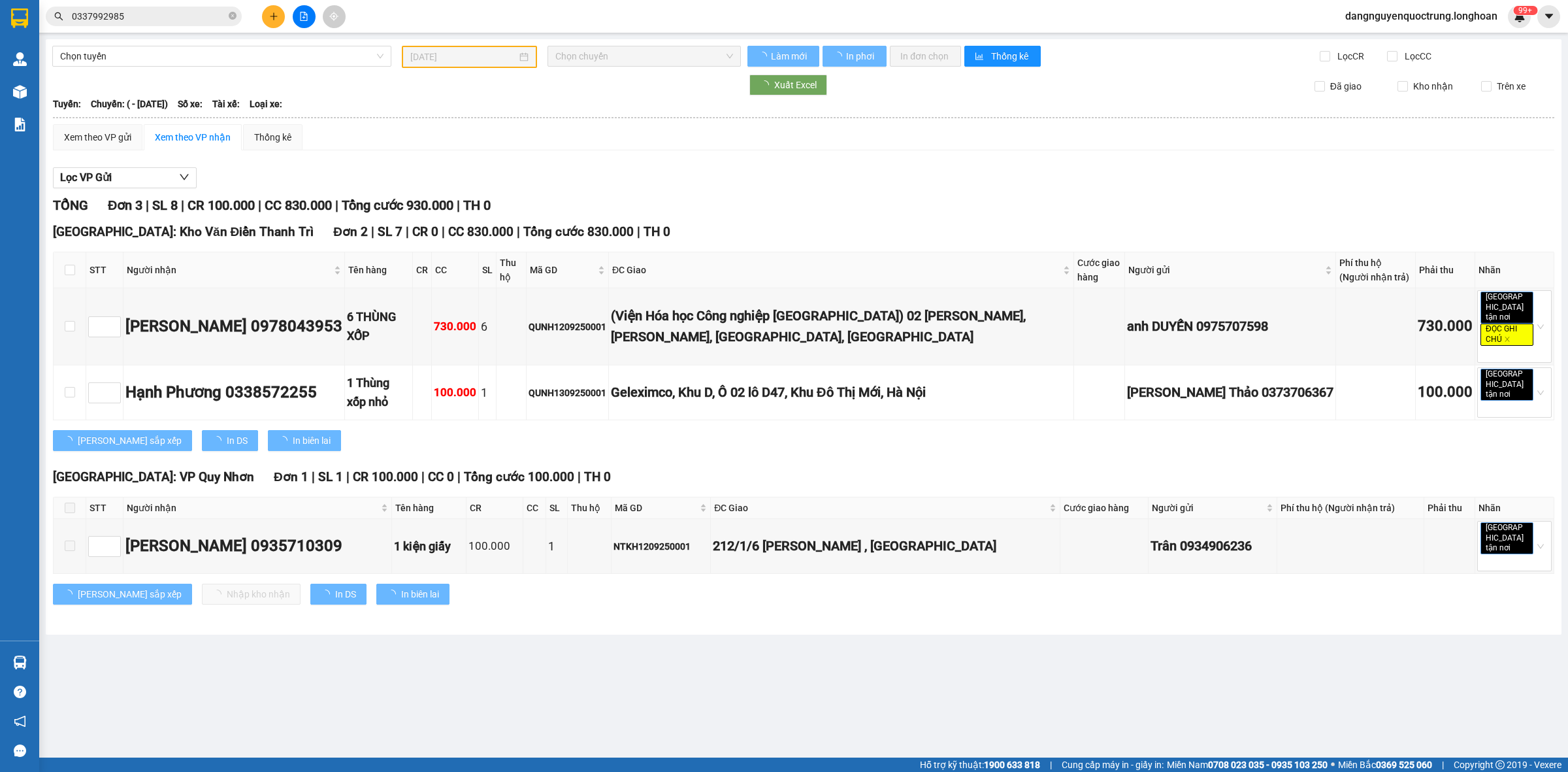
type input "13/09/2025"
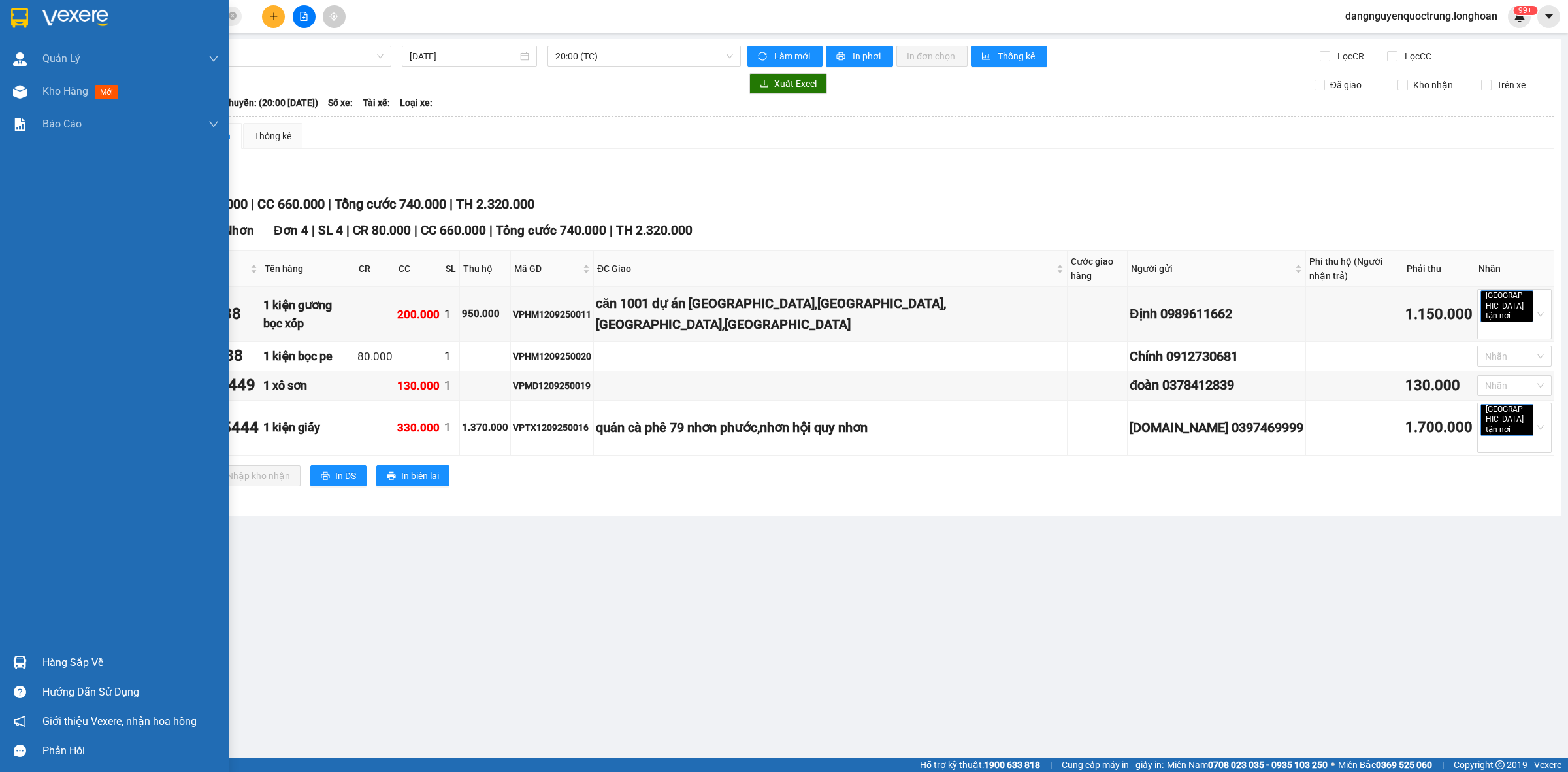
click at [15, 659] on img at bounding box center [20, 663] width 14 height 14
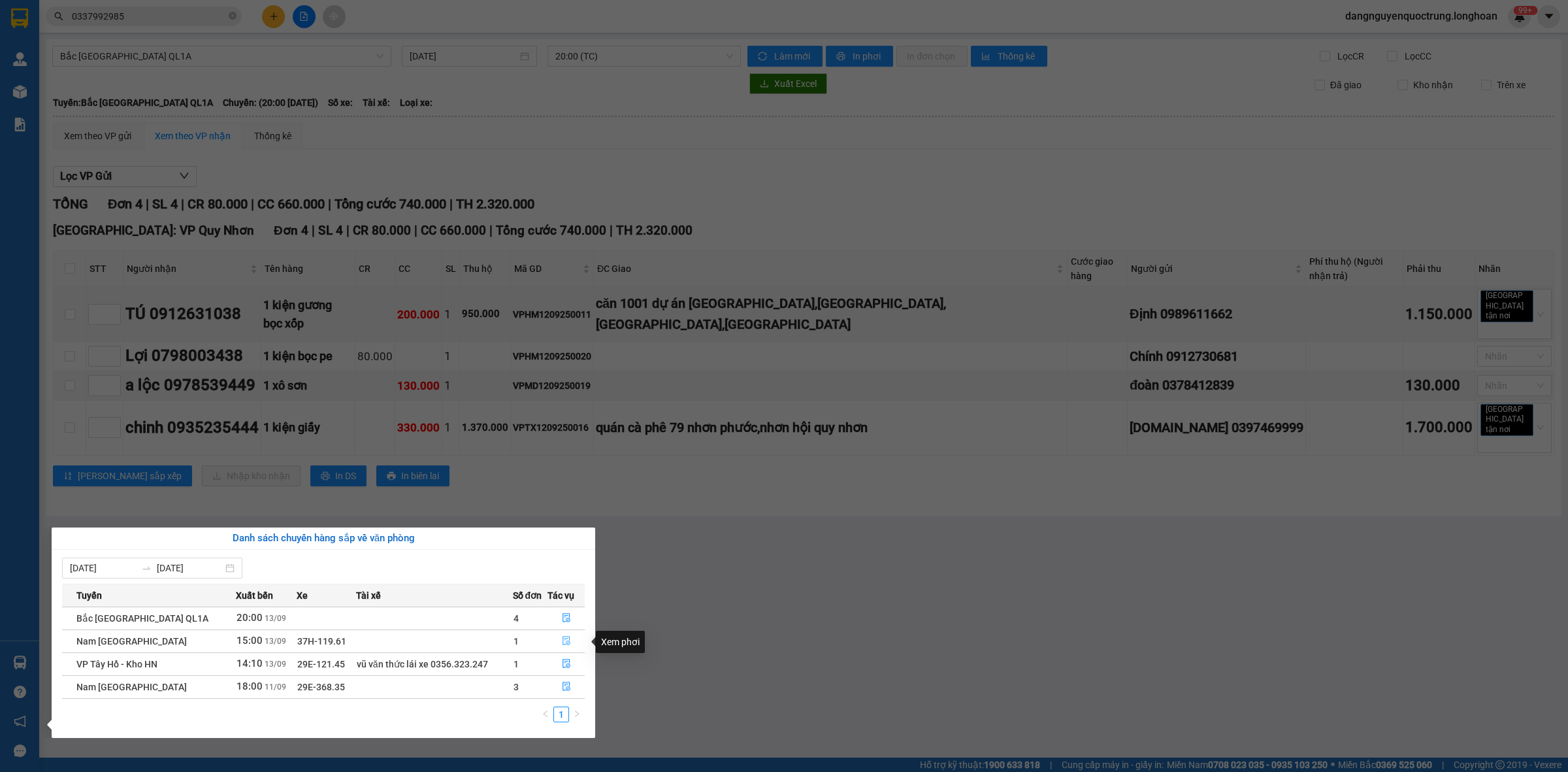
click at [562, 641] on icon "file-done" at bounding box center [566, 641] width 9 height 9
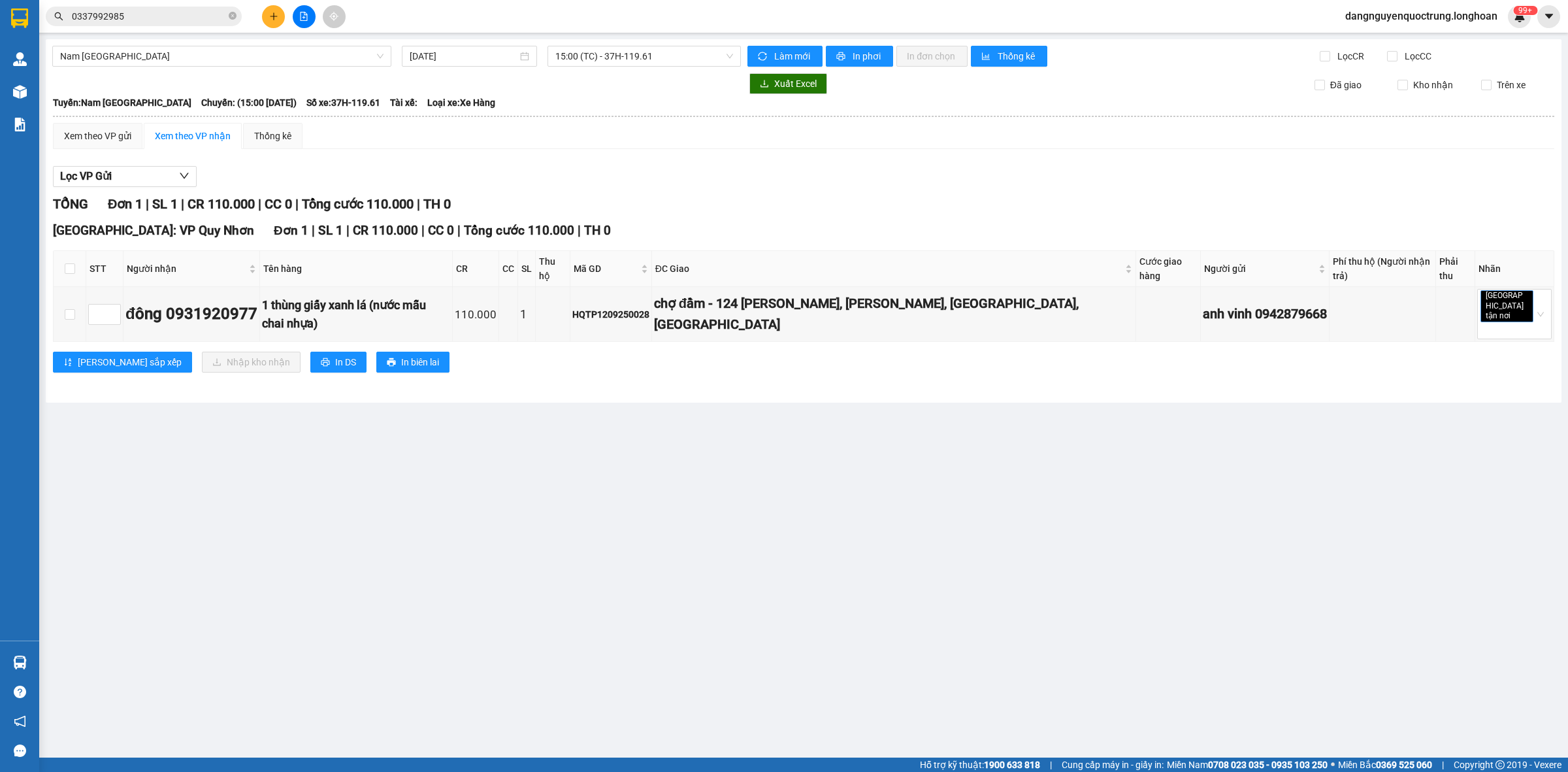
click at [403, 564] on main "Nam Trung Bắc QL1A 13/09/2025 15:00 (TC) - 37H-119.61 Làm mới In phơi In đơn ch…" at bounding box center [784, 379] width 1568 height 758
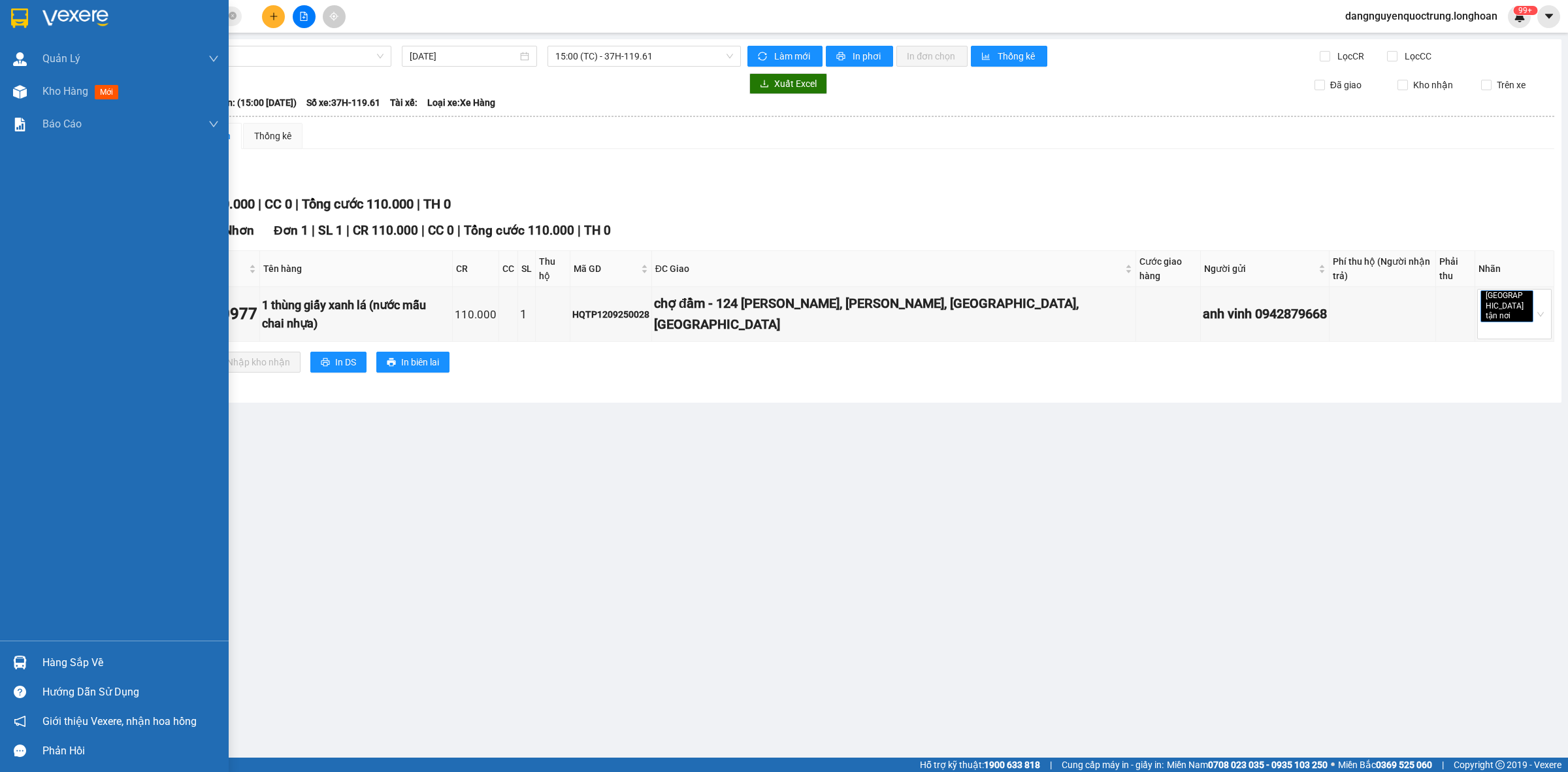
click at [23, 34] on div at bounding box center [114, 21] width 228 height 43
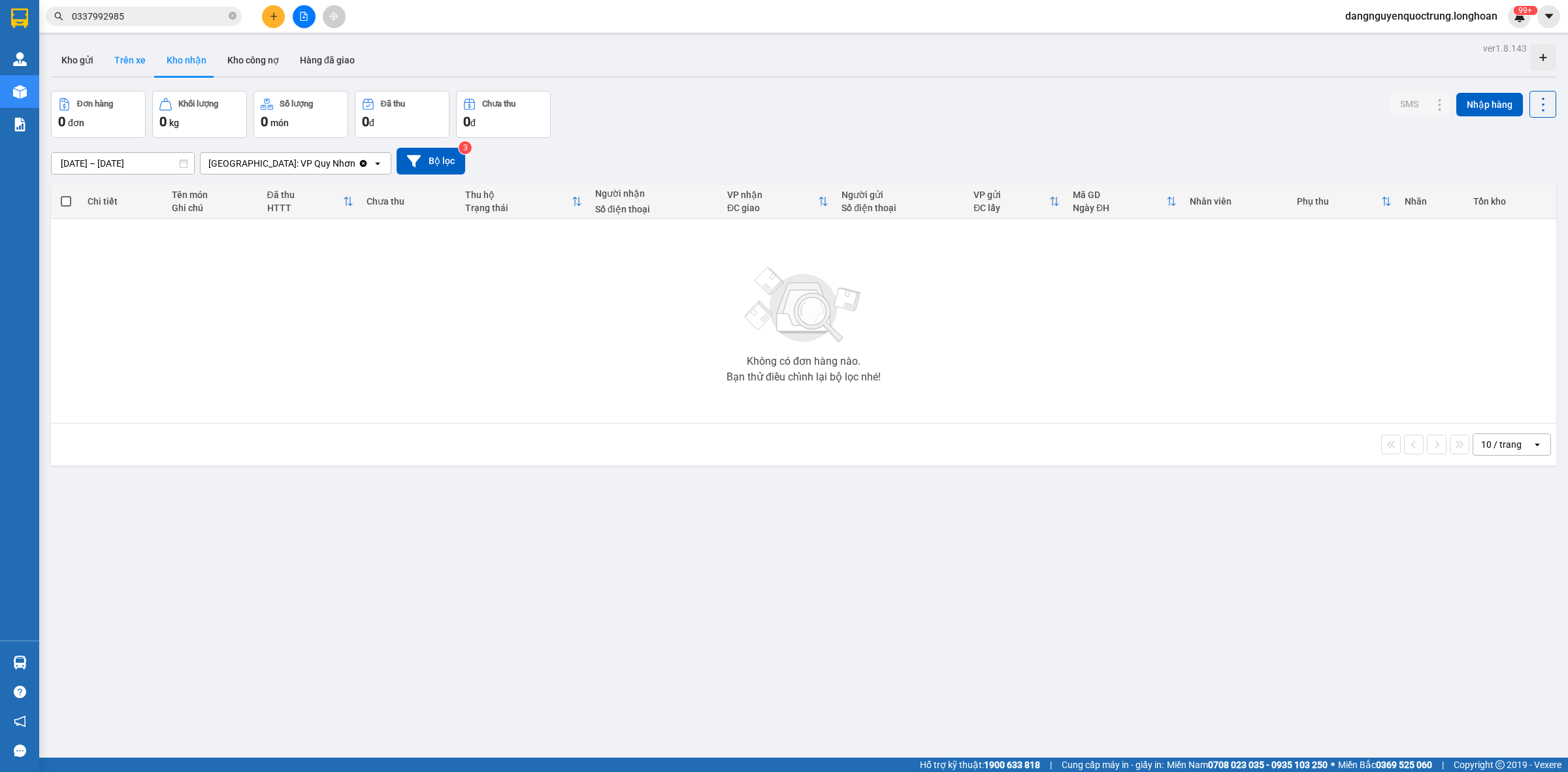
click at [148, 53] on button "Trên xe" at bounding box center [130, 60] width 52 height 31
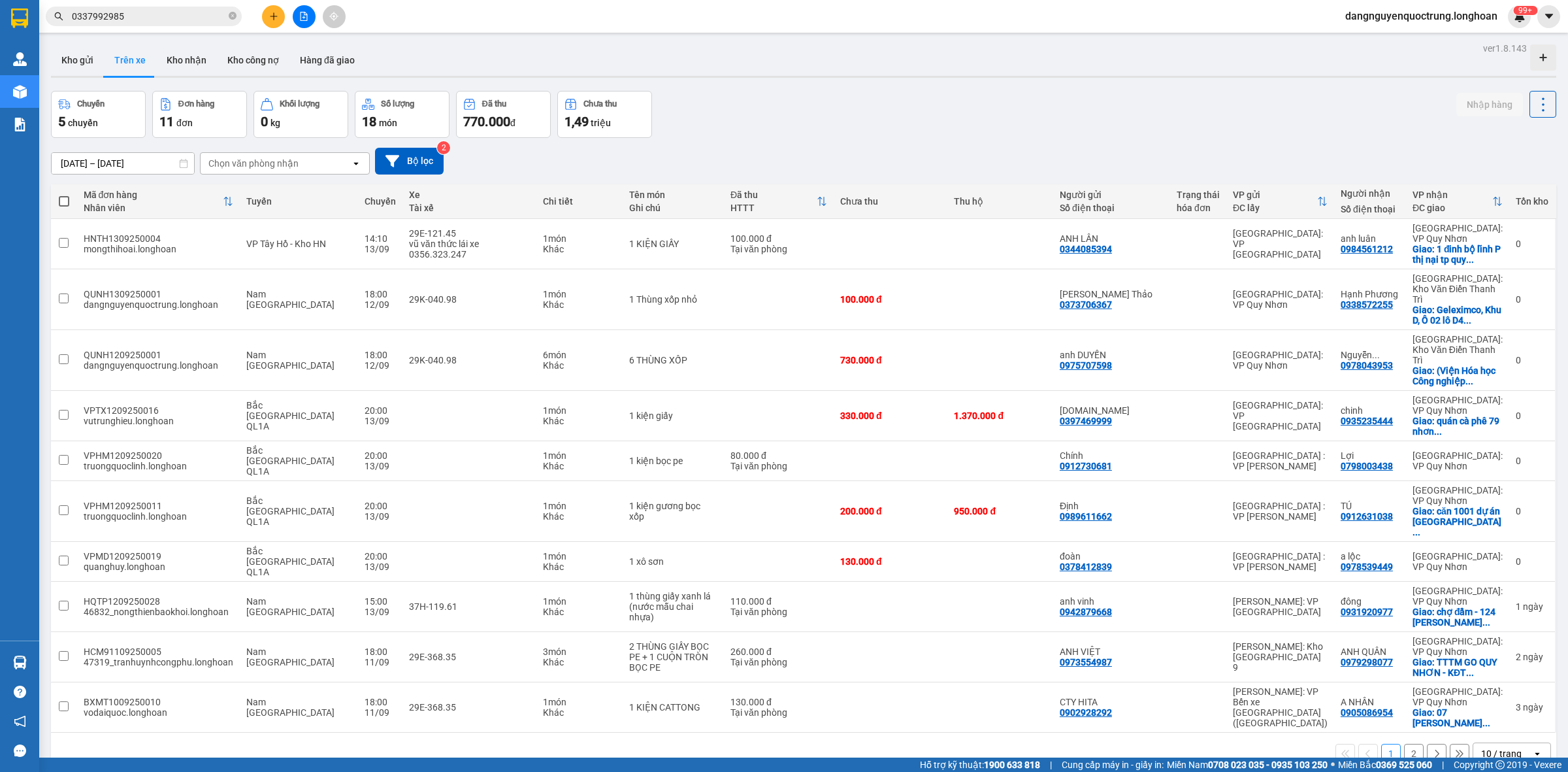
click at [1404, 744] on button "2" at bounding box center [1413, 753] width 19 height 19
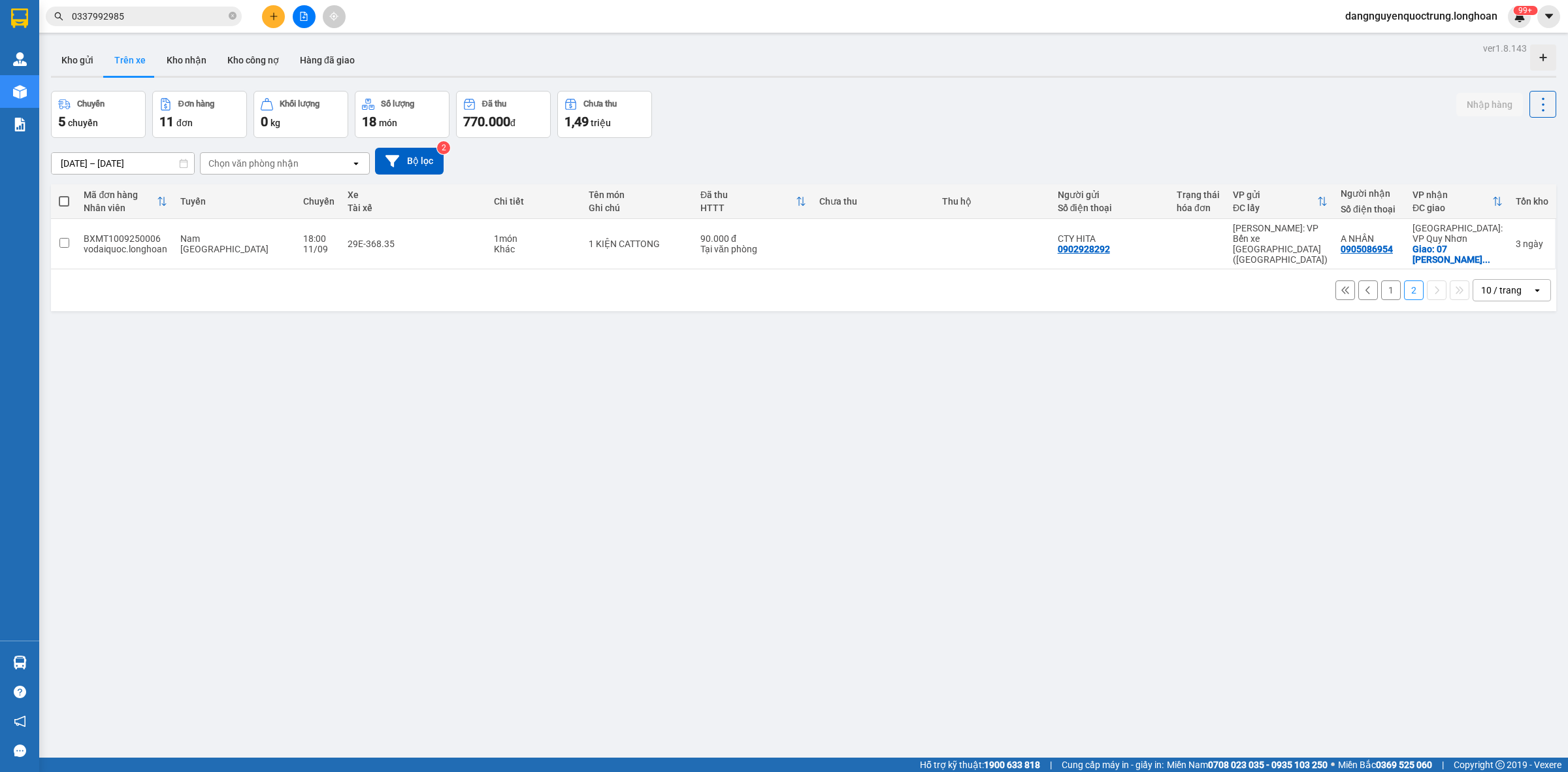
click at [1383, 292] on button "1" at bounding box center [1391, 290] width 19 height 19
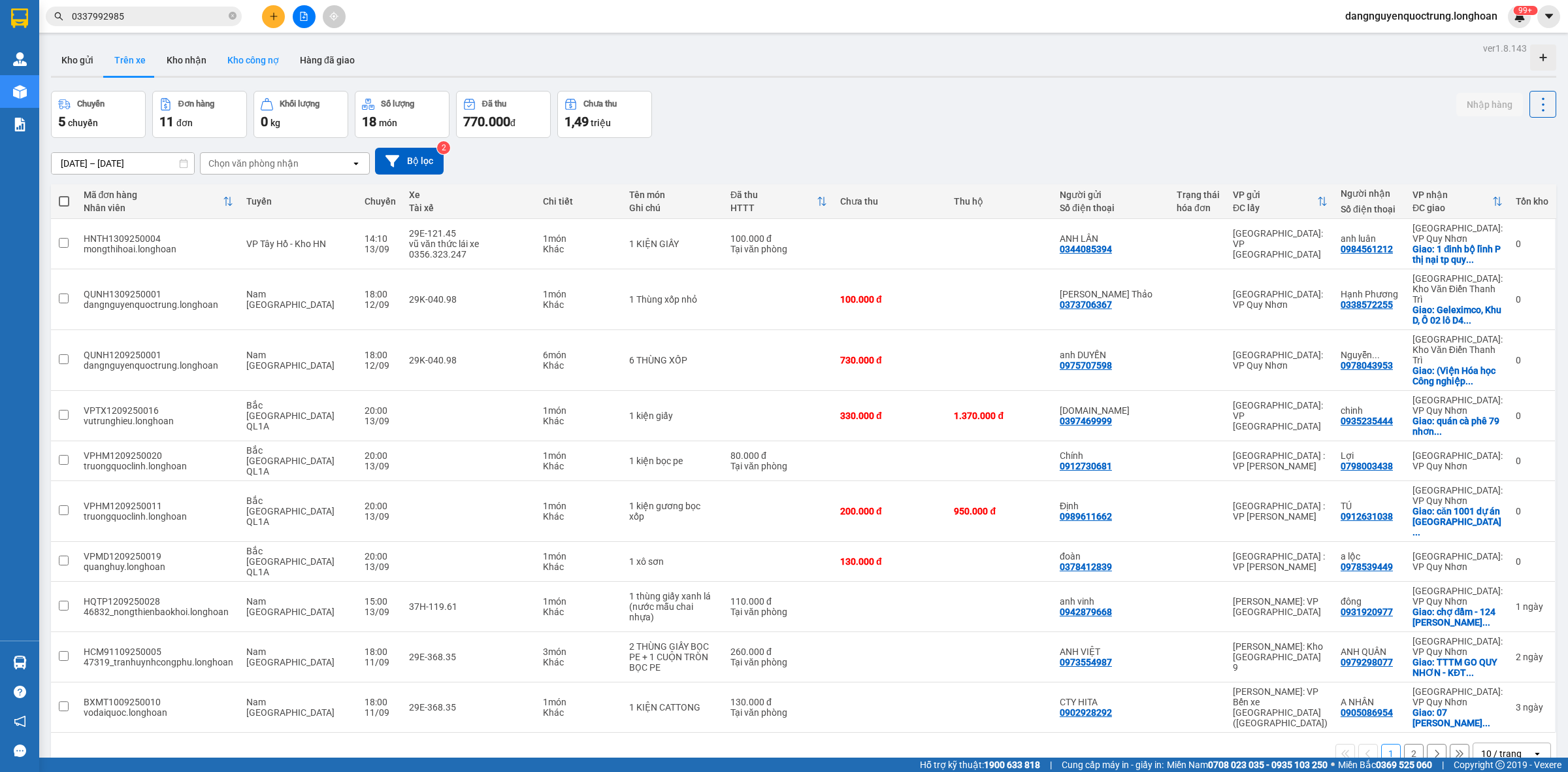
click at [249, 55] on button "Kho công nợ" at bounding box center [253, 60] width 72 height 31
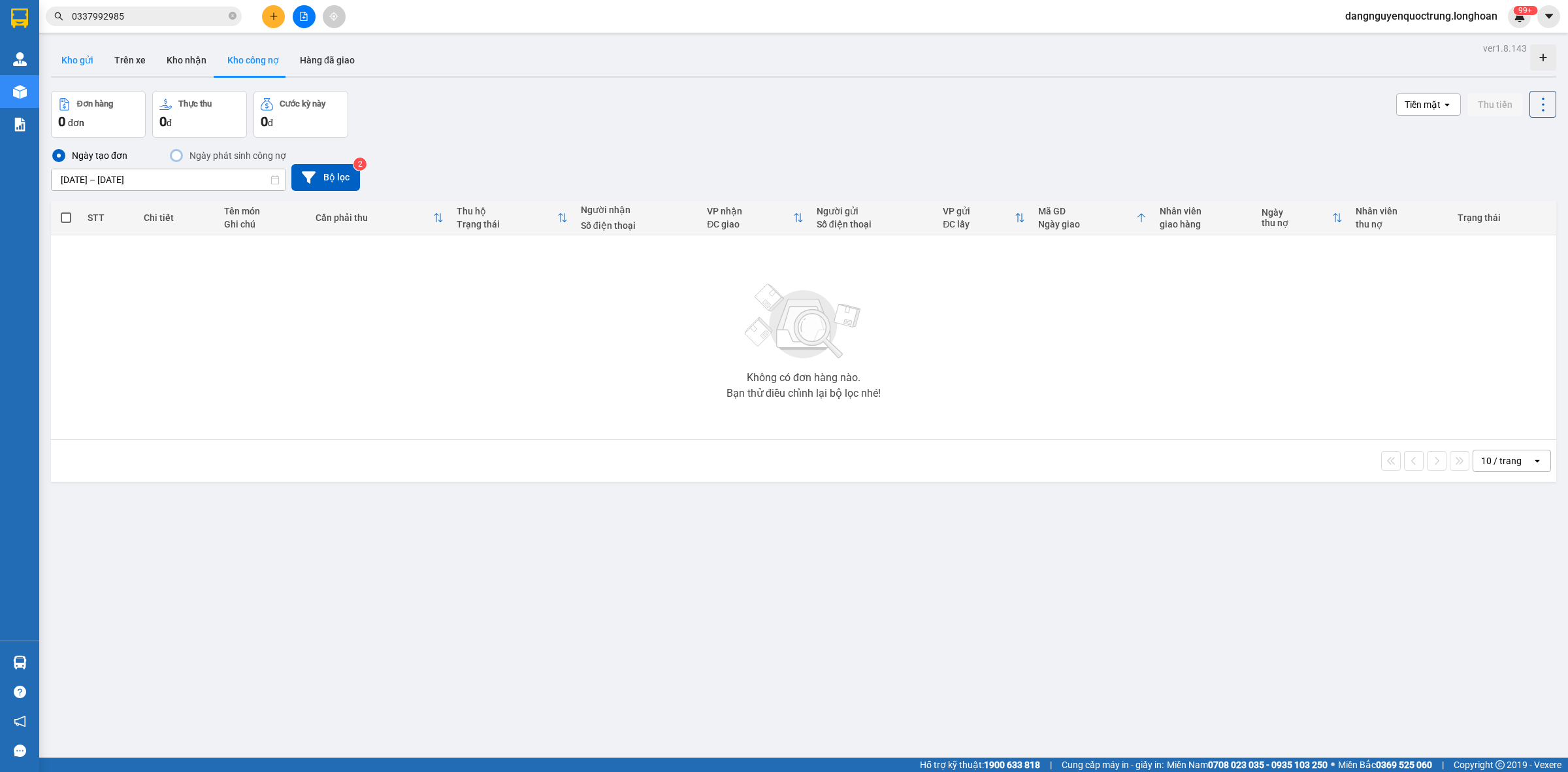
click at [73, 55] on button "Kho gửi" at bounding box center [78, 60] width 53 height 31
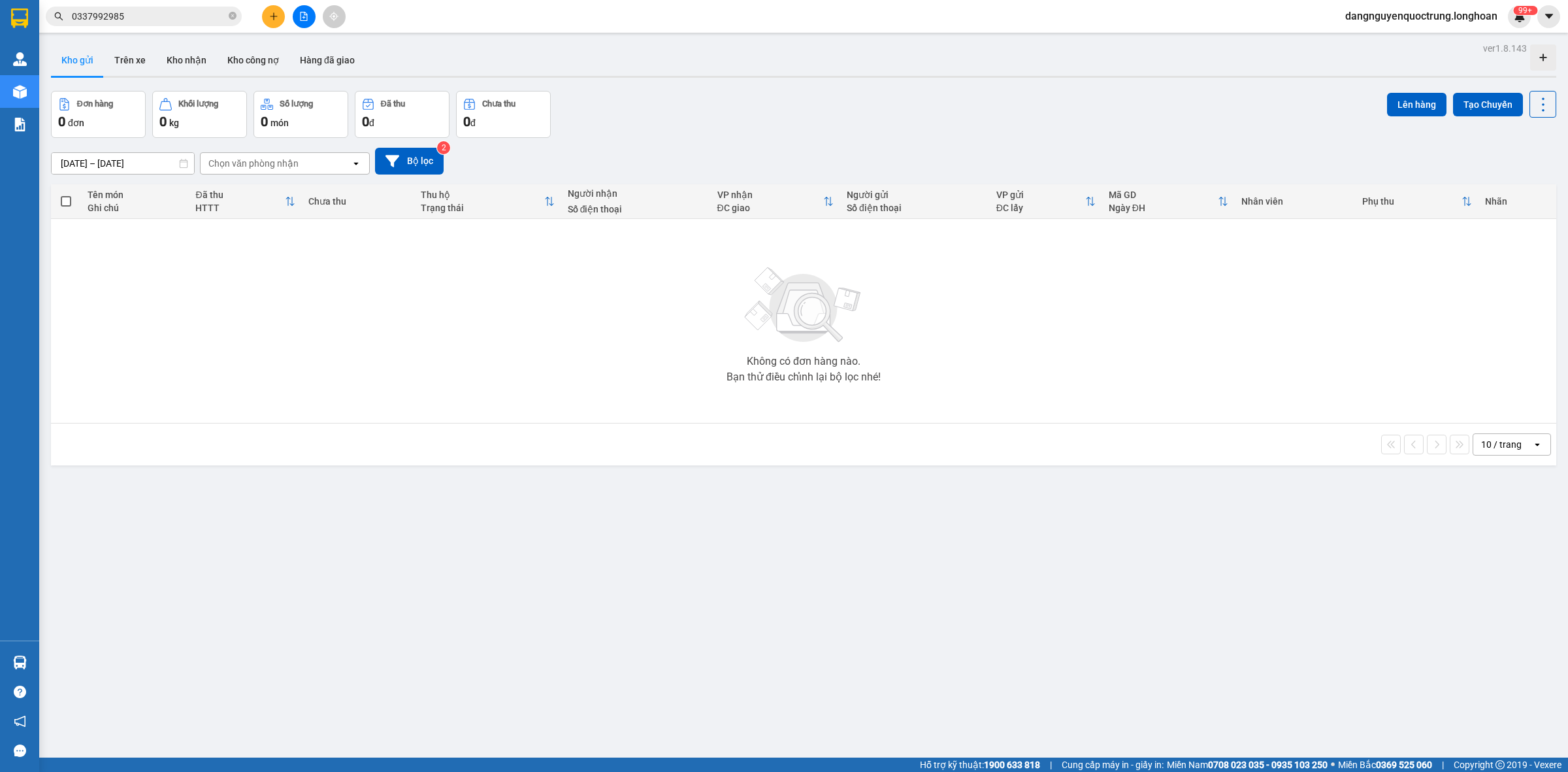
click at [170, 164] on input "[DATE] – [DATE]" at bounding box center [122, 163] width 142 height 21
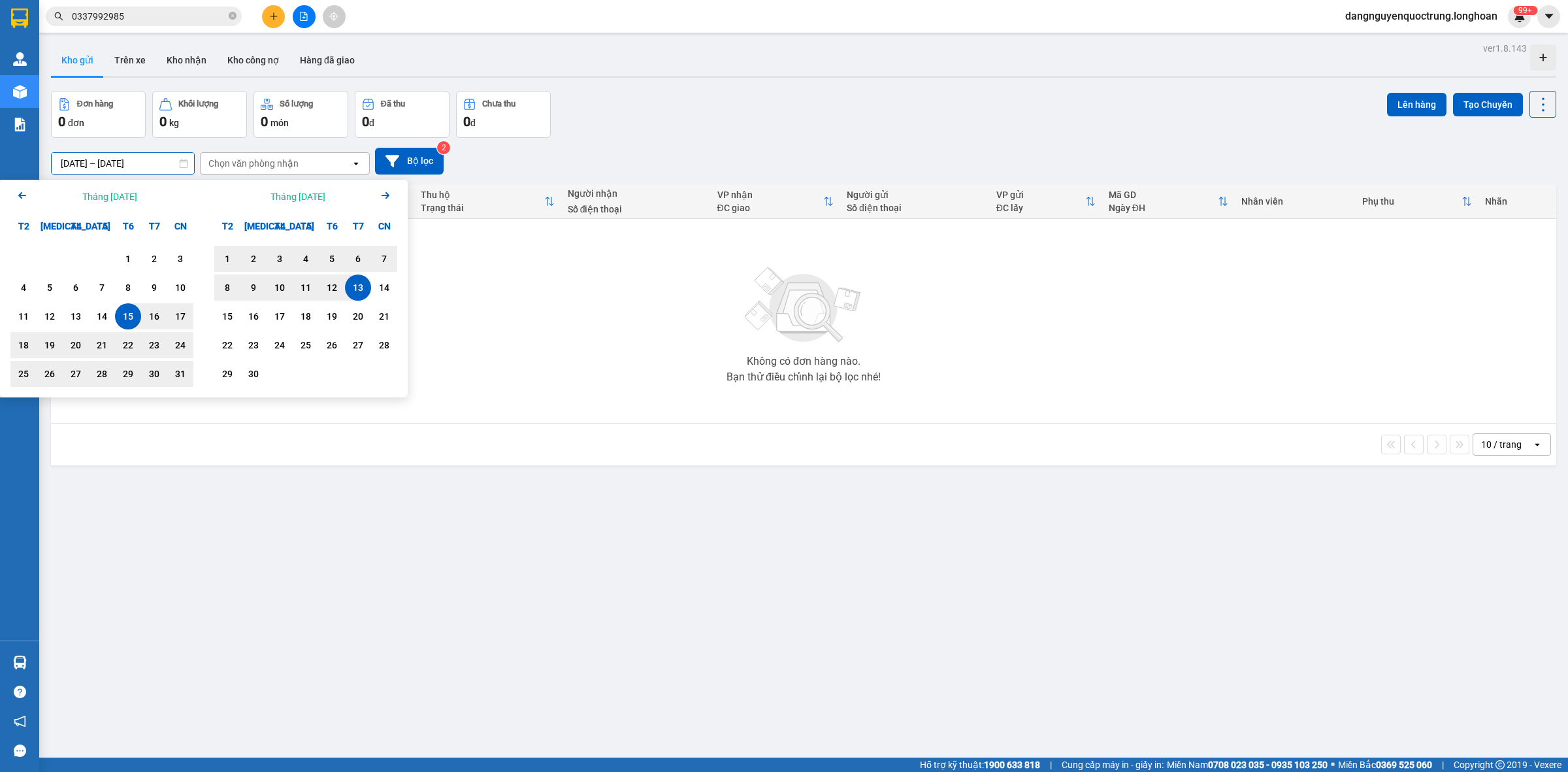
click at [334, 161] on div "Chọn văn phòng nhận" at bounding box center [275, 163] width 150 height 21
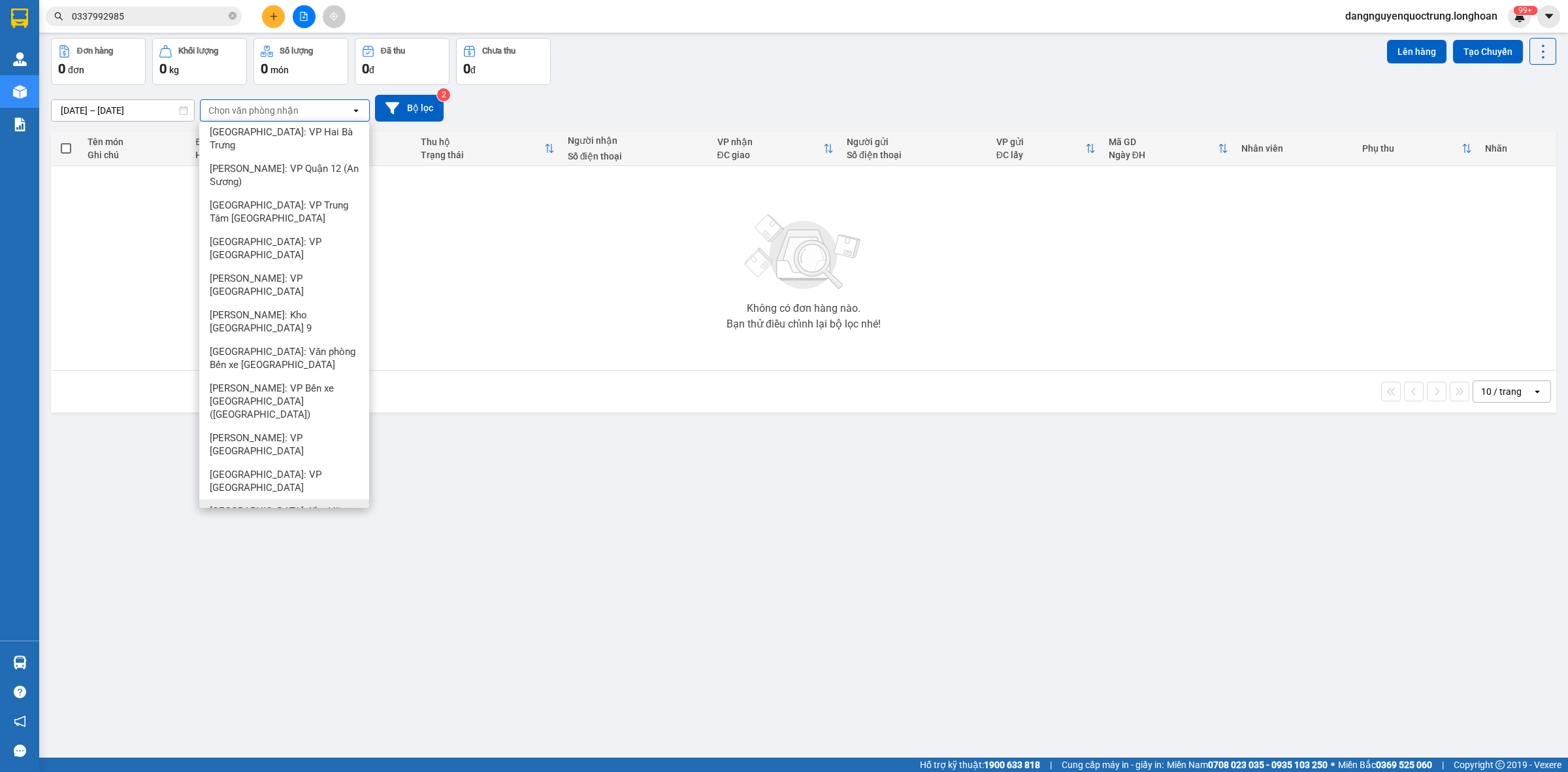
scroll to position [60, 0]
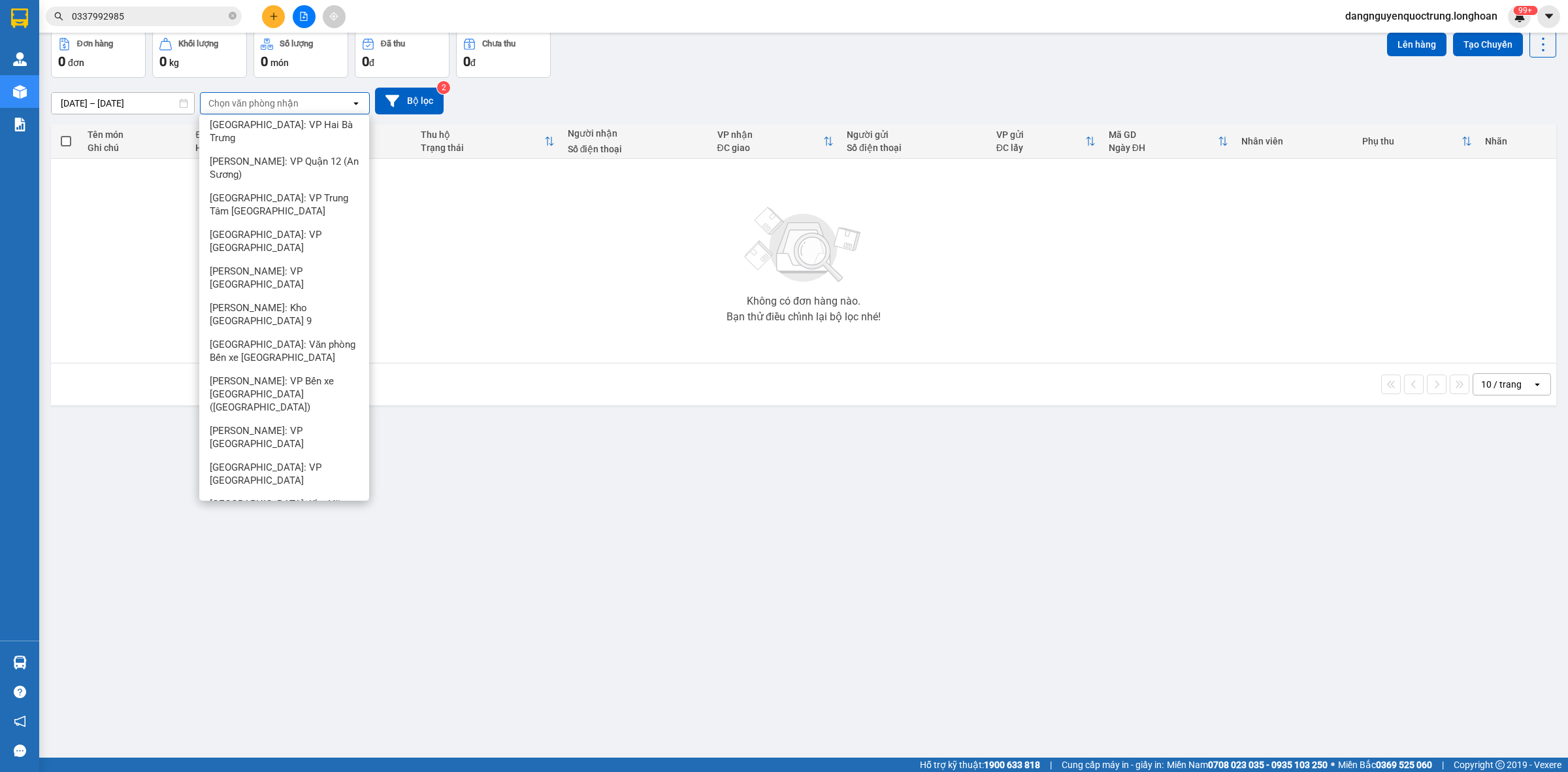
click at [309, 662] on div "[GEOGRAPHIC_DATA]: VP Quy Nhơn" at bounding box center [284, 680] width 170 height 37
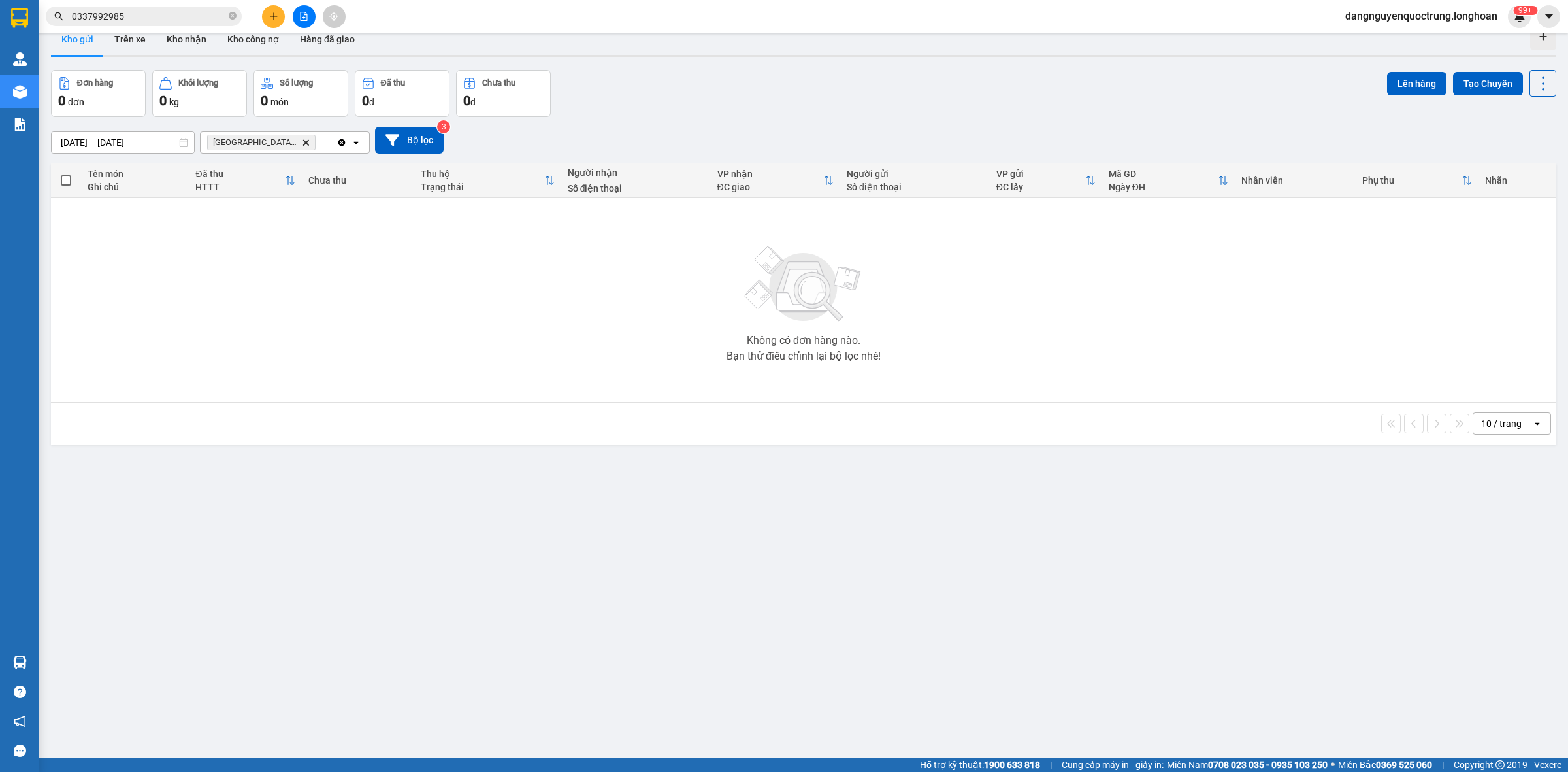
scroll to position [0, 0]
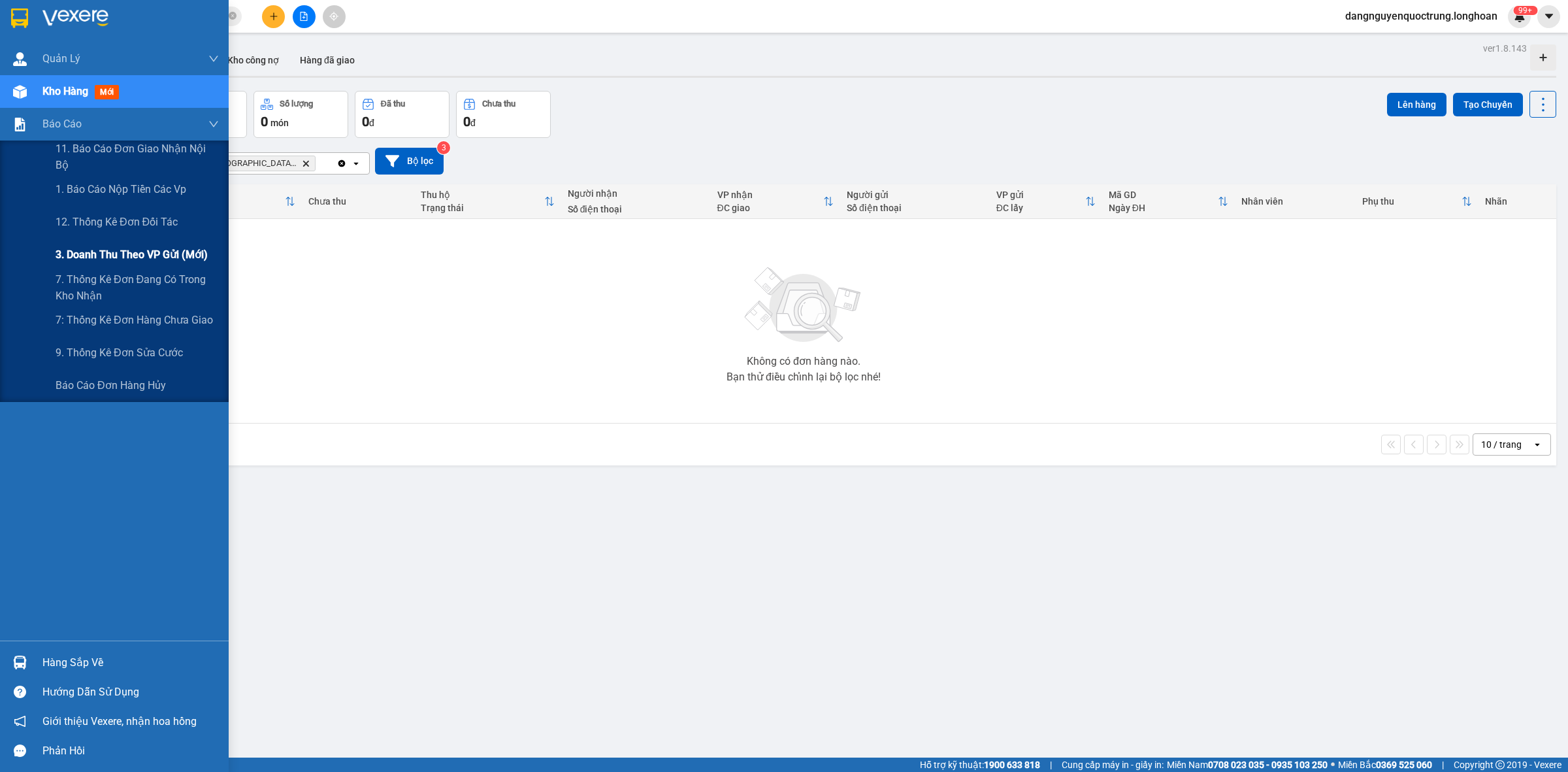
click at [123, 264] on div "3. Doanh Thu theo VP Gửi (mới)" at bounding box center [137, 255] width 163 height 33
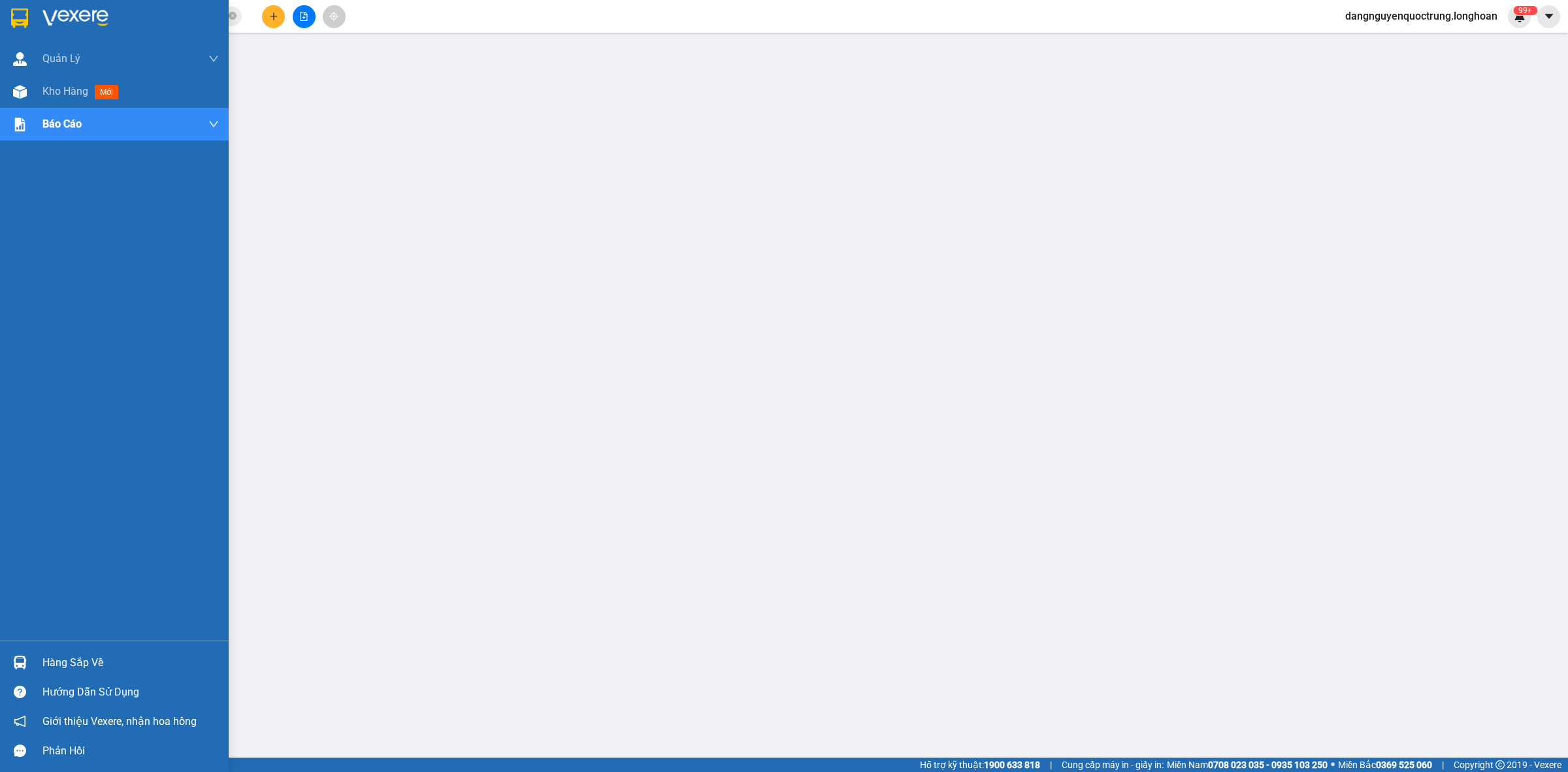
click at [23, 661] on img at bounding box center [20, 663] width 14 height 14
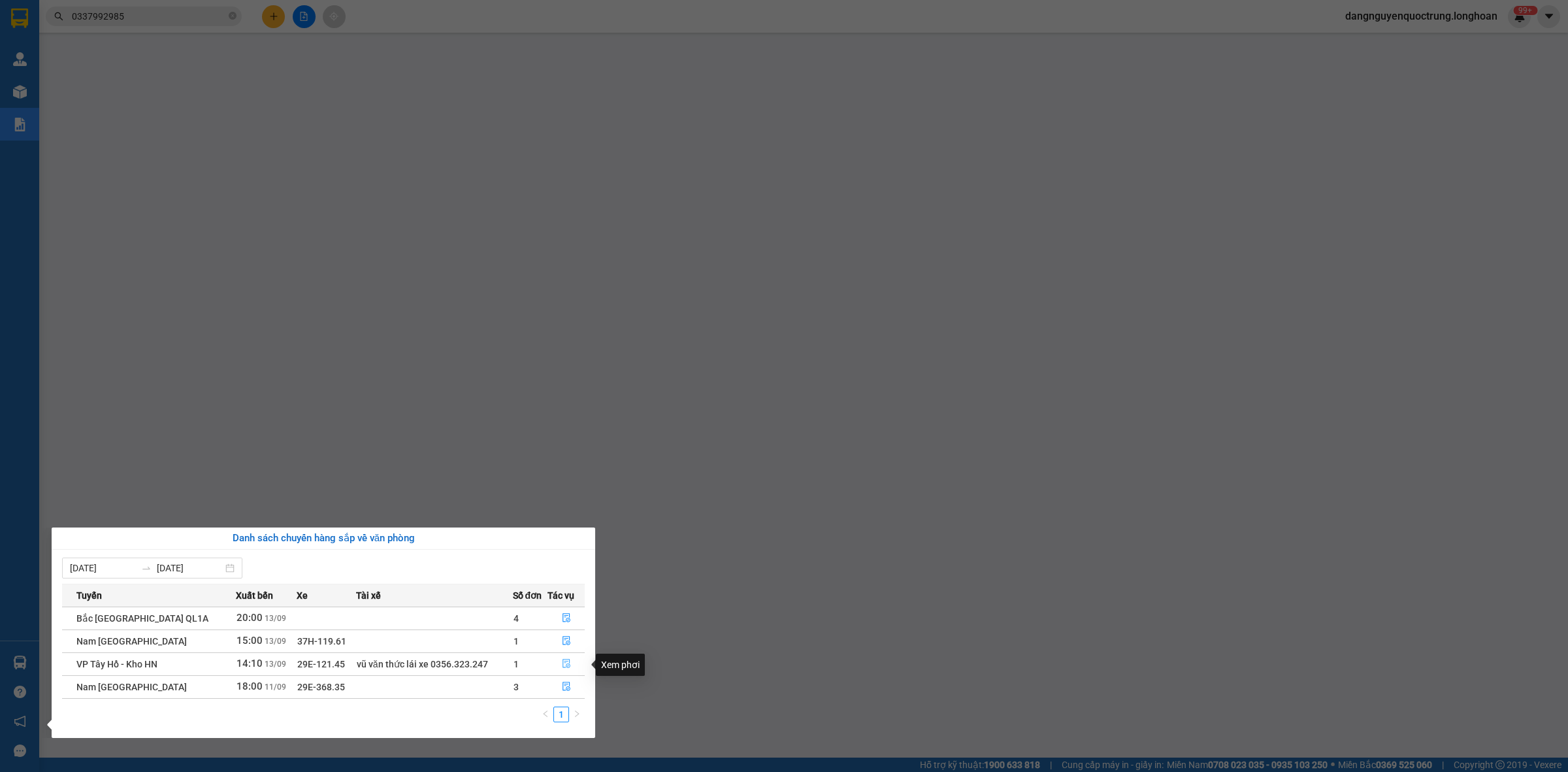
click at [562, 664] on icon "file-done" at bounding box center [566, 664] width 9 height 9
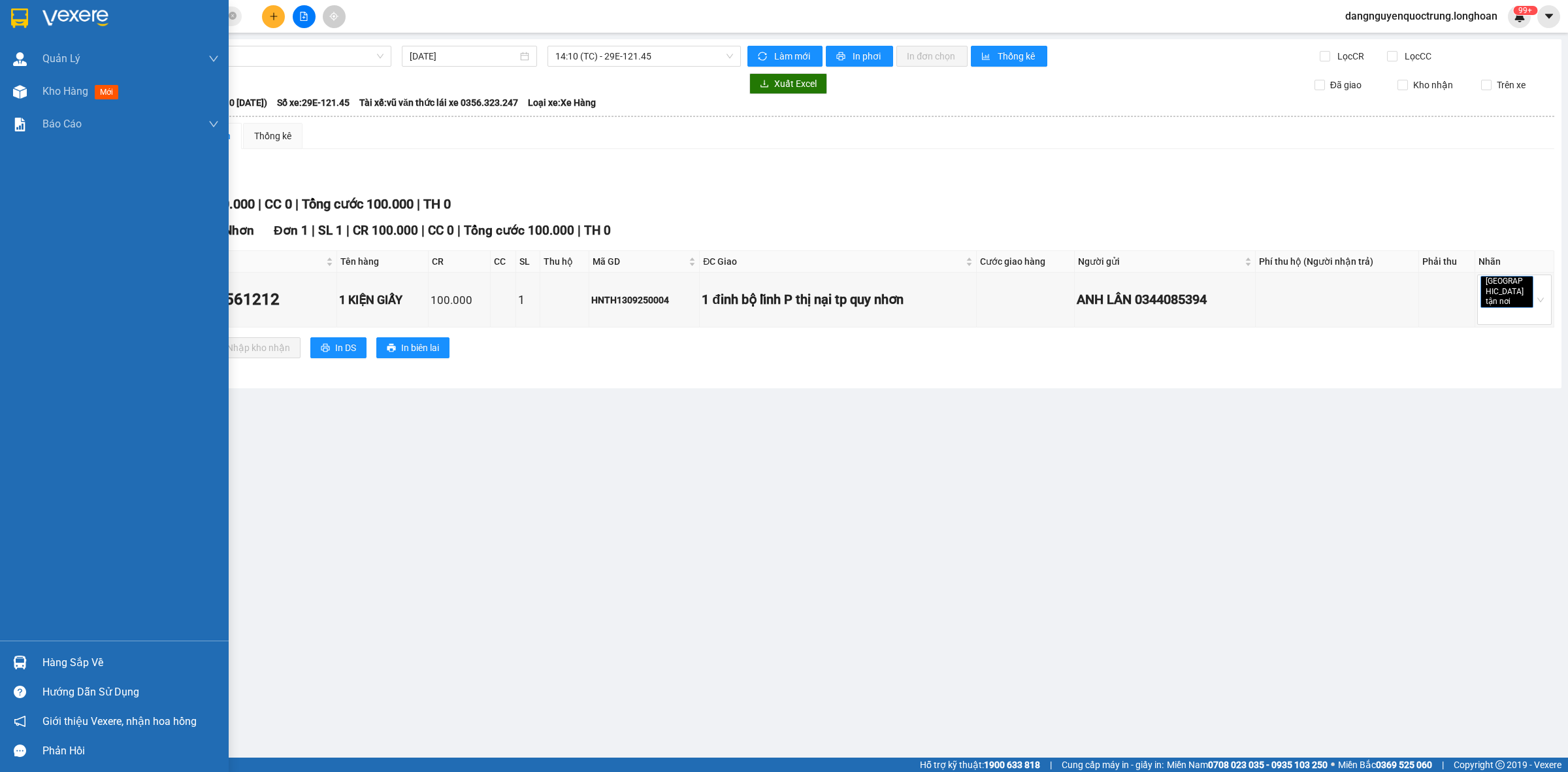
click at [26, 660] on div at bounding box center [19, 662] width 23 height 23
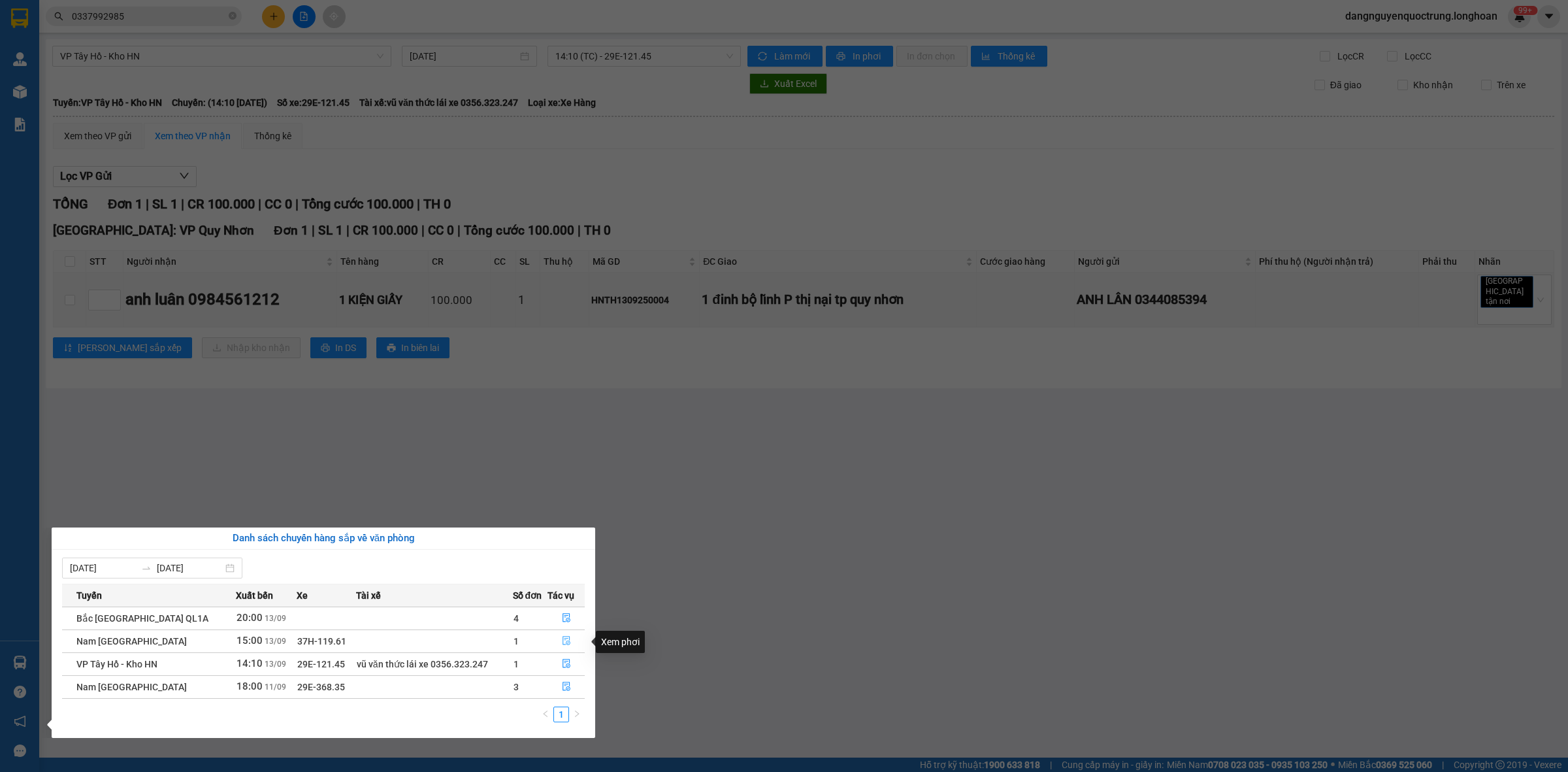
click at [562, 644] on icon "file-done" at bounding box center [566, 641] width 9 height 9
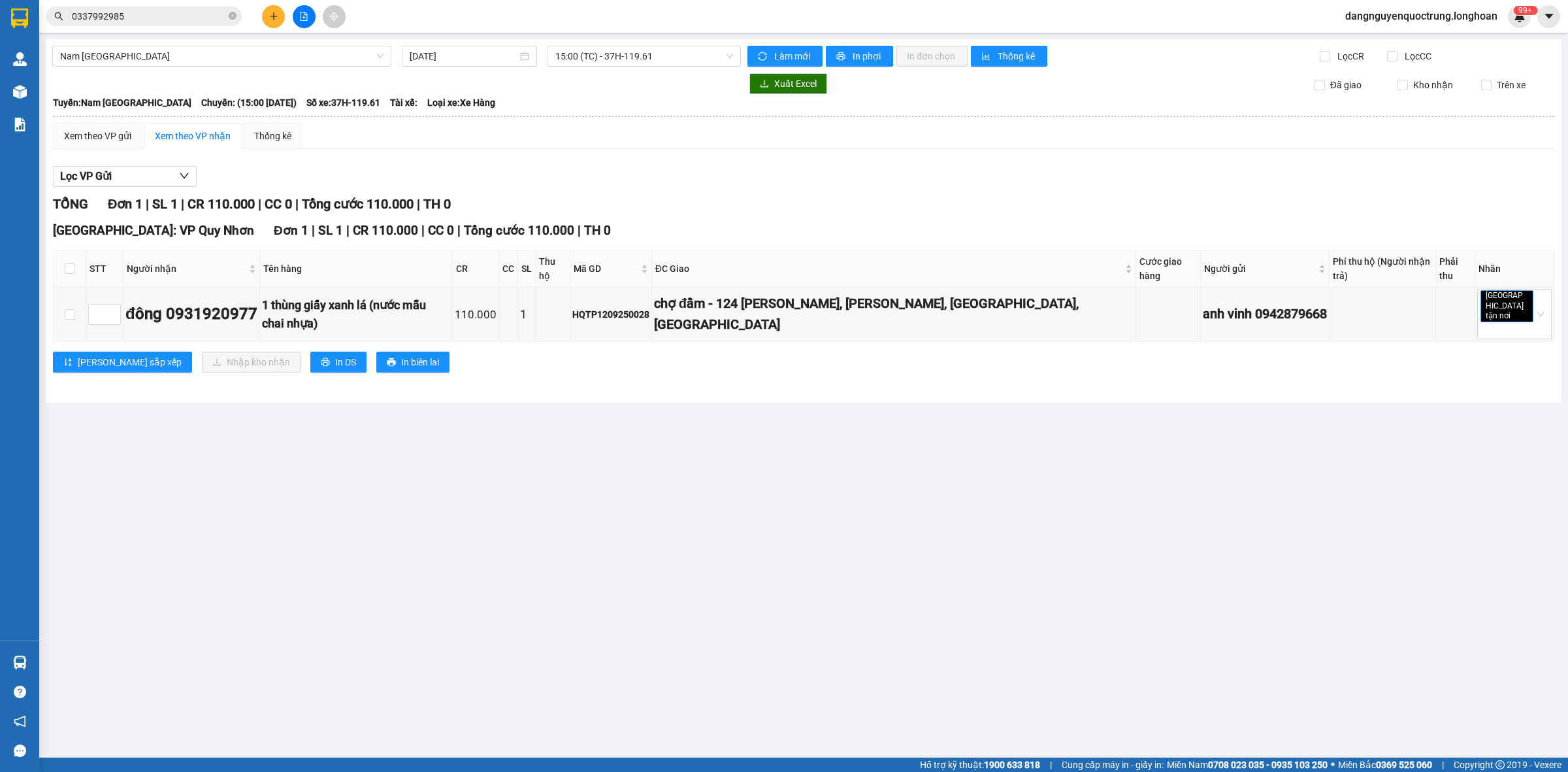
click at [577, 547] on main "Nam Trung Bắc QL1A 13/09/2025 15:00 (TC) - 37H-119.61 Làm mới In phơi In đơn ch…" at bounding box center [784, 379] width 1568 height 758
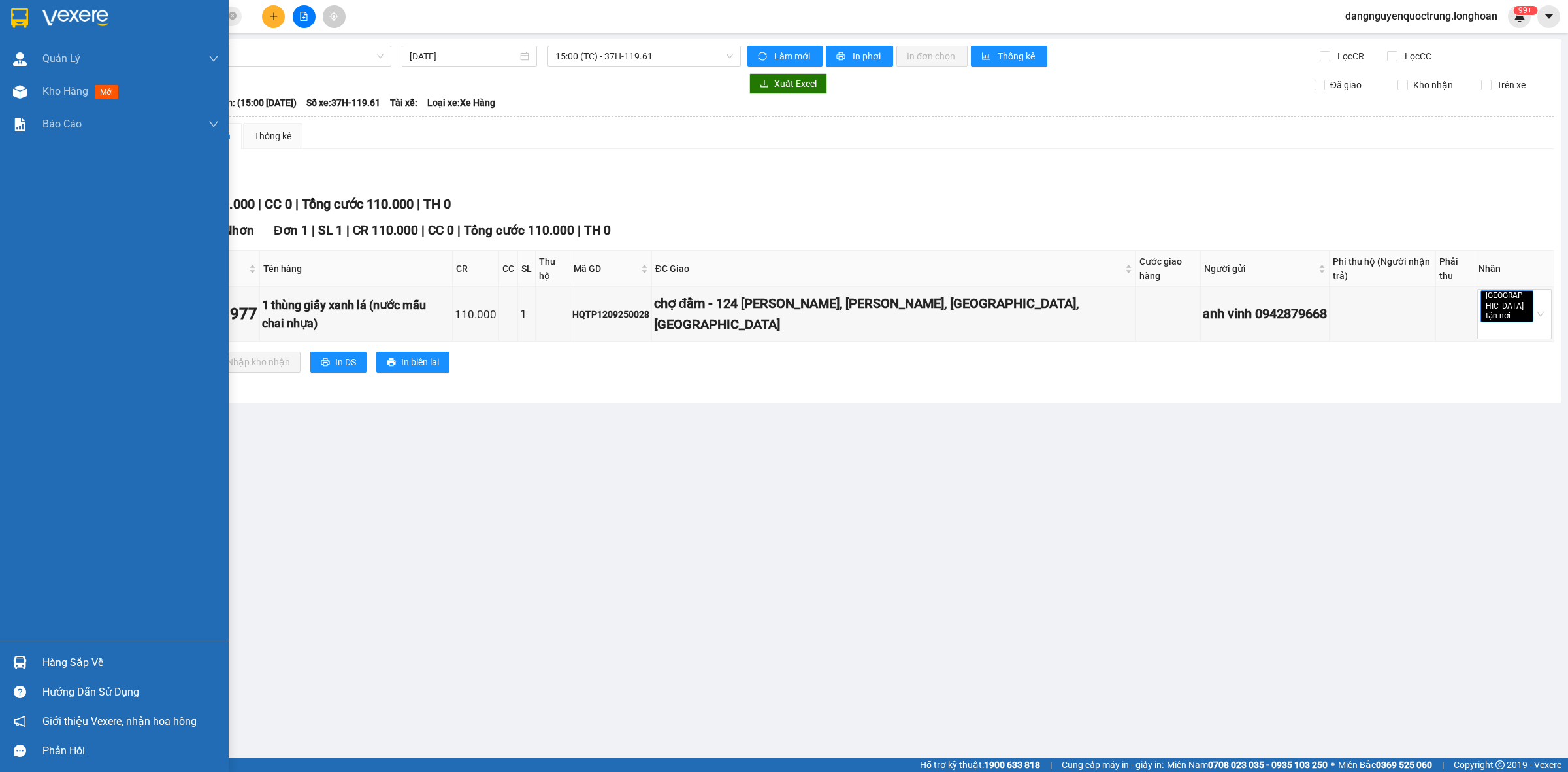
click at [11, 16] on img at bounding box center [19, 18] width 17 height 19
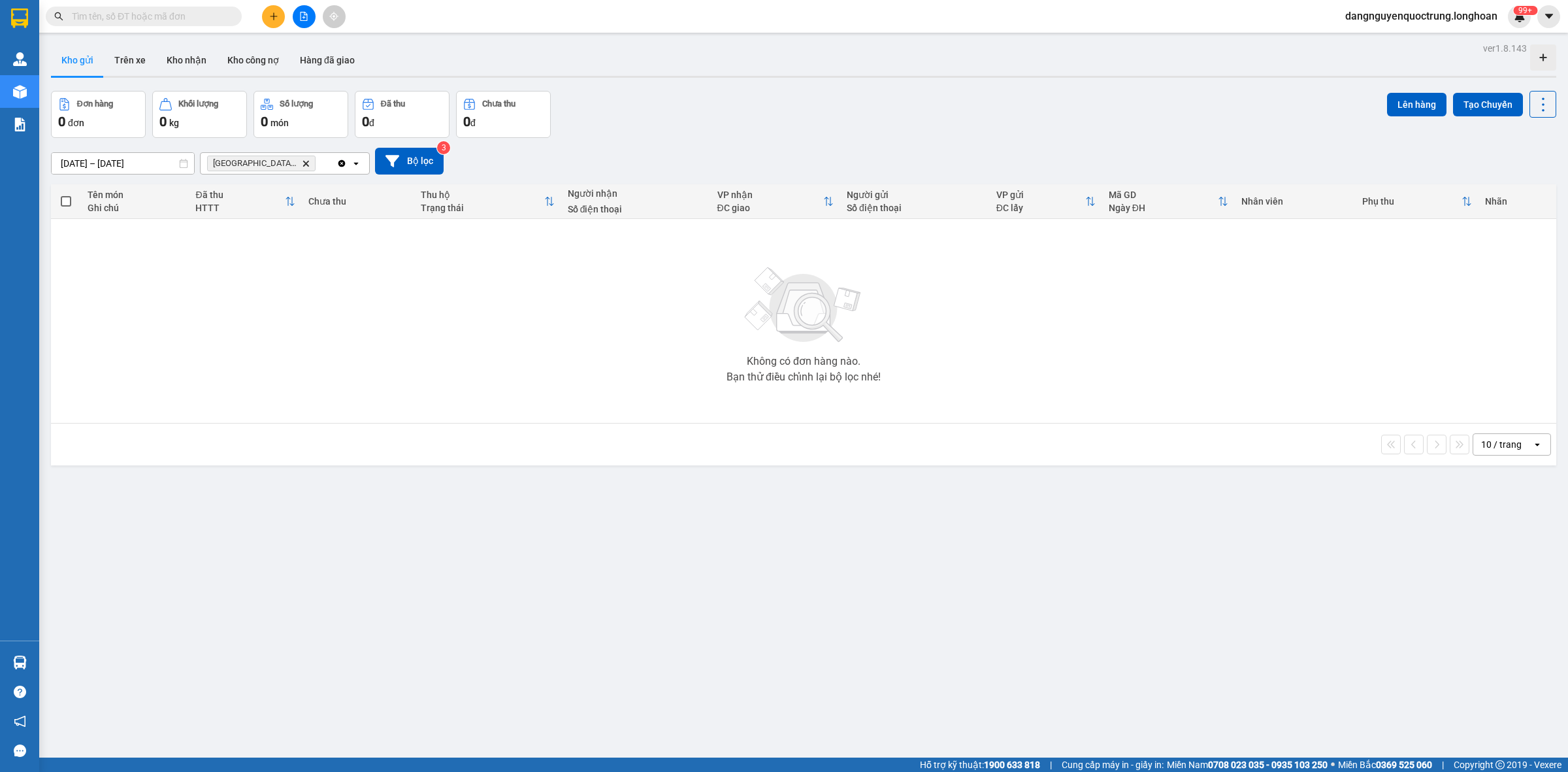
click at [121, 21] on input "text" at bounding box center [149, 16] width 154 height 15
paste input "0935001501"
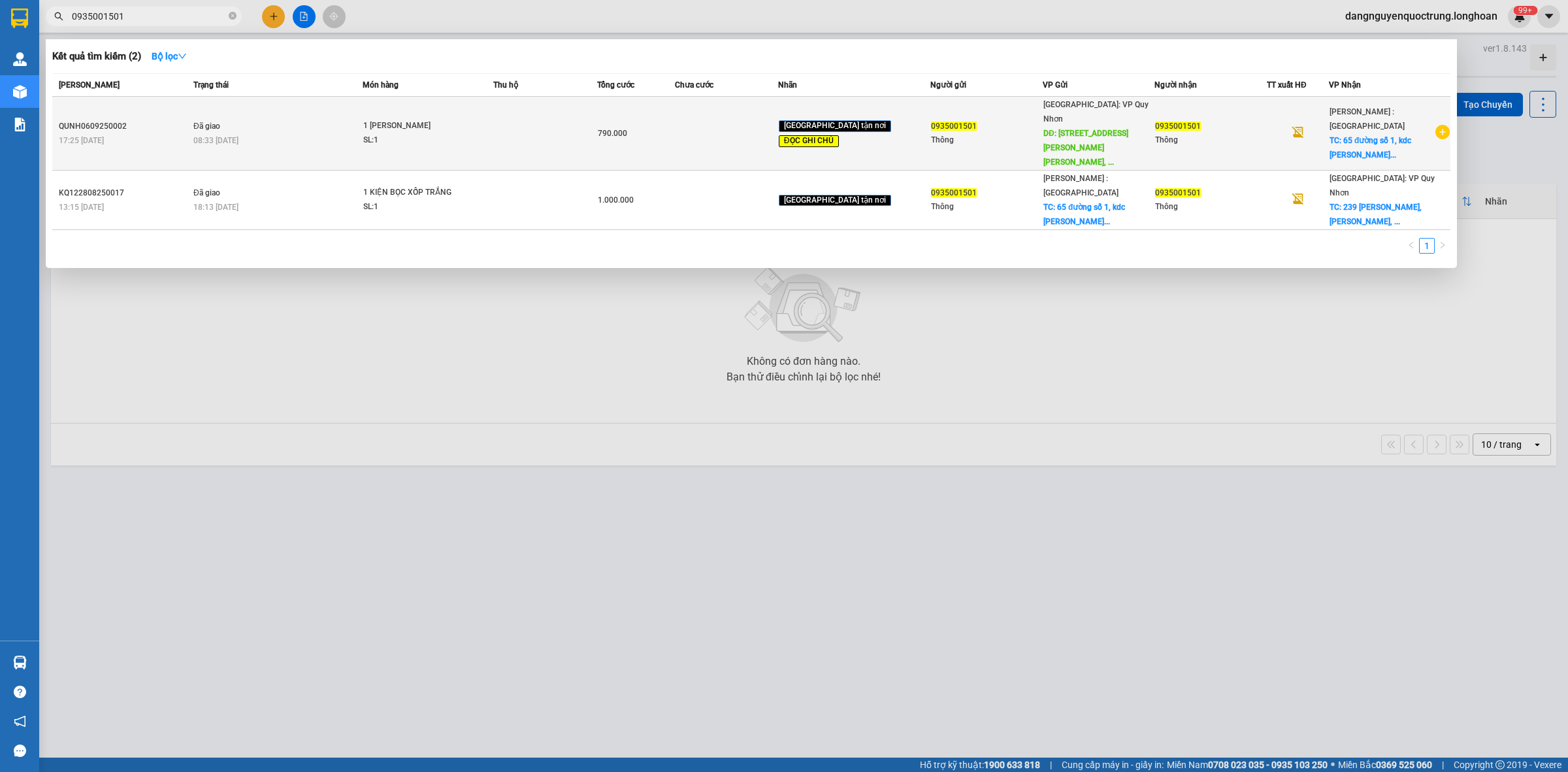
type input "0935001501"
click at [748, 121] on td at bounding box center [727, 133] width 103 height 74
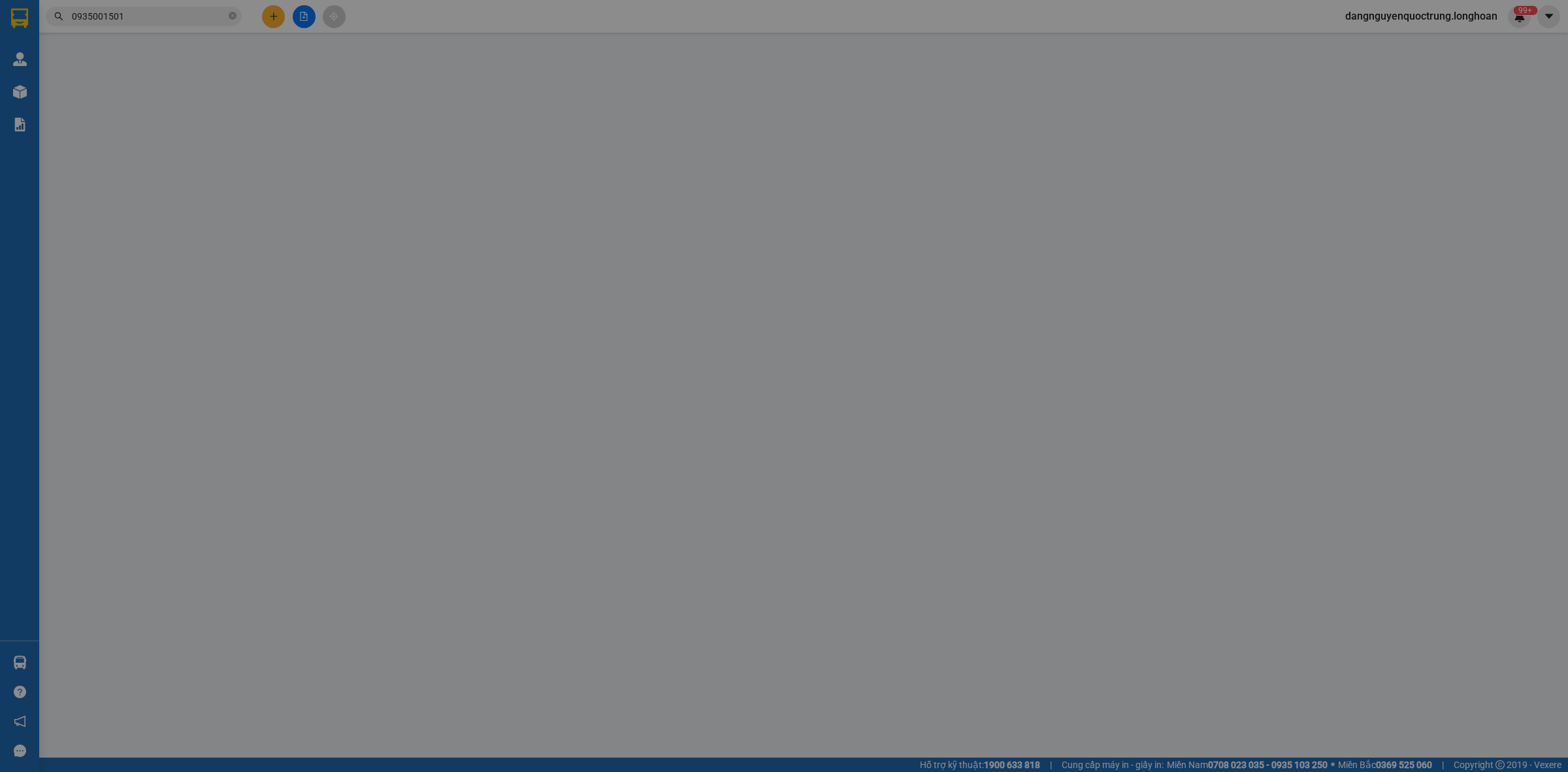
type input "0935001501"
type input "Thông"
type input "239 [PERSON_NAME], [PERSON_NAME], Quy Nhơn, [GEOGRAPHIC_DATA]"
type input "150.000"
type input "0935001501"
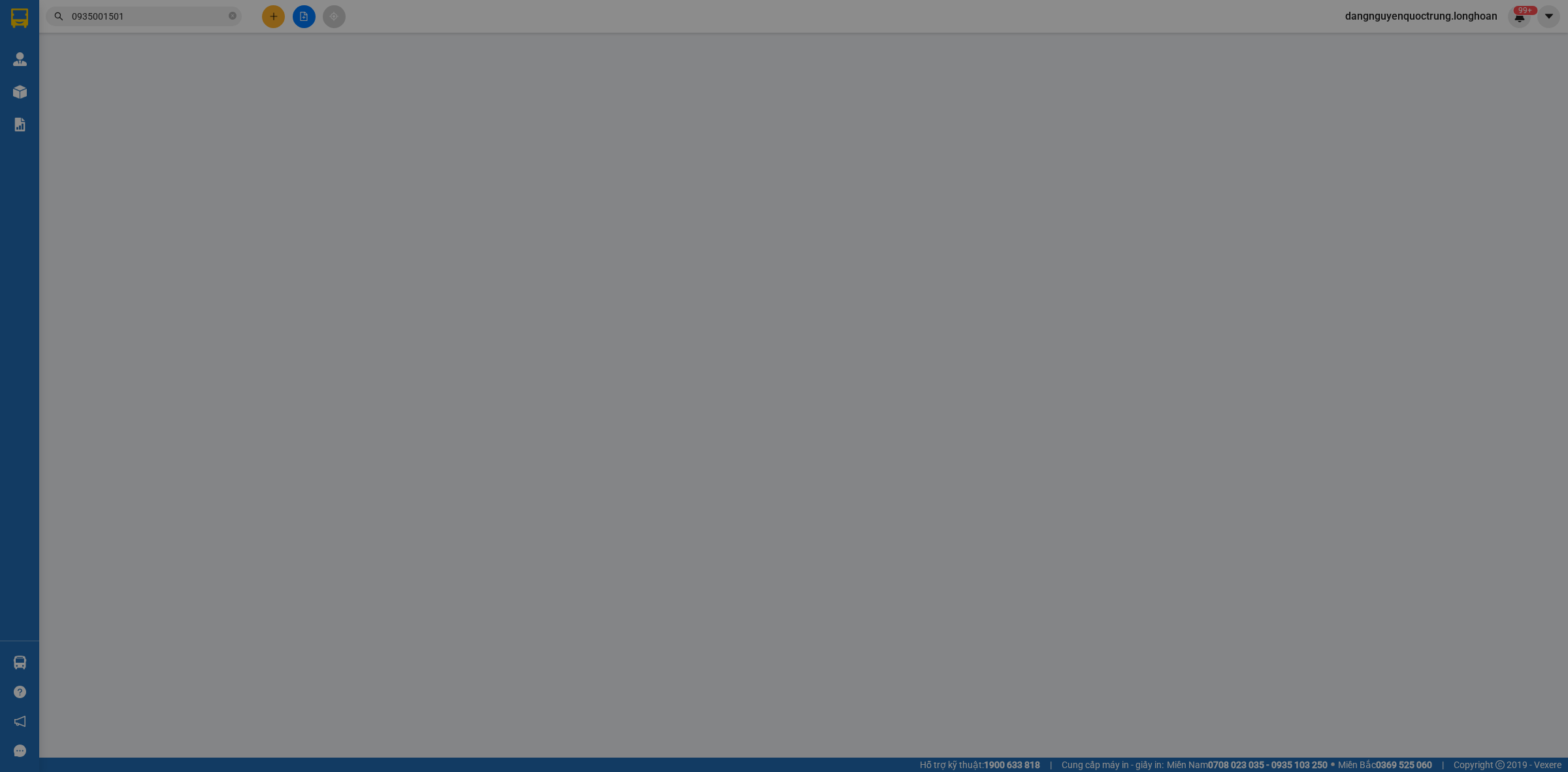
type input "Thông"
checkbox input "true"
type input "65 đường số 1, kdc Dương Hồng, Xã [GEOGRAPHIC_DATA],( [GEOGRAPHIC_DATA] ), [GEO…"
type input "NHẬN NGUYÊN ĐAI, NGUYÊN KIỆN, ĐỔ VỠ KHÔNG ĐỀN"
type input "790.000"
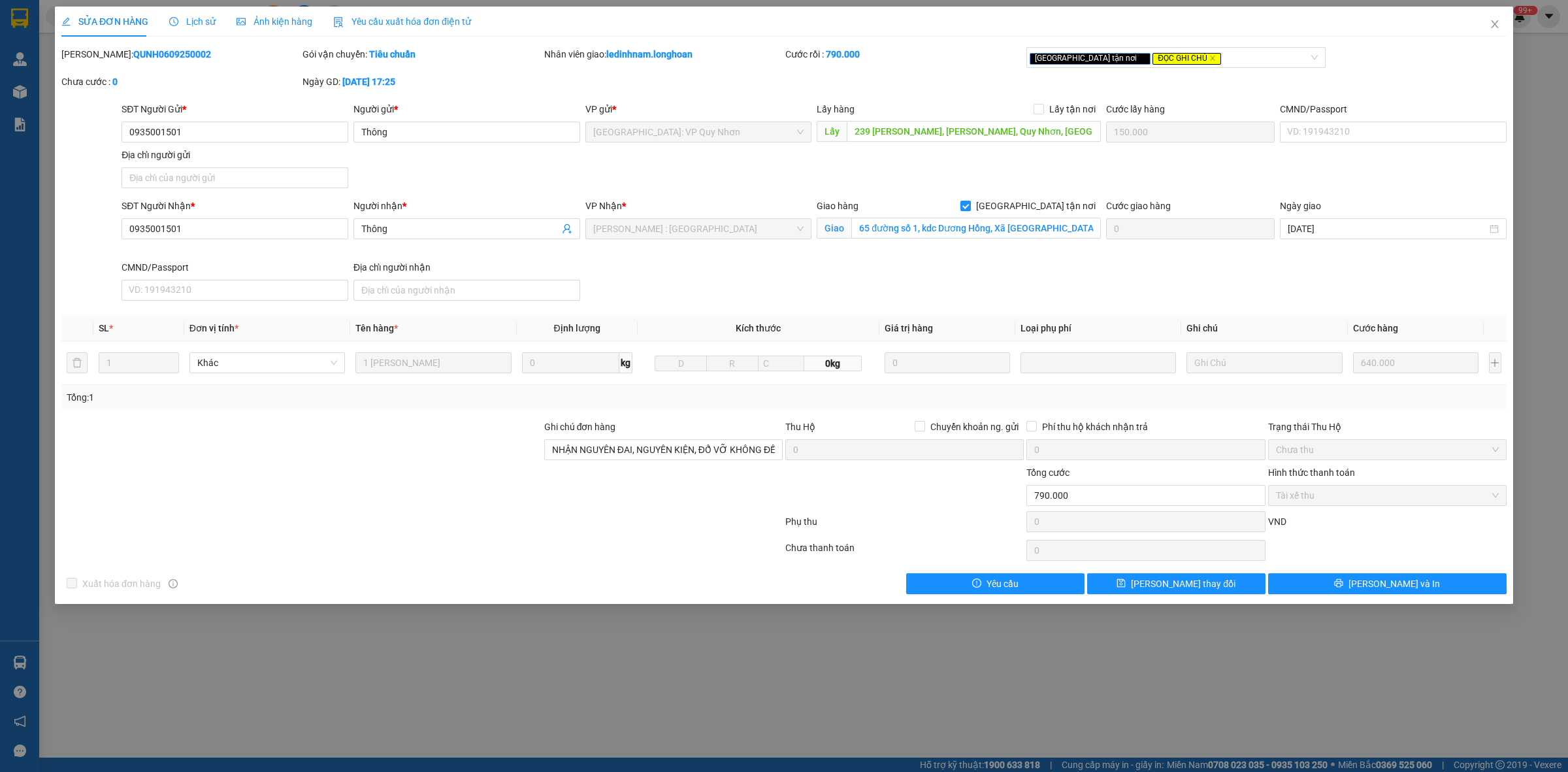
drag, startPoint x: 95, startPoint y: 53, endPoint x: 175, endPoint y: 57, distance: 80.1
click at [175, 57] on div "[PERSON_NAME]: QUNH0609250002" at bounding box center [180, 54] width 239 height 15
copy b "QUNH0609250002"
click at [824, 19] on div "SỬA ĐƠN HÀNG Lịch sử Ảnh kiện hàng Yêu cầu xuất hóa đơn điện tử" at bounding box center [784, 21] width 1445 height 30
click at [1315, 714] on div "SỬA ĐƠN HÀNG Lịch sử Ảnh kiện hàng Yêu cầu xuất hóa đơn điện tử Total Paid Fee …" at bounding box center [784, 386] width 1568 height 772
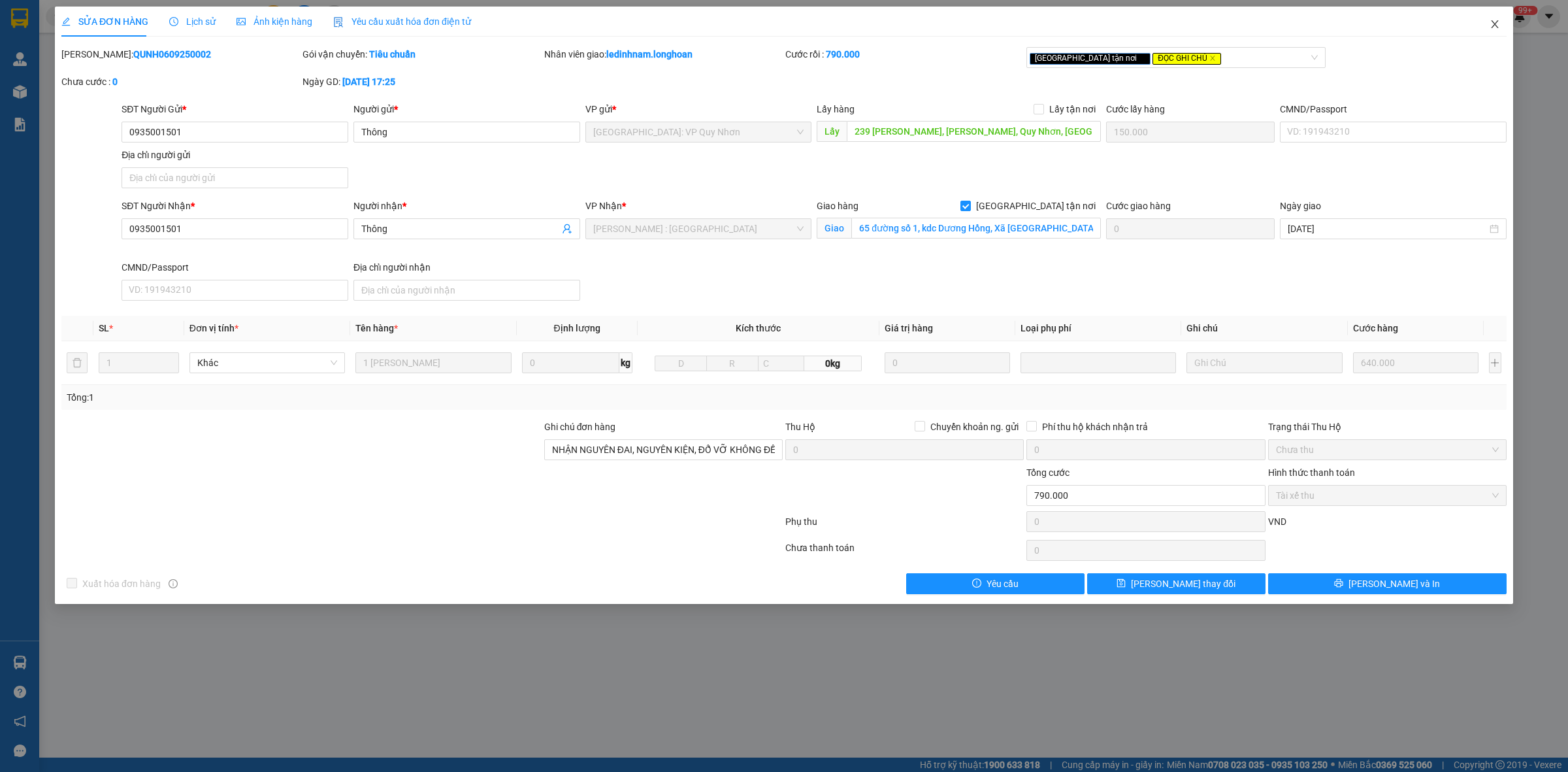
click at [1495, 27] on icon "close" at bounding box center [1495, 23] width 10 height 10
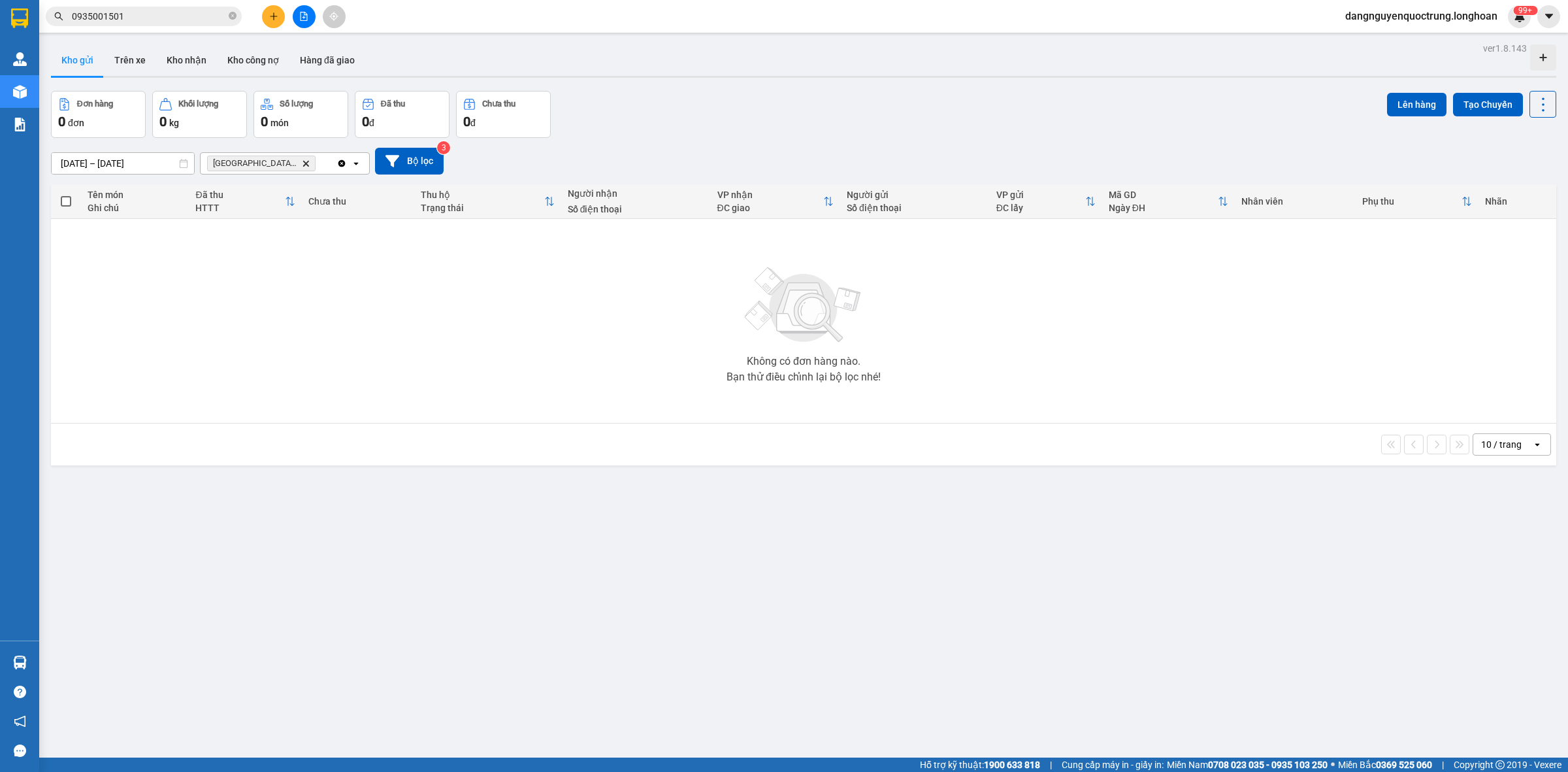
click at [972, 755] on div "ver 1.8.143 Kho gửi Trên xe Kho nhận Kho công nợ Hàng đã giao Đơn hàng 0 đơn Kh…" at bounding box center [803, 424] width 1516 height 772
